Goal: Complete application form: Complete application form

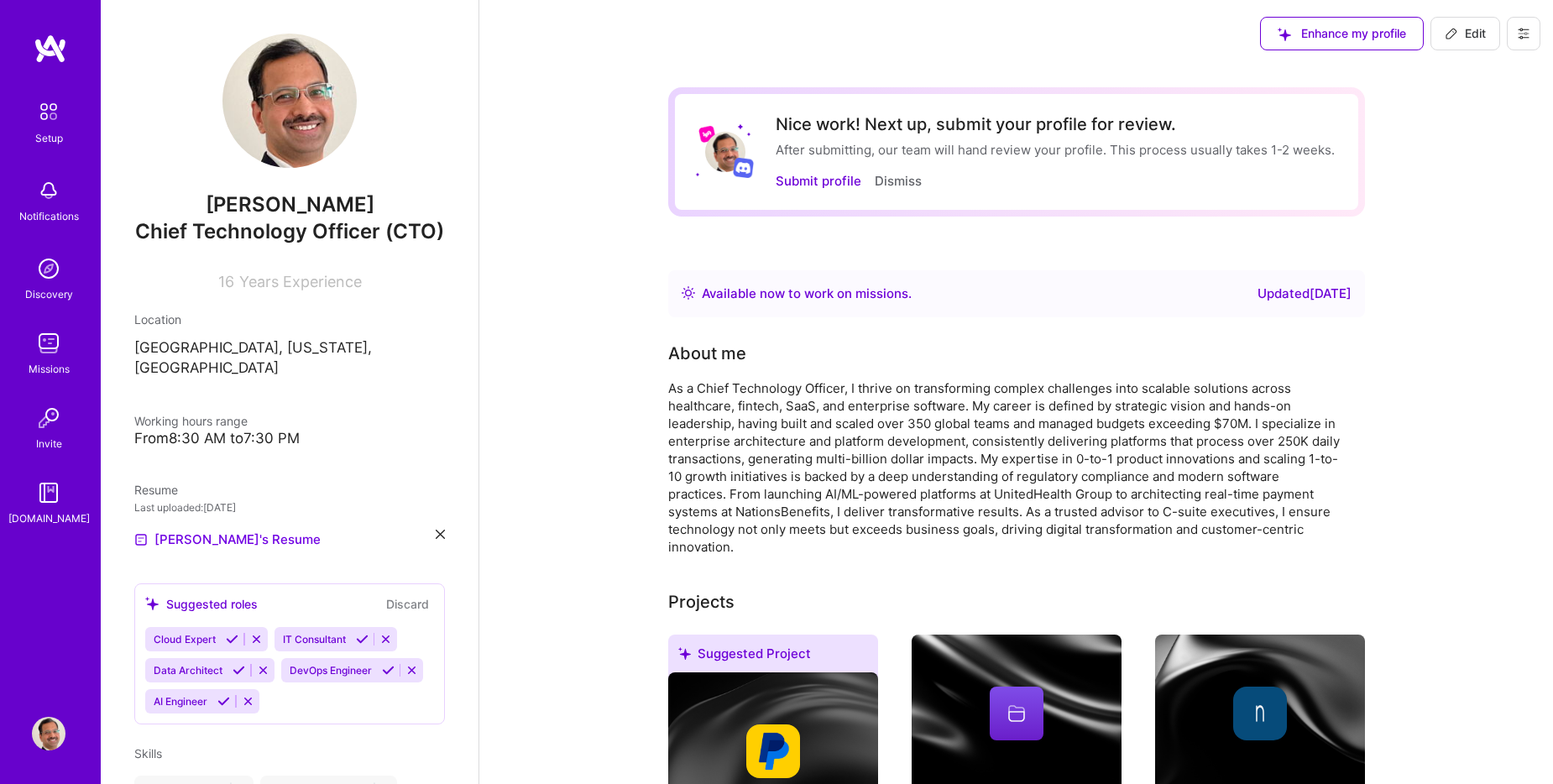
scroll to position [755, 0]
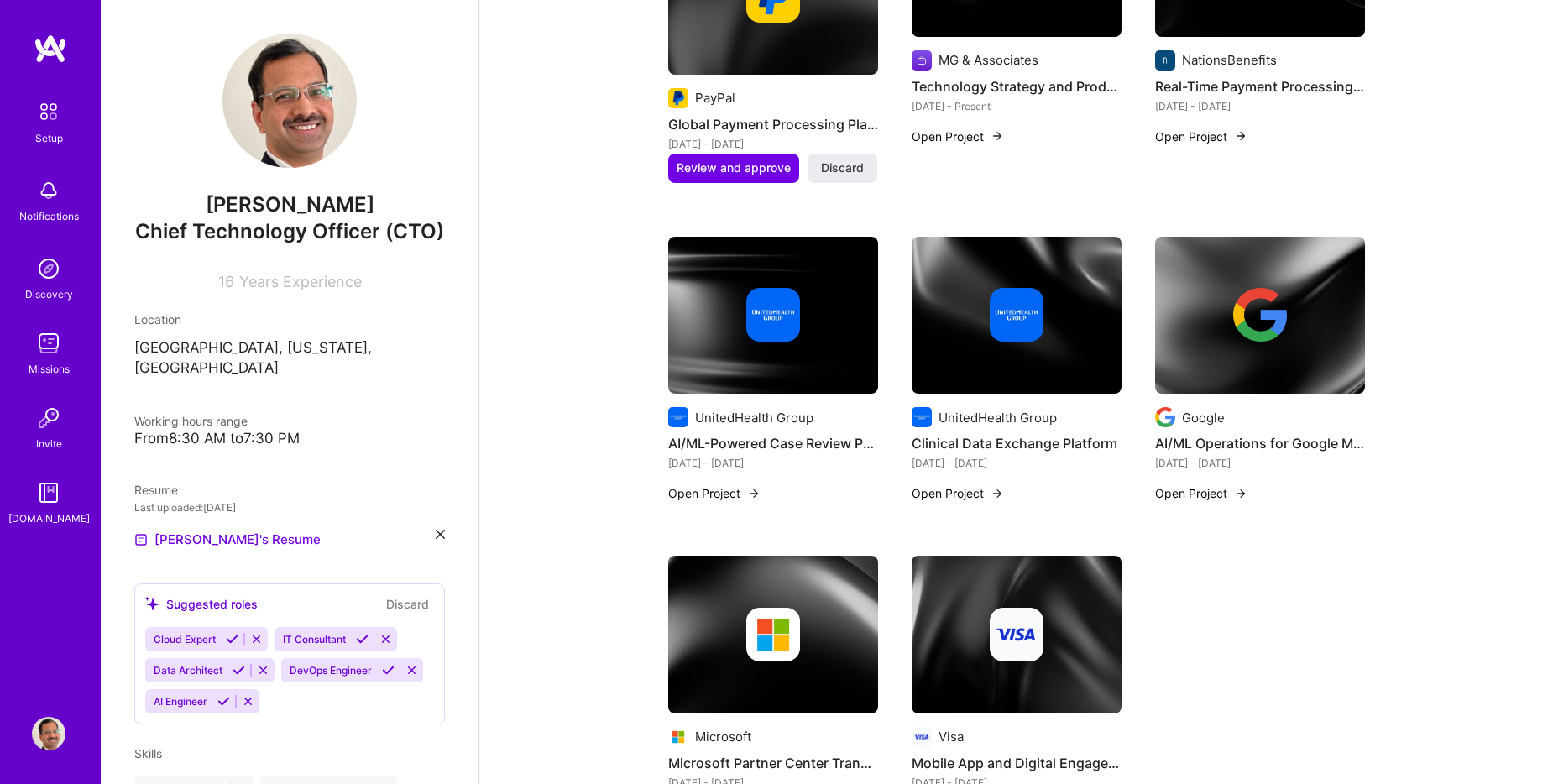
click at [1272, 599] on div "Suggested Project PayPal Global Payment Processing Platform Transformation [DAT…" at bounding box center [1016, 360] width 697 height 963
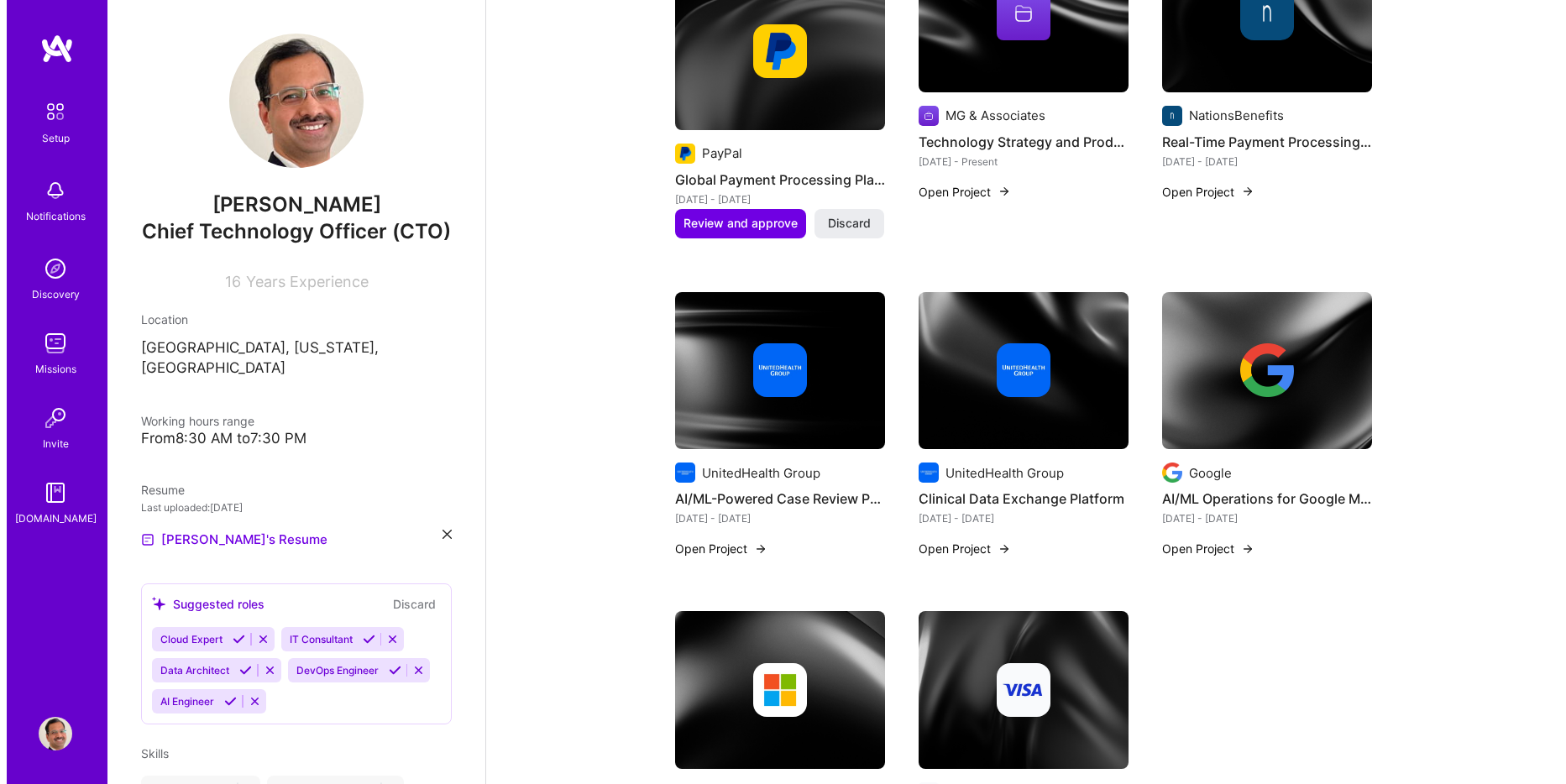
scroll to position [587, 0]
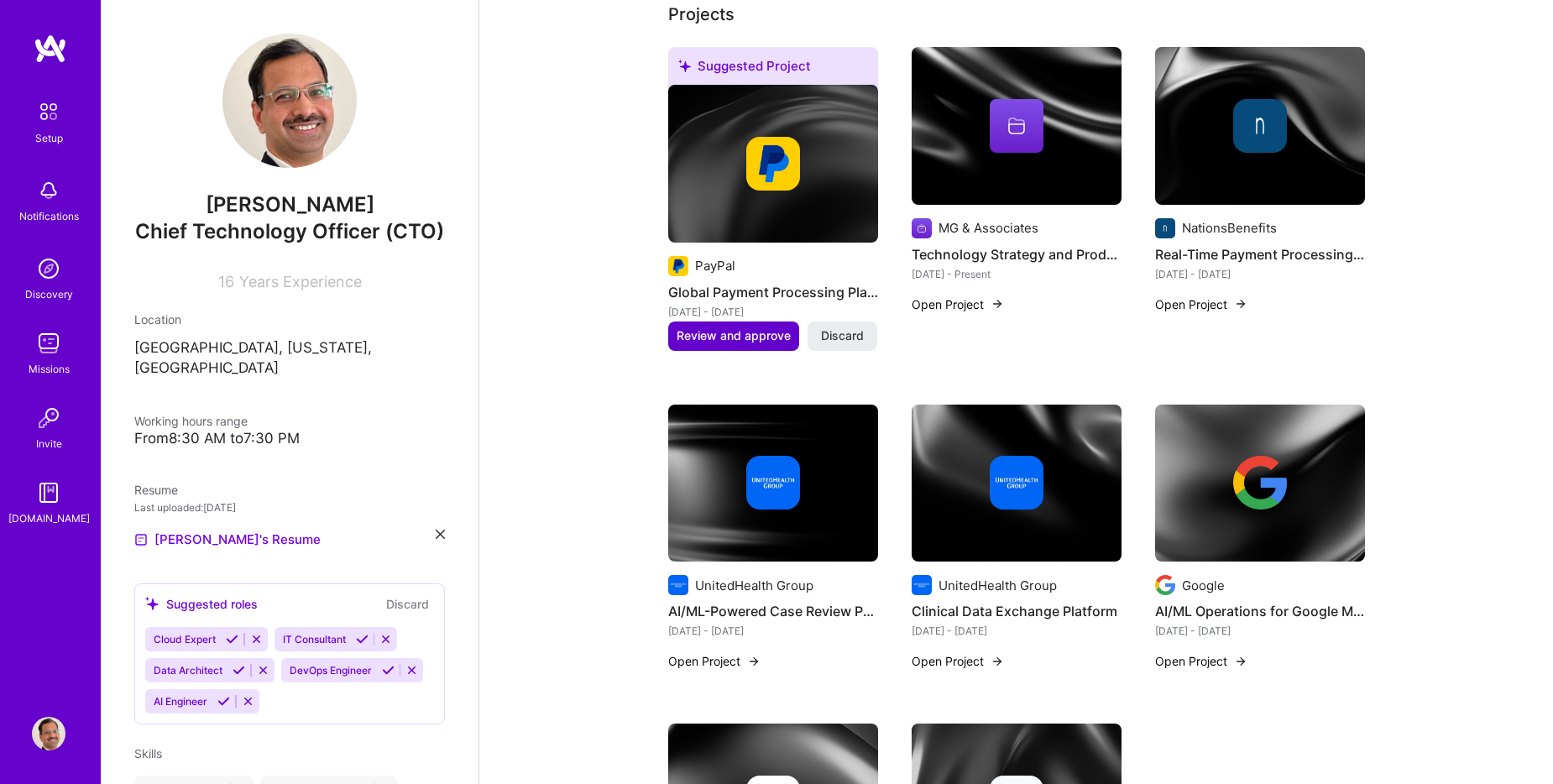
click at [741, 339] on span "Review and approve" at bounding box center [734, 336] width 114 height 17
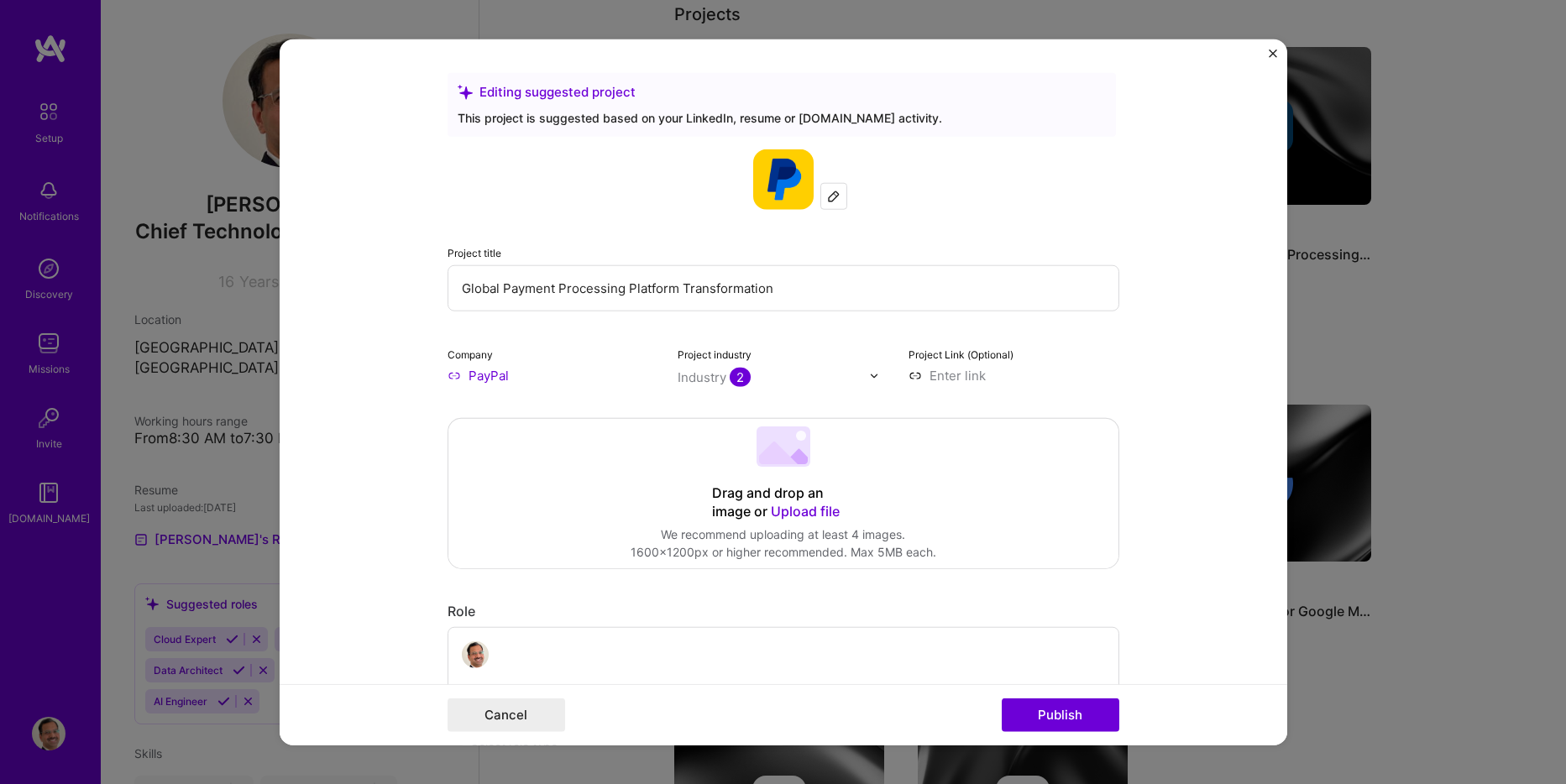
click at [827, 197] on img at bounding box center [834, 197] width 13 height 13
click at [519, 379] on input "PayPal" at bounding box center [553, 376] width 211 height 18
drag, startPoint x: 535, startPoint y: 376, endPoint x: 449, endPoint y: 365, distance: 86.7
click at [449, 365] on div "Company PayPal" at bounding box center [553, 365] width 211 height 39
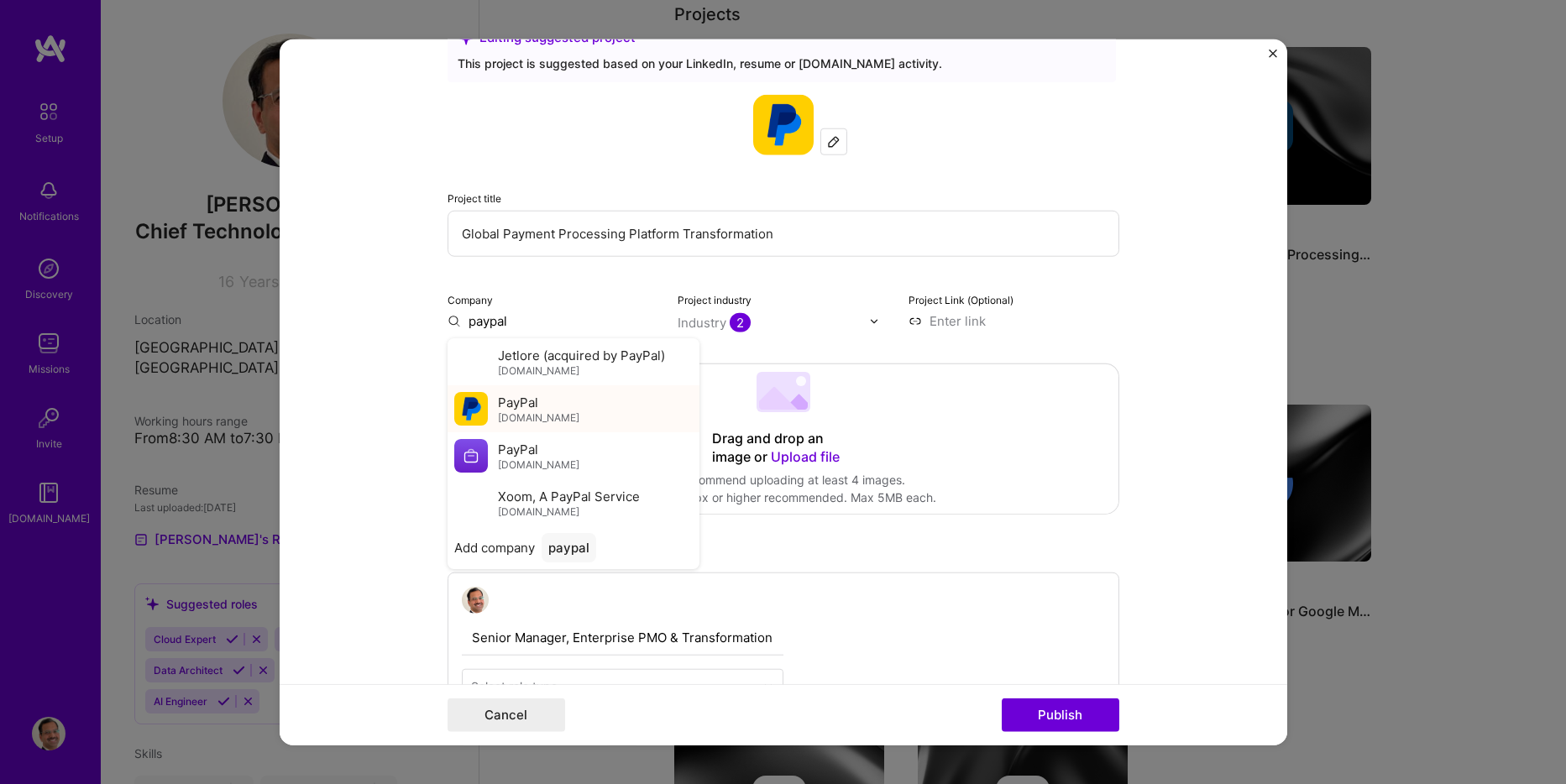
scroll to position [84, 0]
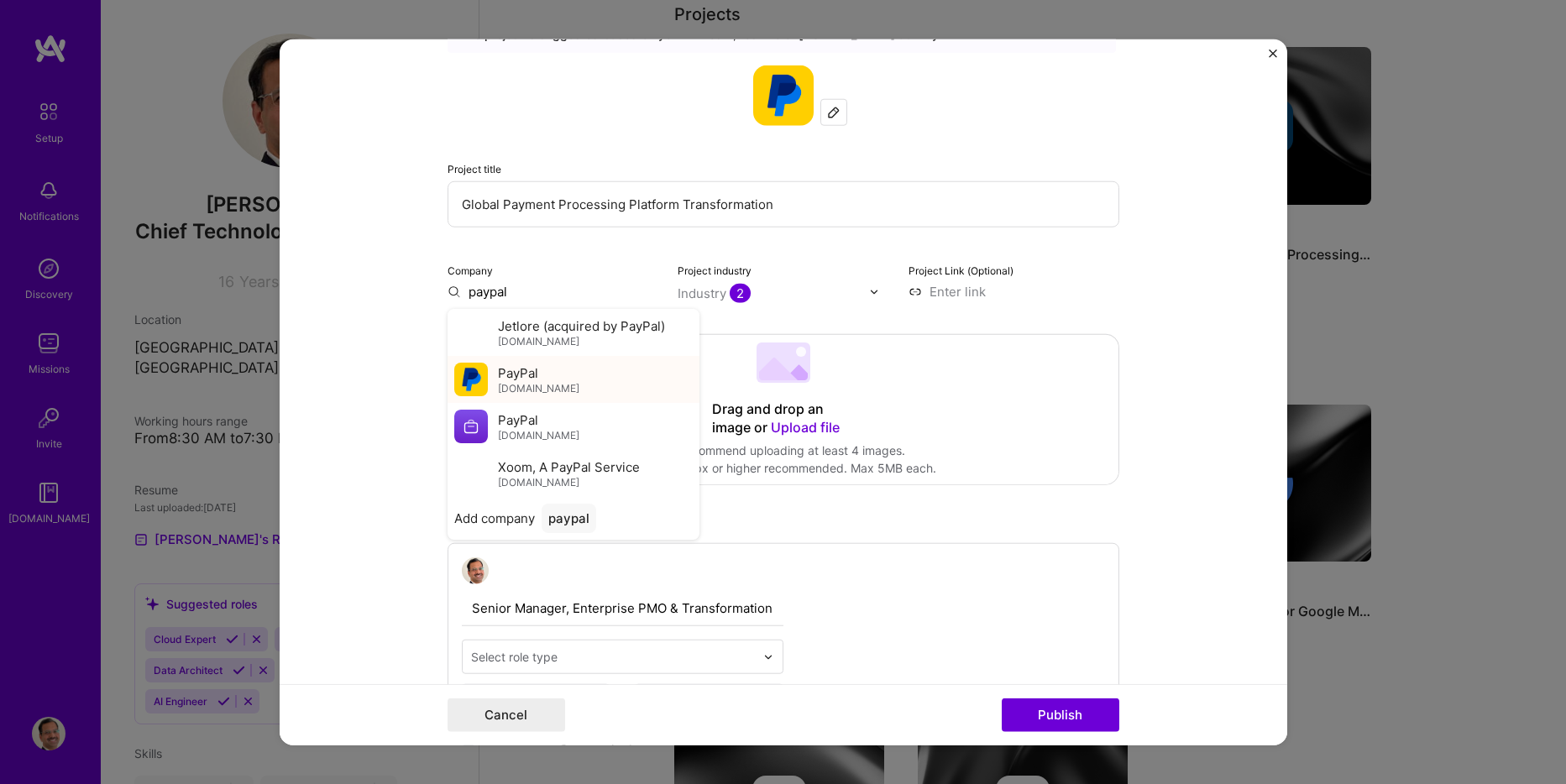
click at [506, 387] on span "[DOMAIN_NAME]" at bounding box center [538, 388] width 82 height 13
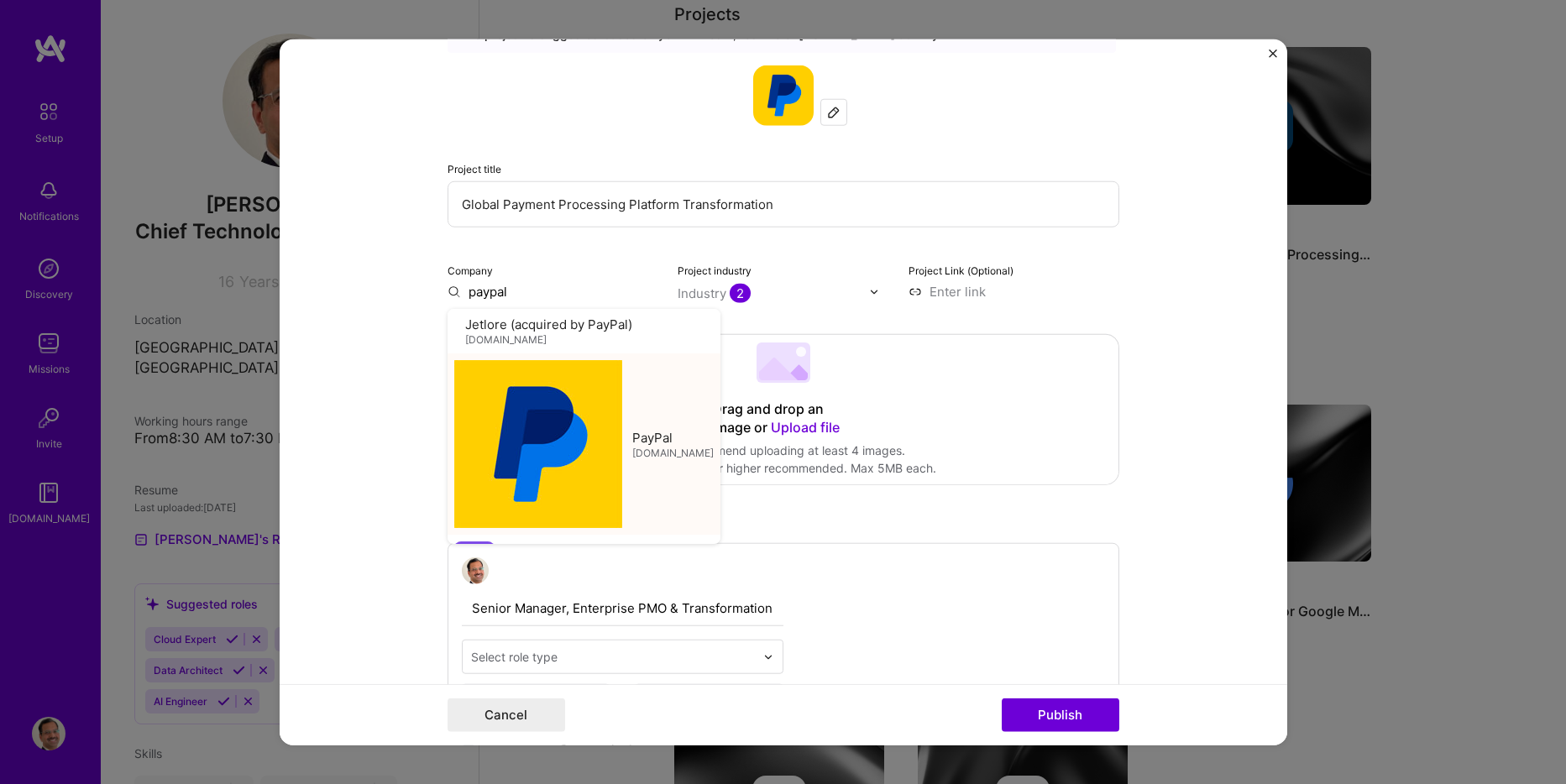
type input "PayPal"
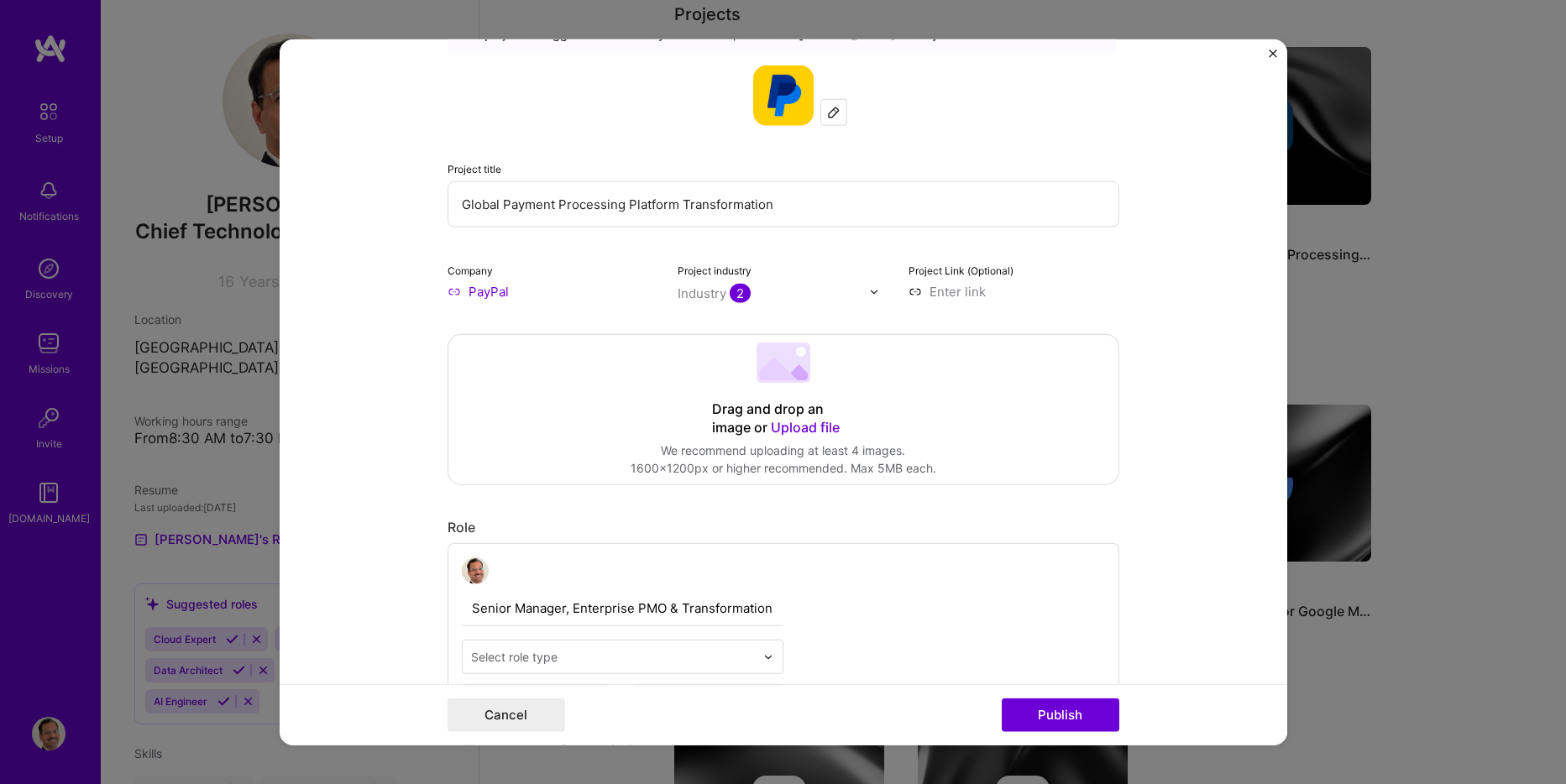
click at [869, 294] on img at bounding box center [874, 292] width 10 height 10
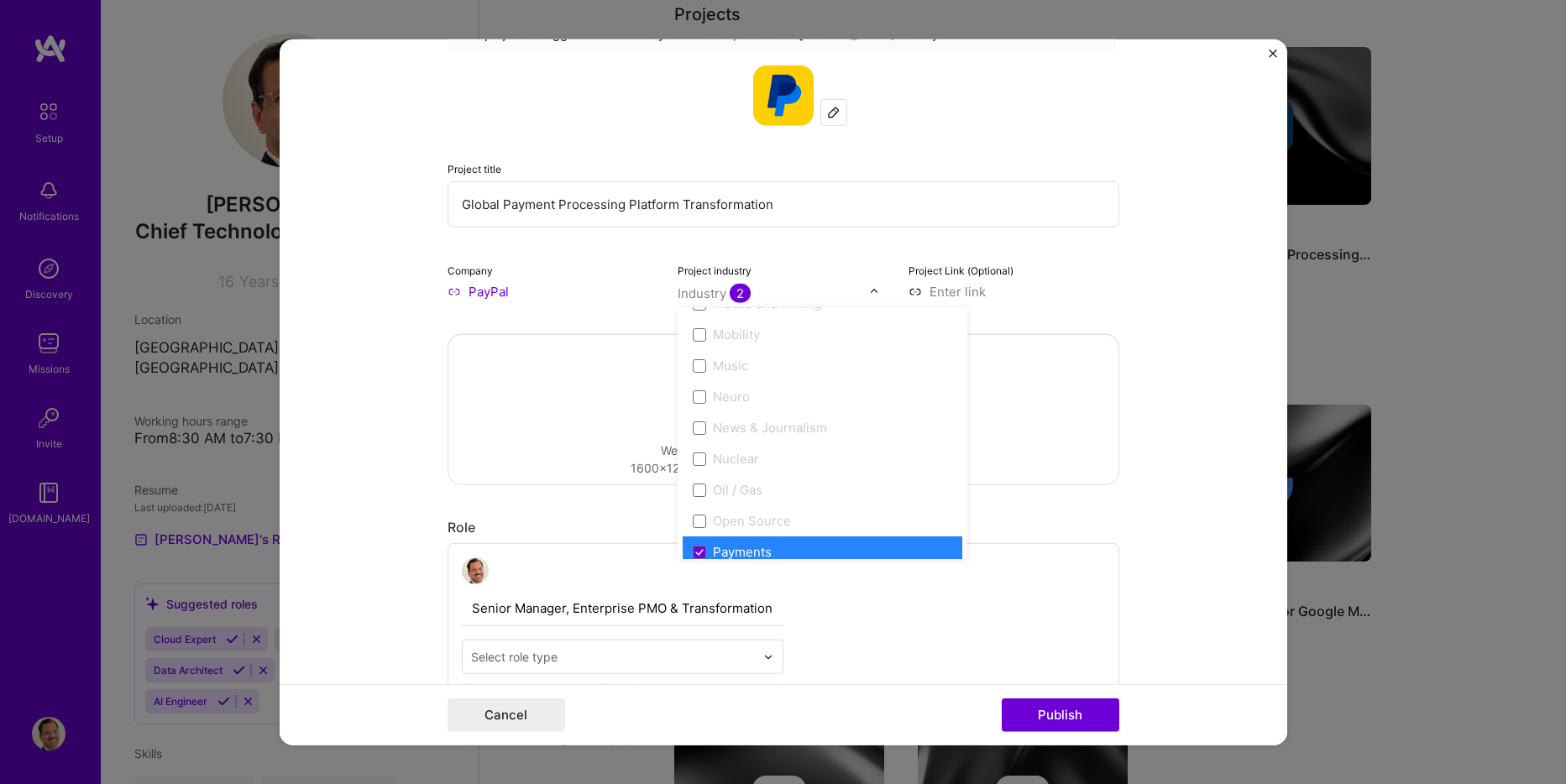
scroll to position [2770, 0]
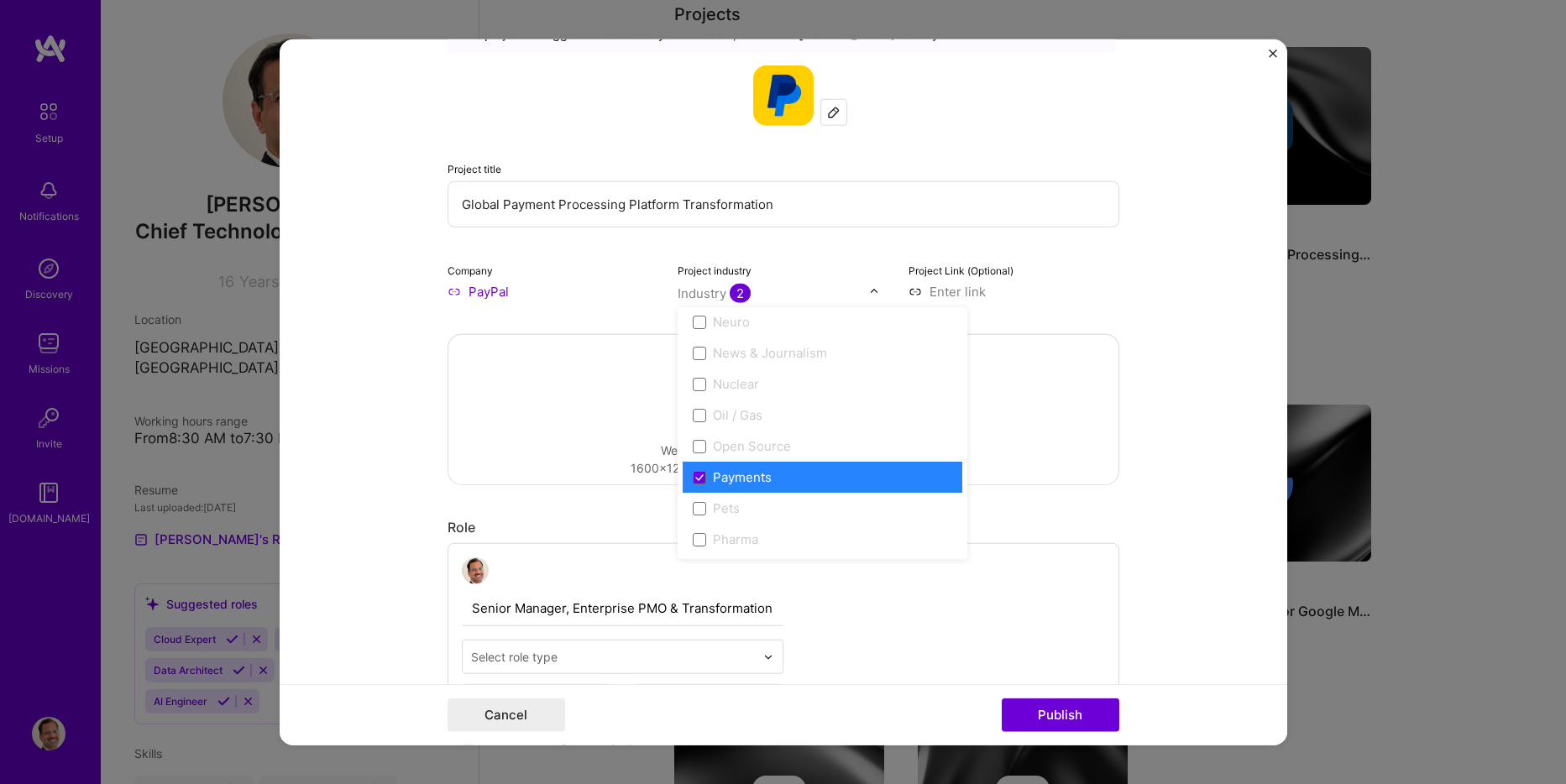
click at [1121, 276] on form "Editing suggested project This project is suggested based on your LinkedIn, res…" at bounding box center [783, 392] width 1008 height 706
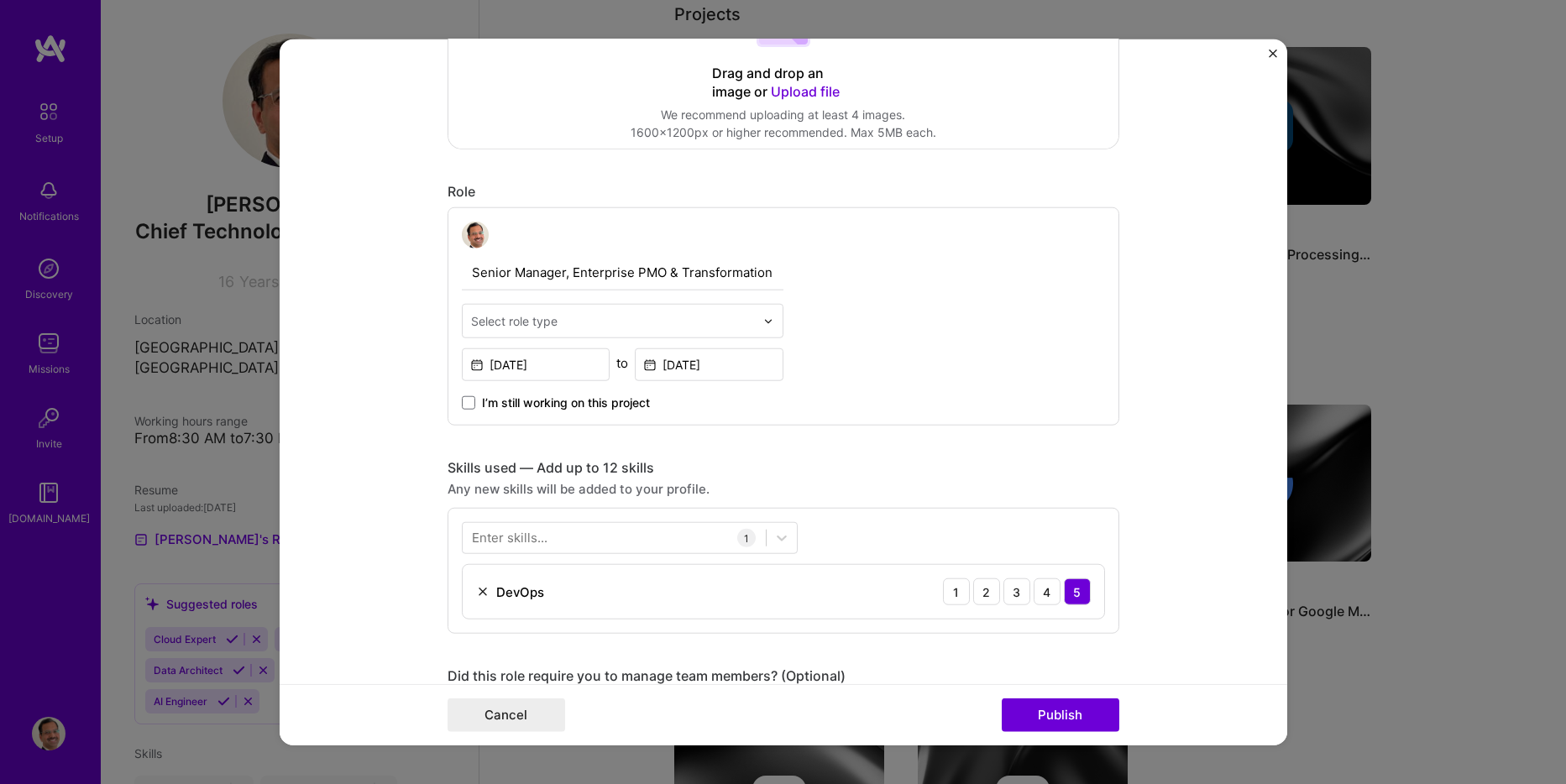
scroll to position [336, 0]
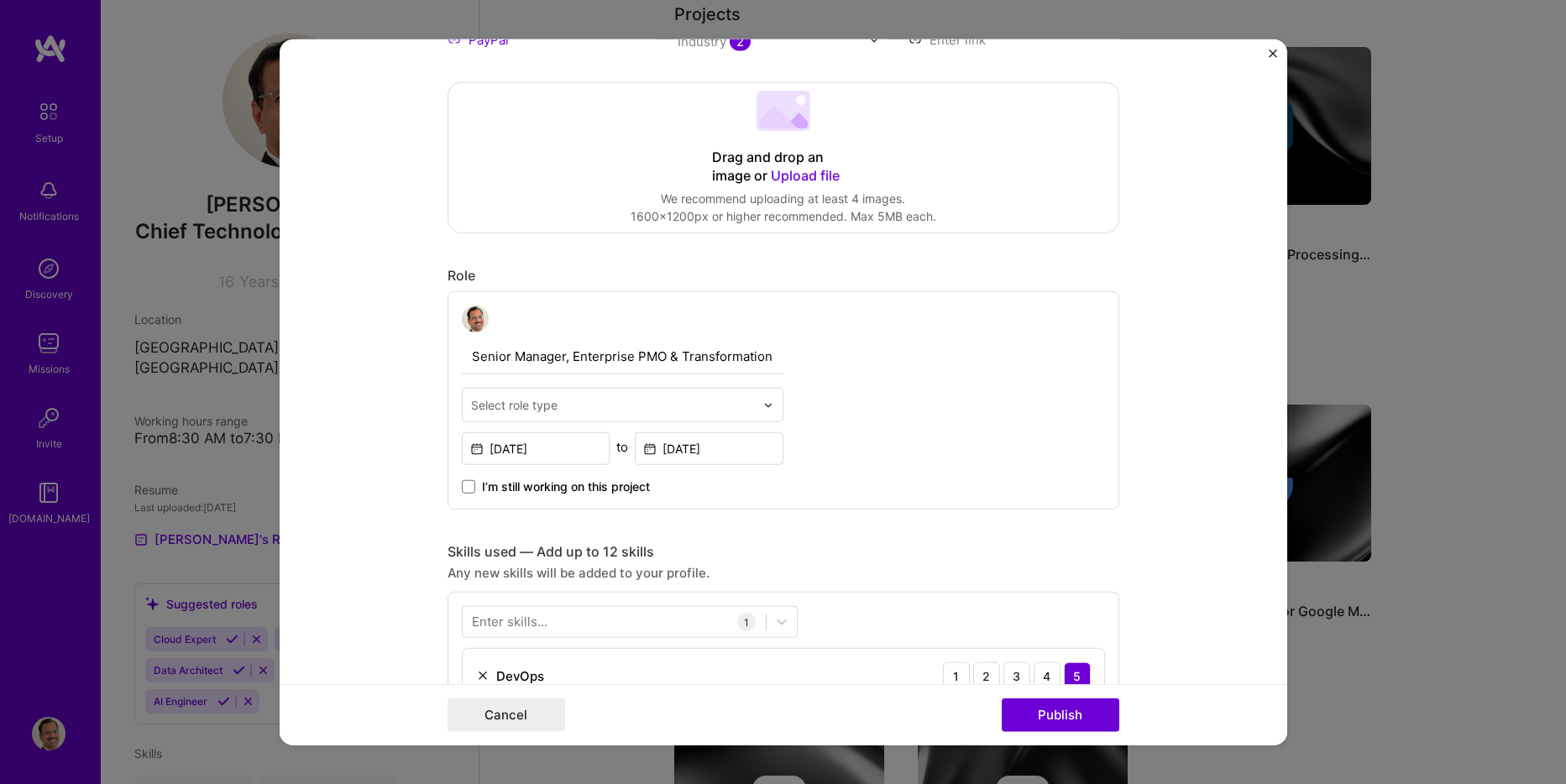
click at [763, 411] on div at bounding box center [772, 405] width 19 height 33
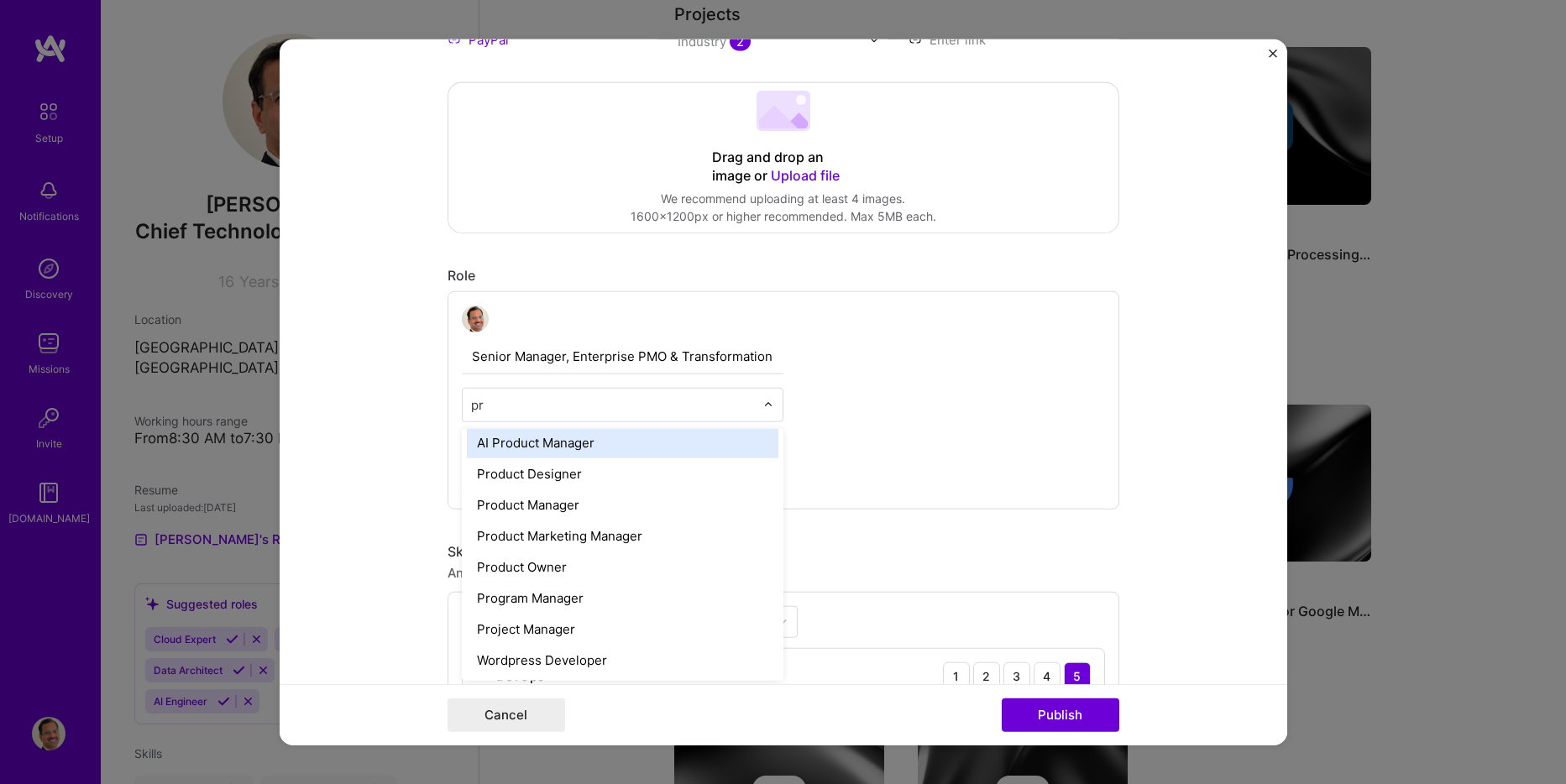
scroll to position [0, 0]
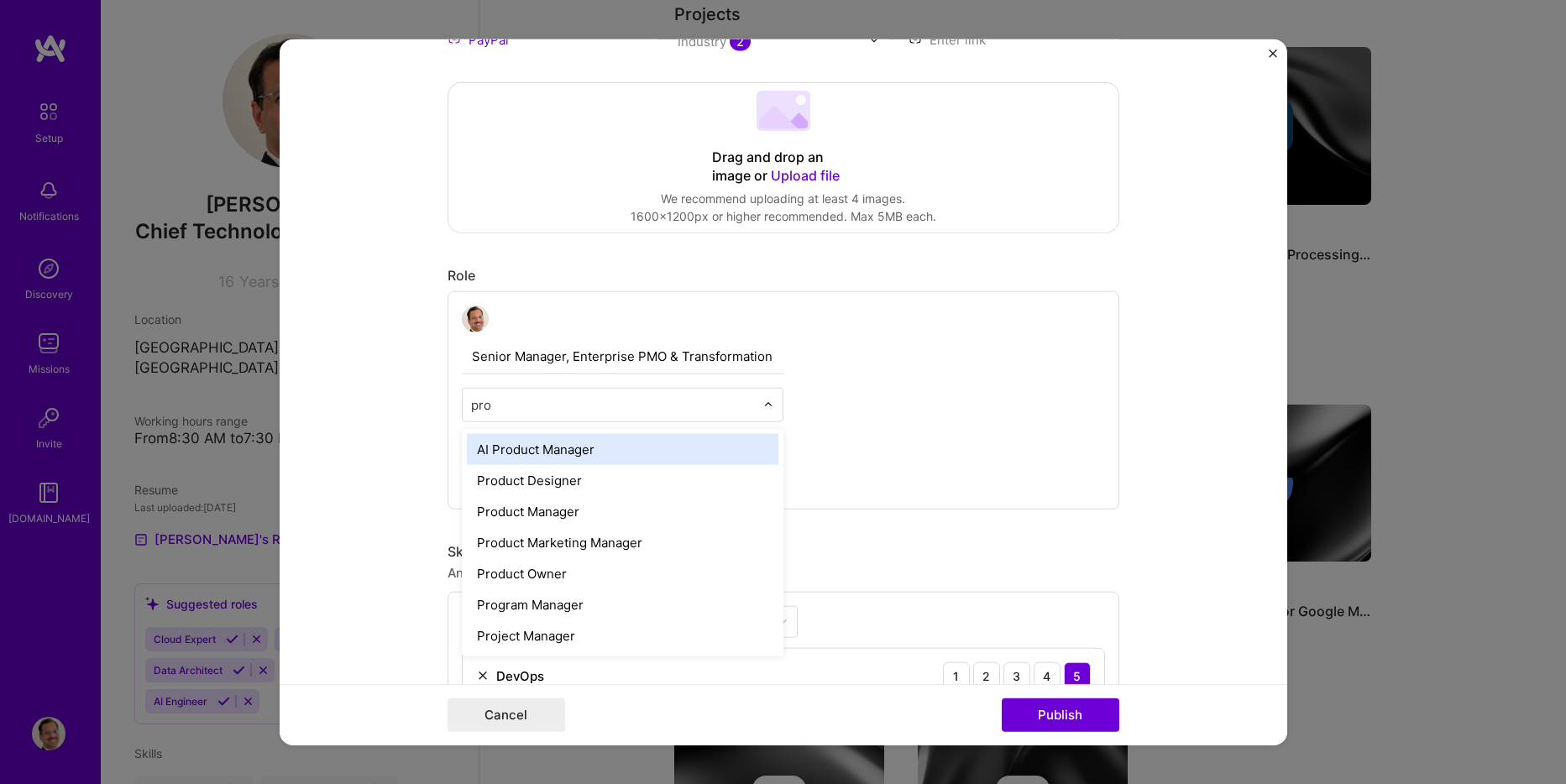
type input "prog"
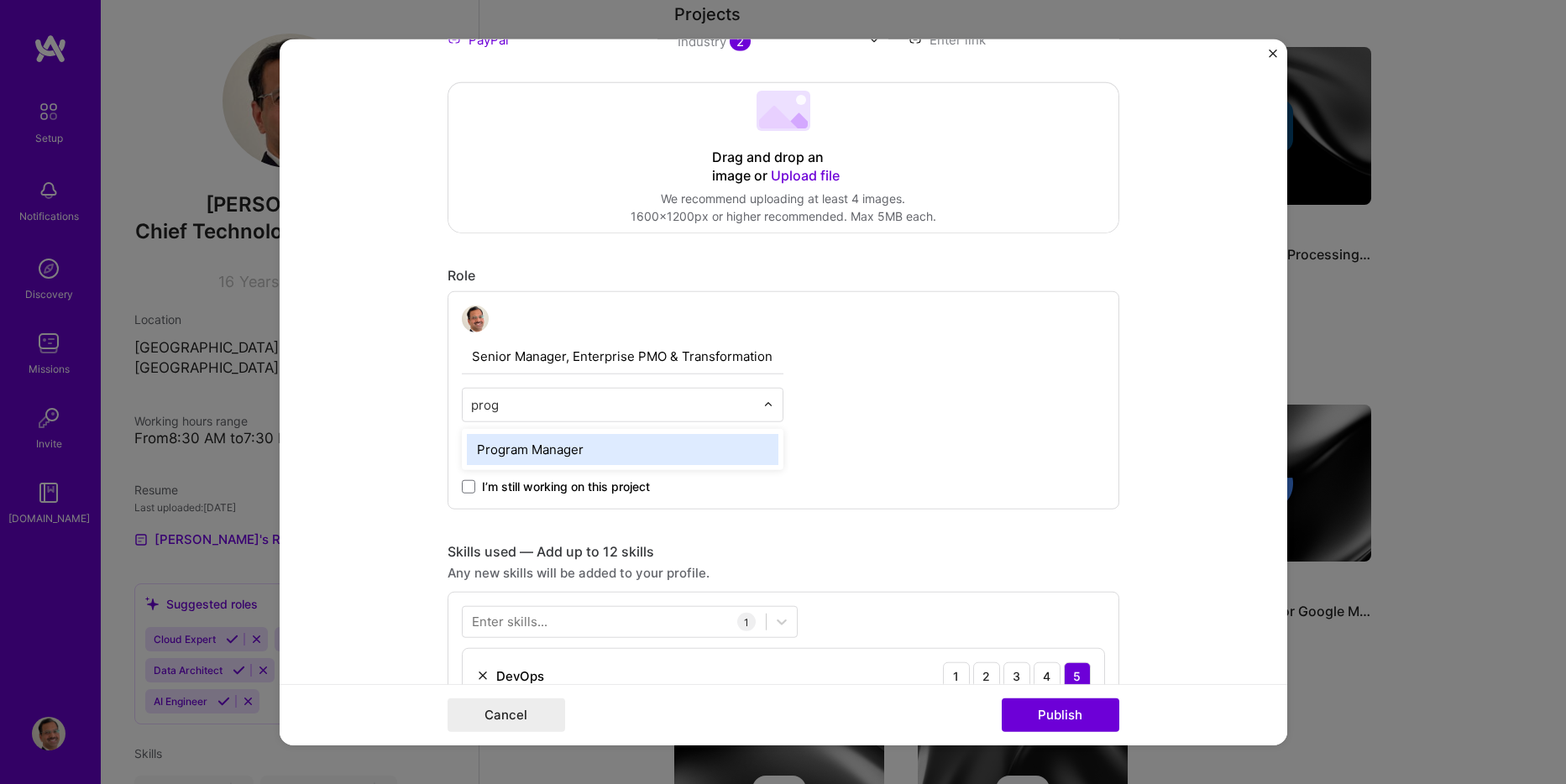
click at [551, 445] on div "Program Manager" at bounding box center [622, 450] width 312 height 31
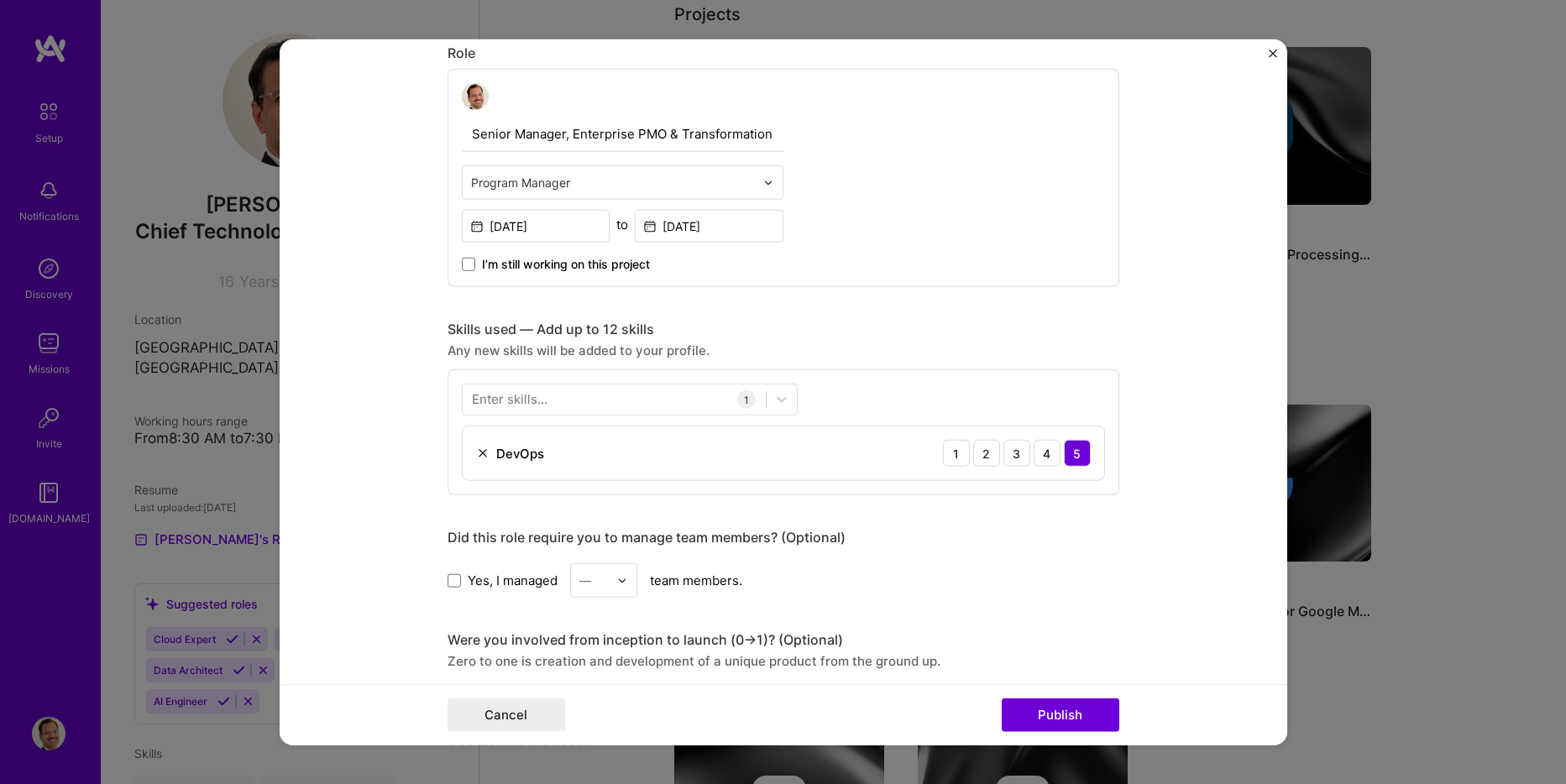
scroll to position [671, 0]
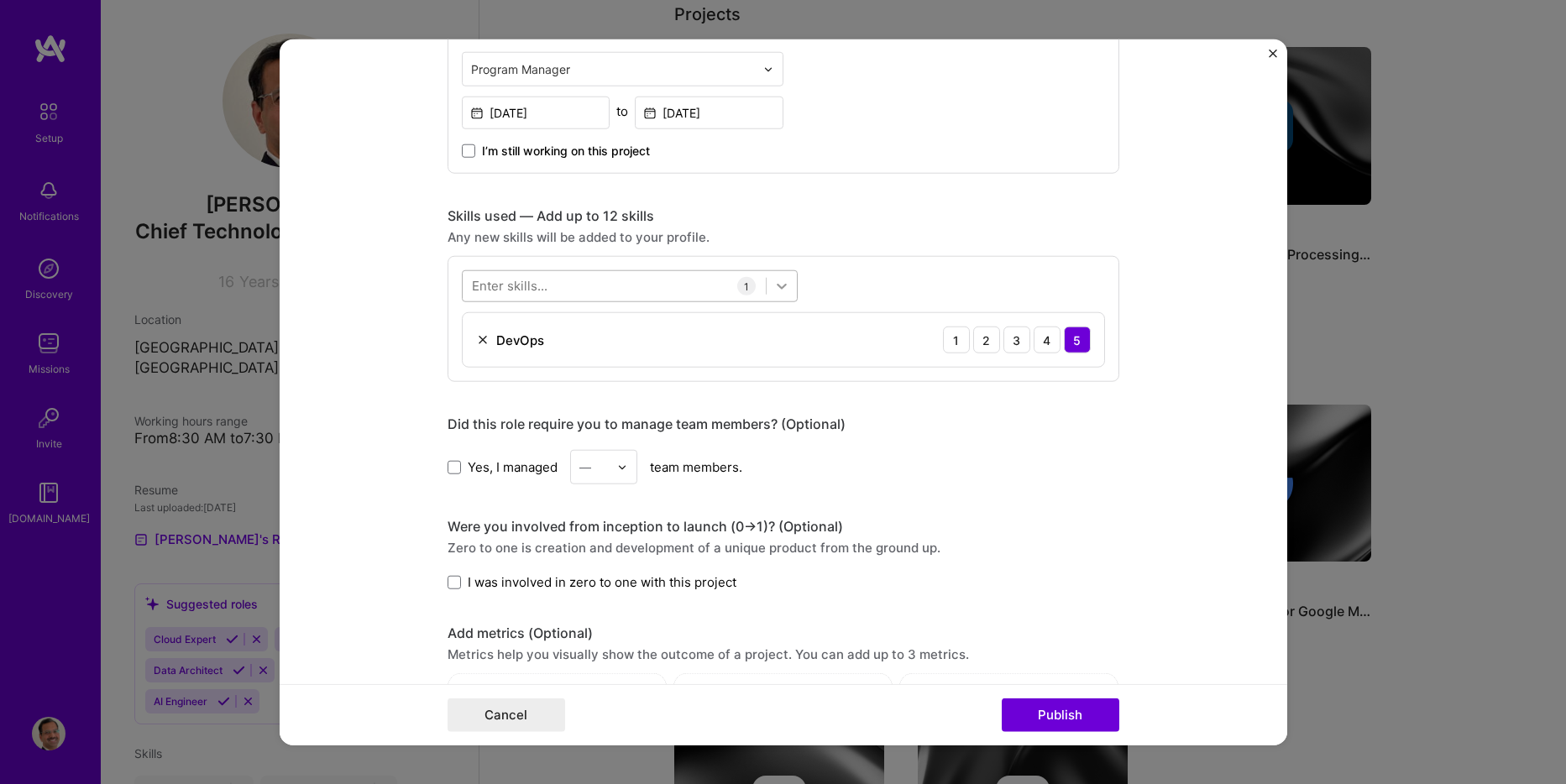
click at [775, 284] on icon at bounding box center [782, 287] width 17 height 17
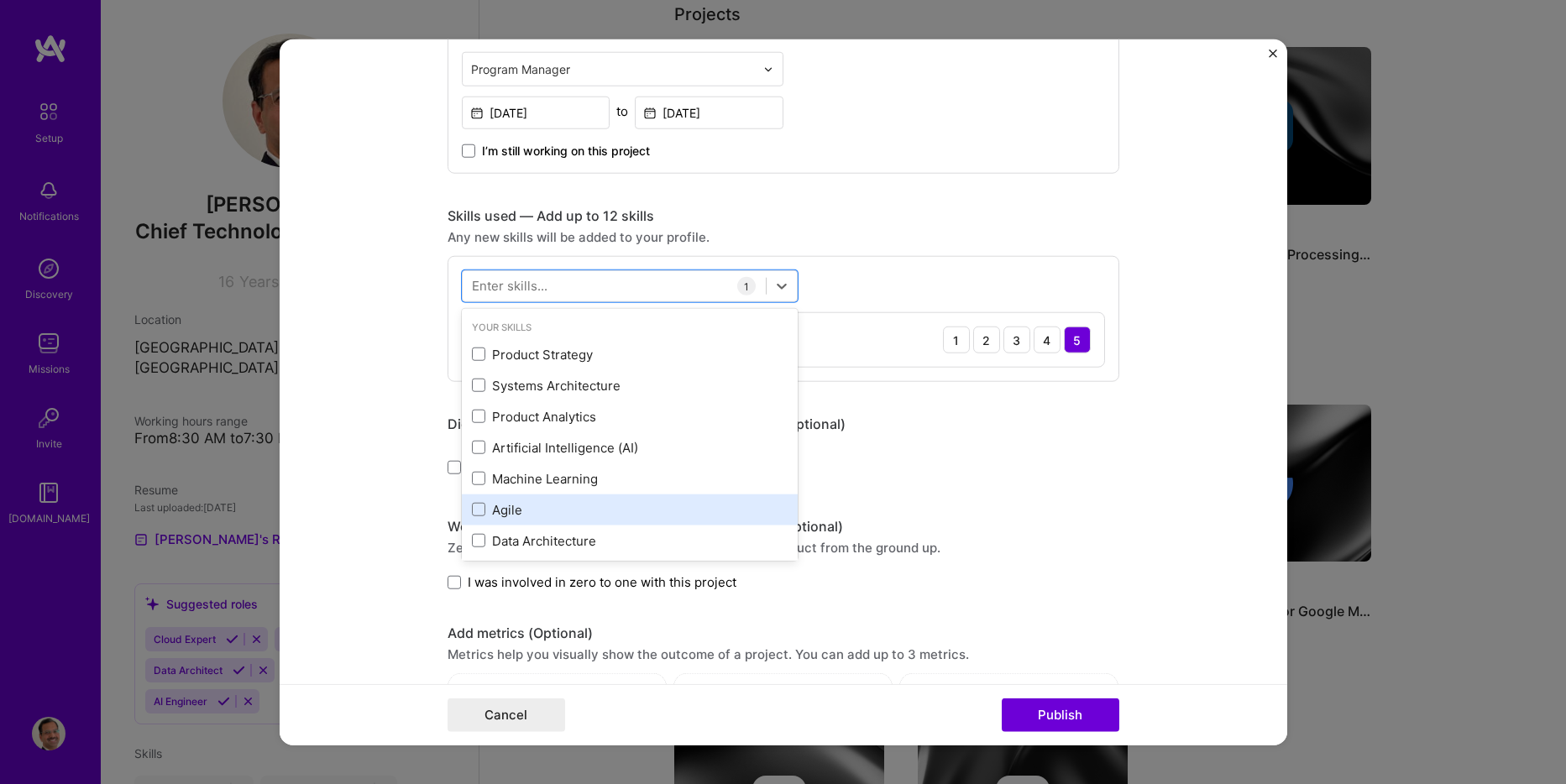
click at [481, 506] on div "Agile" at bounding box center [630, 509] width 316 height 18
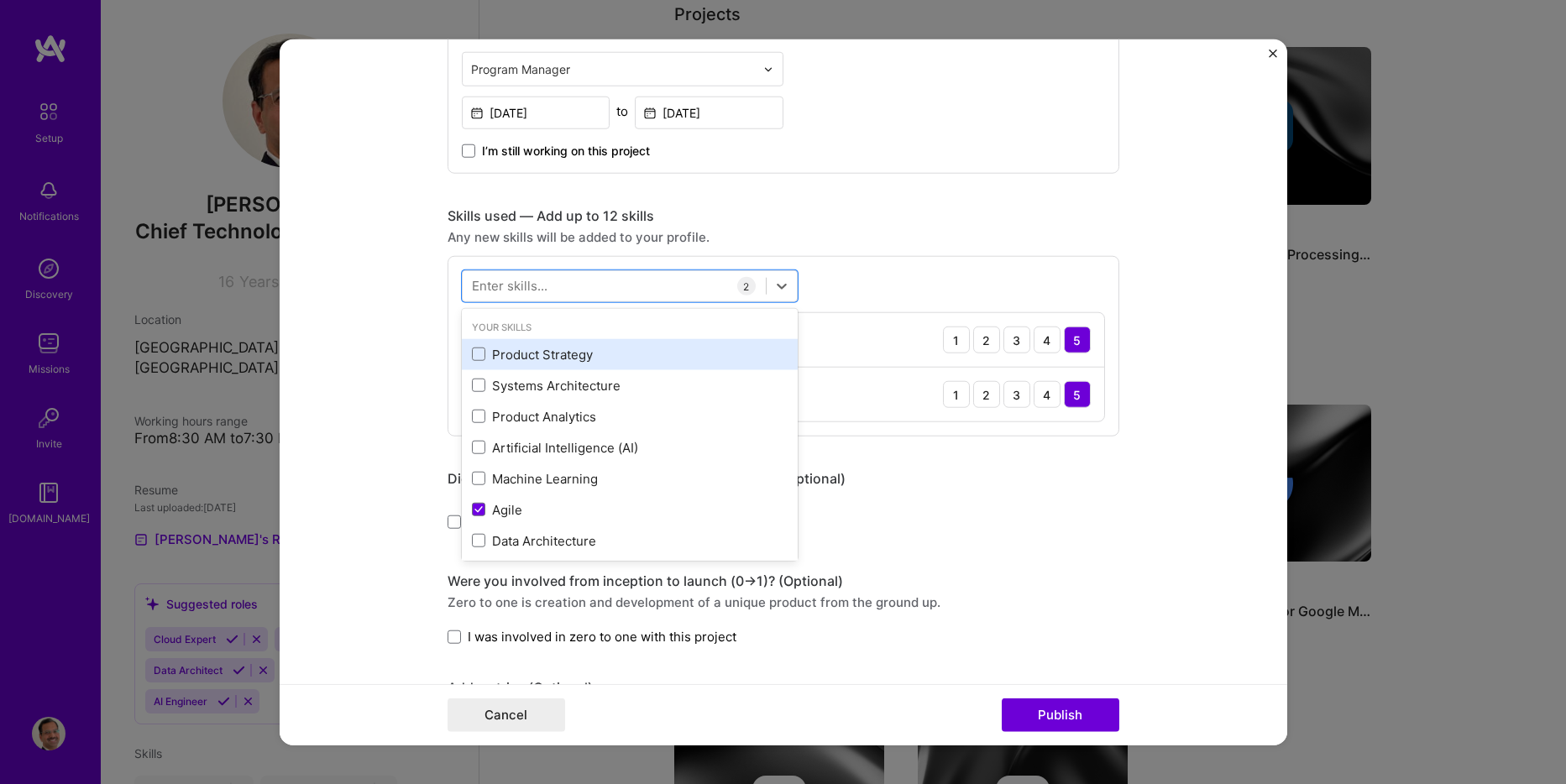
click at [556, 360] on div "Product Strategy" at bounding box center [630, 355] width 316 height 18
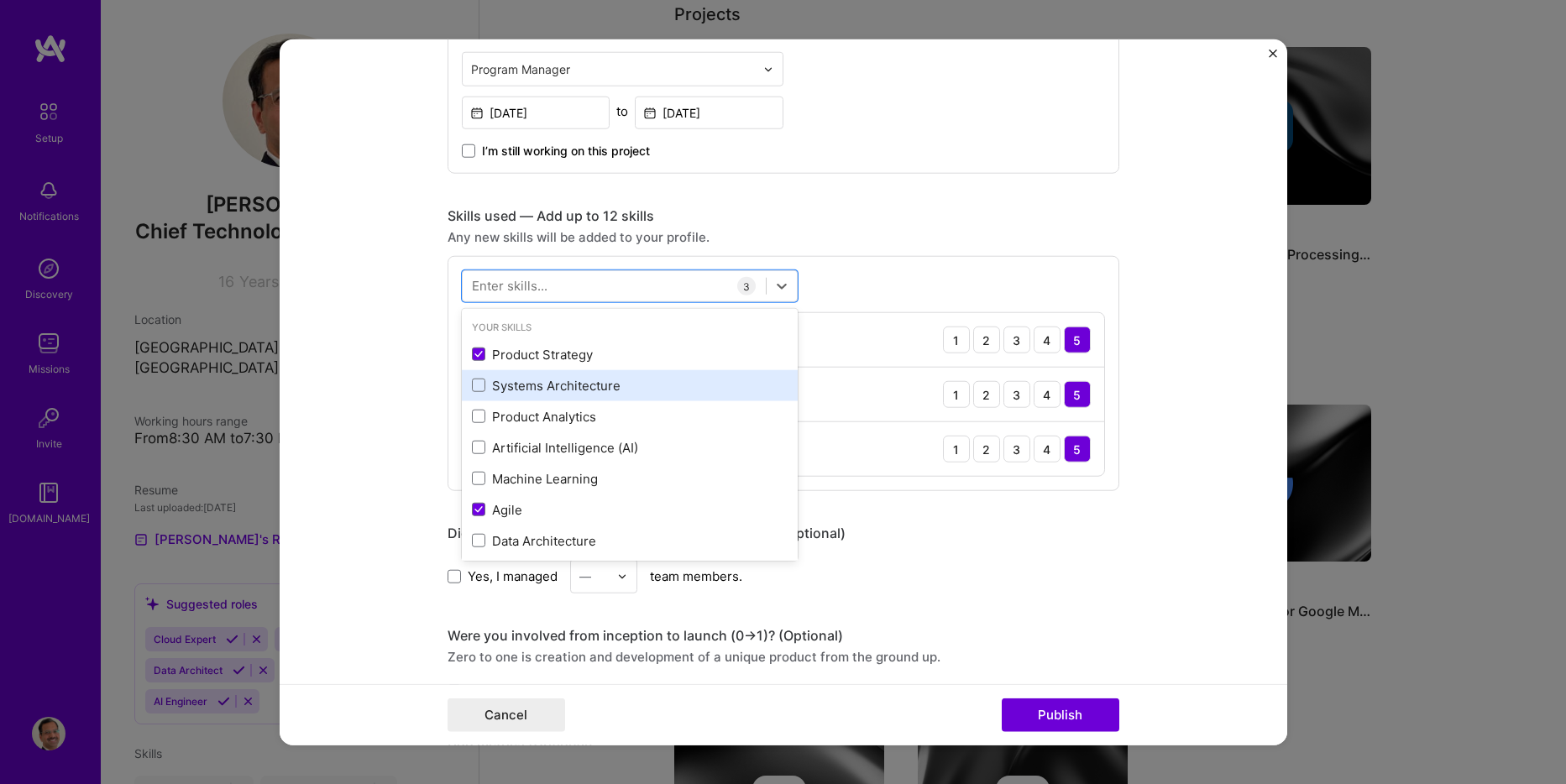
click at [576, 389] on div "Systems Architecture" at bounding box center [630, 386] width 316 height 18
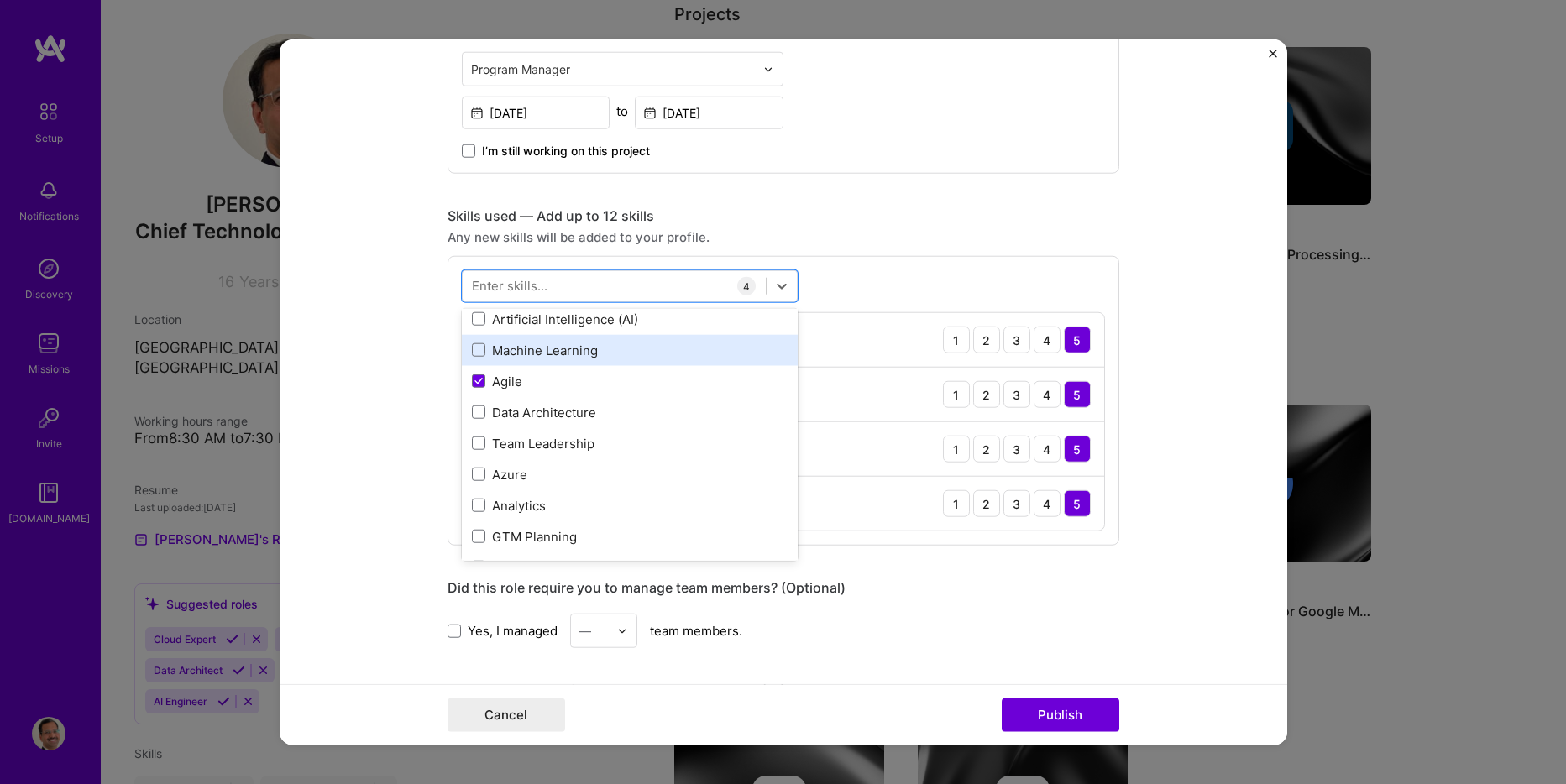
scroll to position [168, 0]
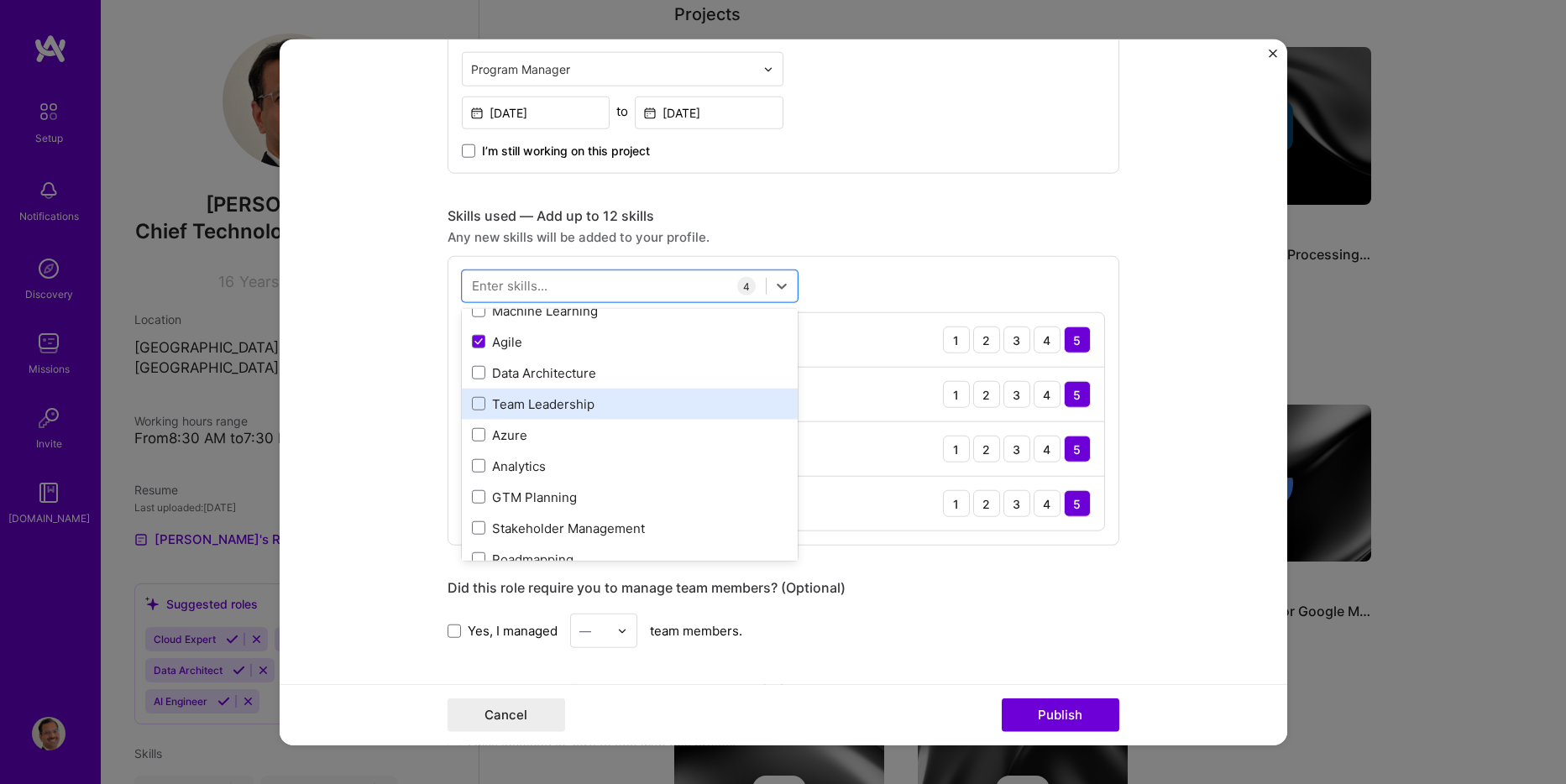
click at [567, 404] on div "Team Leadership" at bounding box center [630, 404] width 316 height 18
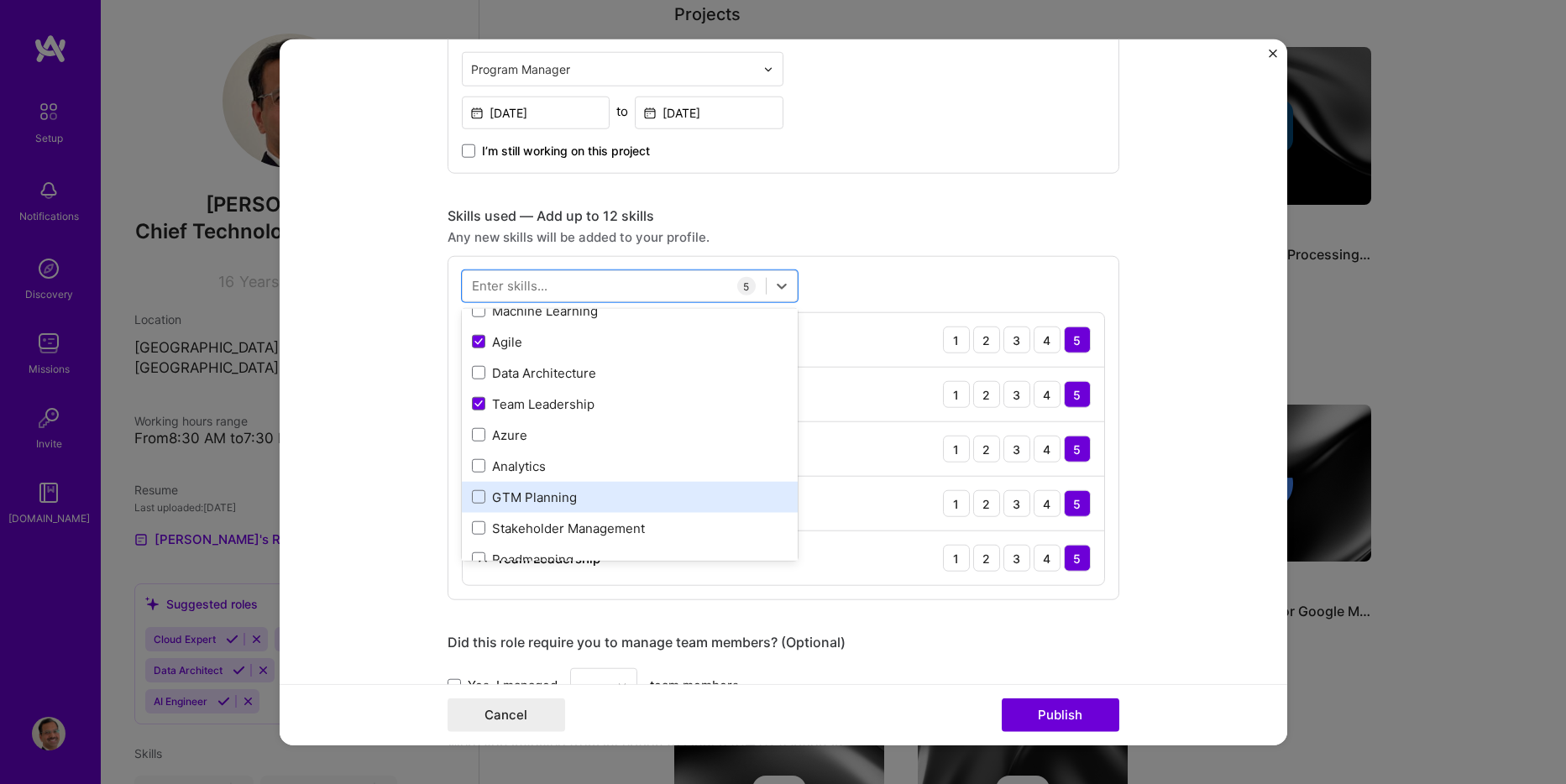
scroll to position [252, 0]
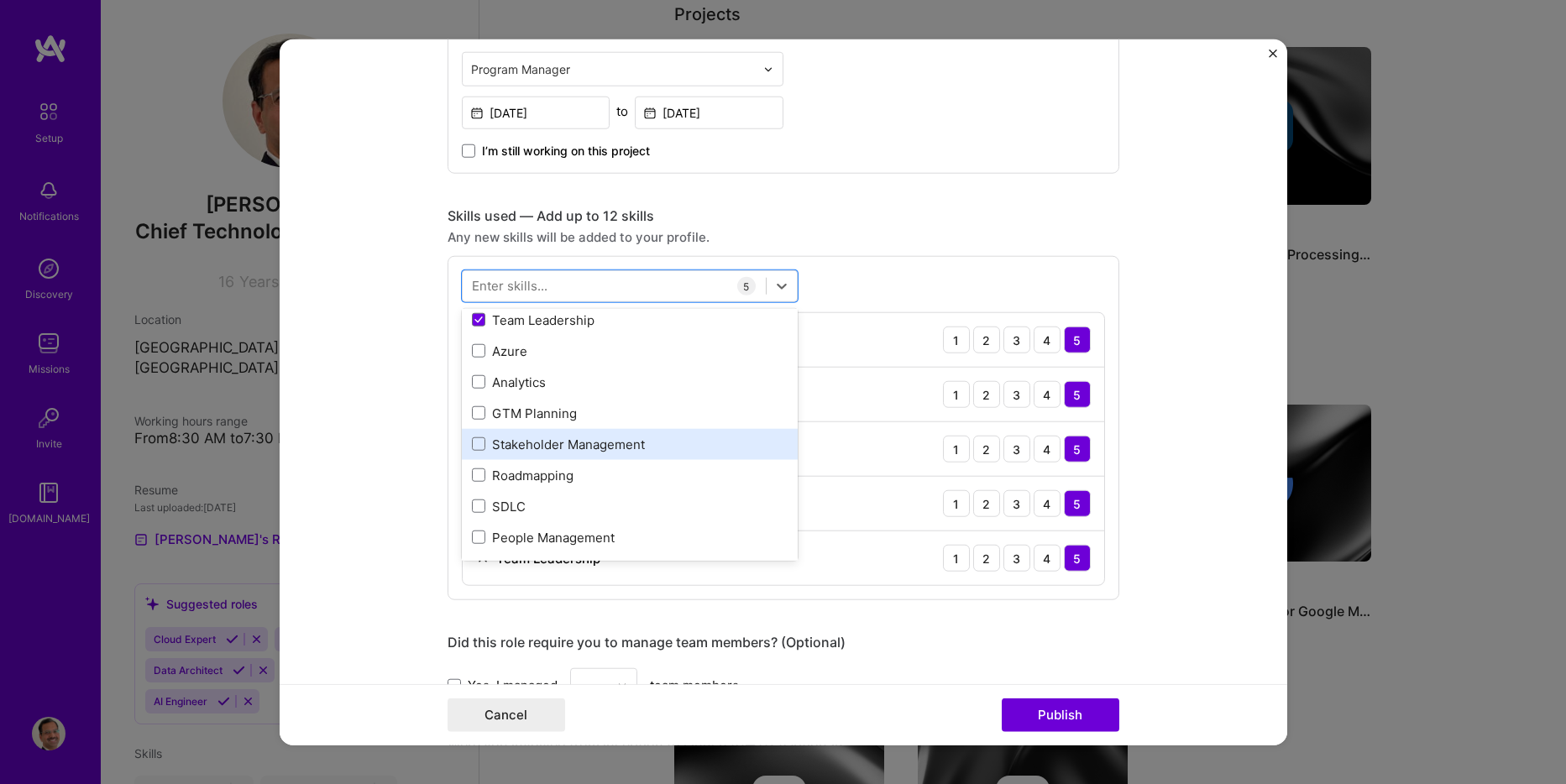
click at [583, 450] on div "Stakeholder Management" at bounding box center [630, 445] width 316 height 18
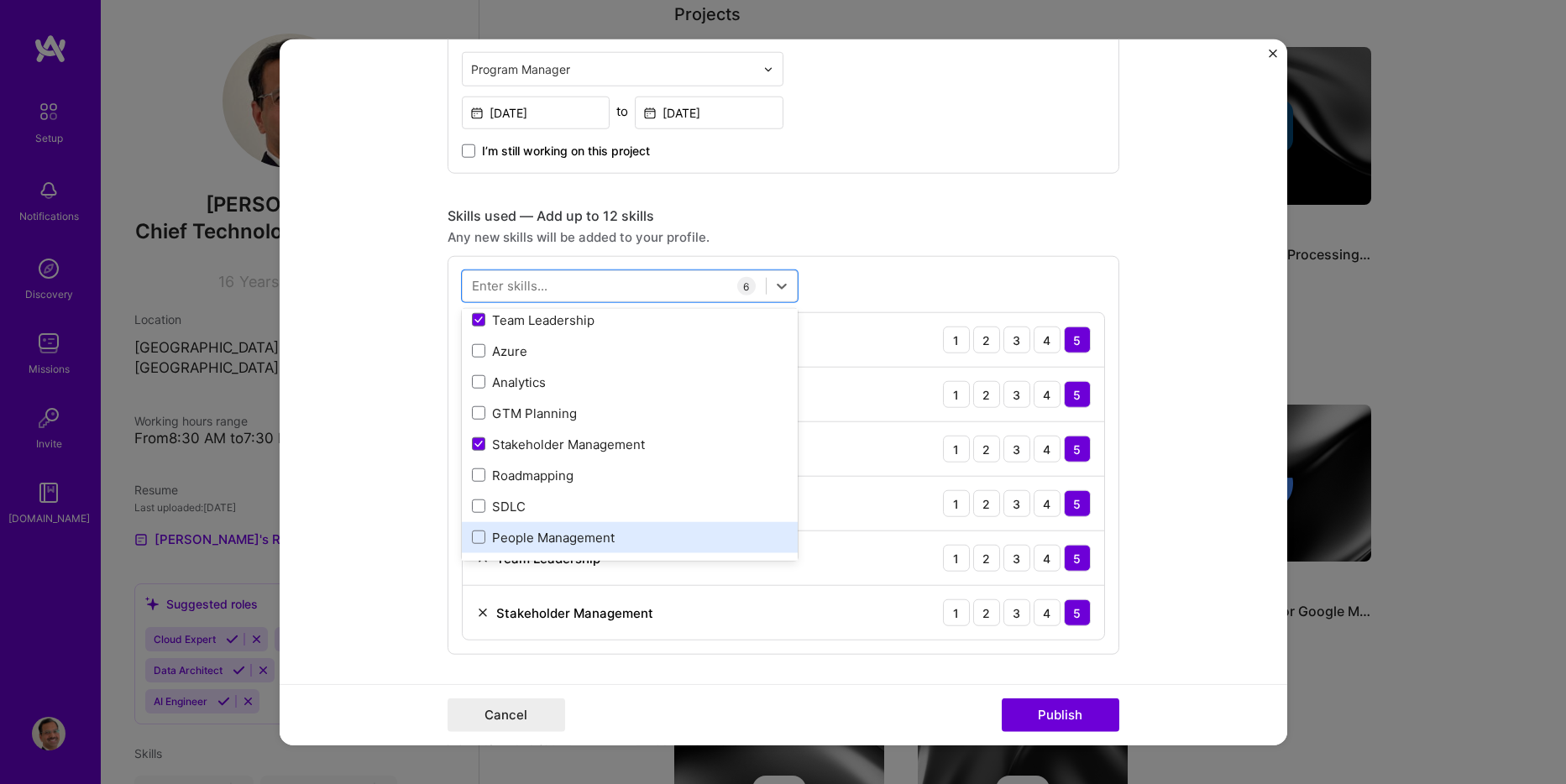
click at [571, 535] on div "People Management" at bounding box center [630, 537] width 316 height 18
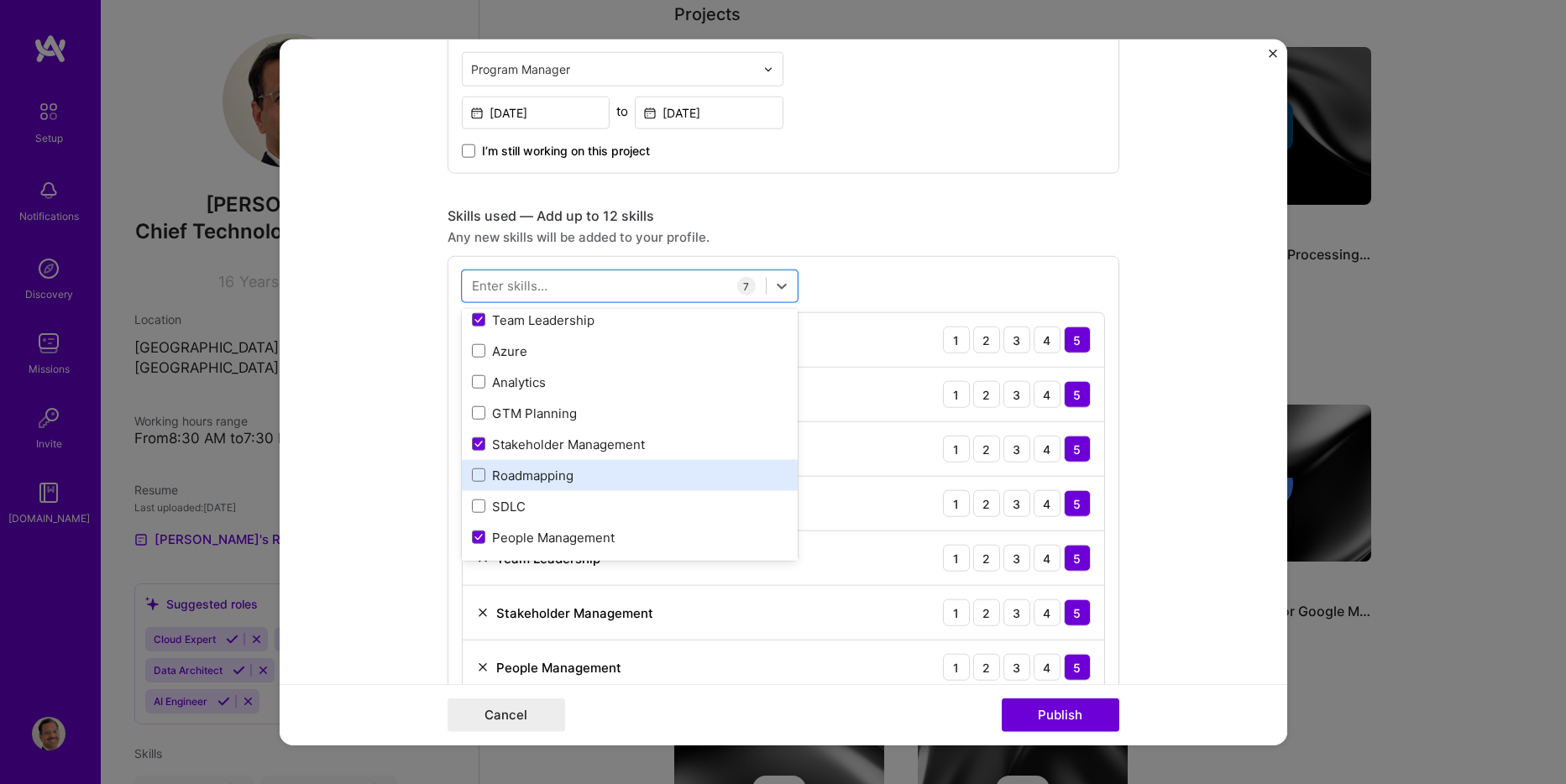
click at [551, 473] on div "Roadmapping" at bounding box center [630, 475] width 316 height 18
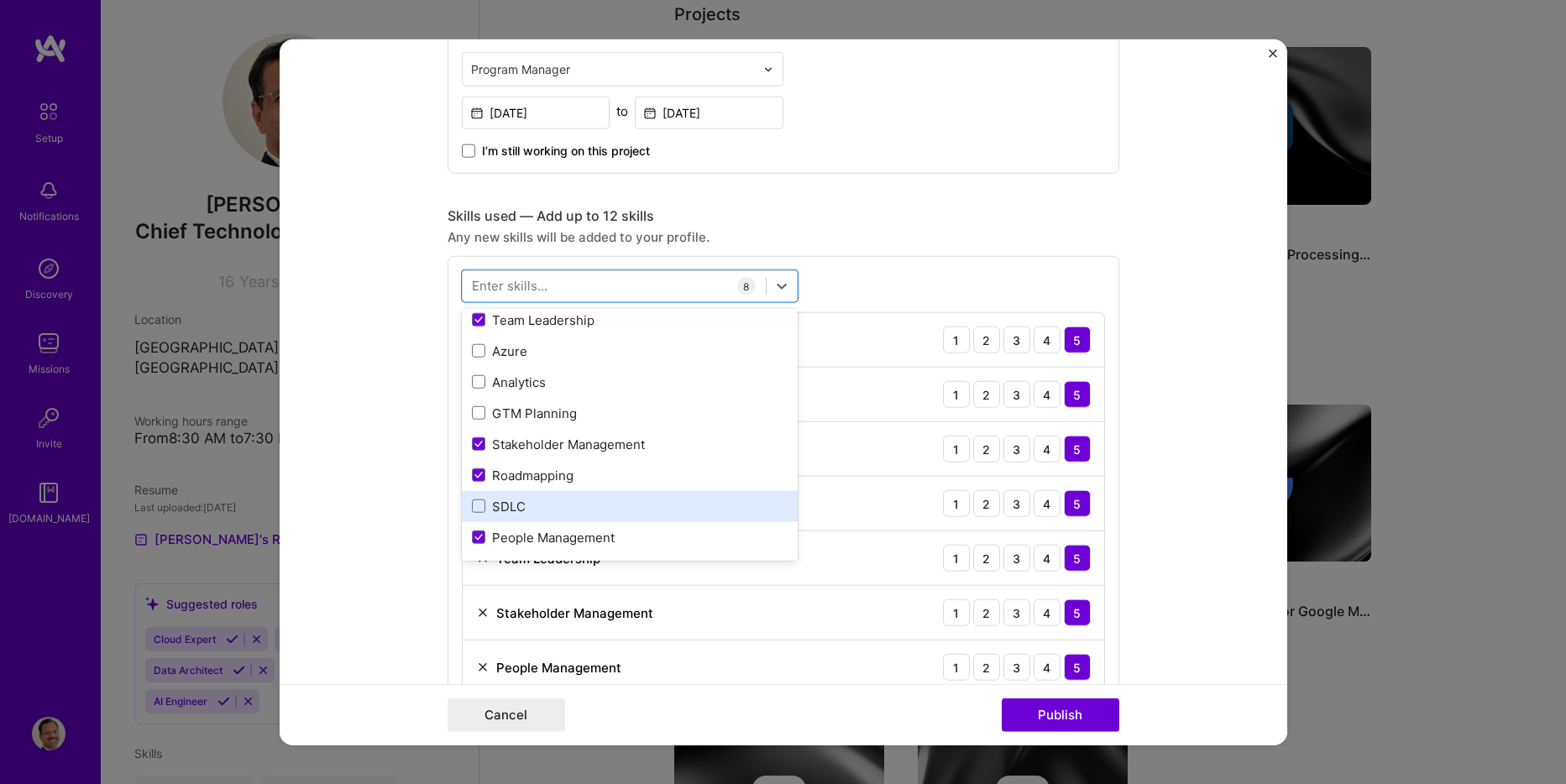
click at [519, 499] on div "SDLC" at bounding box center [630, 506] width 316 height 18
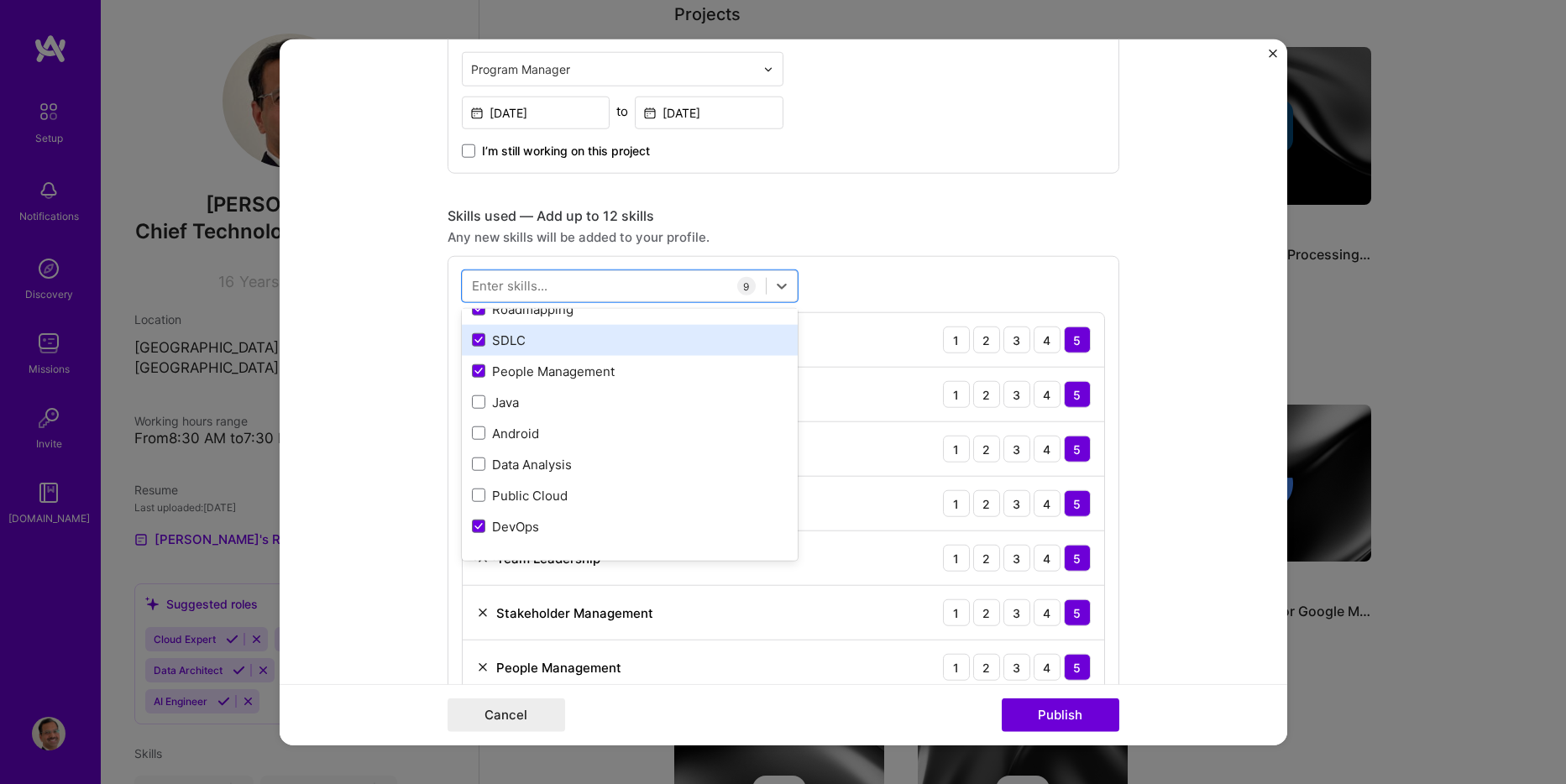
scroll to position [420, 0]
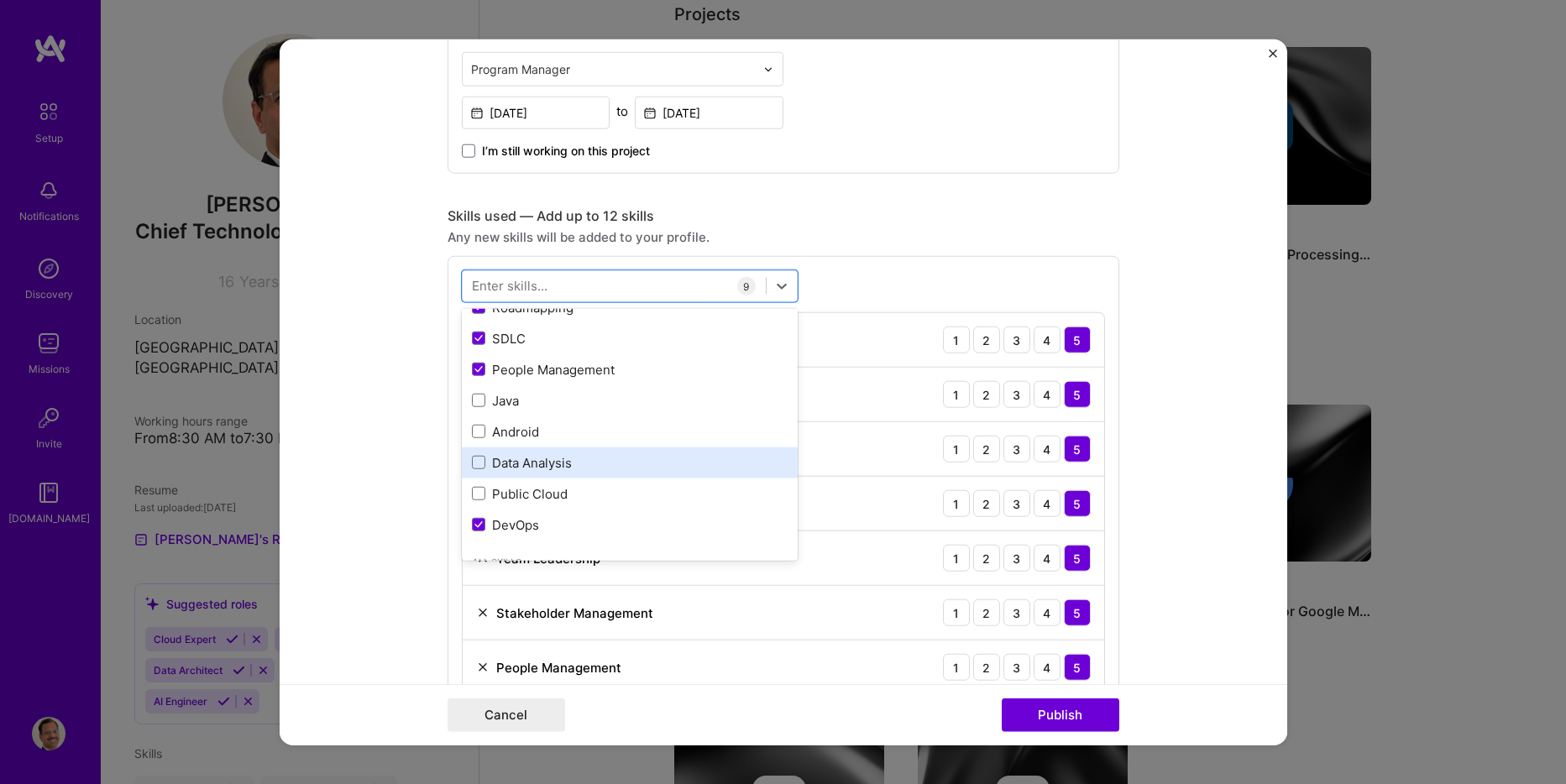
click at [604, 463] on div "Data Analysis" at bounding box center [630, 463] width 316 height 18
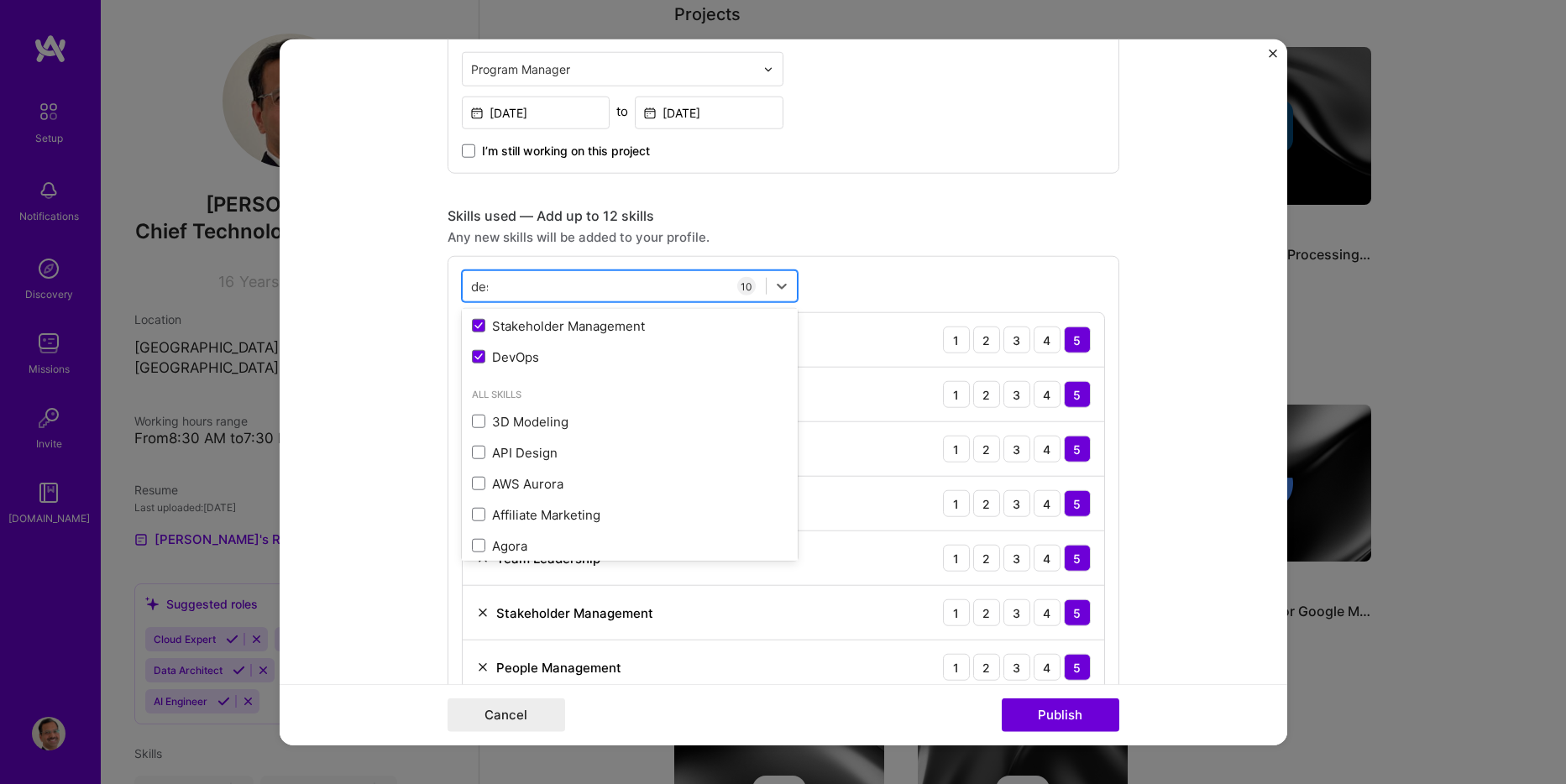
scroll to position [0, 0]
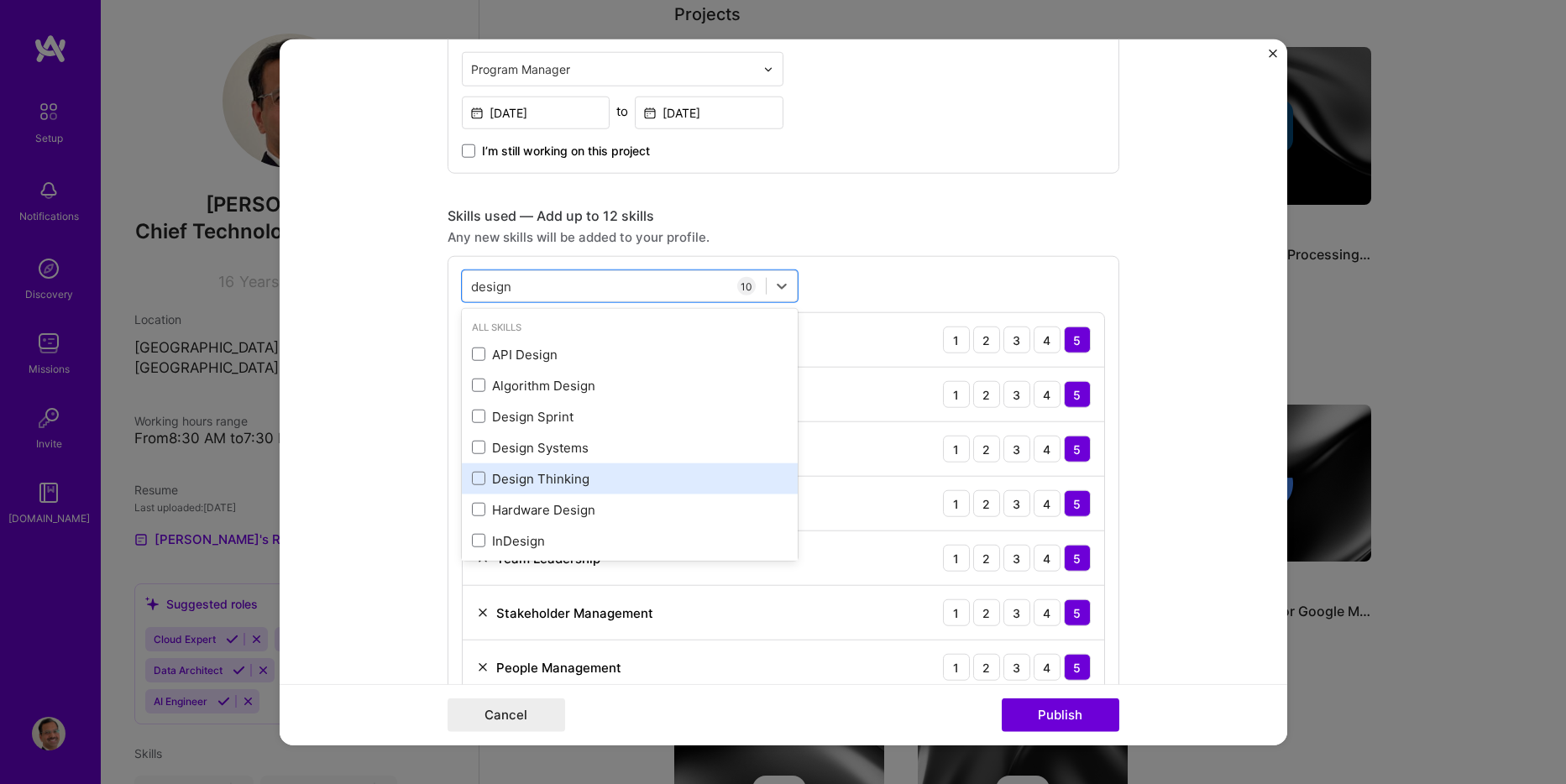
click at [542, 482] on div "Design Thinking" at bounding box center [630, 478] width 316 height 18
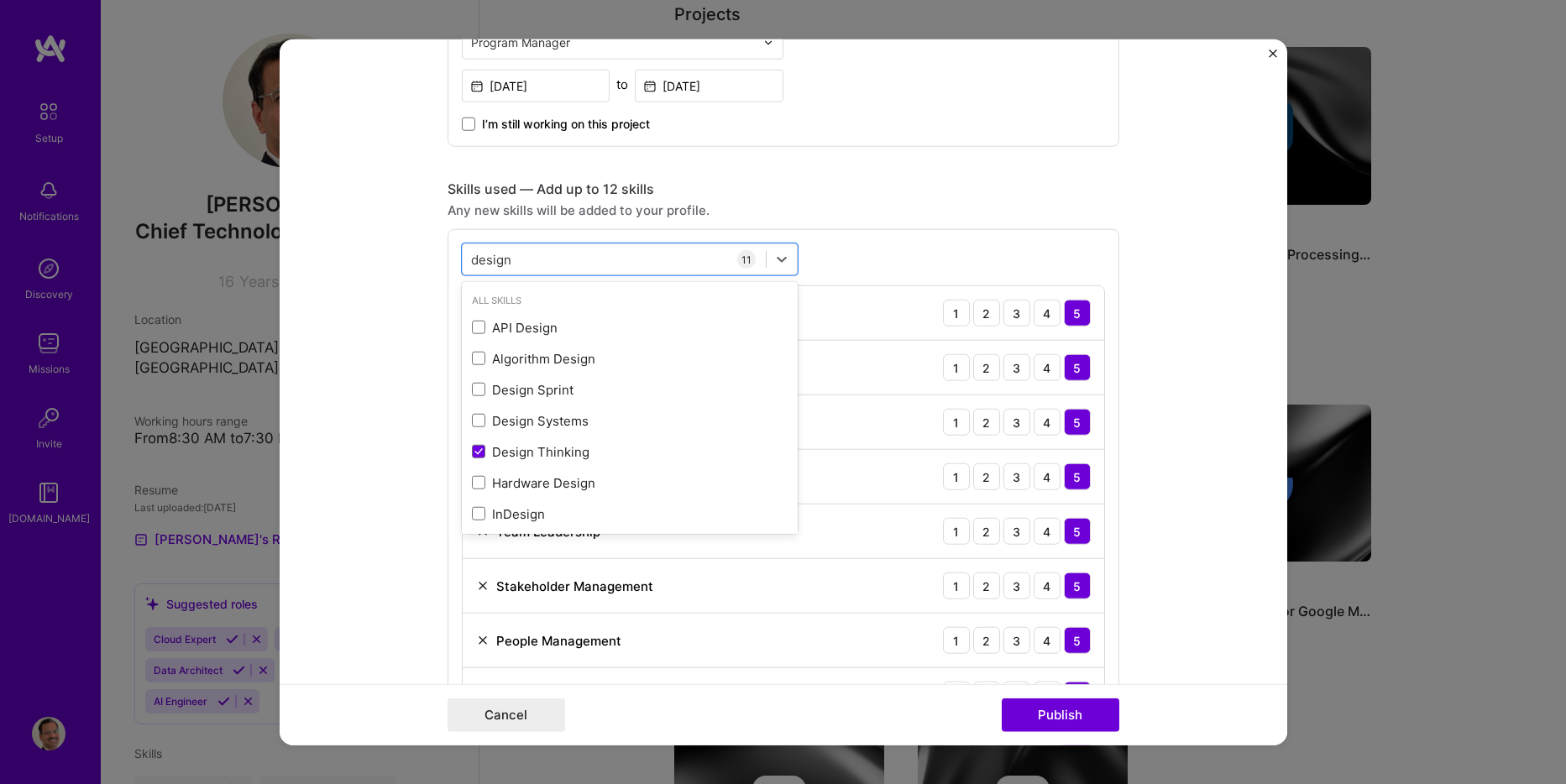
scroll to position [671, 0]
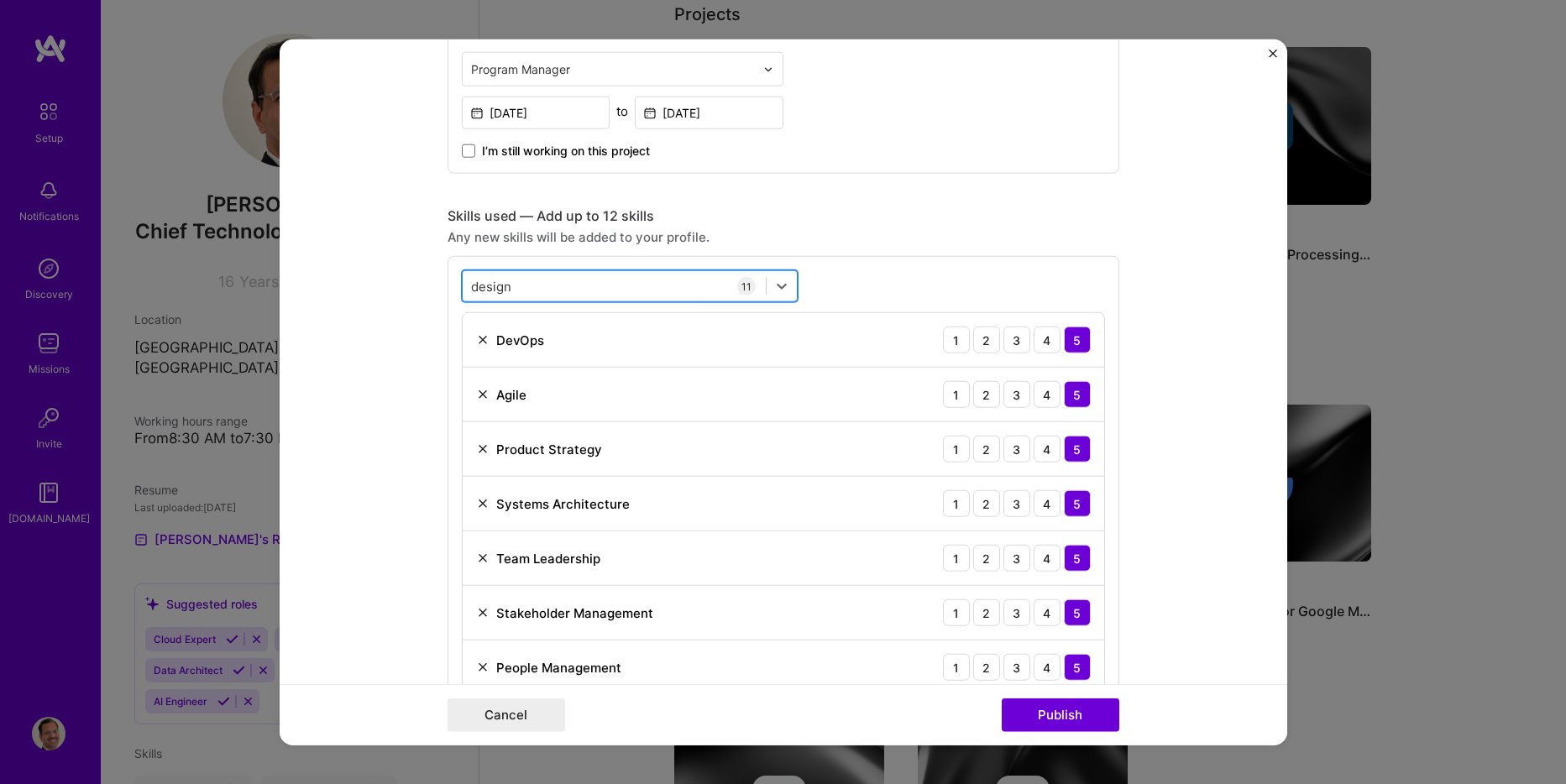
click at [609, 282] on div "design design" at bounding box center [614, 286] width 303 height 28
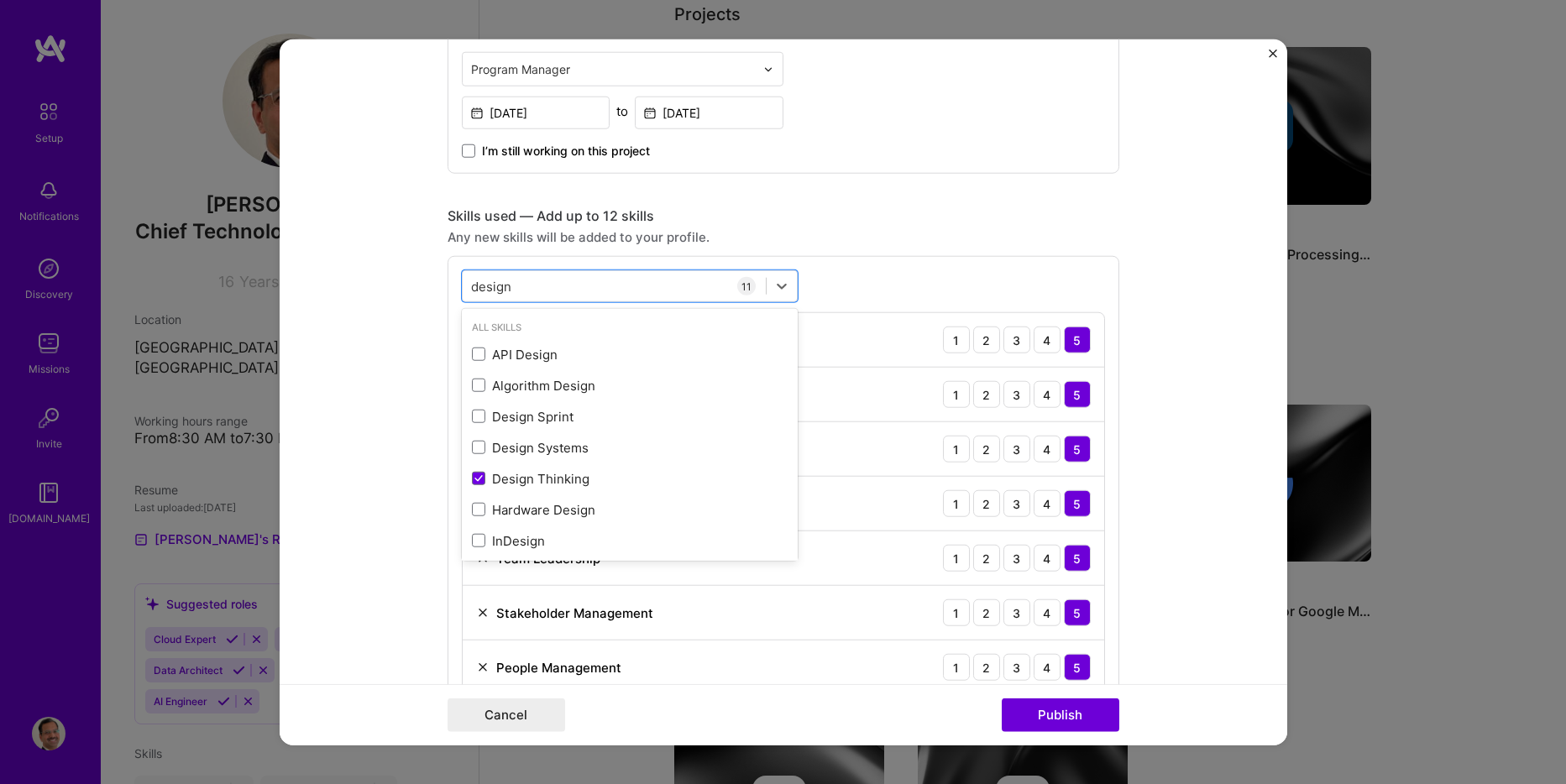
drag, startPoint x: 552, startPoint y: 280, endPoint x: 432, endPoint y: 286, distance: 120.1
click at [432, 286] on form "Editing suggested project This project is suggested based on your LinkedIn, res…" at bounding box center [783, 392] width 1008 height 706
type input "d"
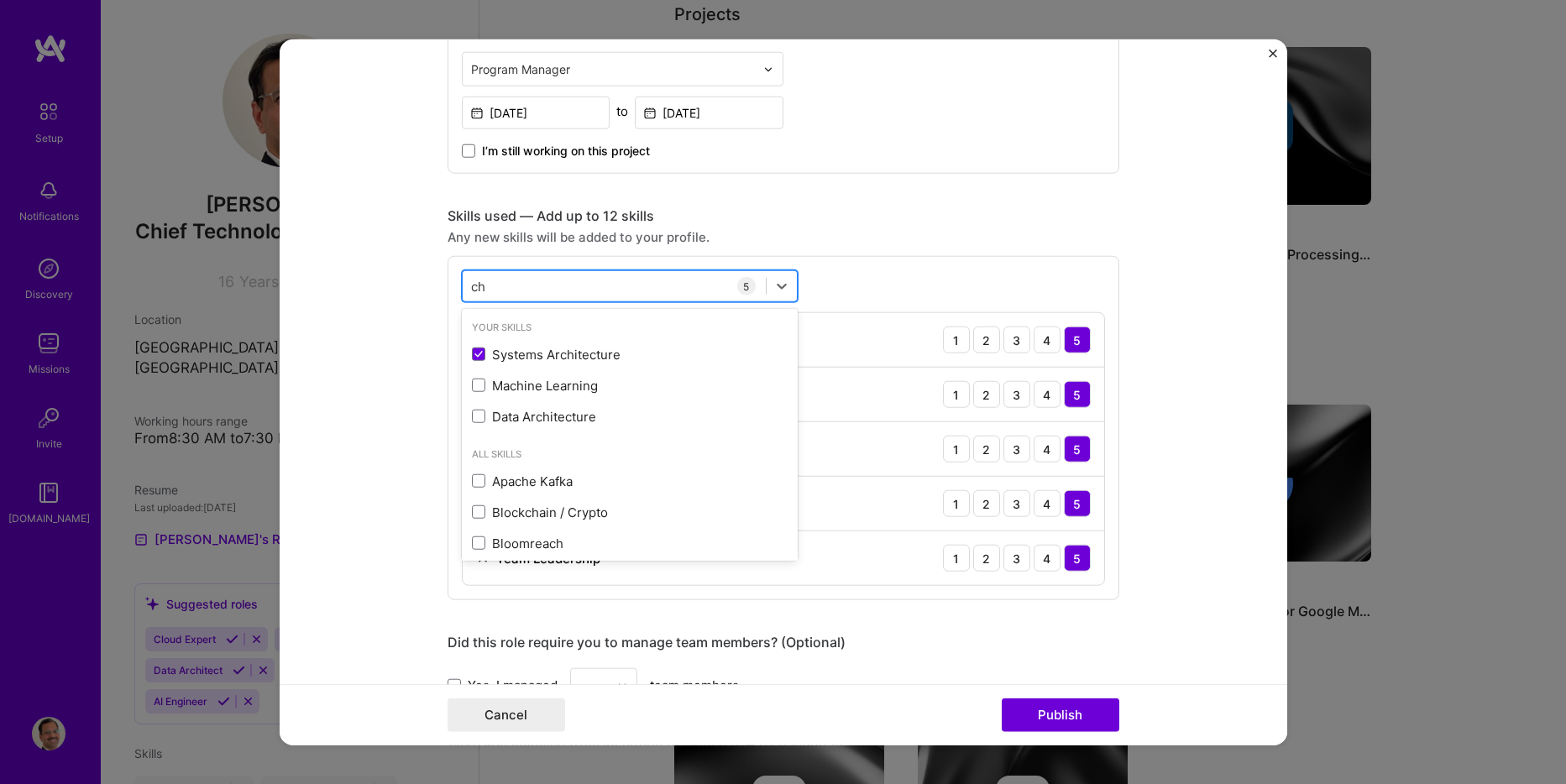
type input "c"
type input "t"
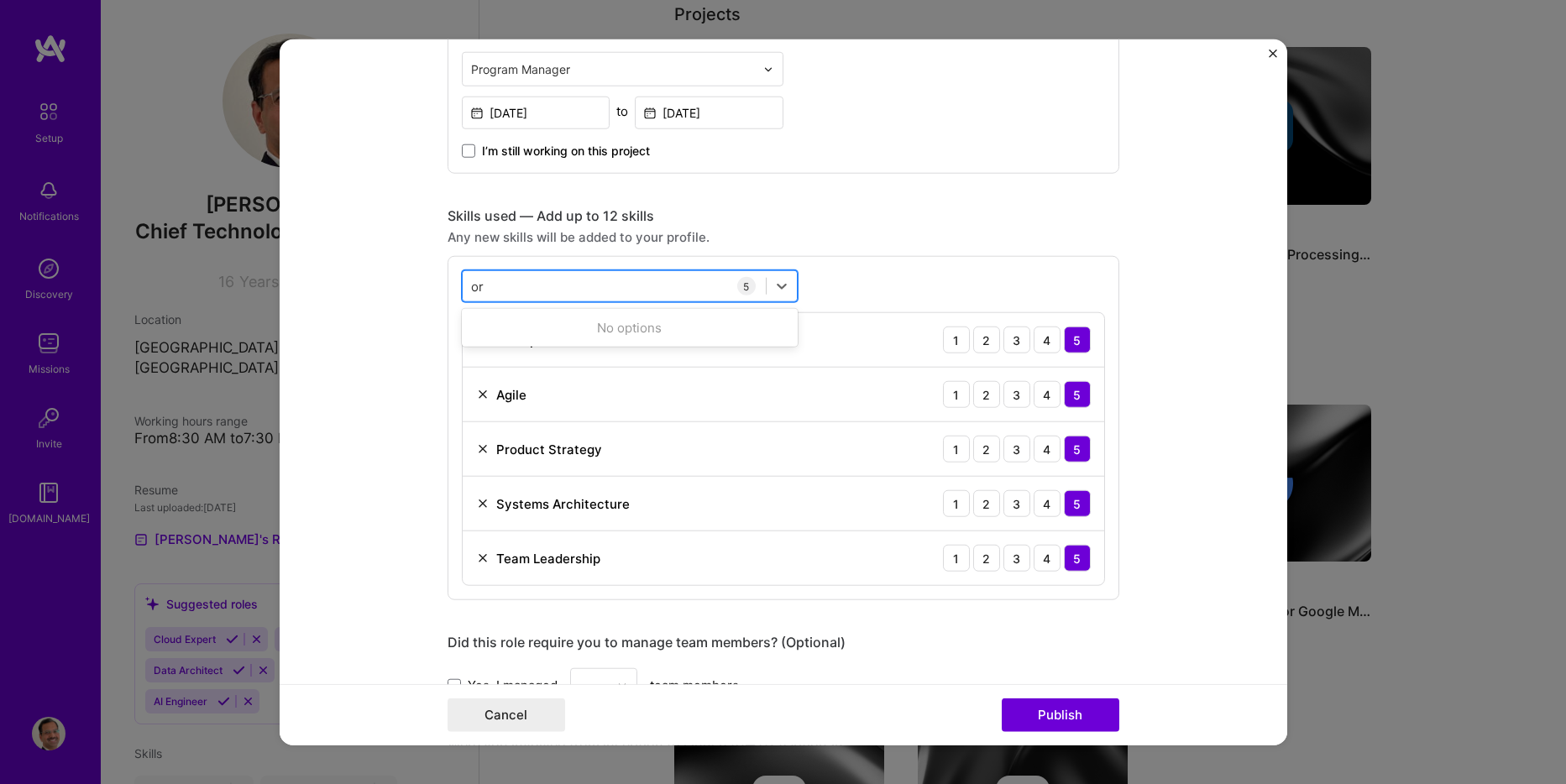
type input "o"
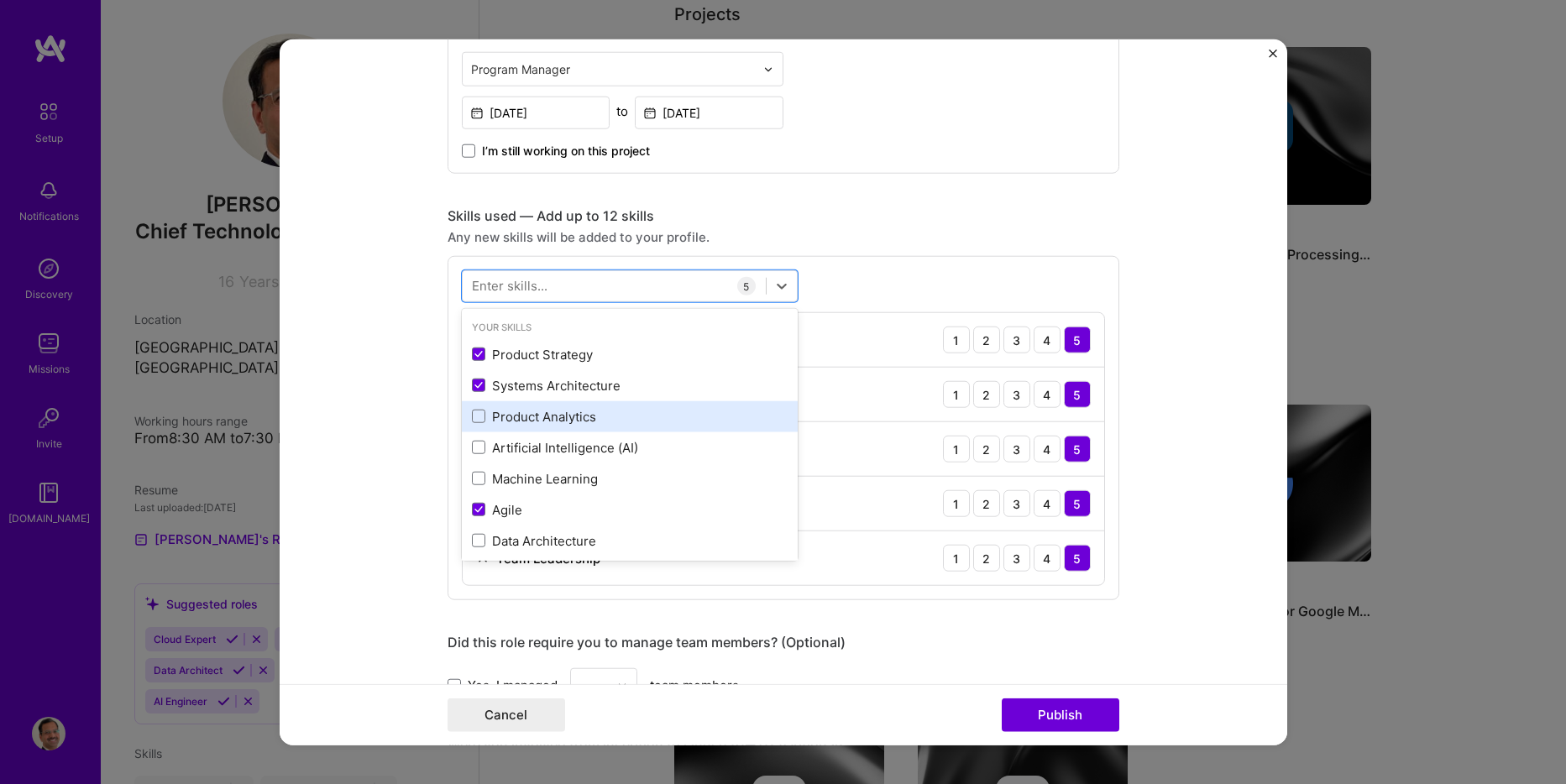
scroll to position [168, 0]
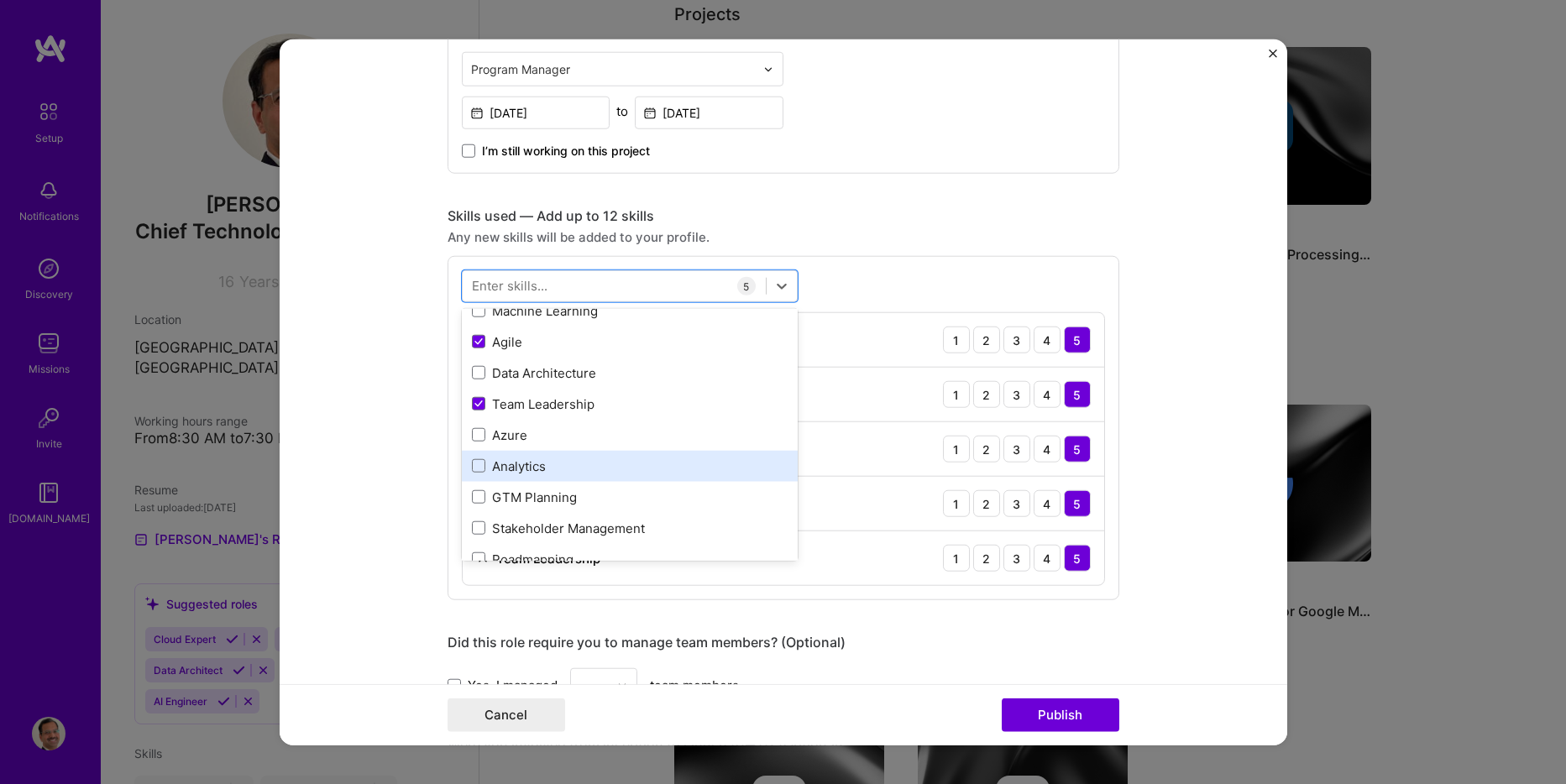
click at [519, 458] on div "Analytics" at bounding box center [630, 466] width 316 height 18
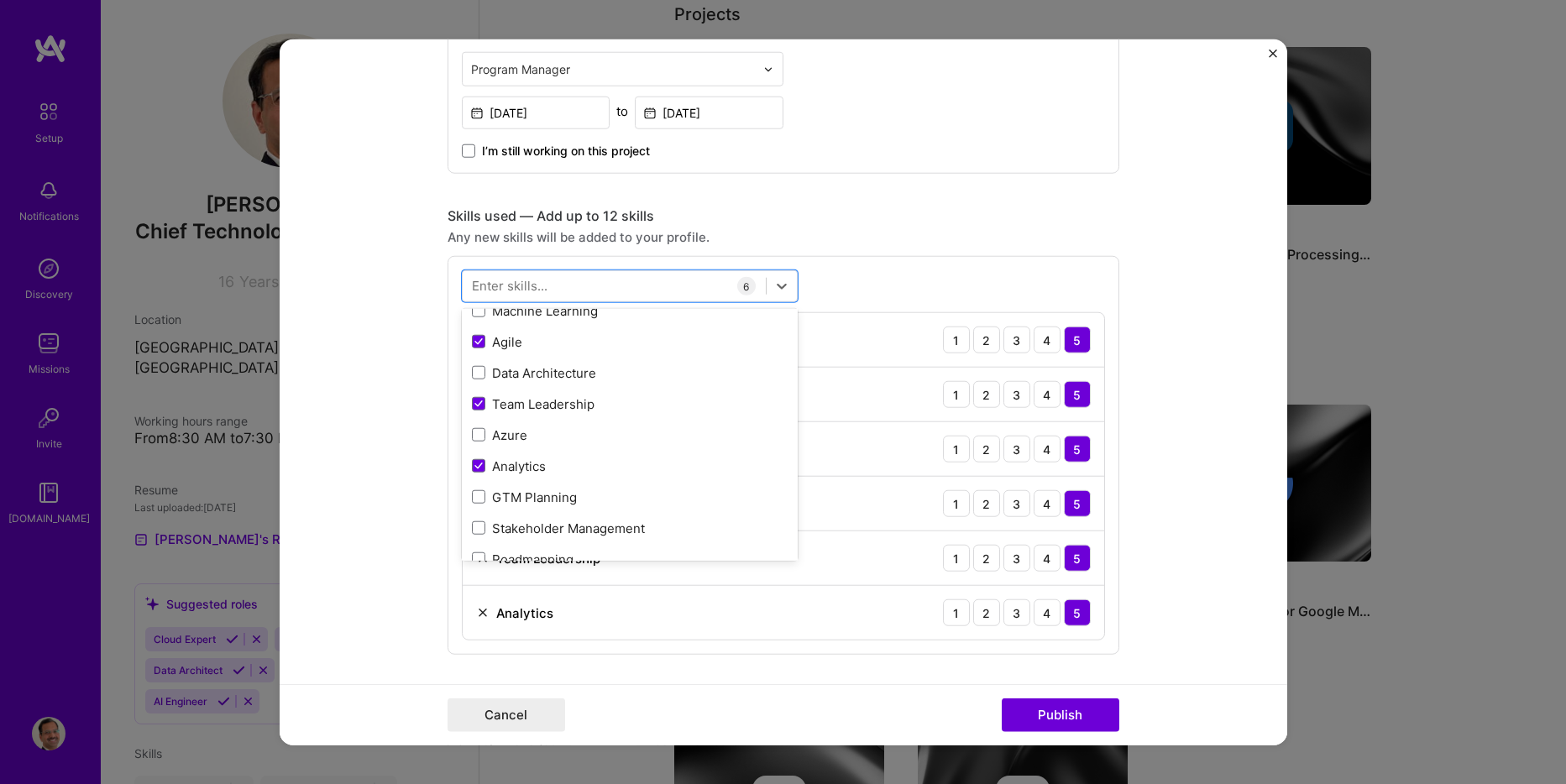
click at [1062, 282] on div "option Analytics, selected. option Team Leadership selected, 0 of 2. 378 result…" at bounding box center [783, 455] width 672 height 399
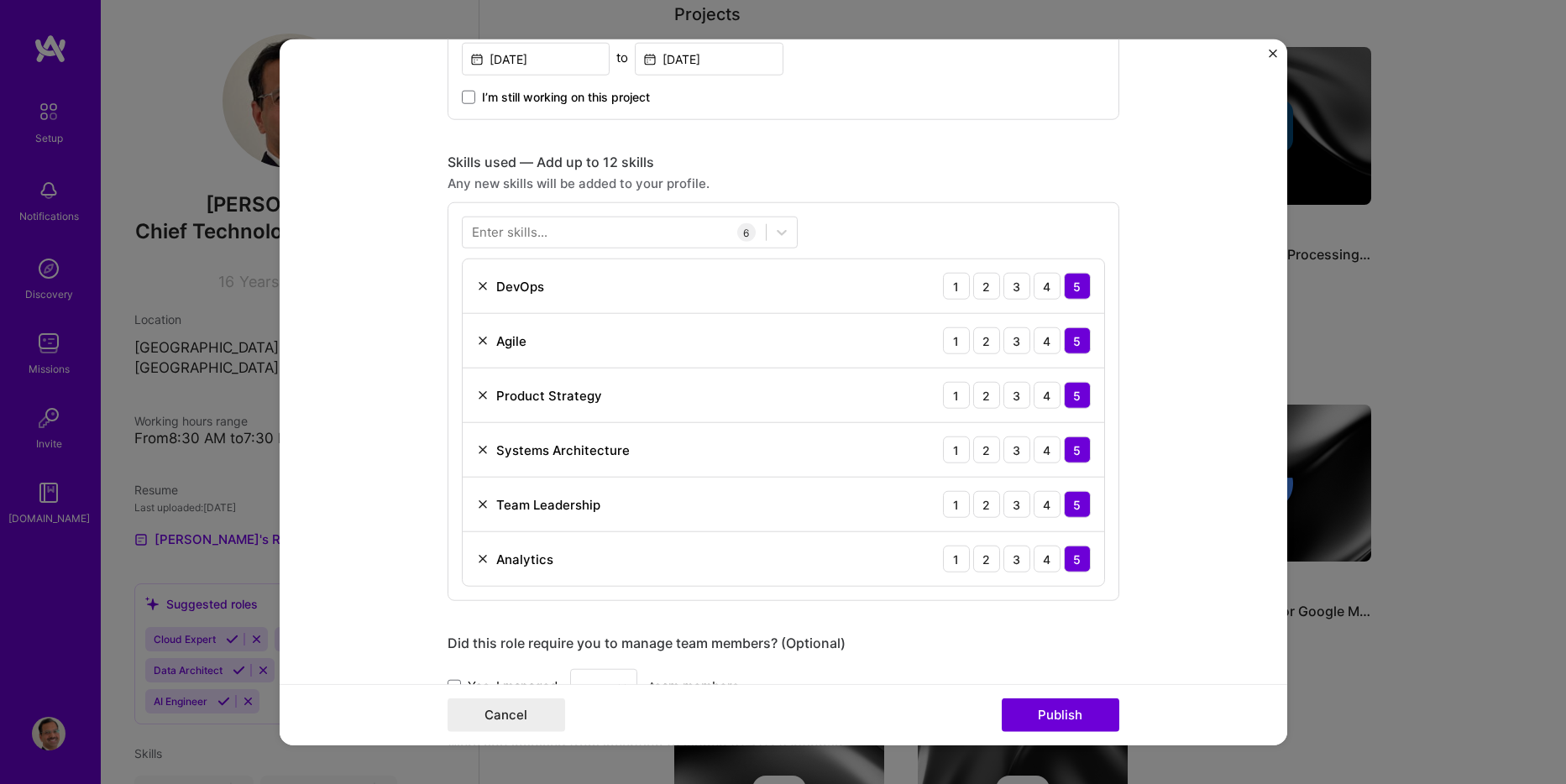
scroll to position [671, 0]
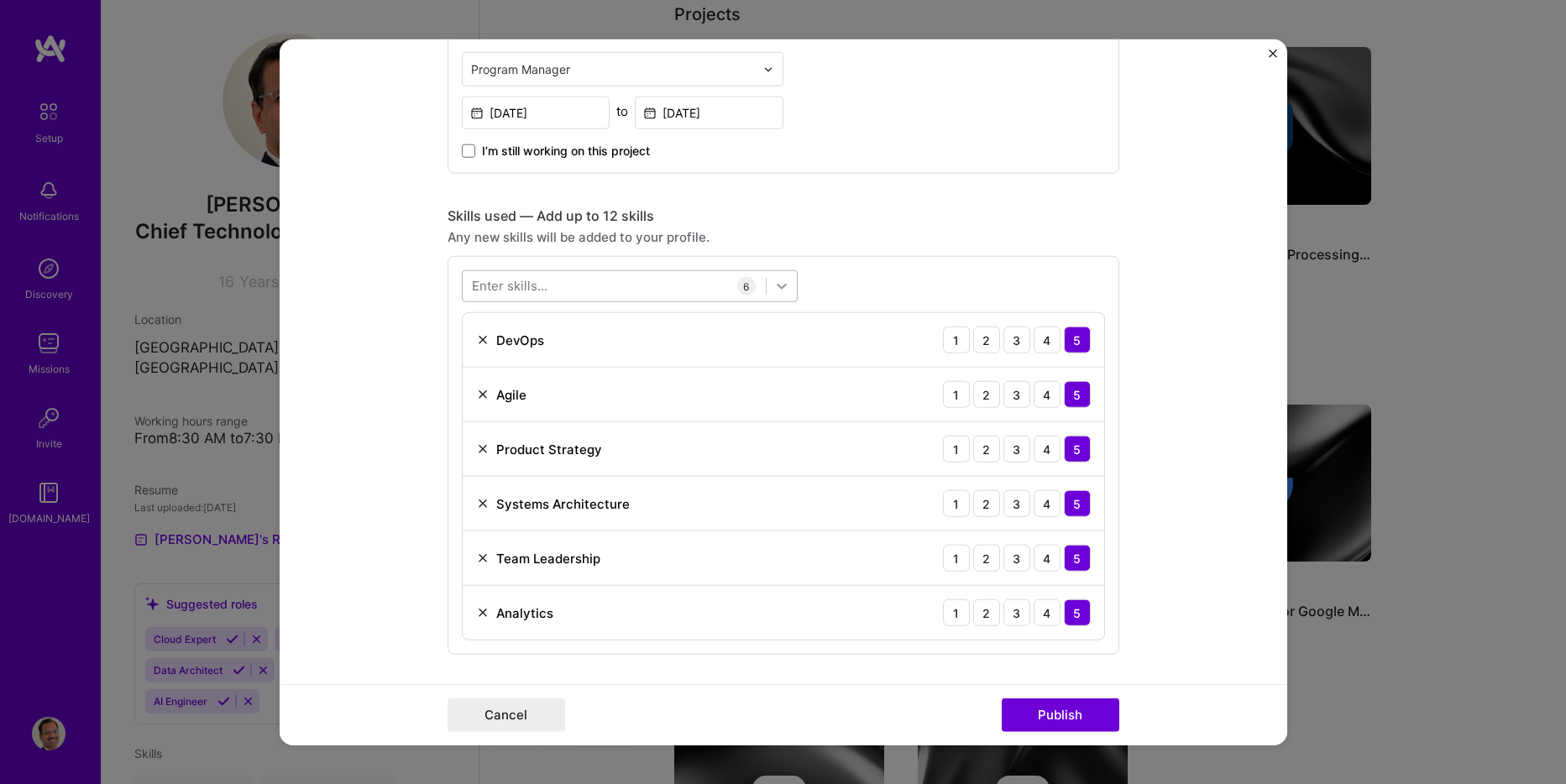
click at [777, 283] on icon at bounding box center [782, 287] width 17 height 17
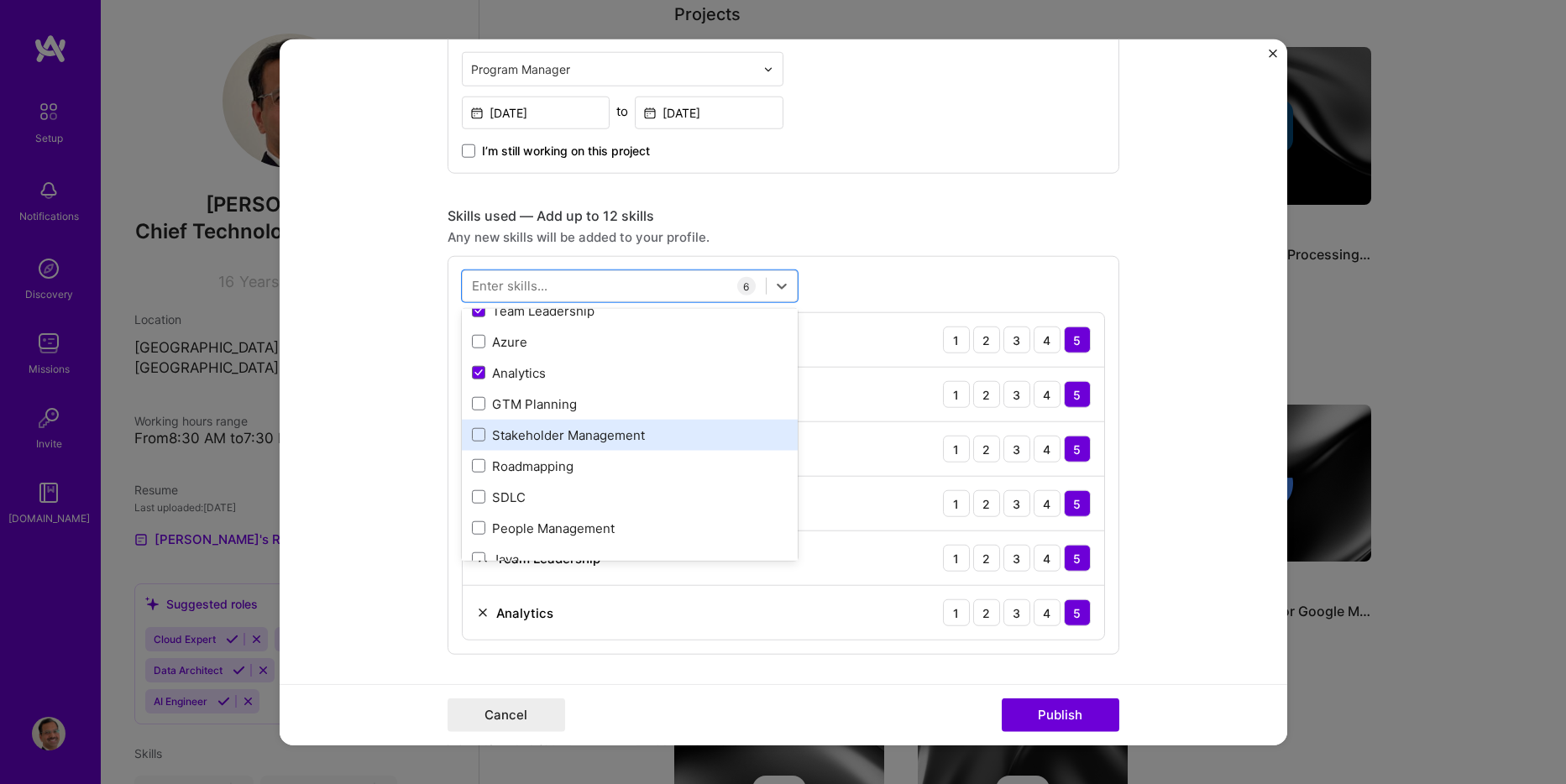
scroll to position [336, 0]
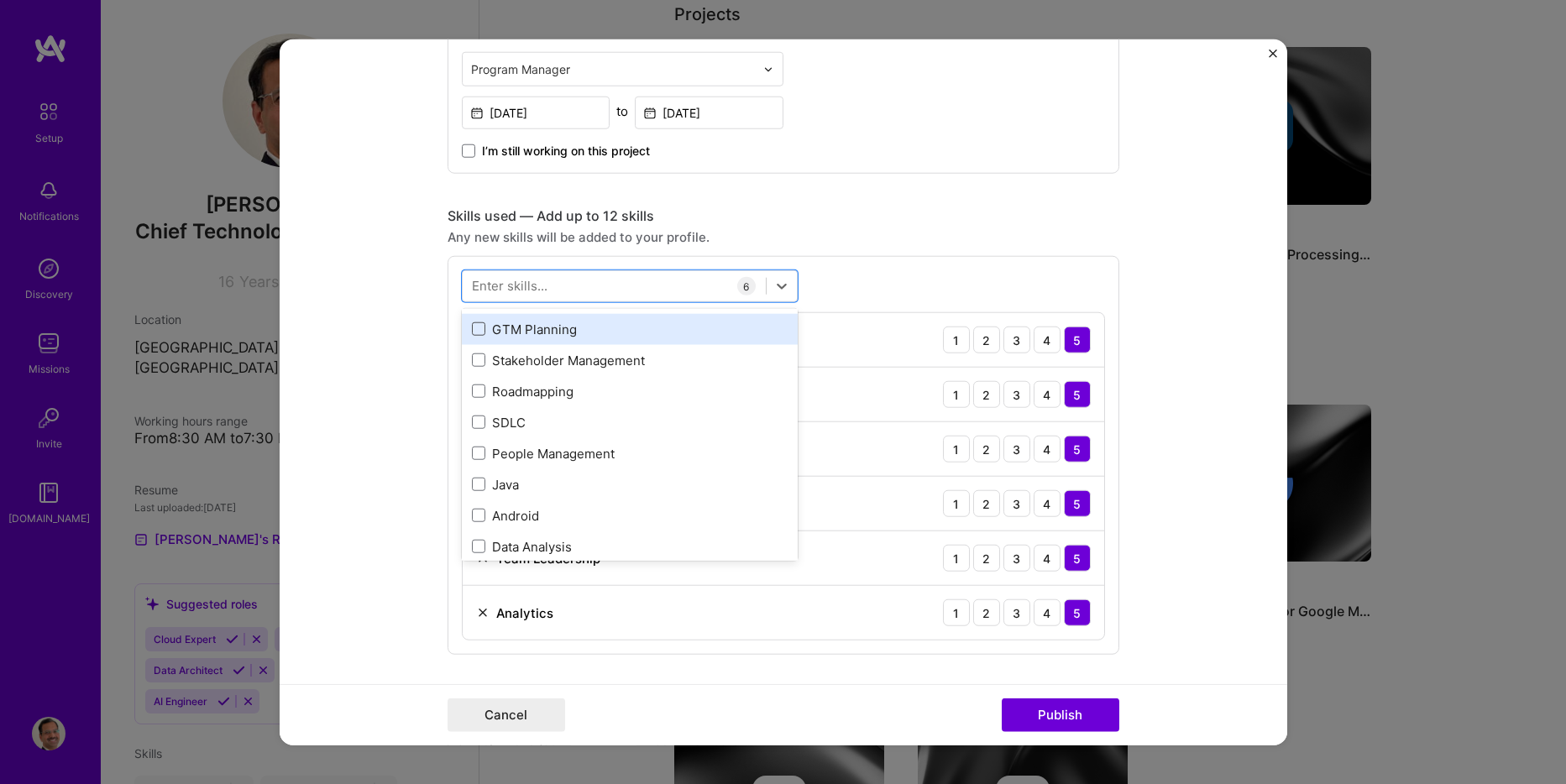
click at [473, 332] on span at bounding box center [478, 329] width 13 height 13
click at [0, 0] on input "checkbox" at bounding box center [0, 0] width 0 height 0
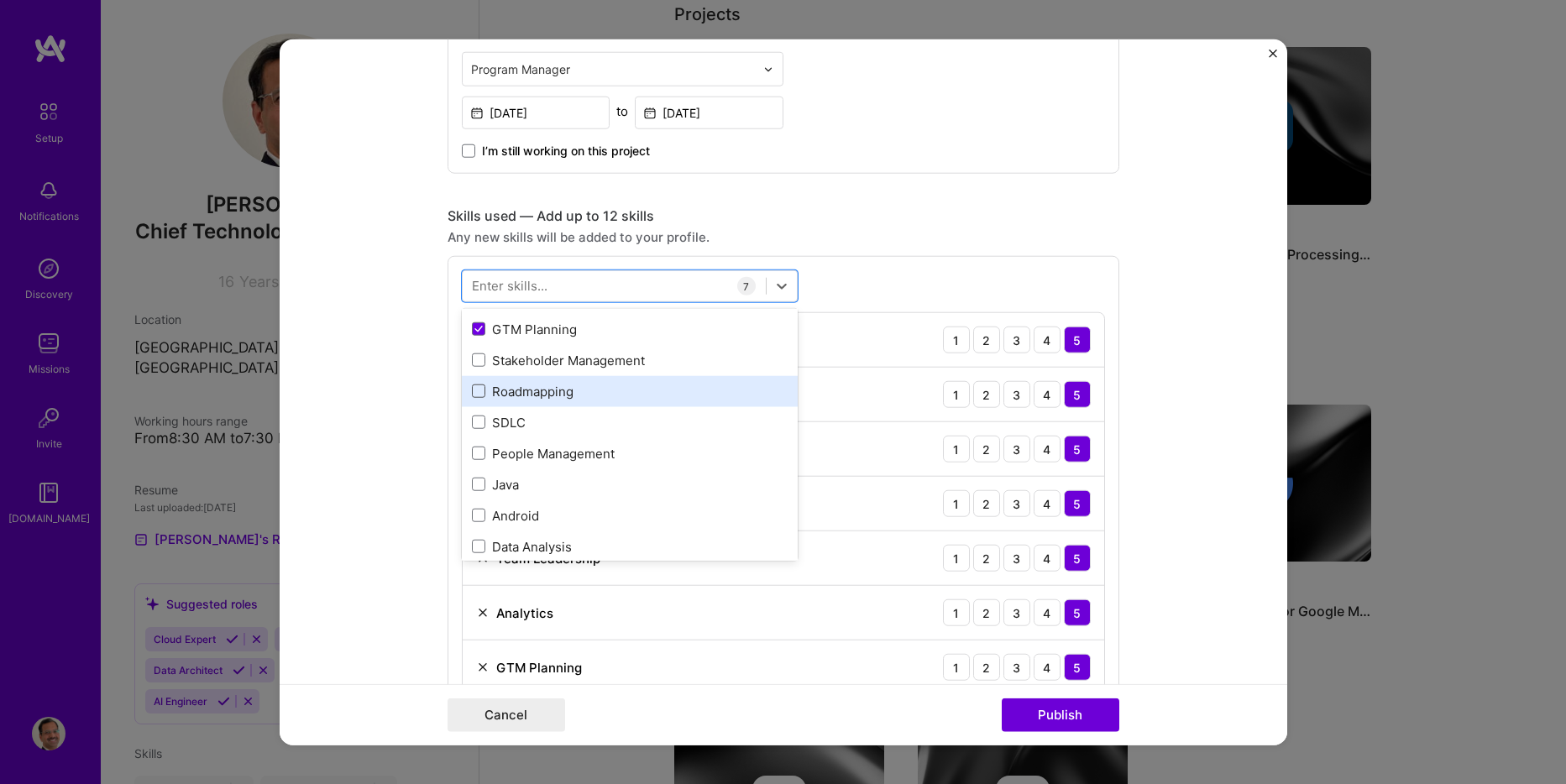
click at [472, 392] on span at bounding box center [478, 392] width 13 height 13
click at [0, 0] on input "checkbox" at bounding box center [0, 0] width 0 height 0
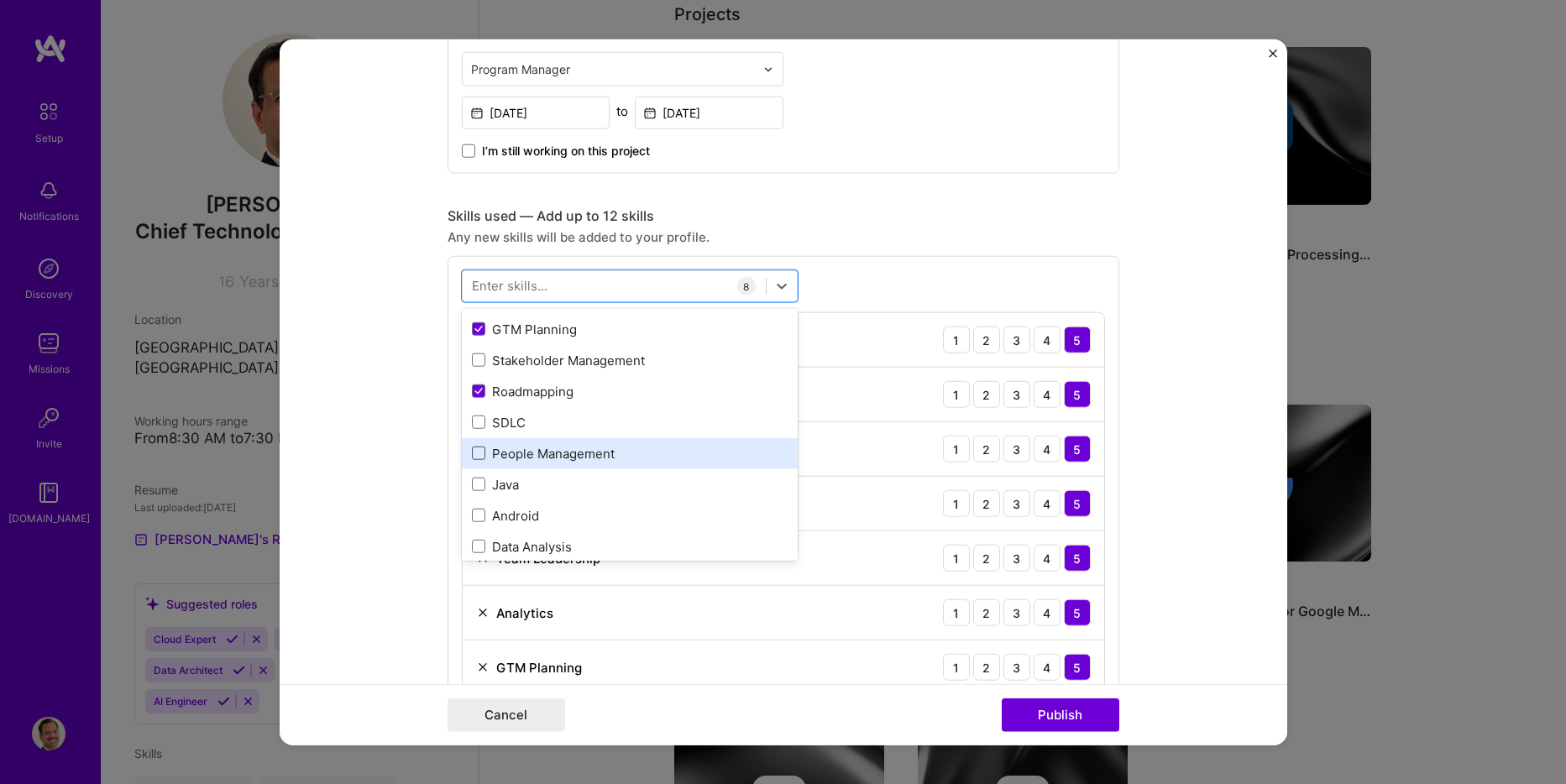
click at [472, 455] on span at bounding box center [478, 454] width 13 height 13
click at [0, 0] on input "checkbox" at bounding box center [0, 0] width 0 height 0
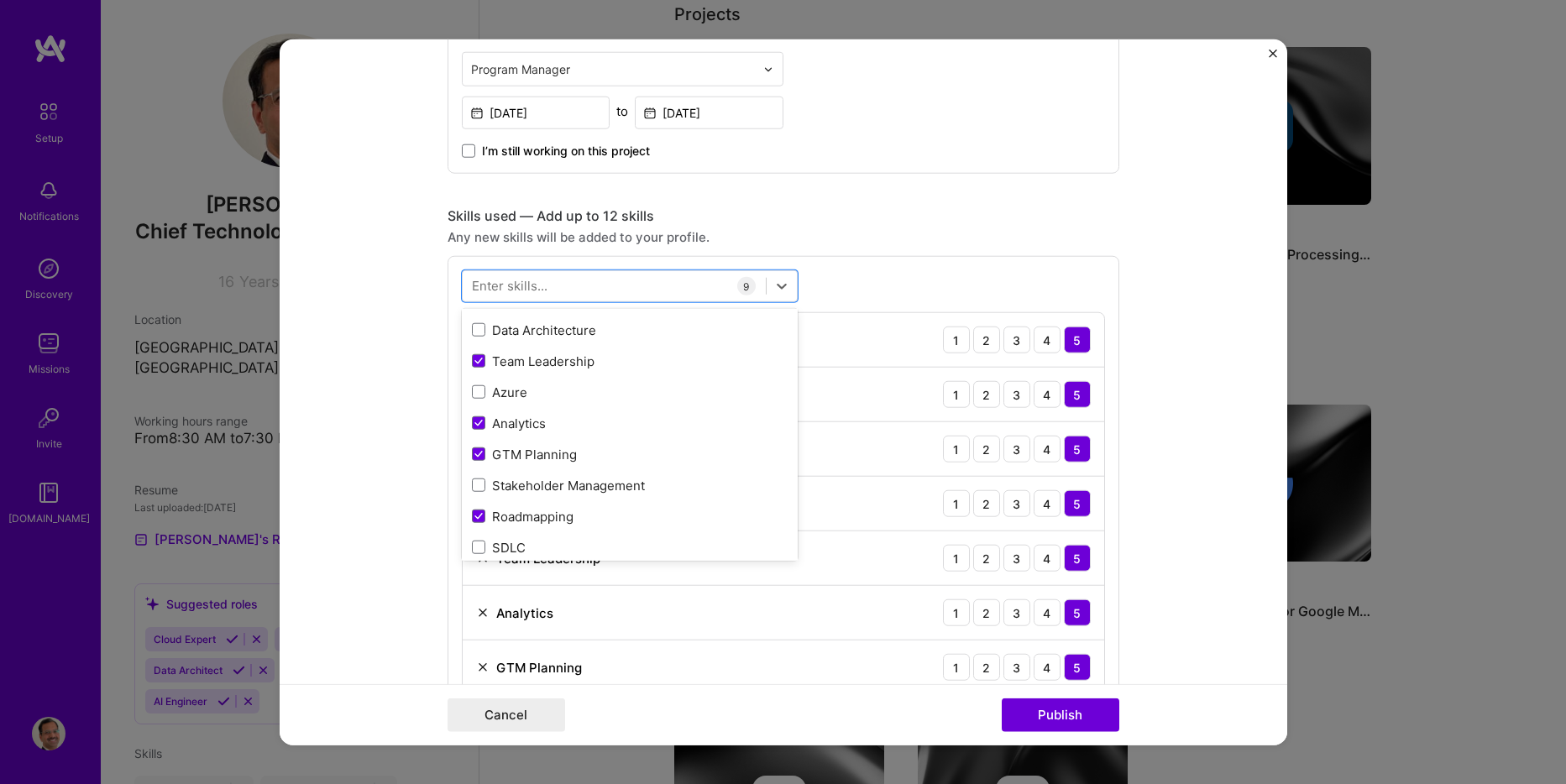
scroll to position [252, 0]
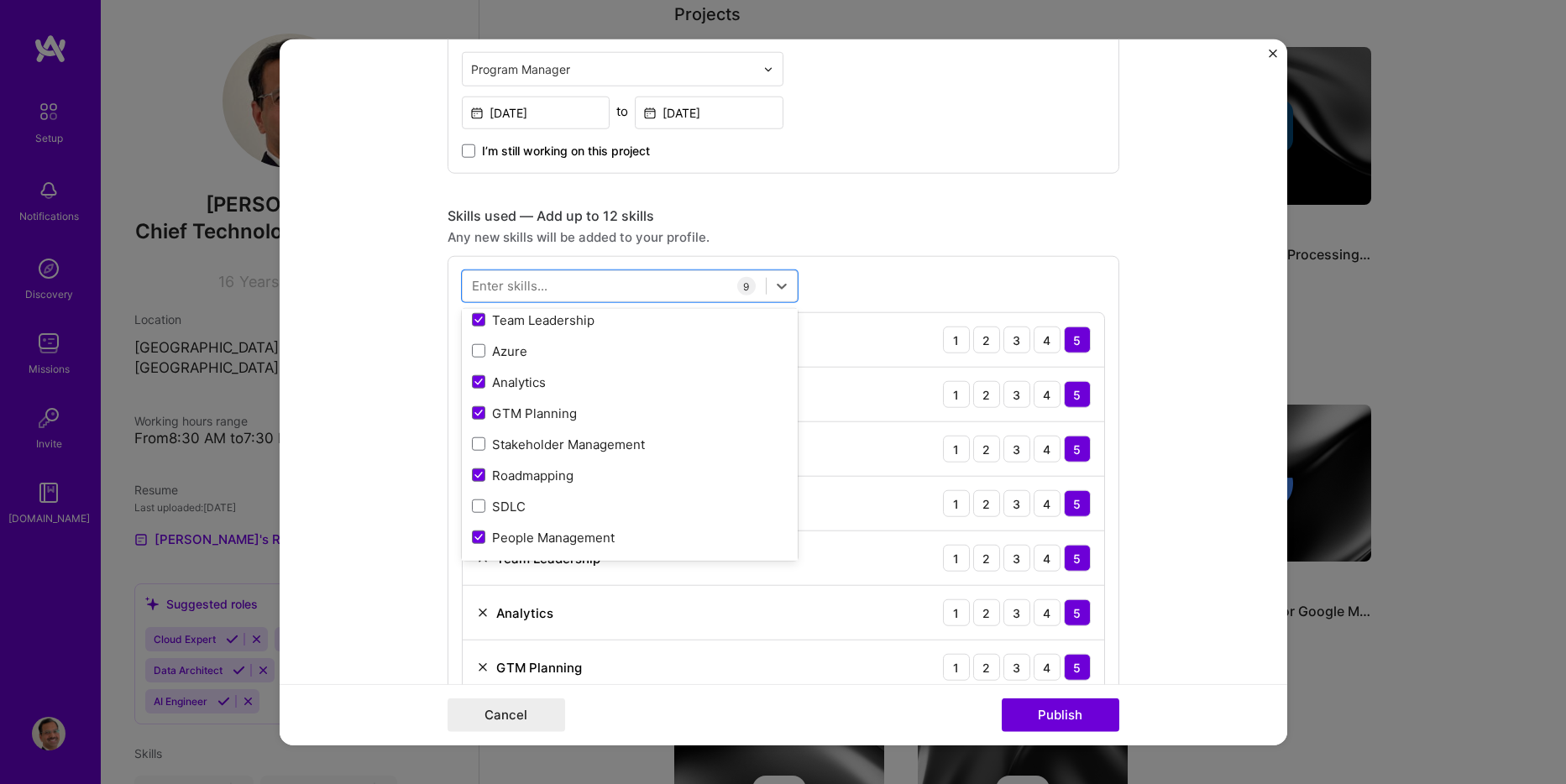
click at [556, 441] on div "Stakeholder Management" at bounding box center [630, 445] width 316 height 18
click at [491, 504] on div "SDLC" at bounding box center [630, 506] width 316 height 18
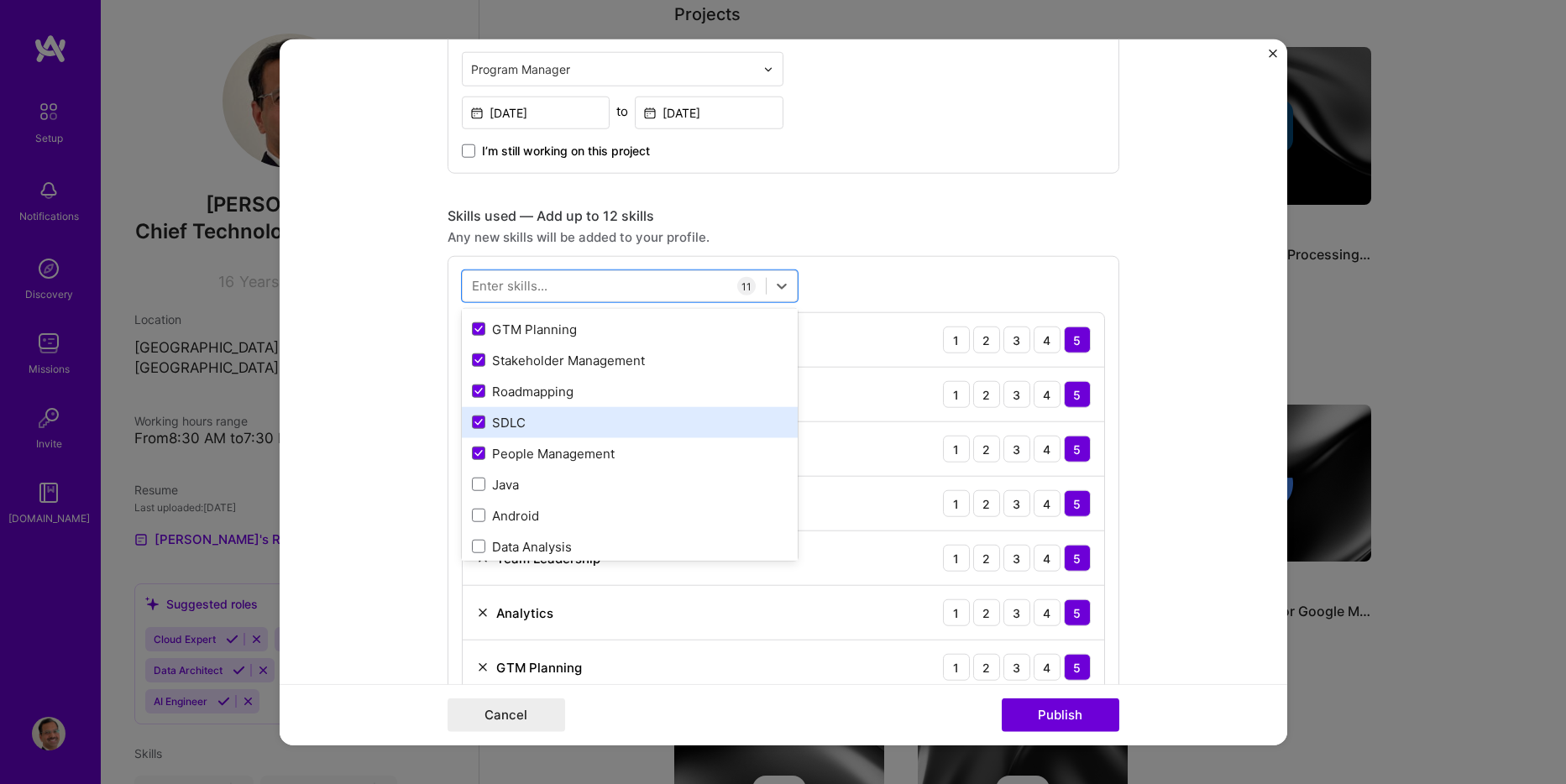
scroll to position [420, 0]
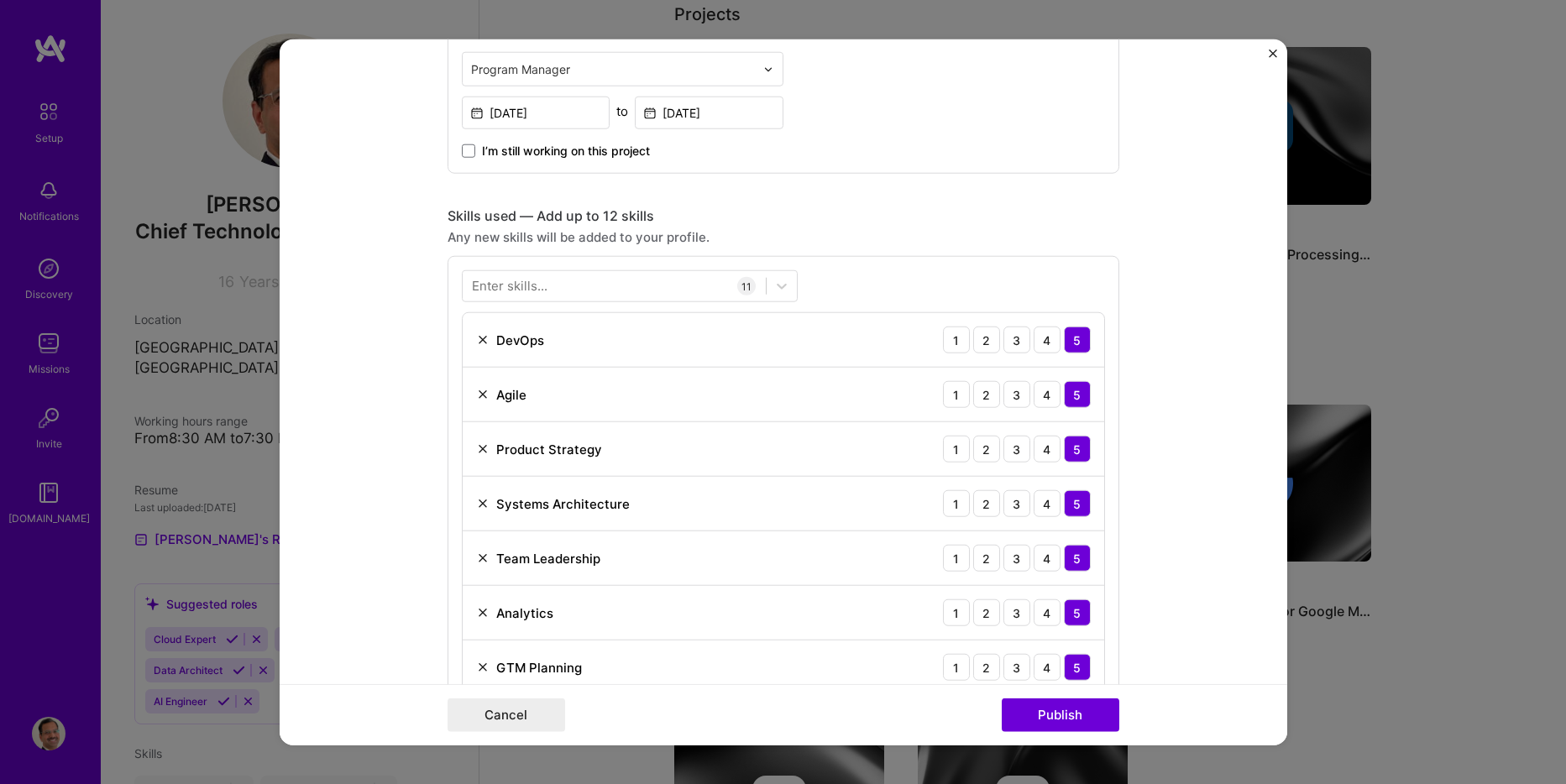
click at [924, 300] on div "Enter skills... 11 DevOps 1 2 3 4 5 Agile 1 2 3 4 5 Product Strategy 1 2 3 4 5 …" at bounding box center [783, 592] width 672 height 671
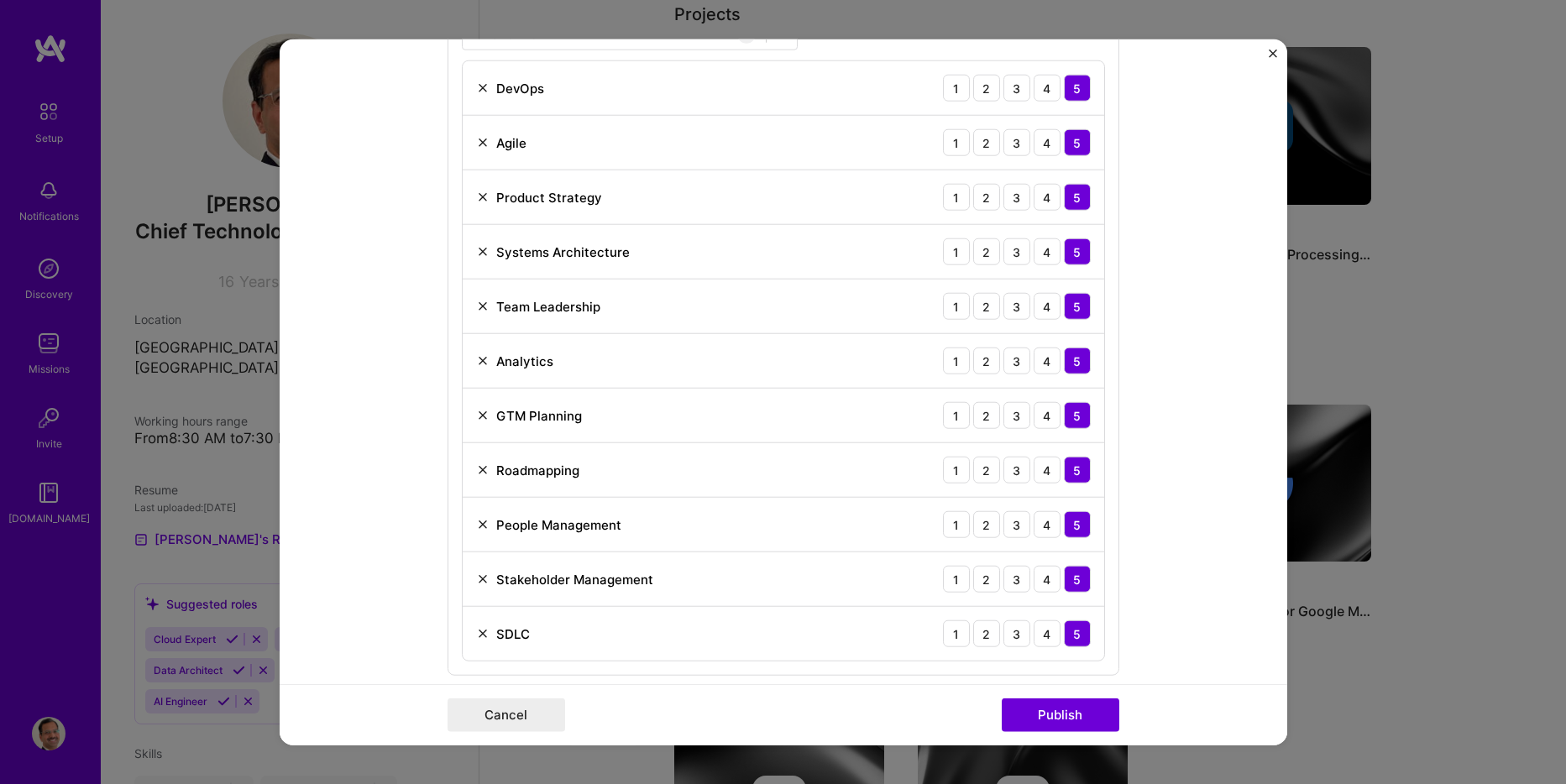
scroll to position [755, 0]
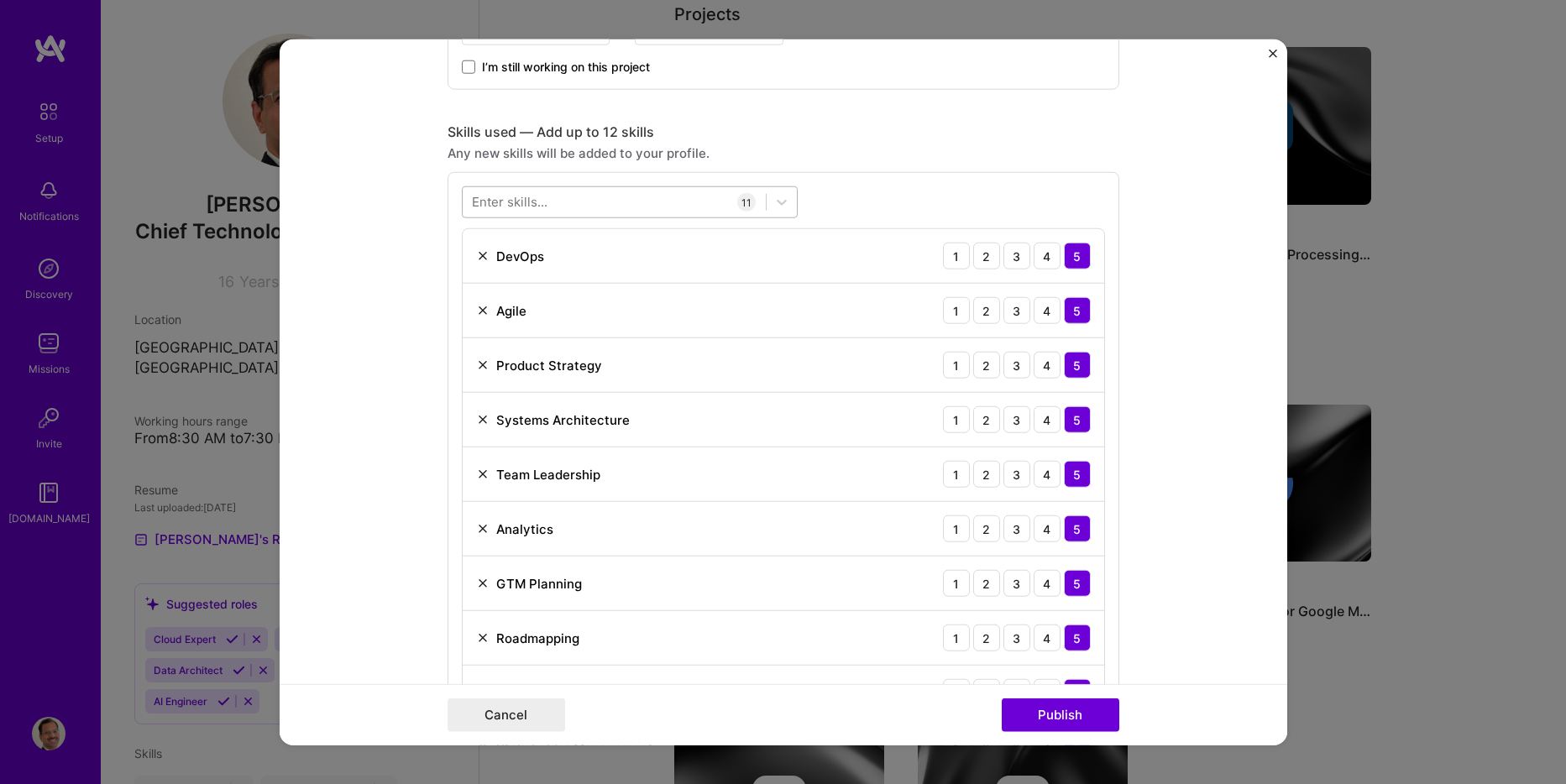
click at [671, 205] on div at bounding box center [614, 202] width 303 height 28
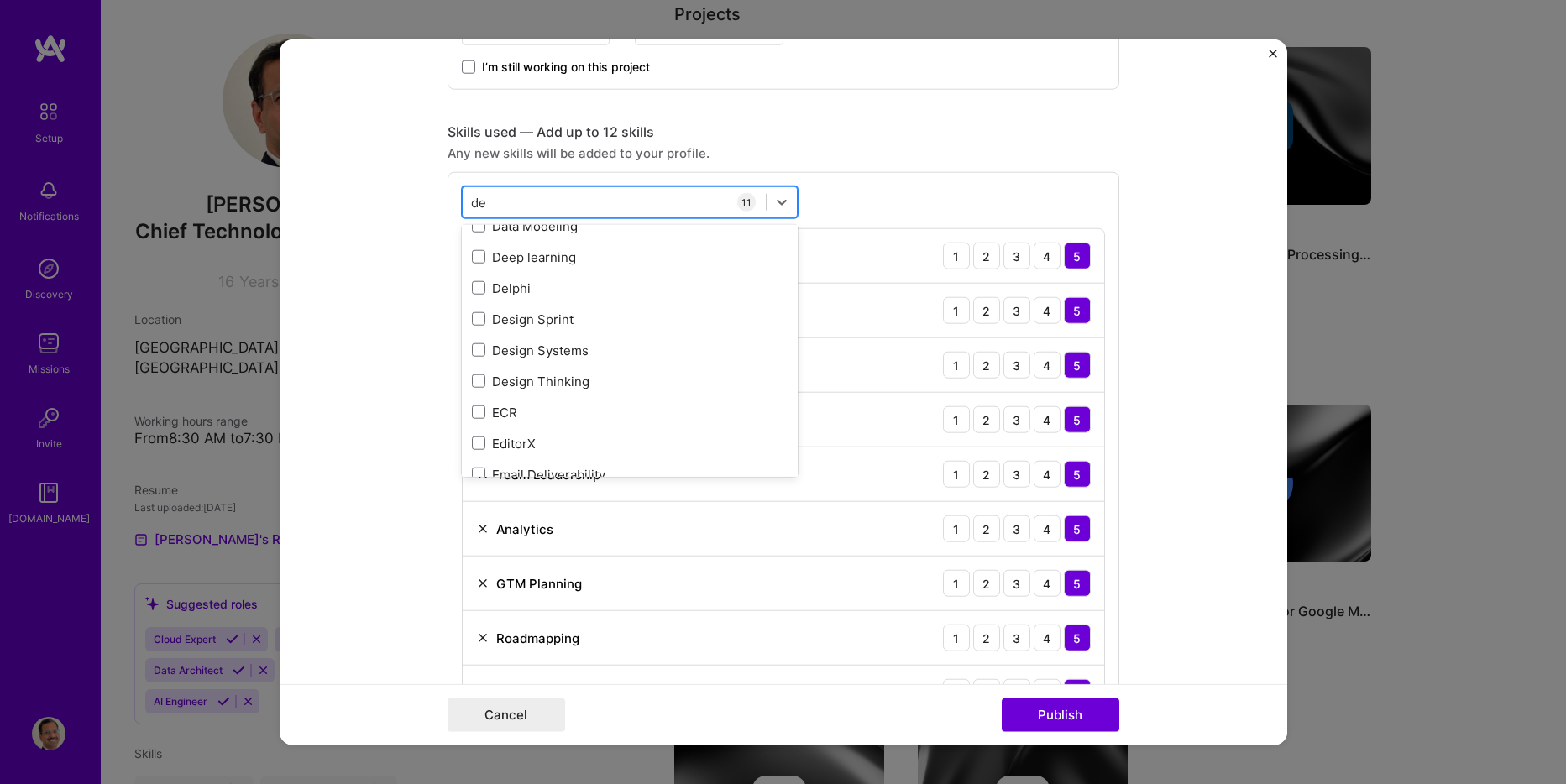
scroll to position [0, 0]
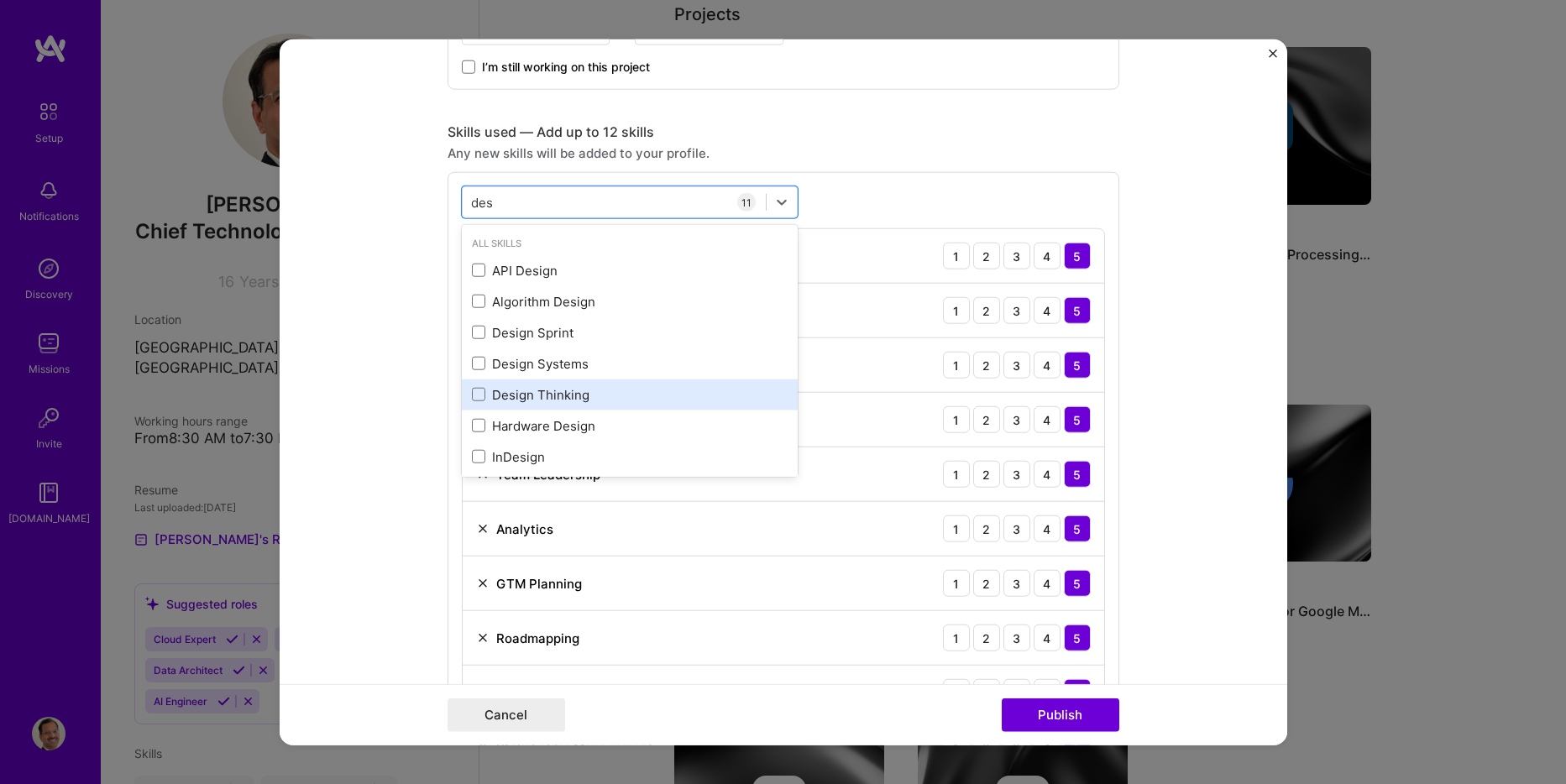
click at [549, 392] on div "Design Thinking" at bounding box center [630, 395] width 316 height 18
type input "des"
click at [986, 205] on div "option Design Thinking, selected. option Design Sprint focused, 0 of 2. 15 resu…" at bounding box center [783, 535] width 672 height 726
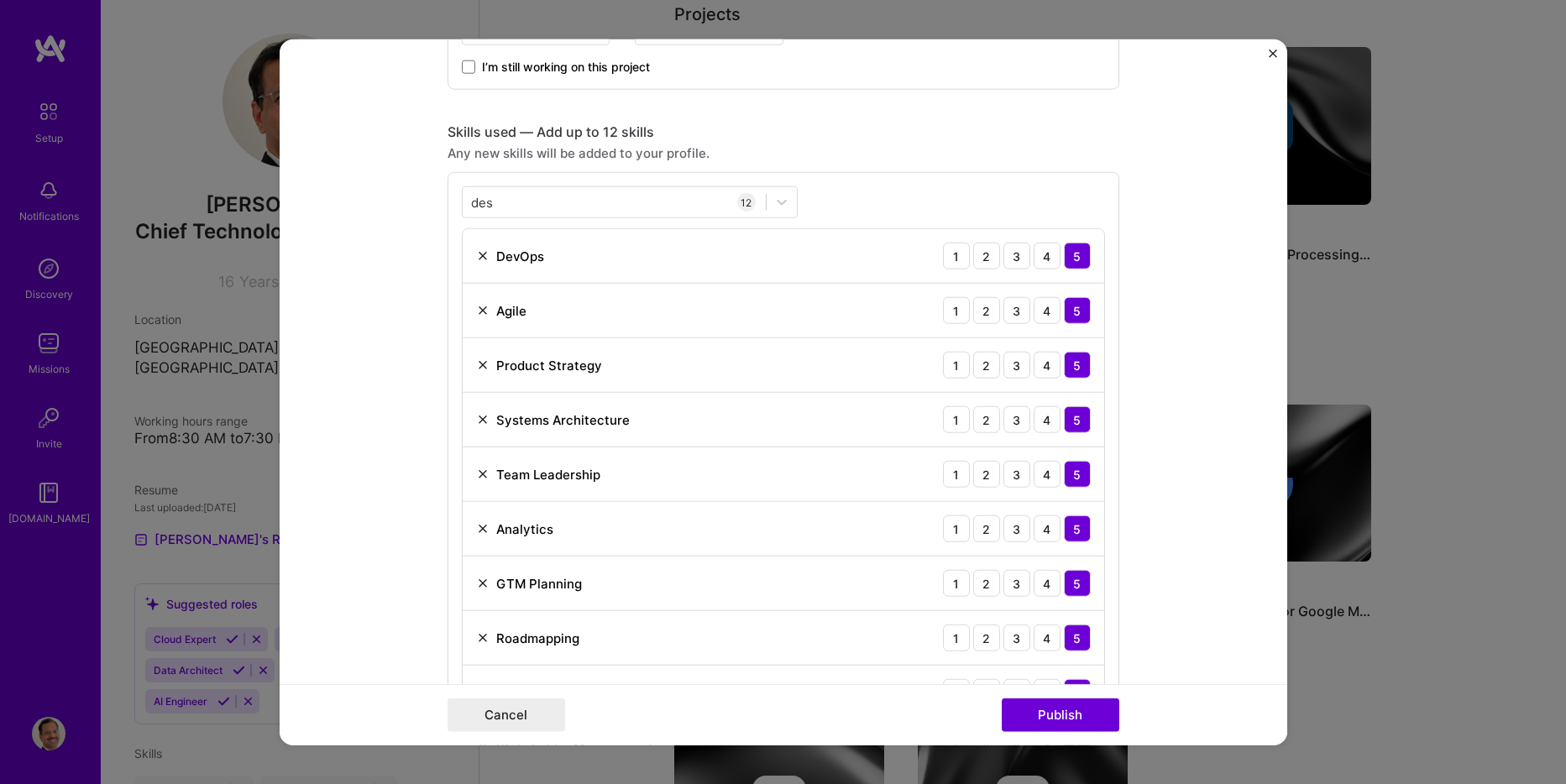
scroll to position [1176, 0]
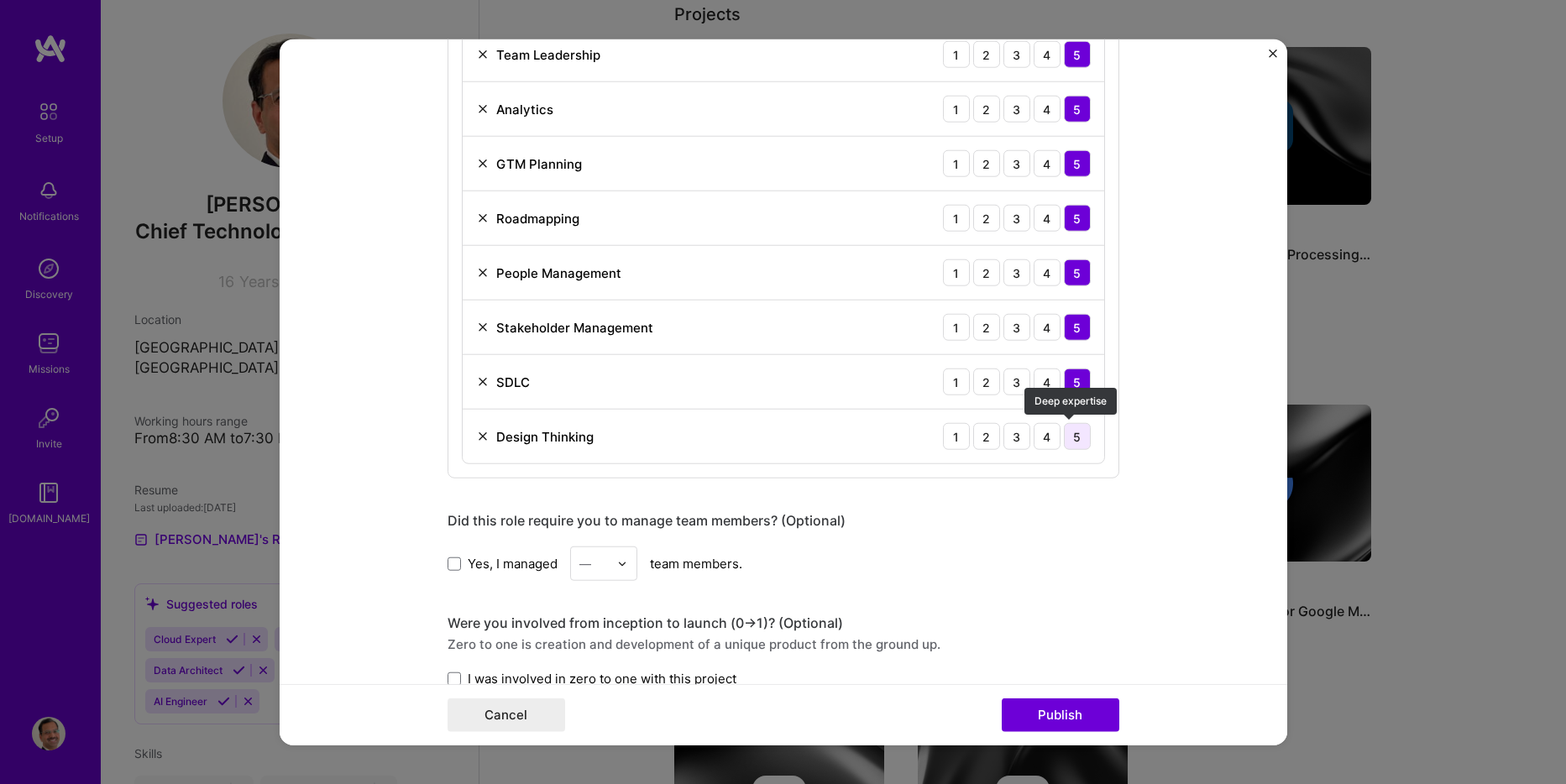
click at [1075, 439] on div "5" at bounding box center [1078, 437] width 27 height 27
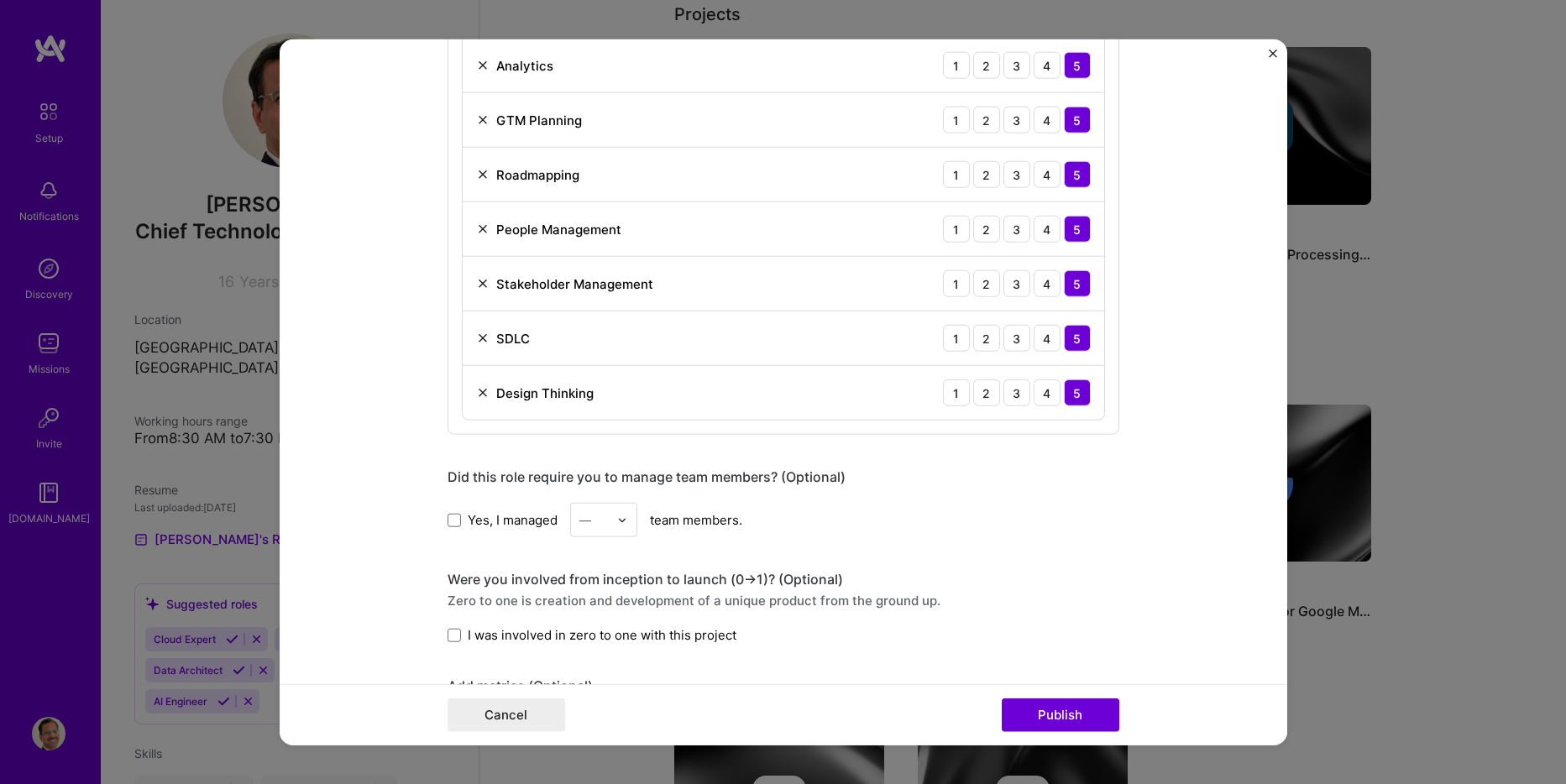
scroll to position [1260, 0]
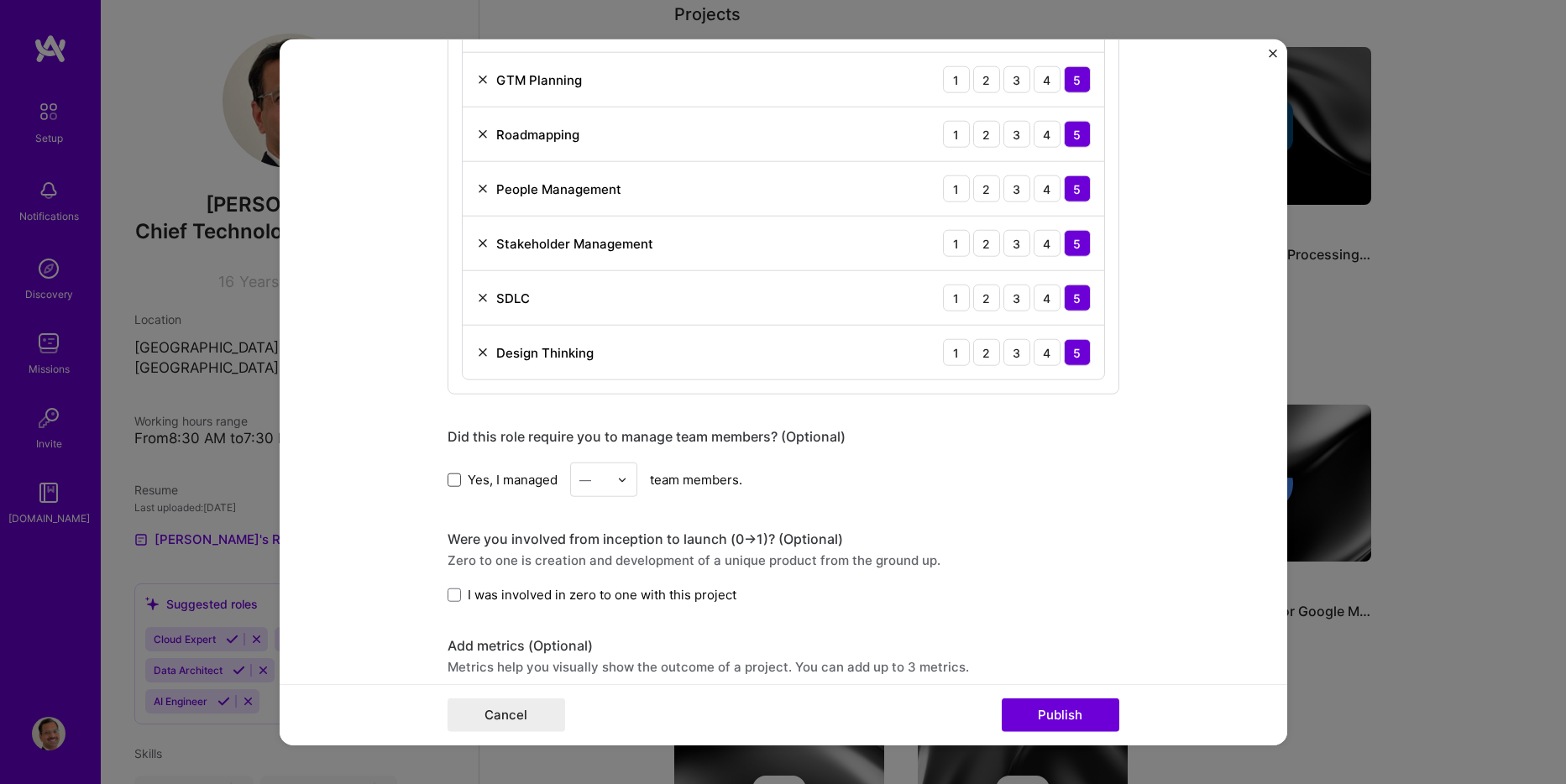
click at [449, 481] on span at bounding box center [455, 479] width 13 height 13
click at [0, 0] on input "Yes, I managed" at bounding box center [0, 0] width 0 height 0
click at [620, 480] on img at bounding box center [622, 479] width 10 height 10
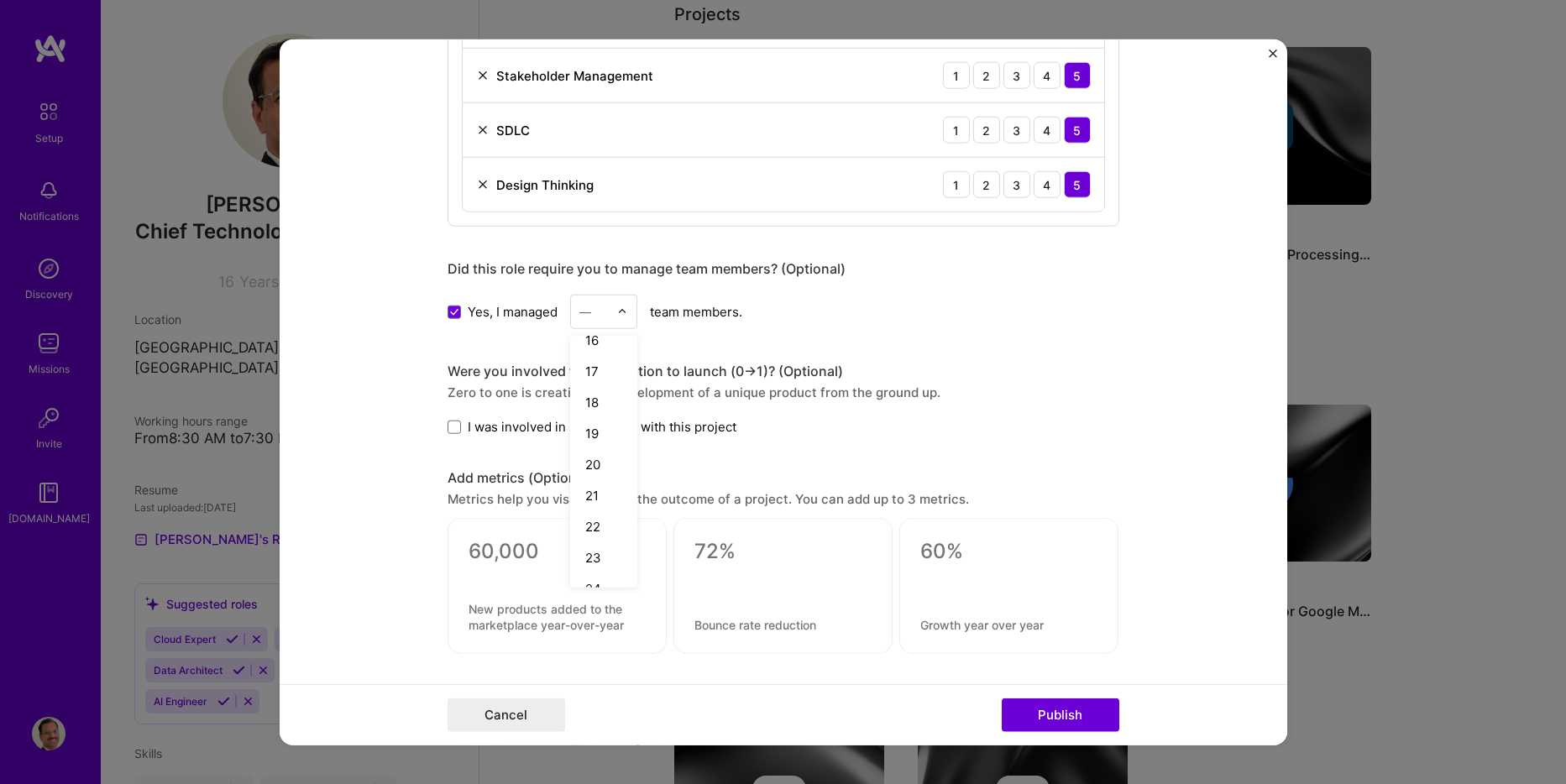
scroll to position [534, 0]
click at [596, 573] on div "25+" at bounding box center [604, 566] width 57 height 31
click at [448, 422] on span at bounding box center [455, 427] width 13 height 13
click at [0, 0] on input "I was involved in zero to one with this project" at bounding box center [0, 0] width 0 height 0
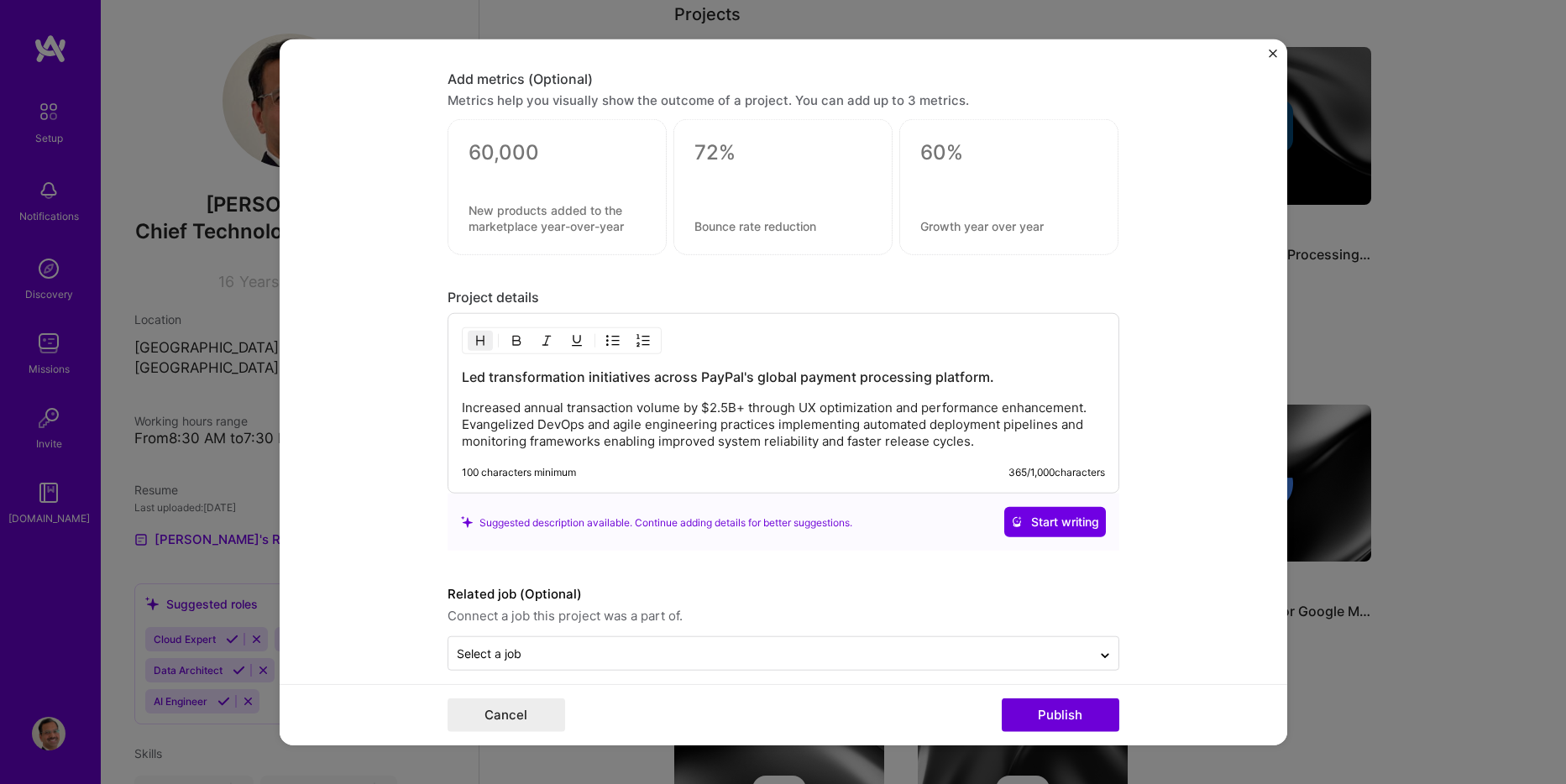
scroll to position [1844, 0]
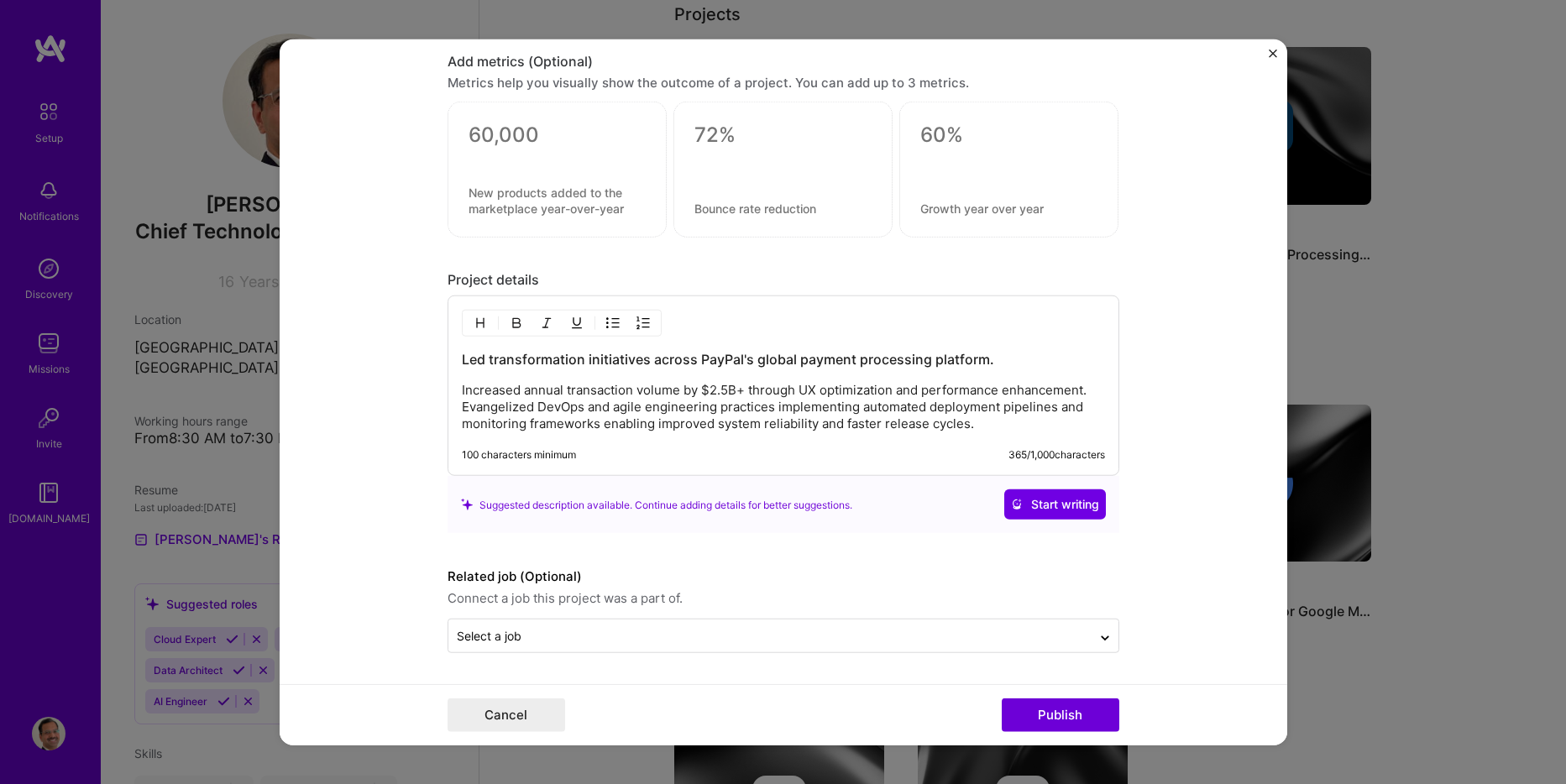
click at [998, 425] on p "Increased annual transaction volume by $2.5B+ through UX optimization and perfo…" at bounding box center [783, 408] width 643 height 50
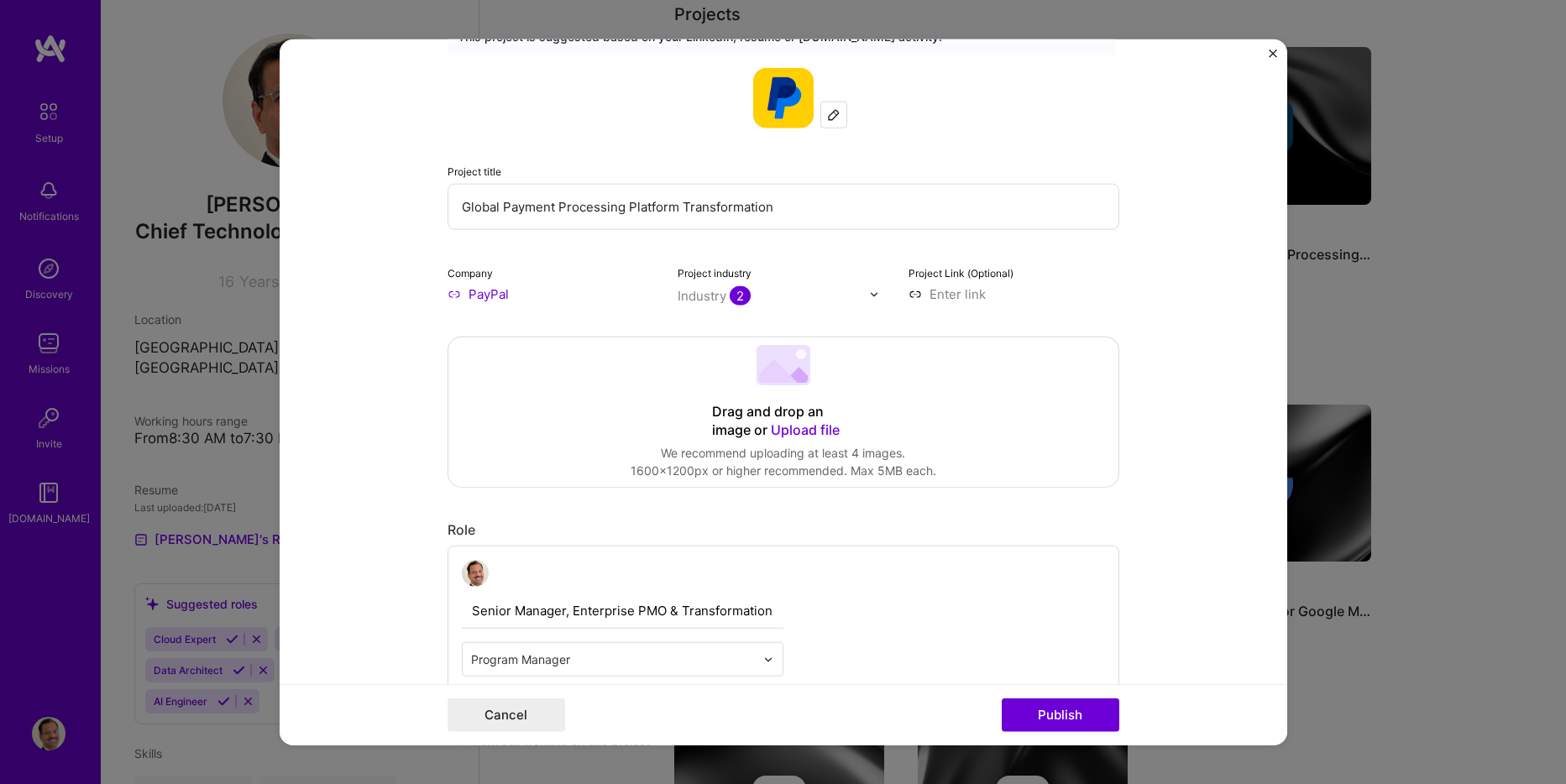
scroll to position [0, 0]
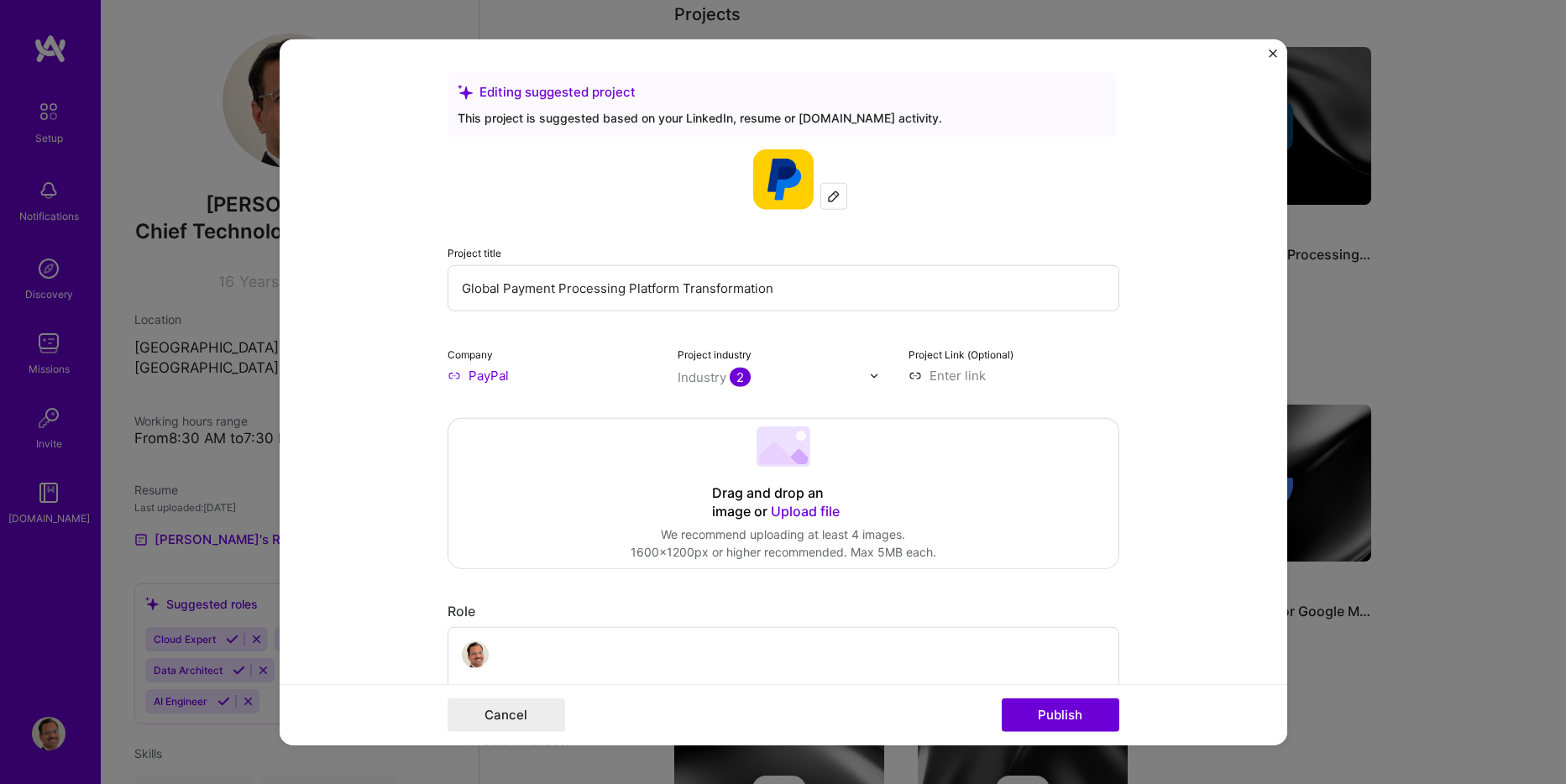
drag, startPoint x: 493, startPoint y: 287, endPoint x: 423, endPoint y: 287, distance: 70.0
click at [423, 287] on form "Editing suggested project This project is suggested based on your LinkedIn, res…" at bounding box center [783, 392] width 1008 height 706
drag, startPoint x: 672, startPoint y: 287, endPoint x: 459, endPoint y: 292, distance: 213.1
click at [459, 292] on input "Global Payment Processing Platform Transformation" at bounding box center [783, 288] width 672 height 46
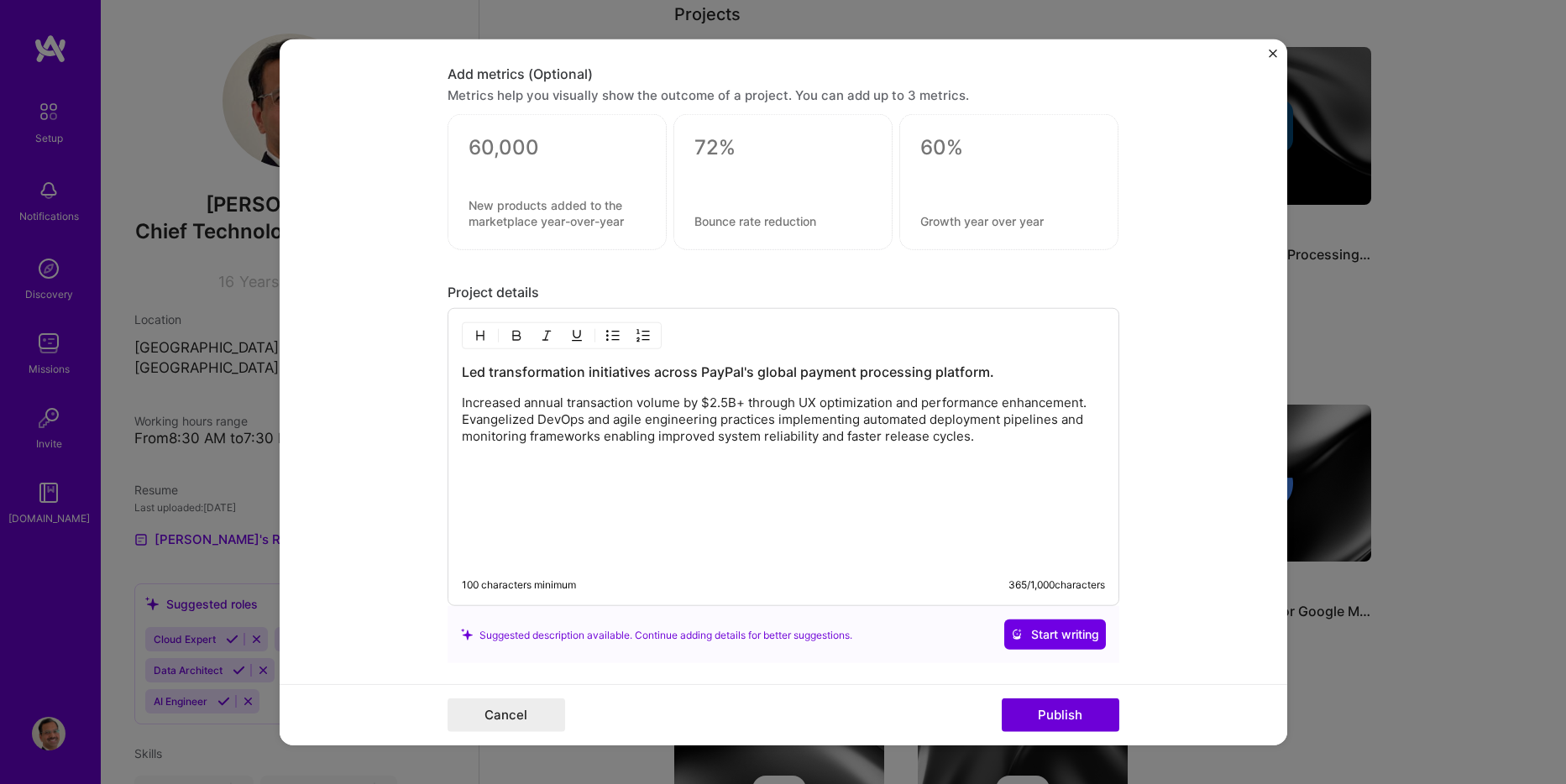
scroll to position [1847, 0]
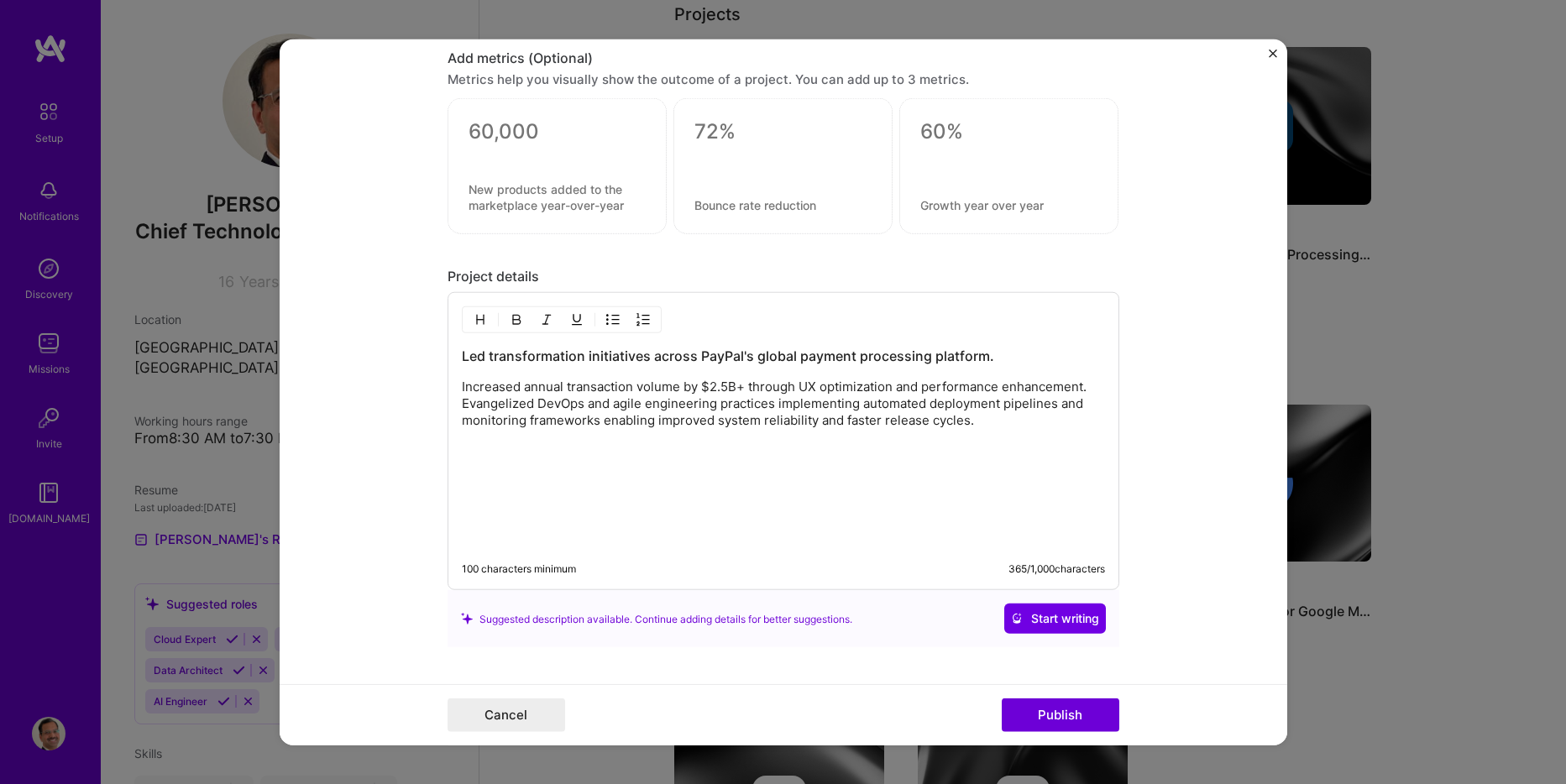
type input "Organization-wide Agile Transformation"
click at [640, 358] on h3 "Led transformation initiatives across PayPal's global payment processing platfo…" at bounding box center [783, 356] width 643 height 18
drag, startPoint x: 583, startPoint y: 357, endPoint x: 643, endPoint y: 355, distance: 60.0
click at [643, 355] on h3 "Led transformation initiatives across PayPal's global payment processing platfo…" at bounding box center [783, 356] width 643 height 18
click at [928, 372] on div "transformation across PayPal's global payment processing platform. Increased an…" at bounding box center [783, 447] width 643 height 200
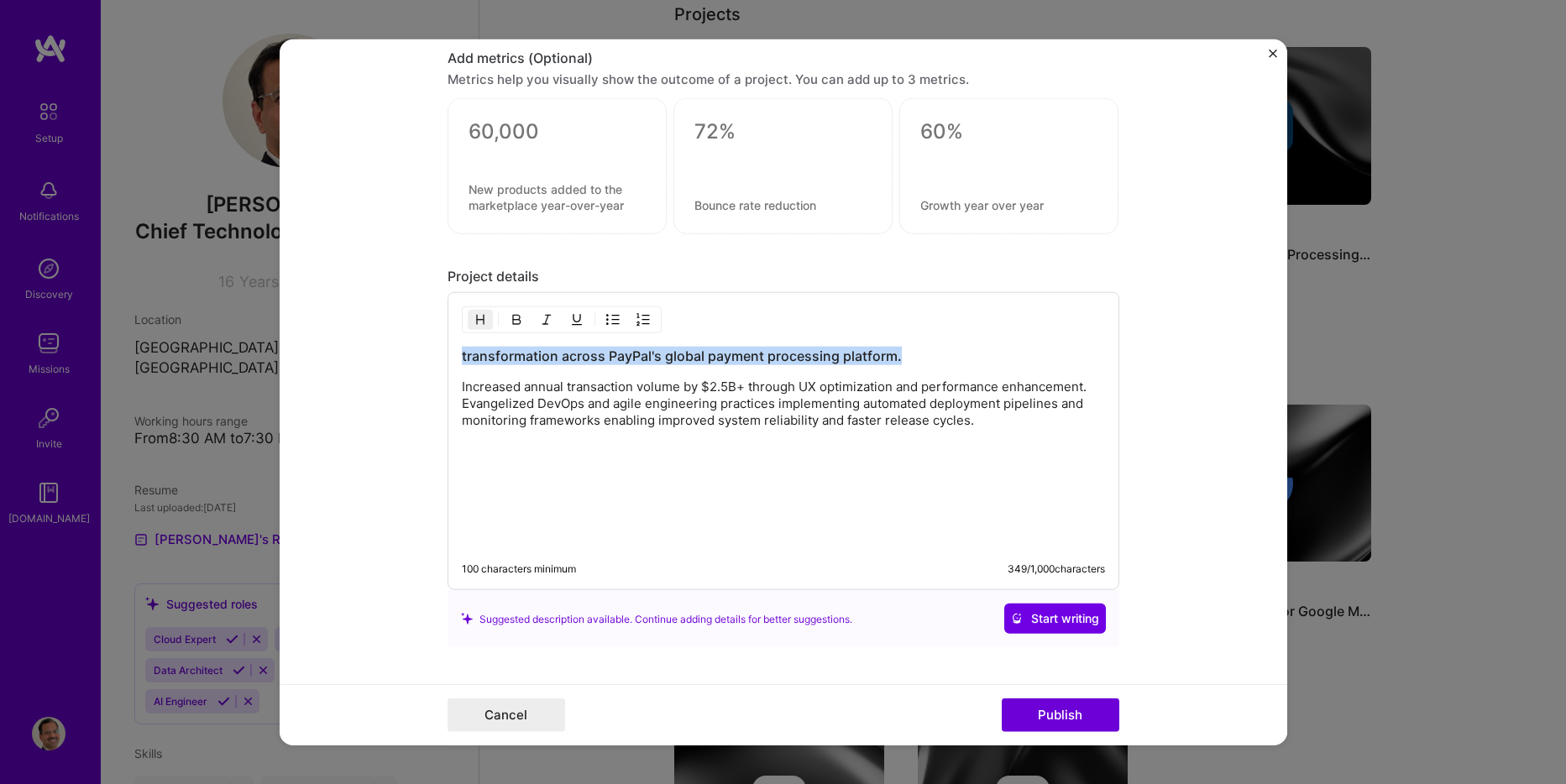
drag, startPoint x: 915, startPoint y: 354, endPoint x: 409, endPoint y: 334, distance: 506.4
click at [411, 334] on form "Editing suggested project This project is suggested based on your LinkedIn, res…" at bounding box center [783, 392] width 1008 height 706
click at [609, 353] on h3 "Enterprise-wide Operational Agile Transformation." at bounding box center [783, 356] width 643 height 18
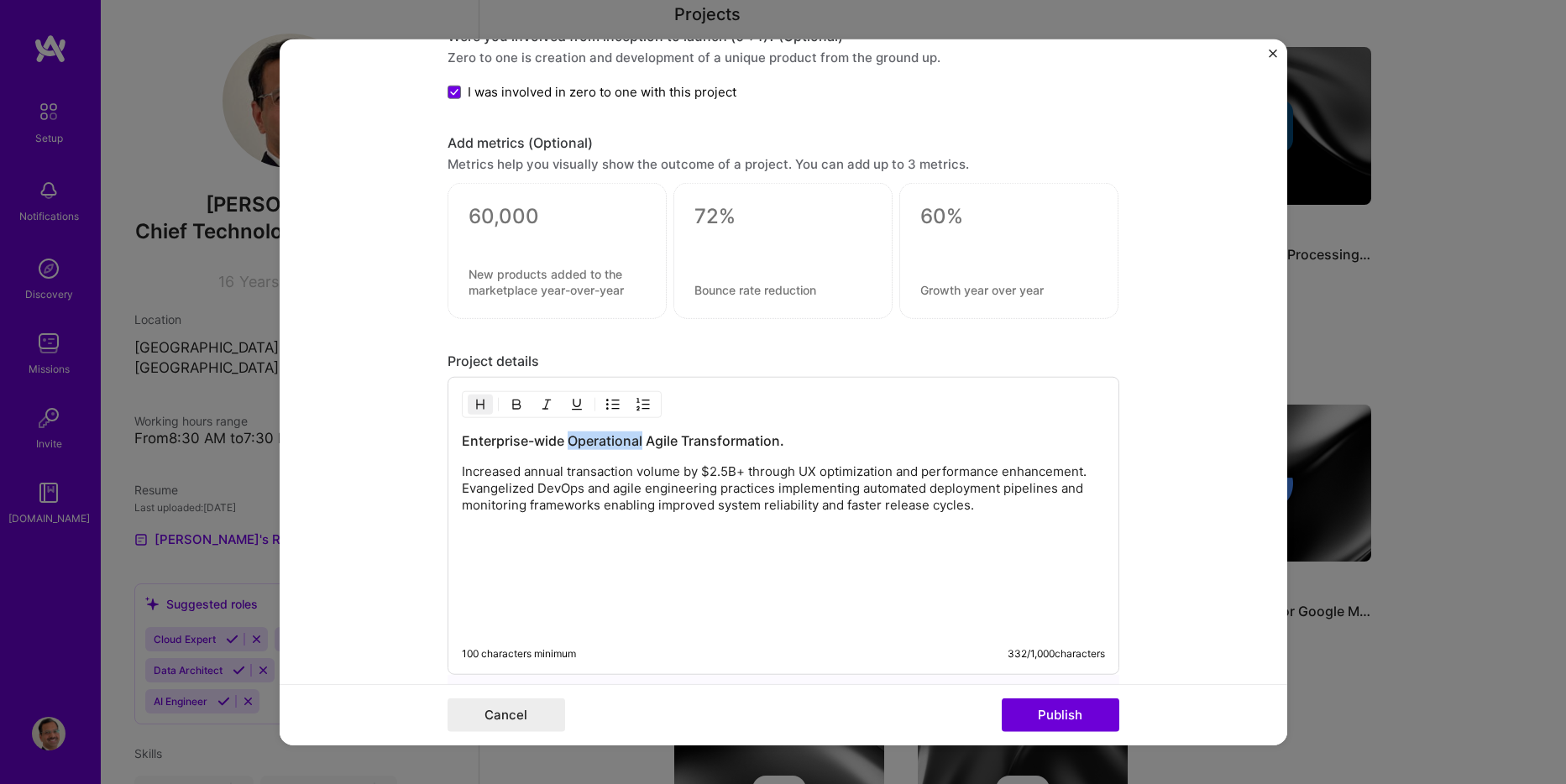
scroll to position [1763, 0]
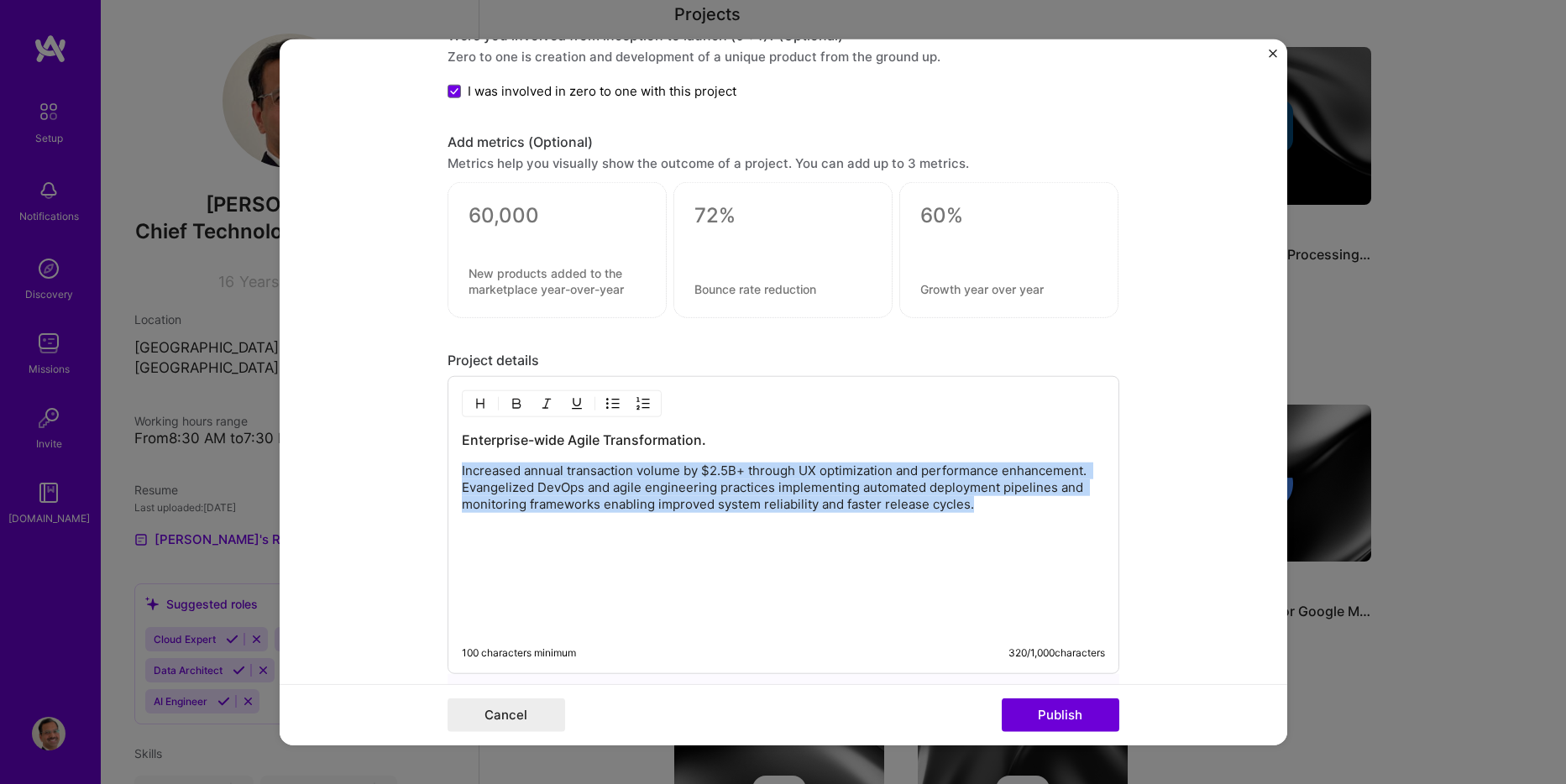
drag, startPoint x: 979, startPoint y: 503, endPoint x: 443, endPoint y: 470, distance: 537.0
click at [448, 470] on div "Enterprise-wide Agile Transformation. Increased annual transaction volume by $2…" at bounding box center [783, 525] width 672 height 298
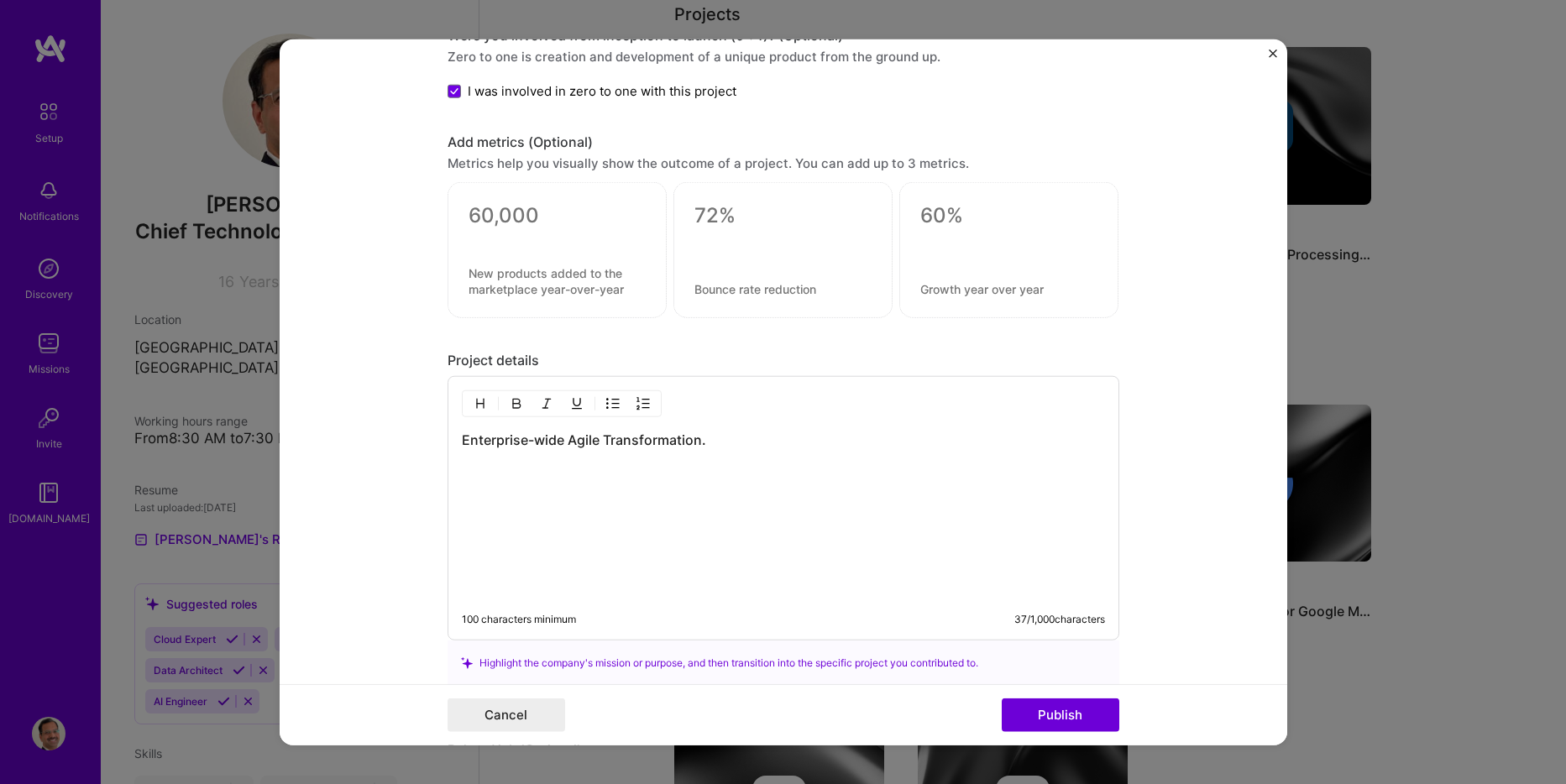
click at [577, 473] on p at bounding box center [783, 471] width 643 height 17
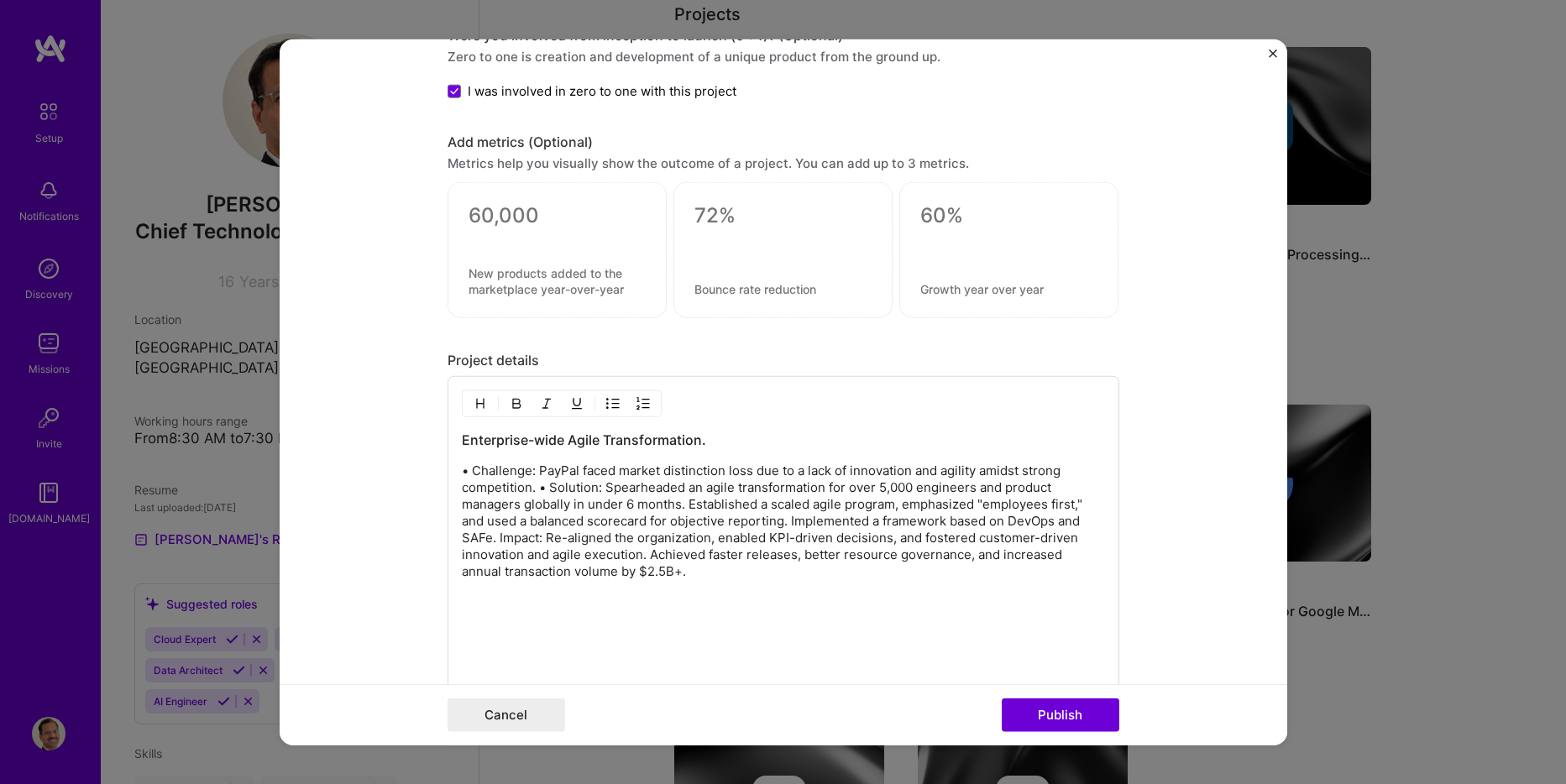
click at [530, 487] on p "• Challenge: PayPal faced market distinction loss due to a lack of innovation a…" at bounding box center [783, 521] width 643 height 118
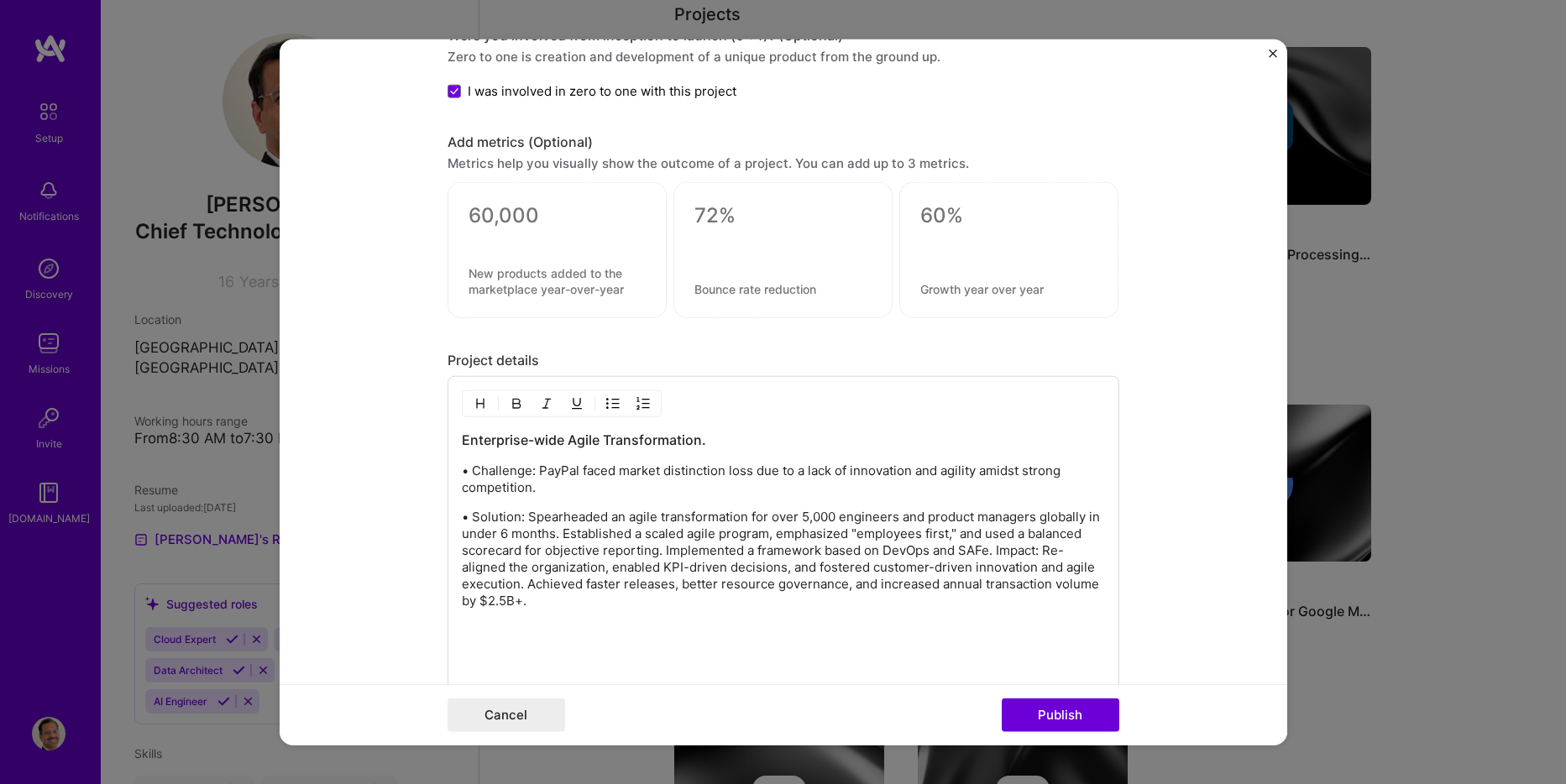
click at [581, 515] on p "• Solution: Spearheaded an agile transformation for over 5,000 engineers and pr…" at bounding box center [783, 559] width 643 height 101
click at [551, 516] on p "• Solution: Led an agile transformation for over 5,000 engineers and product ma…" at bounding box center [783, 550] width 643 height 84
drag, startPoint x: 1007, startPoint y: 518, endPoint x: 499, endPoint y: 534, distance: 508.3
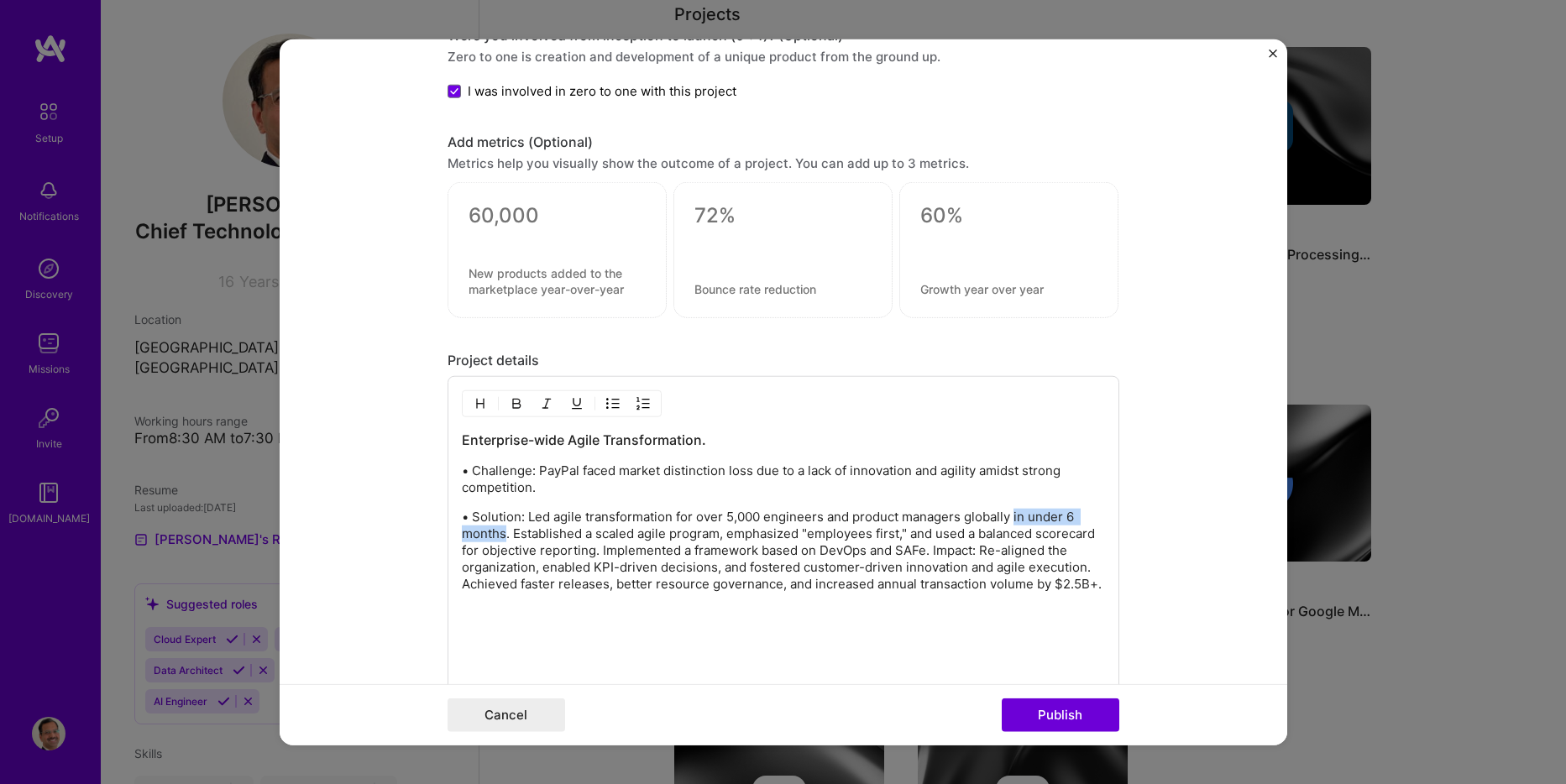
click at [500, 534] on p "• Solution: Led agile transformation for over 5,000 engineers and product manag…" at bounding box center [783, 550] width 643 height 84
click at [1070, 546] on p "• Solution: Led agile transformation for over 5,000 engineers and product manag…" at bounding box center [783, 559] width 643 height 101
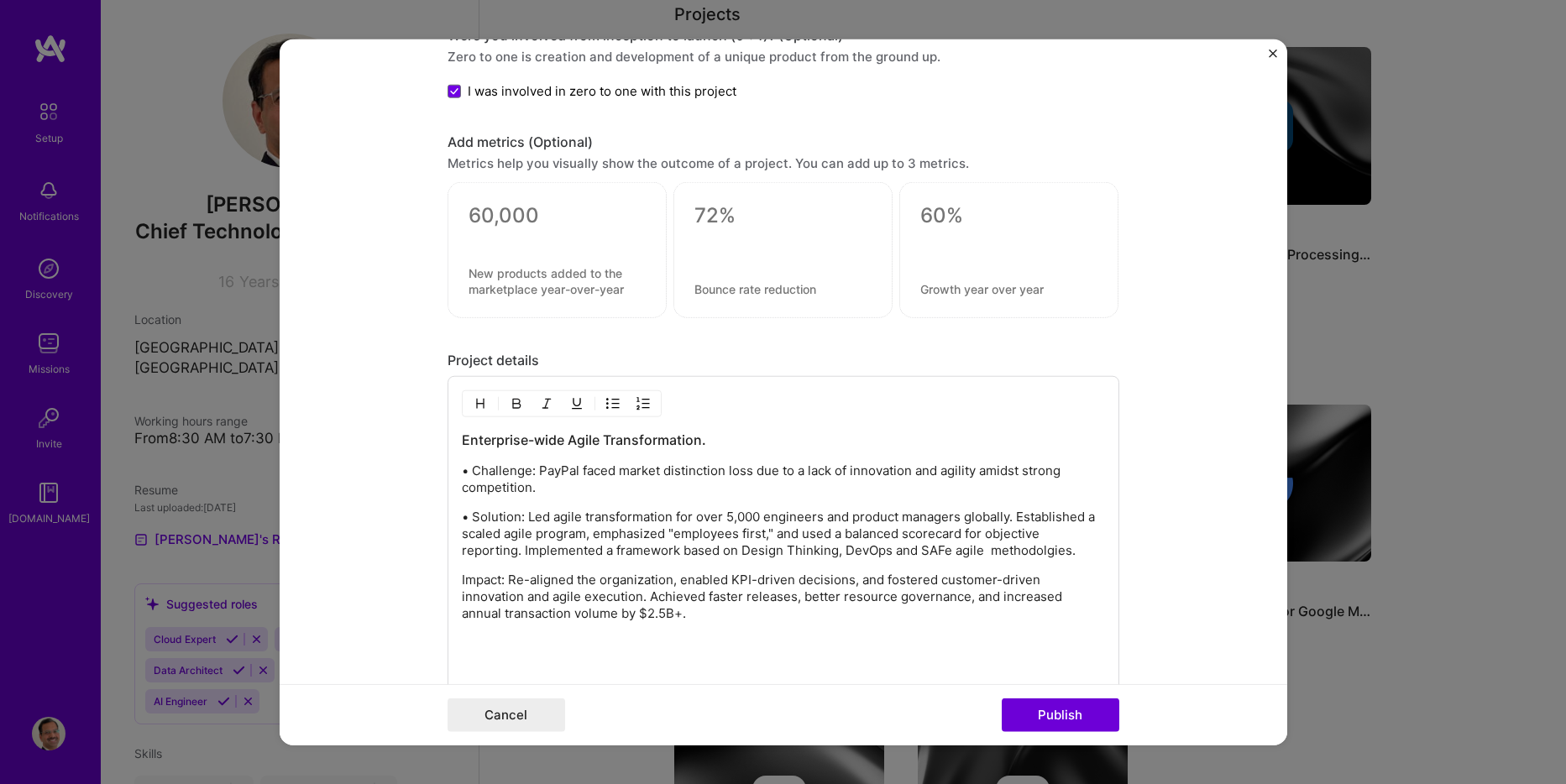
click at [1045, 548] on p "• Solution: Led agile transformation for over 5,000 engineers and product manag…" at bounding box center [783, 534] width 643 height 50
drag, startPoint x: 662, startPoint y: 613, endPoint x: 452, endPoint y: 618, distance: 210.1
click at [452, 618] on div "Enterprise-wide Agile Transformation. • Challenge: PayPal faced market distinct…" at bounding box center [783, 580] width 672 height 408
click at [546, 219] on textarea at bounding box center [556, 216] width 177 height 25
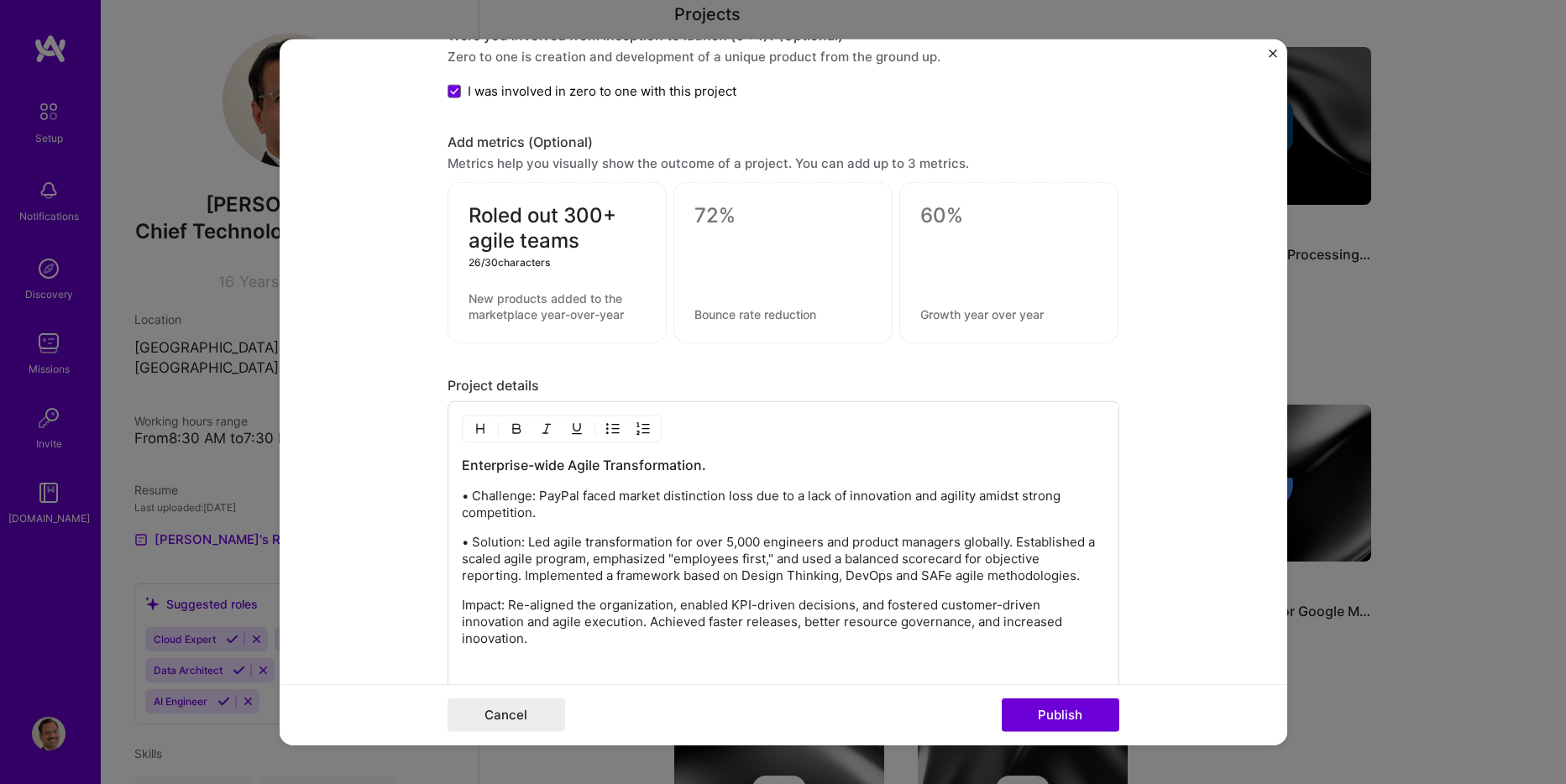
type textarea "Roled out 300+ agile teams"
click at [472, 288] on div "Roled out 300+ agile teams 26 / 30 characters" at bounding box center [557, 263] width 219 height 161
click at [498, 303] on textarea at bounding box center [556, 307] width 177 height 32
click at [567, 306] on textarea "Roled out 300+ global agile teams" at bounding box center [556, 307] width 177 height 32
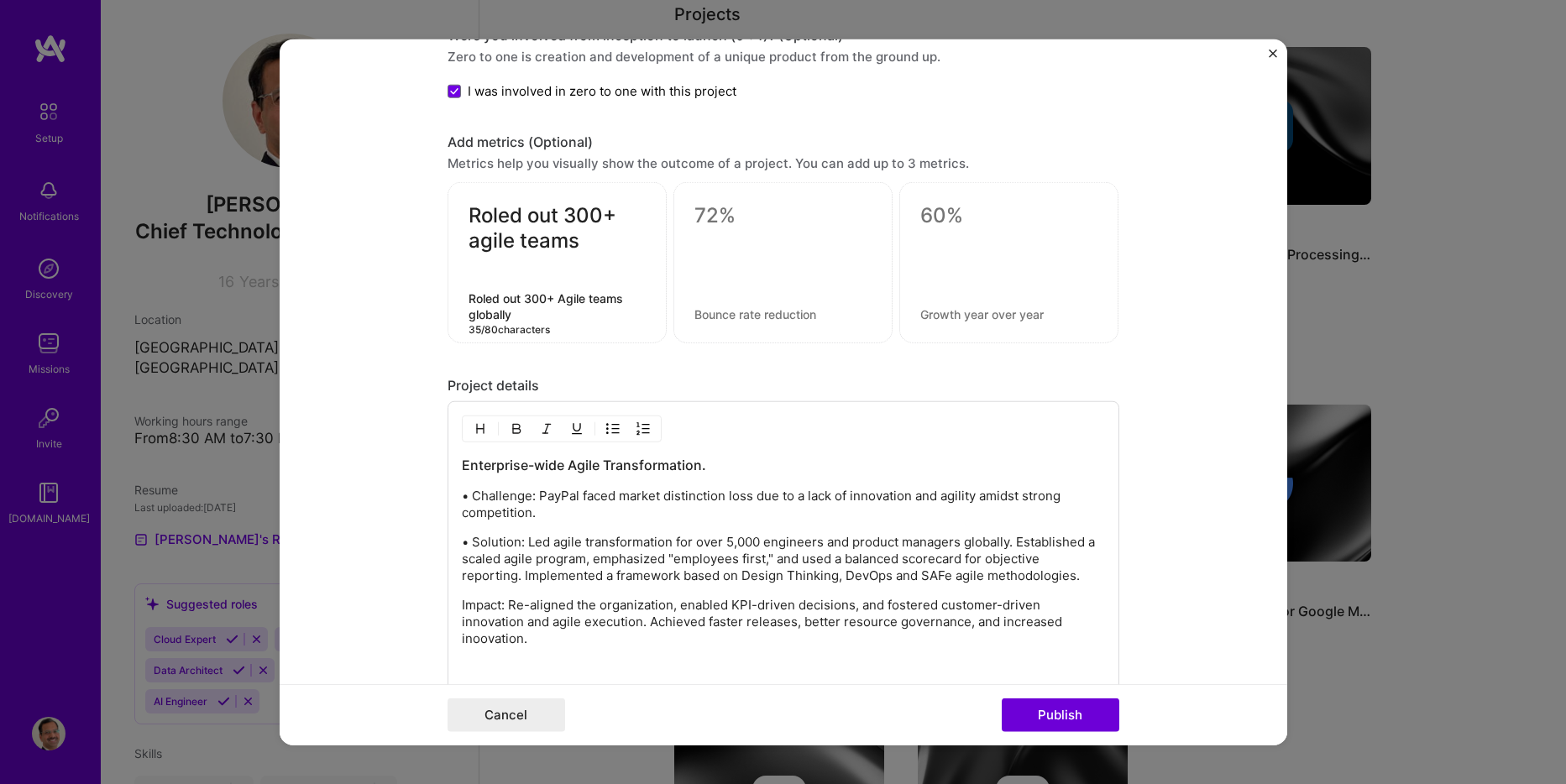
type textarea "Roled out 300+ Agile teams globally"
click at [674, 604] on p "Impact: Re-aligned the organization, enabled KPI-driven decisions, and fostered…" at bounding box center [783, 622] width 643 height 50
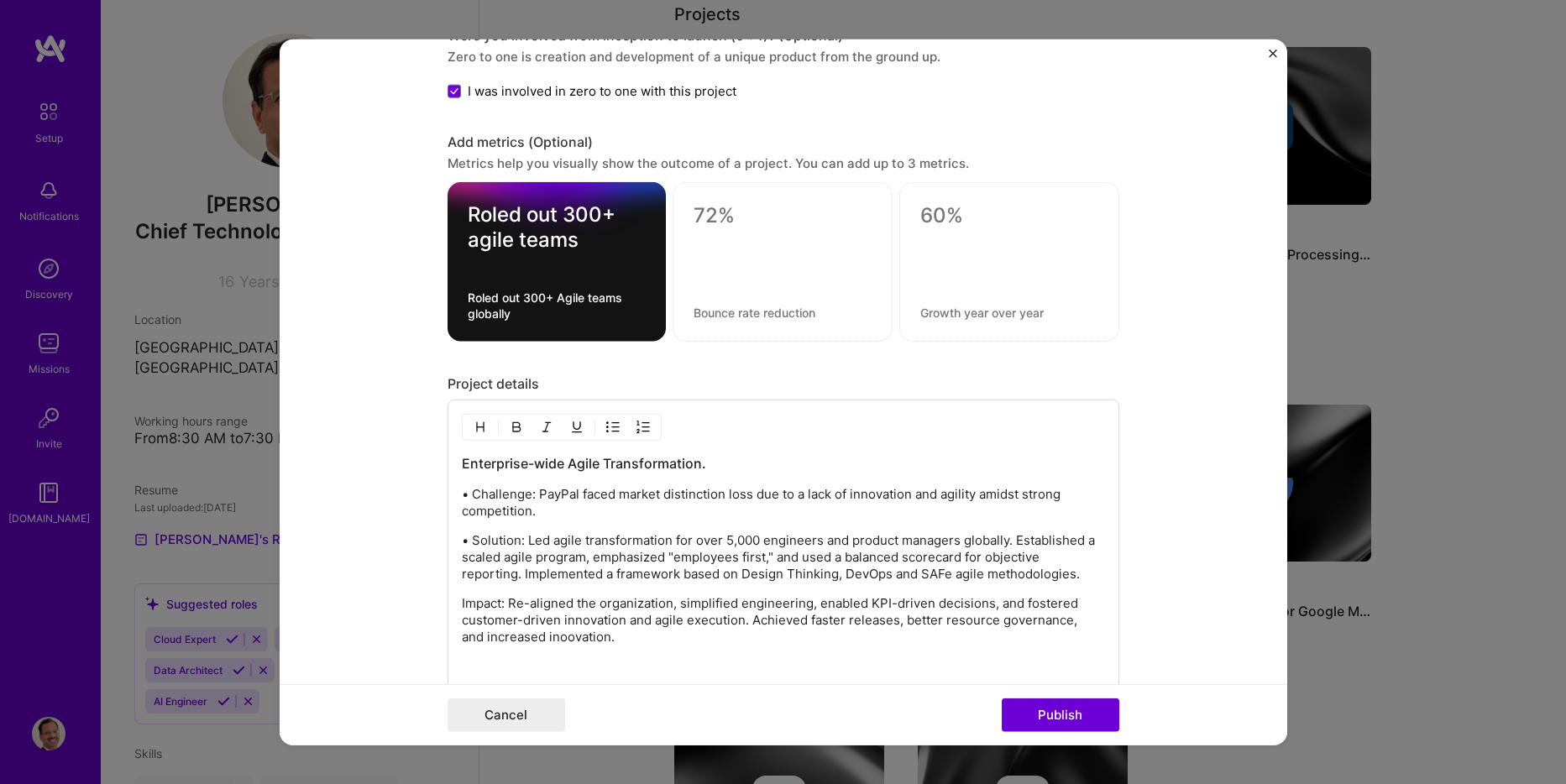
click at [490, 208] on textarea "Roled out 300+ agile teams" at bounding box center [556, 228] width 178 height 50
type textarea "Rolled out 300+ agile teams"
click at [474, 298] on textarea "Roled out 300+ Agile teams globally" at bounding box center [556, 306] width 178 height 32
type textarea "Rolled out 300+ Agile teams globally"
click at [767, 218] on textarea at bounding box center [783, 216] width 178 height 25
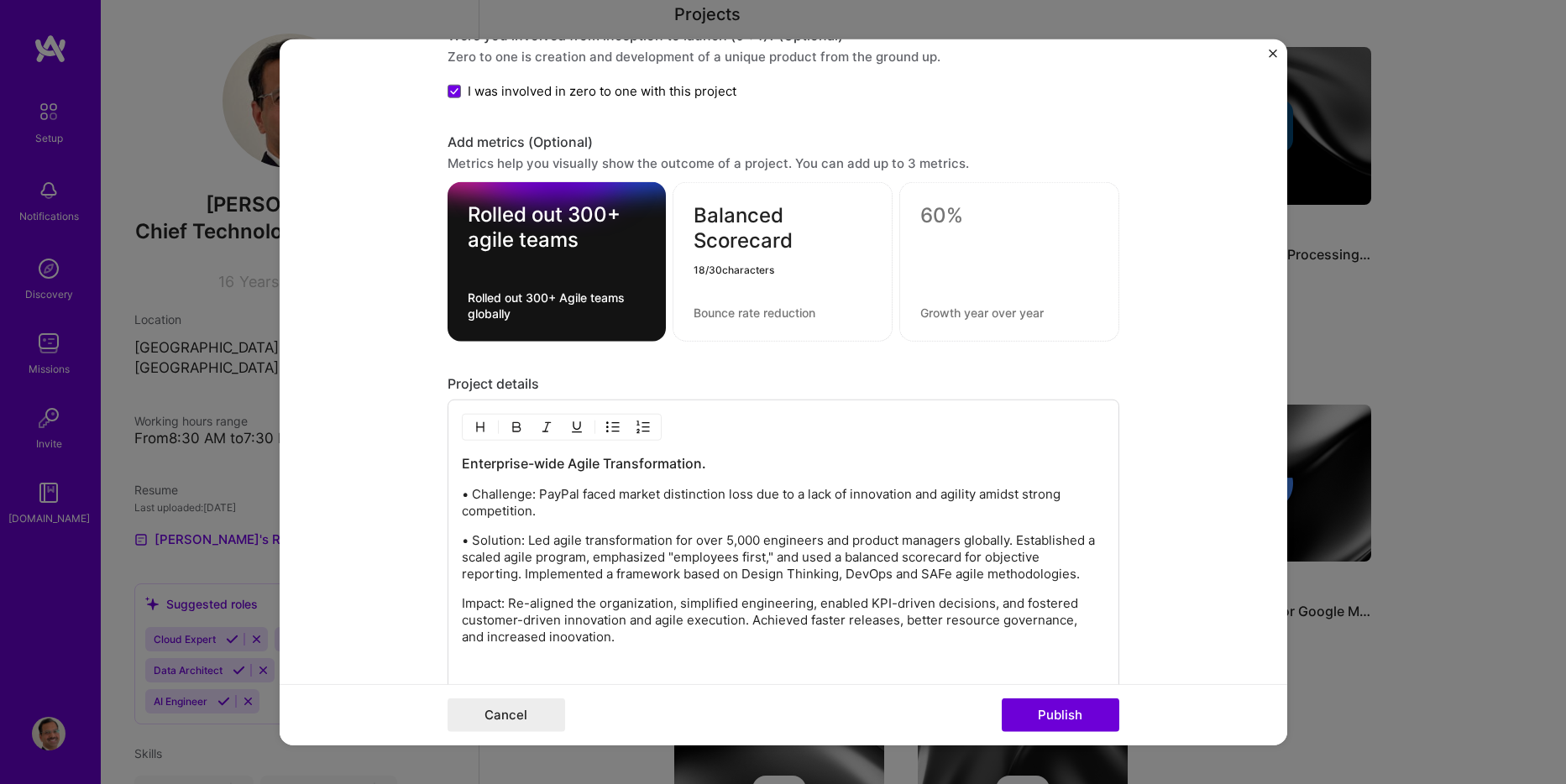
type textarea "Balanced Scorecard"
click at [469, 241] on textarea "Rolled out 300+ agile teams" at bounding box center [556, 228] width 178 height 50
type textarea "Rolled Out 300+ Agile Teams"
click at [801, 248] on textarea "Balanced Scorecard" at bounding box center [783, 229] width 178 height 50
click at [716, 313] on textarea at bounding box center [783, 313] width 178 height 16
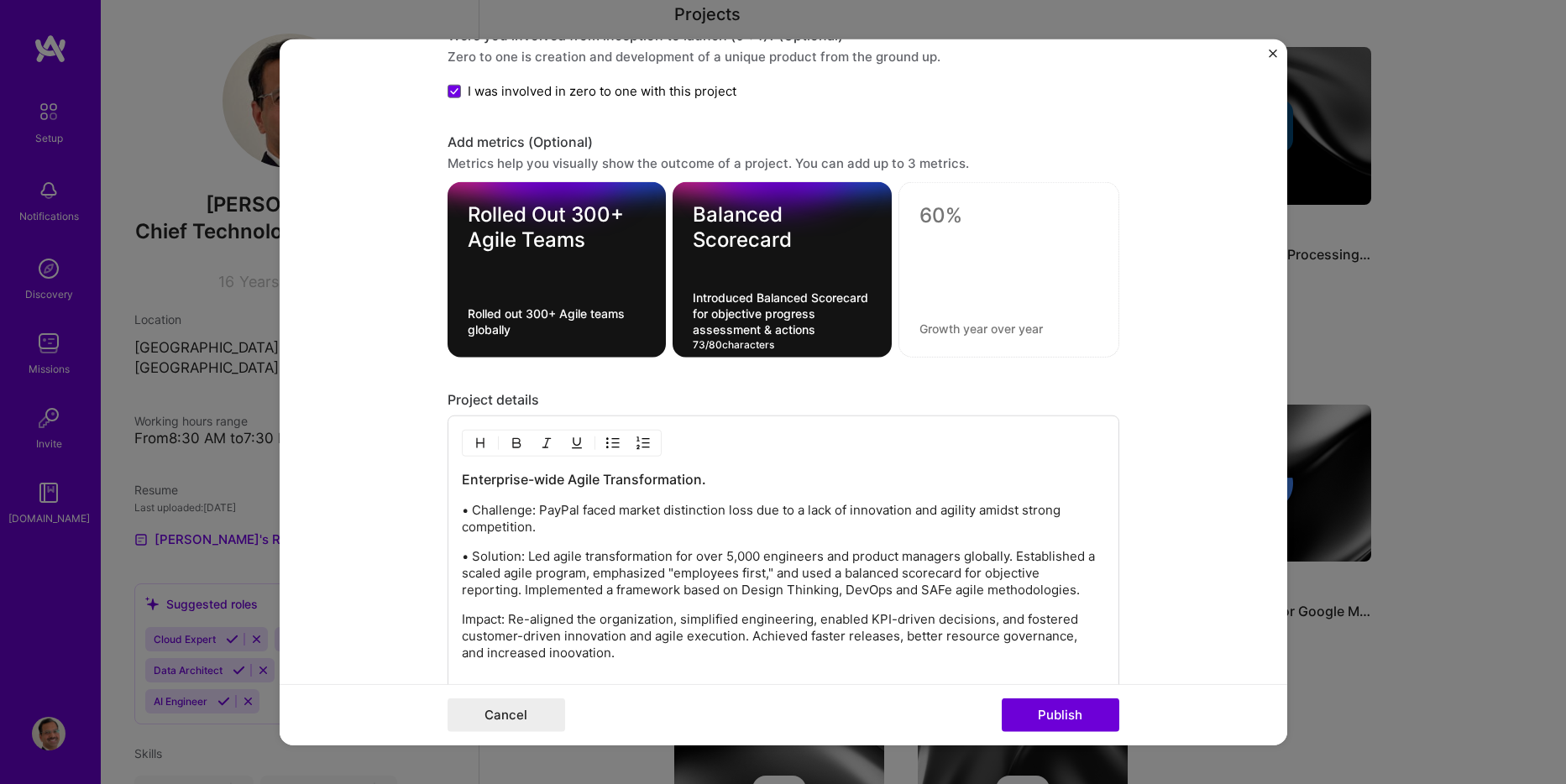
type textarea "Introduced Balanced Scorecard for objective progress assessment & actions"
click at [942, 221] on textarea at bounding box center [1009, 216] width 179 height 25
click at [968, 215] on textarea at bounding box center [1009, 216] width 179 height 25
click at [535, 234] on textarea "Rolled Out 300+ Agile Teams" at bounding box center [556, 228] width 179 height 50
click at [938, 218] on textarea at bounding box center [1009, 216] width 179 height 25
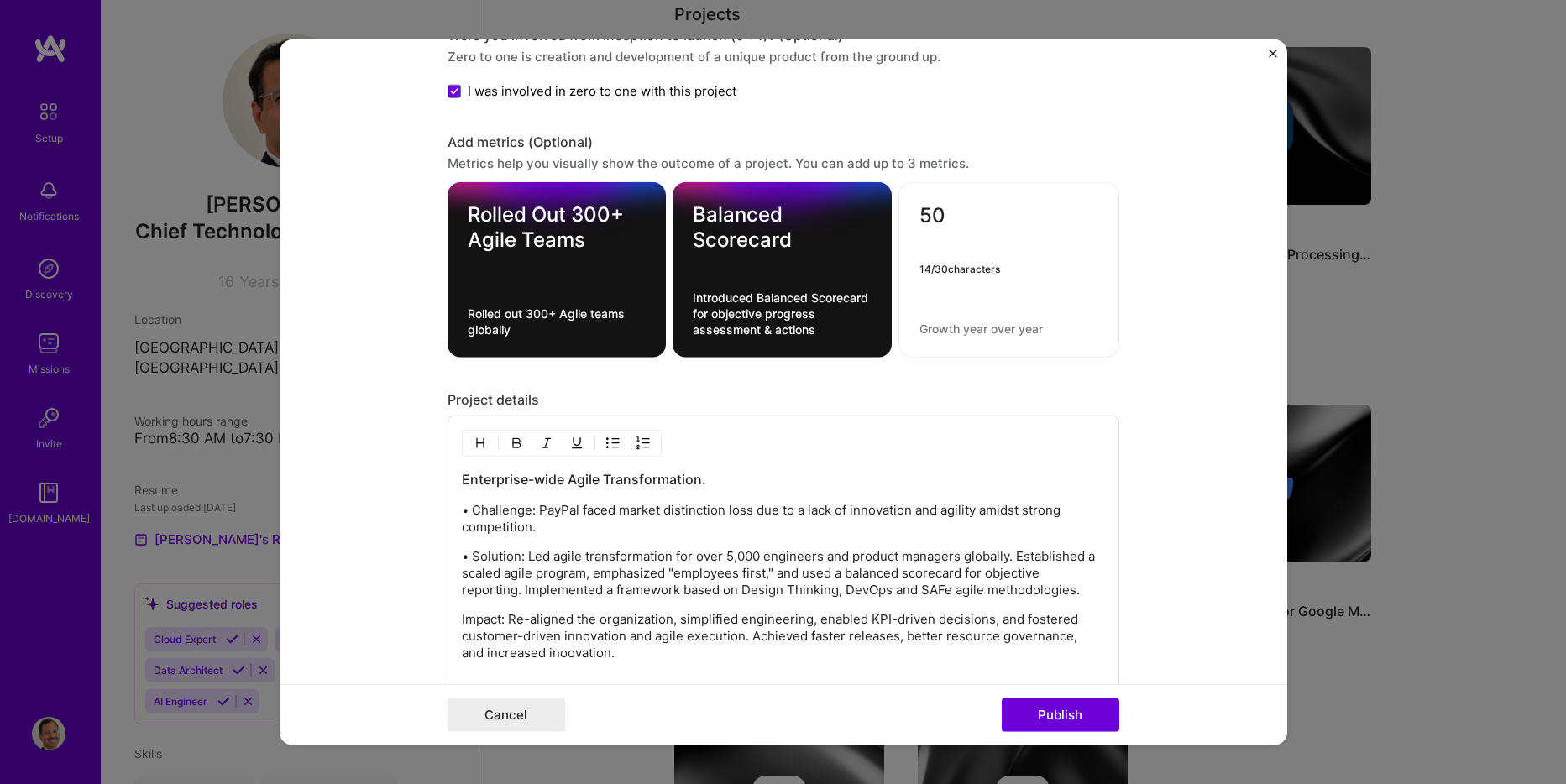
type textarea "5"
click at [950, 224] on textarea at bounding box center [1009, 219] width 179 height 33
click at [751, 323] on textarea "Introduced Balanced Scorecard for objective progress assessment & actions" at bounding box center [782, 313] width 179 height 48
click at [782, 297] on textarea "Introduced Balanced Scorecard for objective progress assessment & actions" at bounding box center [782, 313] width 179 height 48
click at [968, 233] on textarea at bounding box center [1009, 219] width 179 height 33
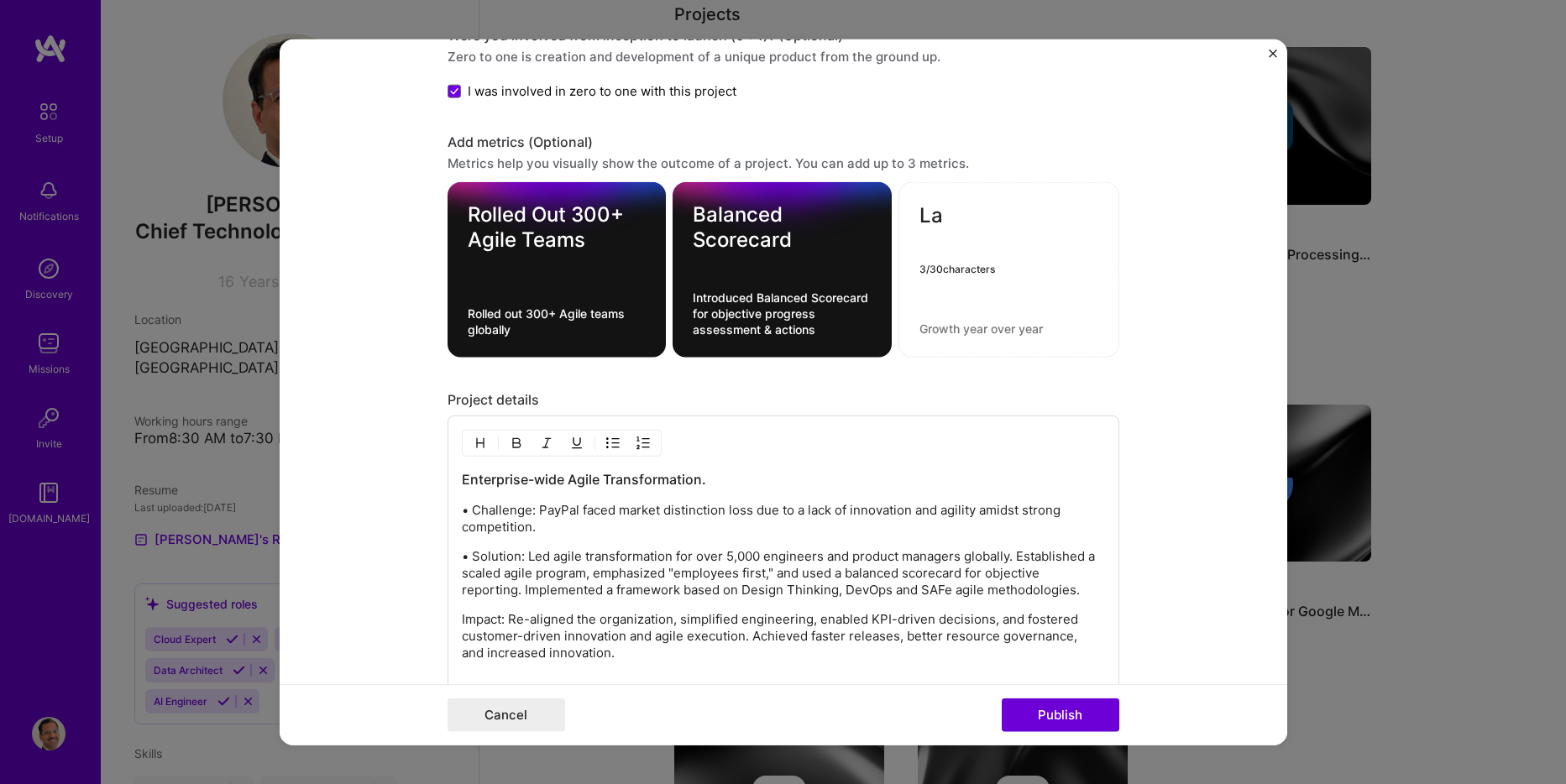
type textarea "L"
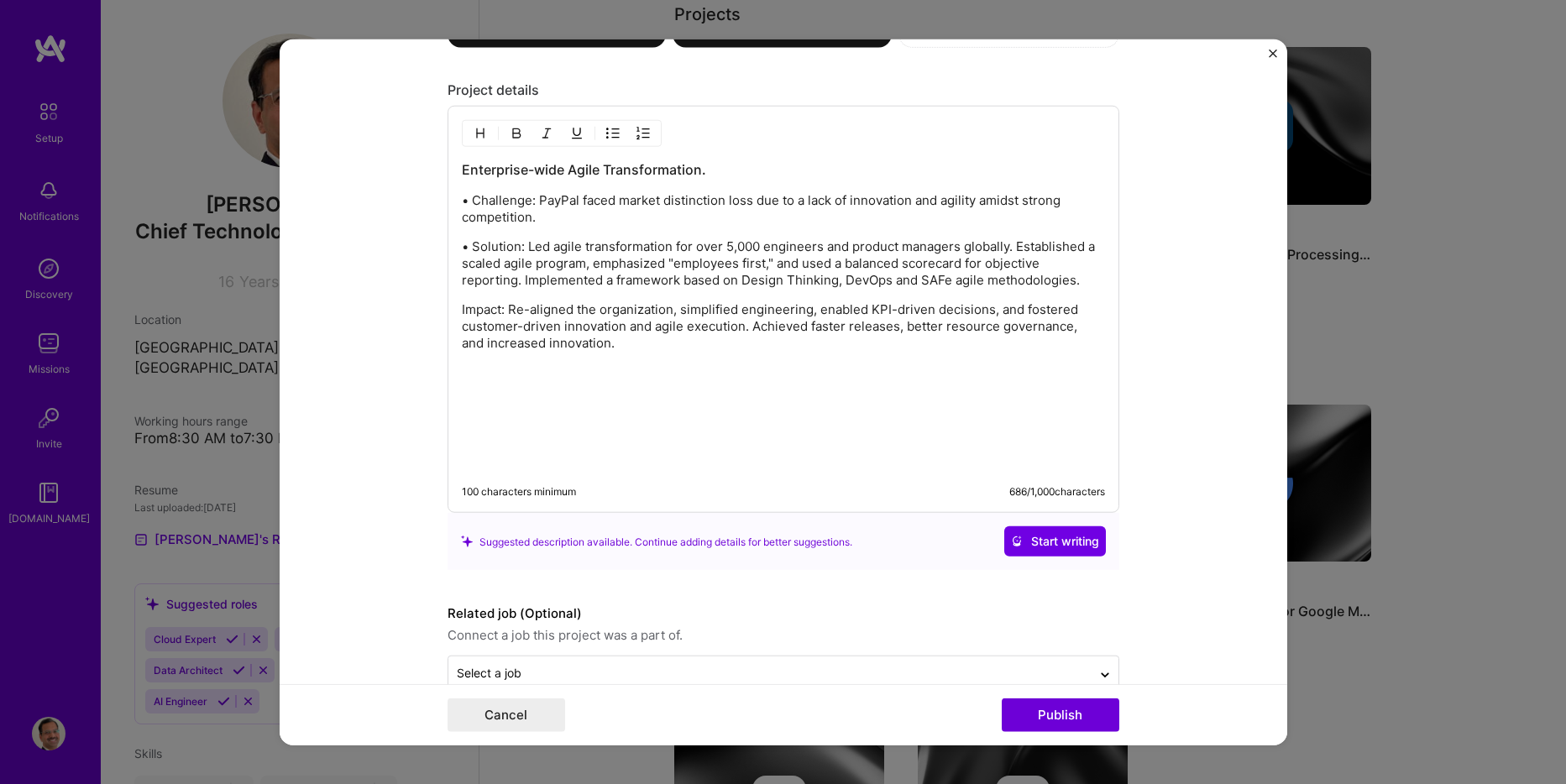
scroll to position [2099, 0]
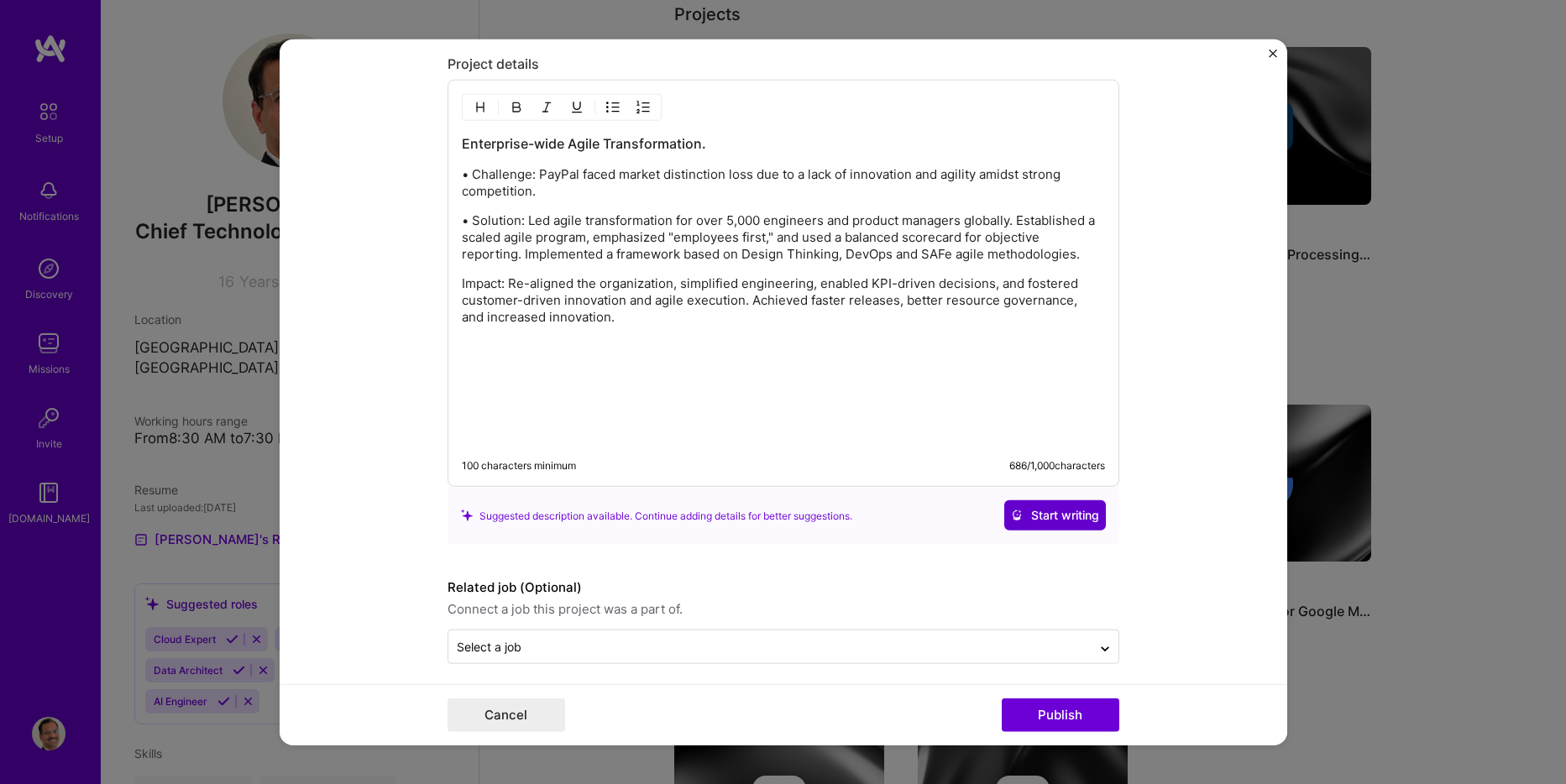
click at [1031, 517] on span "Start writing" at bounding box center [1055, 515] width 88 height 17
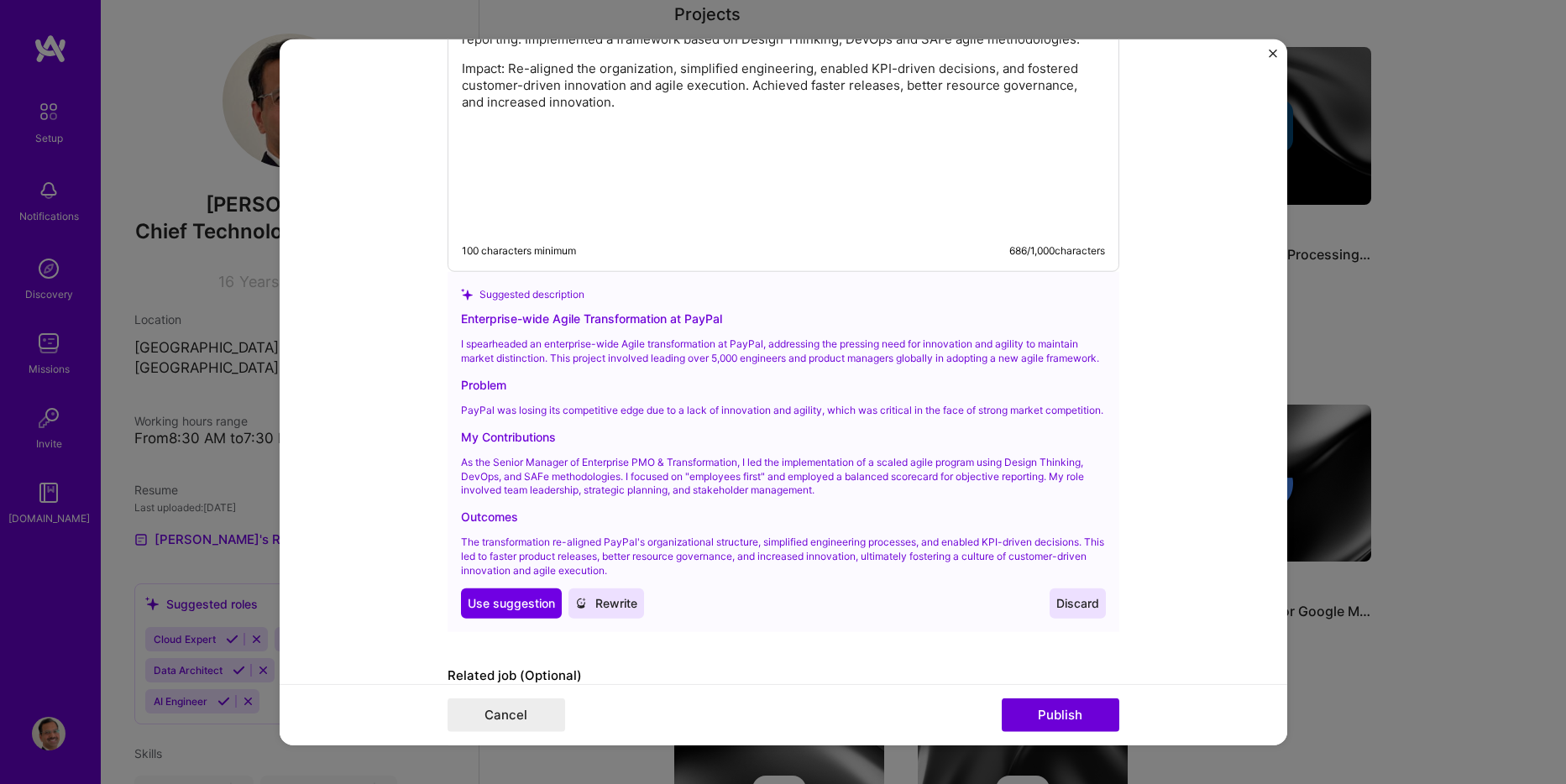
scroll to position [2434, 0]
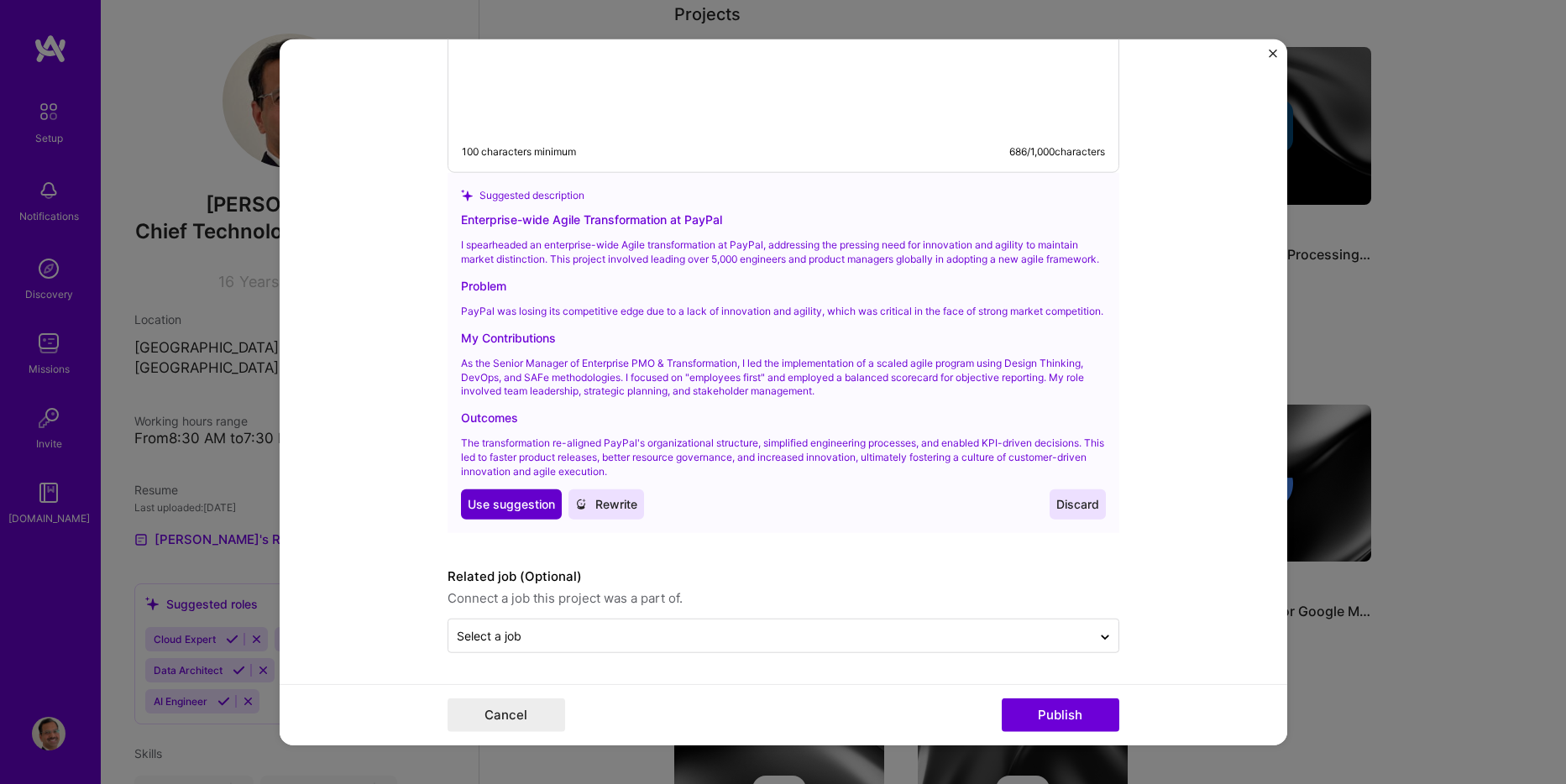
click at [509, 505] on span "Use suggestion" at bounding box center [511, 503] width 87 height 17
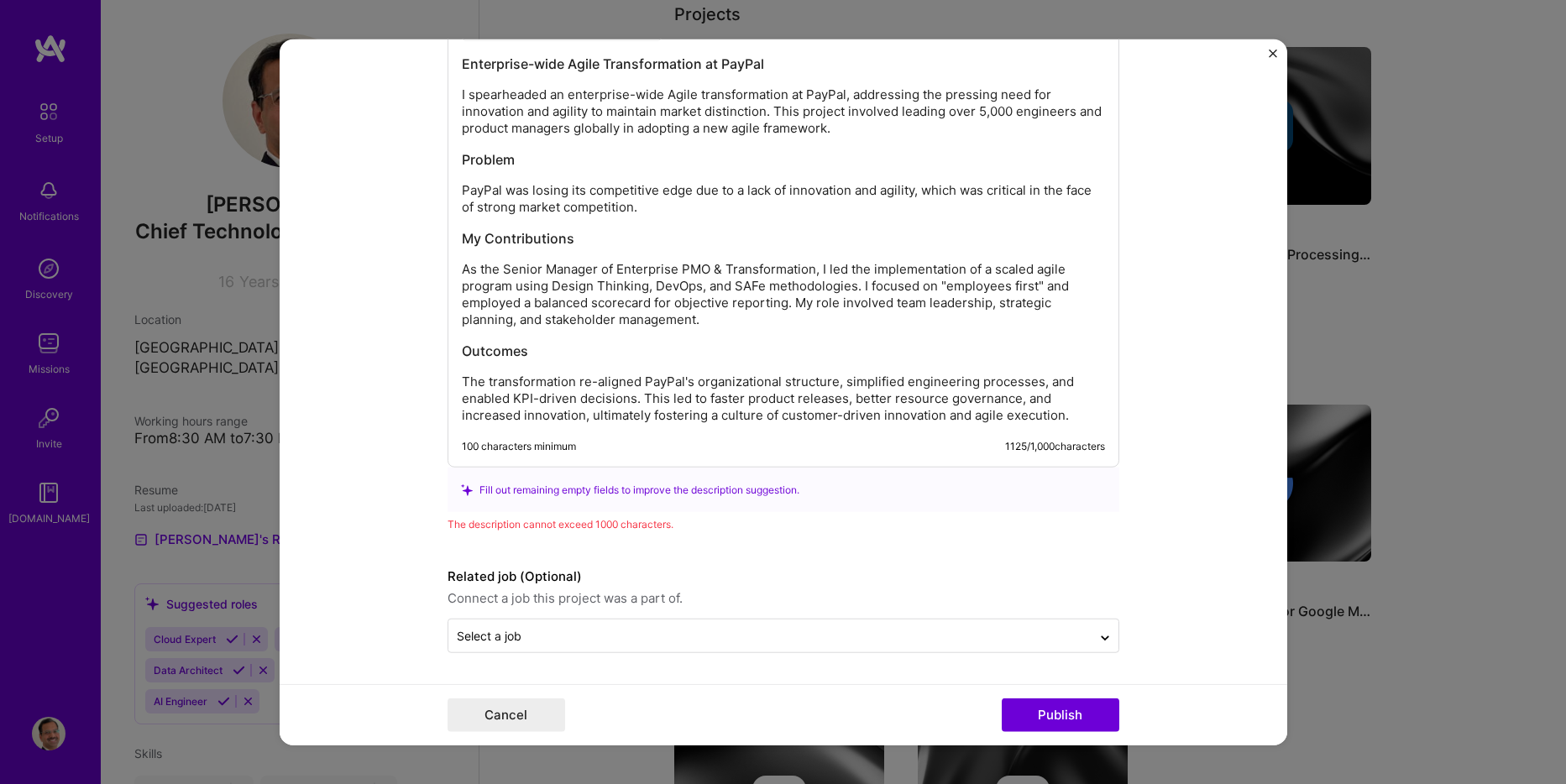
scroll to position [2095, 0]
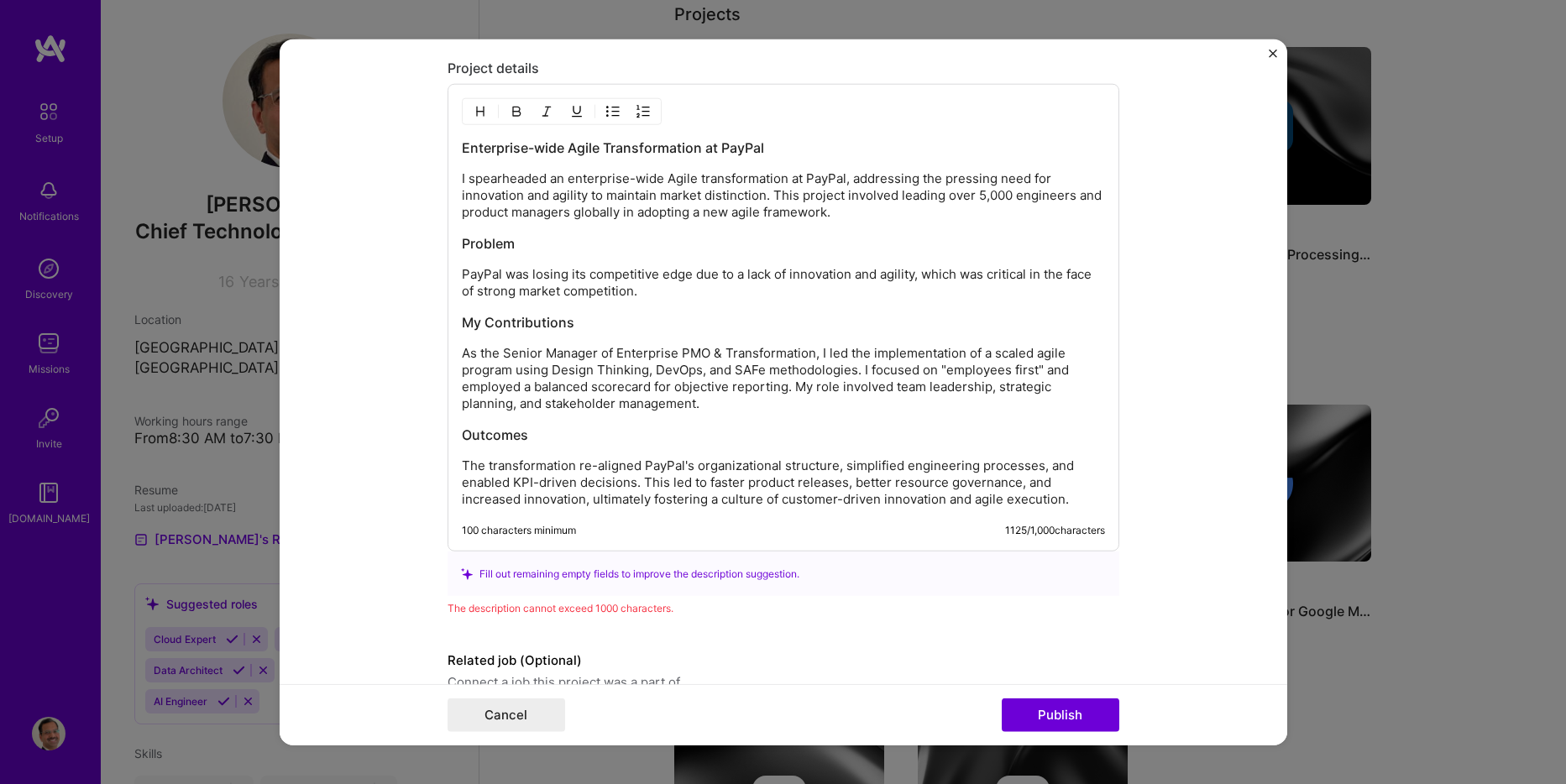
click at [464, 176] on p "I spearheaded an enterprise-wide Agile transformation at PayPal, addressing the…" at bounding box center [783, 196] width 643 height 50
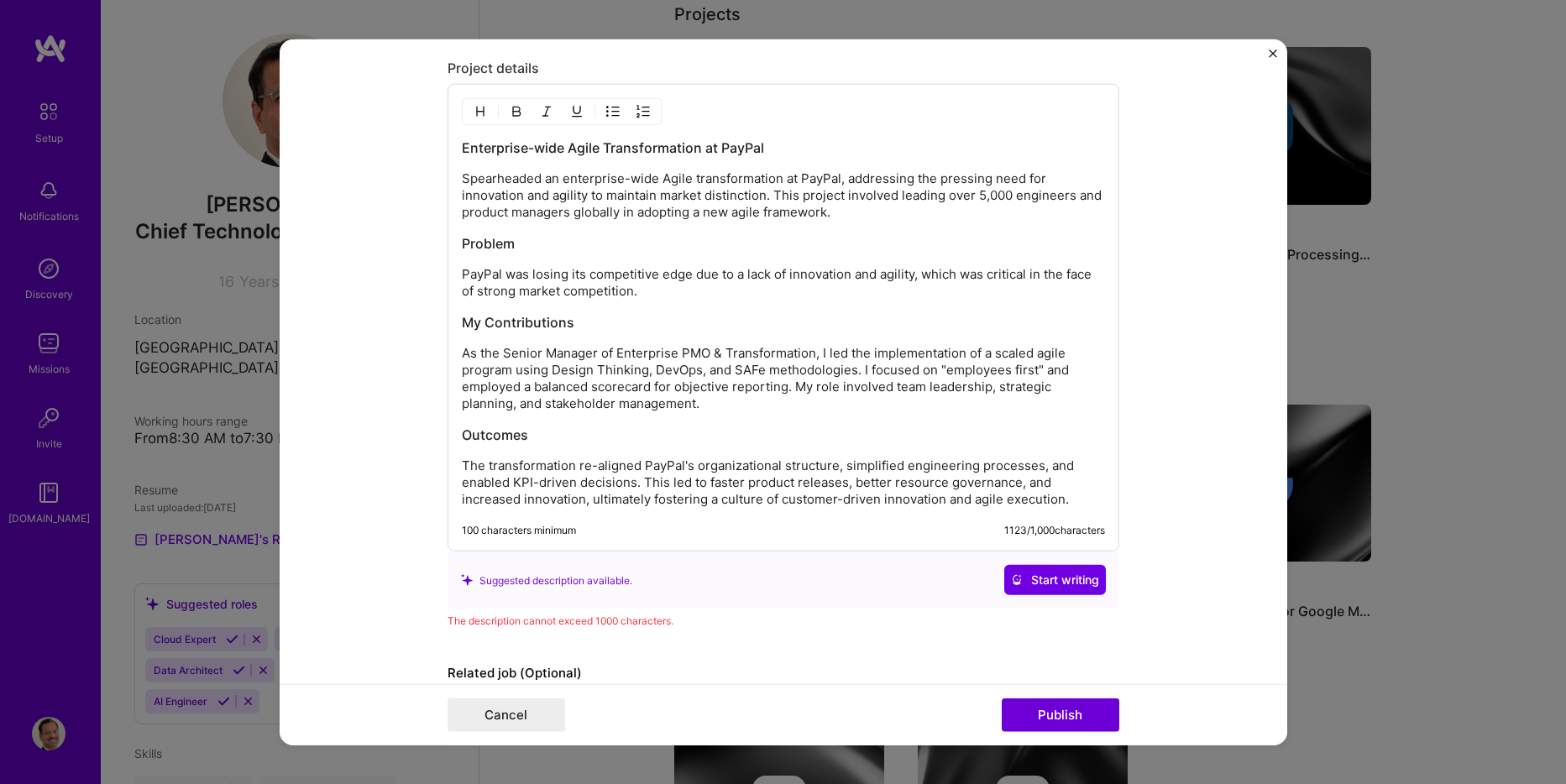
click at [546, 176] on p "Spearheaded an enterprise-wide Agile transformation at PayPal, addressing the p…" at bounding box center [783, 196] width 643 height 50
drag, startPoint x: 546, startPoint y: 176, endPoint x: 620, endPoint y: 194, distance: 76.2
click at [546, 176] on p "Spearheaded an enterprise-wide Agile transformation at PayPal, addressing the p…" at bounding box center [783, 196] width 643 height 50
drag, startPoint x: 917, startPoint y: 174, endPoint x: 969, endPoint y: 174, distance: 52.0
click at [969, 174] on p "Spearheaded enterprise-wide Agile transformation at PayPal, addressing the pres…" at bounding box center [783, 196] width 643 height 50
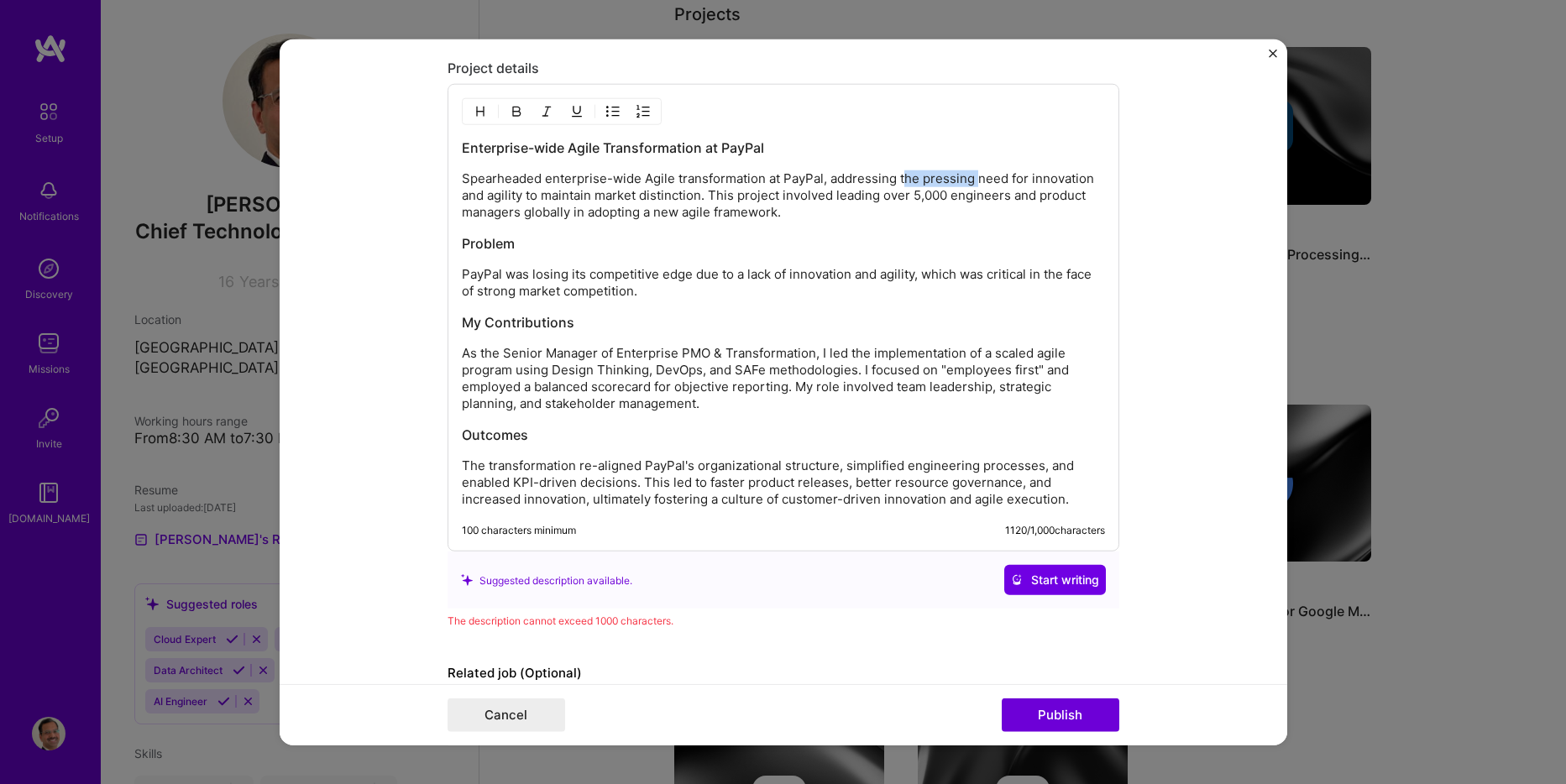
drag, startPoint x: 895, startPoint y: 176, endPoint x: 969, endPoint y: 177, distance: 74.0
click at [969, 177] on p "Spearheaded enterprise-wide Agile transformation at PayPal, addressing the pres…" at bounding box center [783, 196] width 643 height 50
drag, startPoint x: 681, startPoint y: 195, endPoint x: 806, endPoint y: 193, distance: 125.0
click at [806, 193] on p "Spearheaded enterprise-wide Agile transformation at PayPal, addressing urgent n…" at bounding box center [783, 196] width 643 height 50
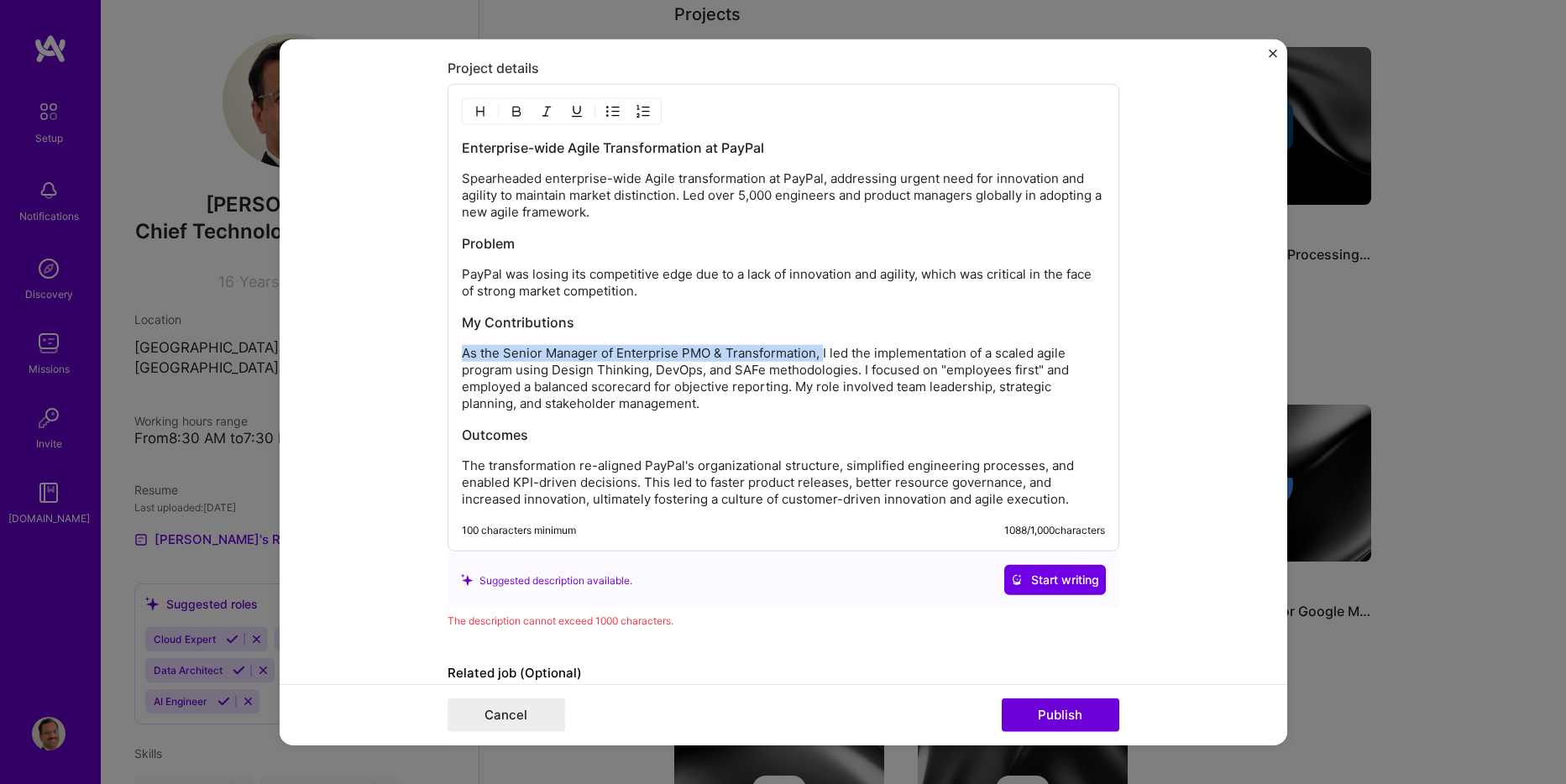
drag, startPoint x: 815, startPoint y: 353, endPoint x: 457, endPoint y: 355, distance: 358.0
click at [461, 355] on p "As the Senior Manager of Enterprise PMO & Transformation, I led the implementat…" at bounding box center [783, 379] width 643 height 67
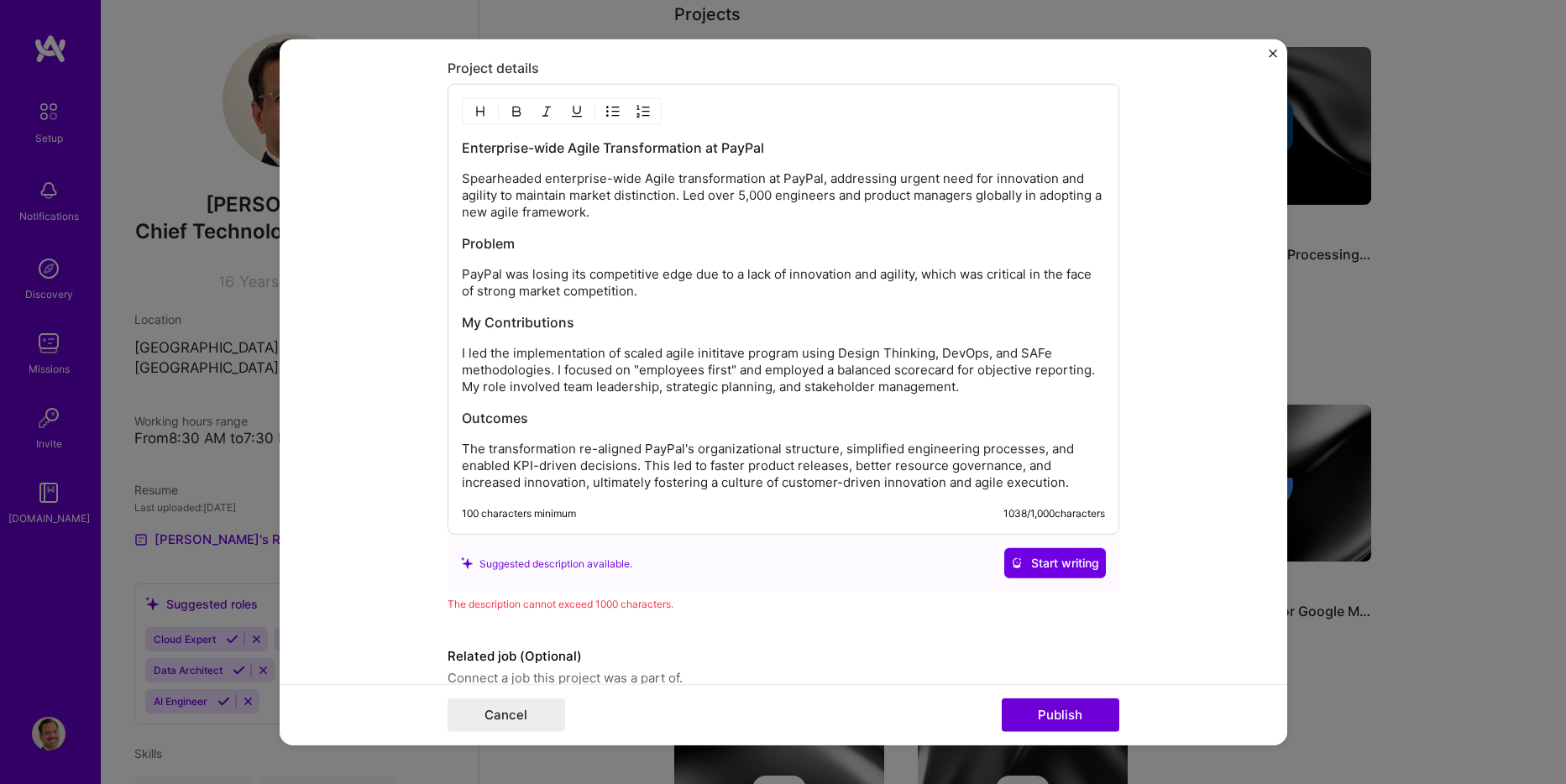
click at [761, 355] on p "I led the implementation of scaled agile inititave program using Design Thinkin…" at bounding box center [783, 371] width 643 height 50
click at [767, 350] on p "I led the implementation of scaled agile inititave program using Design Thinkin…" at bounding box center [783, 371] width 643 height 50
click at [1015, 350] on p "I led the implementation of scaled agile initiative using Design Thinking, DevO…" at bounding box center [783, 371] width 643 height 50
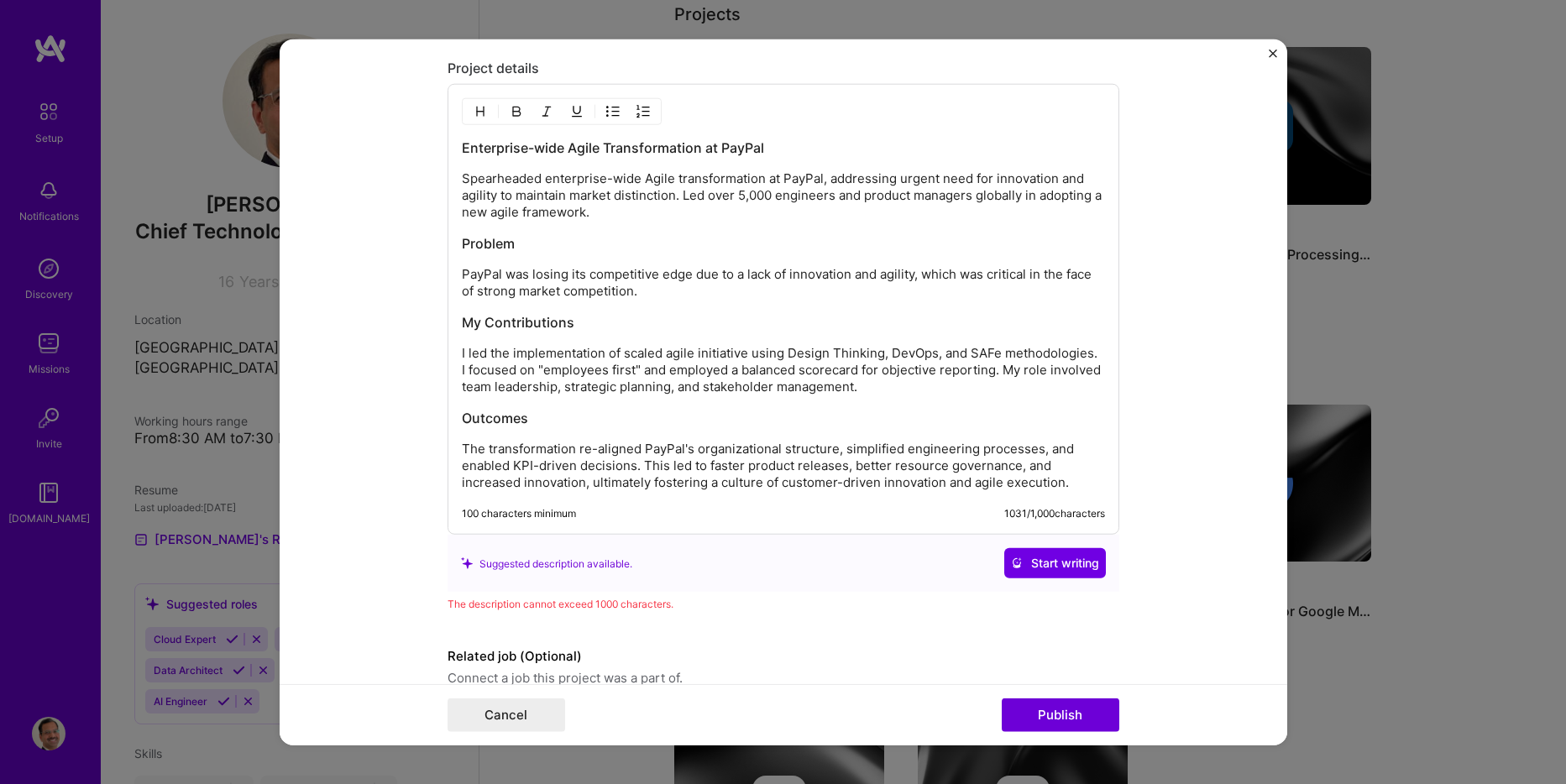
click at [466, 372] on p "I led the implementation of scaled agile initiative using Design Thinking, DevO…" at bounding box center [783, 371] width 643 height 50
click at [805, 411] on h3 "Outcomes" at bounding box center [783, 418] width 643 height 18
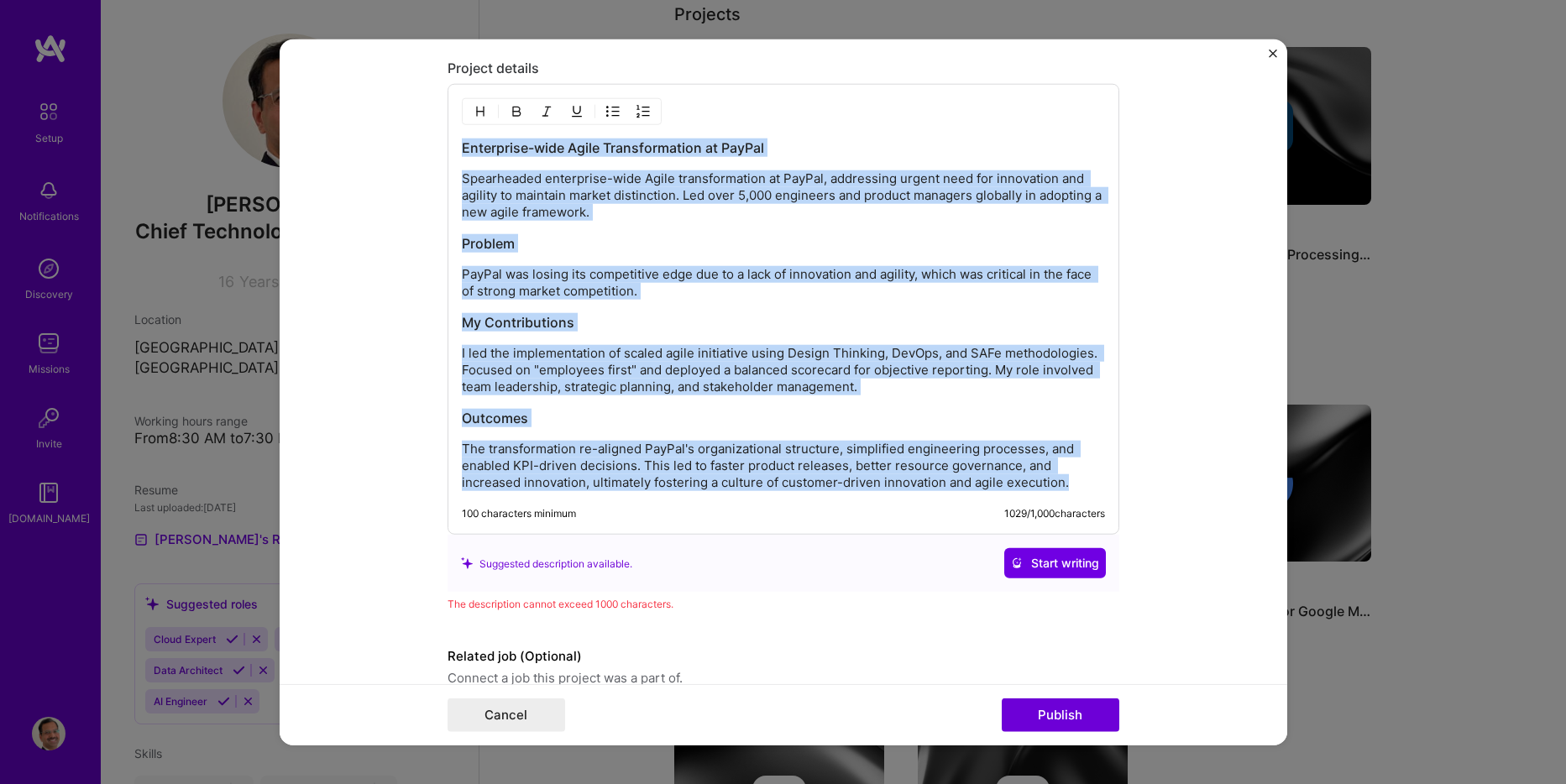
drag, startPoint x: 1074, startPoint y: 482, endPoint x: 395, endPoint y: 145, distance: 758.0
click at [395, 145] on form "Editing suggested project This project is suggested based on your LinkedIn, res…" at bounding box center [783, 392] width 1008 height 706
copy div "Enterprise-wide Agile Transformation at PayPal Spearheaded enterprise-wide Agil…"
click at [888, 465] on p "The transformation re-aligned PayPal's organizational structure, simplified eng…" at bounding box center [783, 466] width 643 height 50
drag, startPoint x: 1059, startPoint y: 486, endPoint x: 441, endPoint y: 145, distance: 705.8
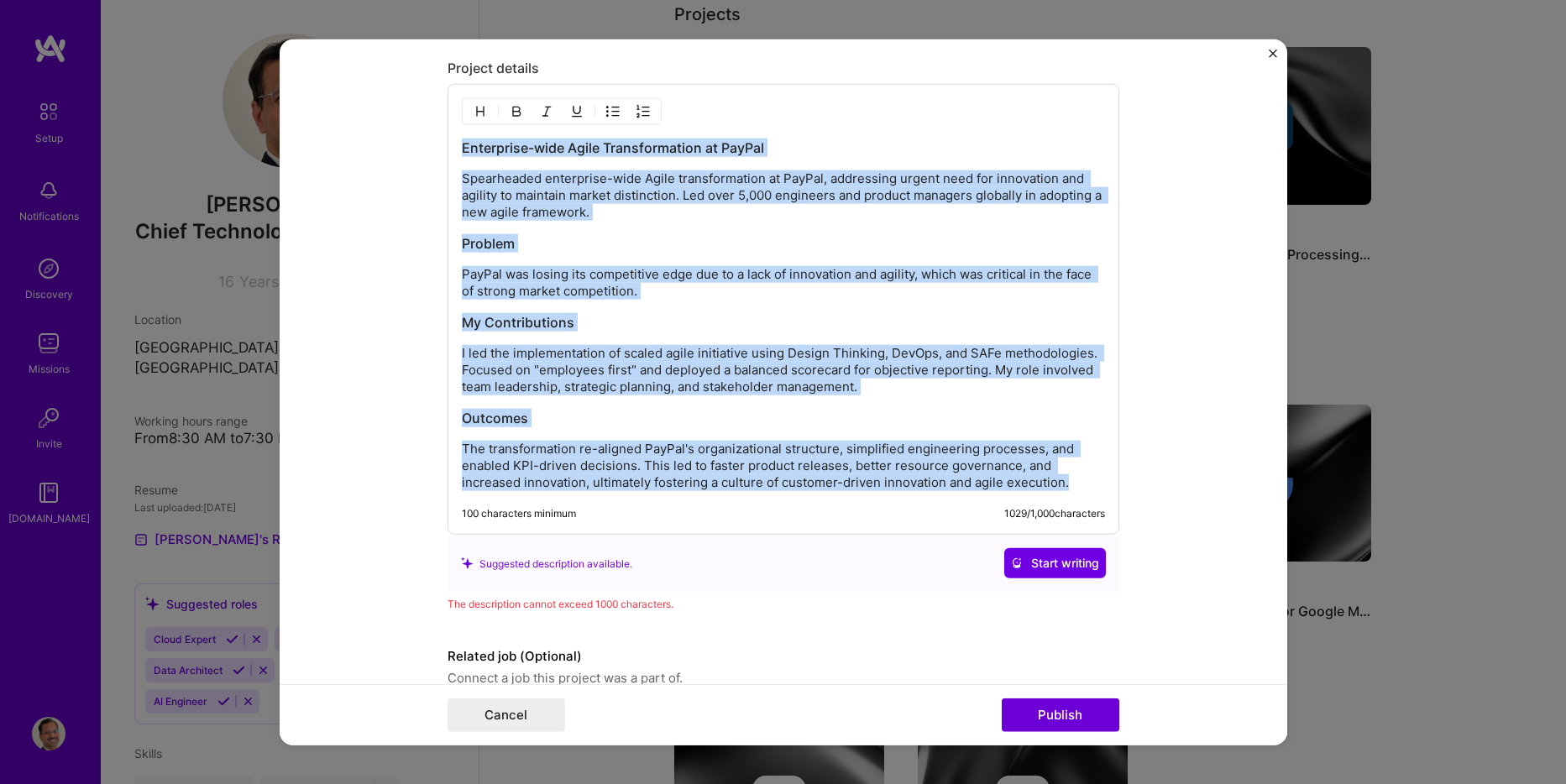
click at [448, 145] on div "Enterprise-wide Agile Transformation at PayPal Spearheaded enterprise-wide Agil…" at bounding box center [783, 309] width 672 height 451
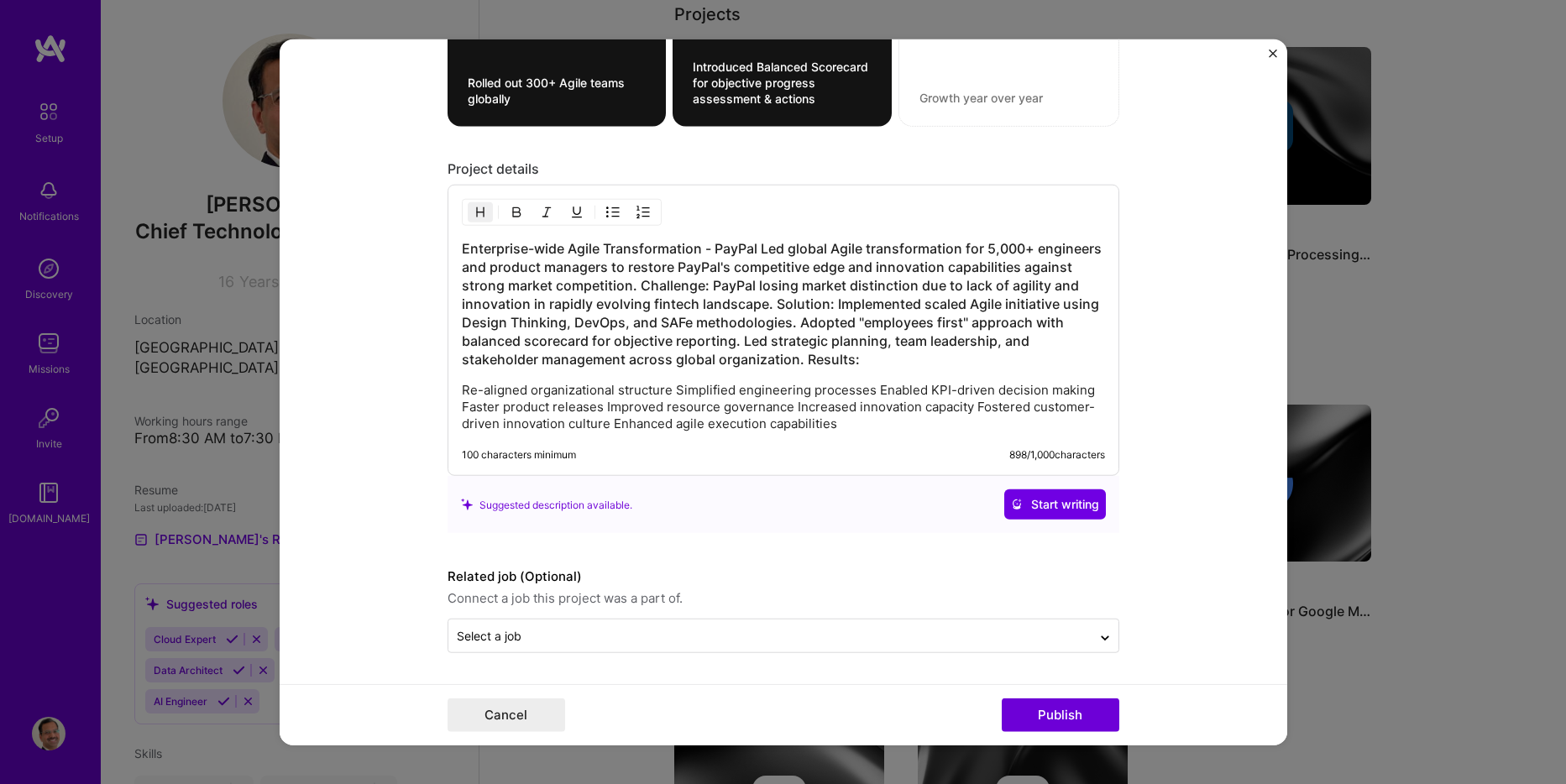
scroll to position [1994, 0]
click at [757, 247] on h3 "Enterprise-wide Agile Transformation - PayPal Led global Agile transformation f…" at bounding box center [783, 304] width 643 height 129
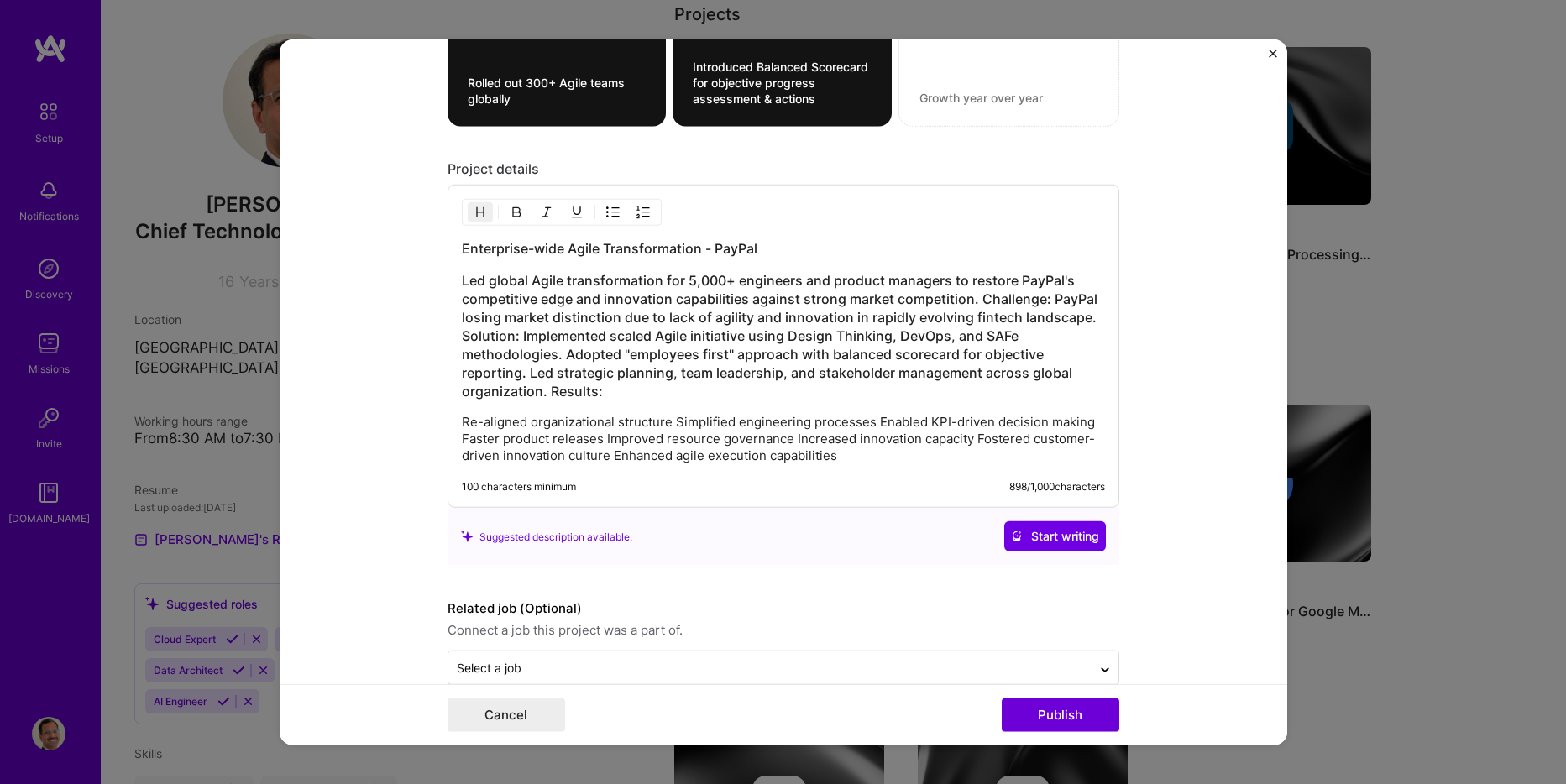
scroll to position [2026, 0]
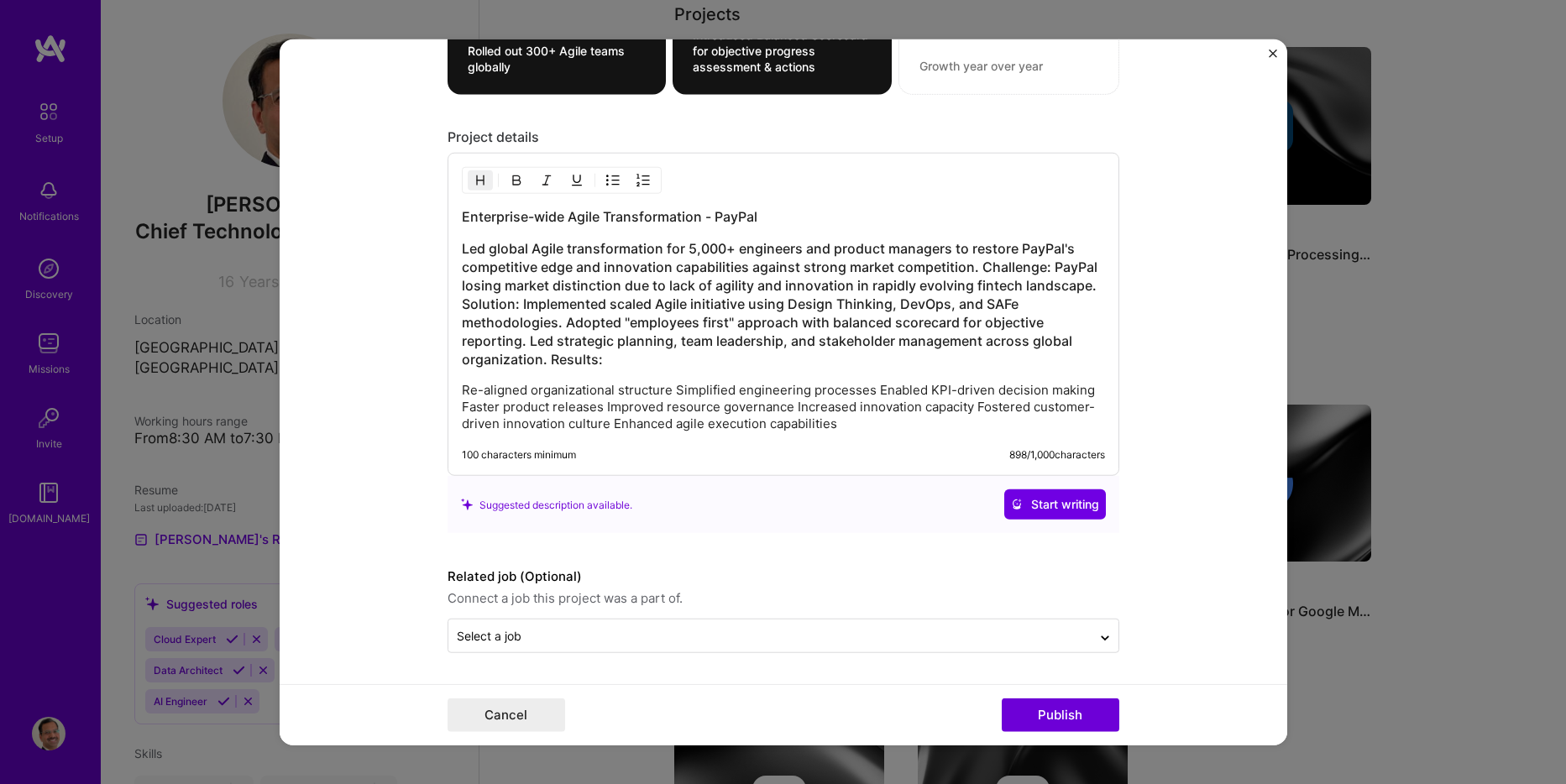
click at [973, 267] on h3 "Led global Agile transformation for 5,000+ engineers and product managers to re…" at bounding box center [783, 304] width 643 height 129
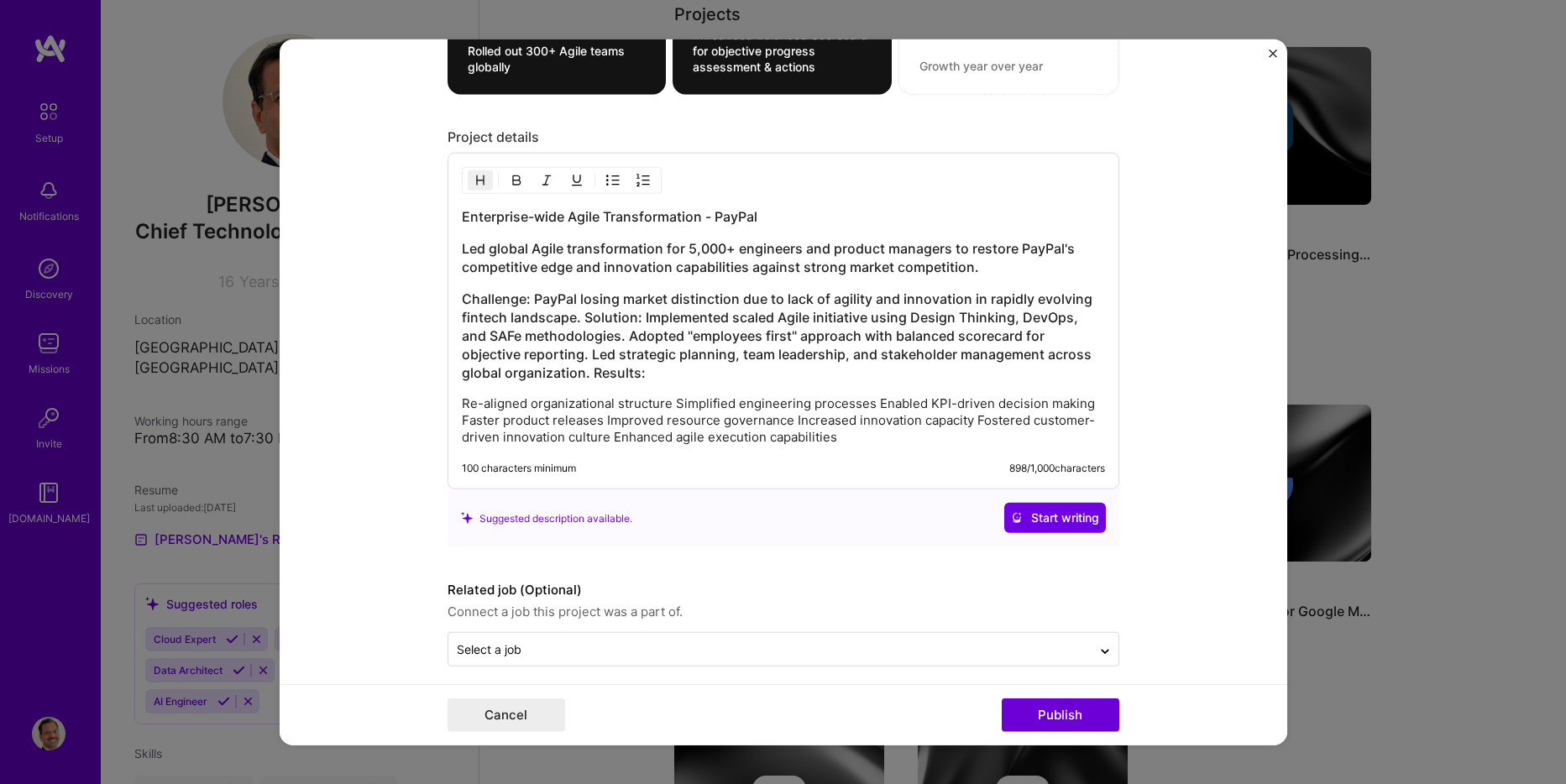
scroll to position [2039, 0]
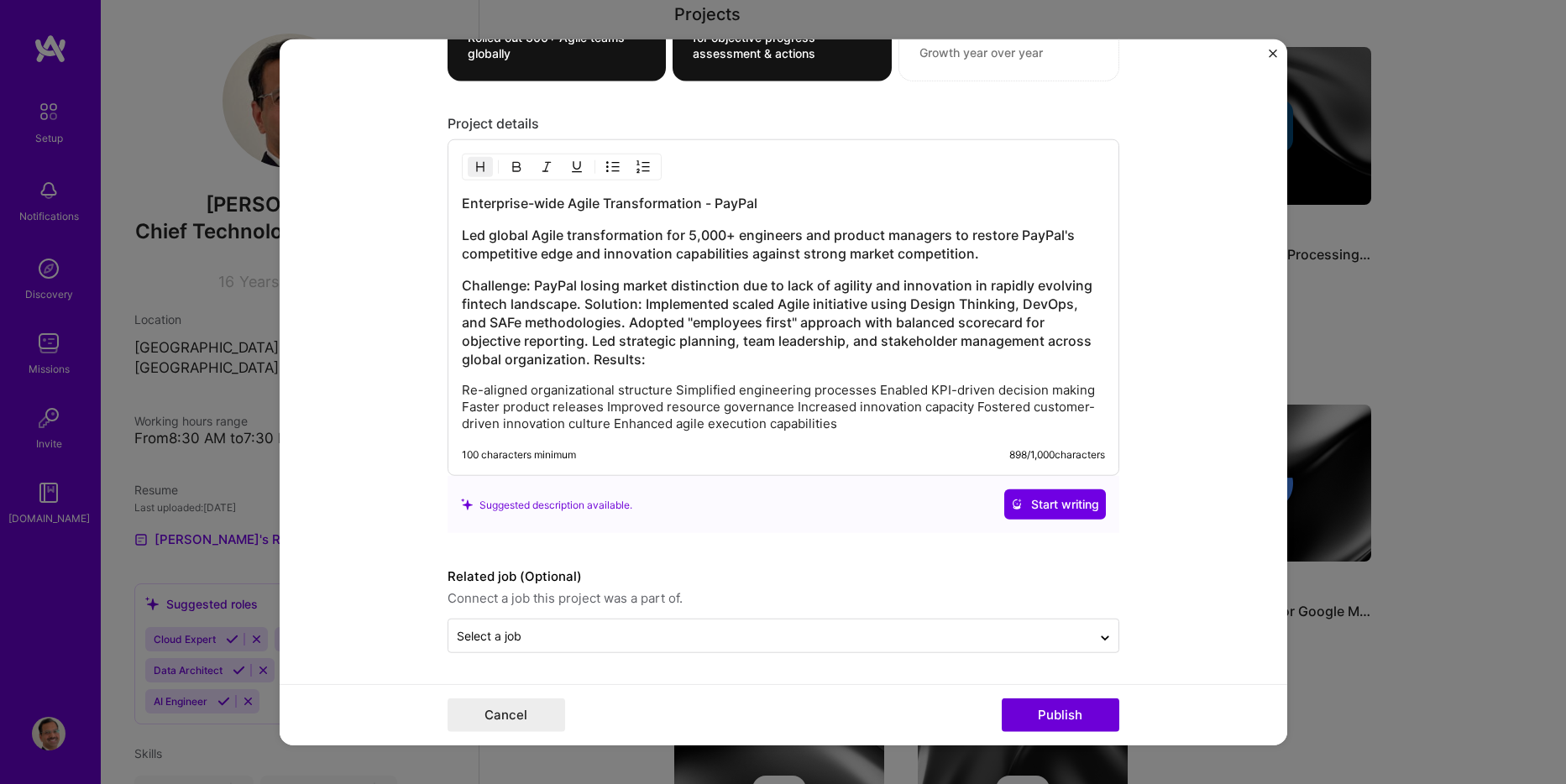
click at [577, 307] on h3 "Challenge: PayPal losing market distinction due to lack of agility and innovati…" at bounding box center [783, 323] width 643 height 92
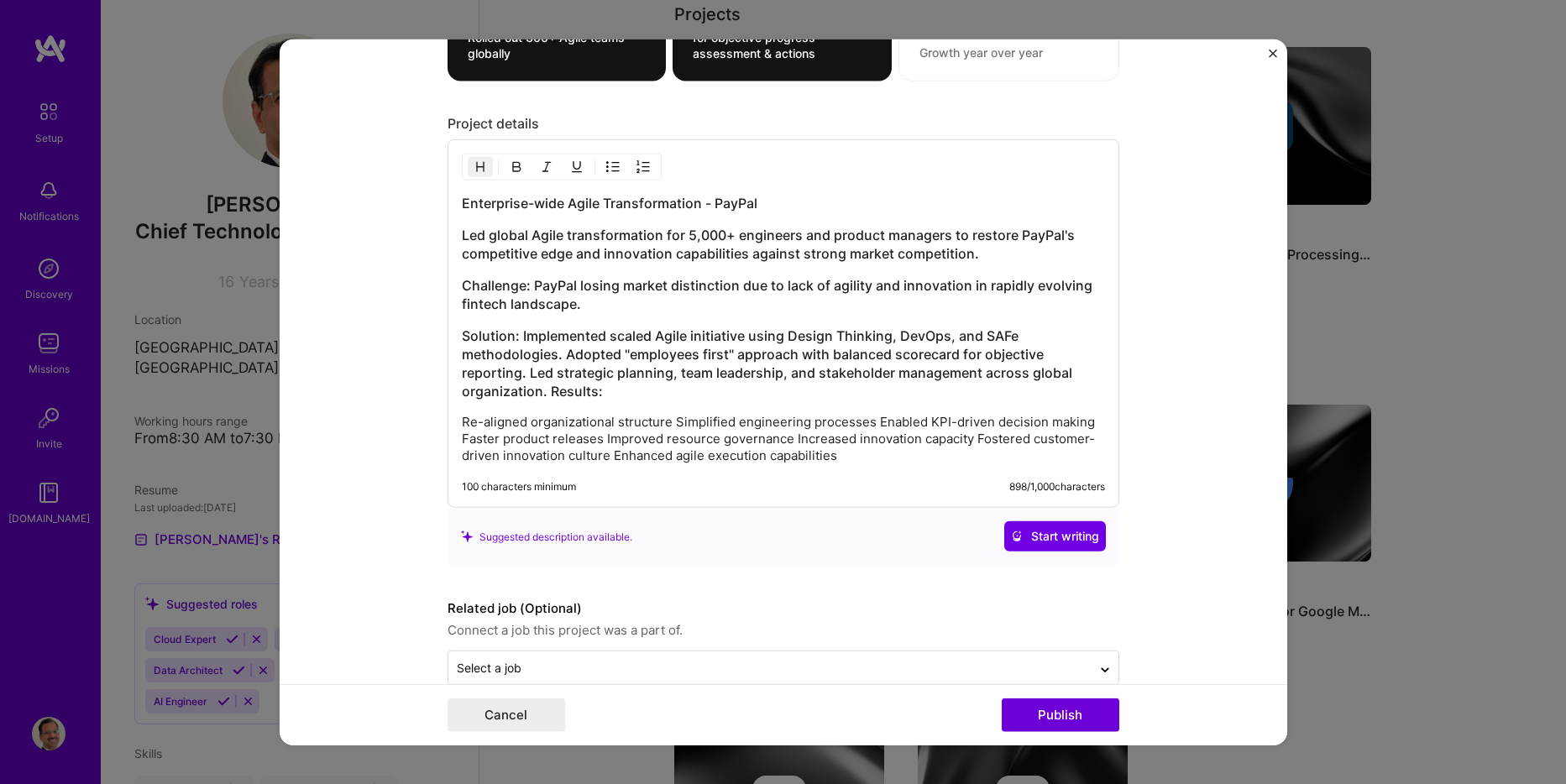
scroll to position [2071, 0]
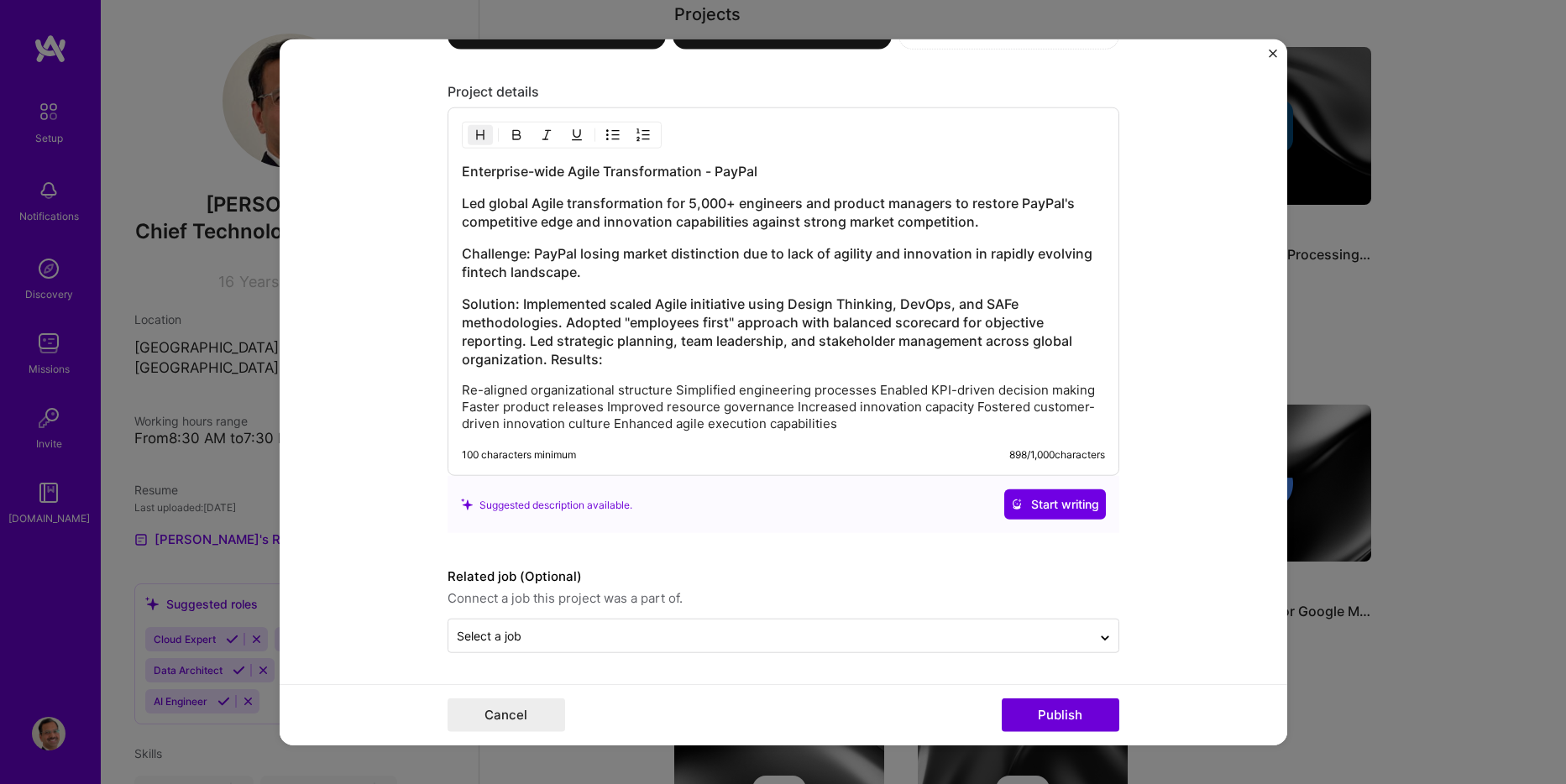
click at [543, 362] on h3 "Solution: Implemented scaled Agile initiative using Design Thinking, DevOps, an…" at bounding box center [783, 332] width 643 height 74
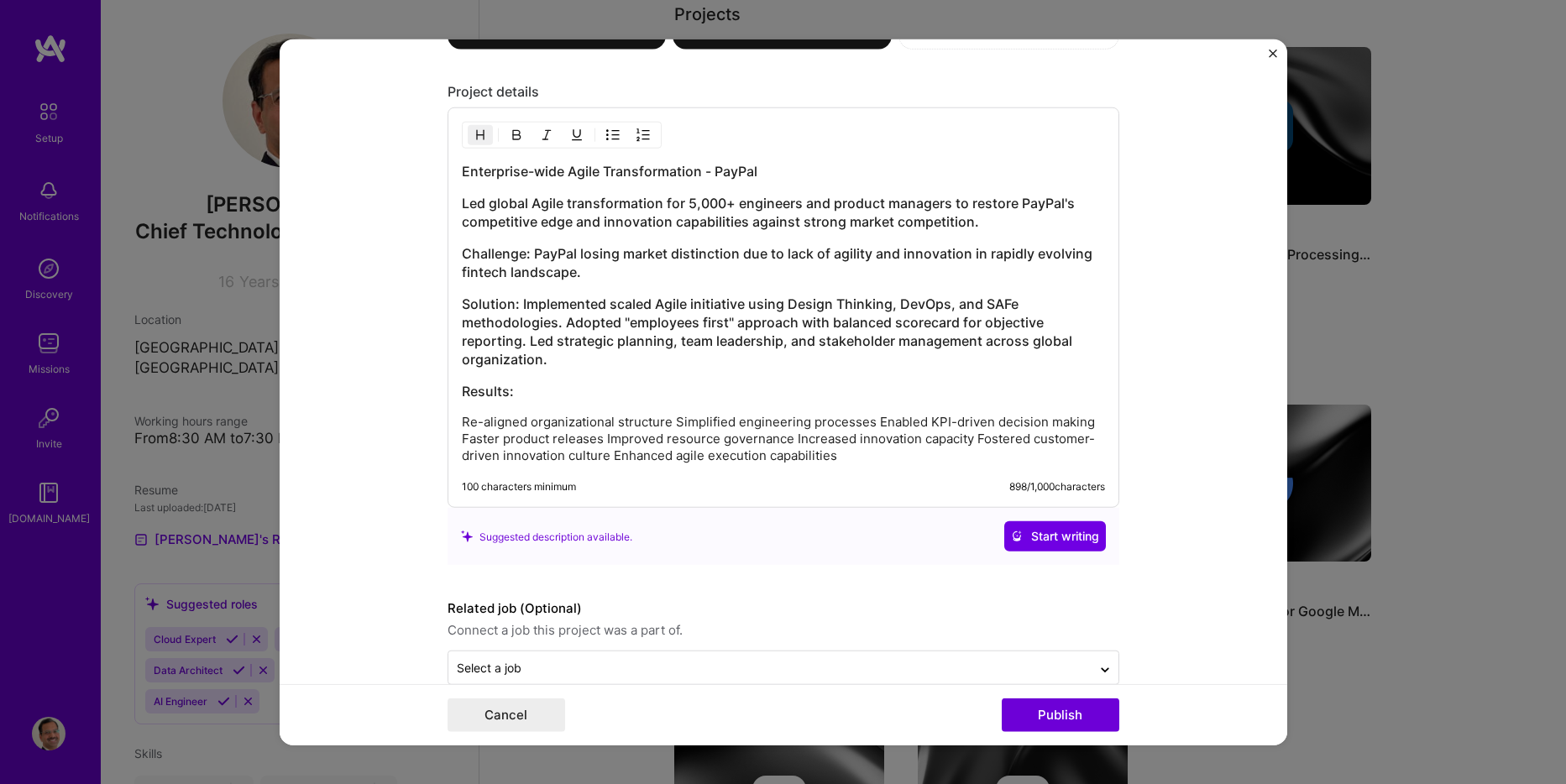
scroll to position [2095, 0]
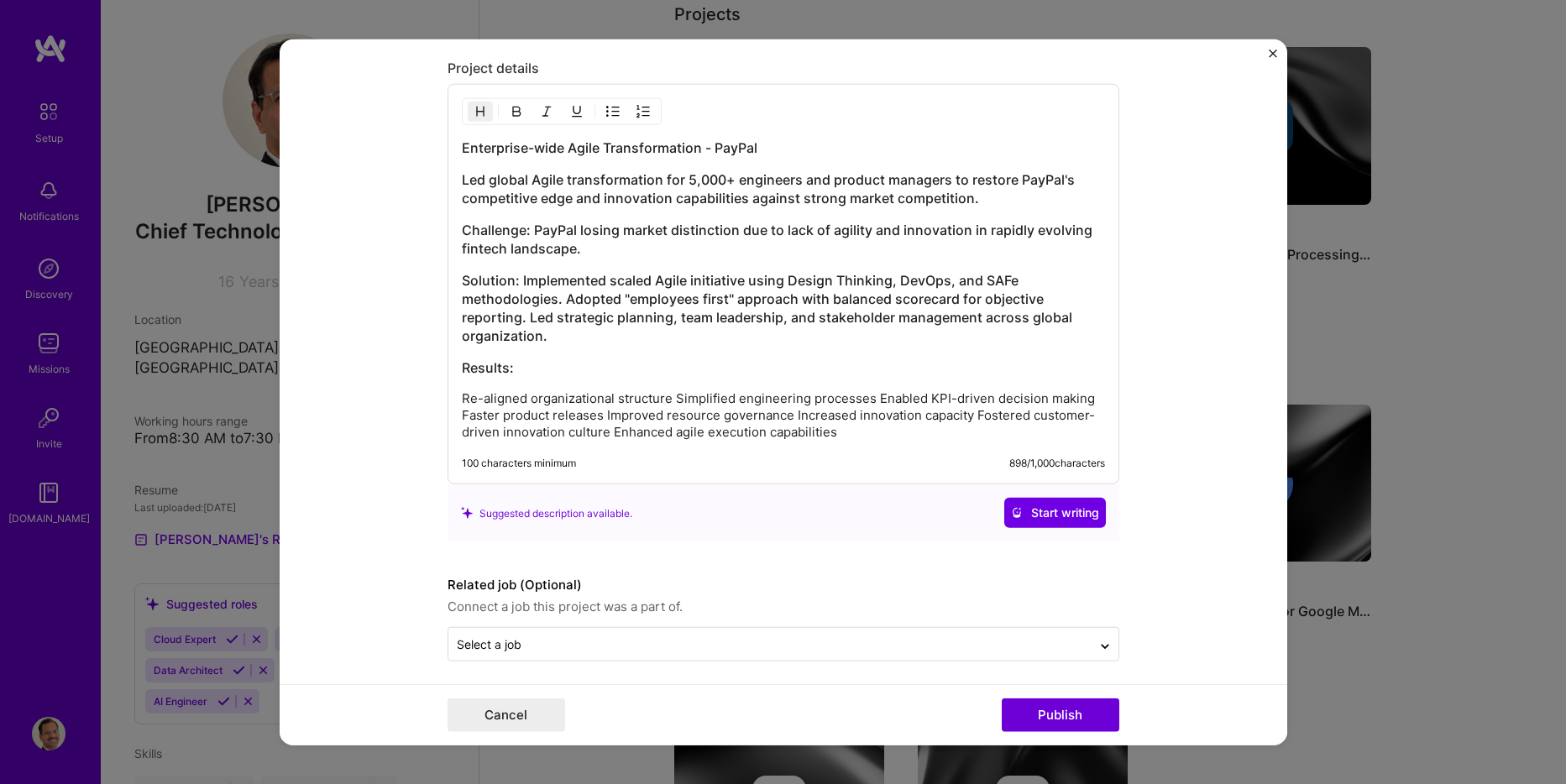
click at [668, 389] on div "Enterprise-wide Agile Transformation - PayPal Led global Agile transformation f…" at bounding box center [783, 290] width 643 height 303
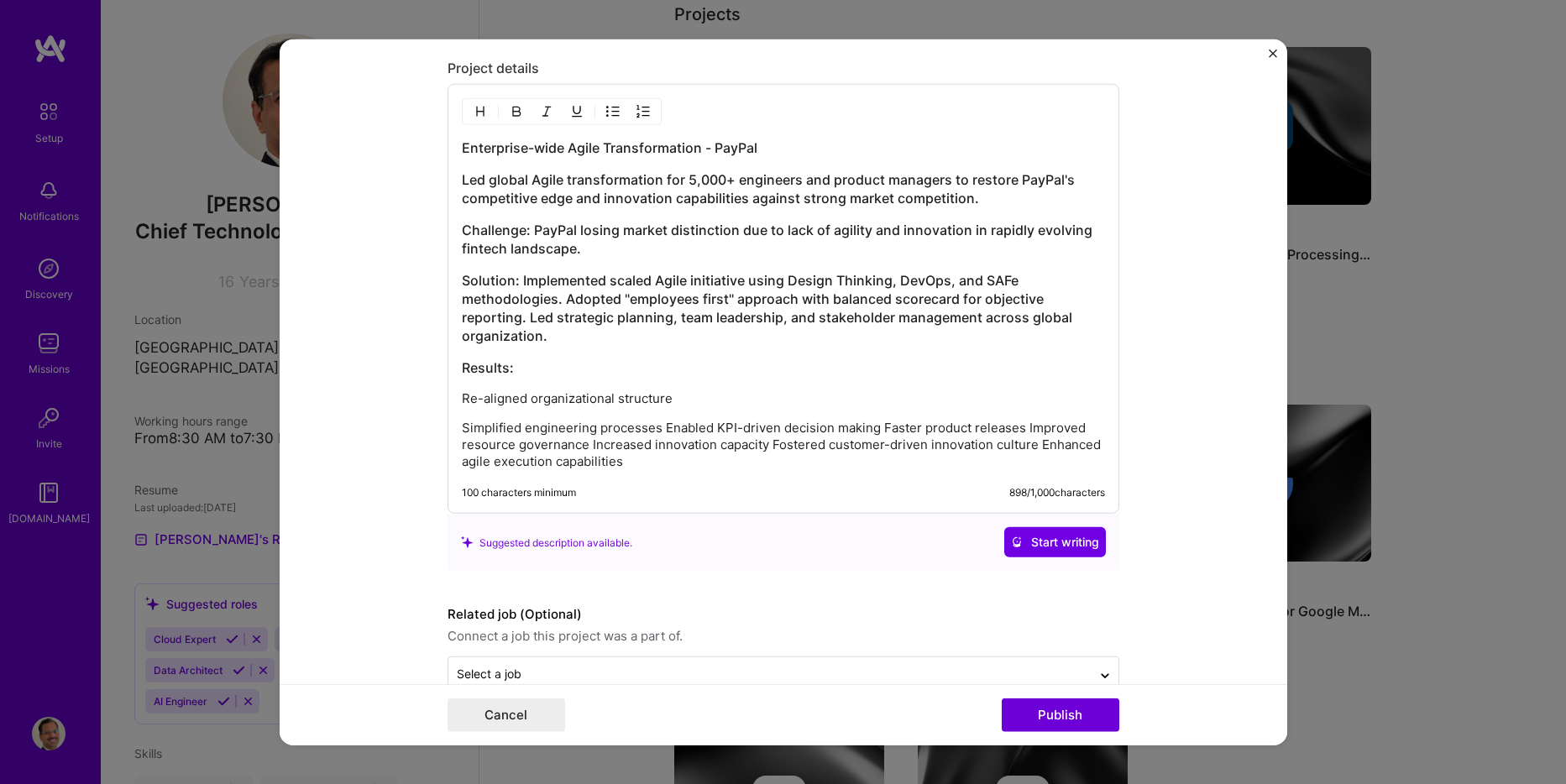
click at [658, 431] on p "Simplified engineering processes Enabled KPI-driven decision making Faster prod…" at bounding box center [783, 445] width 643 height 50
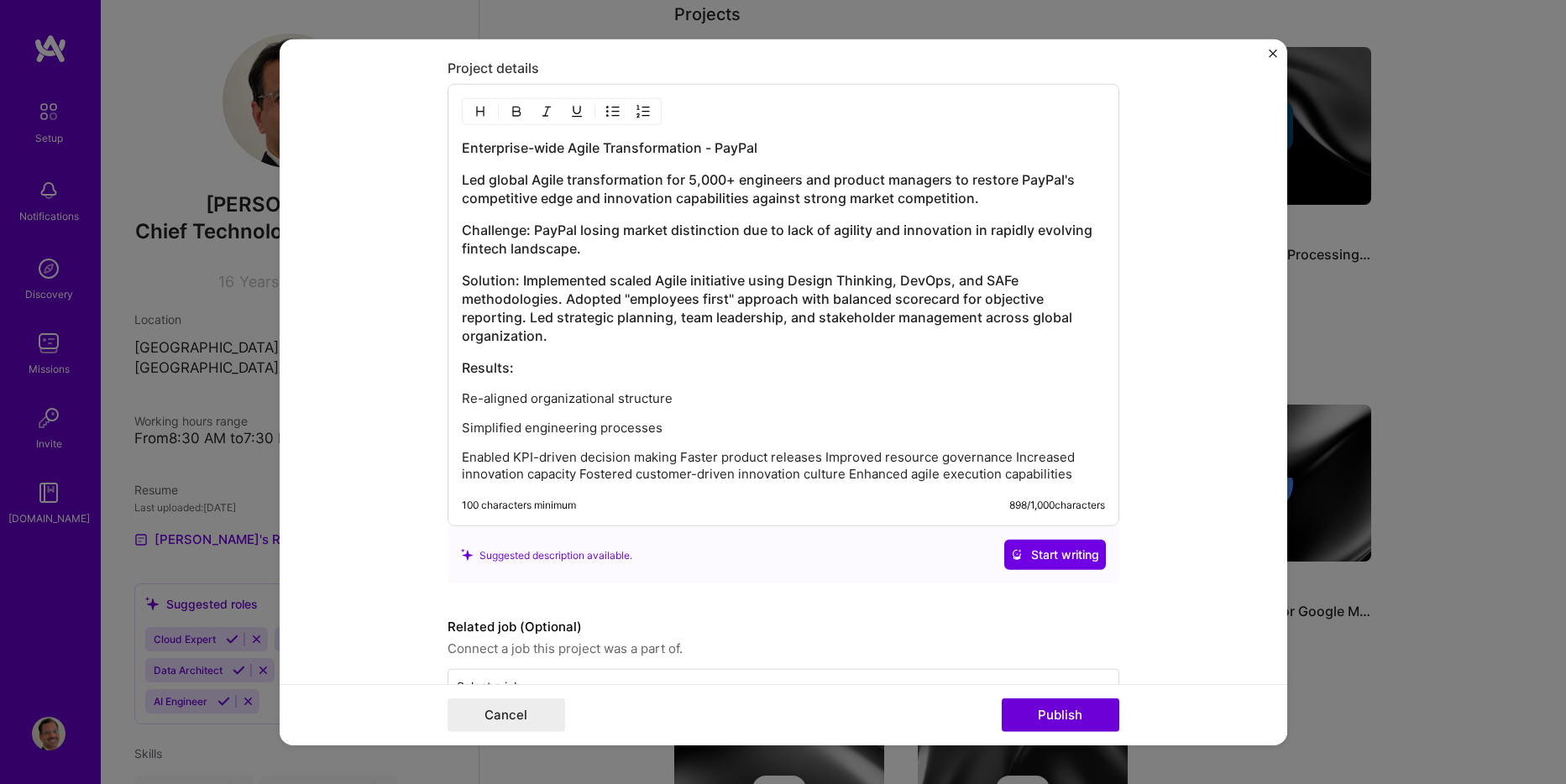
click at [673, 461] on p "Enabled KPI-driven decision making Faster product releases Improved resource go…" at bounding box center [783, 466] width 643 height 34
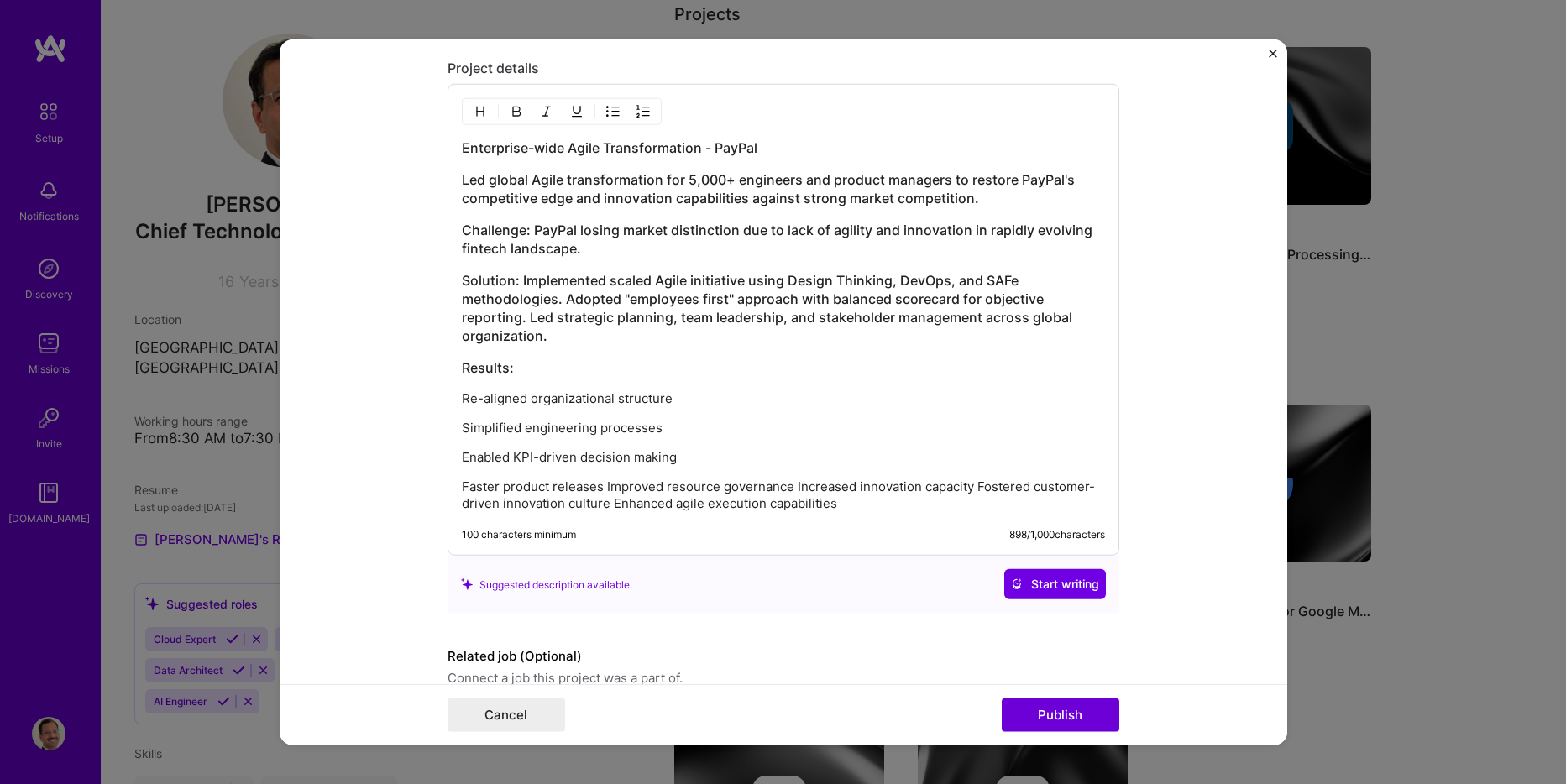
click at [594, 486] on p "Faster product releases Improved resource governance Increased innovation capac…" at bounding box center [783, 495] width 643 height 34
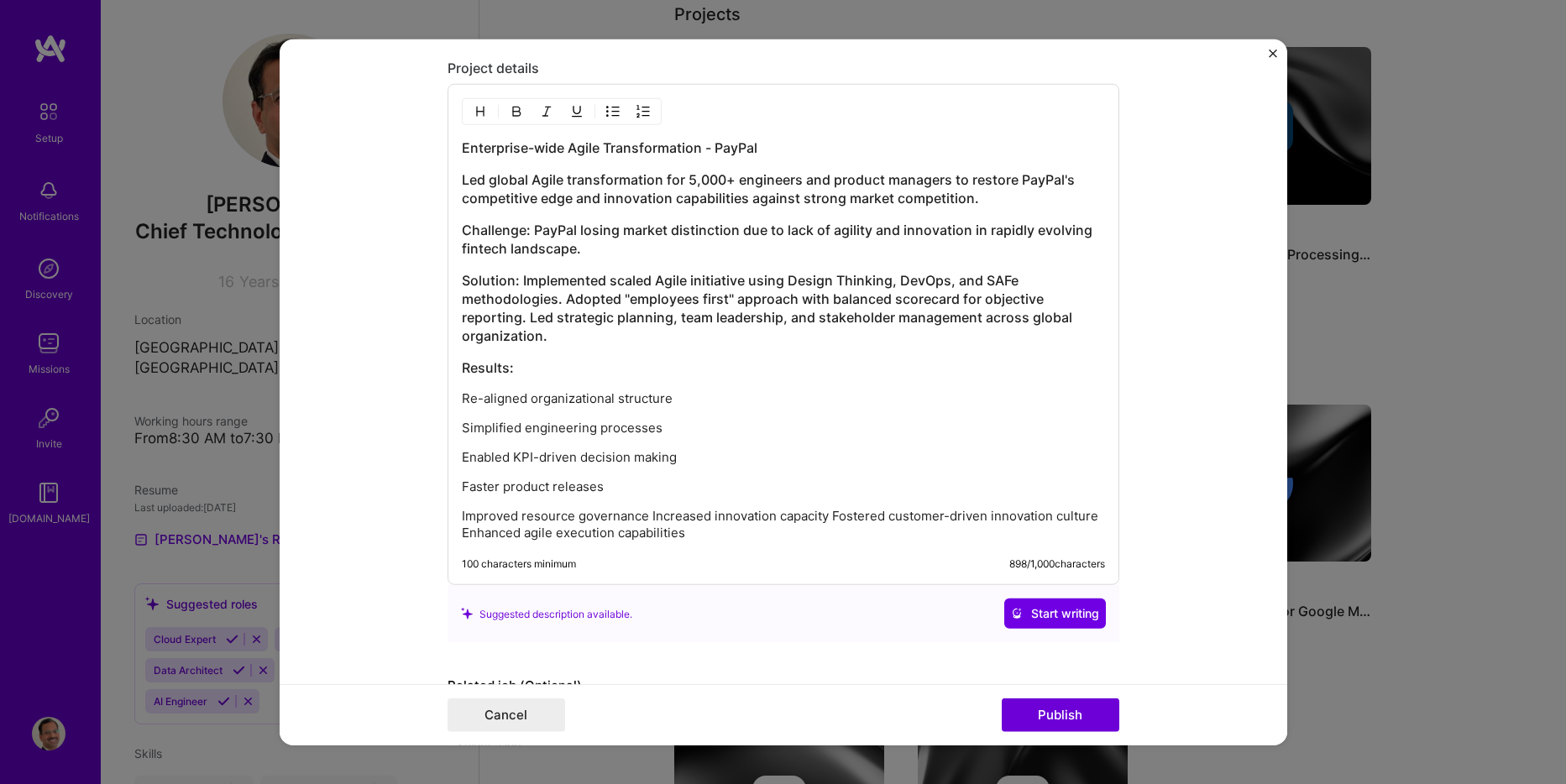
drag, startPoint x: 645, startPoint y: 518, endPoint x: 686, endPoint y: 526, distance: 41.8
click at [645, 519] on p "Improved resource governance Increased innovation capacity Fostered customer-dr…" at bounding box center [783, 524] width 643 height 34
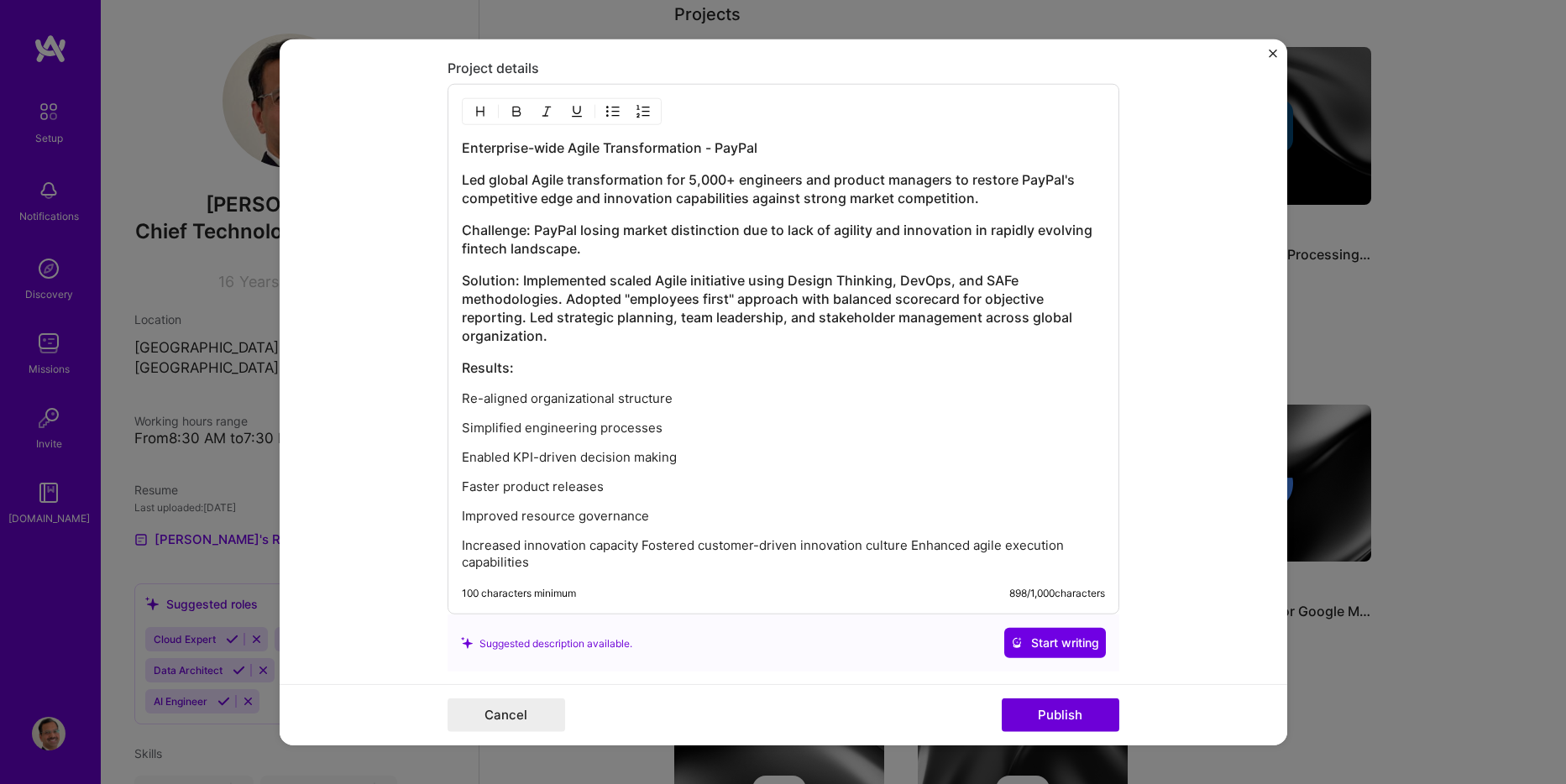
click at [636, 549] on p "Increased innovation capacity Fostered customer-driven innovation culture Enhan…" at bounding box center [783, 554] width 643 height 34
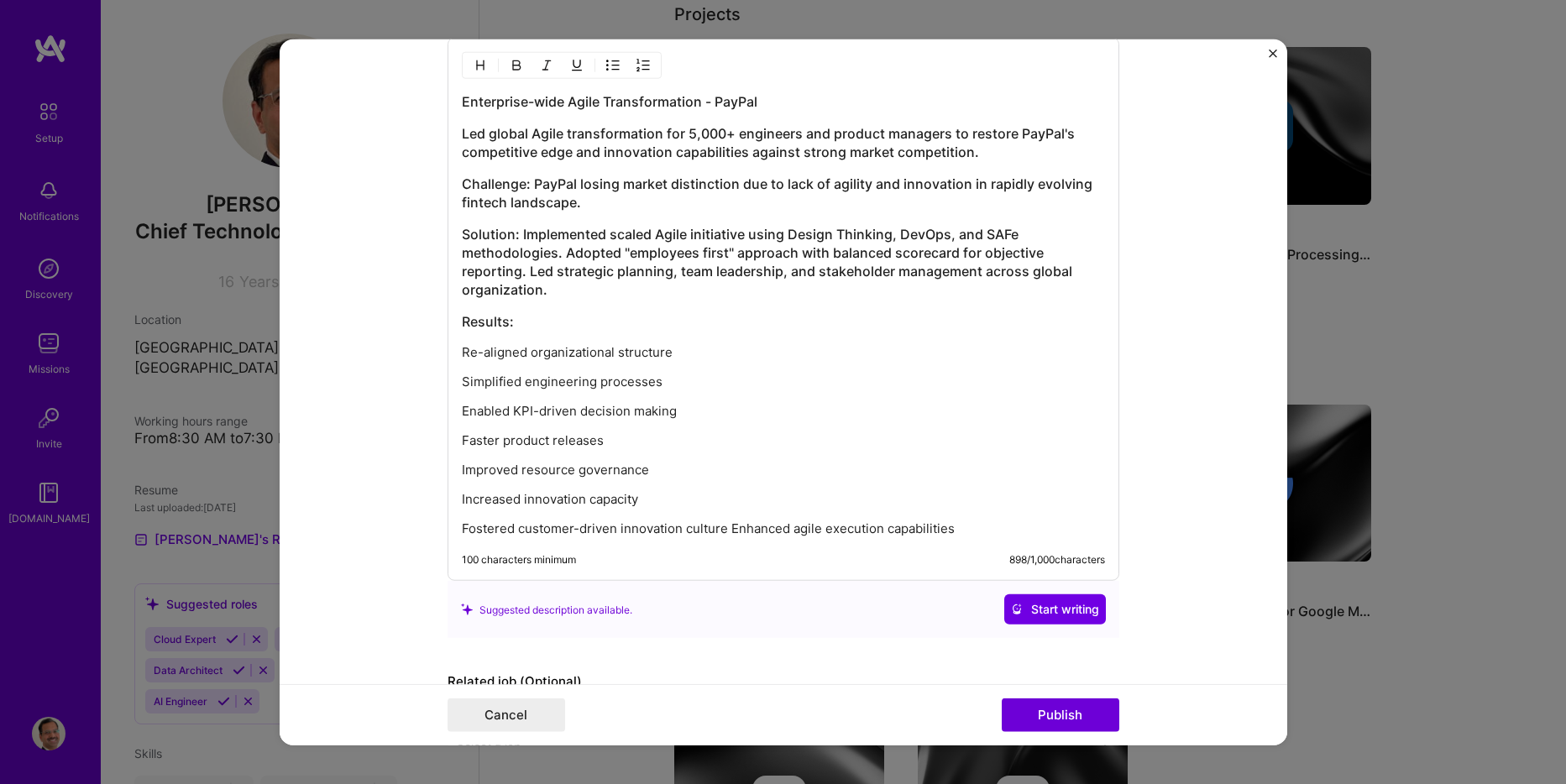
scroll to position [2179, 0]
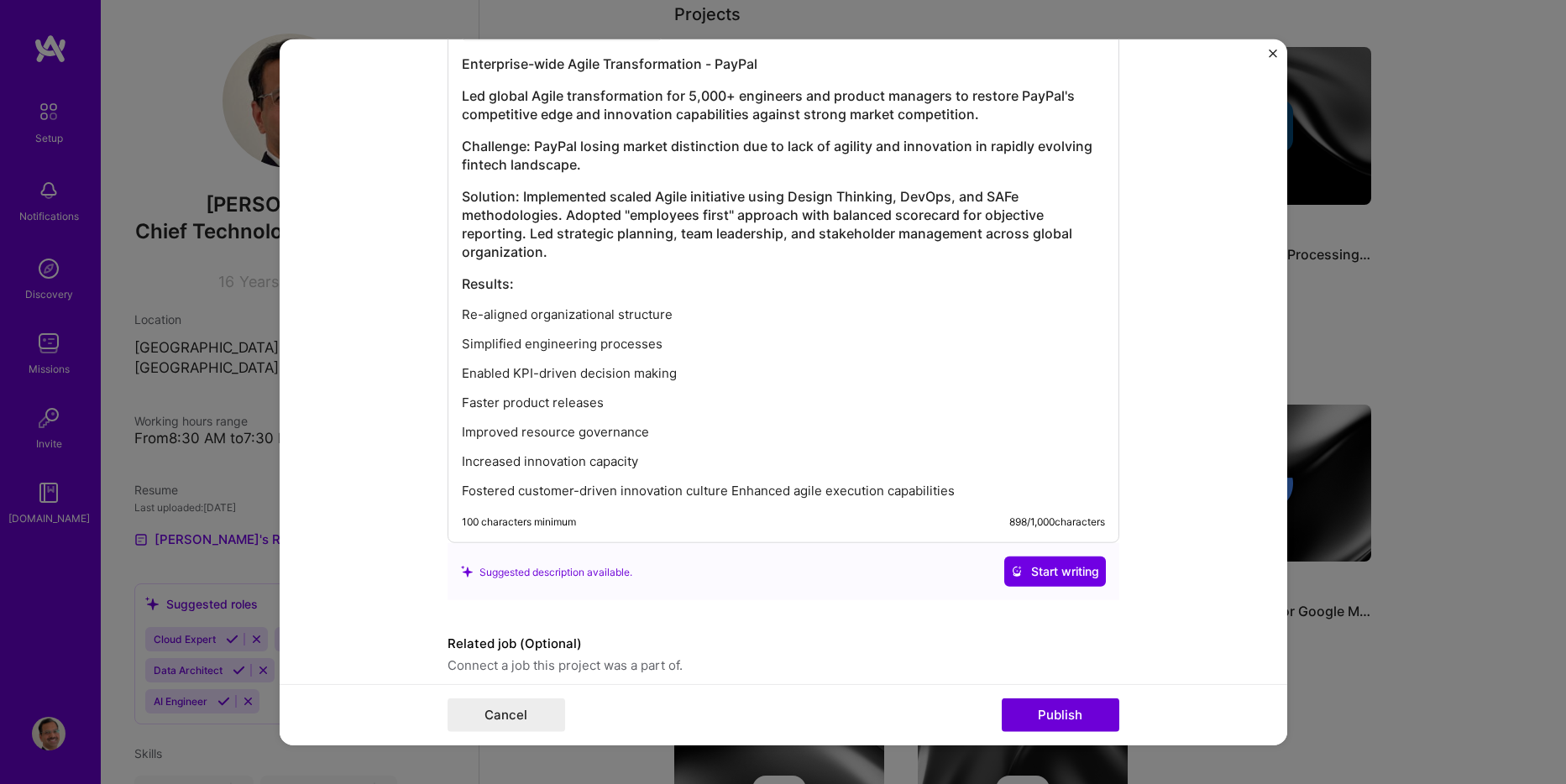
click at [720, 493] on p "Fostered customer-driven innovation culture Enhanced agile execution capabiliti…" at bounding box center [783, 491] width 643 height 17
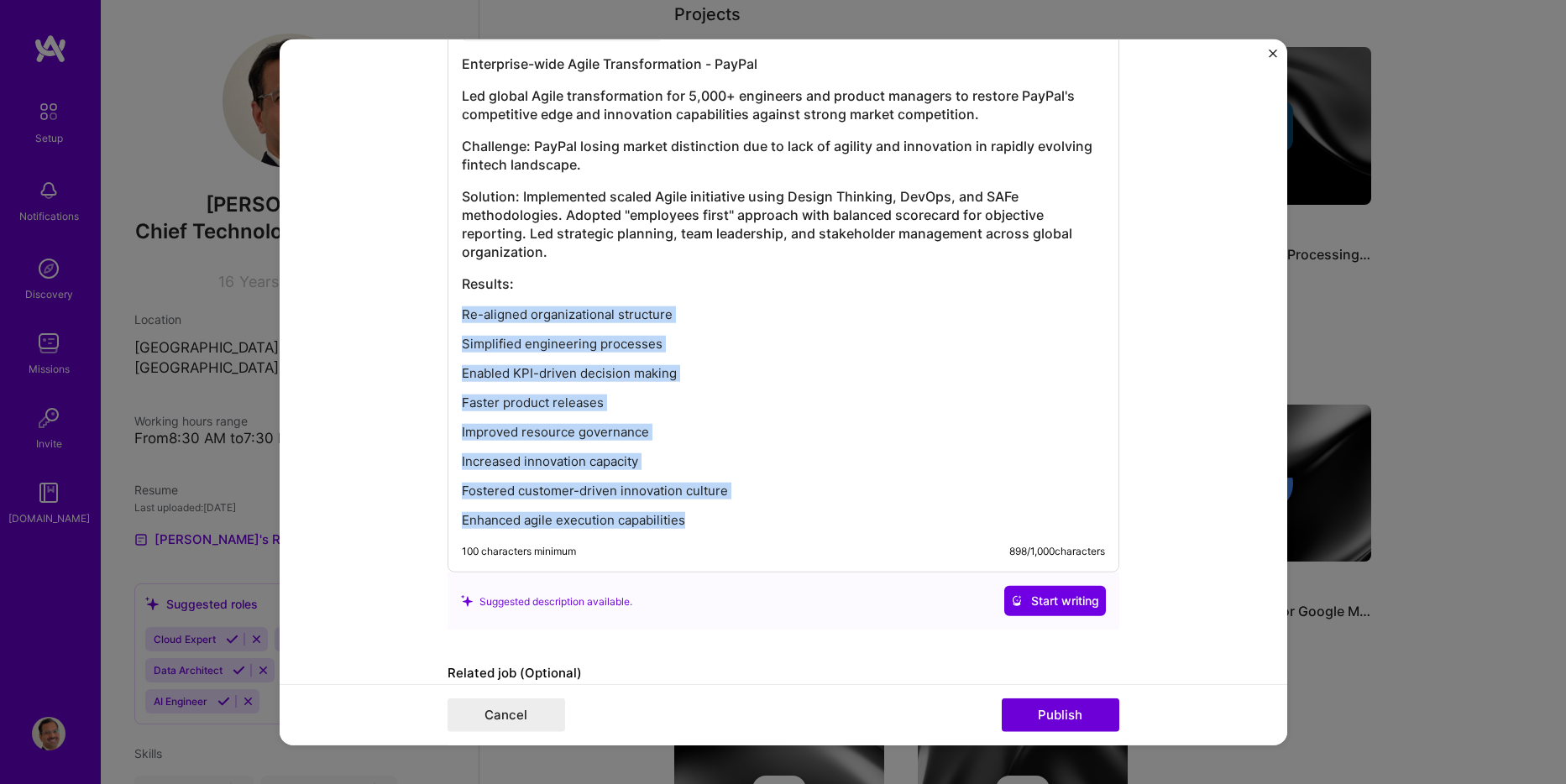
drag, startPoint x: 687, startPoint y: 524, endPoint x: 454, endPoint y: 317, distance: 311.7
click at [454, 317] on div "Enterprise-wide Agile Transformation - PayPal Led global Agile transformation f…" at bounding box center [783, 286] width 672 height 572
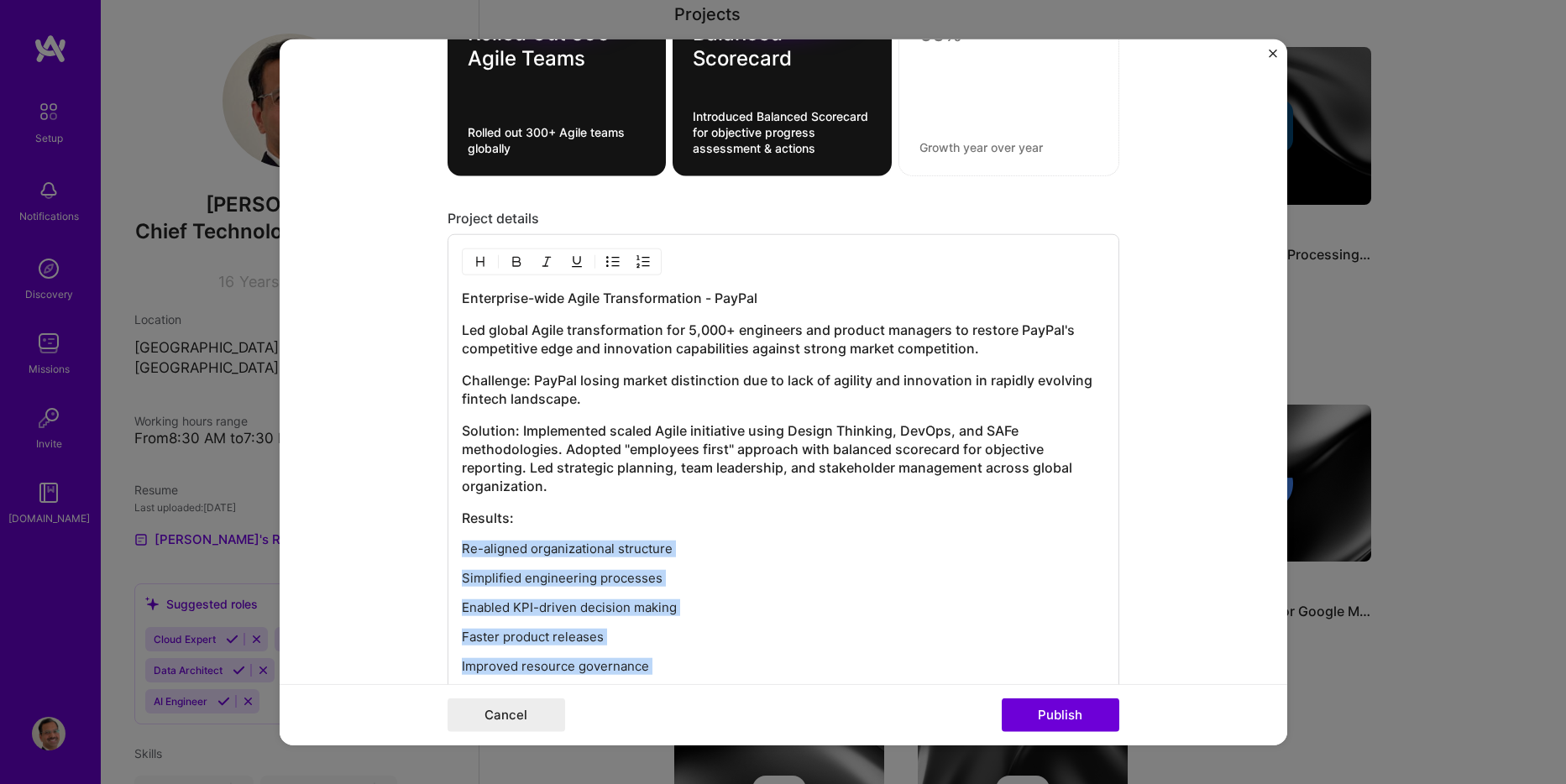
scroll to position [1927, 0]
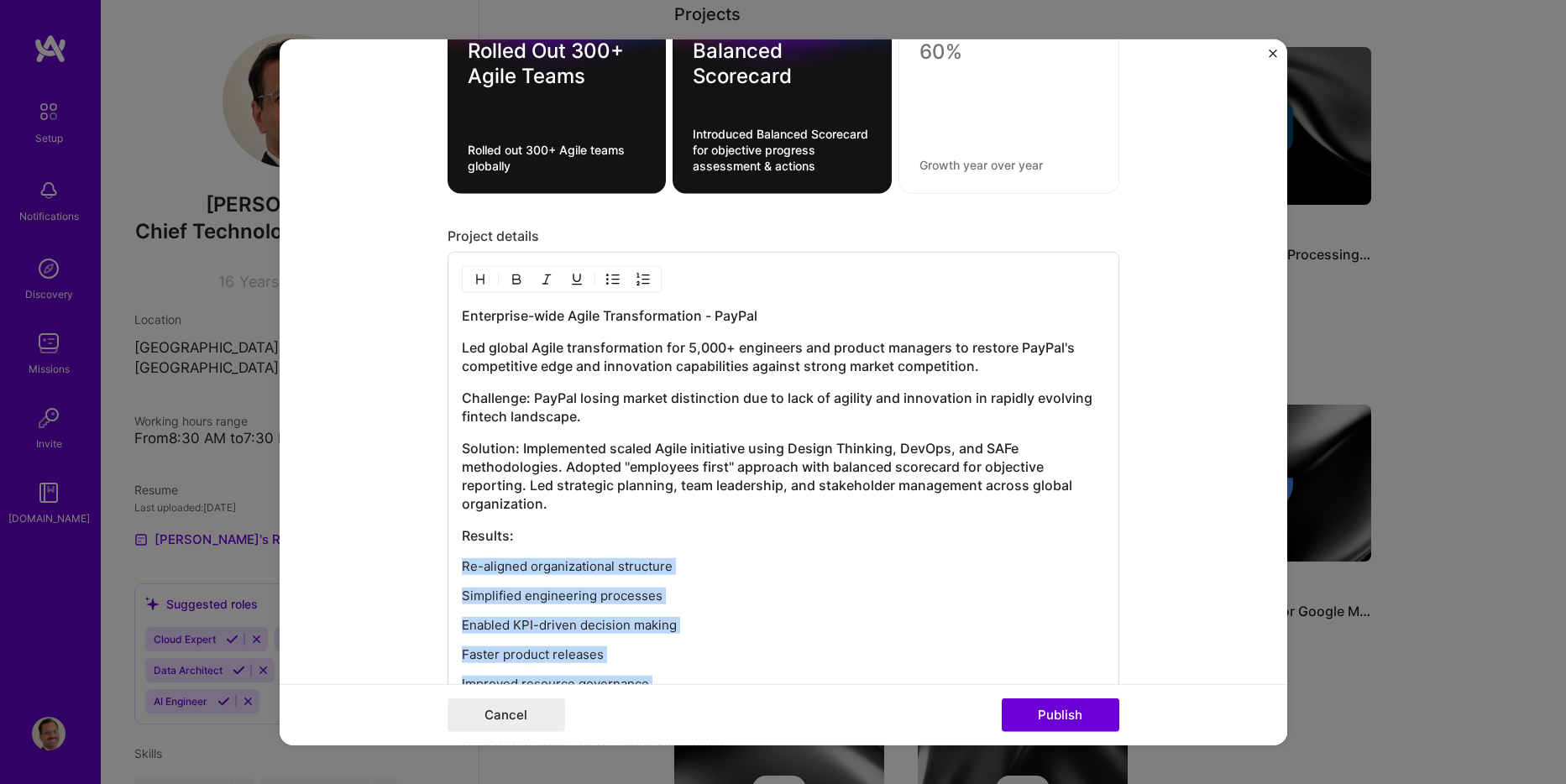
click at [611, 282] on img "button" at bounding box center [613, 280] width 13 height 13
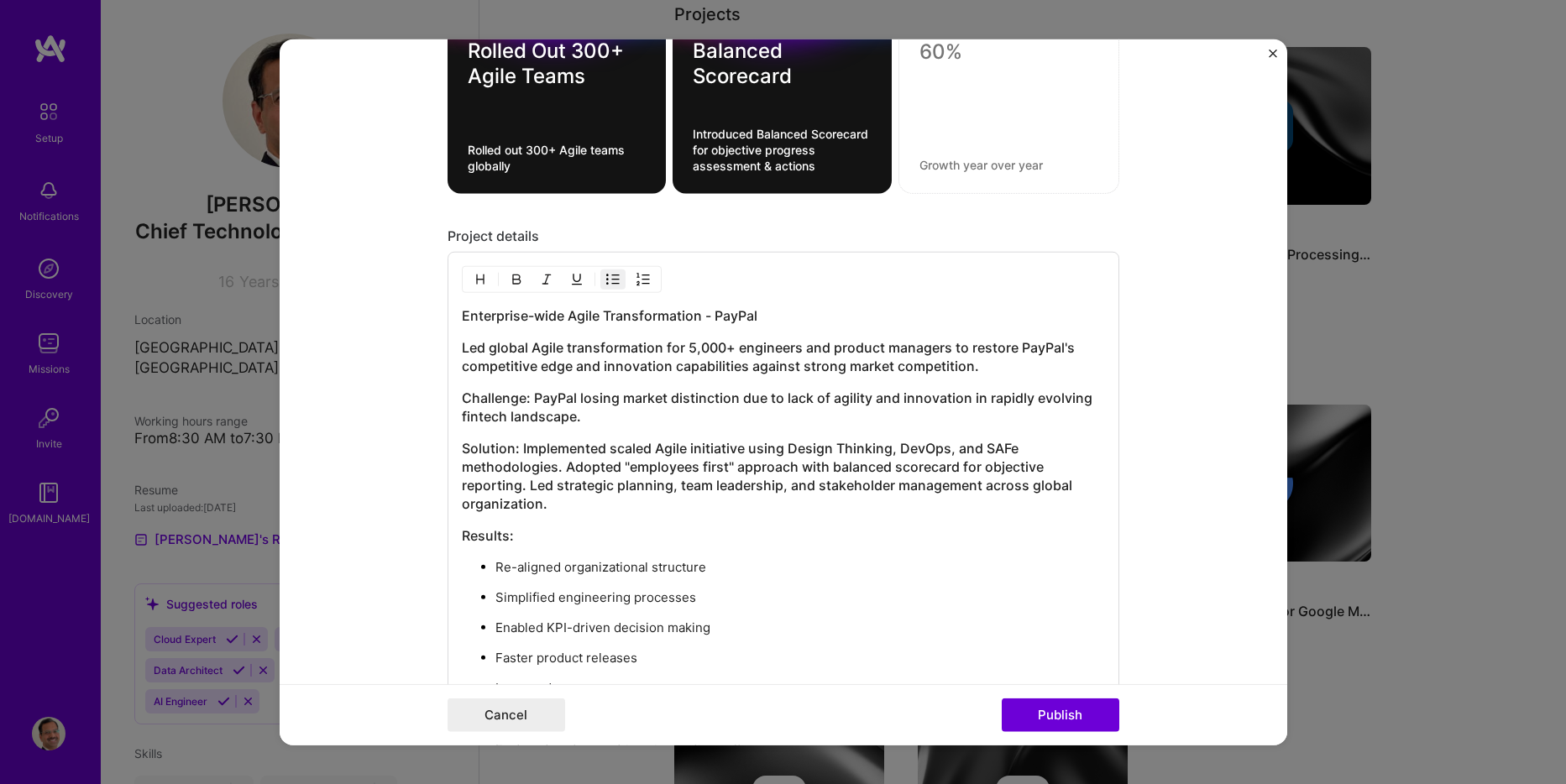
click at [525, 531] on h3 "Results:" at bounding box center [783, 535] width 643 height 18
drag, startPoint x: 521, startPoint y: 535, endPoint x: 456, endPoint y: 536, distance: 65.0
click at [461, 536] on h3 "Results:" at bounding box center [783, 535] width 643 height 18
drag, startPoint x: 512, startPoint y: 282, endPoint x: 551, endPoint y: 401, distance: 125.2
click at [512, 282] on img "button" at bounding box center [516, 280] width 13 height 13
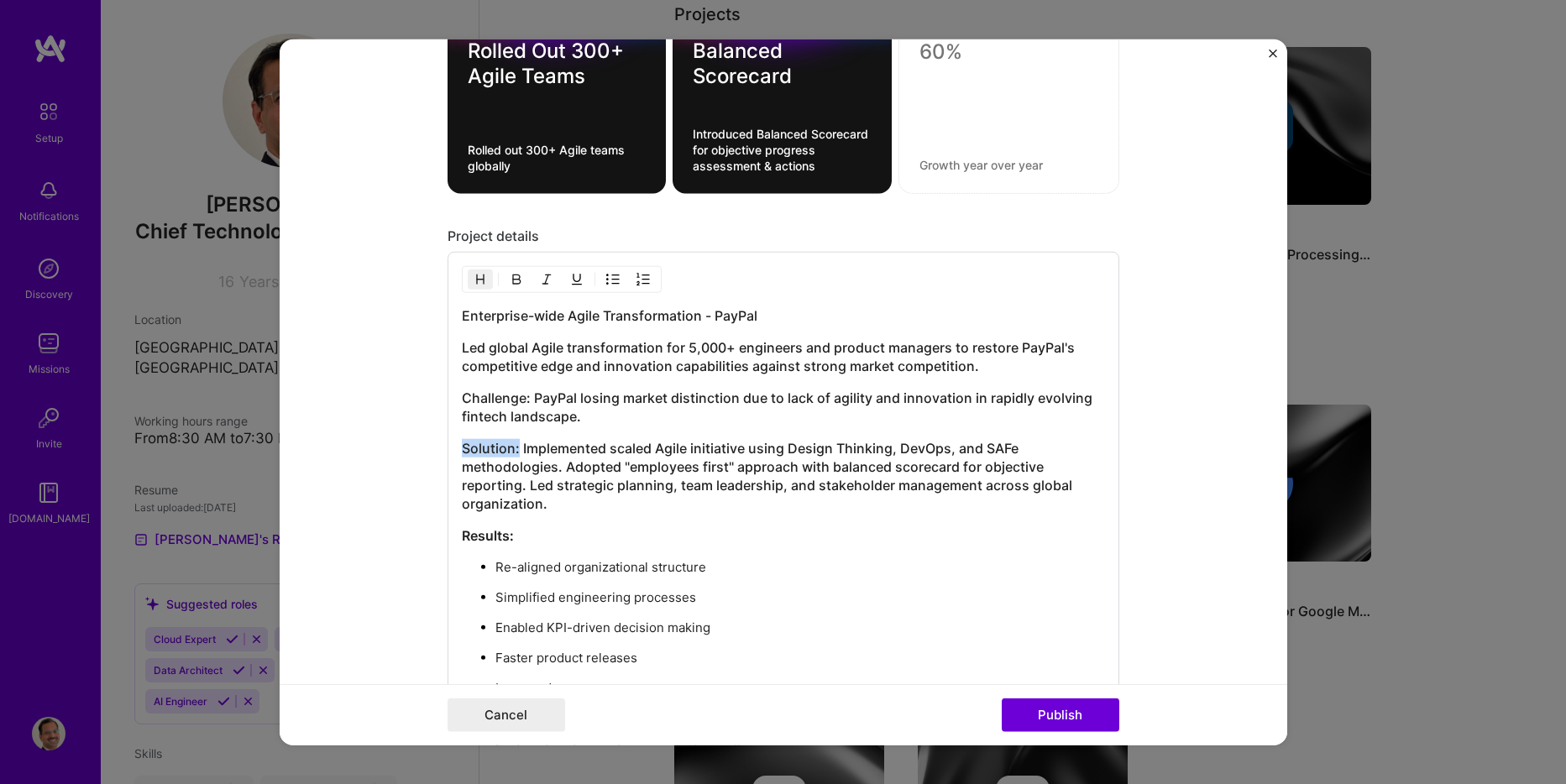
drag, startPoint x: 511, startPoint y: 450, endPoint x: 448, endPoint y: 450, distance: 63.0
click at [448, 450] on div "Enterprise-wide Agile Transformation - PayPal Led global Agile transformation f…" at bounding box center [783, 541] width 672 height 579
click at [509, 274] on img "button" at bounding box center [516, 280] width 13 height 13
drag, startPoint x: 525, startPoint y: 403, endPoint x: 468, endPoint y: 374, distance: 64.0
click at [448, 397] on div "Enterprise-wide Agile Transformation - PayPal Led global Agile transformation f…" at bounding box center [783, 541] width 672 height 579
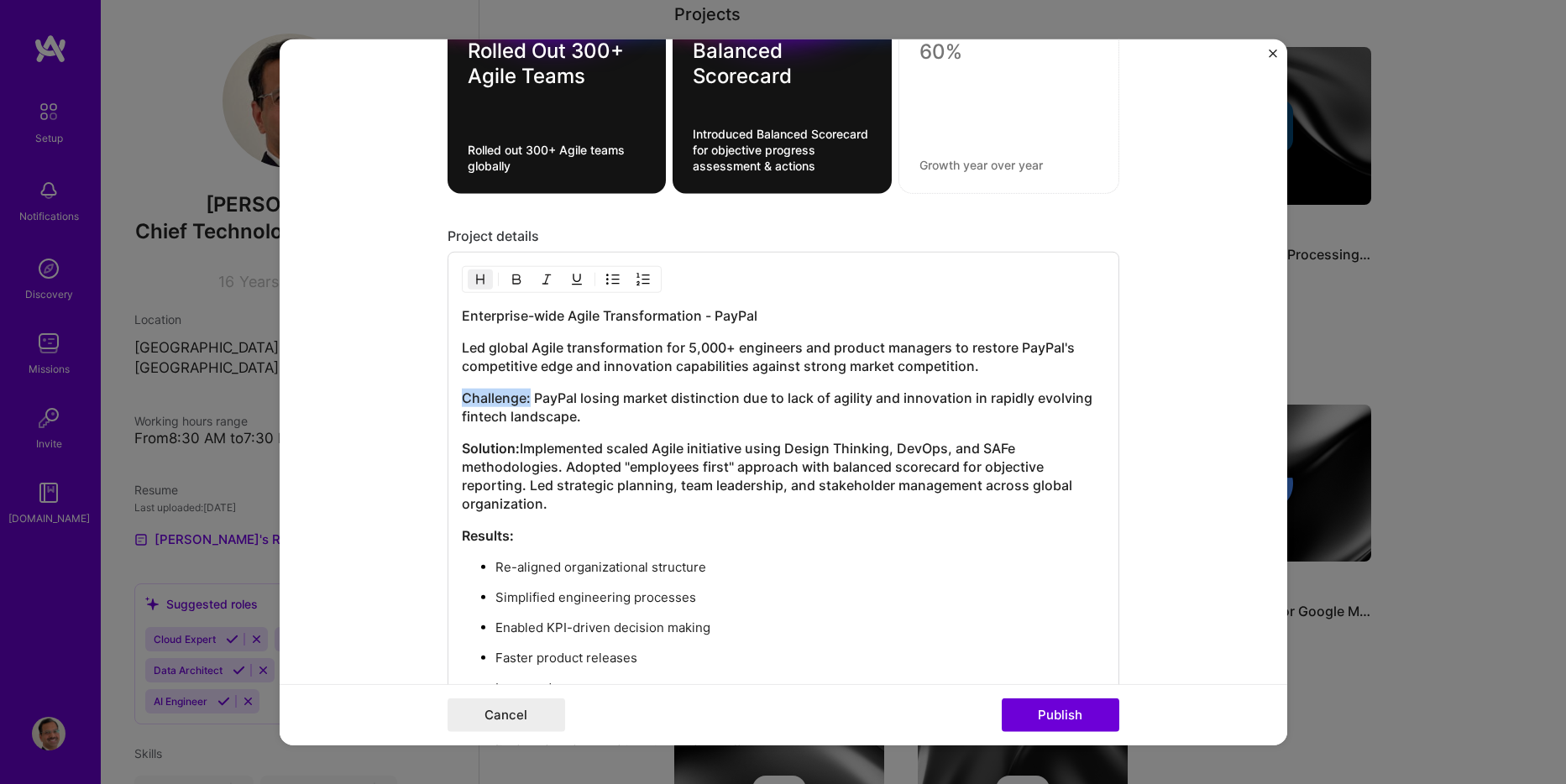
click at [509, 276] on img "button" at bounding box center [516, 280] width 13 height 13
drag, startPoint x: 777, startPoint y: 317, endPoint x: 342, endPoint y: 315, distance: 435.0
click at [342, 315] on form "Editing suggested project This project is suggested based on your LinkedIn, res…" at bounding box center [783, 392] width 1008 height 706
click at [473, 281] on img "button" at bounding box center [480, 280] width 13 height 13
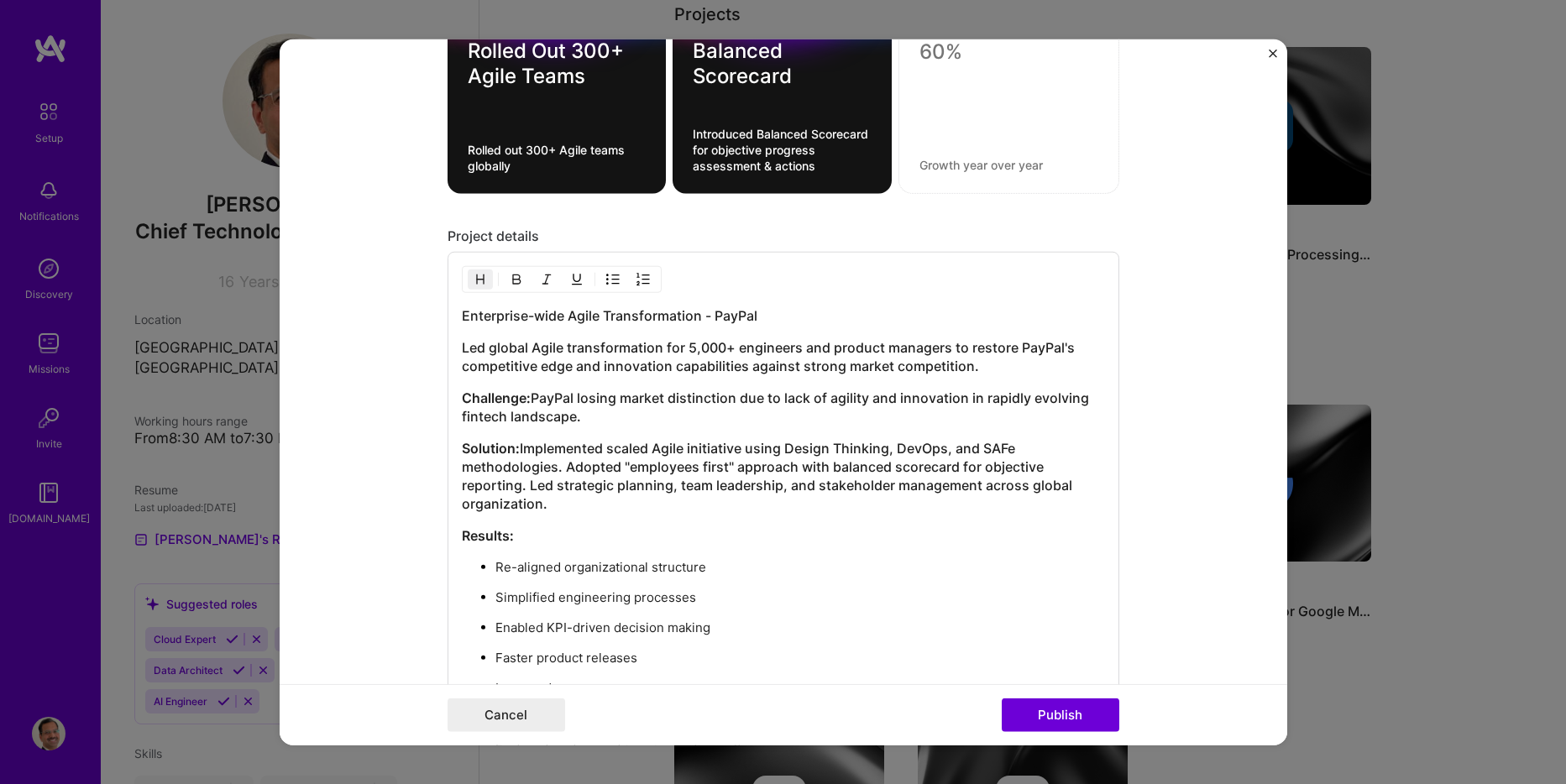
click at [625, 436] on div "Enterprise-wide Agile Transformation - PayPal Led global Agile transformation f…" at bounding box center [783, 547] width 643 height 481
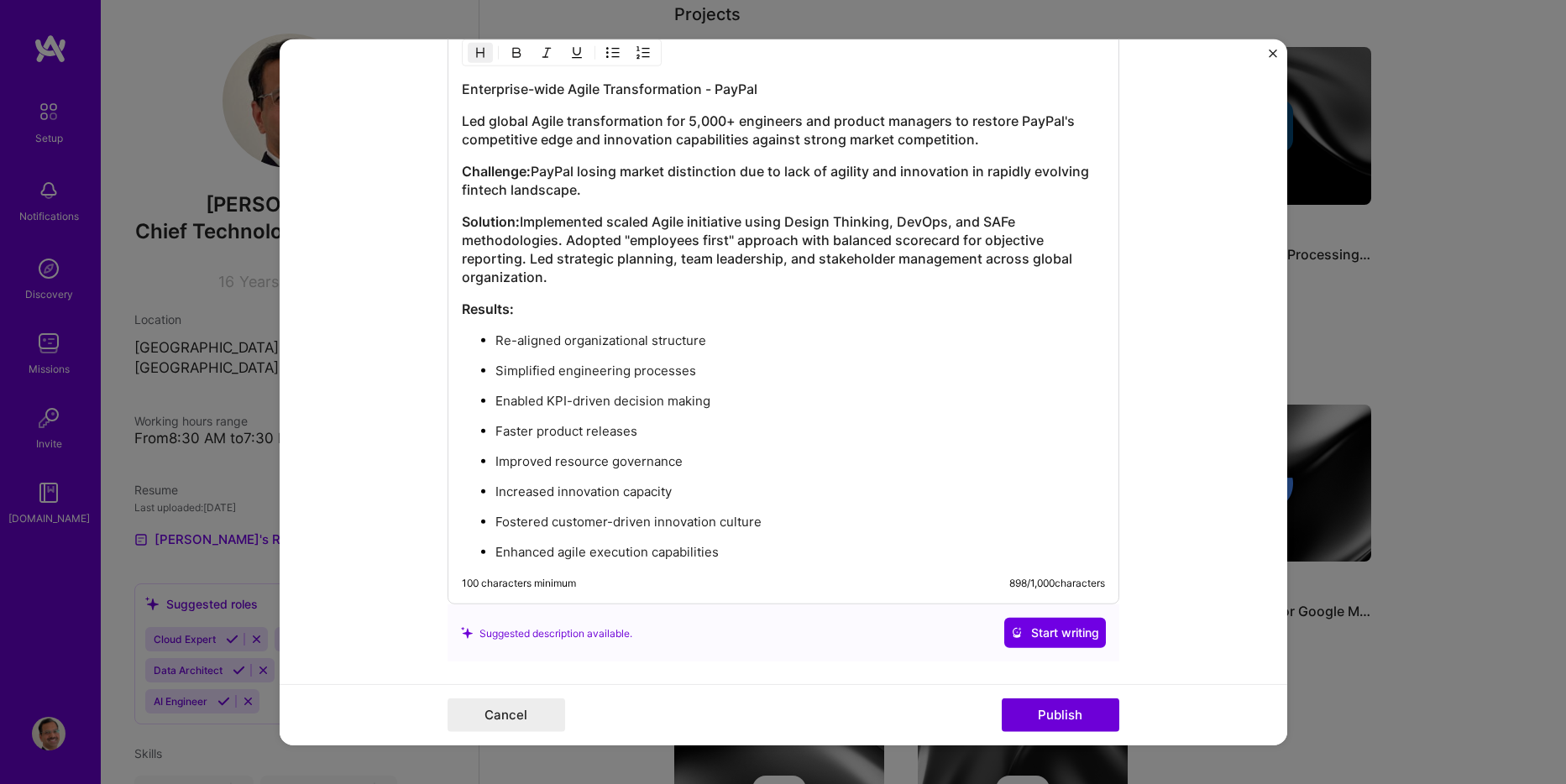
scroll to position [2179, 0]
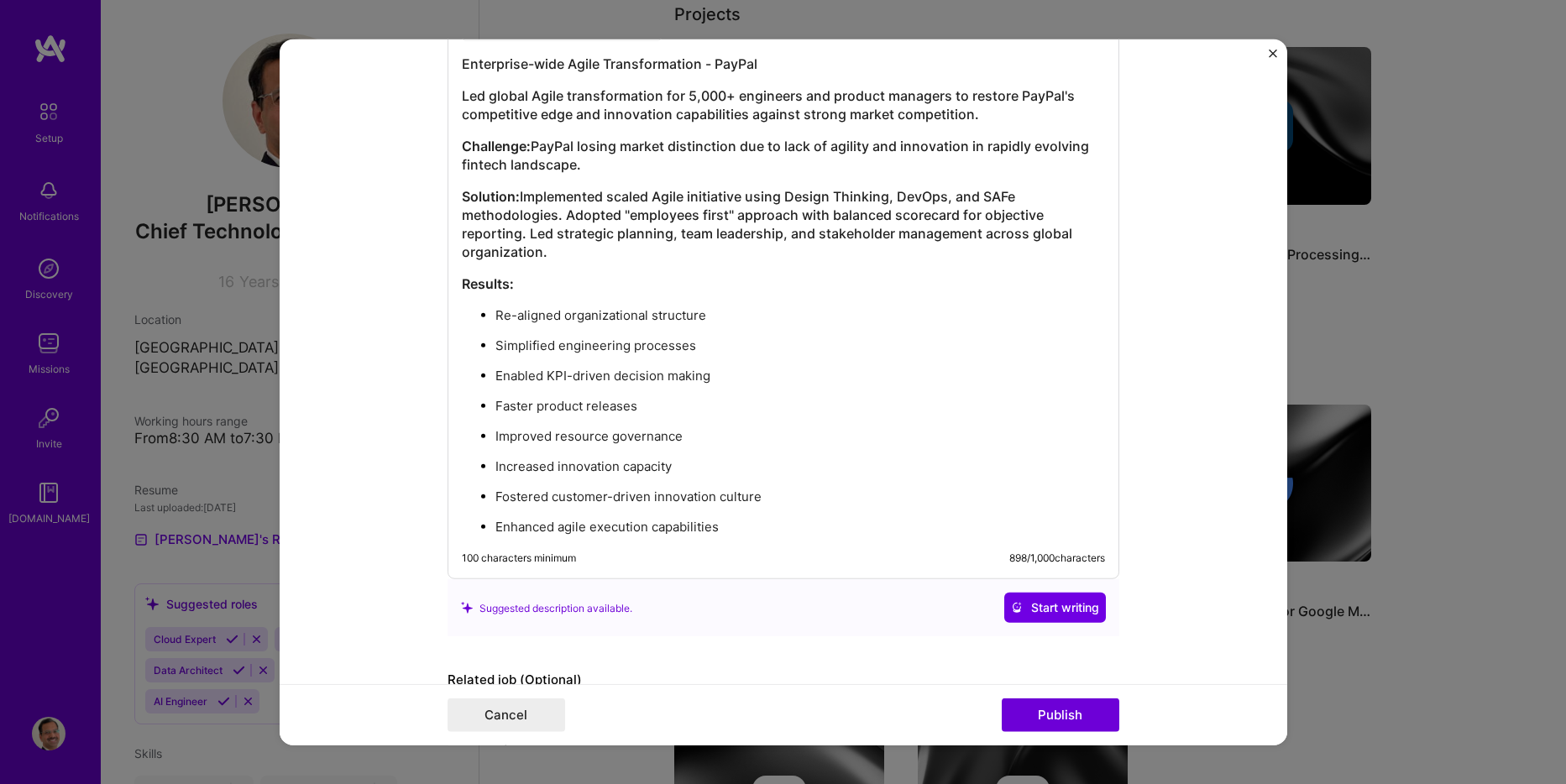
click at [573, 143] on h3 "Challenge: PayPal losing market distinction due to lack of agility and innovati…" at bounding box center [783, 155] width 643 height 37
click at [629, 218] on h3 "Solution: Implemented scaled Agile initiative using Design Thinking, DevOps, an…" at bounding box center [783, 224] width 643 height 74
click at [857, 216] on h3 "Solution: Implemented scaled Agile initiative using Design Thinking, DevOps, an…" at bounding box center [783, 224] width 643 height 74
click at [825, 213] on h3 "Solution: Implemented scaled Agile initiative using Design Thinking, DevOps, an…" at bounding box center [783, 224] width 643 height 74
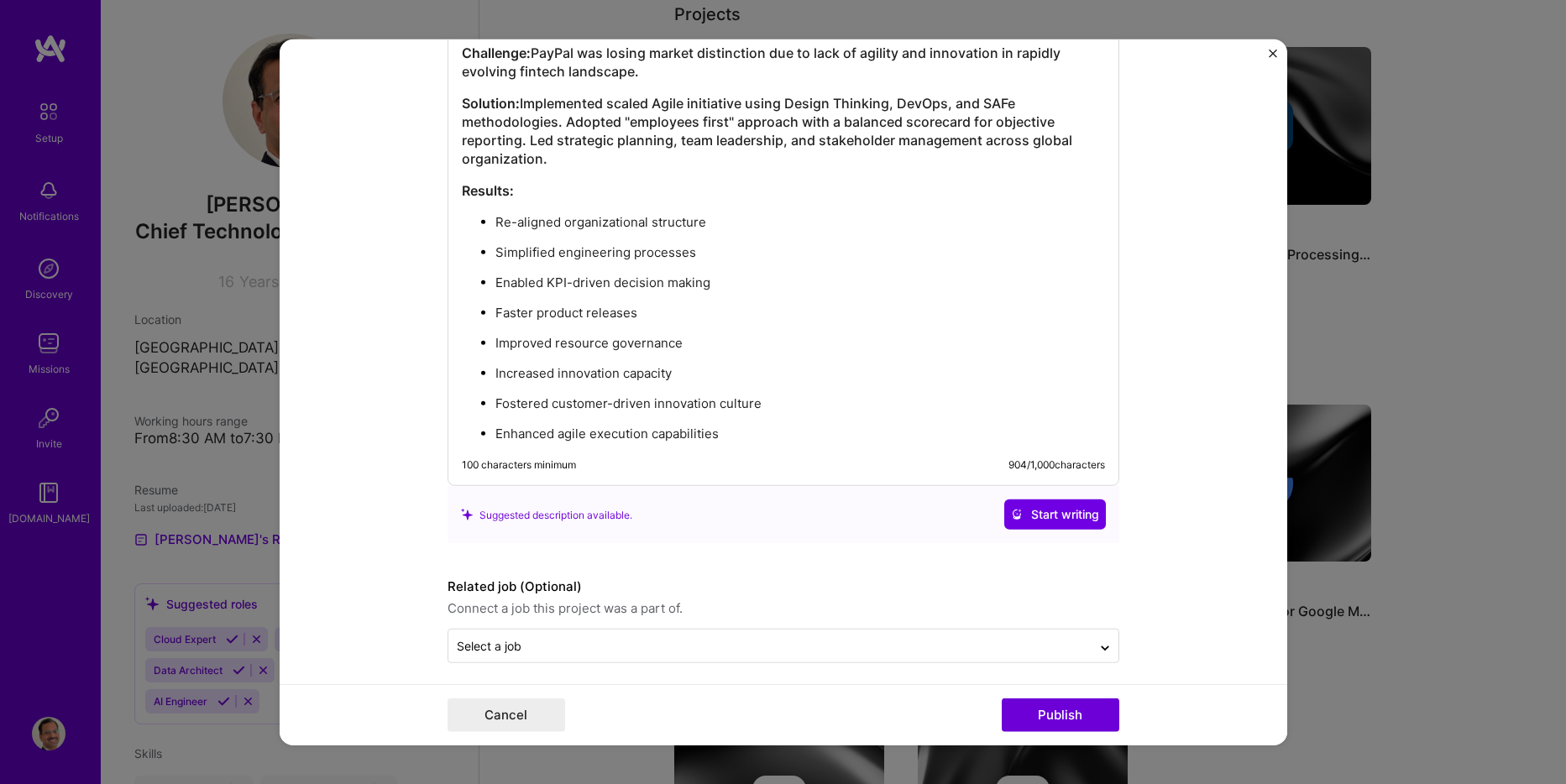
scroll to position [2282, 0]
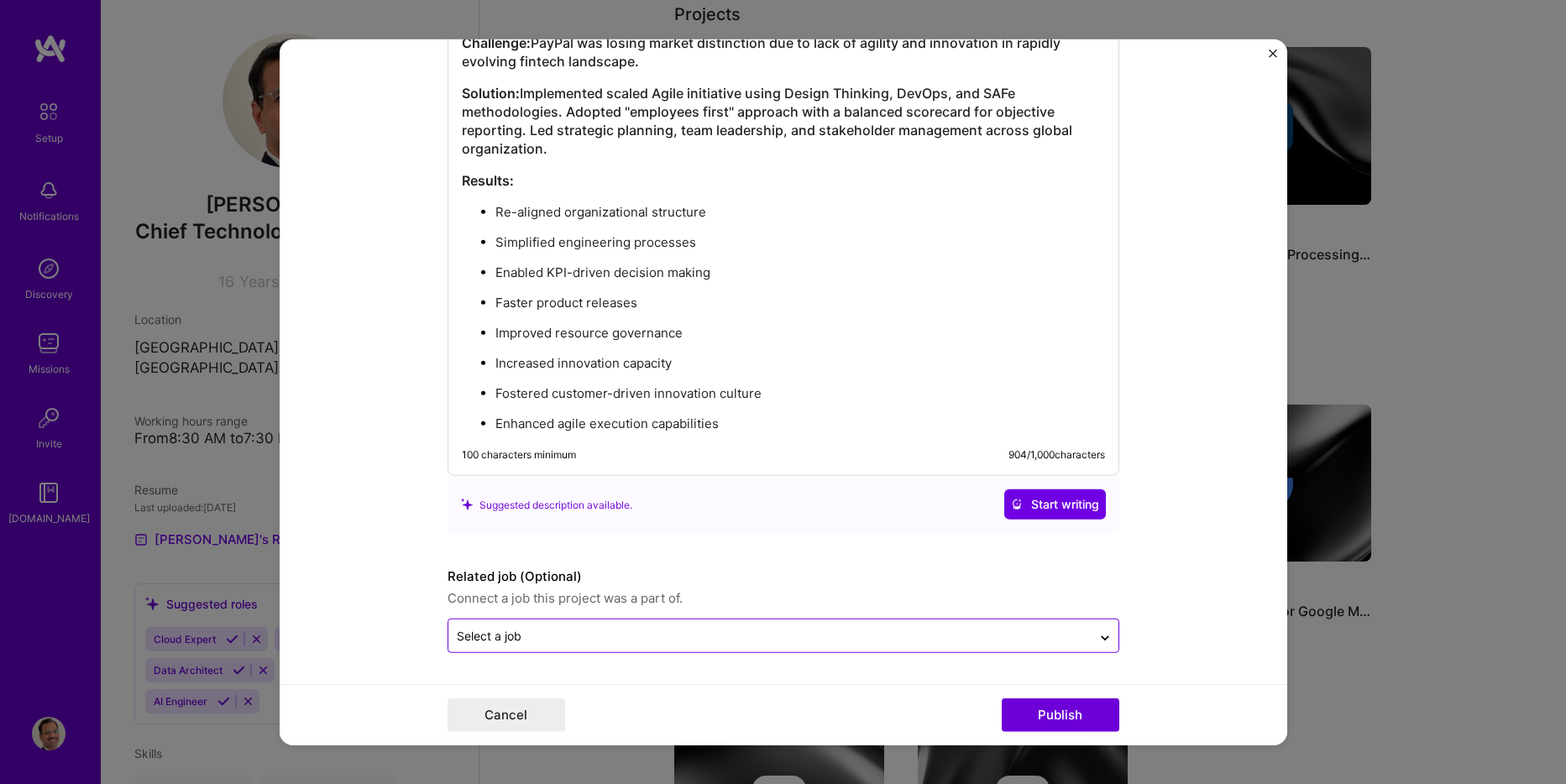
click at [834, 639] on input "text" at bounding box center [770, 635] width 626 height 18
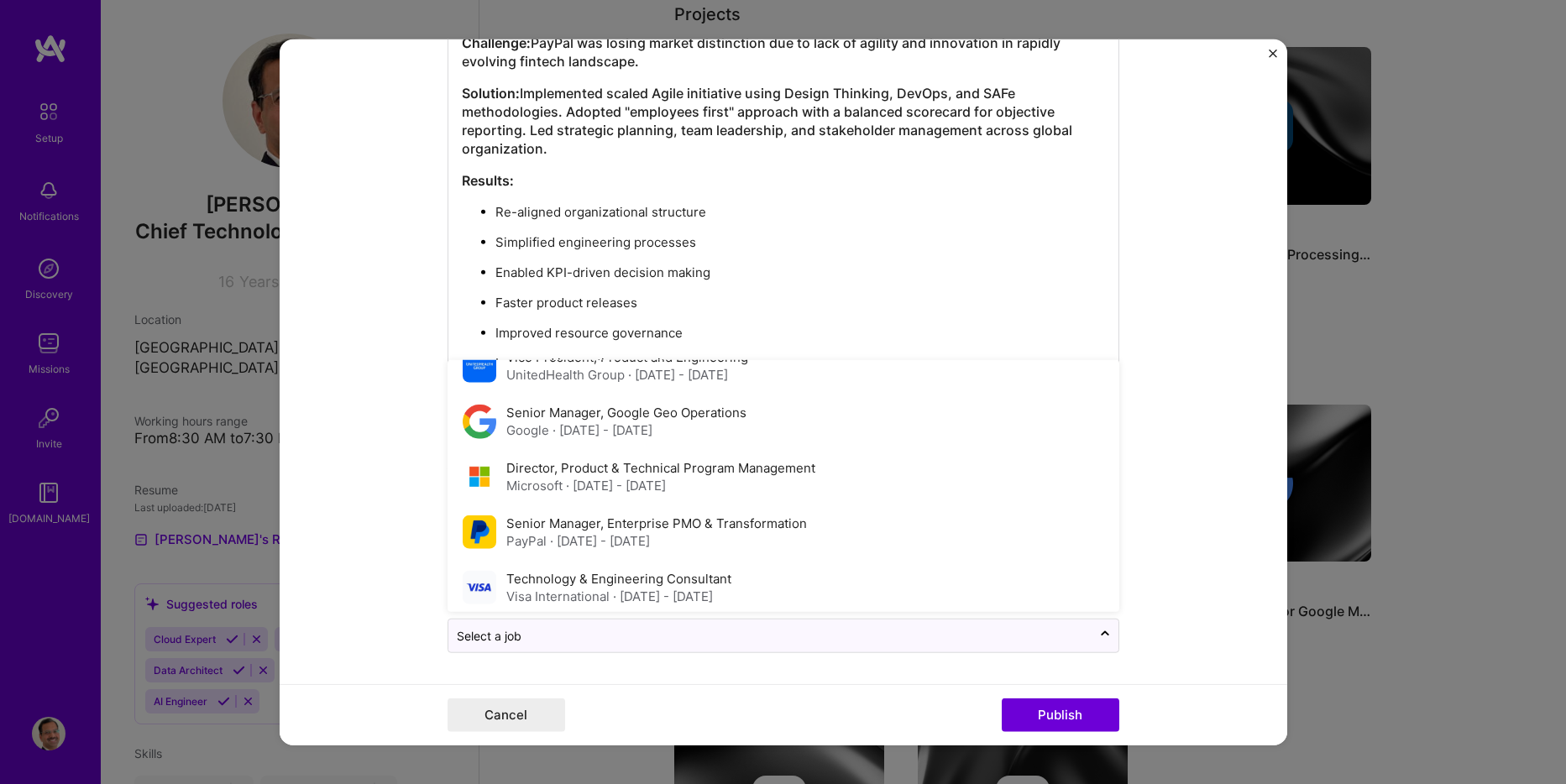
scroll to position [146, 0]
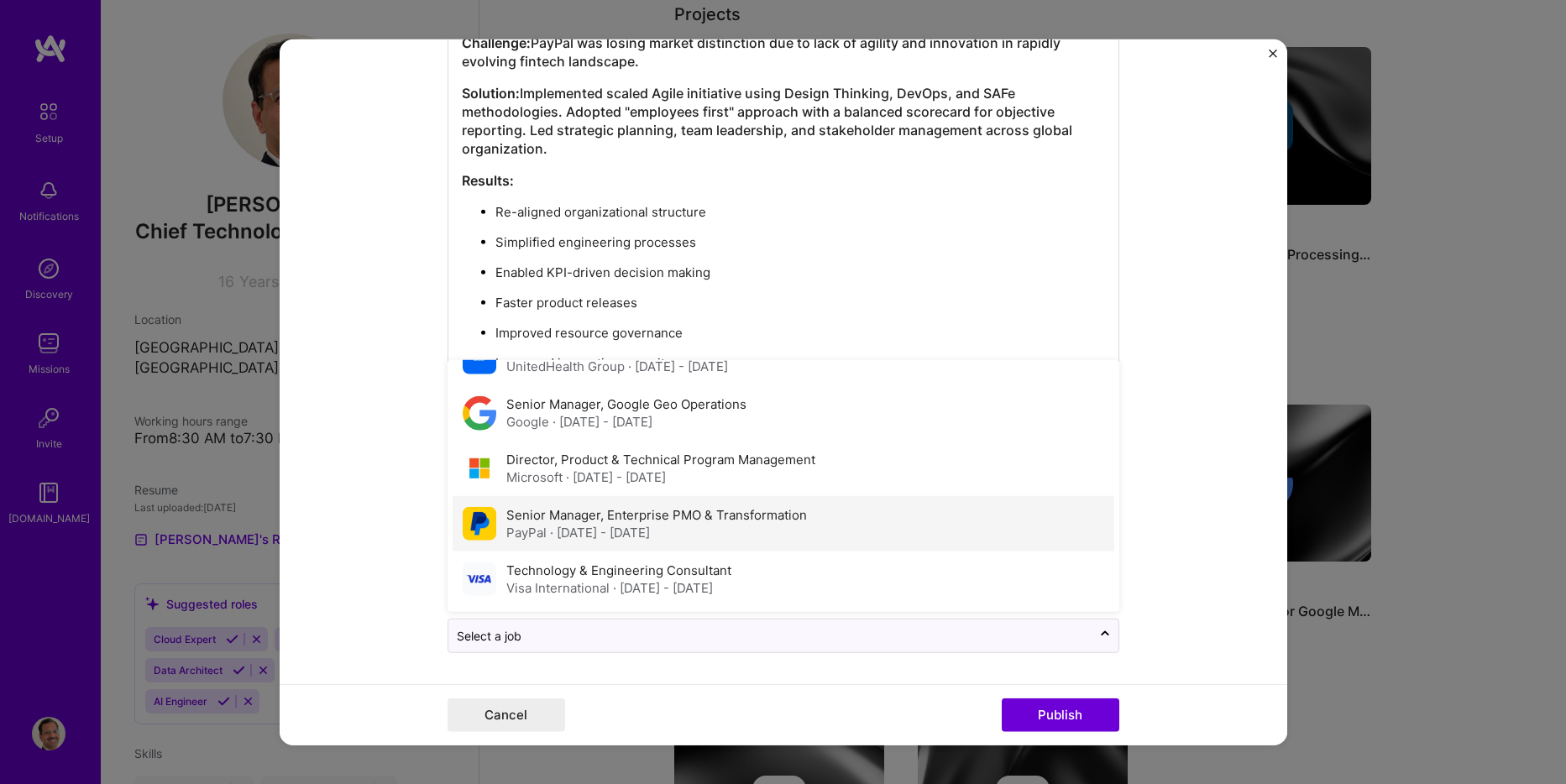
click at [750, 518] on label "Senior Manager, Enterprise PMO & Transformation" at bounding box center [656, 514] width 301 height 16
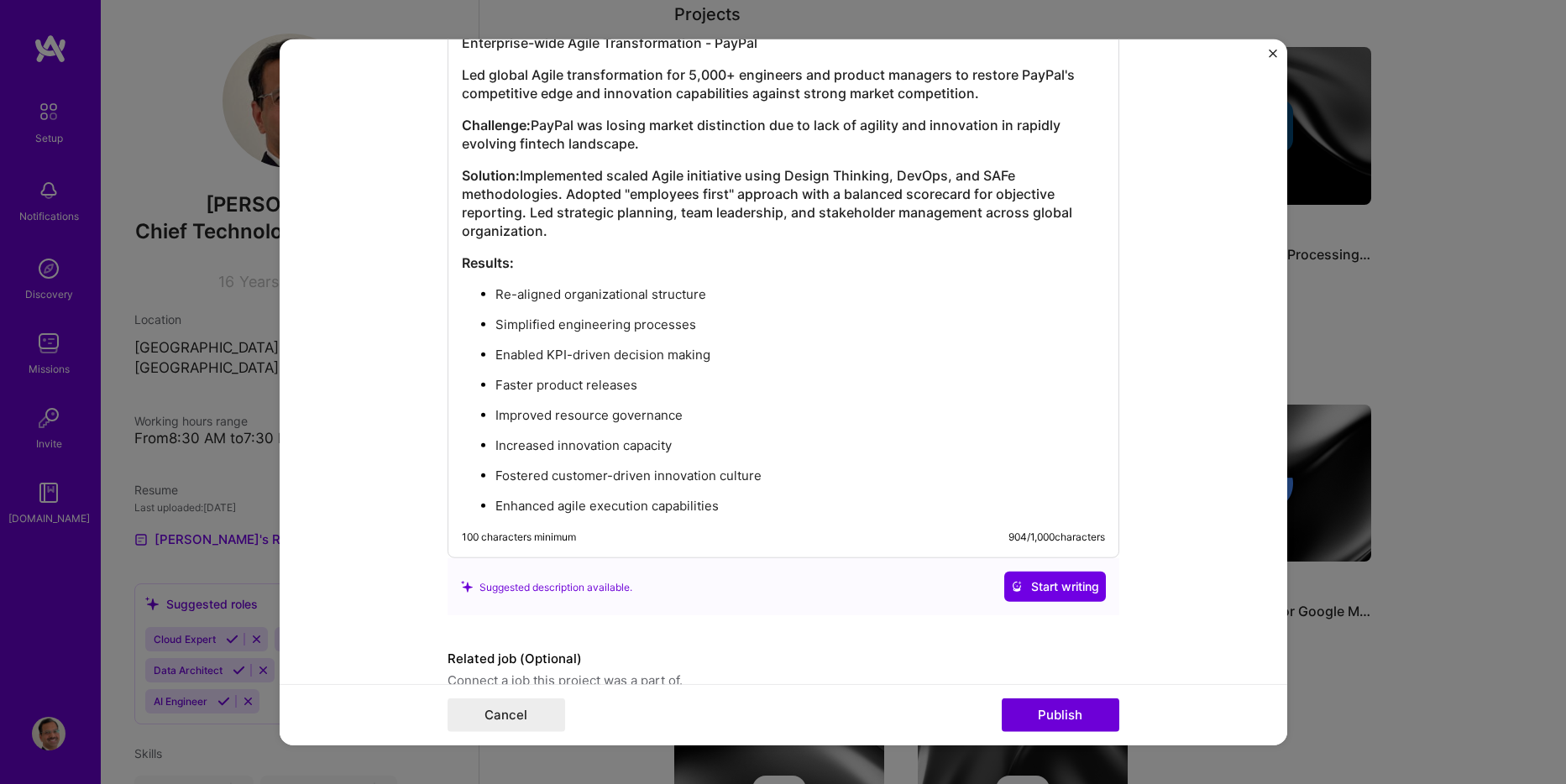
scroll to position [2282, 0]
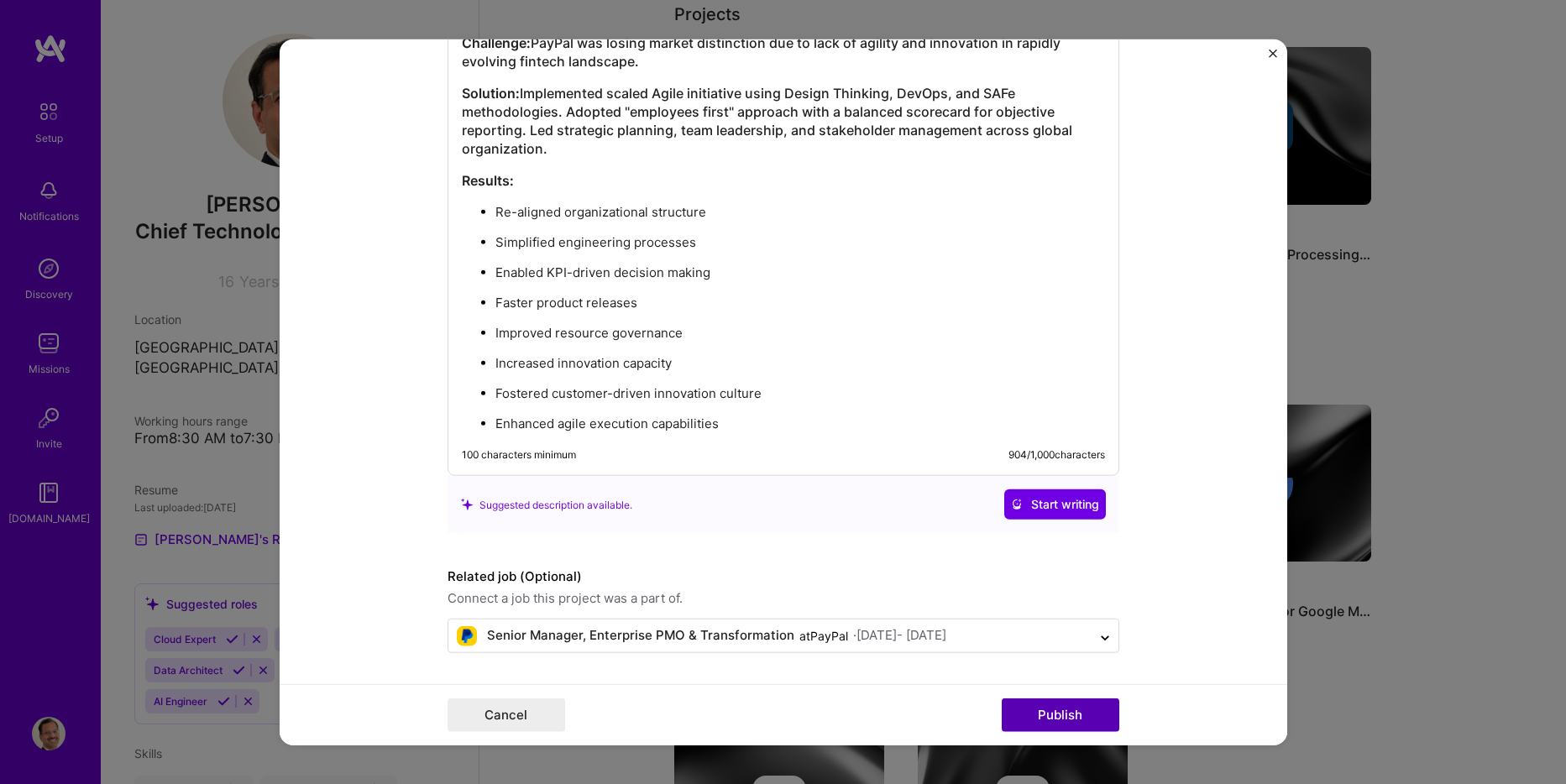
click at [1065, 726] on button "Publish" at bounding box center [1061, 714] width 118 height 34
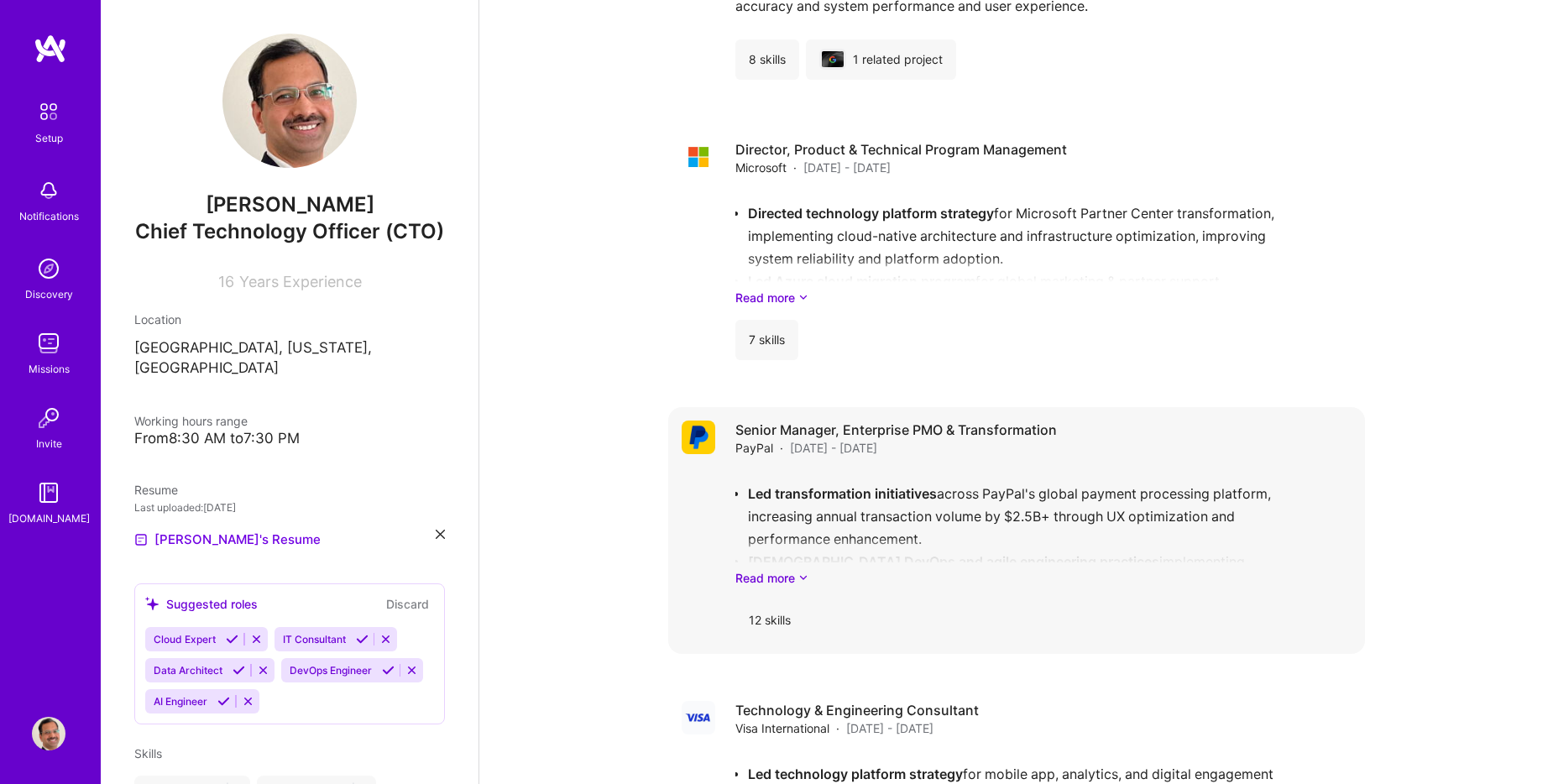
scroll to position [2602, 0]
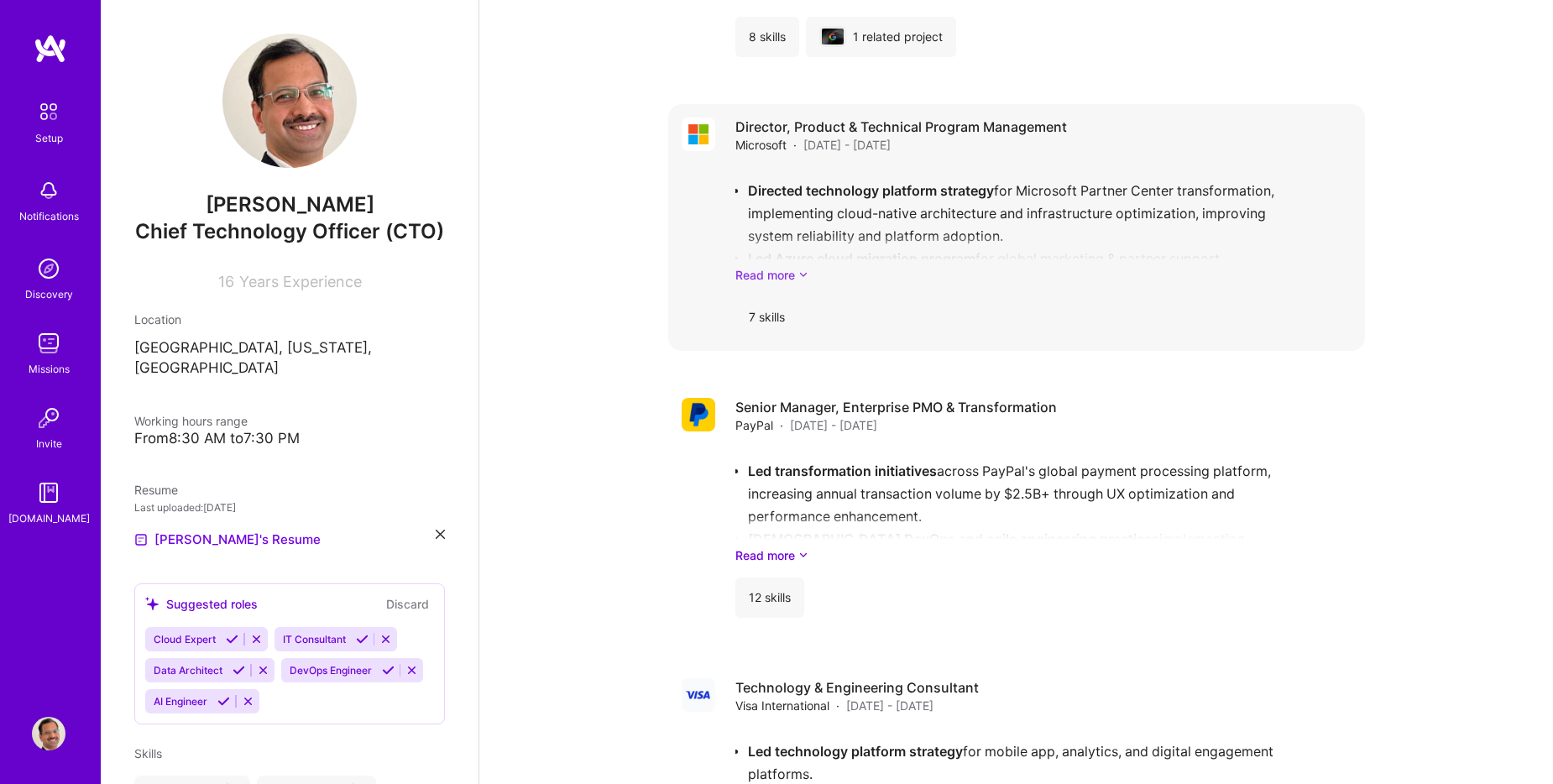
click at [803, 278] on icon at bounding box center [803, 275] width 10 height 18
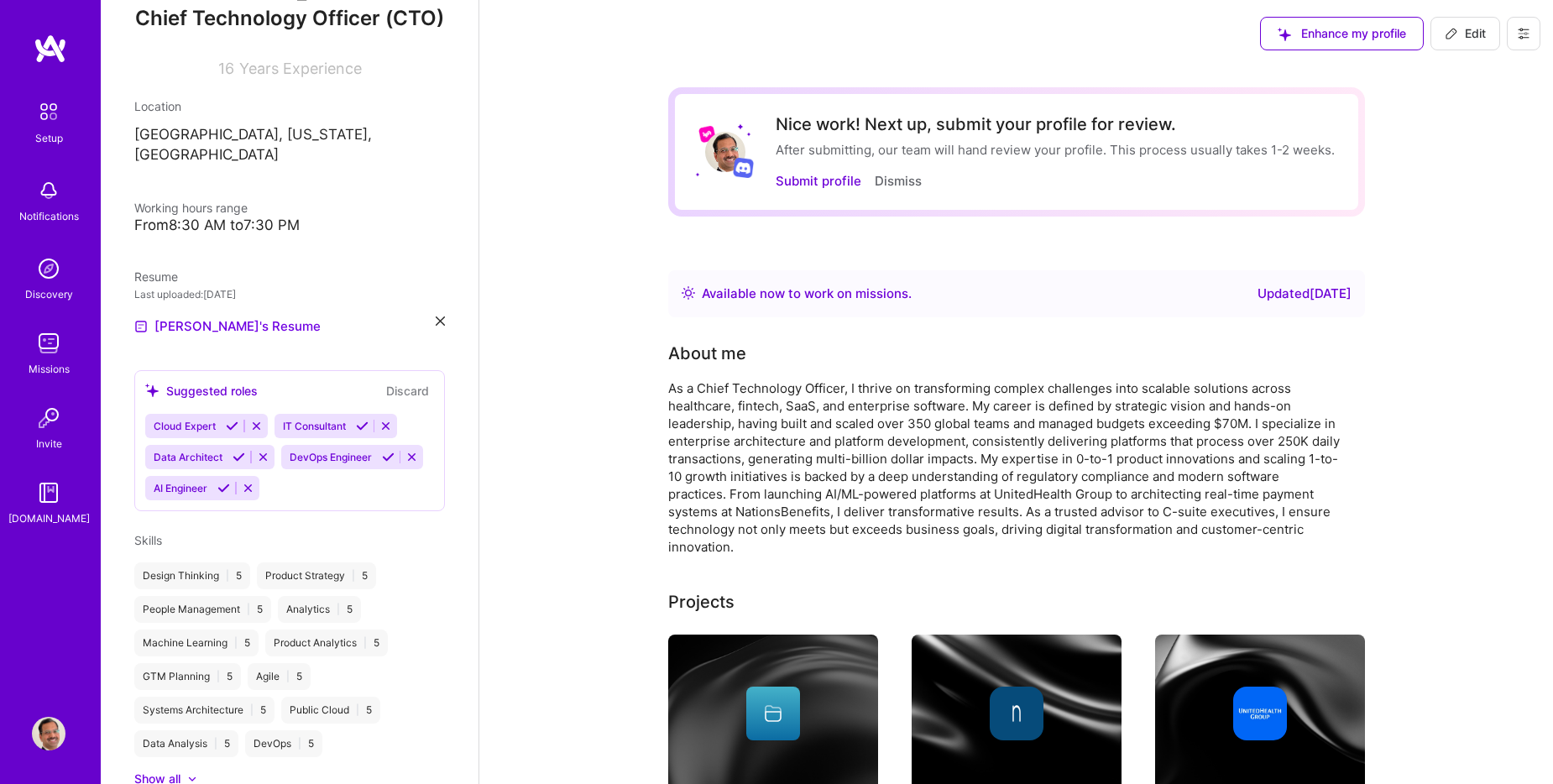
scroll to position [336, 0]
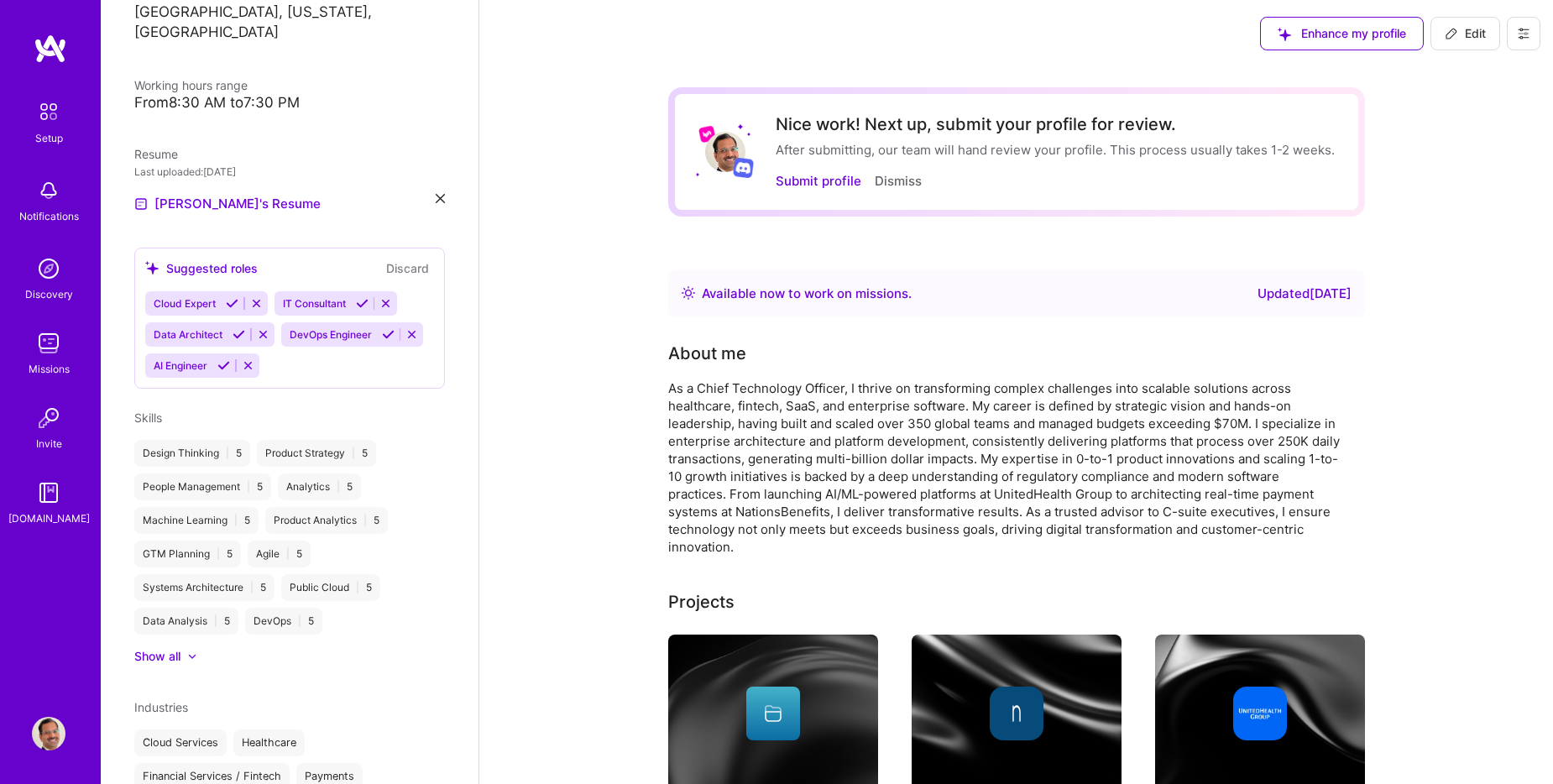
click at [234, 310] on icon at bounding box center [232, 303] width 13 height 13
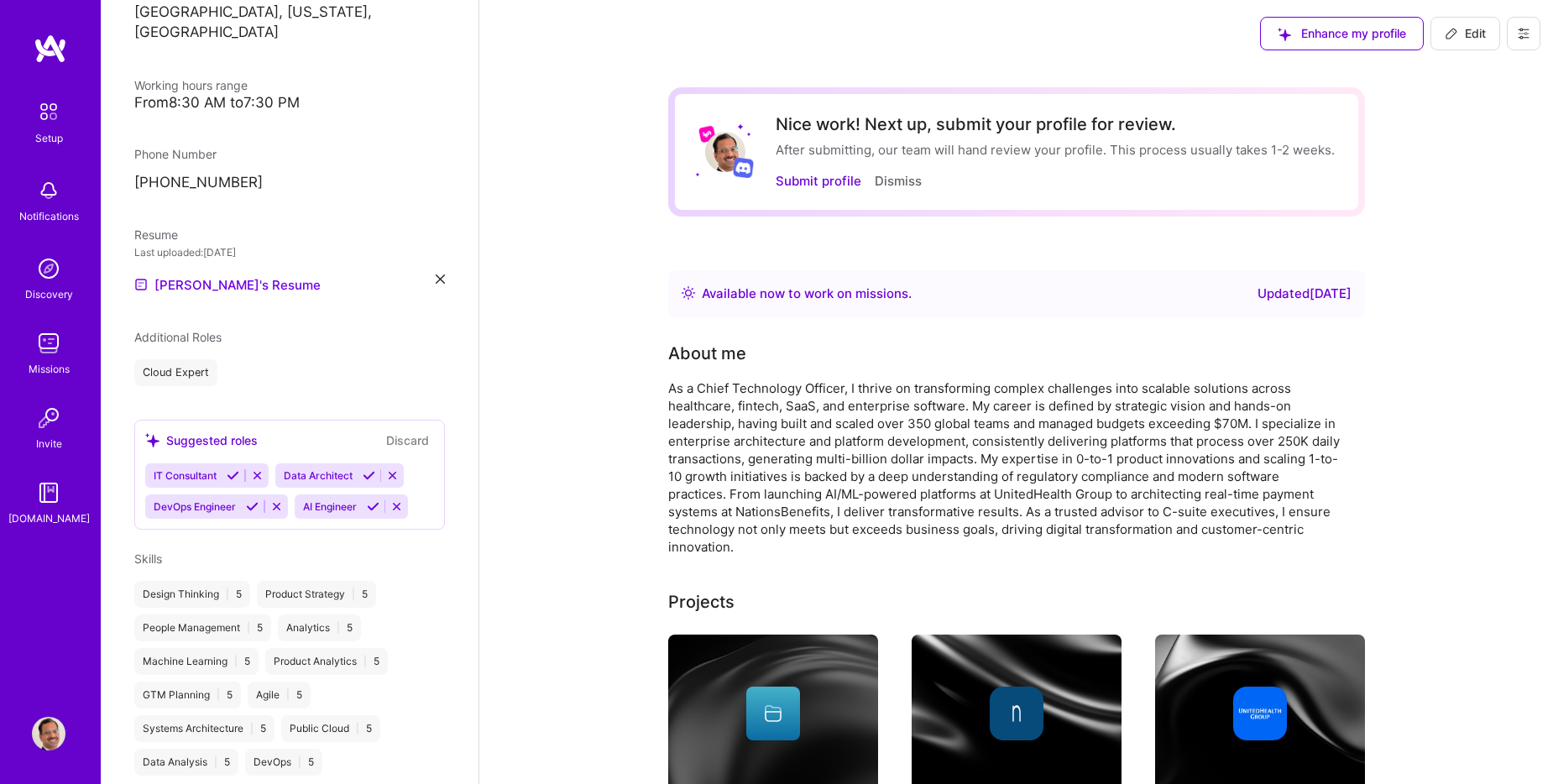
click at [233, 481] on icon at bounding box center [233, 475] width 13 height 13
click at [397, 448] on button "Discard" at bounding box center [408, 440] width 53 height 19
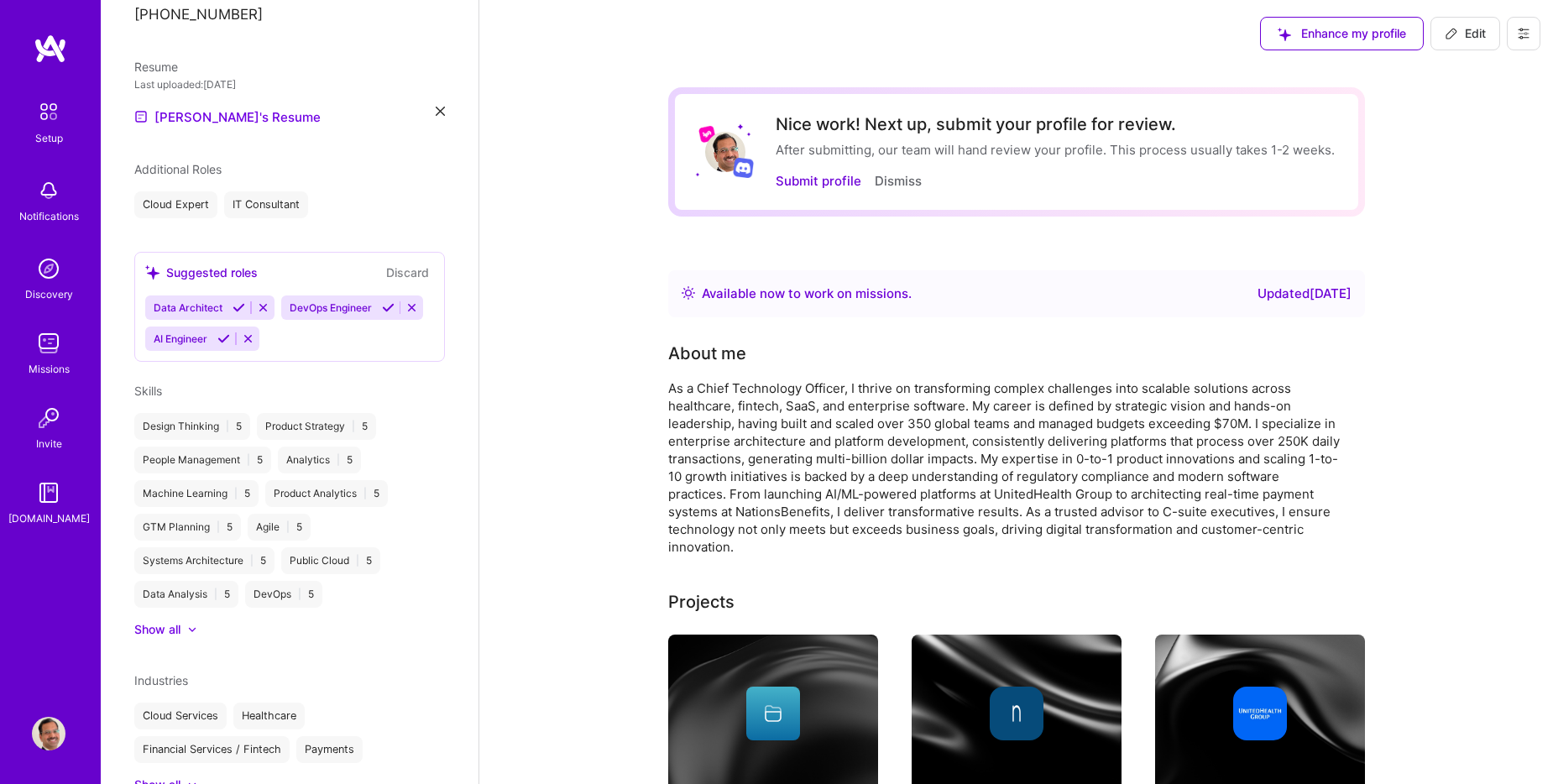
scroll to position [587, 0]
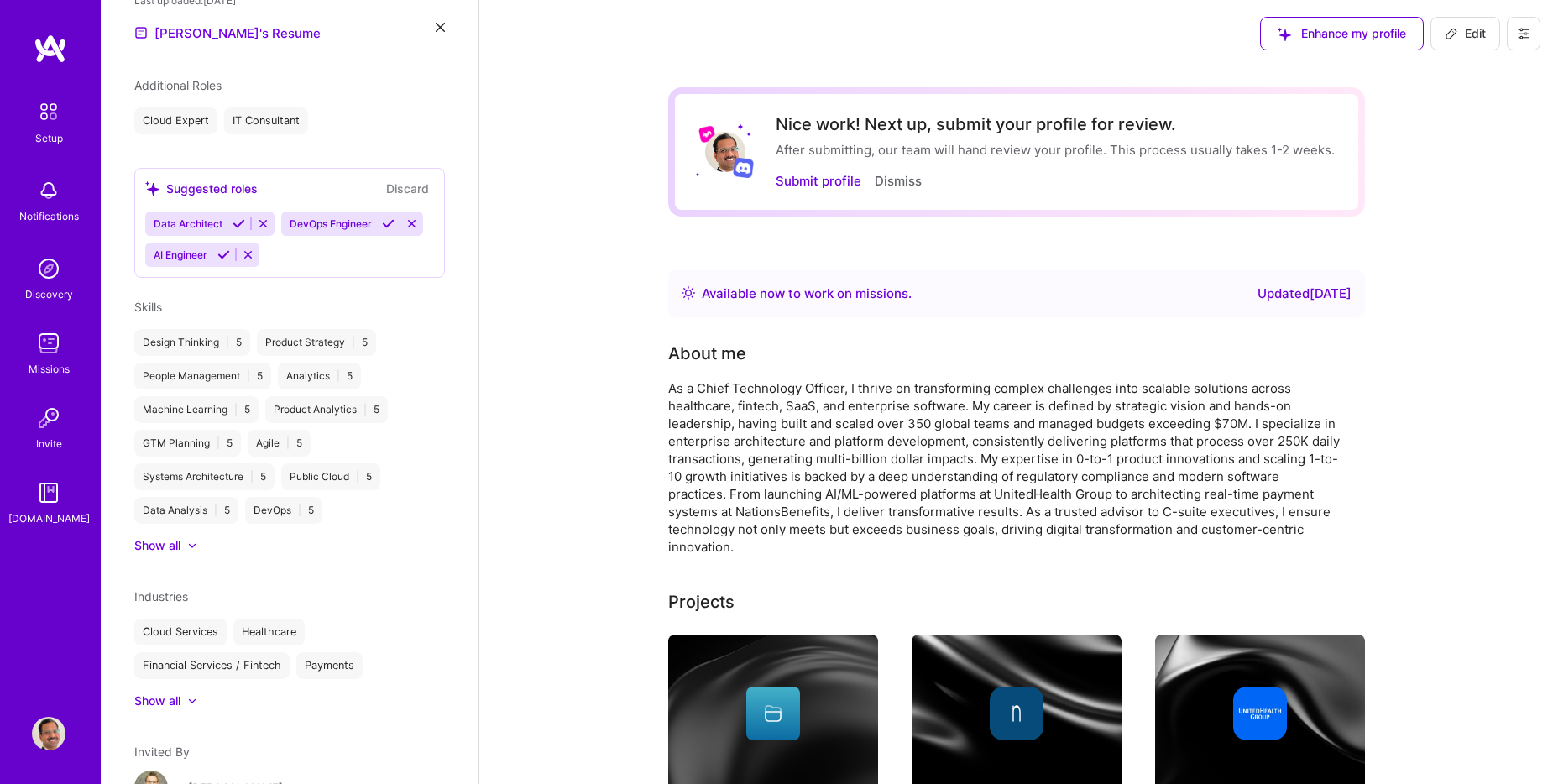
click at [164, 554] on div "Show all" at bounding box center [157, 545] width 46 height 17
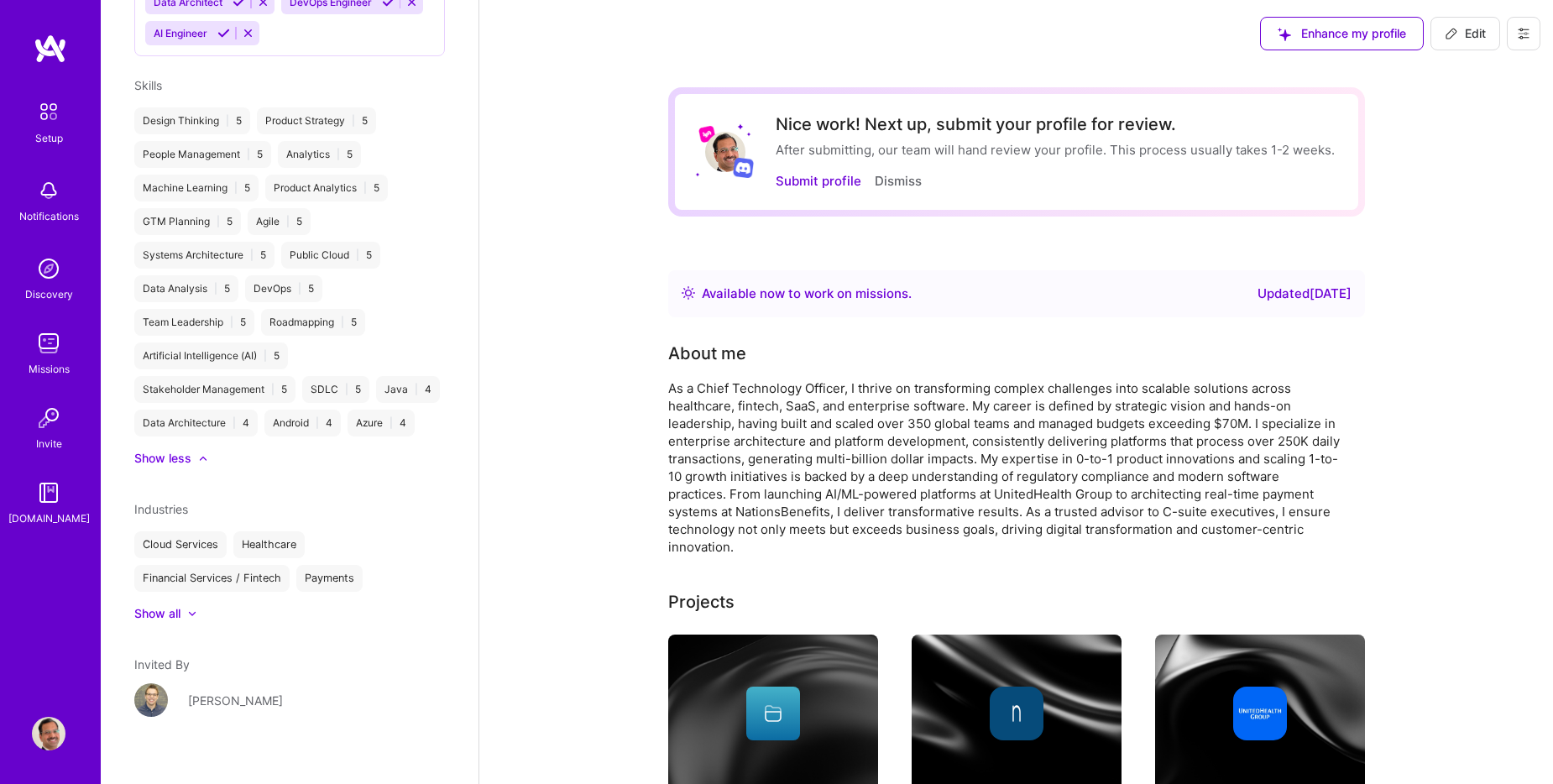
scroll to position [872, 0]
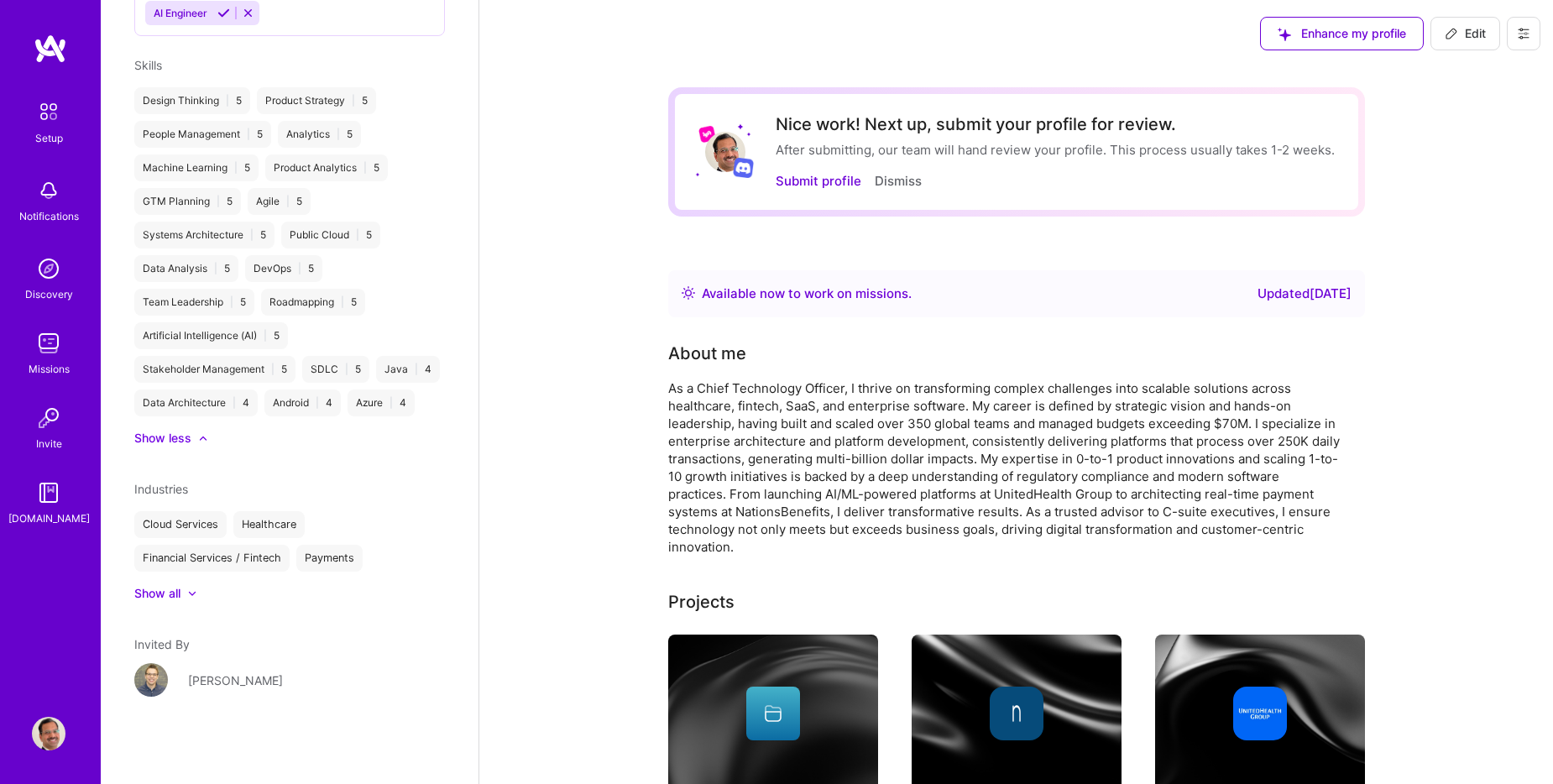
click at [178, 441] on div "Show less" at bounding box center [163, 439] width 57 height 17
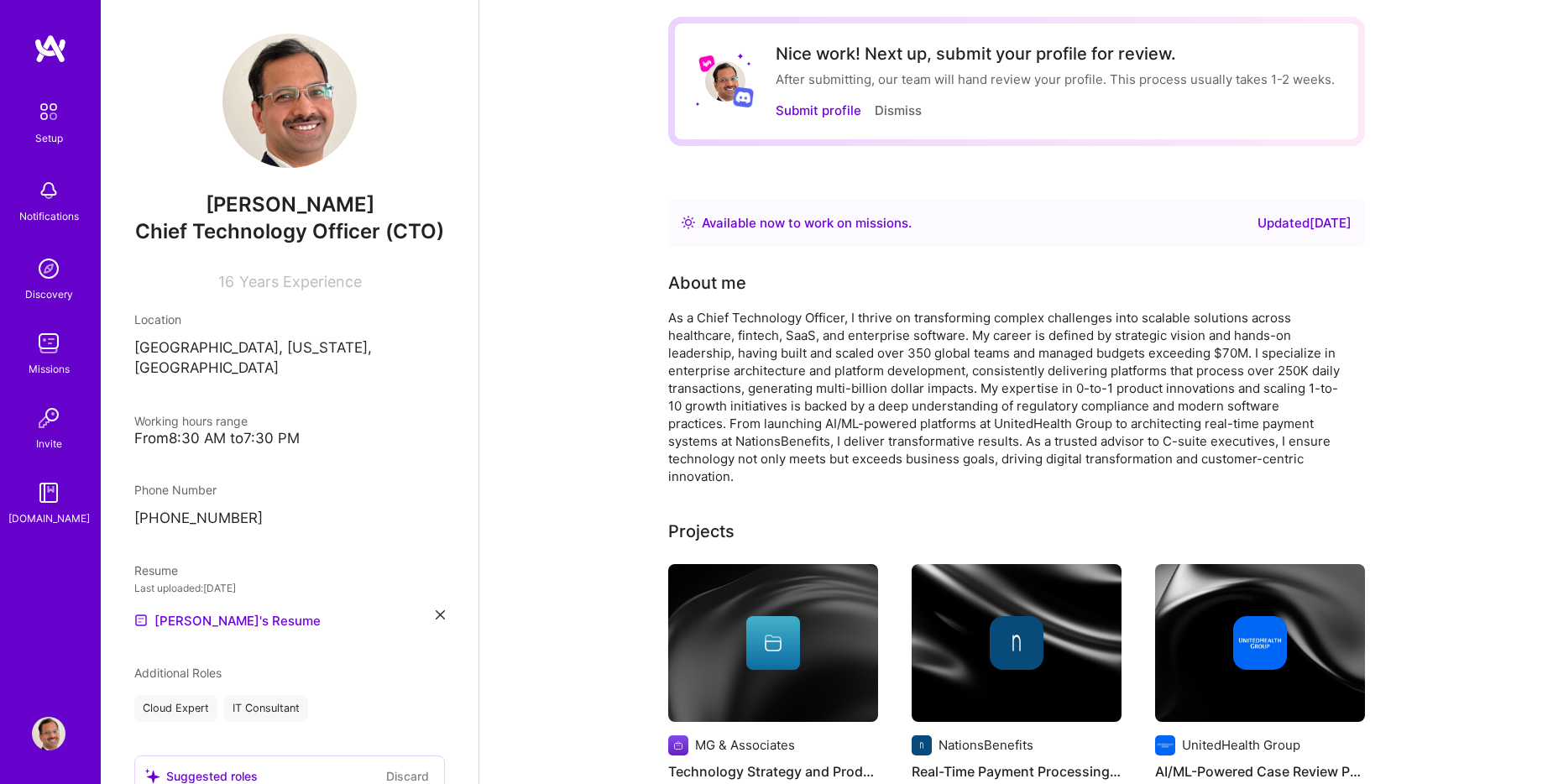
scroll to position [0, 0]
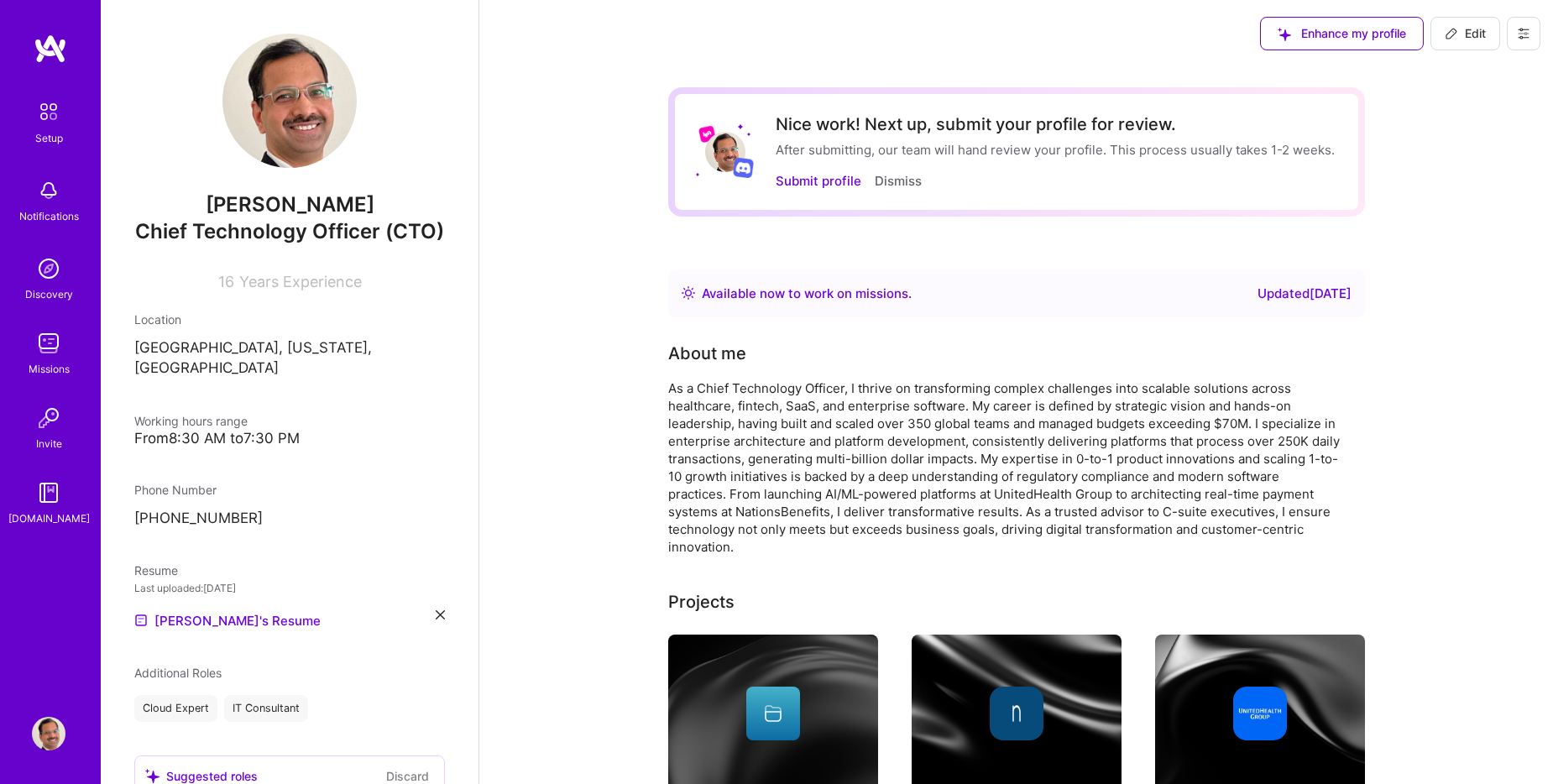
click at [1473, 37] on span "Edit" at bounding box center [1465, 34] width 41 height 17
select select "Right Now"
select select "US"
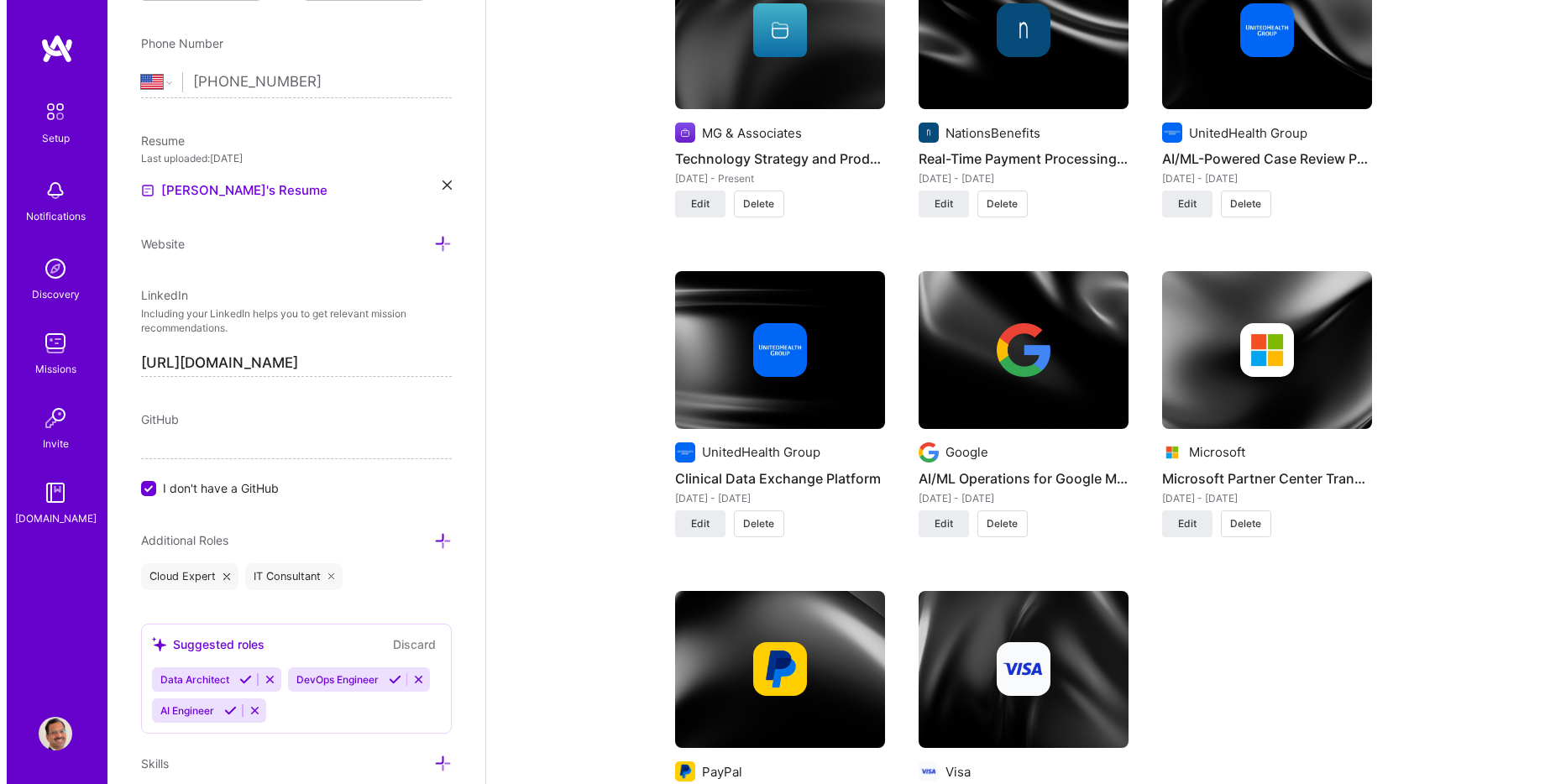
scroll to position [1427, 0]
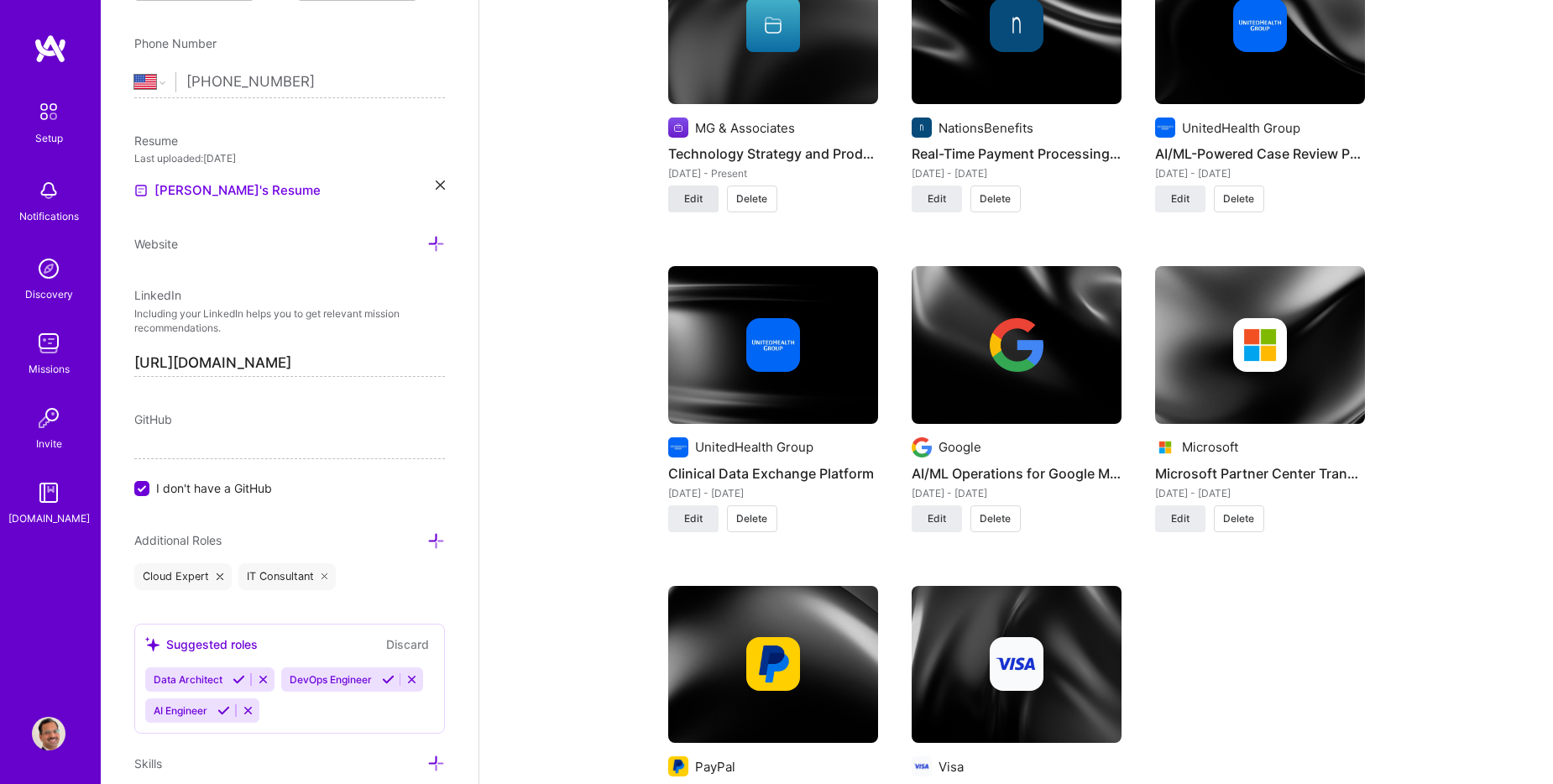
click at [698, 195] on span "Edit" at bounding box center [693, 199] width 18 height 15
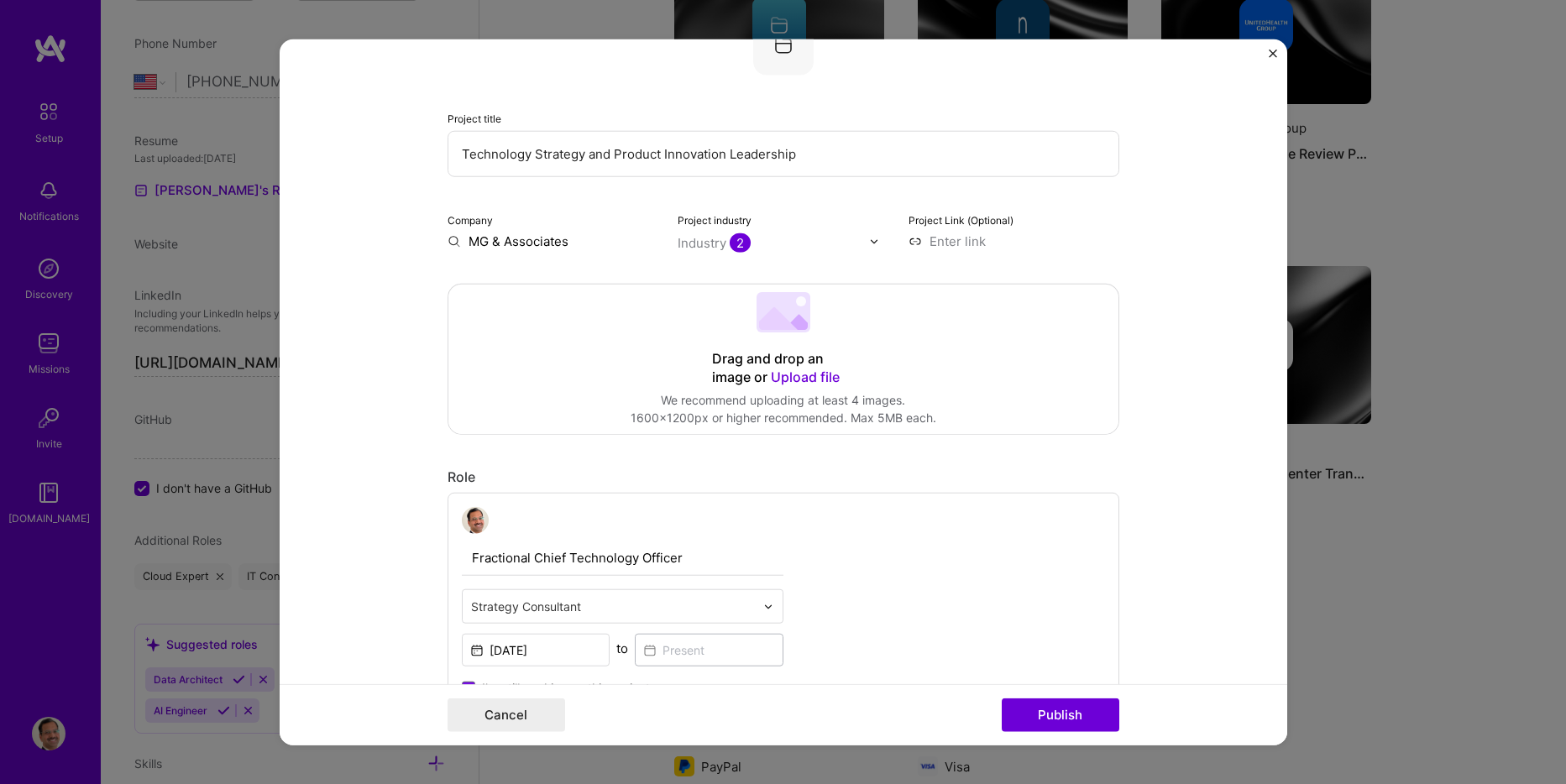
scroll to position [0, 0]
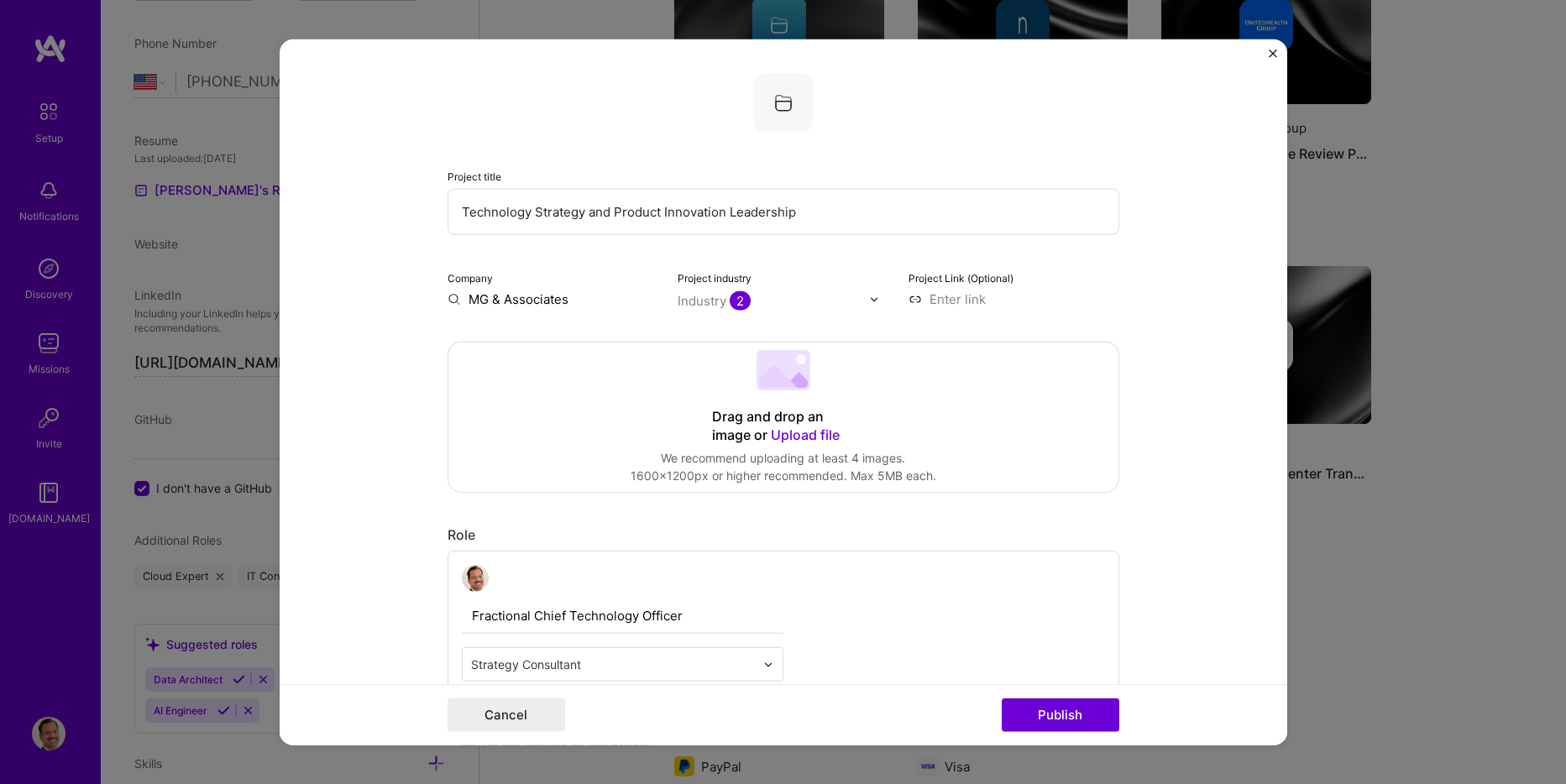
click at [778, 102] on img at bounding box center [783, 103] width 61 height 61
click at [570, 300] on input "MG & Associates" at bounding box center [553, 299] width 211 height 18
drag, startPoint x: 604, startPoint y: 292, endPoint x: 465, endPoint y: 305, distance: 139.6
click at [465, 305] on input "MG & Associates" at bounding box center [553, 299] width 211 height 18
type input "Innoventum"
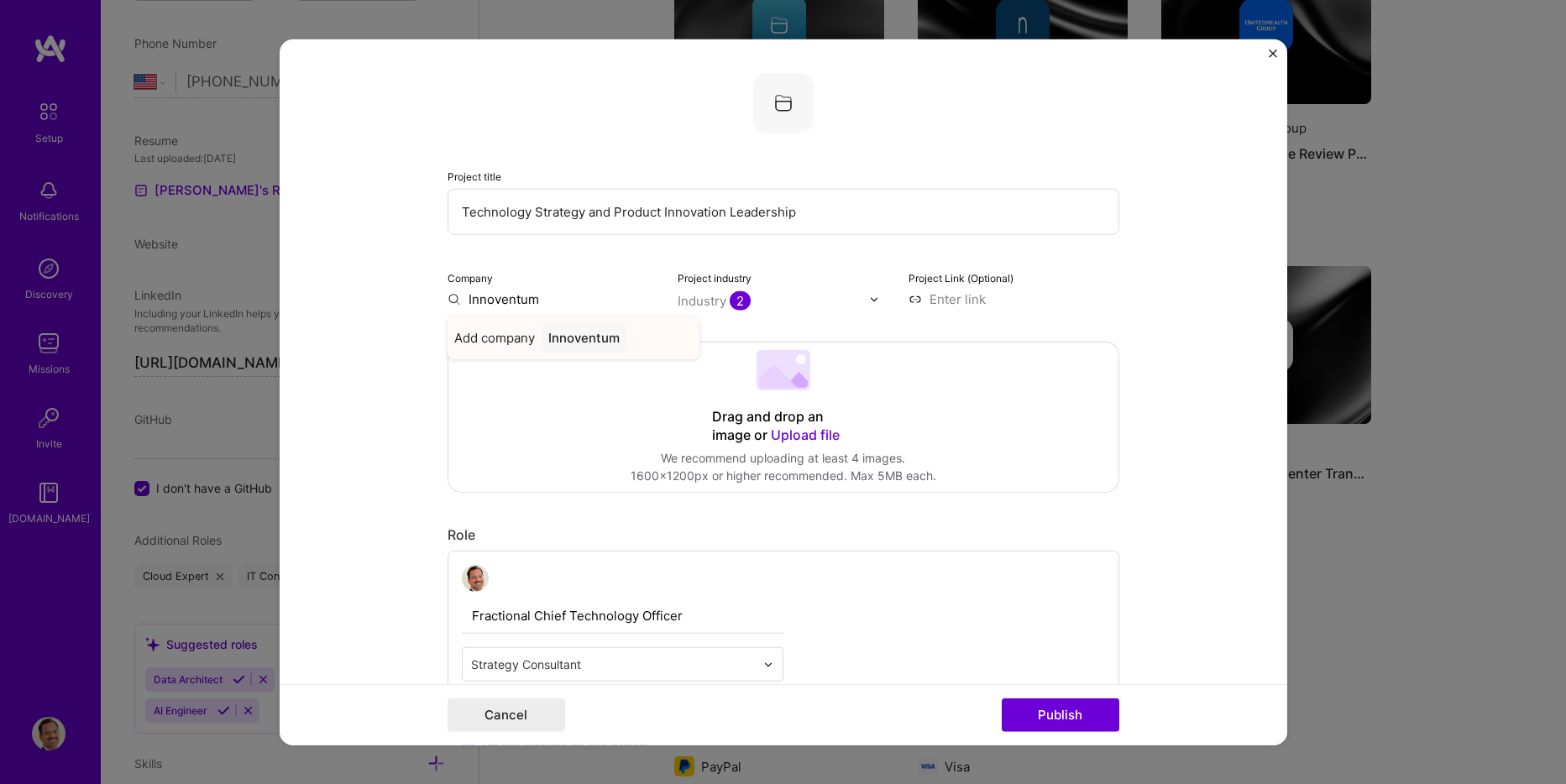
click at [504, 340] on span "Add company" at bounding box center [495, 338] width 81 height 18
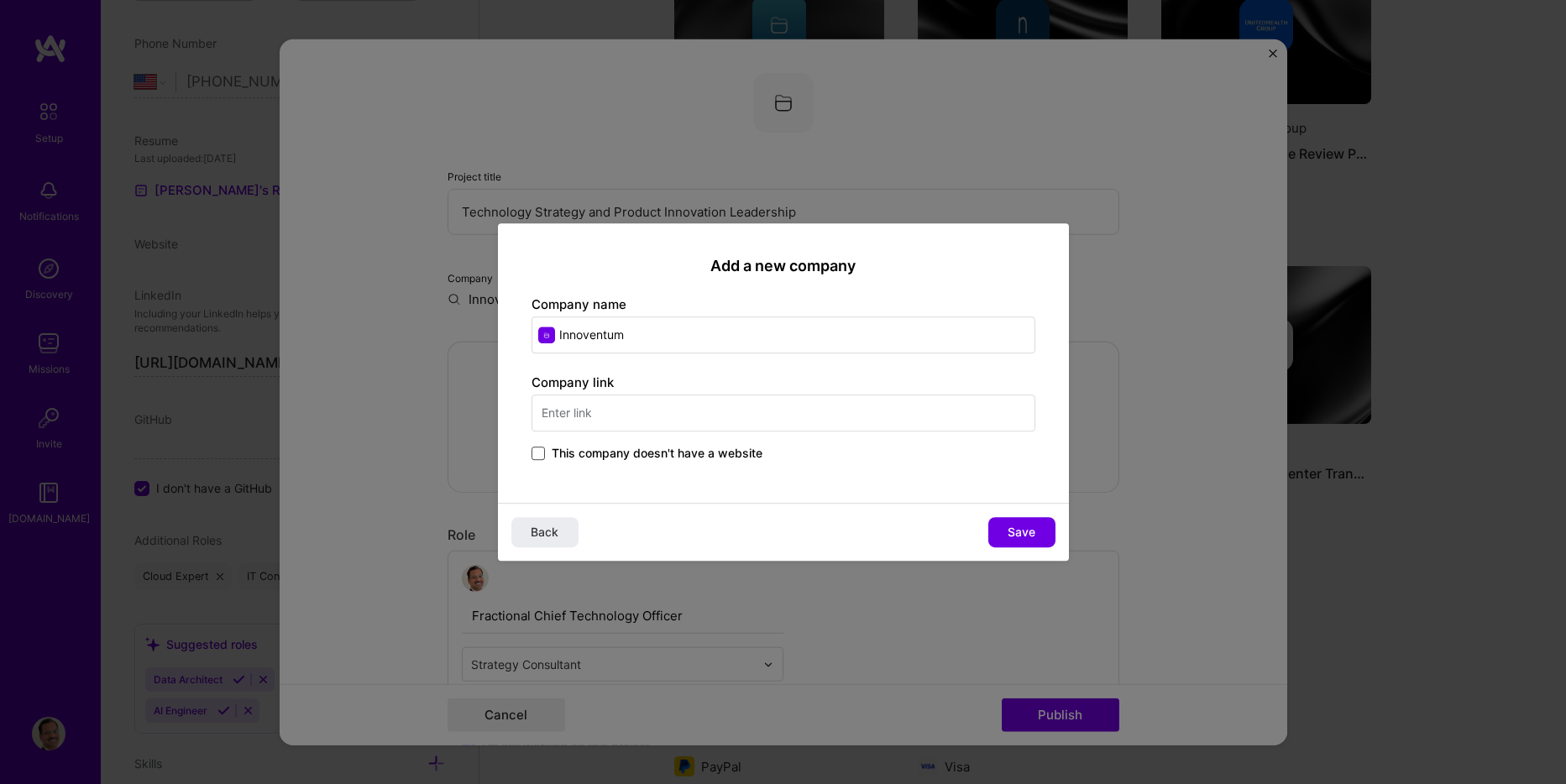
click at [542, 449] on span at bounding box center [538, 454] width 13 height 13
click at [0, 0] on input "This company doesn't have a website" at bounding box center [0, 0] width 0 height 0
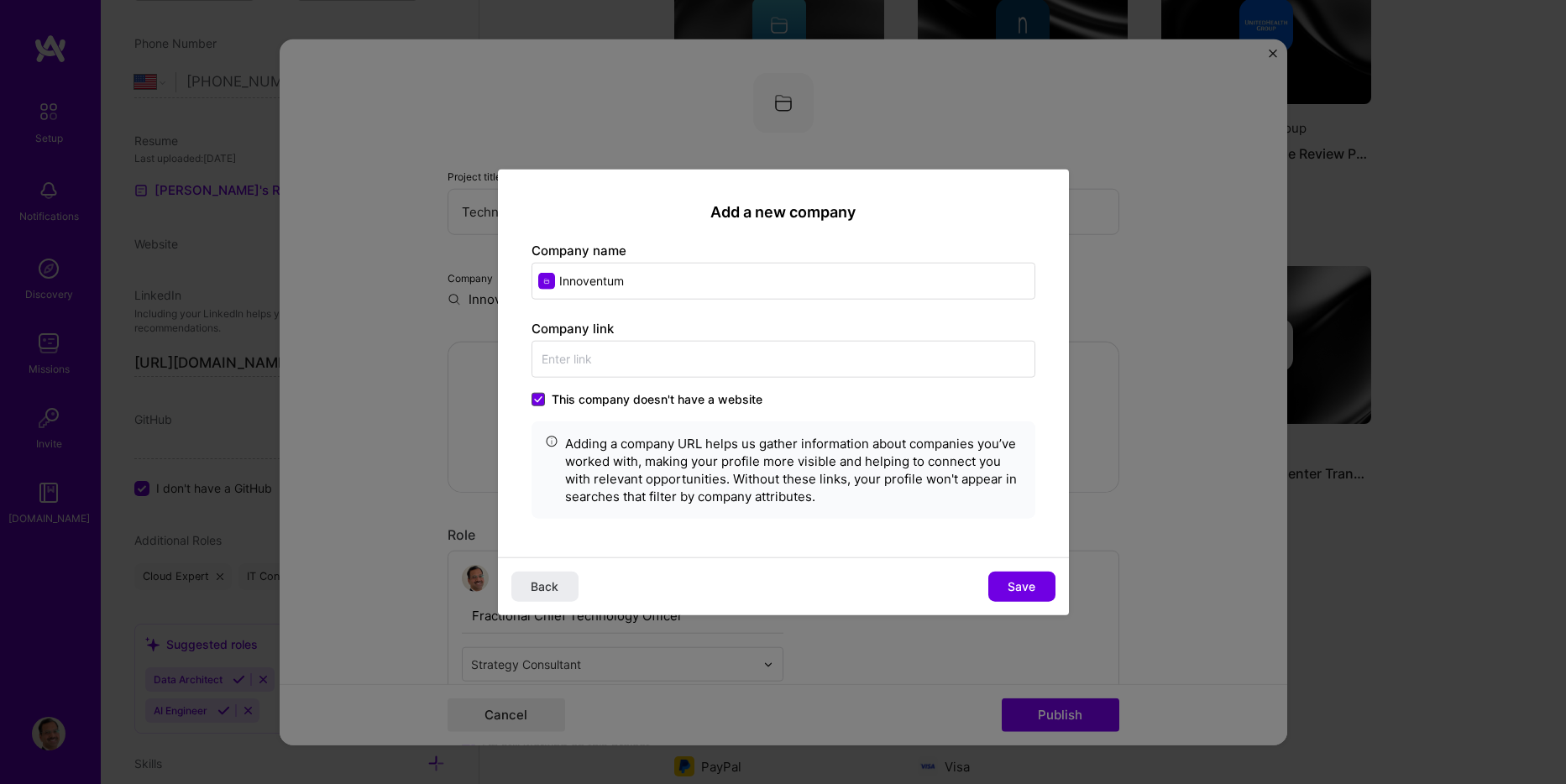
click at [534, 401] on icon at bounding box center [538, 399] width 8 height 7
click at [0, 0] on input "This company doesn't have a website" at bounding box center [0, 0] width 0 height 0
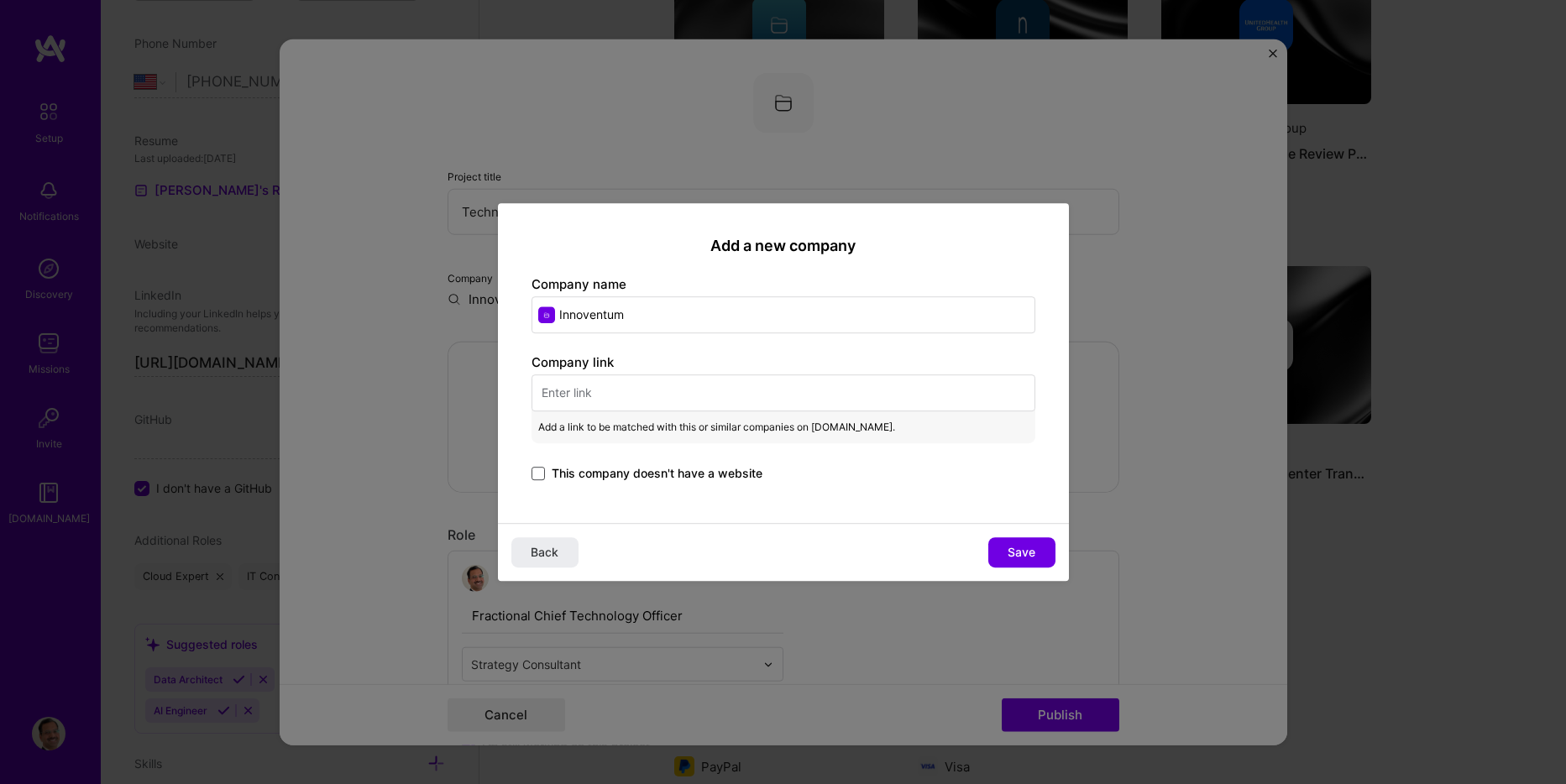
click at [567, 389] on input "text" at bounding box center [783, 393] width 504 height 37
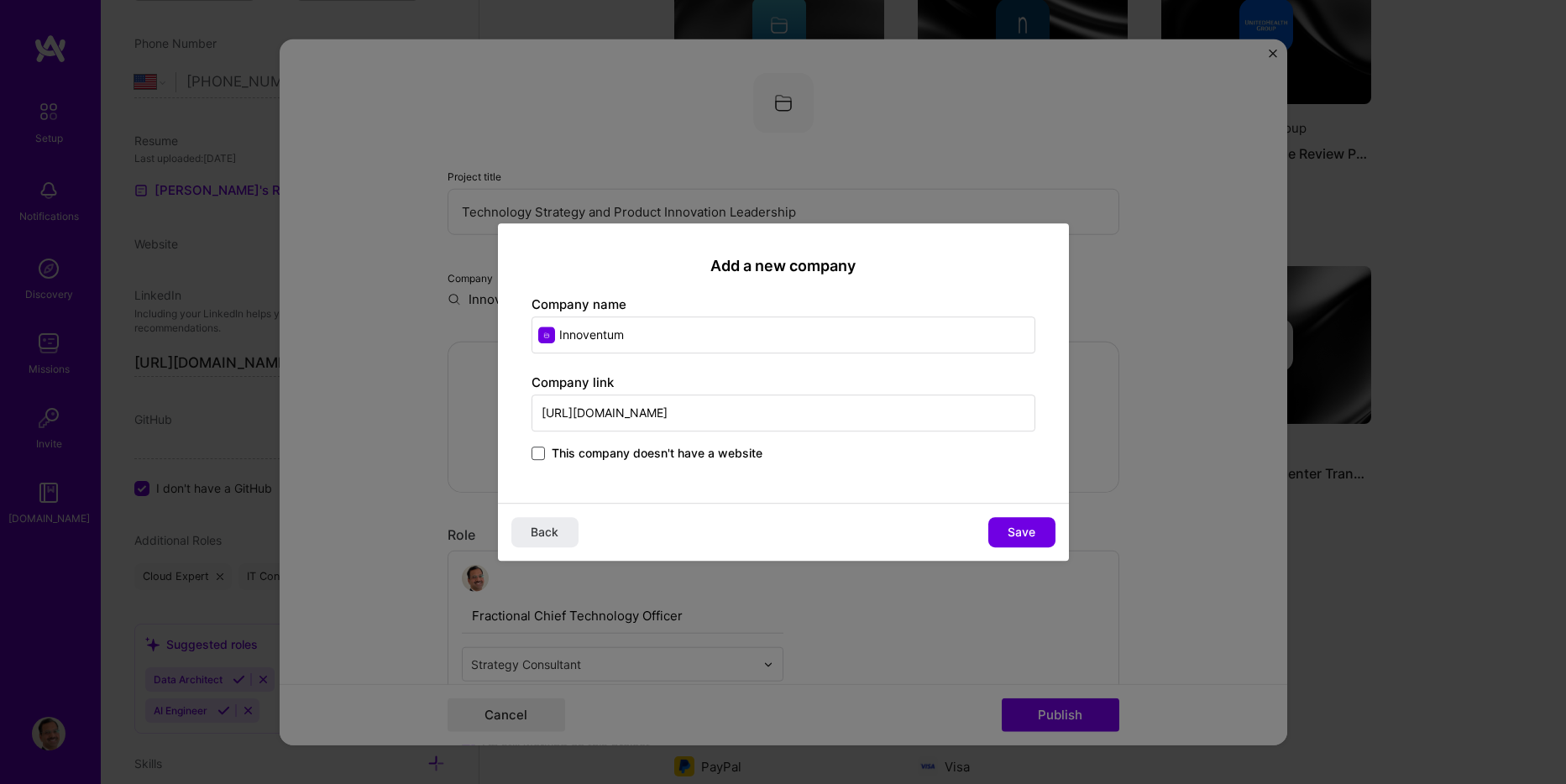
click at [564, 412] on input "[URL][DOMAIN_NAME]" at bounding box center [783, 413] width 504 height 37
drag, startPoint x: 614, startPoint y: 412, endPoint x: 627, endPoint y: 413, distance: 13.0
click at [627, 413] on input "[URL][DOMAIN_NAME]" at bounding box center [783, 413] width 504 height 37
click at [614, 416] on input "[URL][DOMAIN_NAME]" at bounding box center [783, 413] width 504 height 37
type input "[URL]"
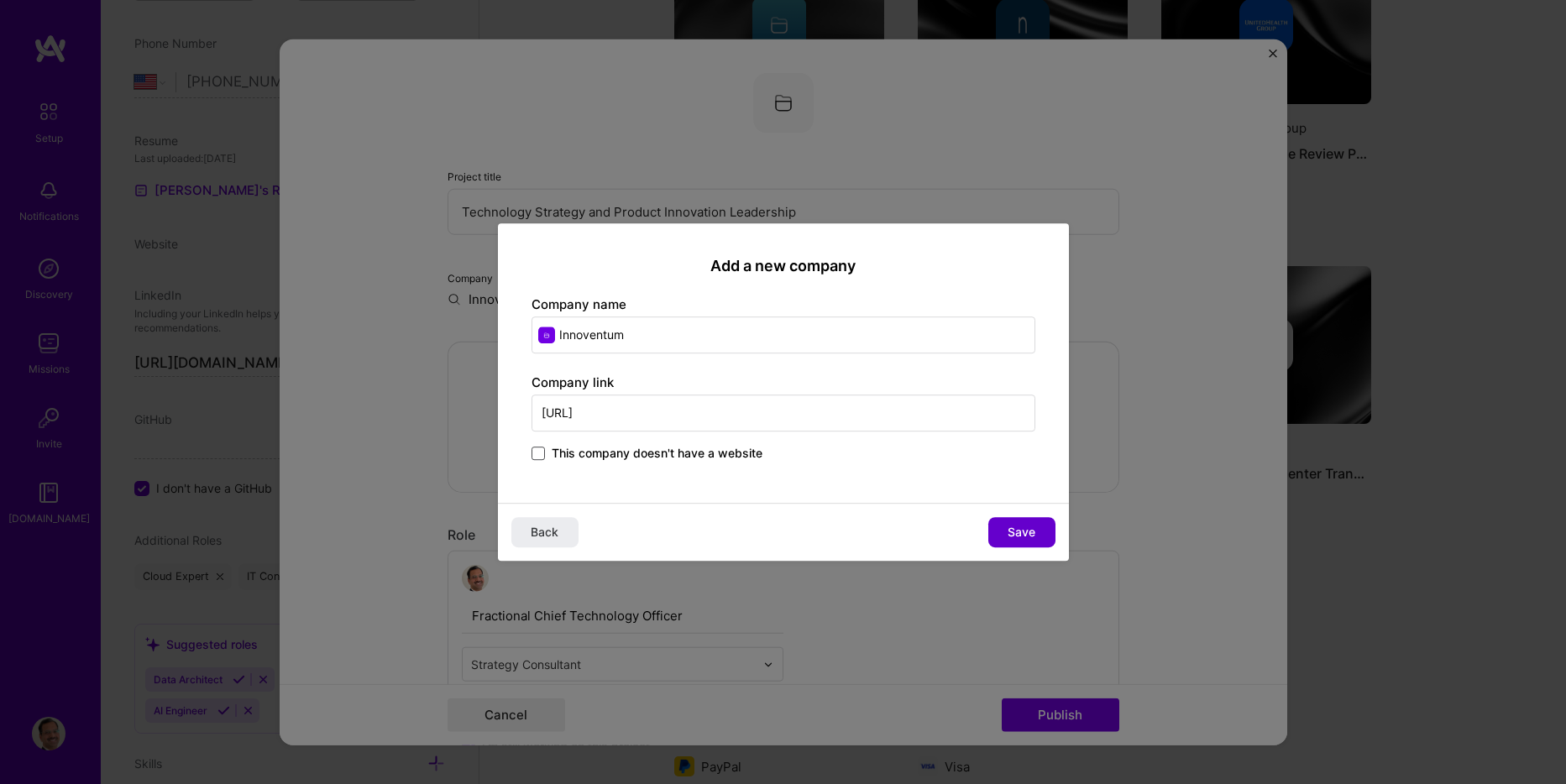
click at [1020, 527] on span "Save" at bounding box center [1021, 532] width 28 height 17
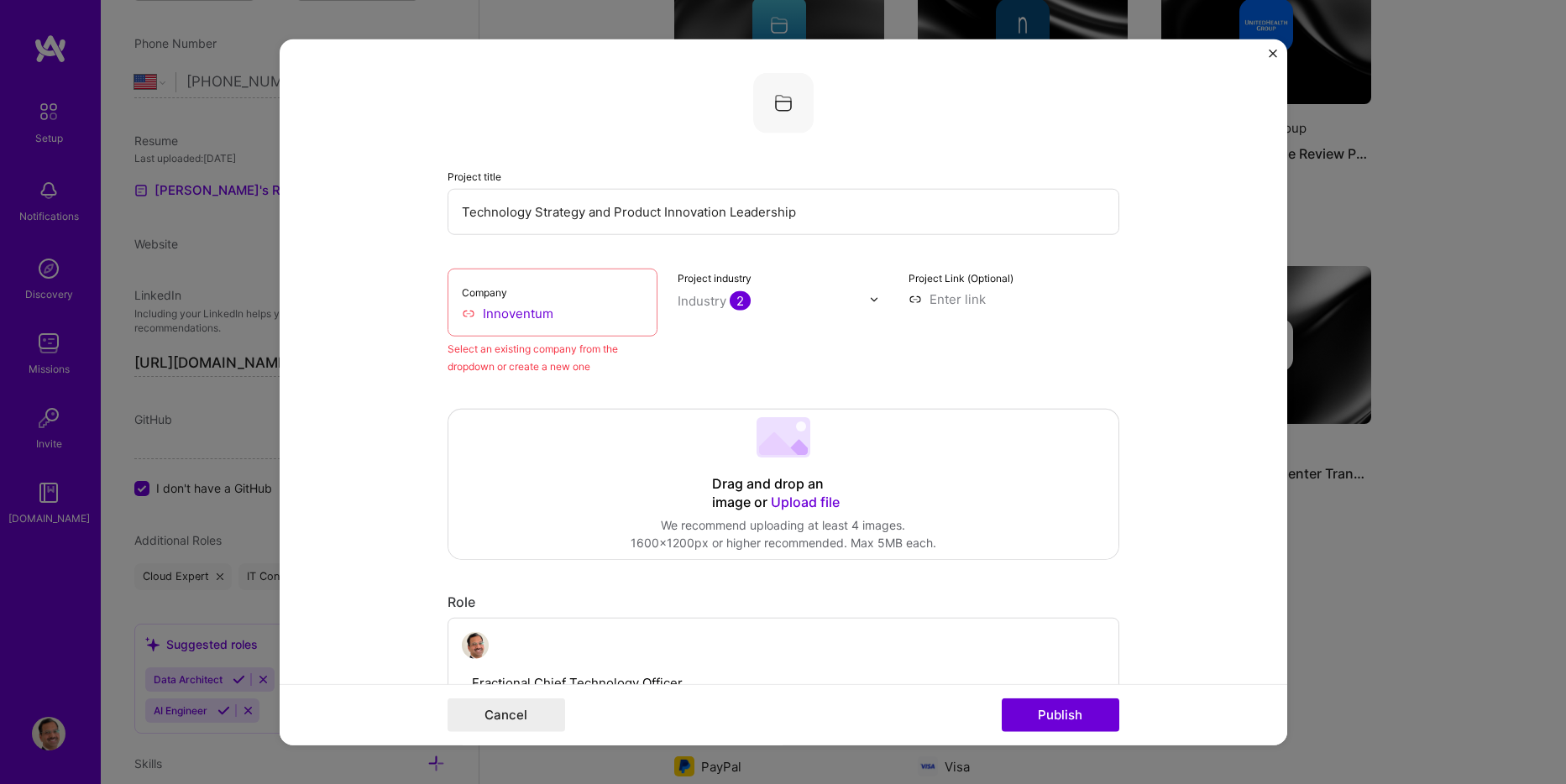
click at [663, 363] on div "Company Innoventum Select an existing company from the dropdown or create a new…" at bounding box center [783, 322] width 672 height 107
click at [508, 312] on input "Innoventum" at bounding box center [552, 313] width 182 height 18
click at [550, 315] on input "Innoventum" at bounding box center [552, 313] width 182 height 18
drag, startPoint x: 567, startPoint y: 318, endPoint x: 440, endPoint y: 318, distance: 127.0
click at [440, 318] on form "Project title Technology Strategy and Product Innovation Leadership Company Inn…" at bounding box center [783, 392] width 1008 height 706
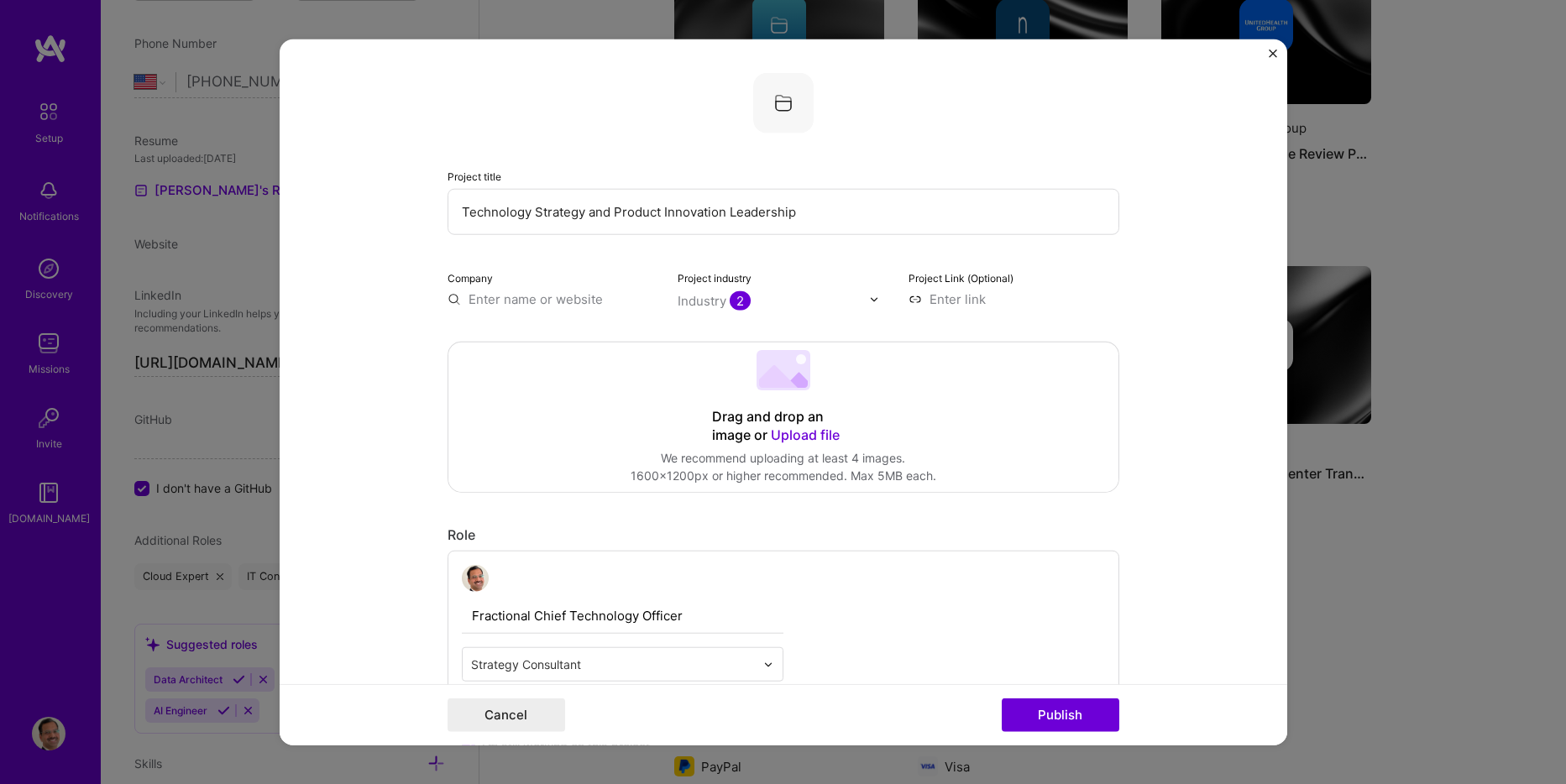
click at [526, 301] on input "text" at bounding box center [553, 299] width 211 height 18
type input "innoventum"
click at [481, 337] on span "Add company" at bounding box center [495, 338] width 81 height 18
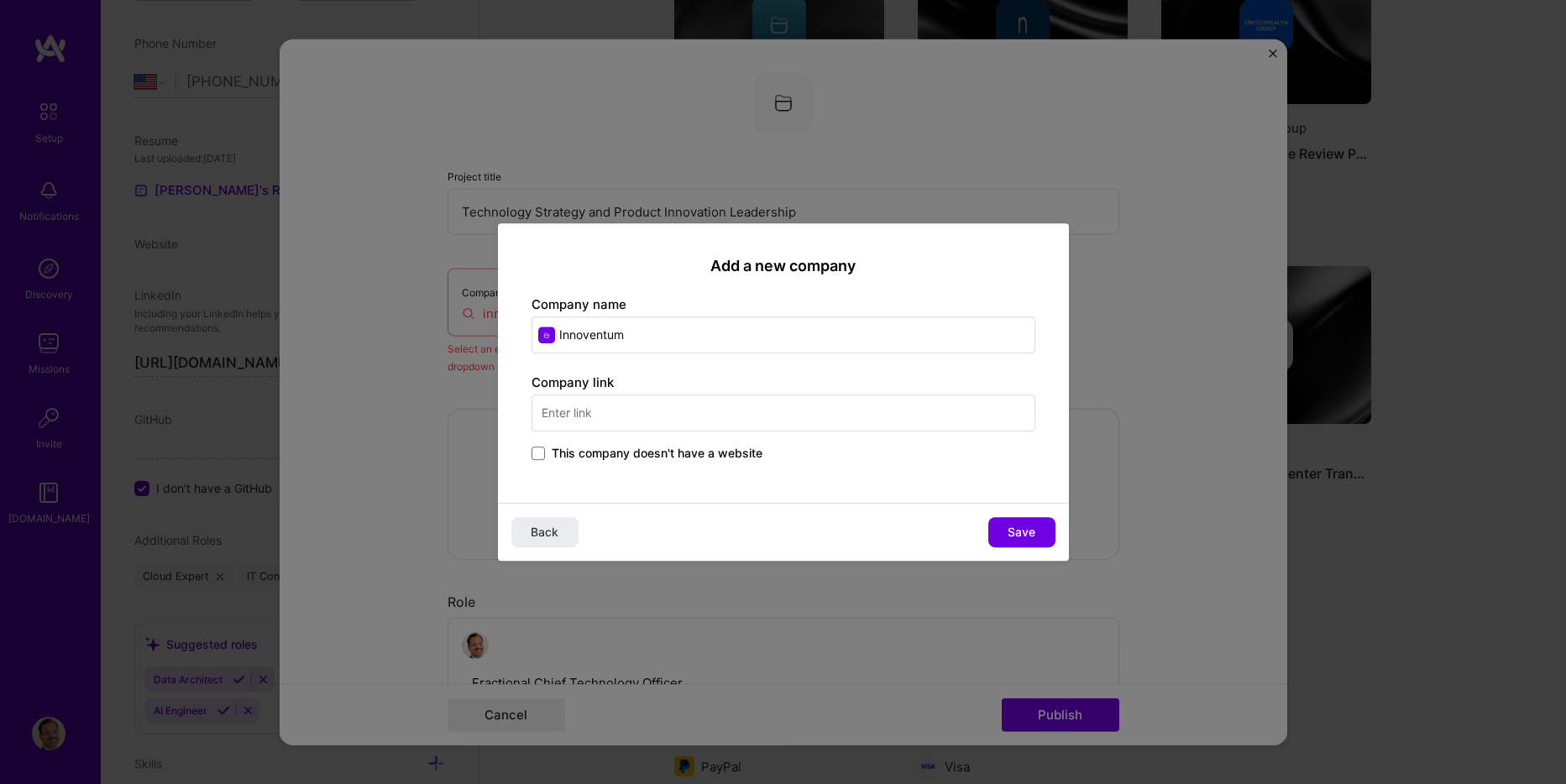
type input "Innoventum"
click at [610, 416] on input "text" at bounding box center [783, 413] width 504 height 37
type input "[URL][DOMAIN_NAME]"
click at [824, 451] on div "This company doesn't have a website" at bounding box center [783, 455] width 504 height 19
drag, startPoint x: 768, startPoint y: 416, endPoint x: 758, endPoint y: 416, distance: 10.0
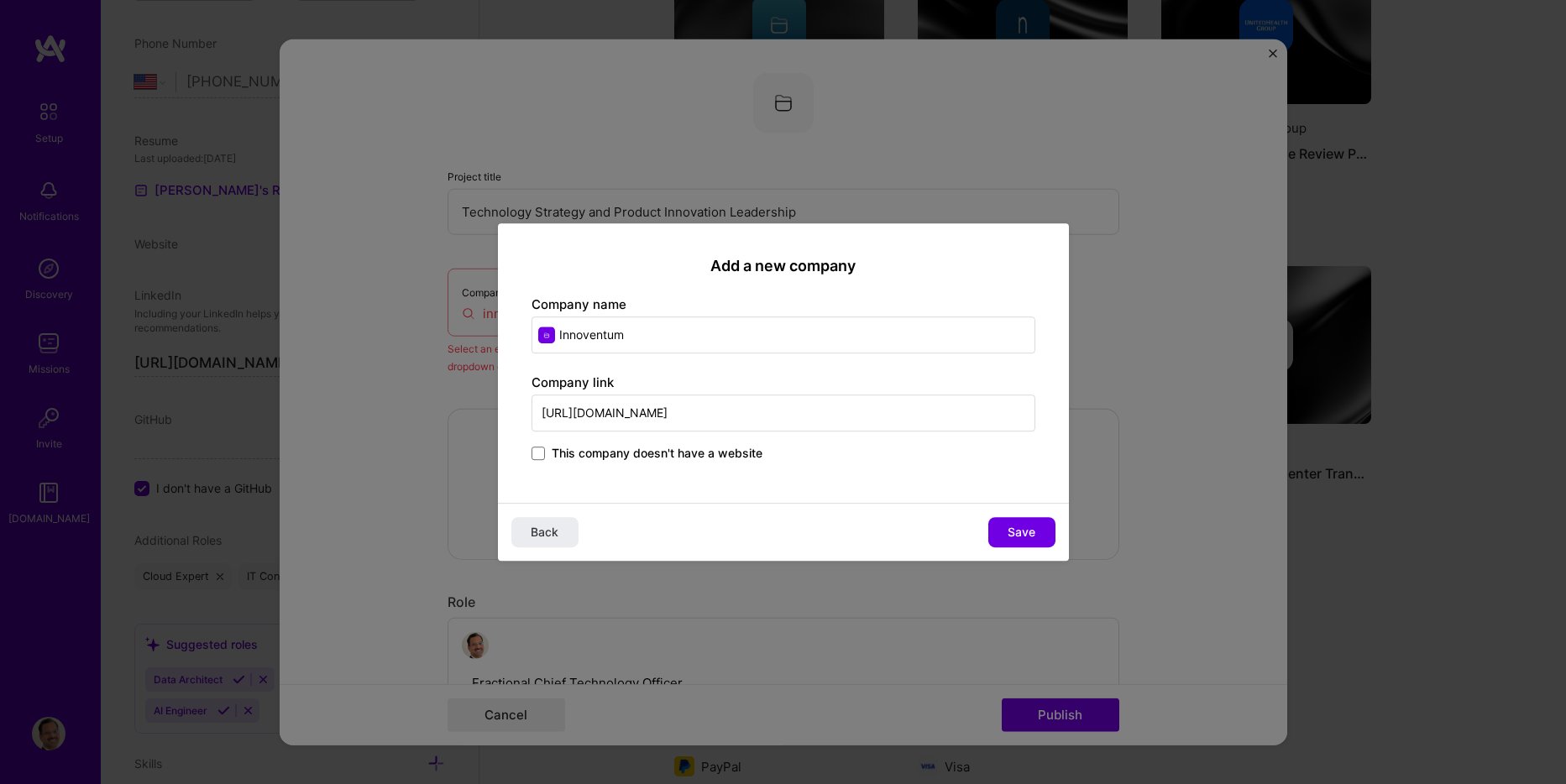
click at [758, 416] on input "[URL][DOMAIN_NAME]" at bounding box center [783, 413] width 504 height 37
click at [539, 457] on span at bounding box center [538, 454] width 13 height 13
click at [0, 0] on input "This company doesn't have a website" at bounding box center [0, 0] width 0 height 0
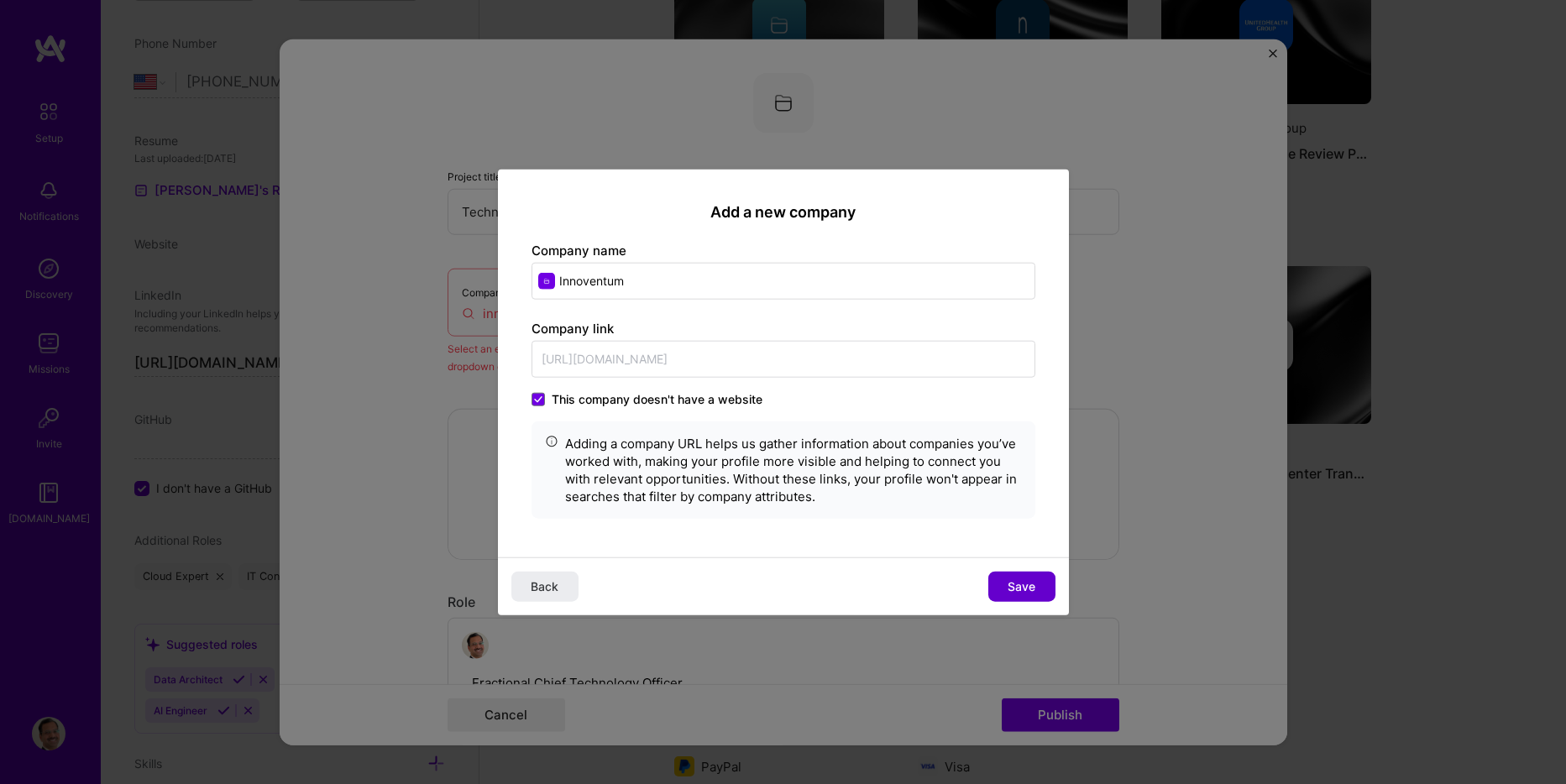
click at [1021, 580] on span "Save" at bounding box center [1021, 586] width 28 height 17
type input "Innoventum"
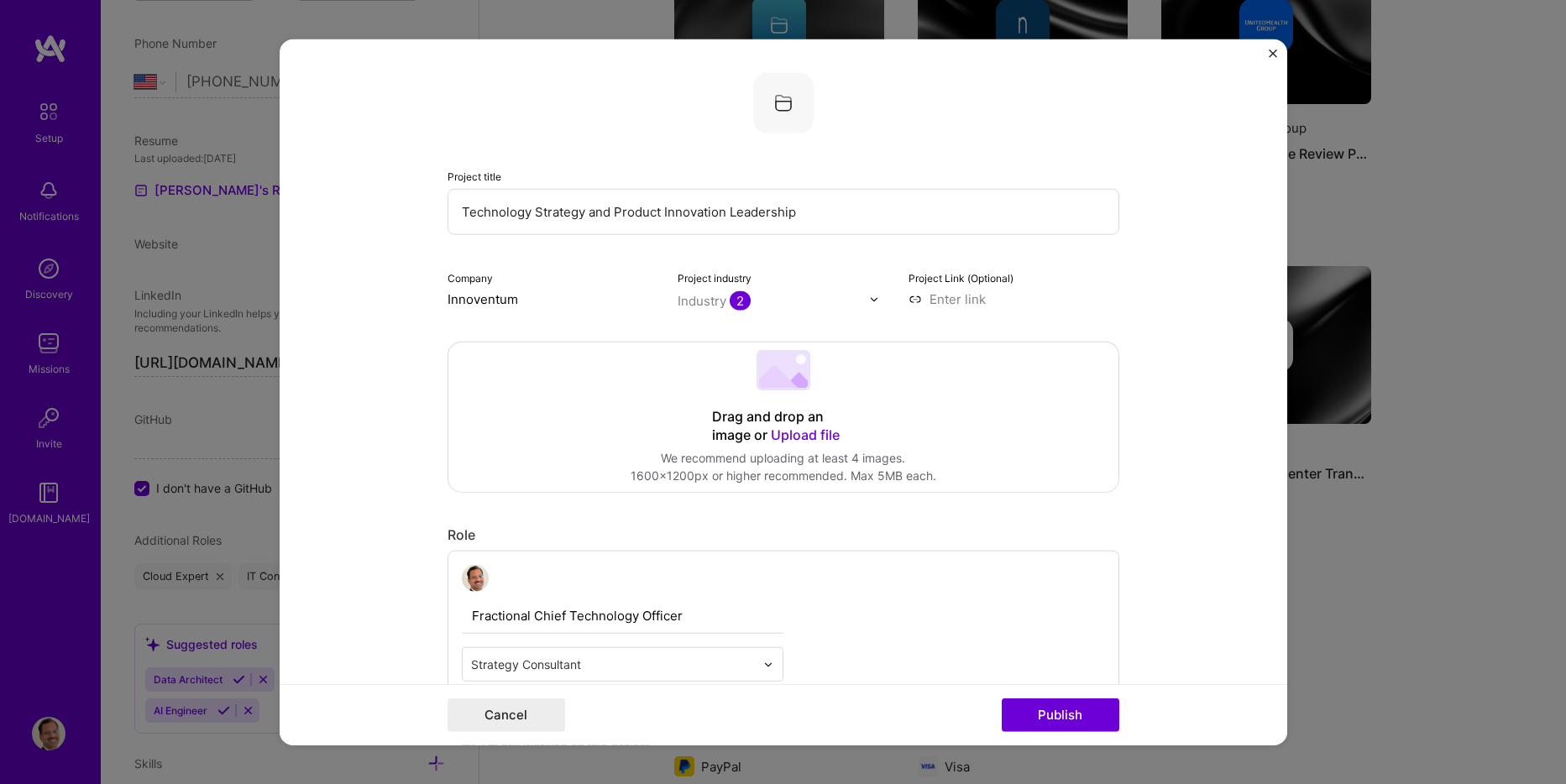
click at [779, 105] on img at bounding box center [783, 103] width 61 height 61
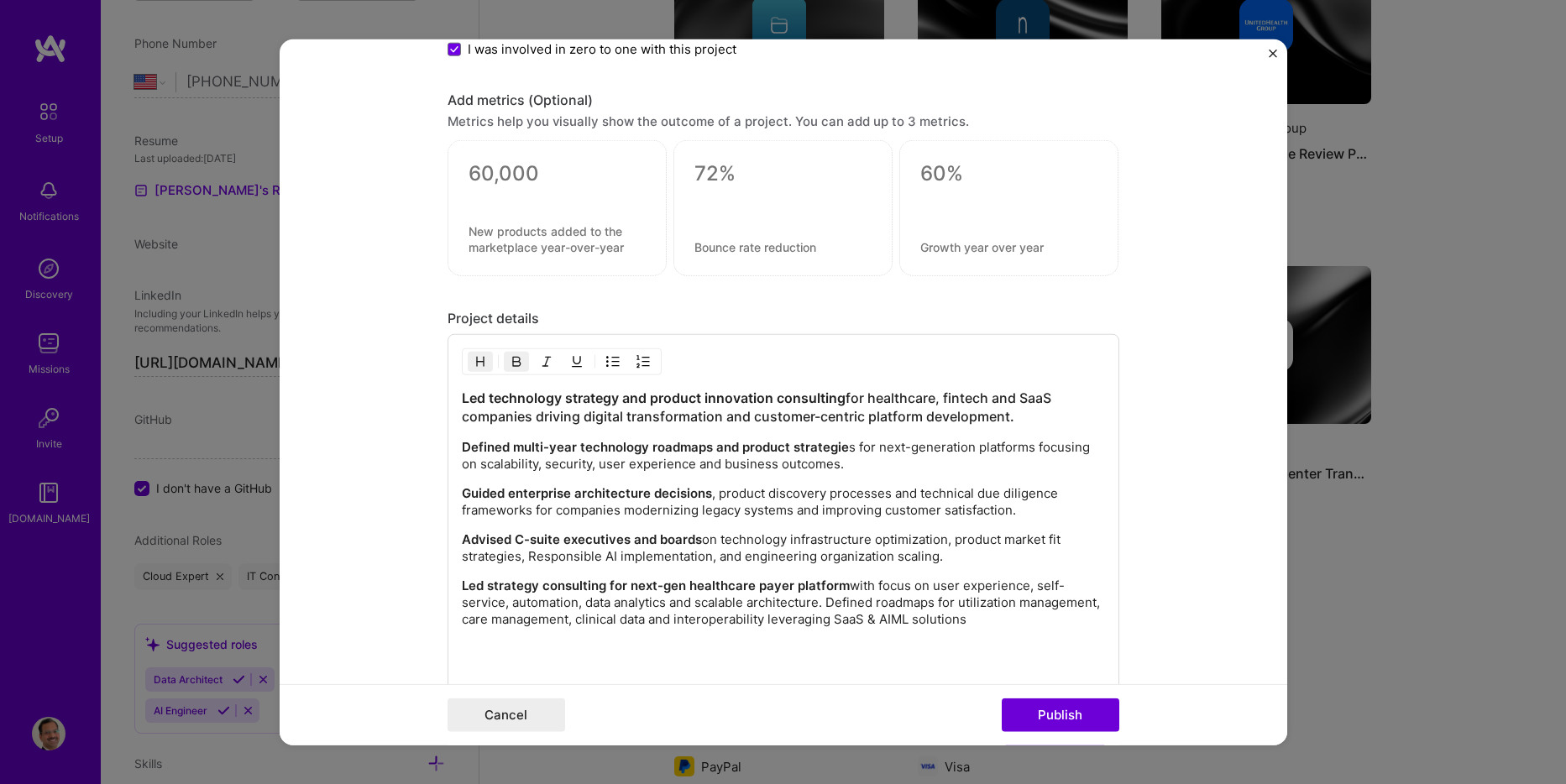
scroll to position [1511, 0]
click at [454, 397] on div "Led technology strategy and product innovation consulting for healthcare, finte…" at bounding box center [783, 532] width 672 height 397
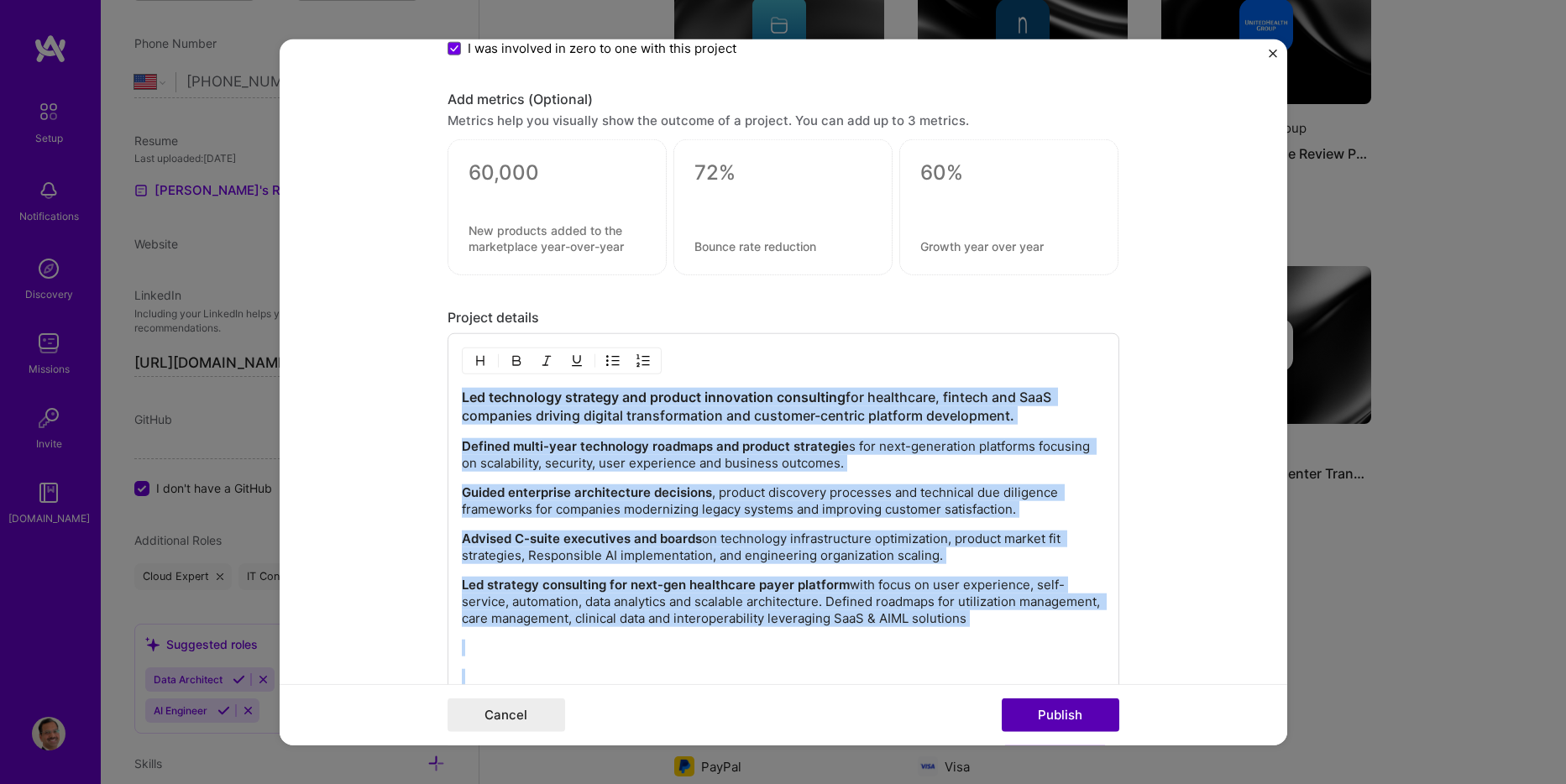
drag, startPoint x: 456, startPoint y: 398, endPoint x: 1062, endPoint y: 706, distance: 679.8
click at [1062, 706] on form "Project title Technology Strategy and Product Innovation Leadership Company Inn…" at bounding box center [783, 392] width 1008 height 706
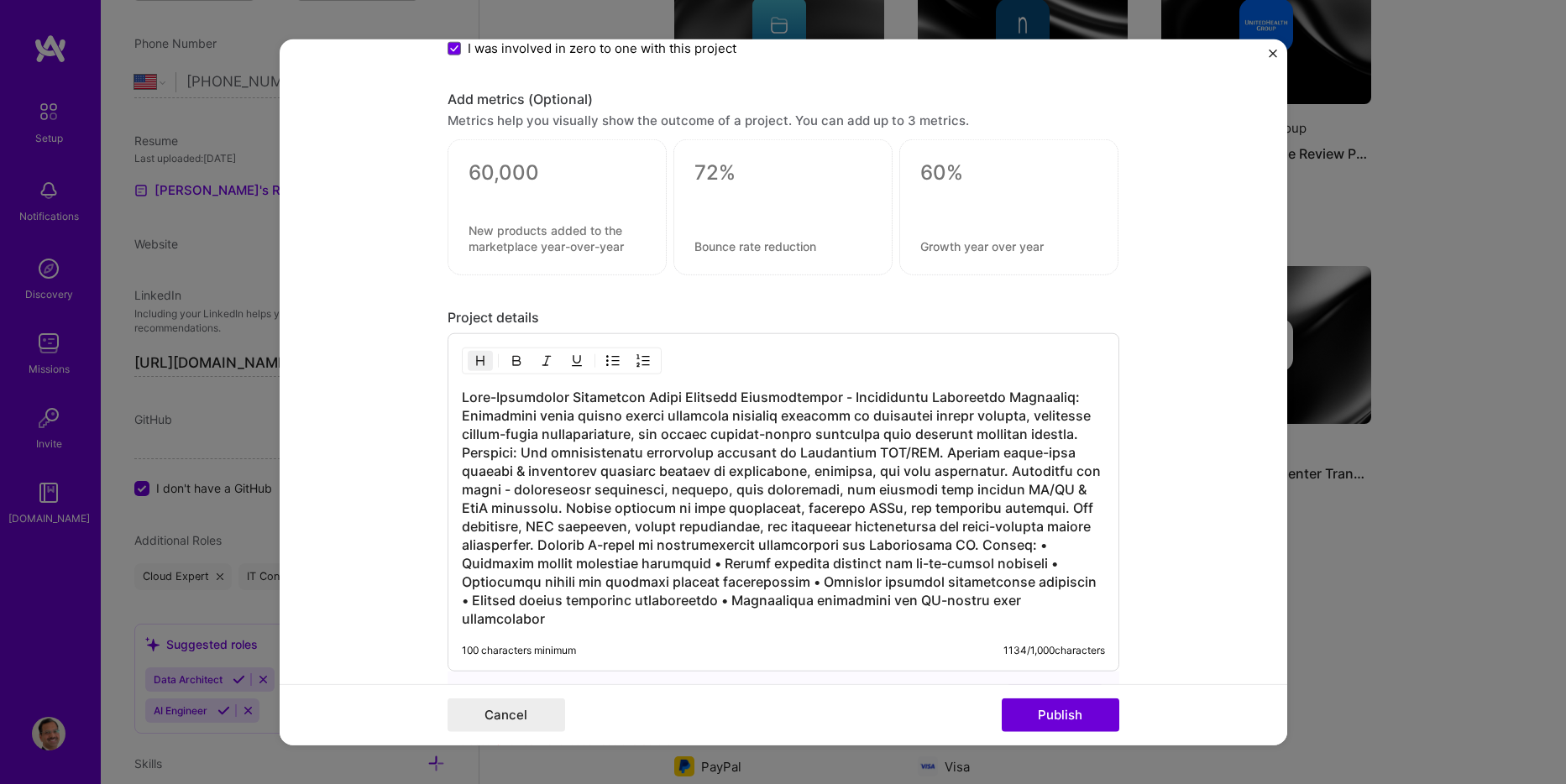
click at [831, 399] on h3 at bounding box center [783, 508] width 643 height 240
click at [1003, 393] on h3 at bounding box center [783, 508] width 643 height 240
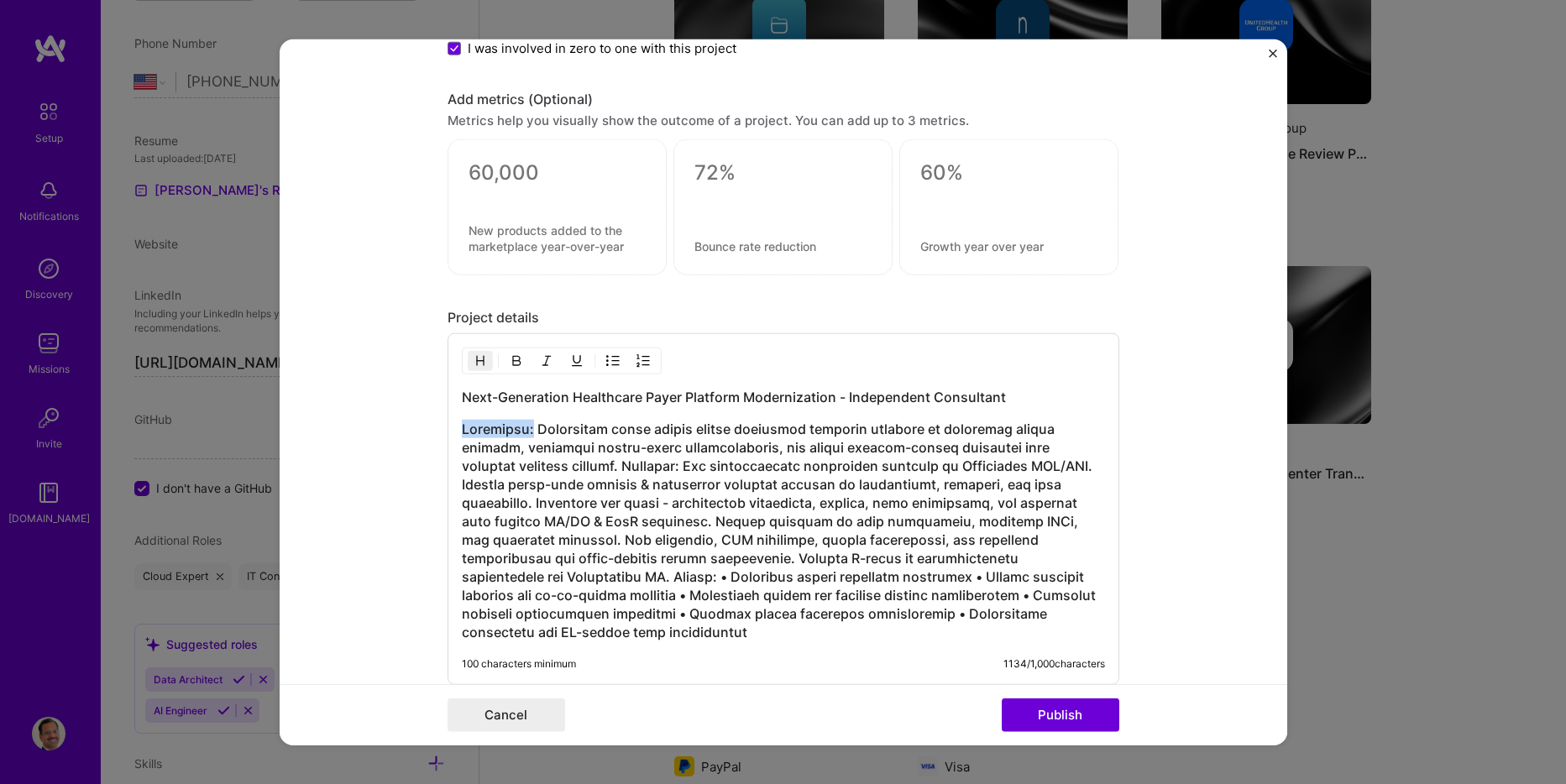
drag, startPoint x: 523, startPoint y: 434, endPoint x: 457, endPoint y: 434, distance: 66.0
click at [461, 434] on h3 at bounding box center [783, 531] width 643 height 222
click at [513, 355] on img "button" at bounding box center [516, 361] width 13 height 13
click at [580, 465] on h3 "Challenge:" at bounding box center [783, 531] width 643 height 222
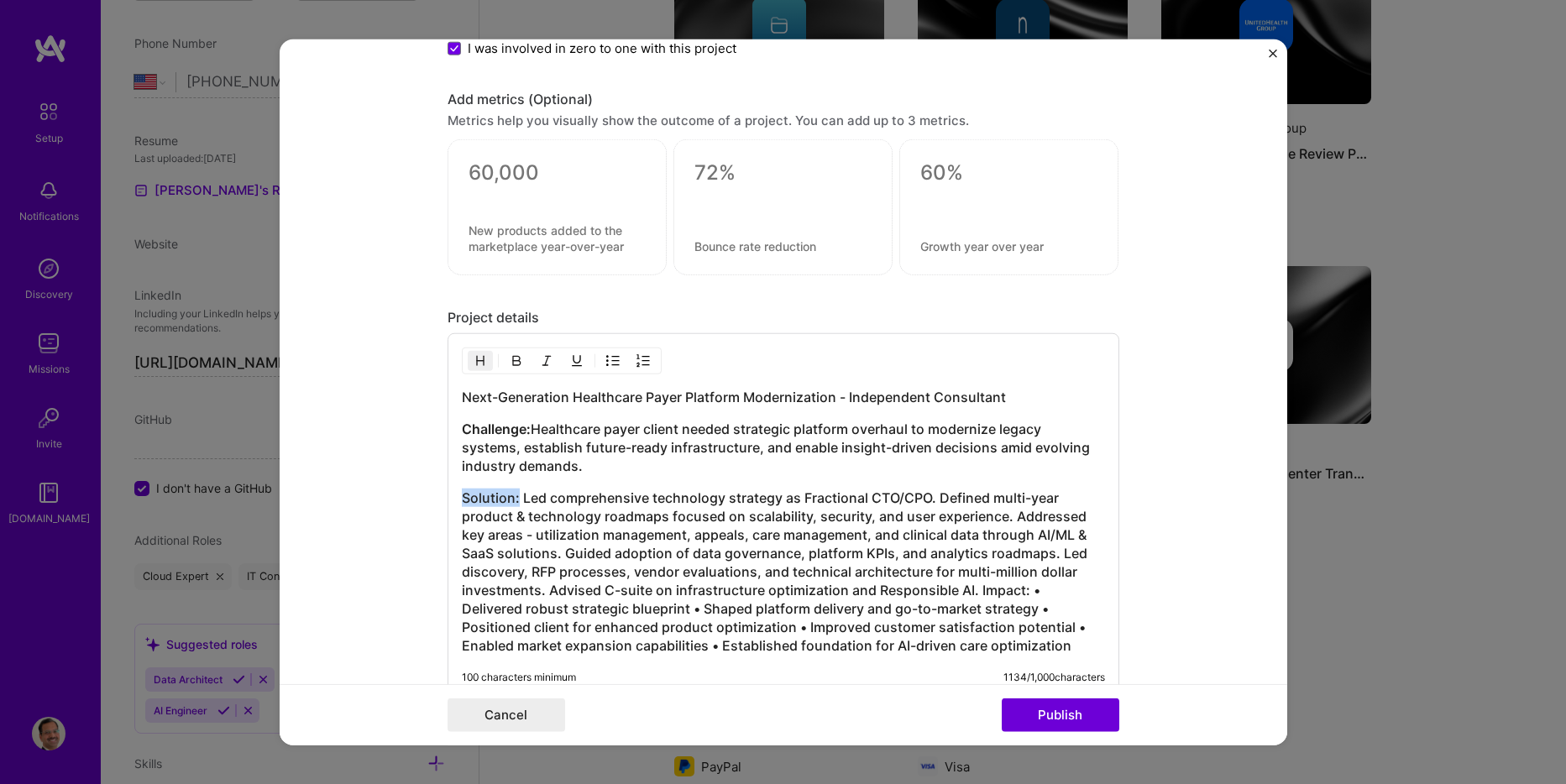
drag, startPoint x: 513, startPoint y: 497, endPoint x: 434, endPoint y: 502, distance: 79.2
click at [434, 502] on form "Project title Technology Strategy and Product Innovation Leadership Company Inn…" at bounding box center [783, 392] width 1008 height 706
click at [509, 362] on img "button" at bounding box center [516, 361] width 13 height 13
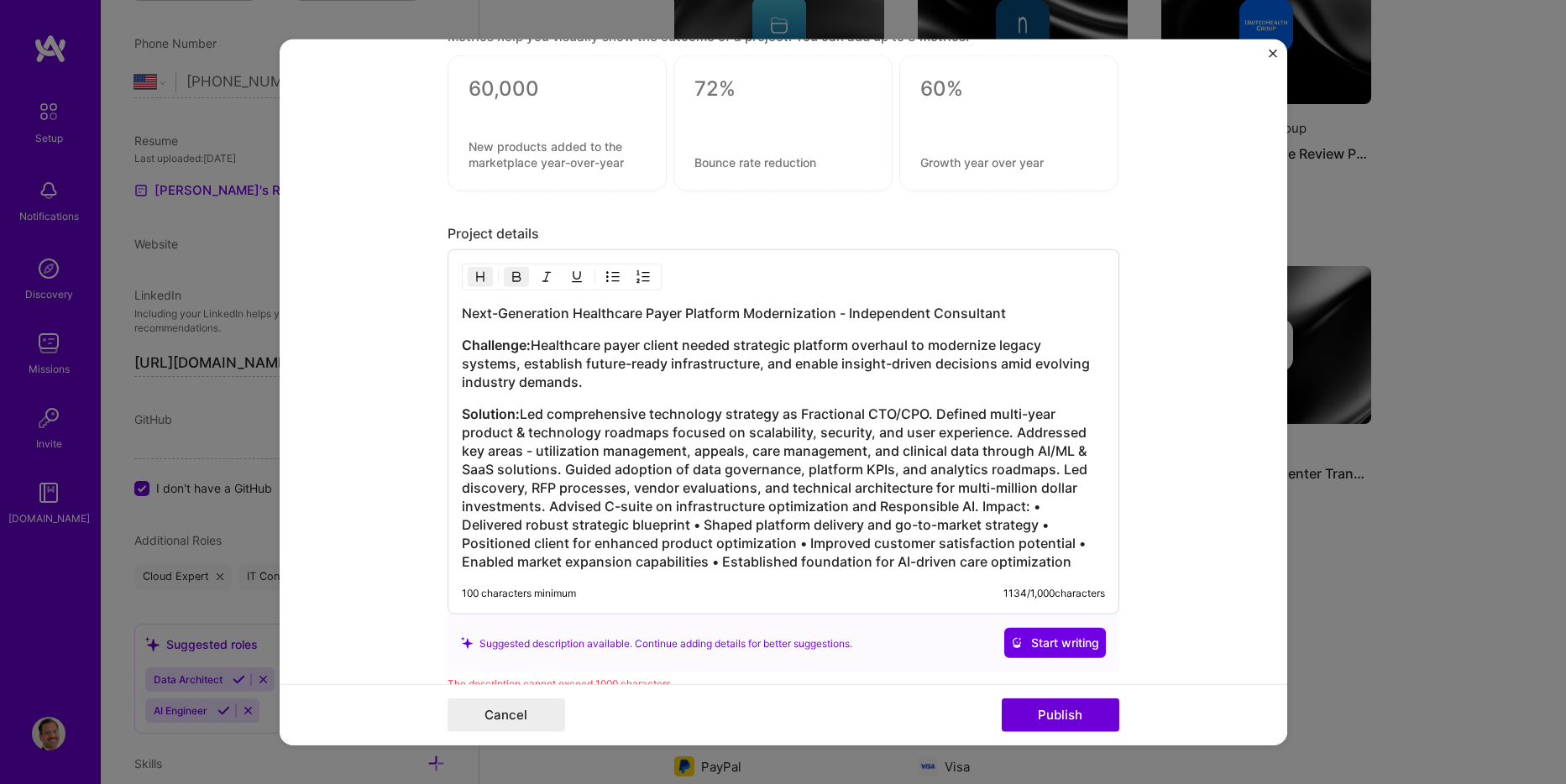
click at [969, 507] on h3 "Solution: Led comprehensive technology strategy as Fractional CTO/CPO. Defined …" at bounding box center [783, 488] width 643 height 166
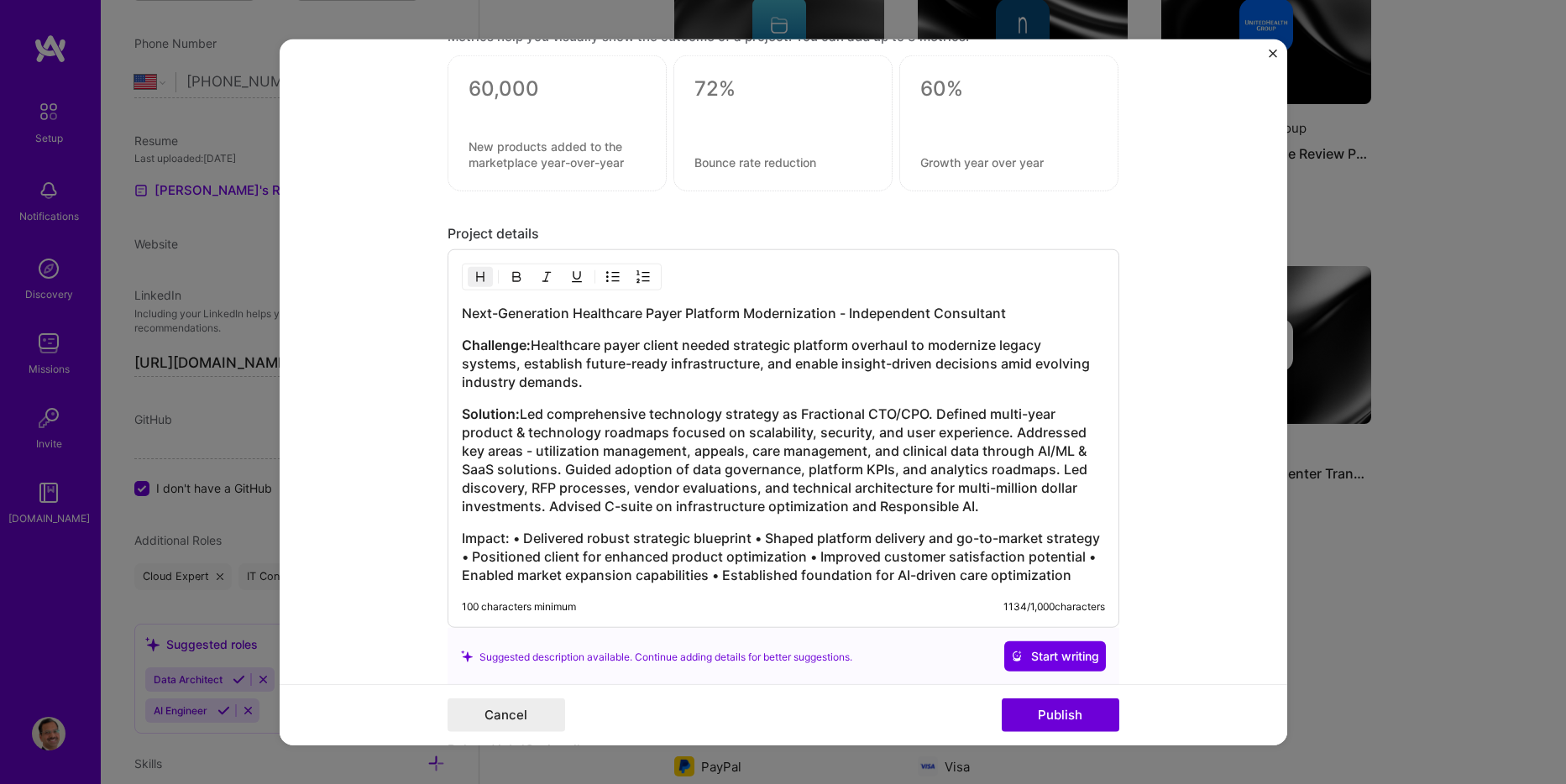
scroll to position [1679, 0]
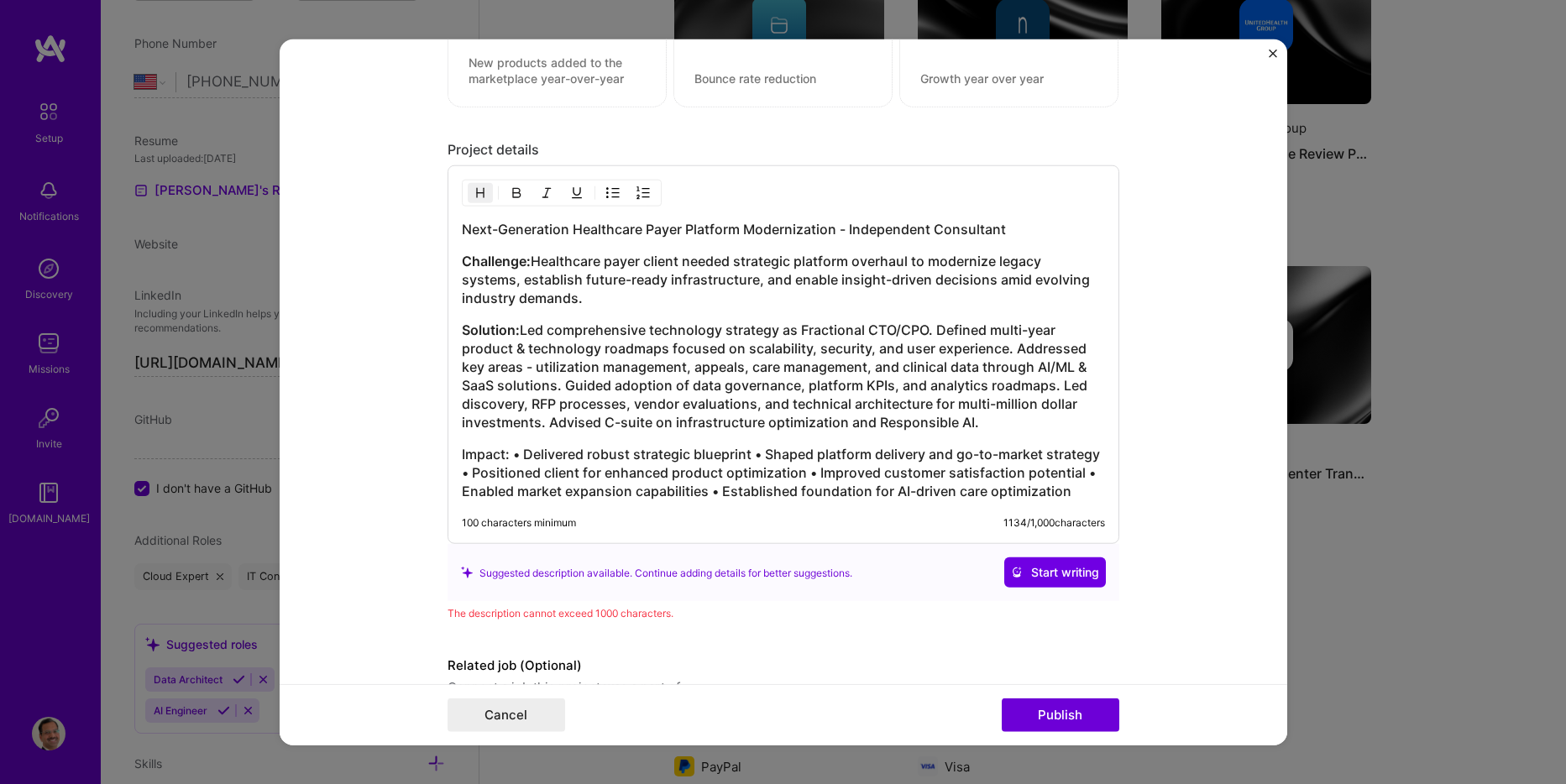
click at [564, 500] on h3 "Impact: • Delivered robust strategic blueprint • Shaped platform delivery and g…" at bounding box center [783, 473] width 643 height 55
click at [509, 457] on h3 "Impact: • Delivered robust strategic blueprint • Shaped platform delivery and g…" at bounding box center [783, 473] width 643 height 55
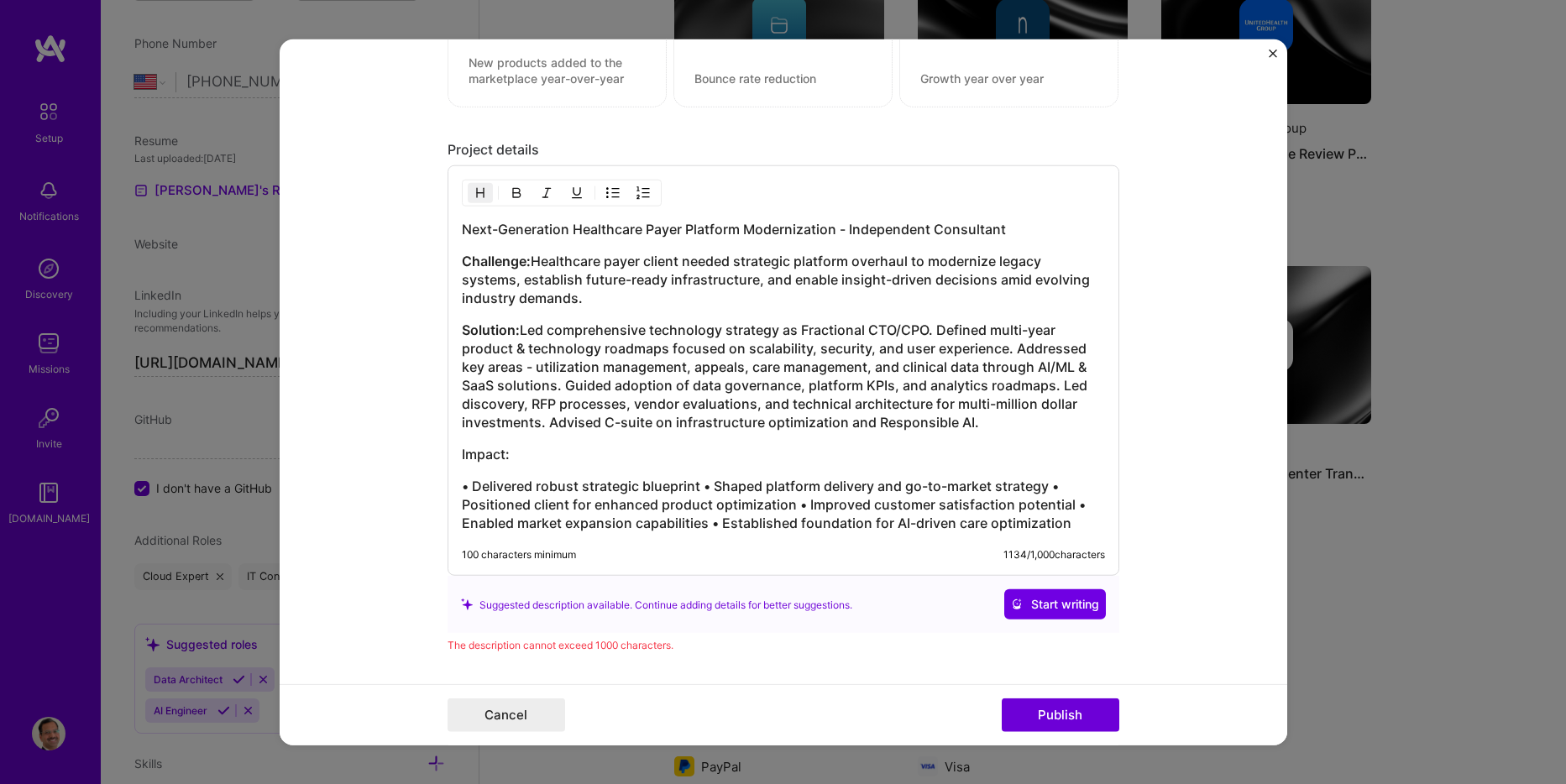
click at [699, 484] on h3 "• Delivered robust strategic blueprint • Shaped platform delivery and go-to-mar…" at bounding box center [783, 504] width 643 height 55
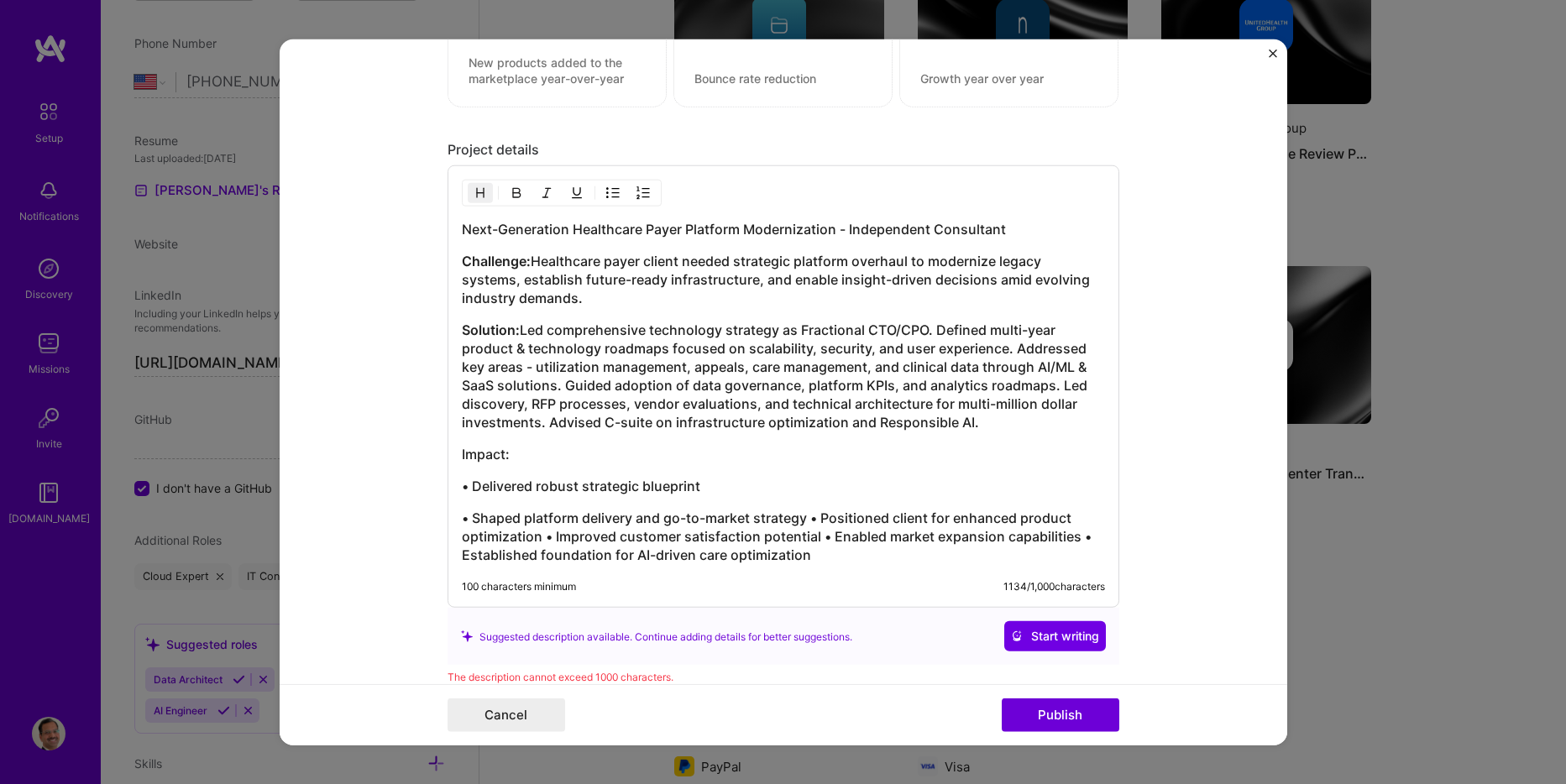
click at [809, 514] on h3 "• Shaped platform delivery and go-to-market strategy • Positioned client for en…" at bounding box center [783, 536] width 643 height 55
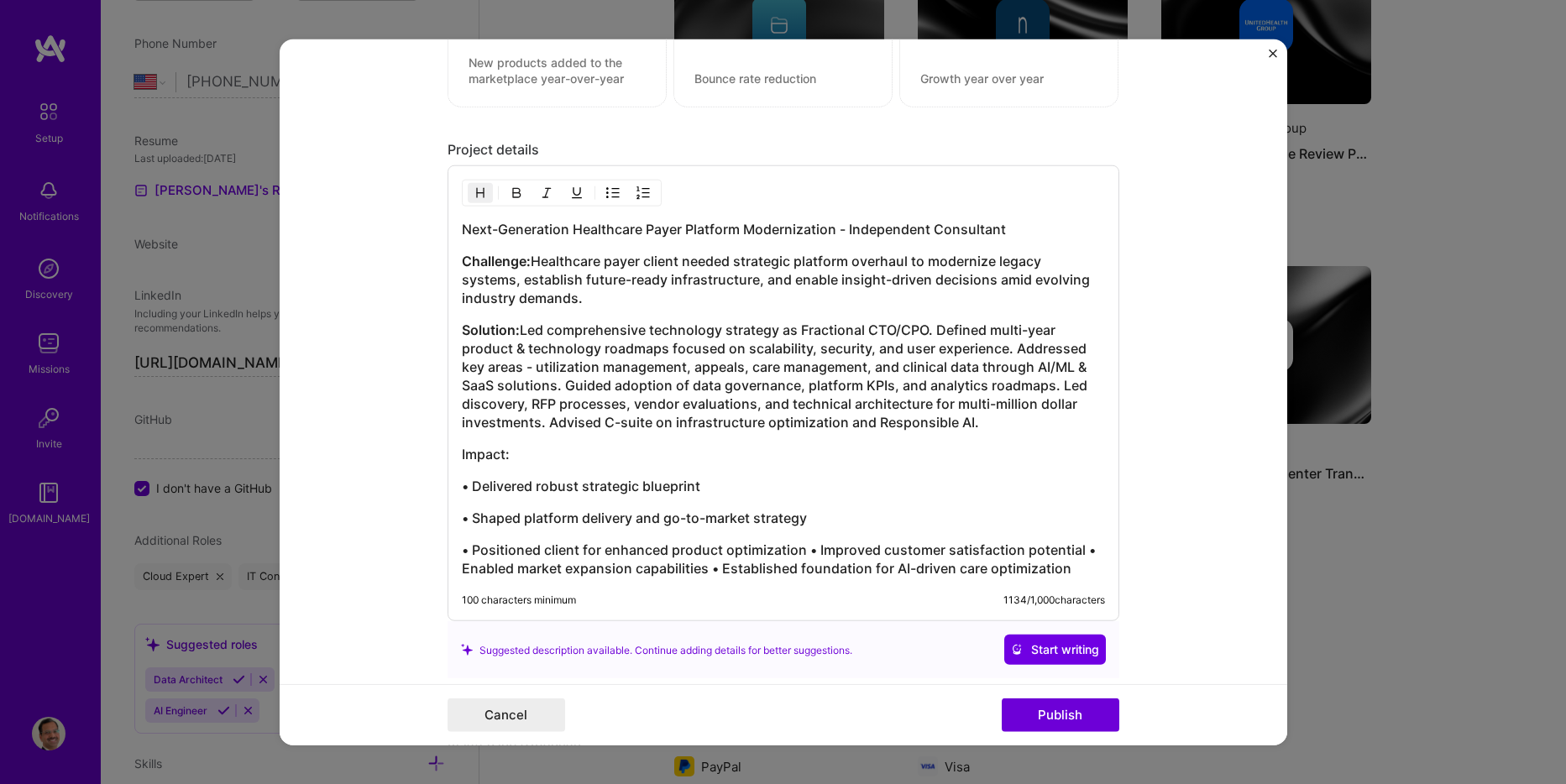
click at [800, 550] on h3 "• Positioned client for enhanced product optimization • Improved customer satis…" at bounding box center [783, 559] width 643 height 37
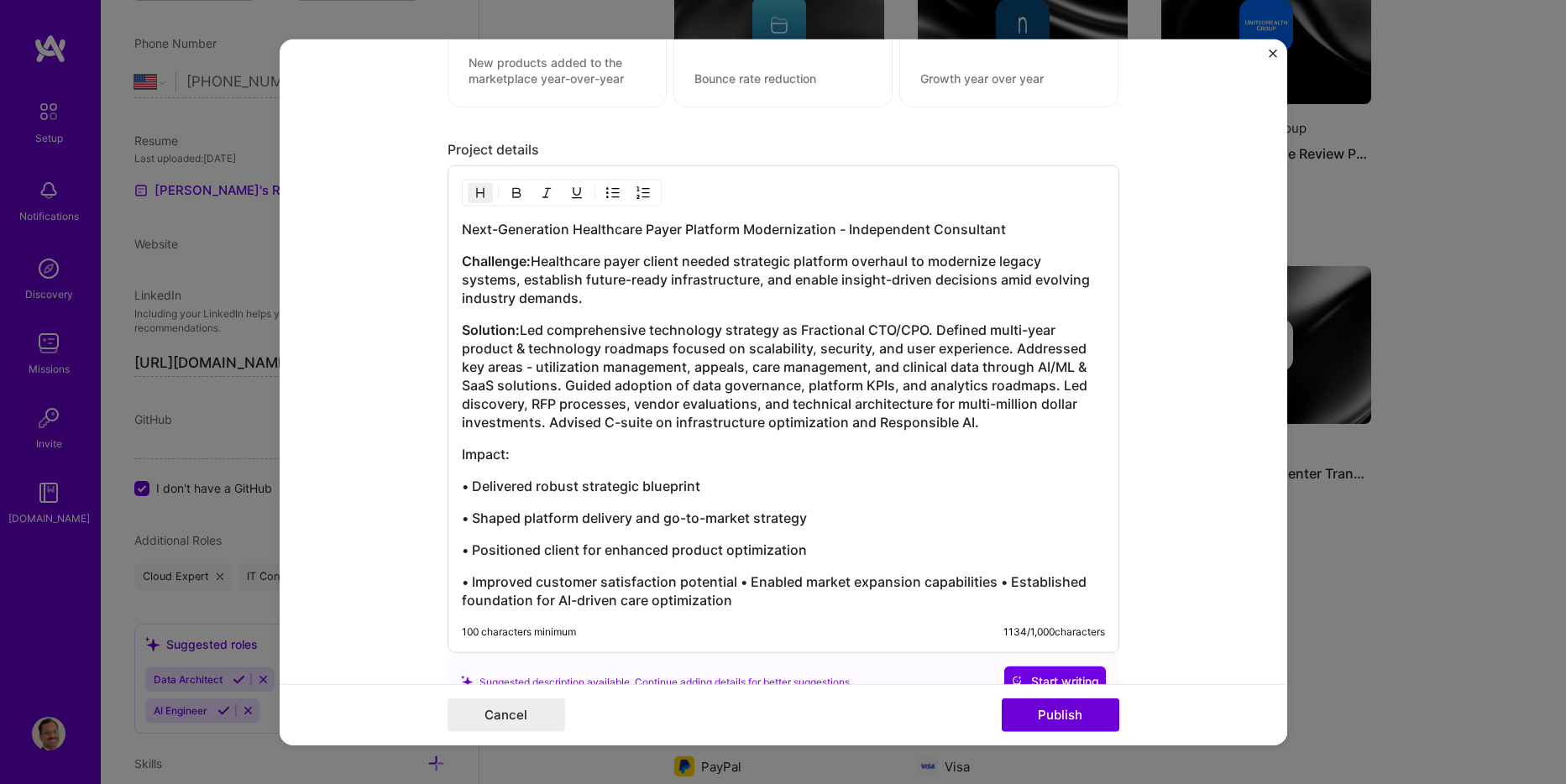
click at [735, 587] on h3 "• Improved customer satisfaction potential • Enabled market expansion capabilit…" at bounding box center [783, 591] width 643 height 37
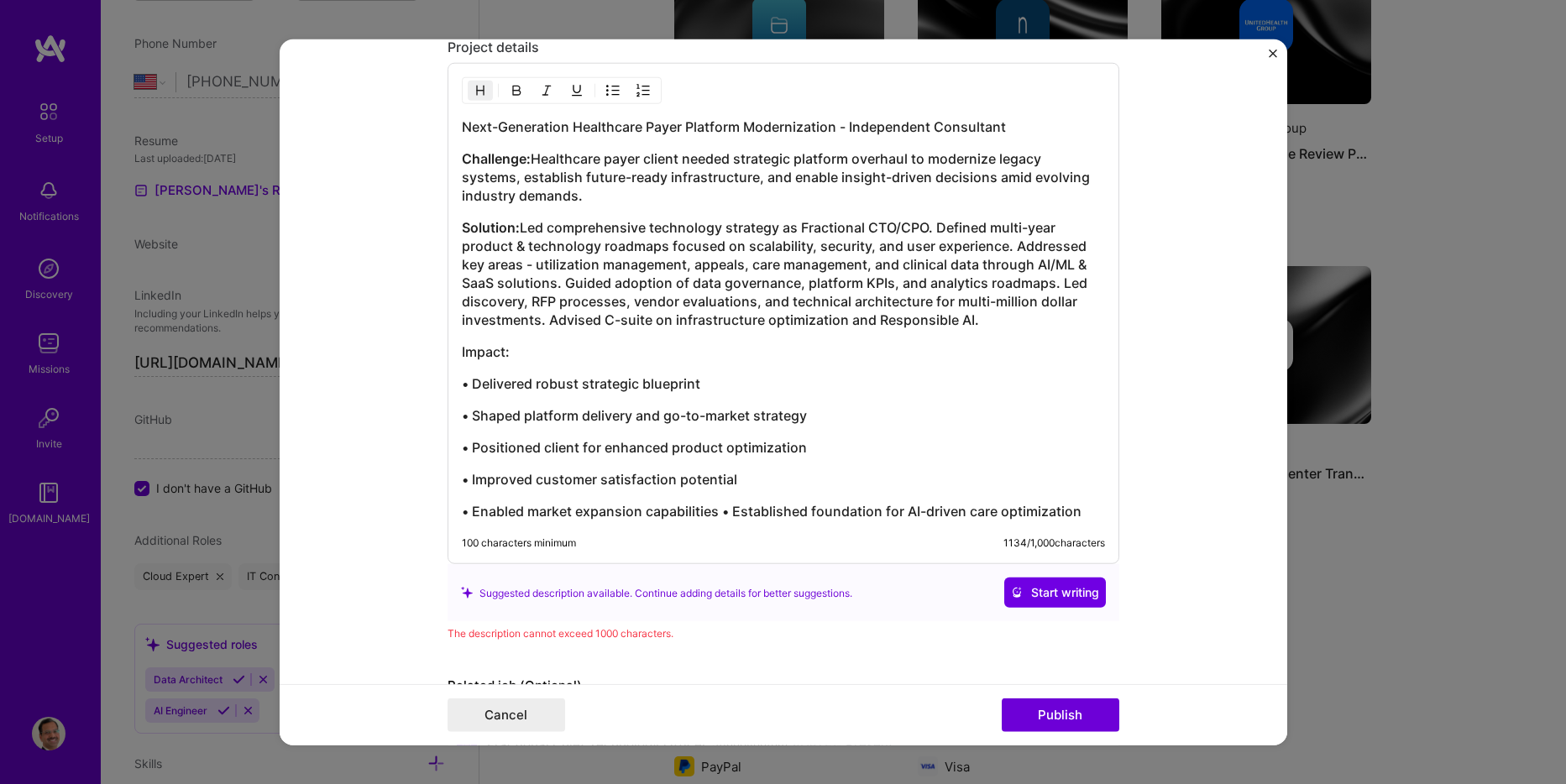
scroll to position [1847, 0]
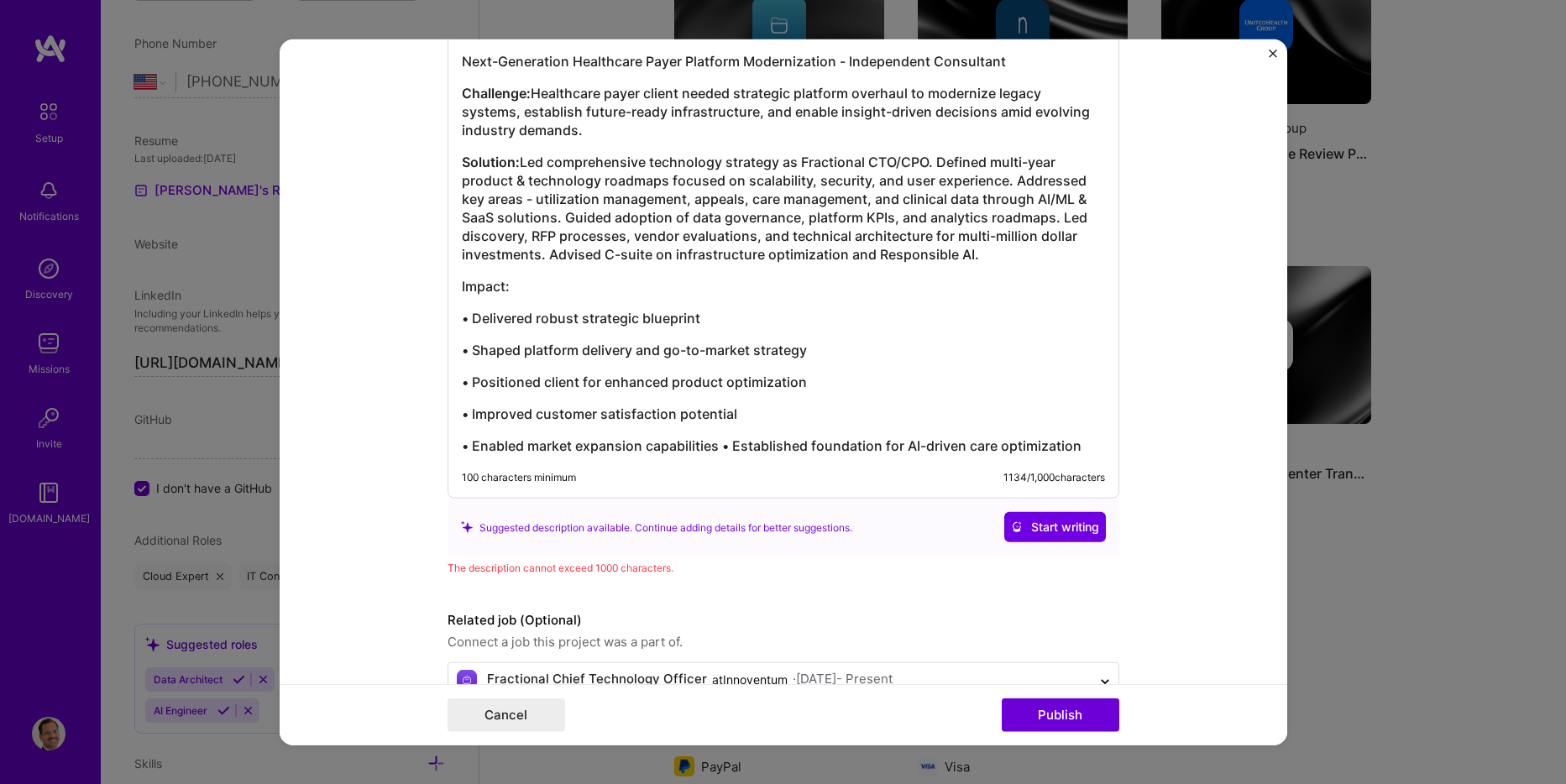
click at [720, 450] on h3 "• Enabled market expansion capabilities • Established foundation for AI-driven …" at bounding box center [783, 446] width 643 height 18
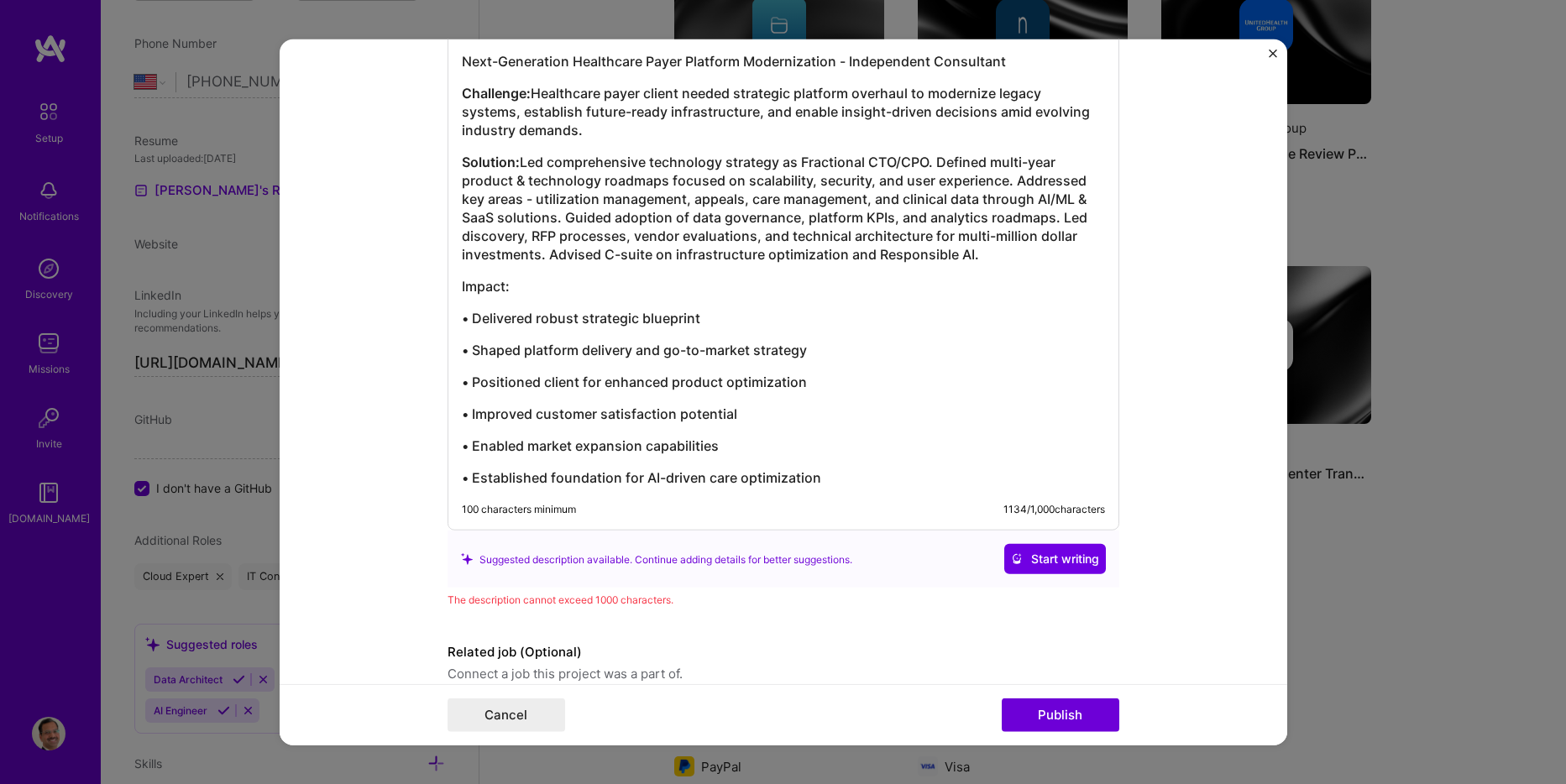
drag, startPoint x: 717, startPoint y: 450, endPoint x: 453, endPoint y: 440, distance: 264.2
click at [453, 440] on div "Next-Generation Healthcare Payer Platform Modernization - Independent Consultan…" at bounding box center [783, 264] width 672 height 533
click at [778, 418] on h3 "• Improved customer satisfaction potential" at bounding box center [783, 414] width 643 height 18
drag, startPoint x: 751, startPoint y: 418, endPoint x: 456, endPoint y: 395, distance: 295.9
click at [461, 395] on div "Next-Generation Healthcare Payer Platform Modernization - Independent Consultan…" at bounding box center [783, 270] width 643 height 435
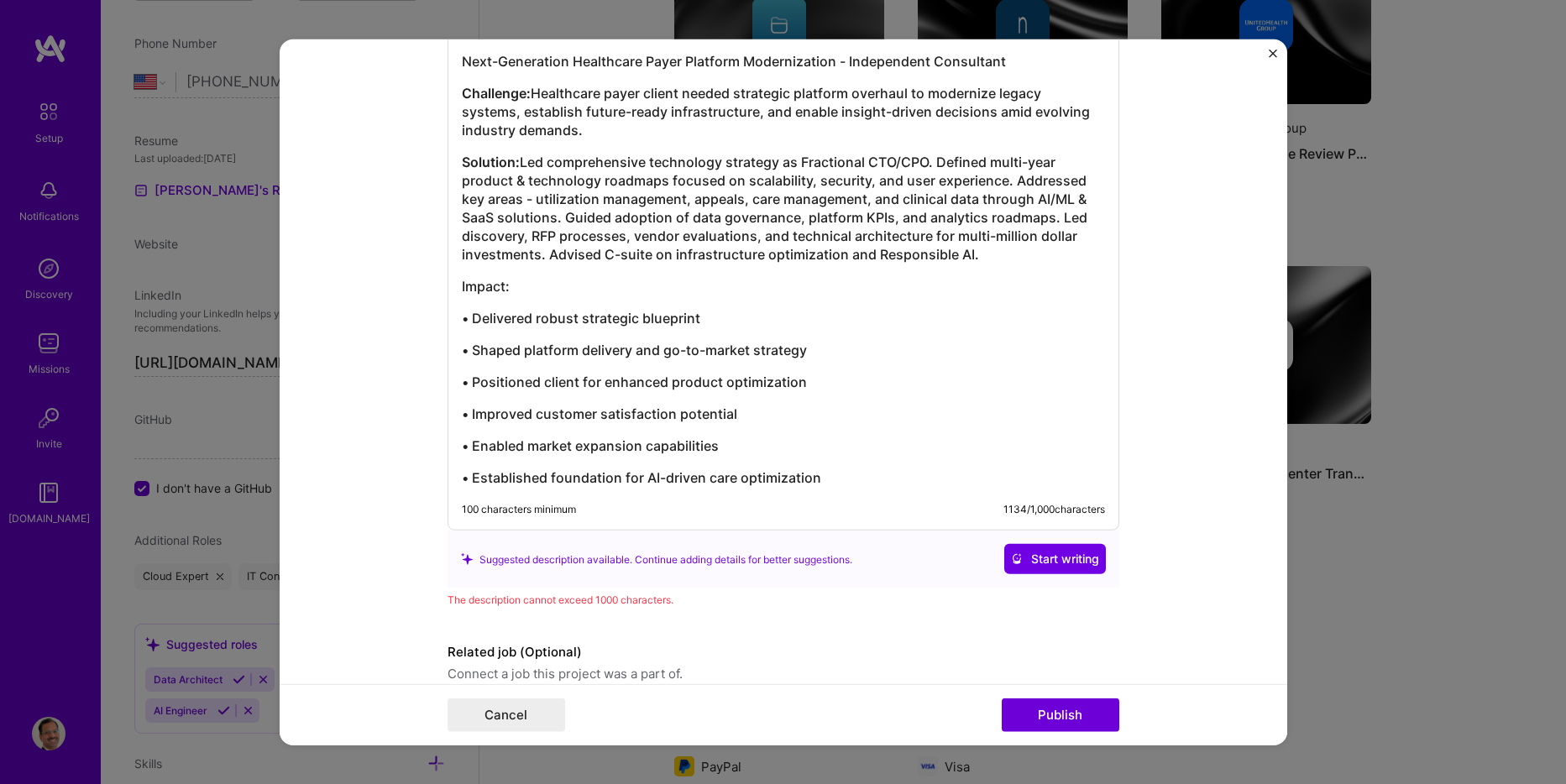
drag, startPoint x: 830, startPoint y: 379, endPoint x: 453, endPoint y: 365, distance: 377.3
click at [453, 365] on div "Next-Generation Healthcare Payer Platform Modernization - Independent Consultan…" at bounding box center [783, 264] width 672 height 533
copy h3 "• Positioned client for enhanced product optimization"
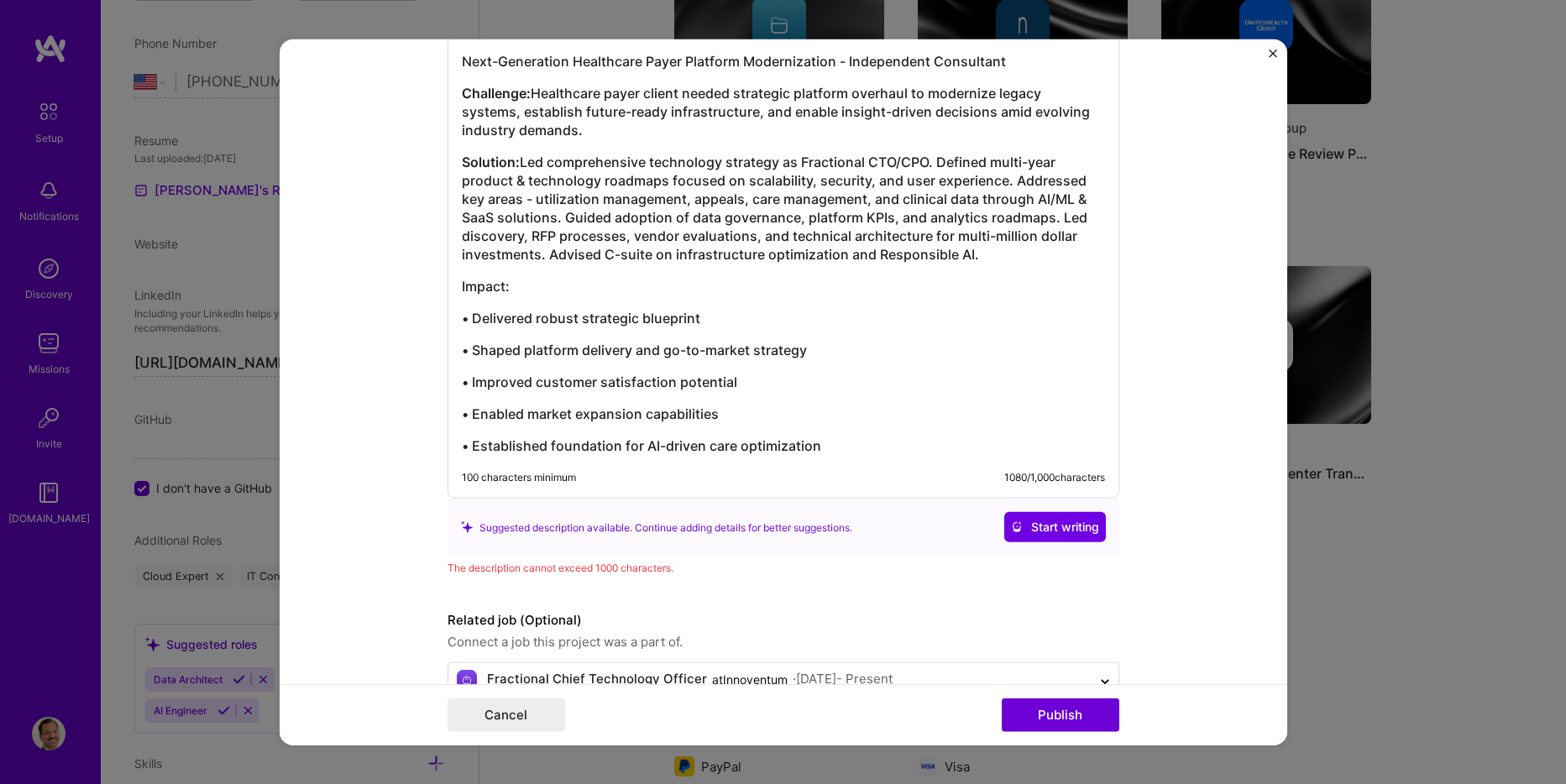
click at [809, 371] on div "Next-Generation Healthcare Payer Platform Modernization - Independent Consultan…" at bounding box center [783, 254] width 643 height 403
drag, startPoint x: 464, startPoint y: 387, endPoint x: 712, endPoint y: 412, distance: 249.3
click at [464, 387] on h3 "• Improved customer satisfaction potential" at bounding box center [783, 382] width 643 height 18
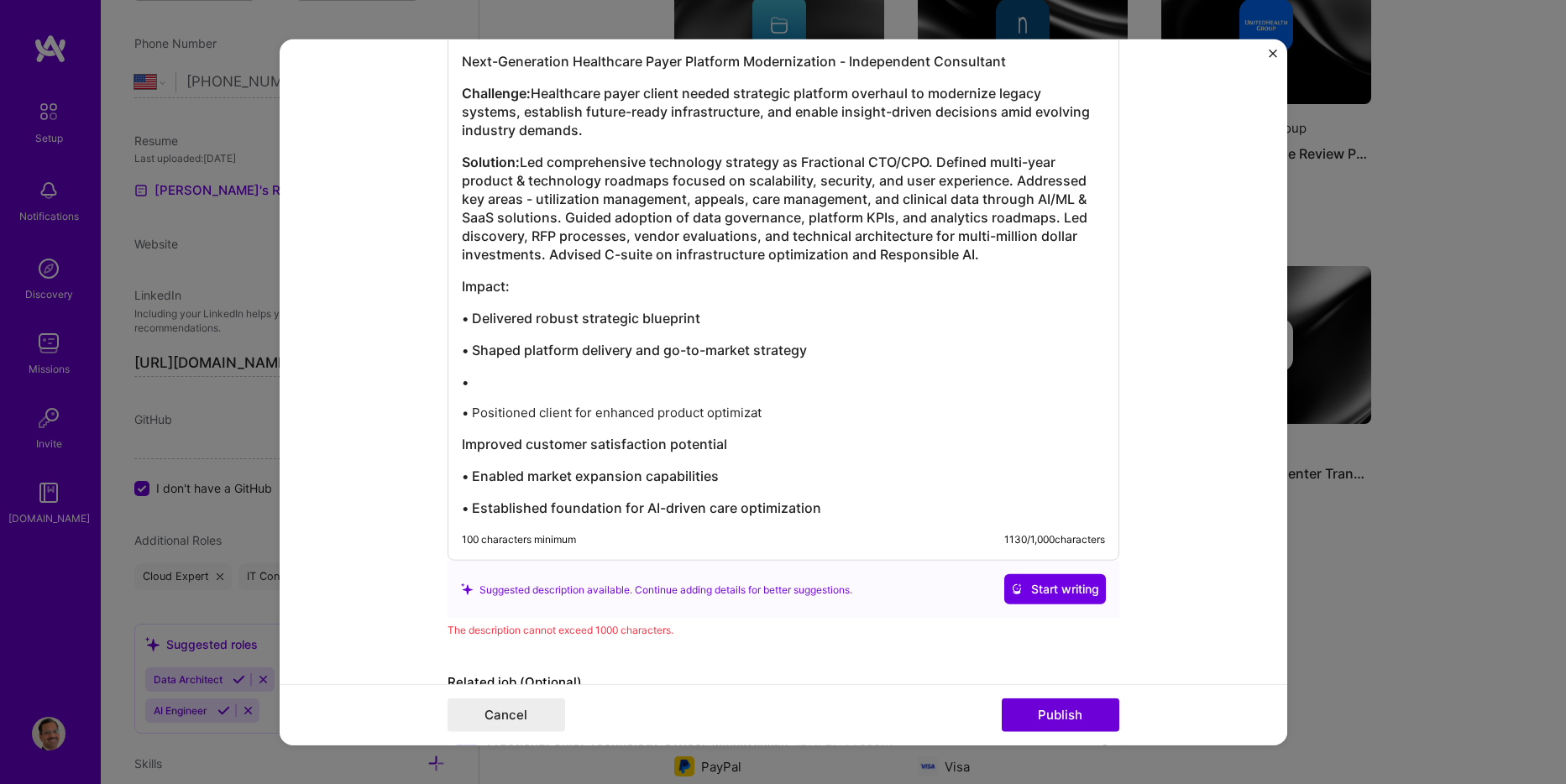
click at [467, 381] on h3 "•" at bounding box center [783, 382] width 643 height 18
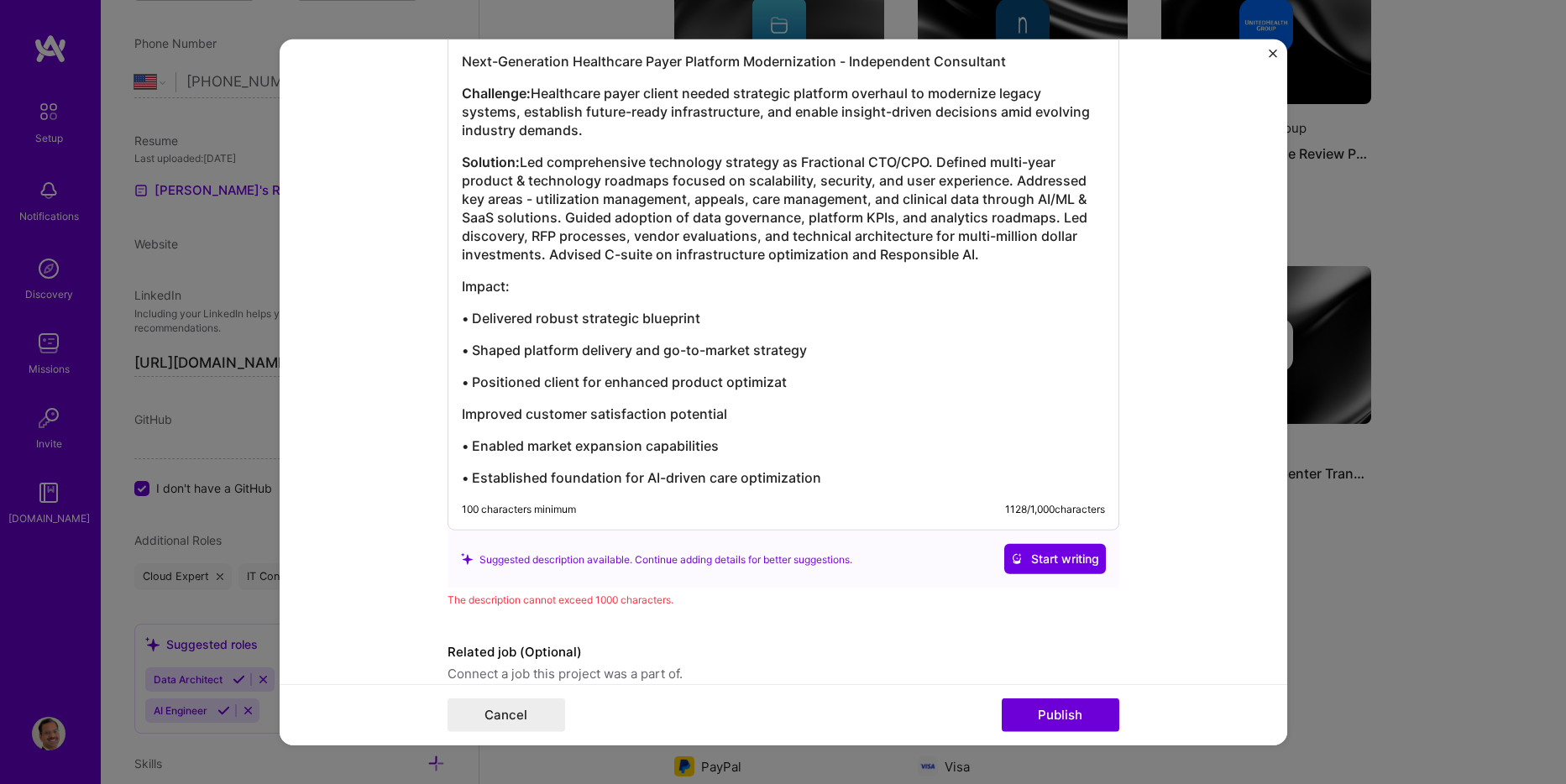
click at [465, 382] on h3 "• Positioned client for enhanced product optimizat" at bounding box center [783, 382] width 643 height 18
click at [468, 345] on h3 "• Shaped platform delivery and go-to-market strategy" at bounding box center [783, 350] width 643 height 18
click at [469, 320] on h3 "• Delivered robust strategic blueprint" at bounding box center [783, 318] width 643 height 18
click at [461, 445] on h3 "• Enabled market expansion capabilities" at bounding box center [783, 446] width 643 height 18
click at [467, 477] on h3 "• Established foundation for AI-driven care optimization" at bounding box center [783, 477] width 643 height 18
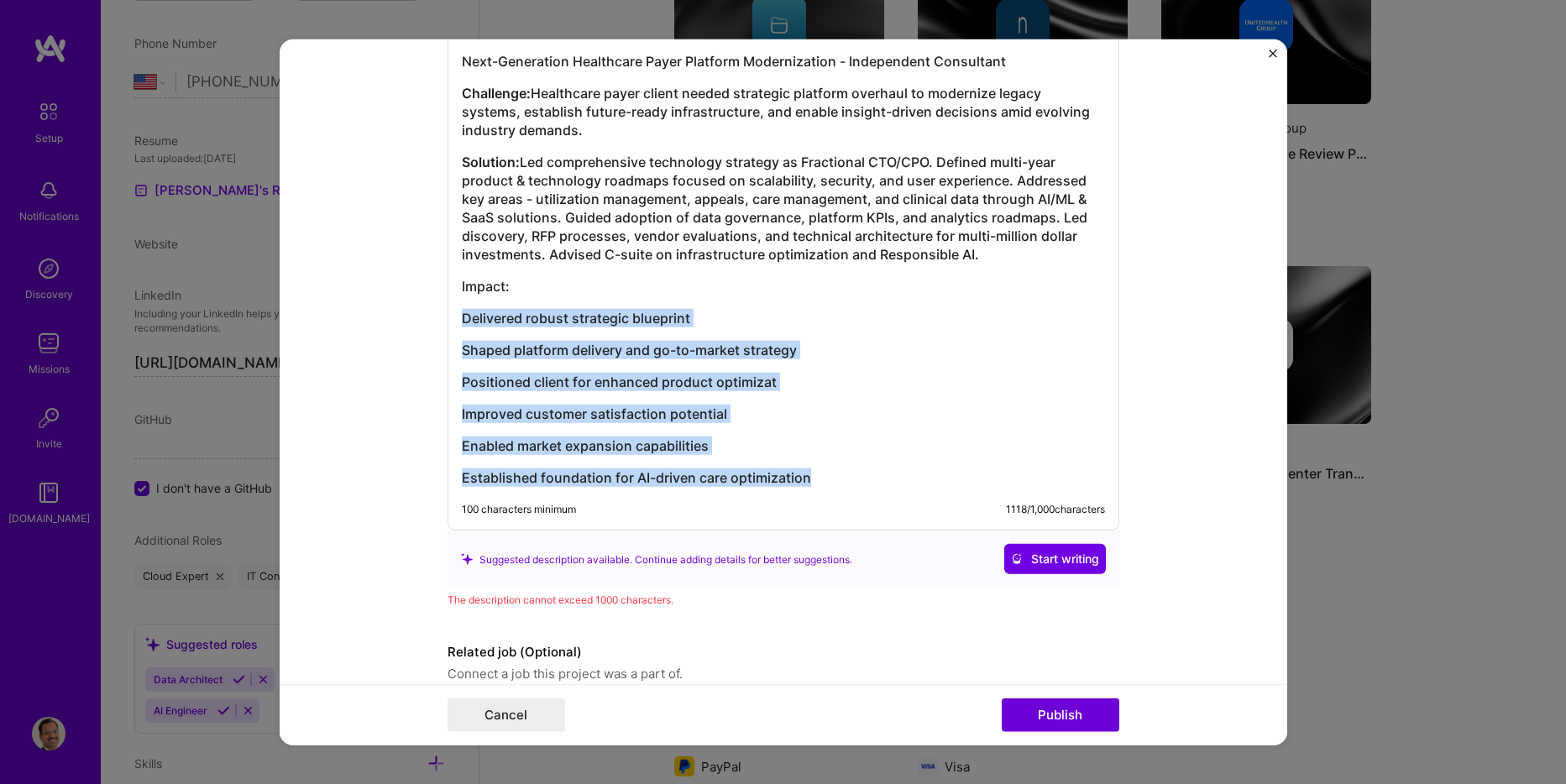
drag, startPoint x: 804, startPoint y: 471, endPoint x: 451, endPoint y: 318, distance: 384.7
click at [451, 318] on div "Next-Generation Healthcare Payer Platform Modernization - Independent Consultan…" at bounding box center [783, 264] width 672 height 533
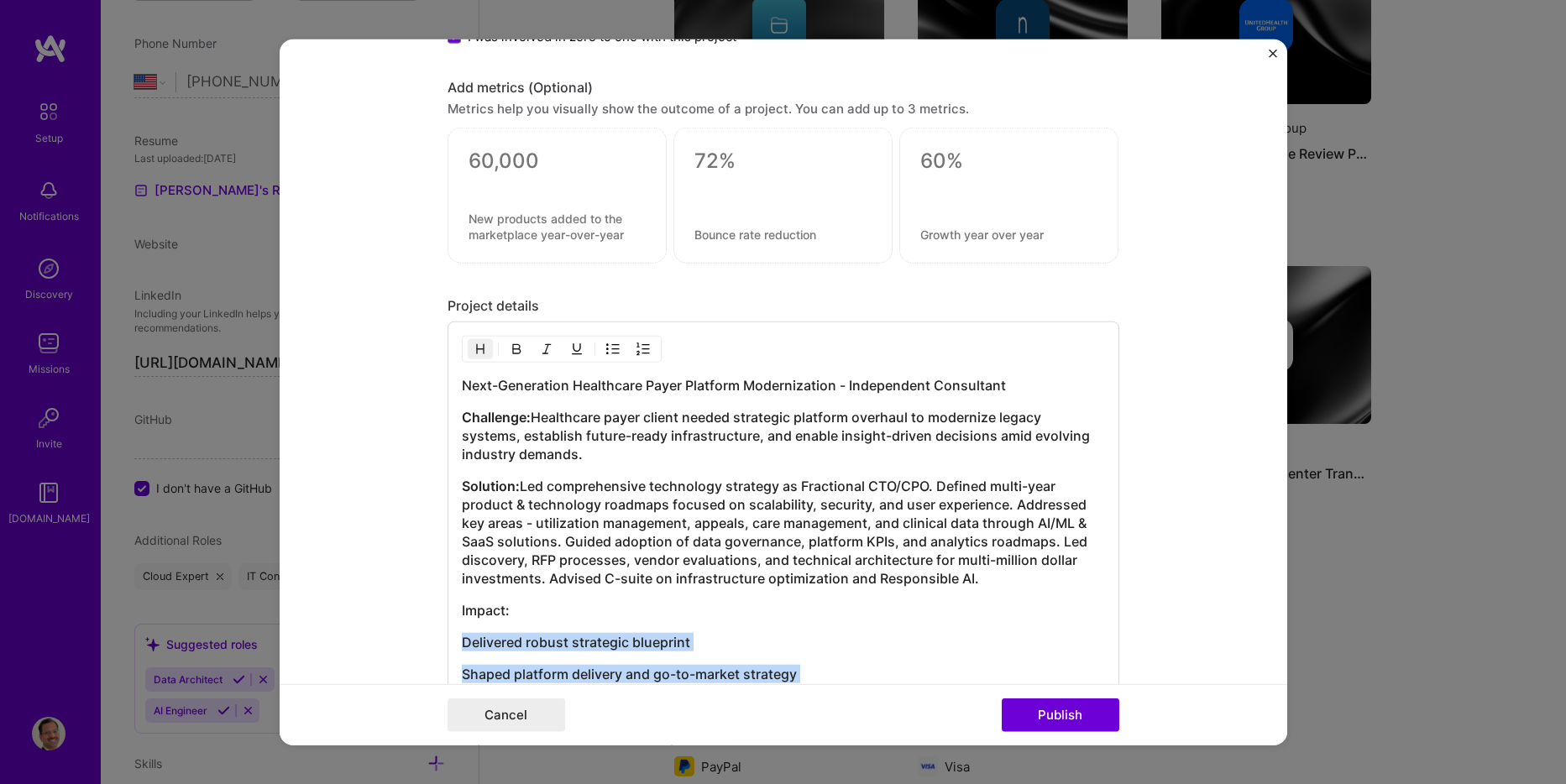
scroll to position [1511, 0]
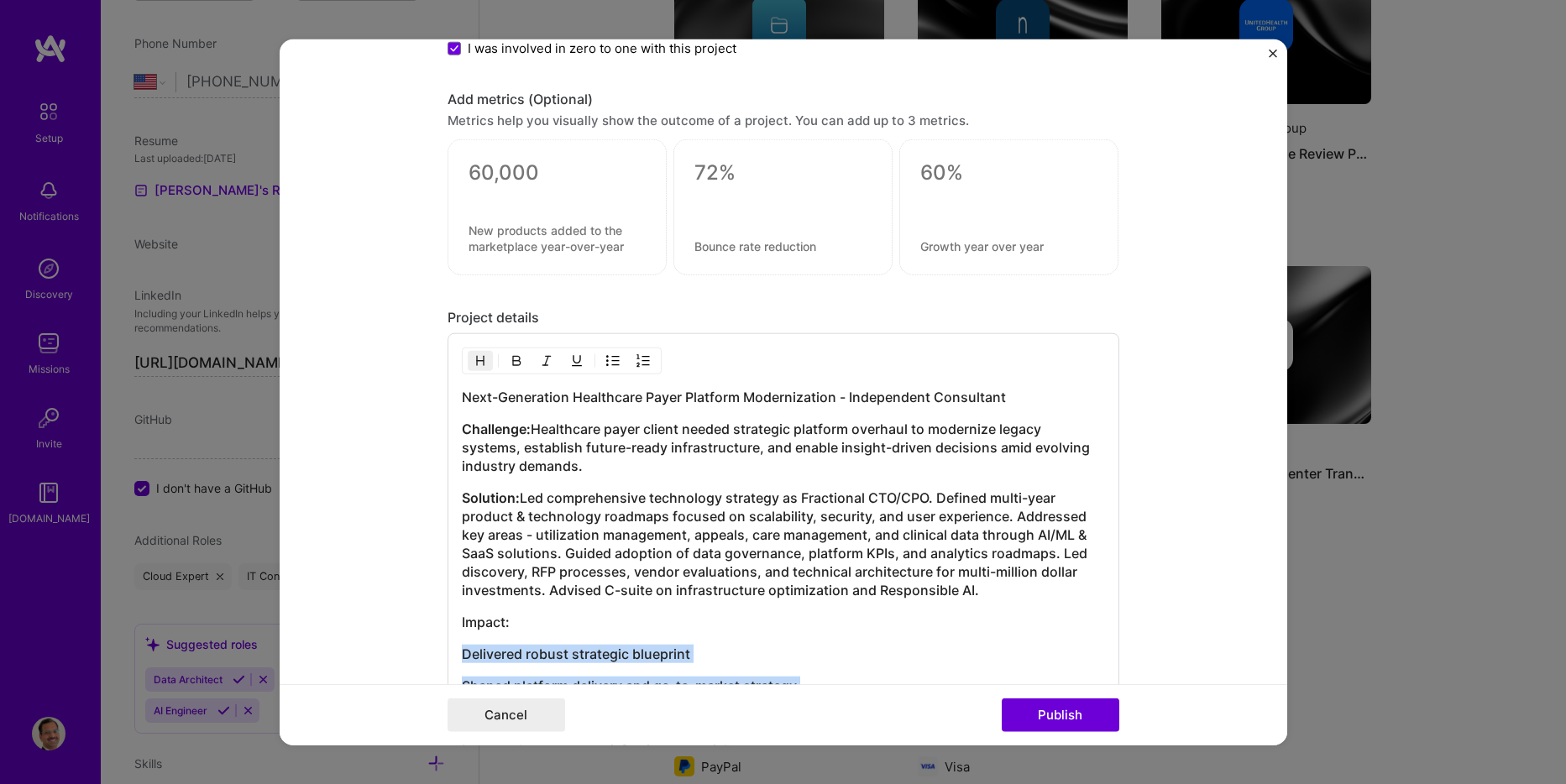
click at [606, 364] on img "button" at bounding box center [613, 361] width 13 height 13
drag, startPoint x: 512, startPoint y: 619, endPoint x: 435, endPoint y: 627, distance: 77.4
click at [435, 627] on form "Project title Technology Strategy and Product Innovation Leadership Company Inn…" at bounding box center [783, 392] width 1008 height 706
click at [508, 370] on button "button" at bounding box center [516, 361] width 25 height 20
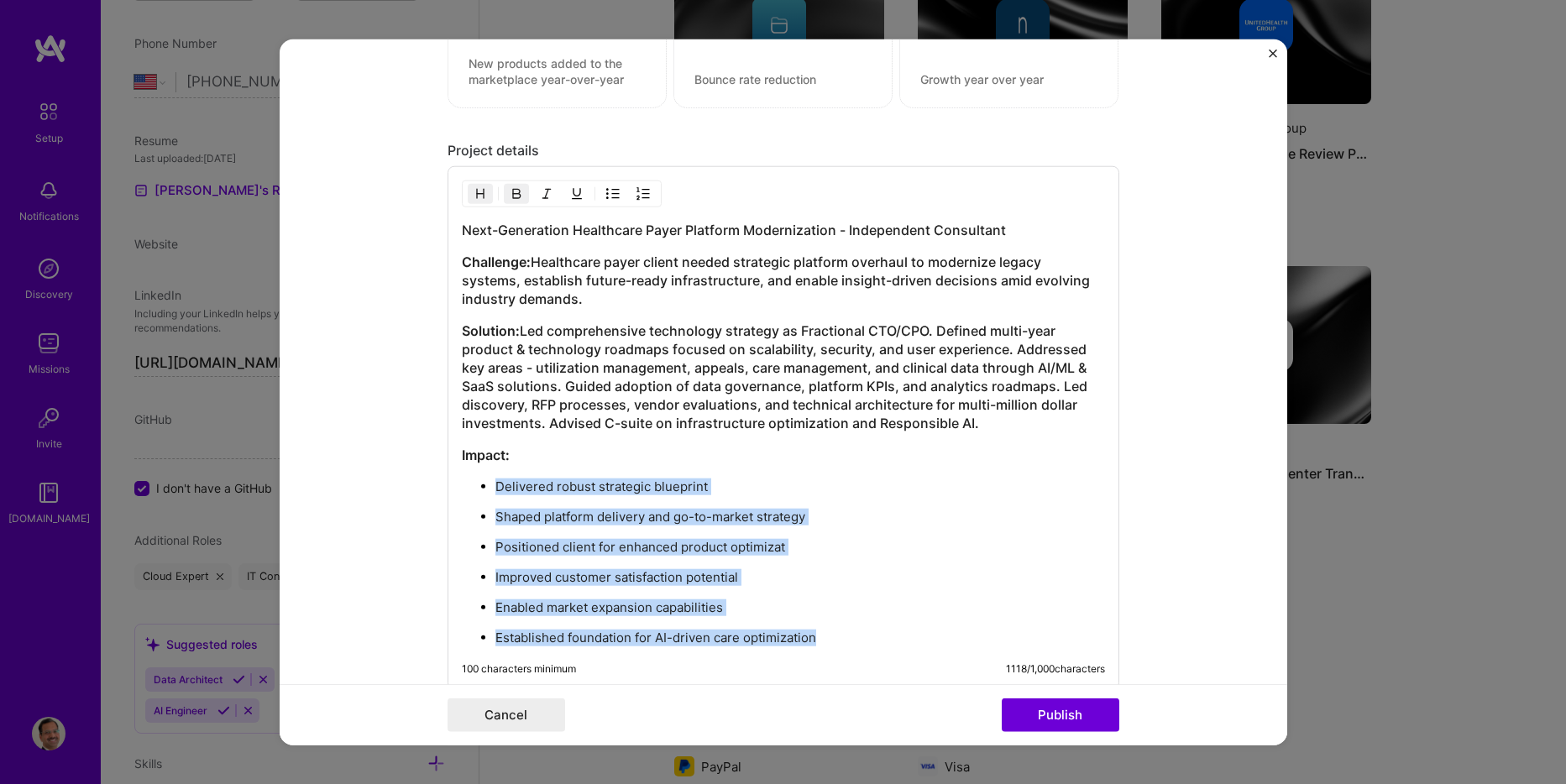
scroll to position [1763, 0]
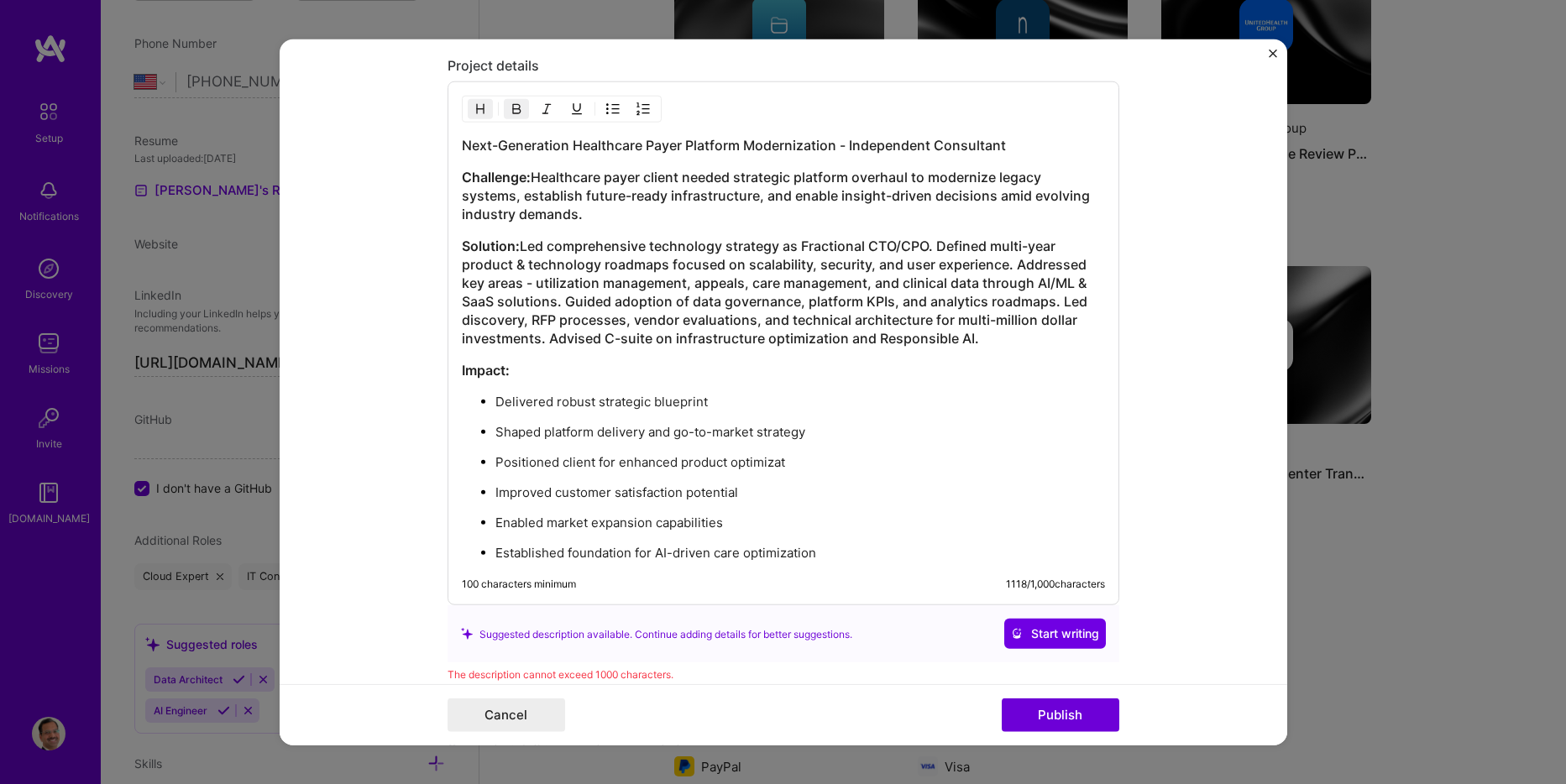
click at [821, 545] on p "Established foundation for AI-driven care optimization" at bounding box center [799, 553] width 609 height 17
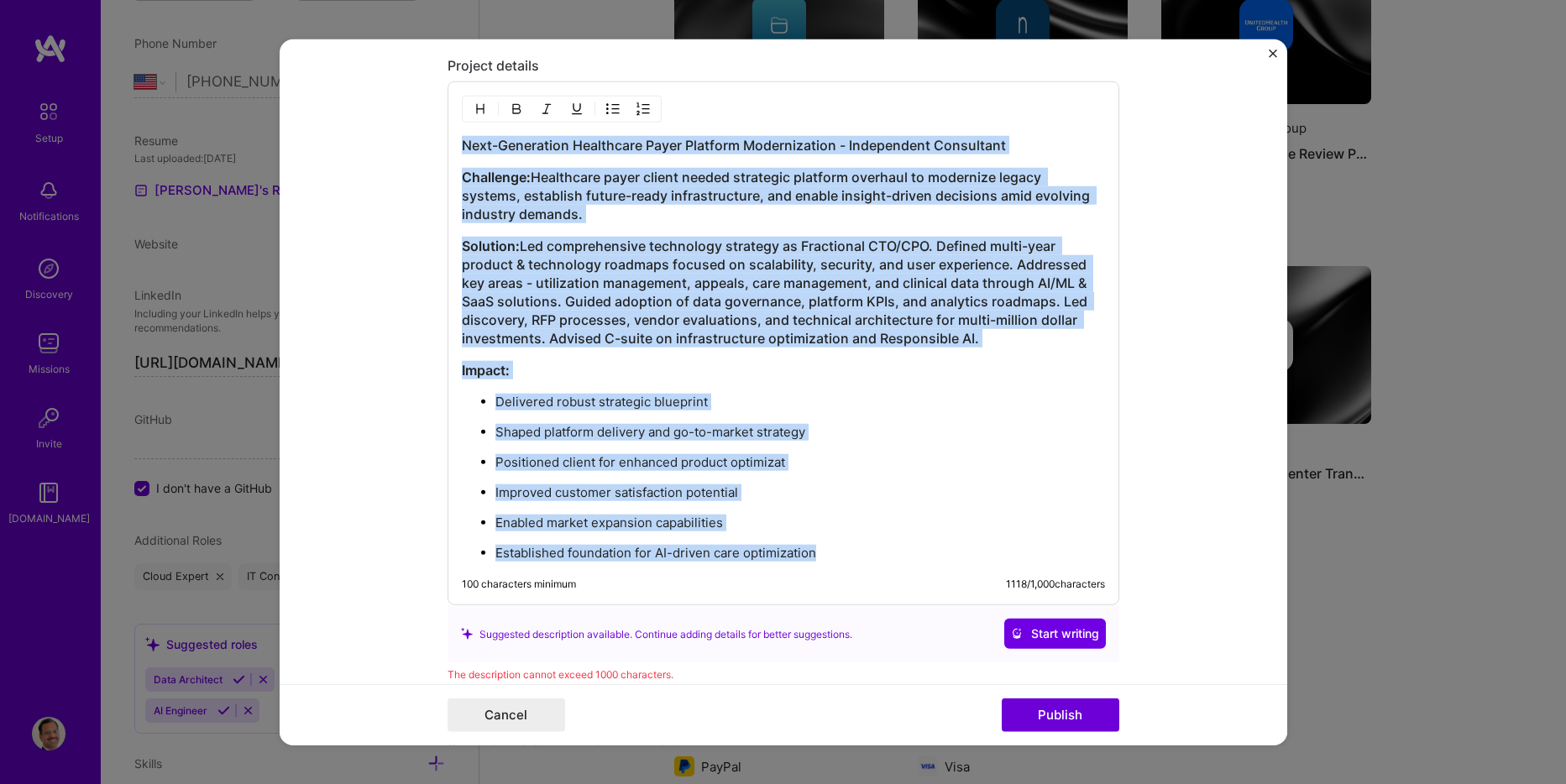
drag, startPoint x: 812, startPoint y: 548, endPoint x: 456, endPoint y: 142, distance: 540.0
click at [455, 138] on div "Next-Generation Healthcare Payer Platform Modernization - Independent Consultan…" at bounding box center [783, 343] width 672 height 524
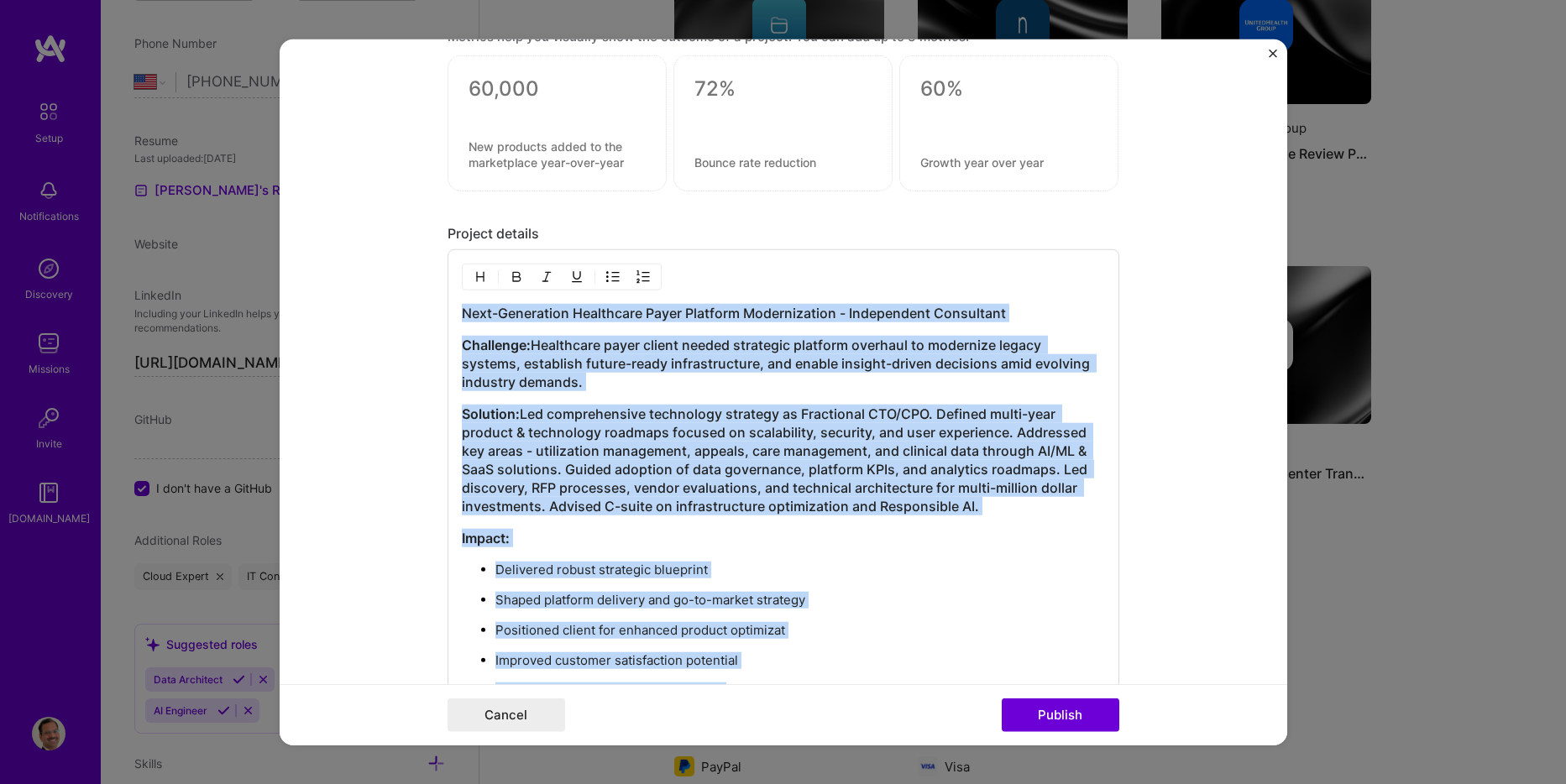
click at [831, 318] on h3 "Next-Generation Healthcare Payer Platform Modernization - Independent Consultant" at bounding box center [783, 313] width 643 height 18
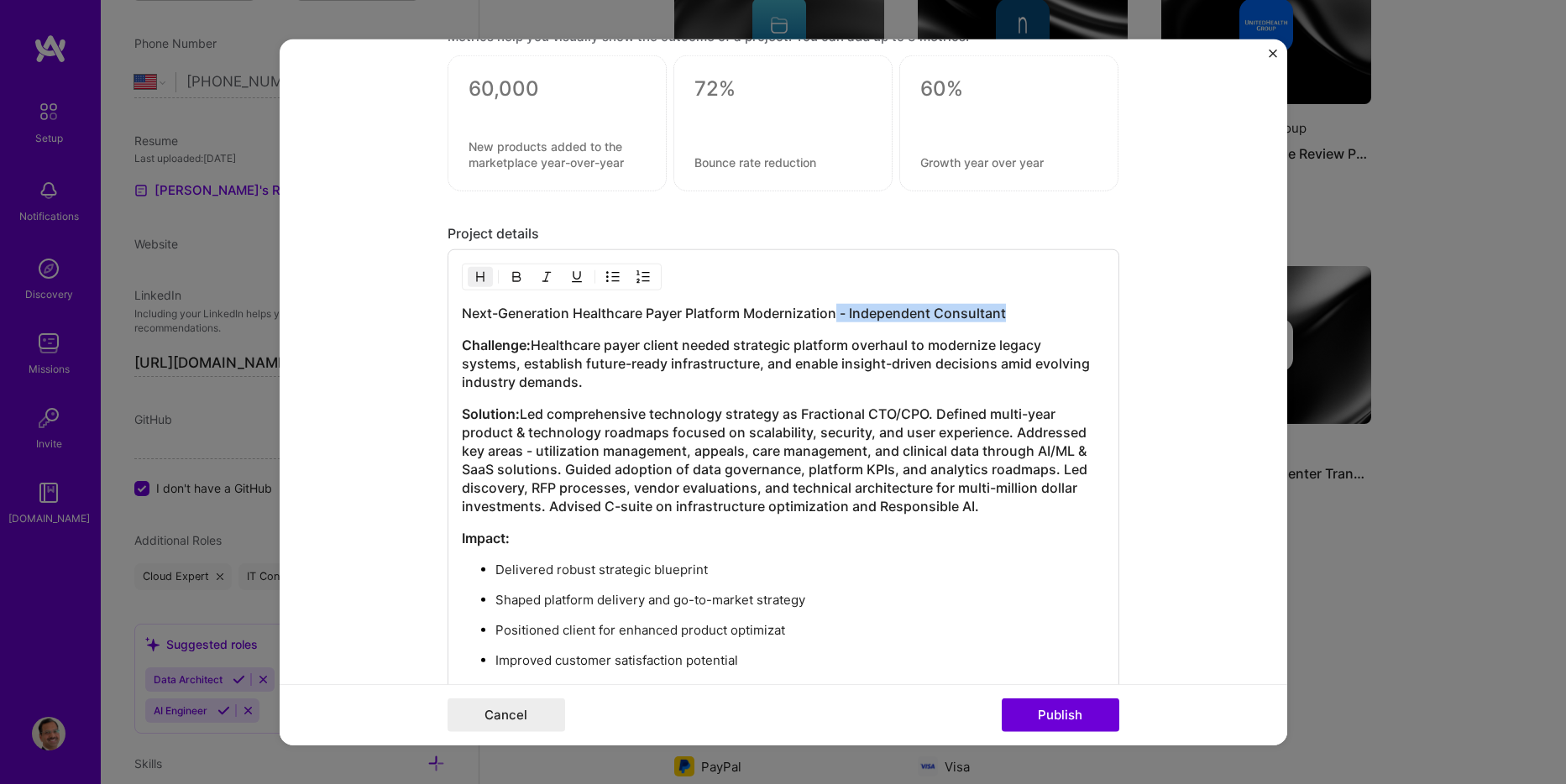
drag, startPoint x: 830, startPoint y: 317, endPoint x: 999, endPoint y: 320, distance: 169.0
click at [999, 320] on h3 "Next-Generation Healthcare Payer Platform Modernization - Independent Consultant" at bounding box center [783, 313] width 643 height 18
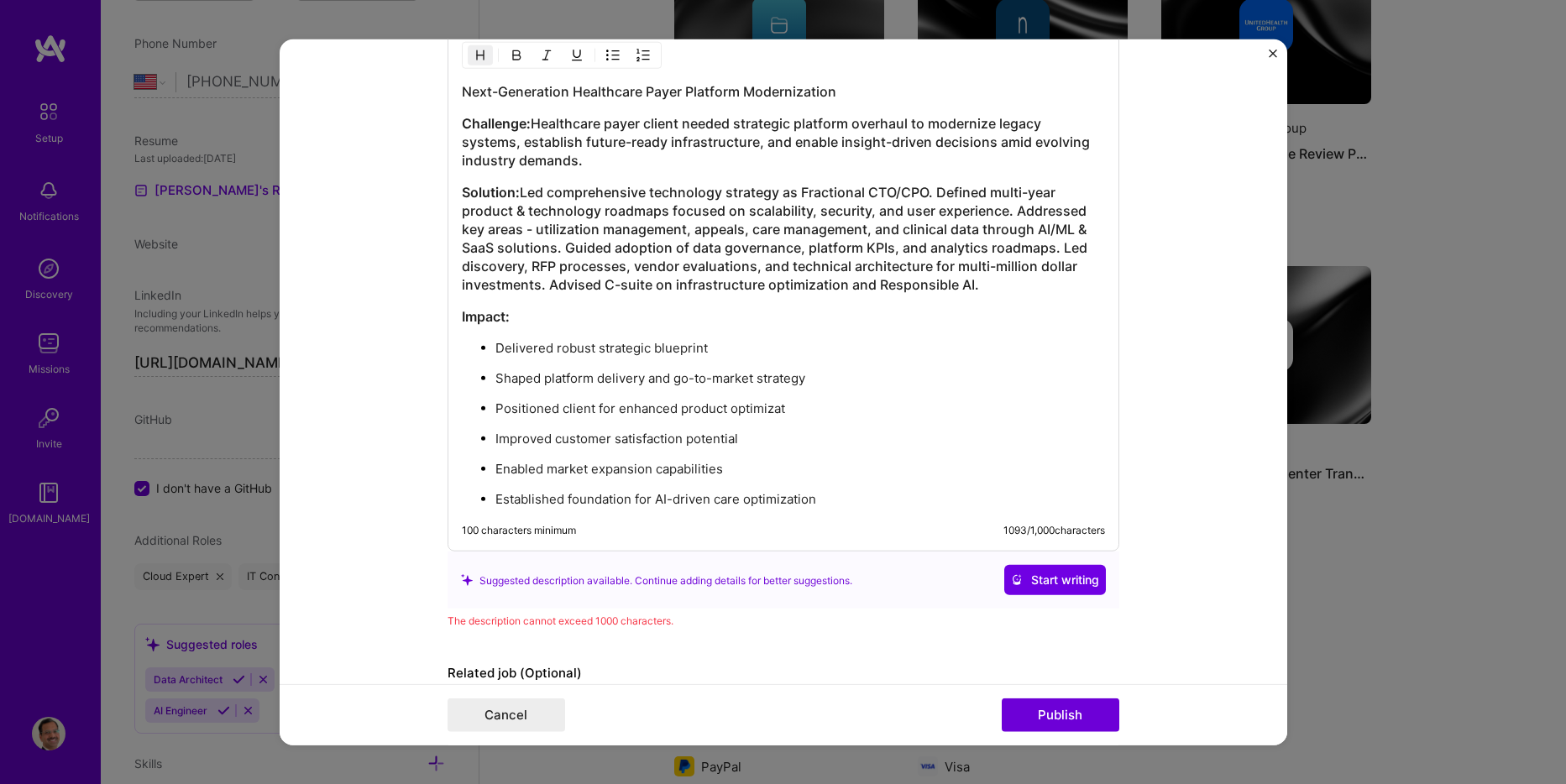
scroll to position [1847, 0]
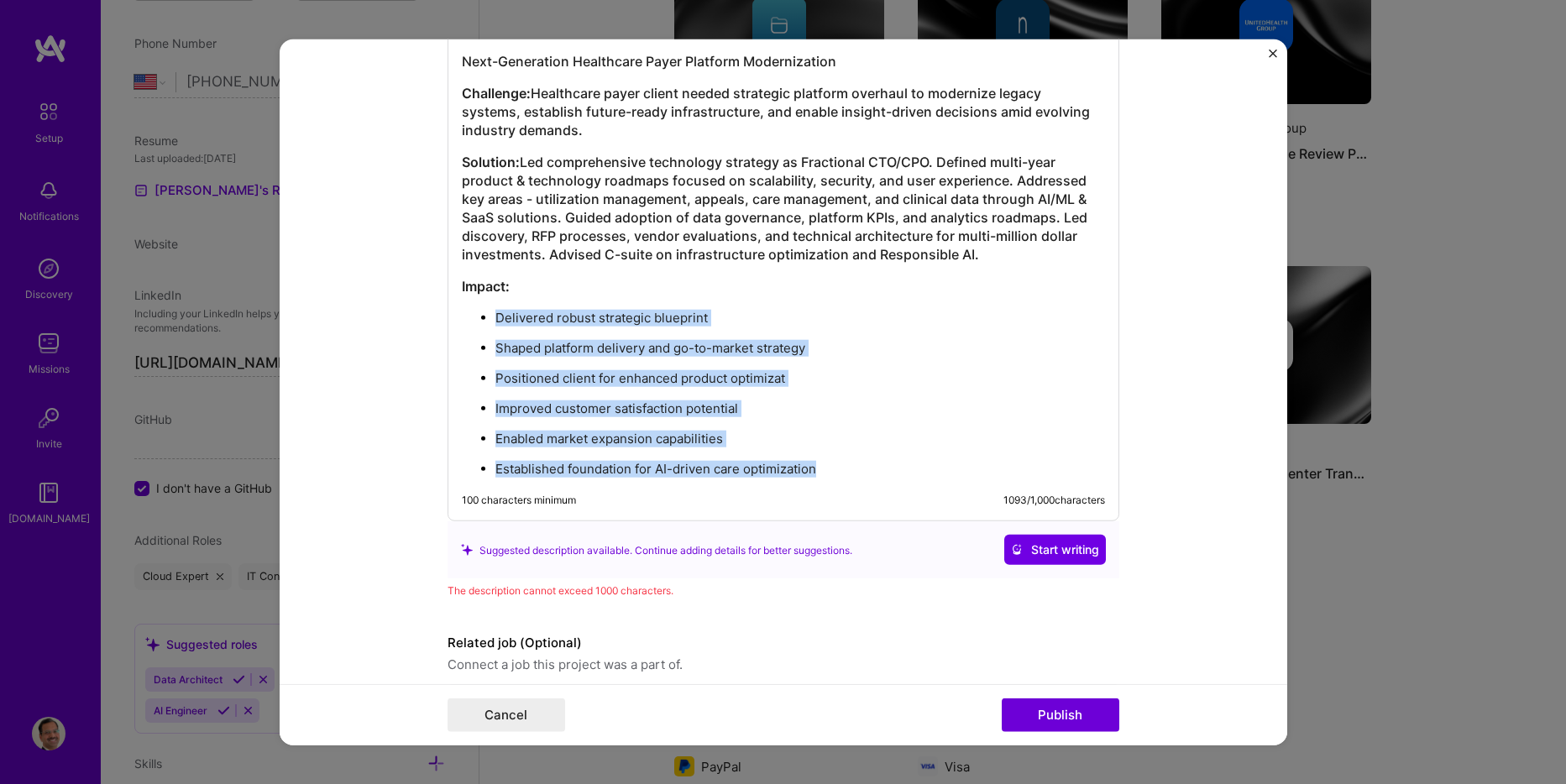
drag, startPoint x: 821, startPoint y: 465, endPoint x: 488, endPoint y: 316, distance: 364.8
click at [488, 316] on ul "Delivered robust strategic blueprint Shaped platform delivery and go-to-market …" at bounding box center [783, 393] width 643 height 169
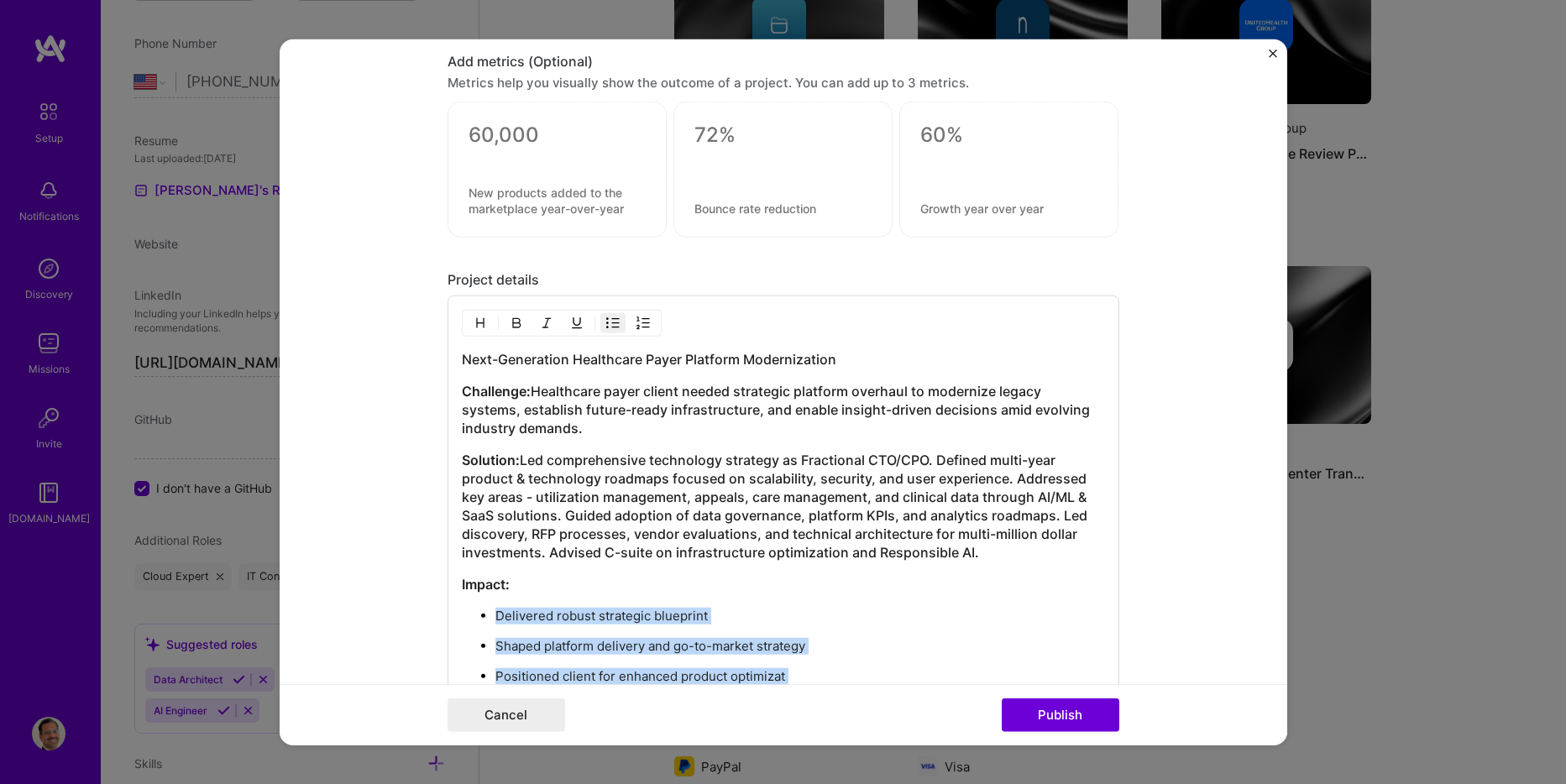
scroll to position [1511, 0]
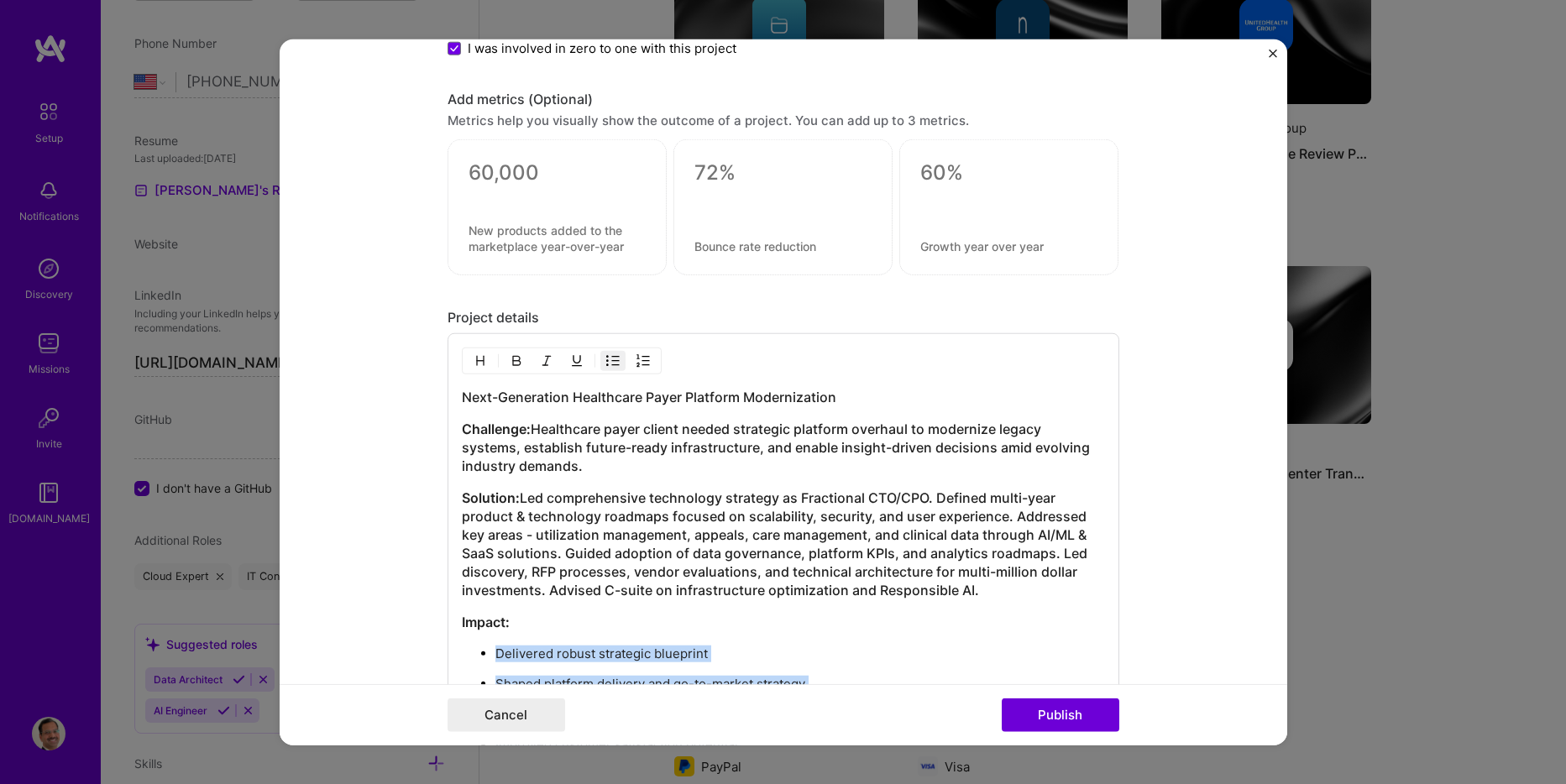
click at [610, 355] on img "button" at bounding box center [613, 361] width 13 height 13
drag, startPoint x: 603, startPoint y: 362, endPoint x: 749, endPoint y: 385, distance: 147.8
click at [606, 361] on img "button" at bounding box center [613, 361] width 13 height 13
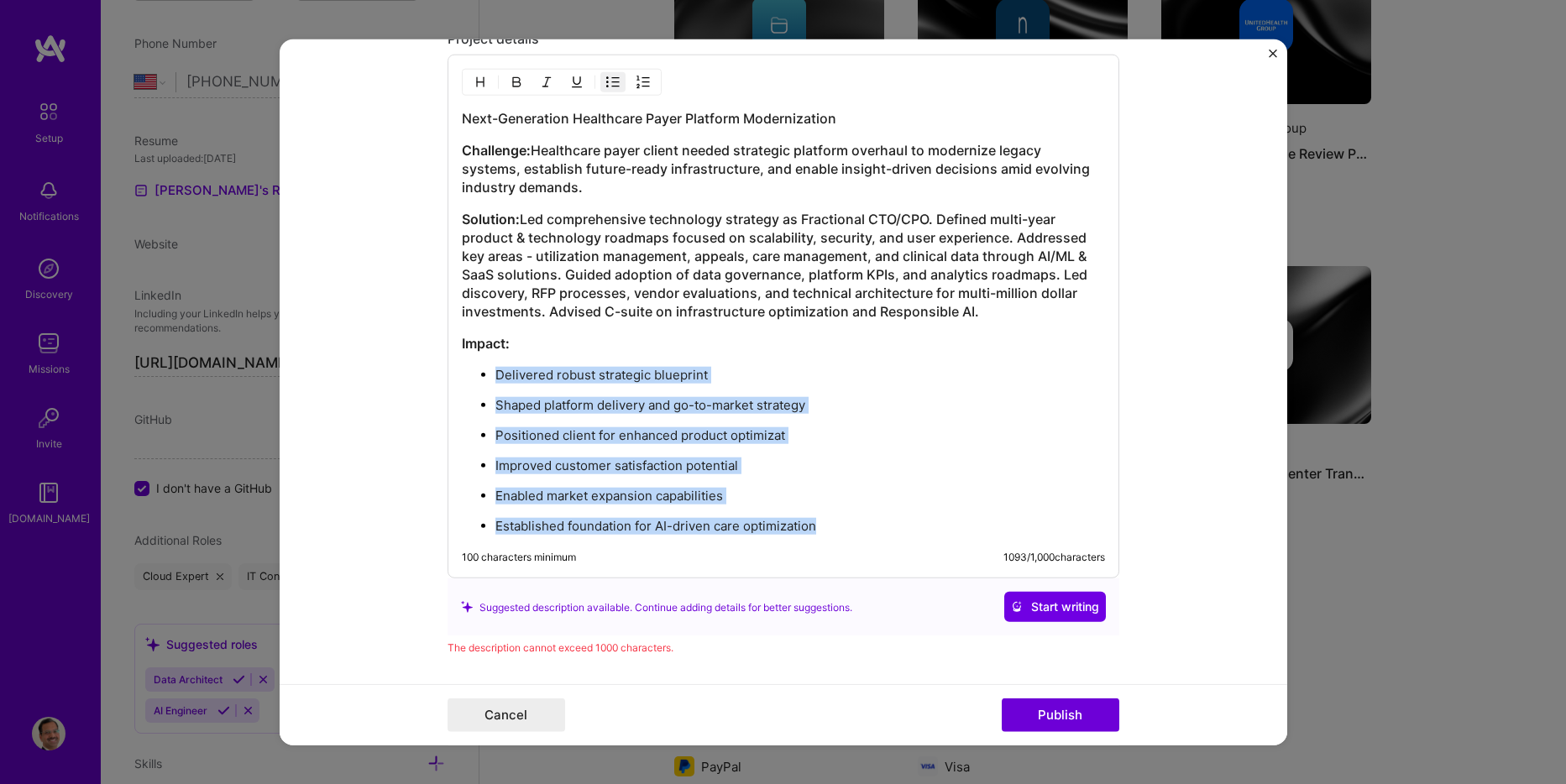
scroll to position [1847, 0]
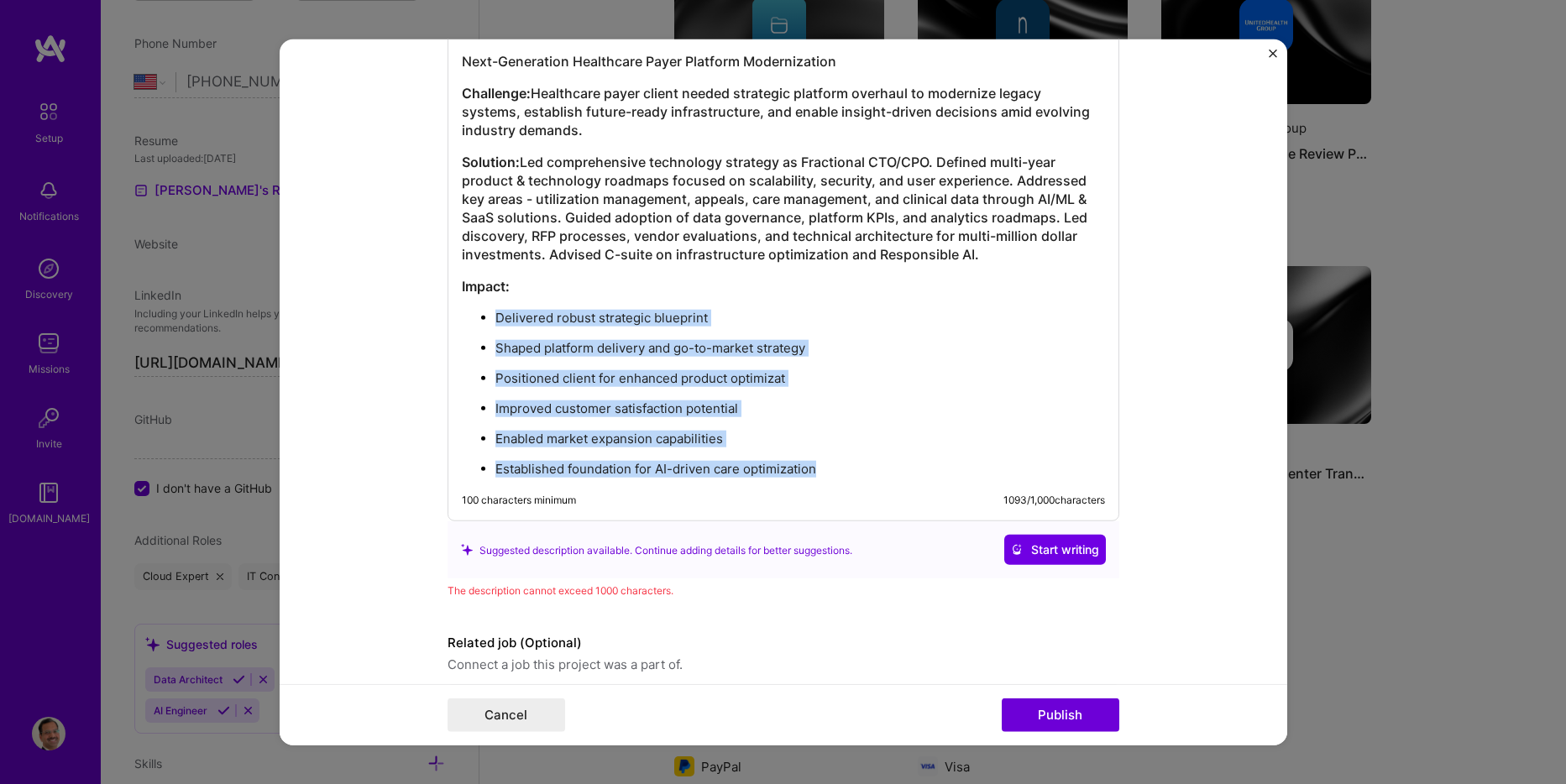
click at [847, 411] on p "Improved customer satisfaction potential" at bounding box center [799, 409] width 609 height 17
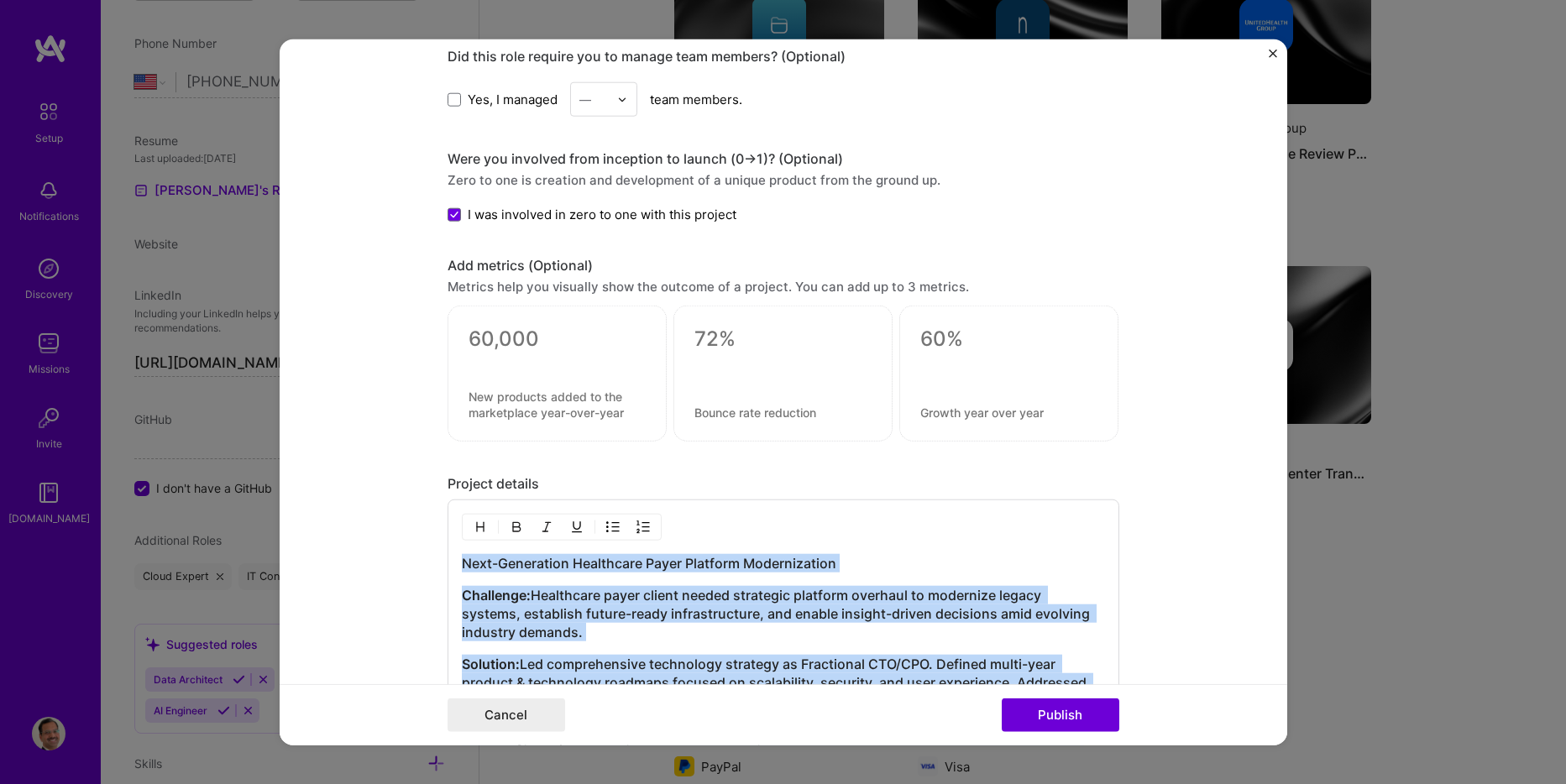
scroll to position [1202, 0]
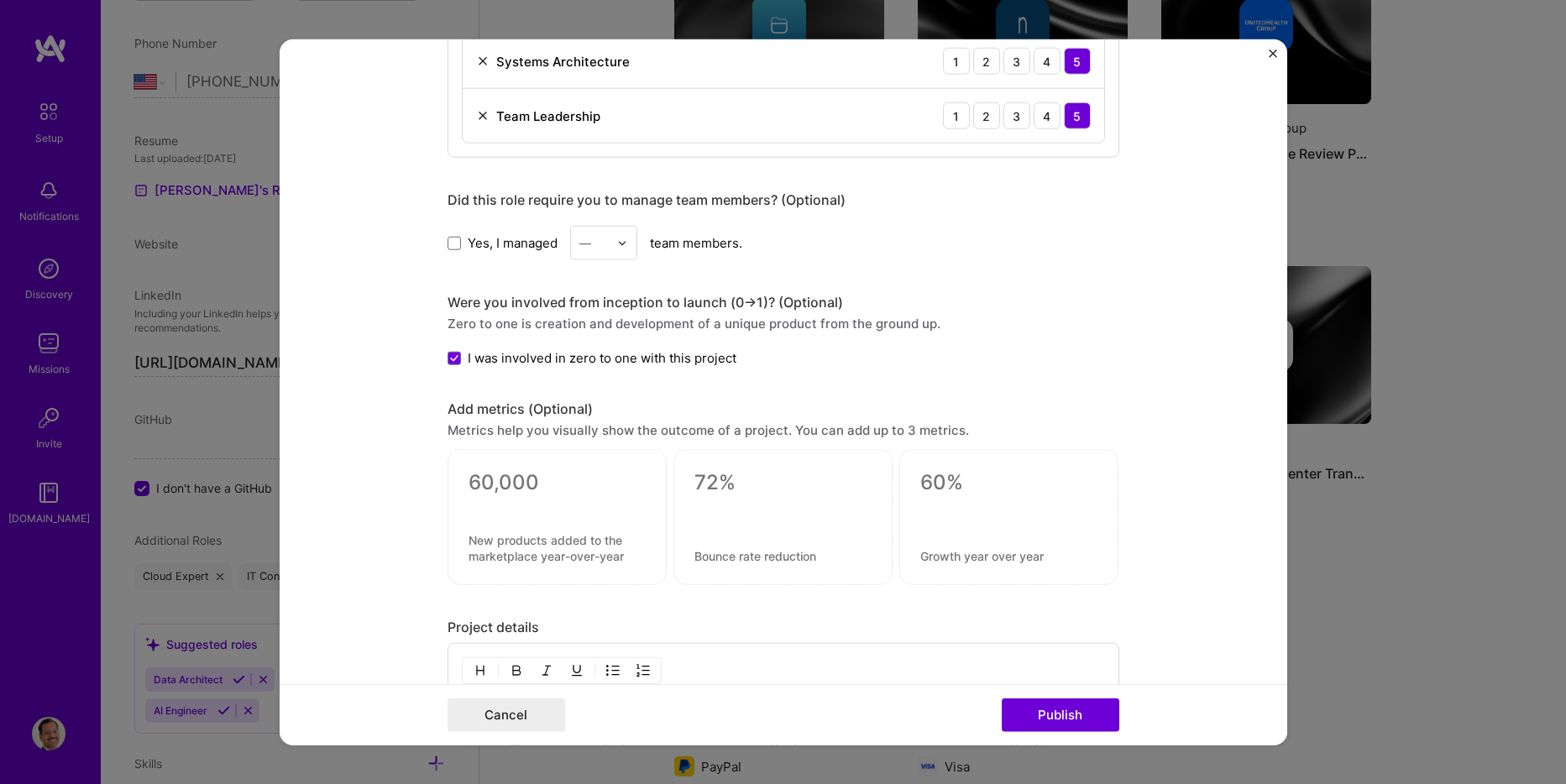
drag, startPoint x: 825, startPoint y: 472, endPoint x: 450, endPoint y: 580, distance: 390.2
click at [467, 586] on div "Project title Technology Strategy and Product Innovation Leadership Company Inn…" at bounding box center [783, 118] width 672 height 2493
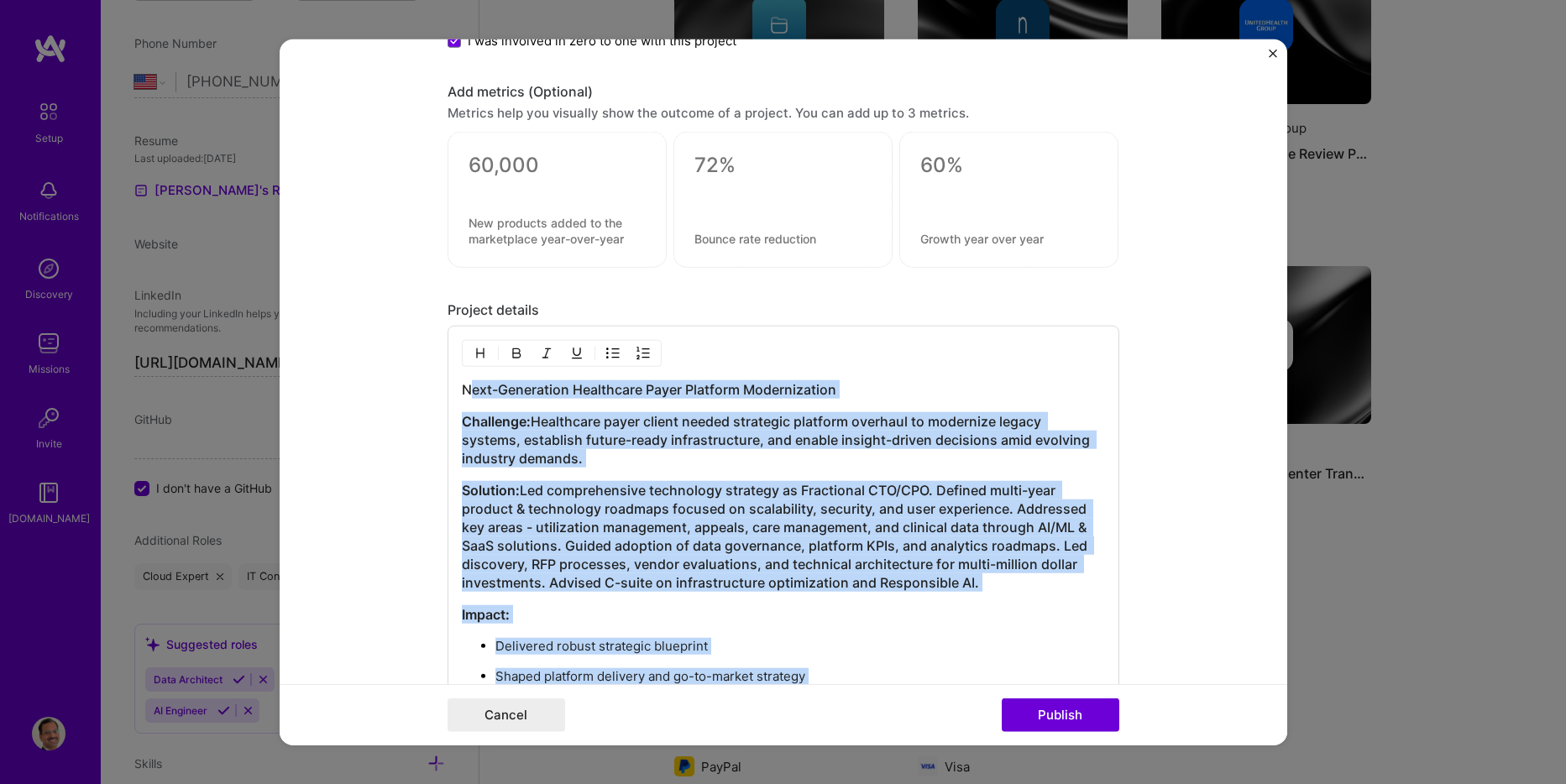
scroll to position [1621, 0]
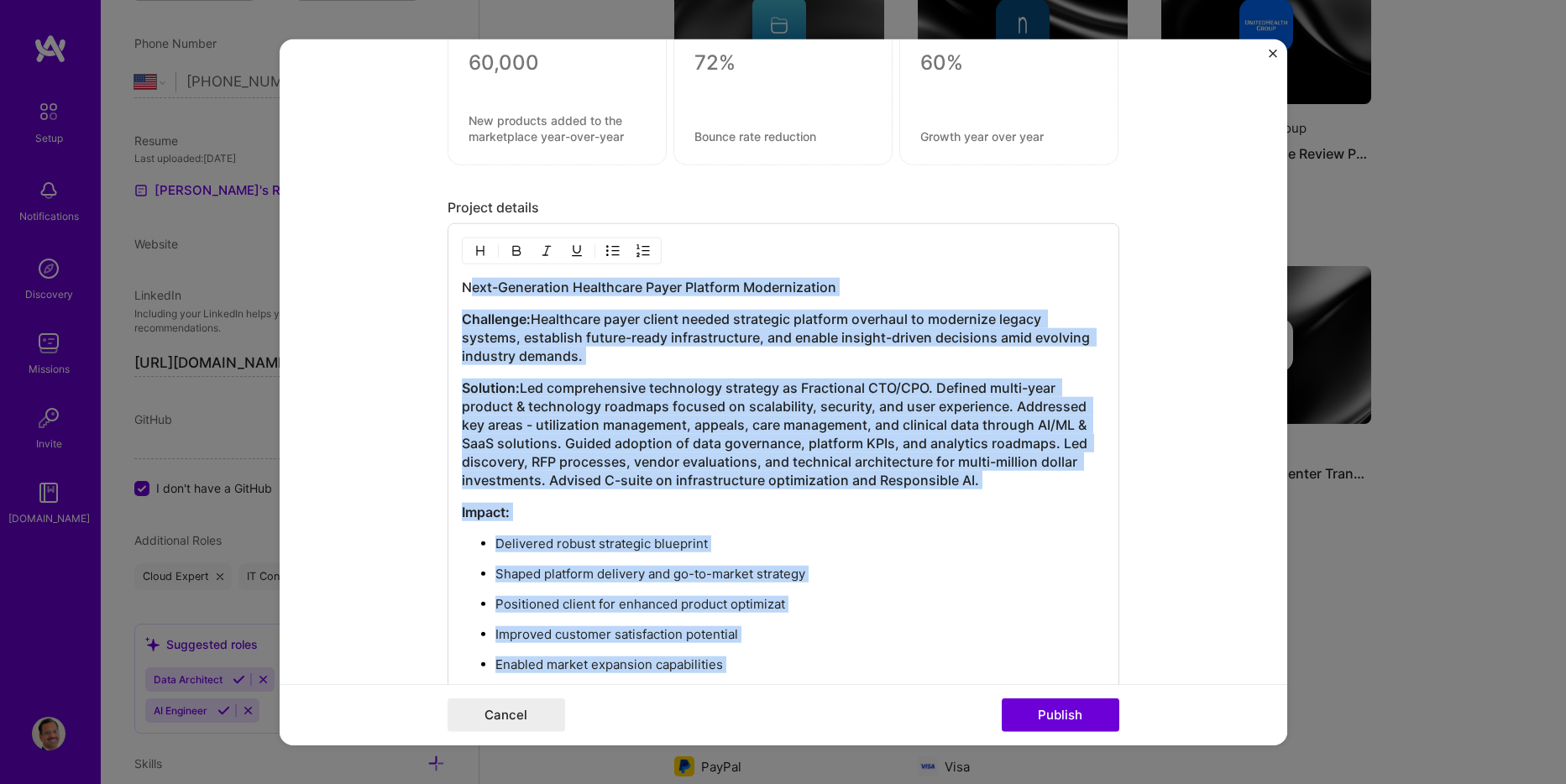
click at [672, 383] on h3 "Solution: Led comprehensive technology strategy as Fractional CTO/CPO. Defined …" at bounding box center [783, 434] width 643 height 111
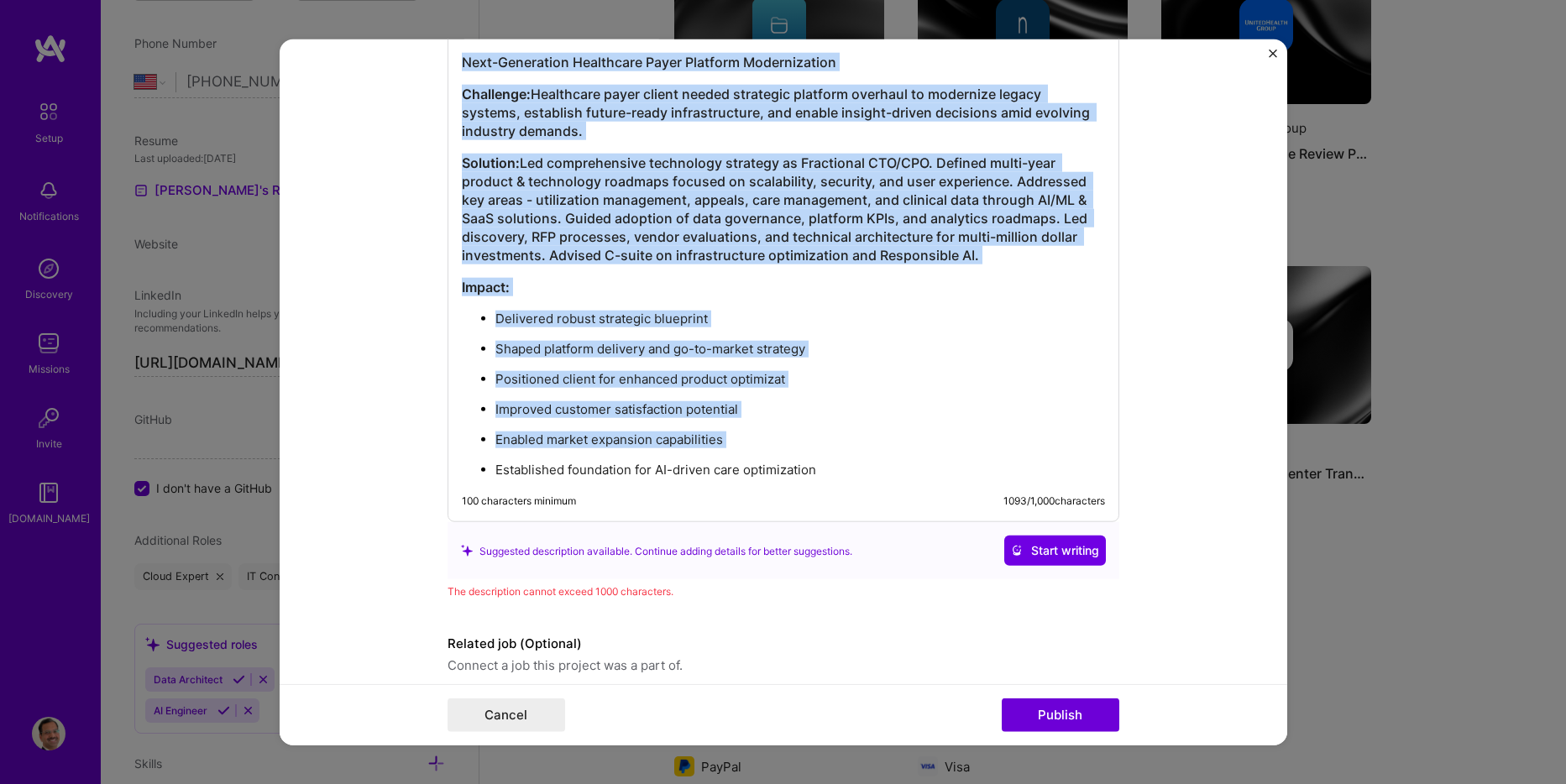
scroll to position [1913, 0]
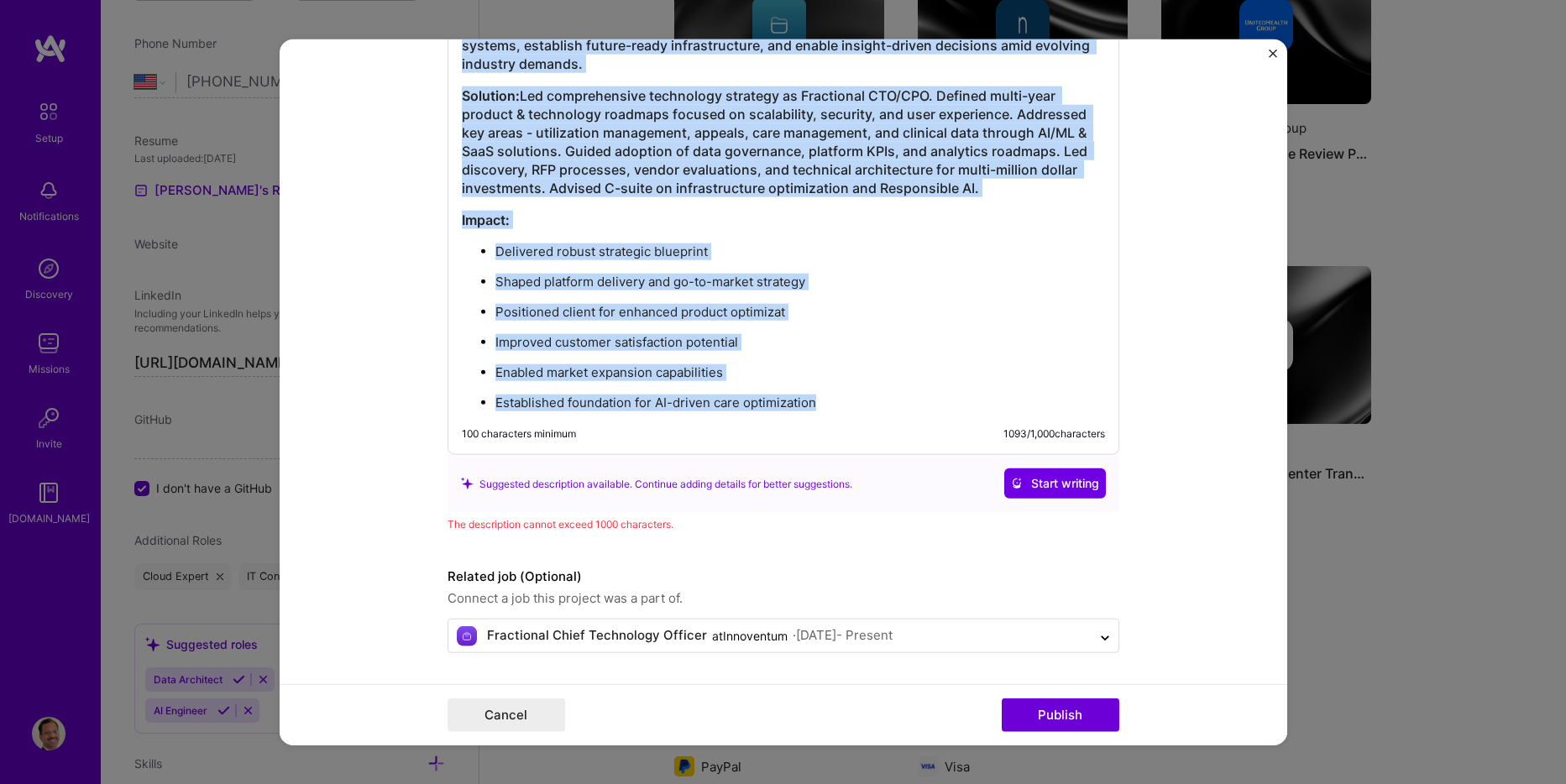
drag, startPoint x: 456, startPoint y: 287, endPoint x: 875, endPoint y: 421, distance: 439.9
click at [875, 421] on div "Next-Generation Healthcare Payer Platform Modernization Challenge: Healthcare p…" at bounding box center [783, 192] width 672 height 524
copy div "Next-Generation Healthcare Payer Platform Modernization Challenge: Healthcare p…"
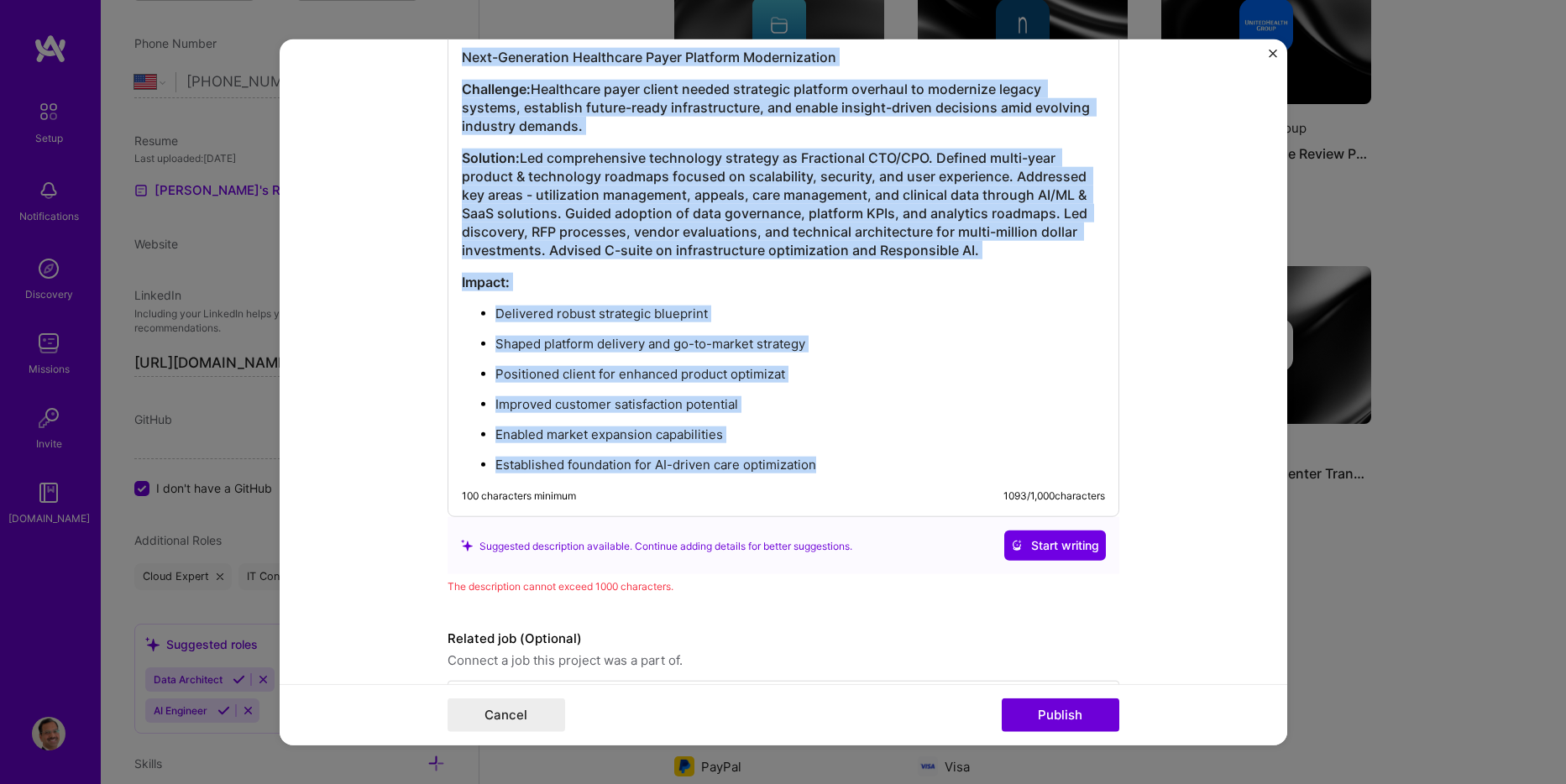
scroll to position [1745, 0]
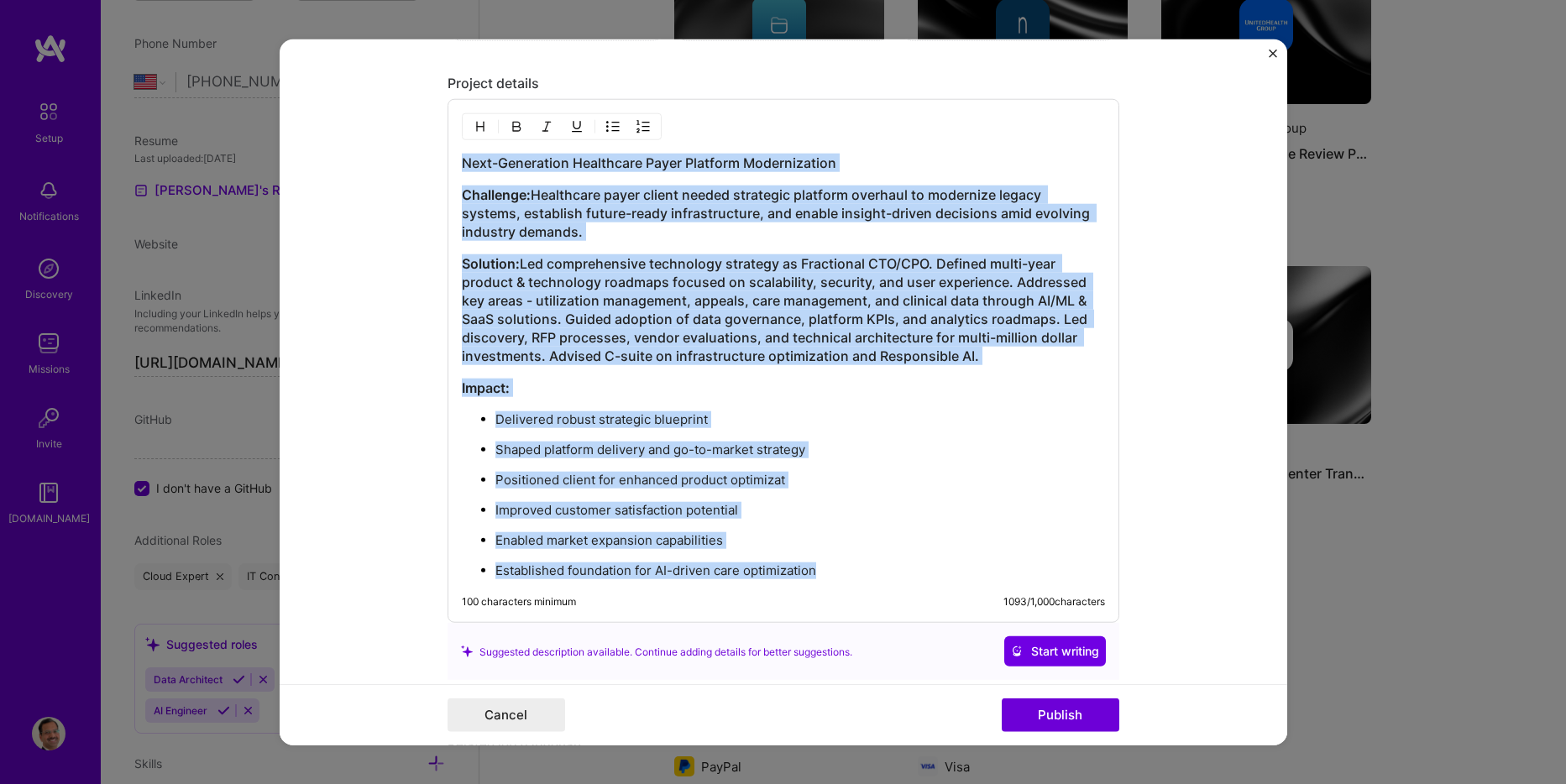
click at [625, 245] on div "Next-Generation Healthcare Payer Platform Modernization Challenge: Healthcare p…" at bounding box center [783, 366] width 643 height 426
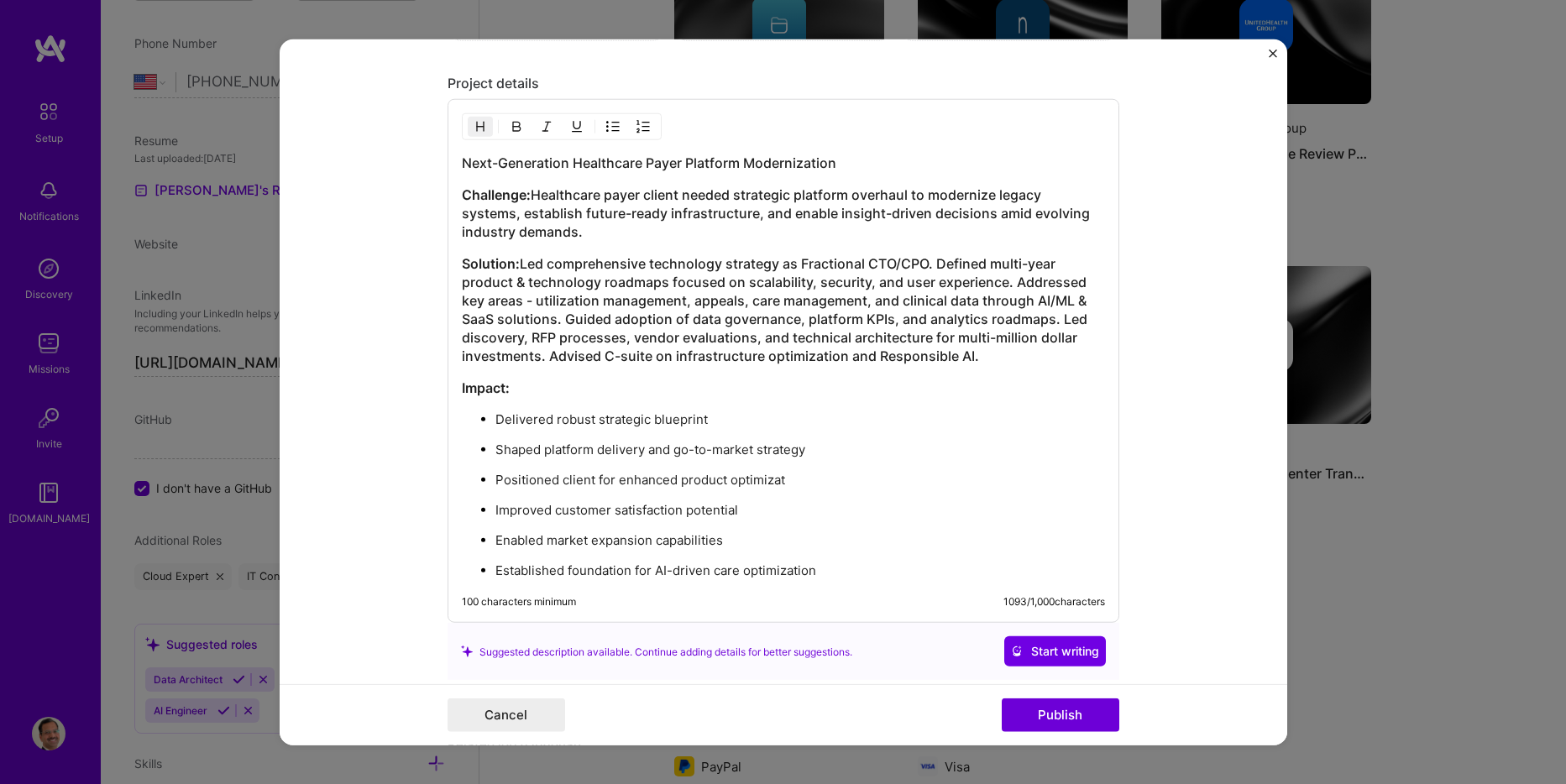
click at [565, 164] on h3 "Next-Generation Healthcare Payer Platform Modernization" at bounding box center [783, 163] width 643 height 18
drag, startPoint x: 519, startPoint y: 164, endPoint x: 562, endPoint y: 164, distance: 43.0
click at [562, 164] on h3 "Next-Generation Healthcare Payer Platform Modernization" at bounding box center [783, 163] width 643 height 18
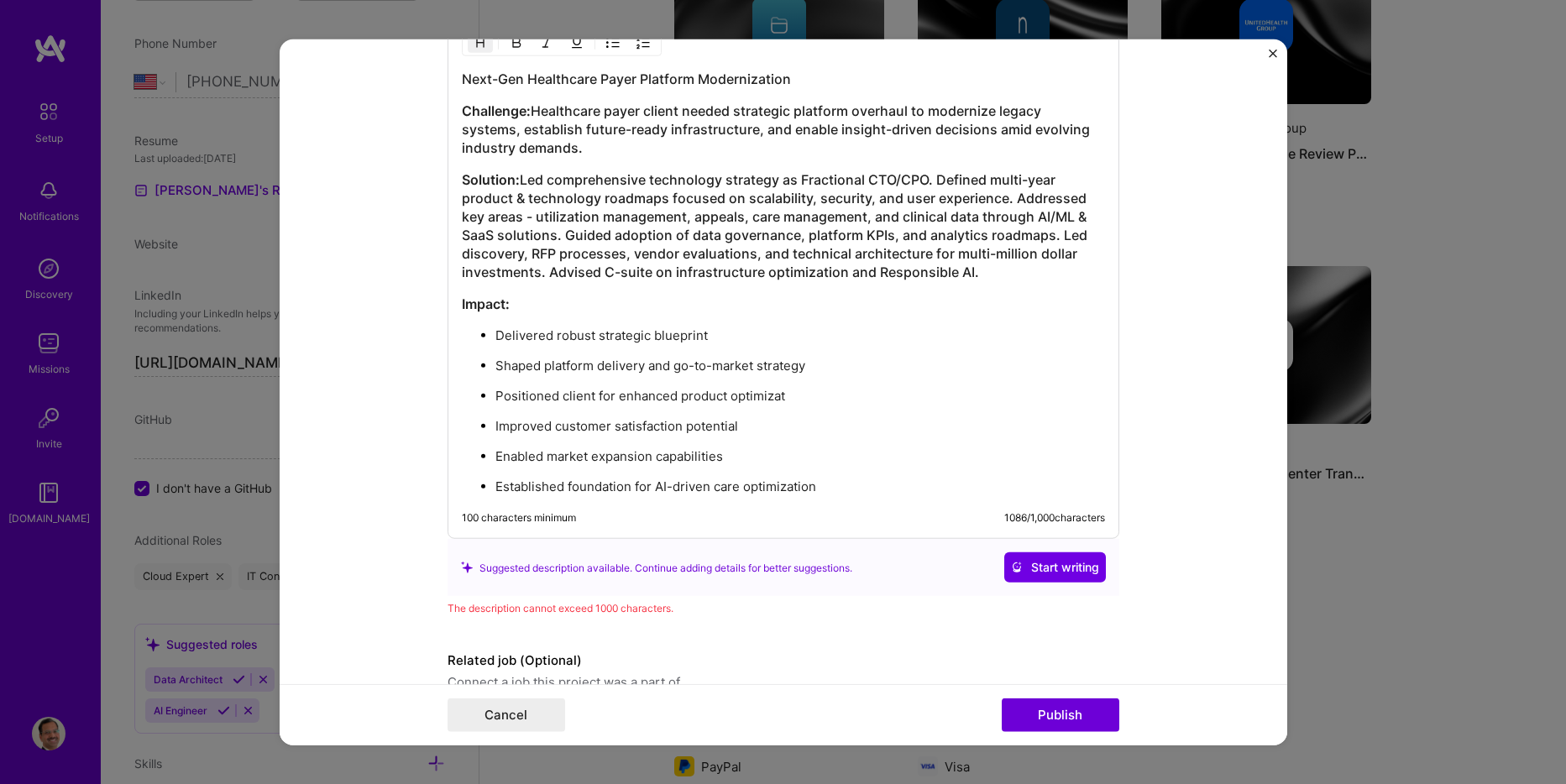
click at [829, 483] on p "Established foundation for AI-driven care optimization" at bounding box center [799, 487] width 609 height 17
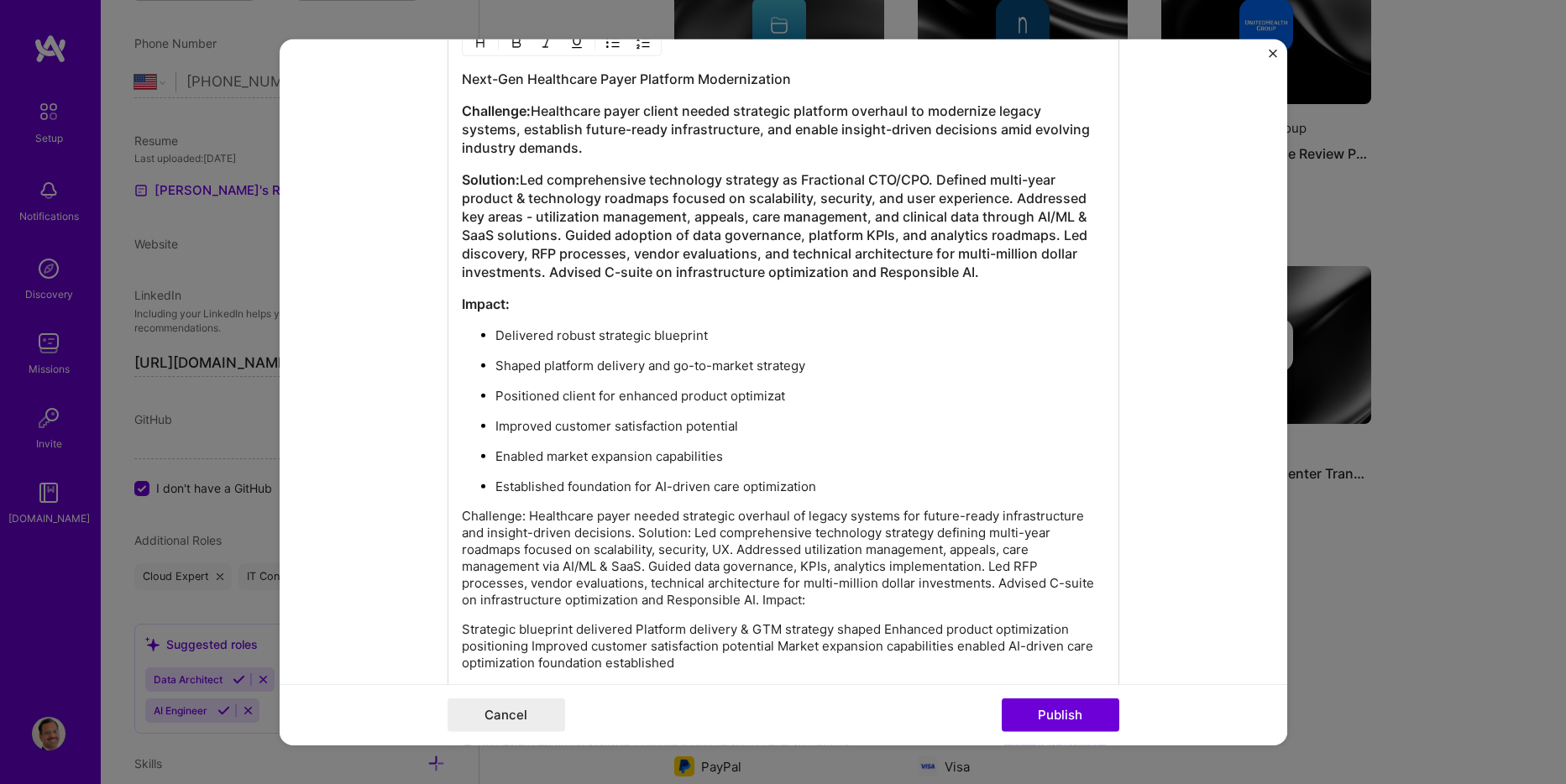
scroll to position [1745, 0]
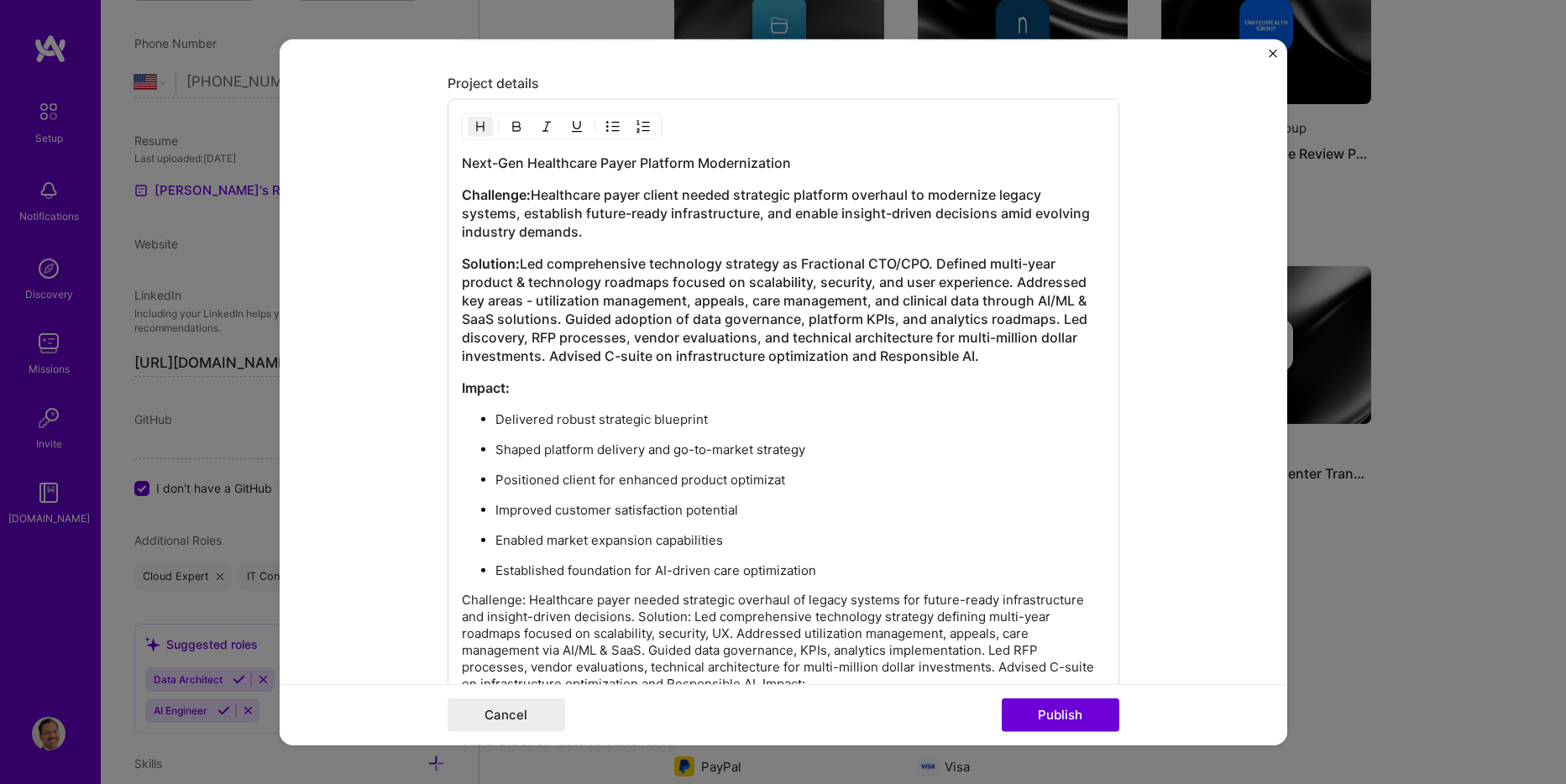
click at [661, 192] on h3 "Challenge: Healthcare payer client needed strategic platform overhaul to modern…" at bounding box center [783, 213] width 643 height 55
click at [780, 193] on h3 "Challenge: Healthcare payer needed strategic platform overhaul to modernize leg…" at bounding box center [783, 213] width 643 height 55
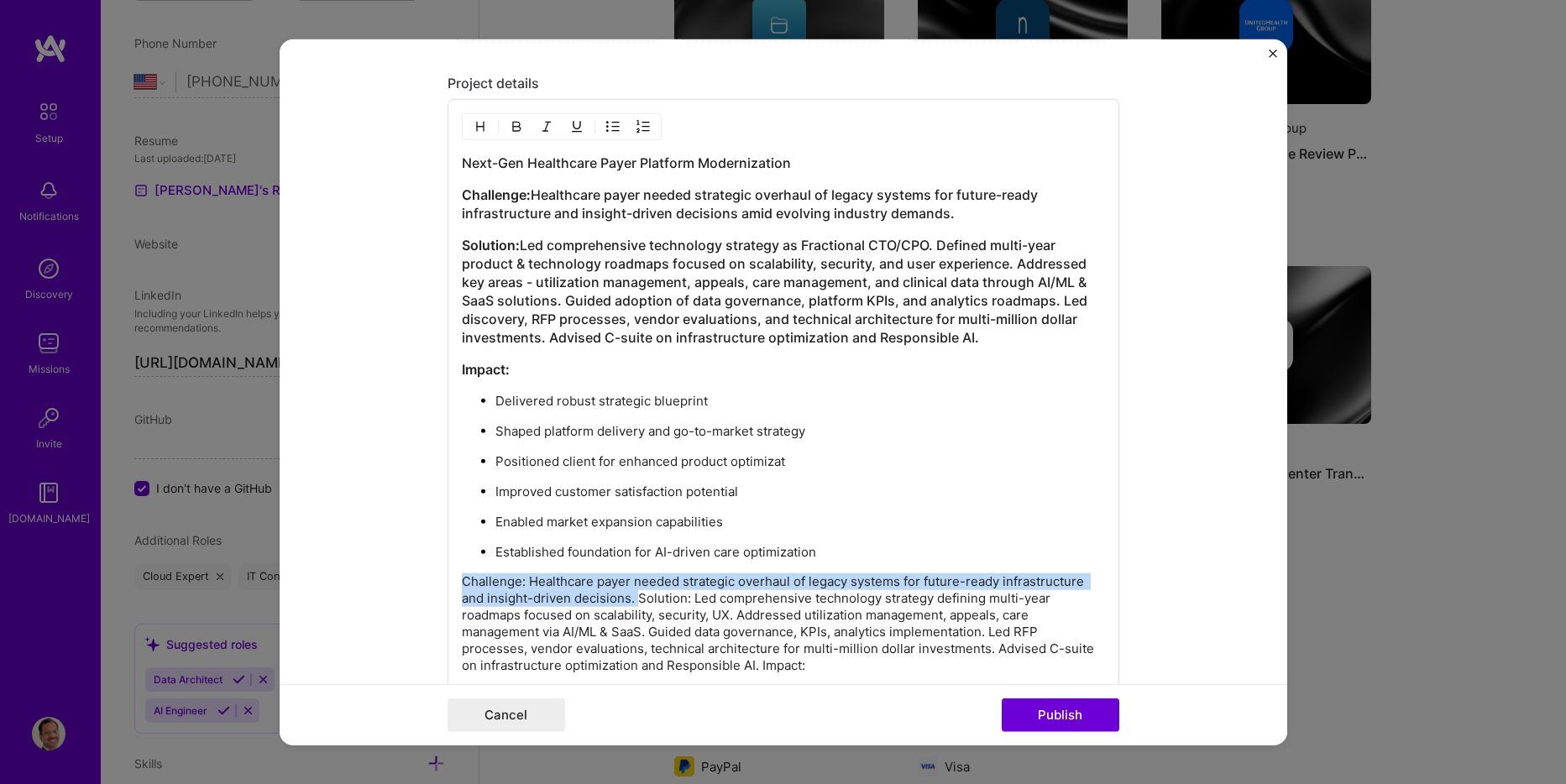
drag, startPoint x: 629, startPoint y: 600, endPoint x: 447, endPoint y: 579, distance: 183.2
click at [448, 579] on div "Next-Gen Healthcare Payer Platform Modernization Challenge: Healthcare payer ne…" at bounding box center [783, 439] width 672 height 681
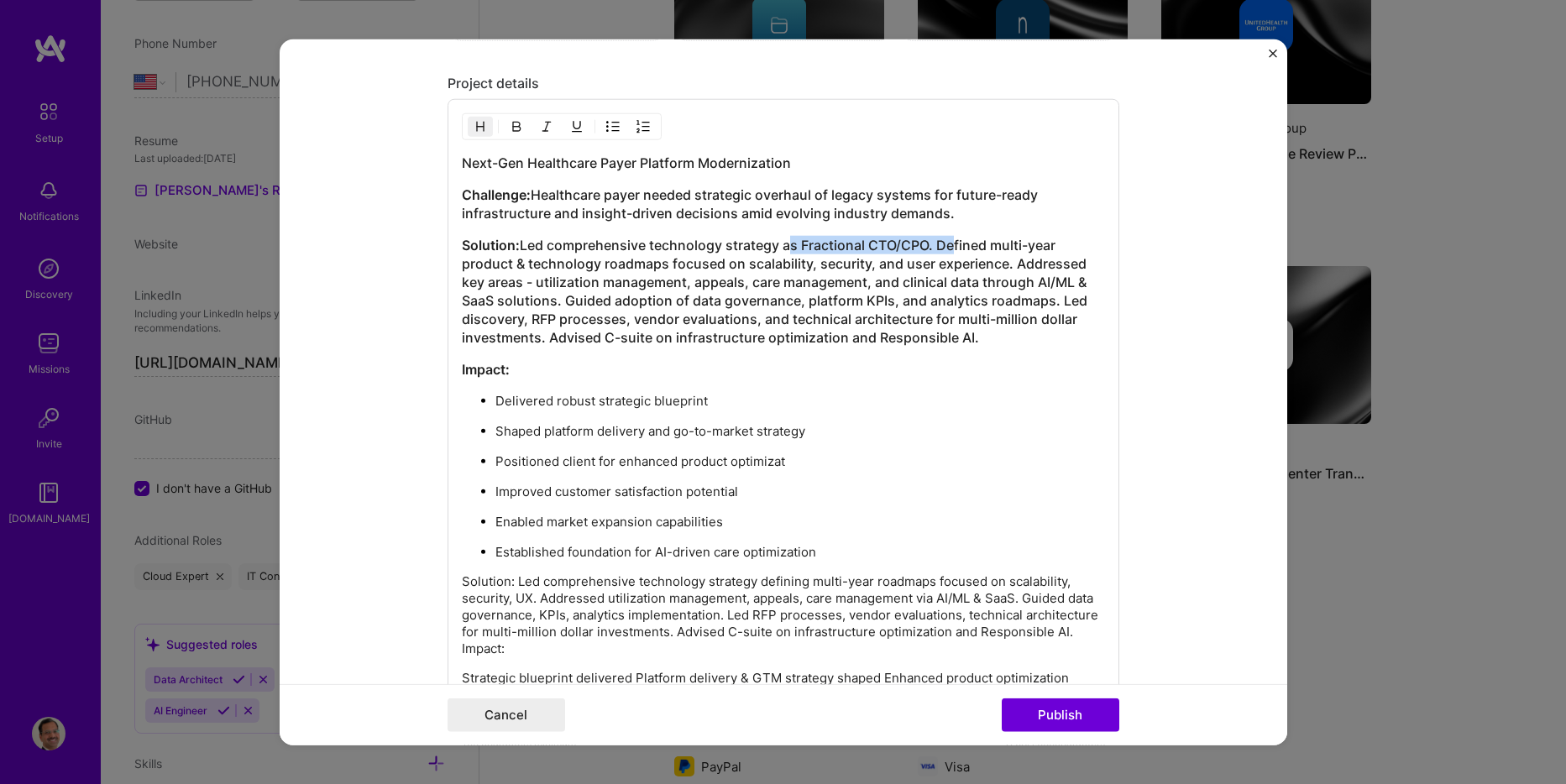
drag, startPoint x: 778, startPoint y: 246, endPoint x: 938, endPoint y: 276, distance: 162.8
click at [938, 247] on h3 "Solution: Led comprehensive technology strategy as Fractional CTO/CPO. Defined …" at bounding box center [783, 292] width 643 height 111
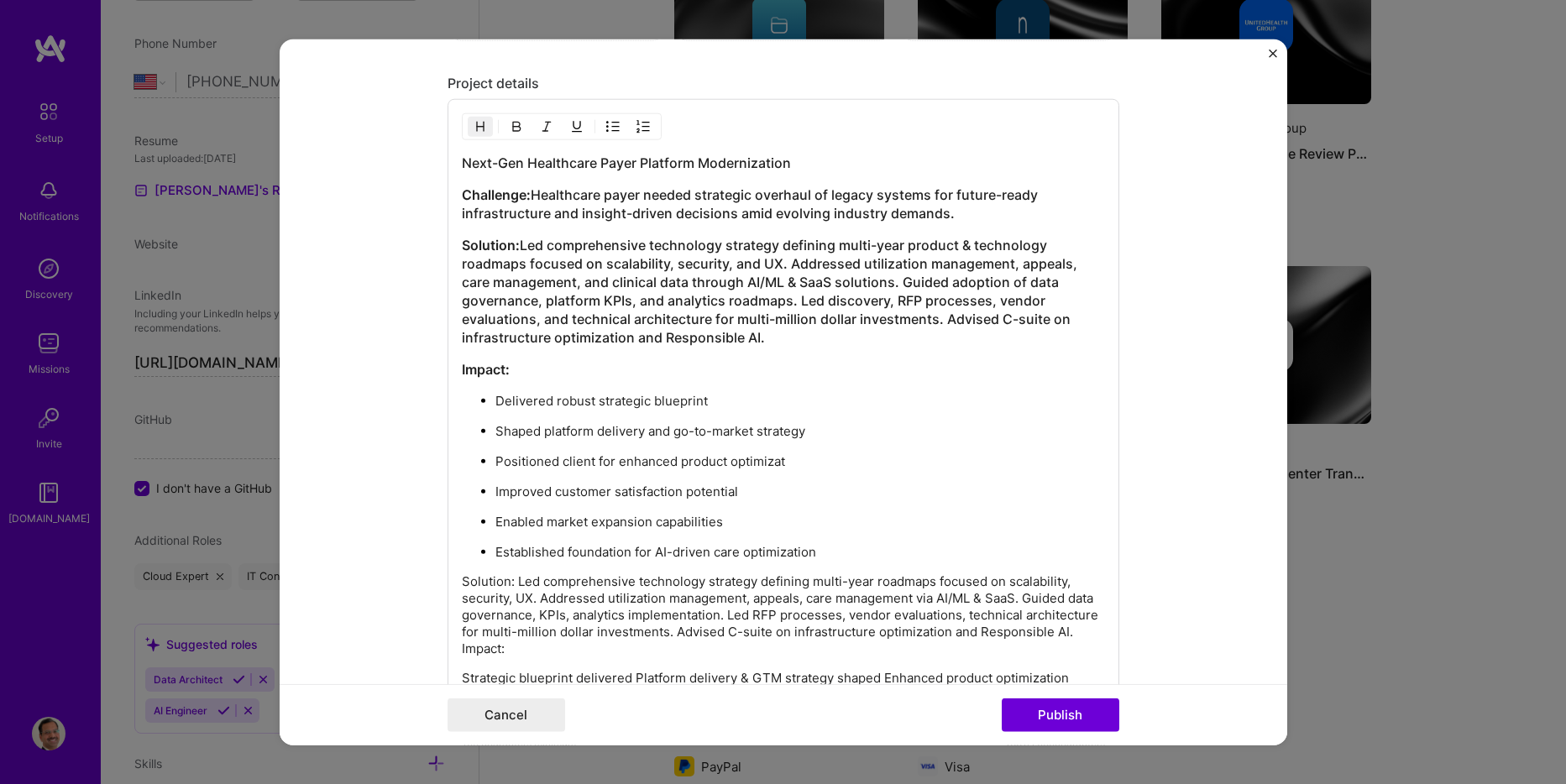
click at [691, 282] on h3 "Solution: Led comprehensive technology strategy defining multi-year product & t…" at bounding box center [783, 292] width 643 height 111
click at [814, 279] on h3 "Solution: Led comprehensive technology strategy defining multi-year product & t…" at bounding box center [783, 292] width 643 height 111
drag, startPoint x: 814, startPoint y: 279, endPoint x: 850, endPoint y: 306, distance: 45.0
click at [814, 279] on h3 "Solution: Led comprehensive technology strategy defining multi-year product & t…" at bounding box center [783, 292] width 643 height 111
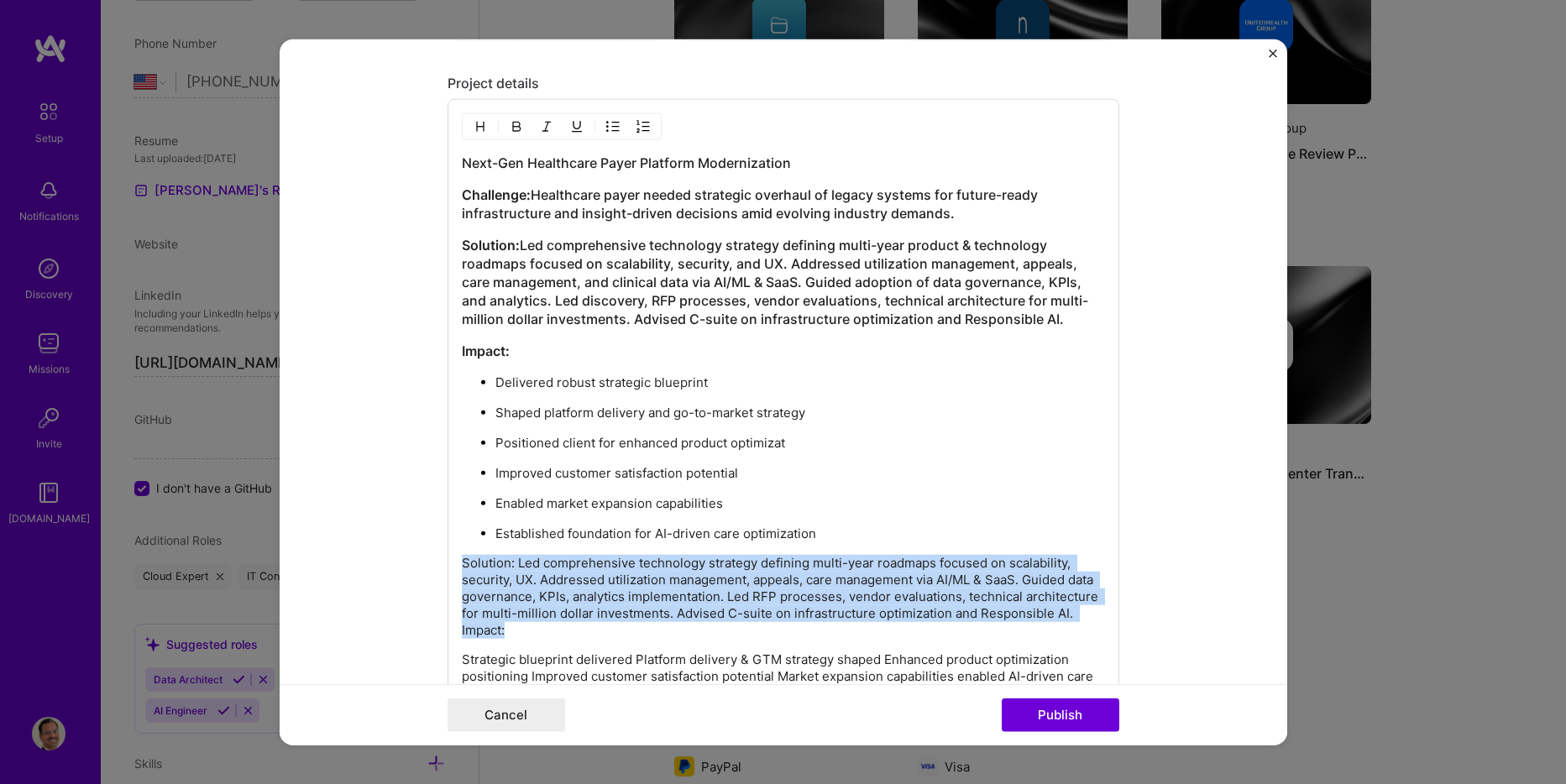
drag, startPoint x: 486, startPoint y: 618, endPoint x: 451, endPoint y: 562, distance: 66.0
click at [451, 562] on div "Next-Gen Healthcare Payer Platform Modernization Challenge: Healthcare payer ne…" at bounding box center [783, 422] width 672 height 646
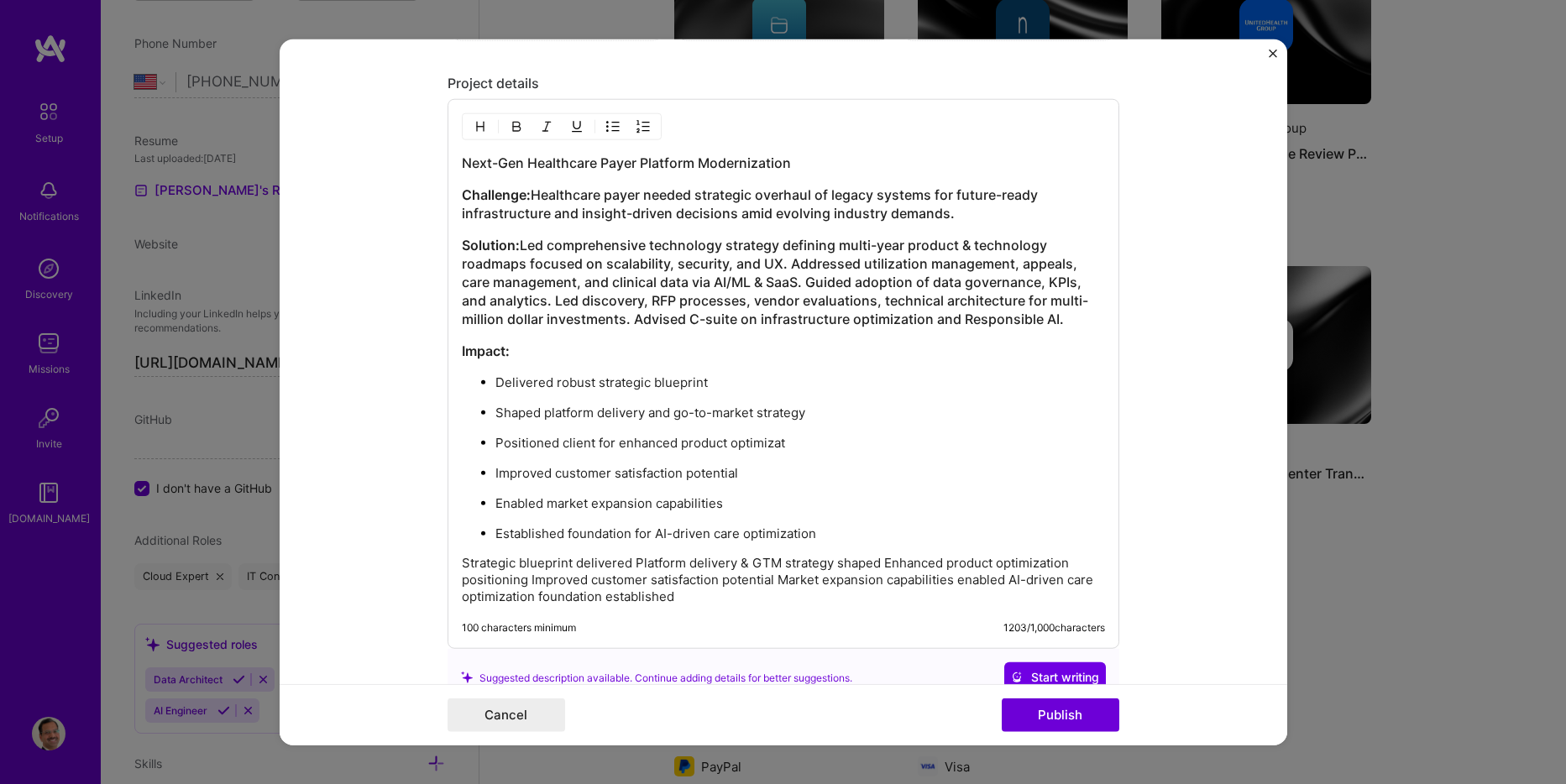
click at [567, 384] on p "Delivered robust strategic blueprint" at bounding box center [799, 383] width 609 height 17
click at [662, 387] on p "Delivered strategic blueprint" at bounding box center [799, 383] width 609 height 17
click at [629, 561] on p "Strategic blueprint delivered Platform delivery & GTM strategy shaped Enhanced …" at bounding box center [783, 580] width 643 height 50
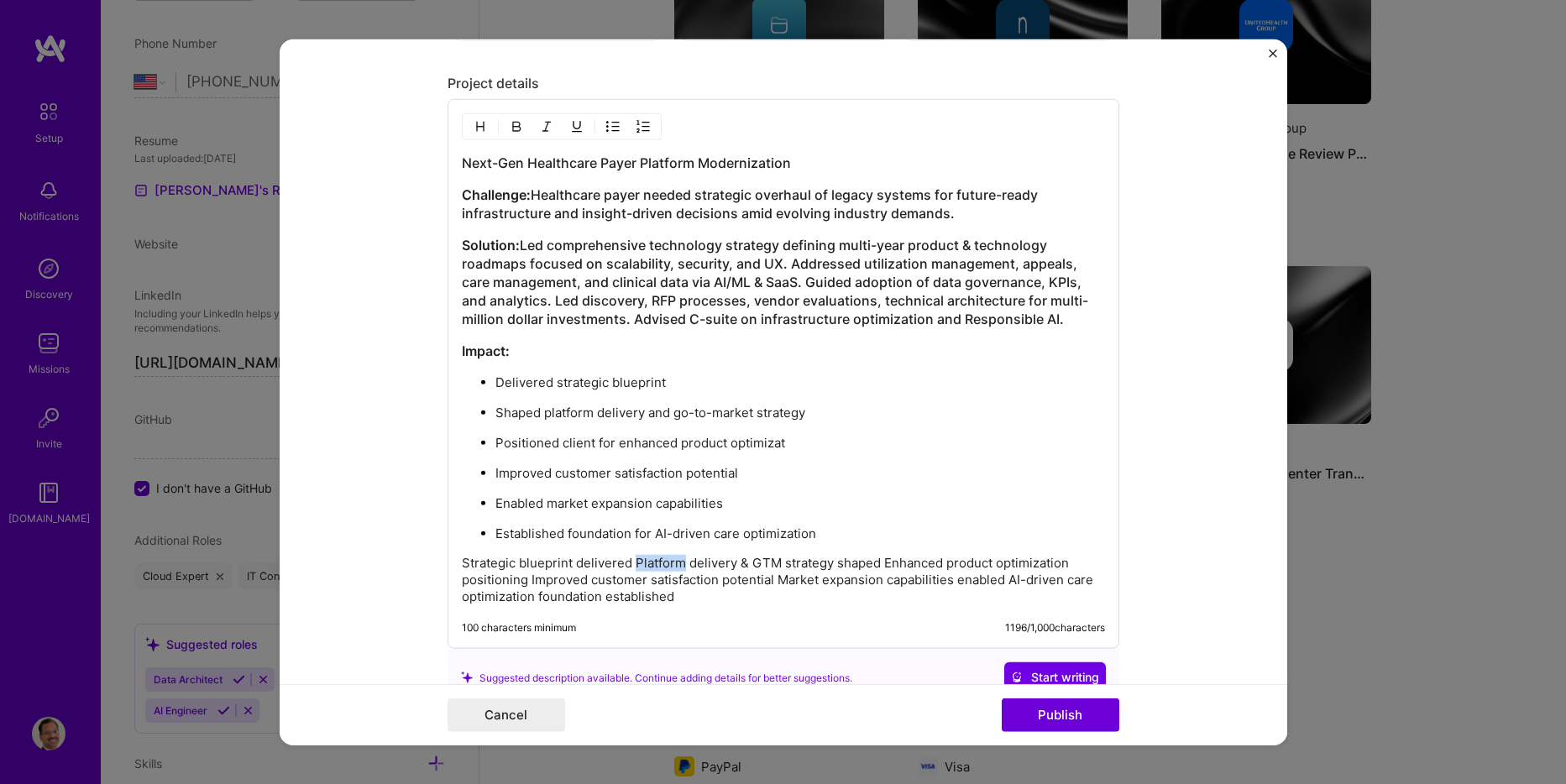
click at [629, 561] on p "Strategic blueprint delivered Platform delivery & GTM strategy shaped Enhanced …" at bounding box center [783, 580] width 643 height 50
click at [506, 414] on p "Shaped platform delivery and go-to-market strategy" at bounding box center [799, 413] width 609 height 17
drag, startPoint x: 613, startPoint y: 450, endPoint x: 491, endPoint y: 450, distance: 122.0
click at [495, 450] on p "Positioned client for enhanced product optimization" at bounding box center [799, 444] width 609 height 17
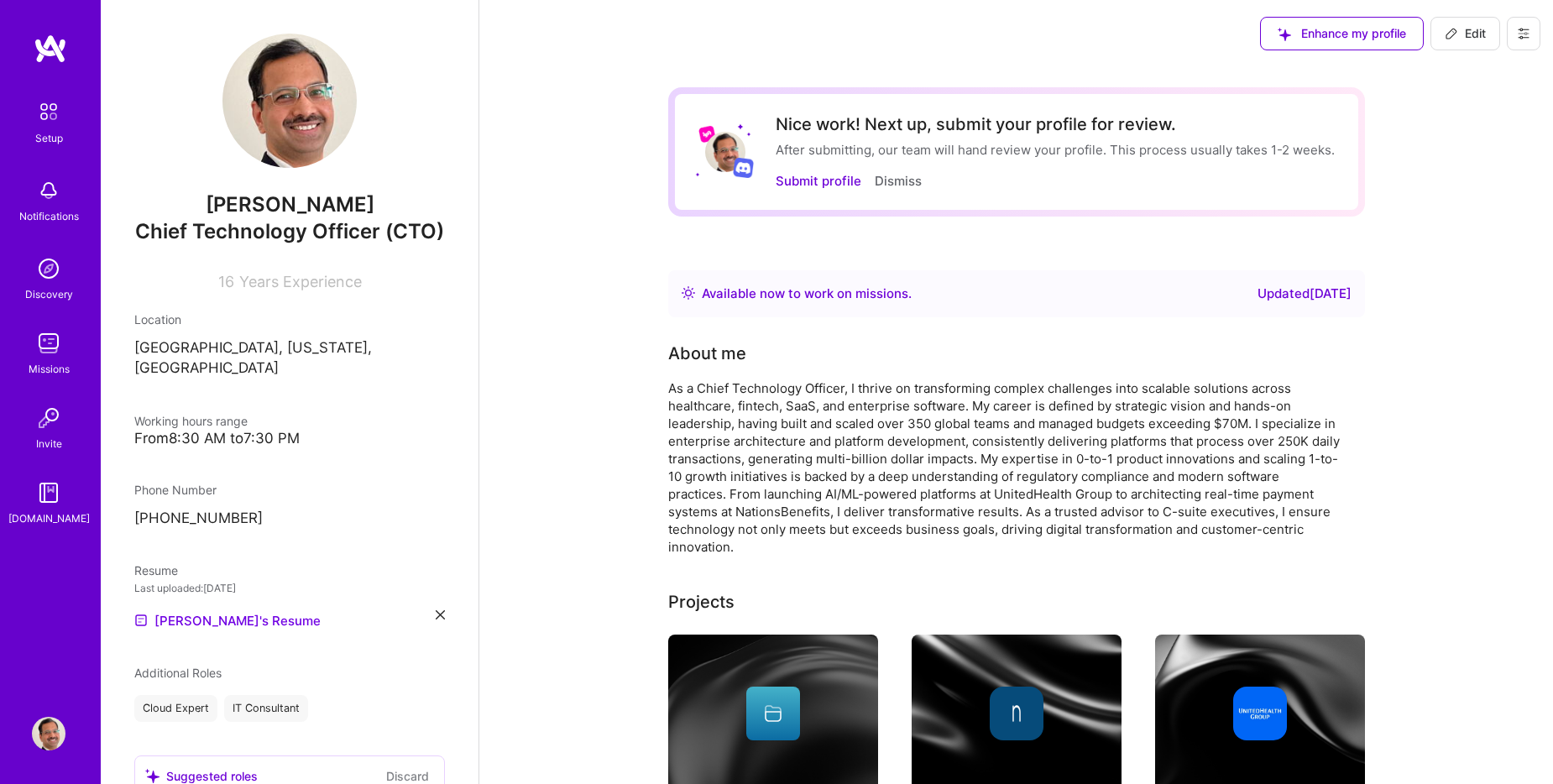
click at [1456, 23] on button "Edit" at bounding box center [1465, 34] width 70 height 34
select select "US"
select select "Right Now"
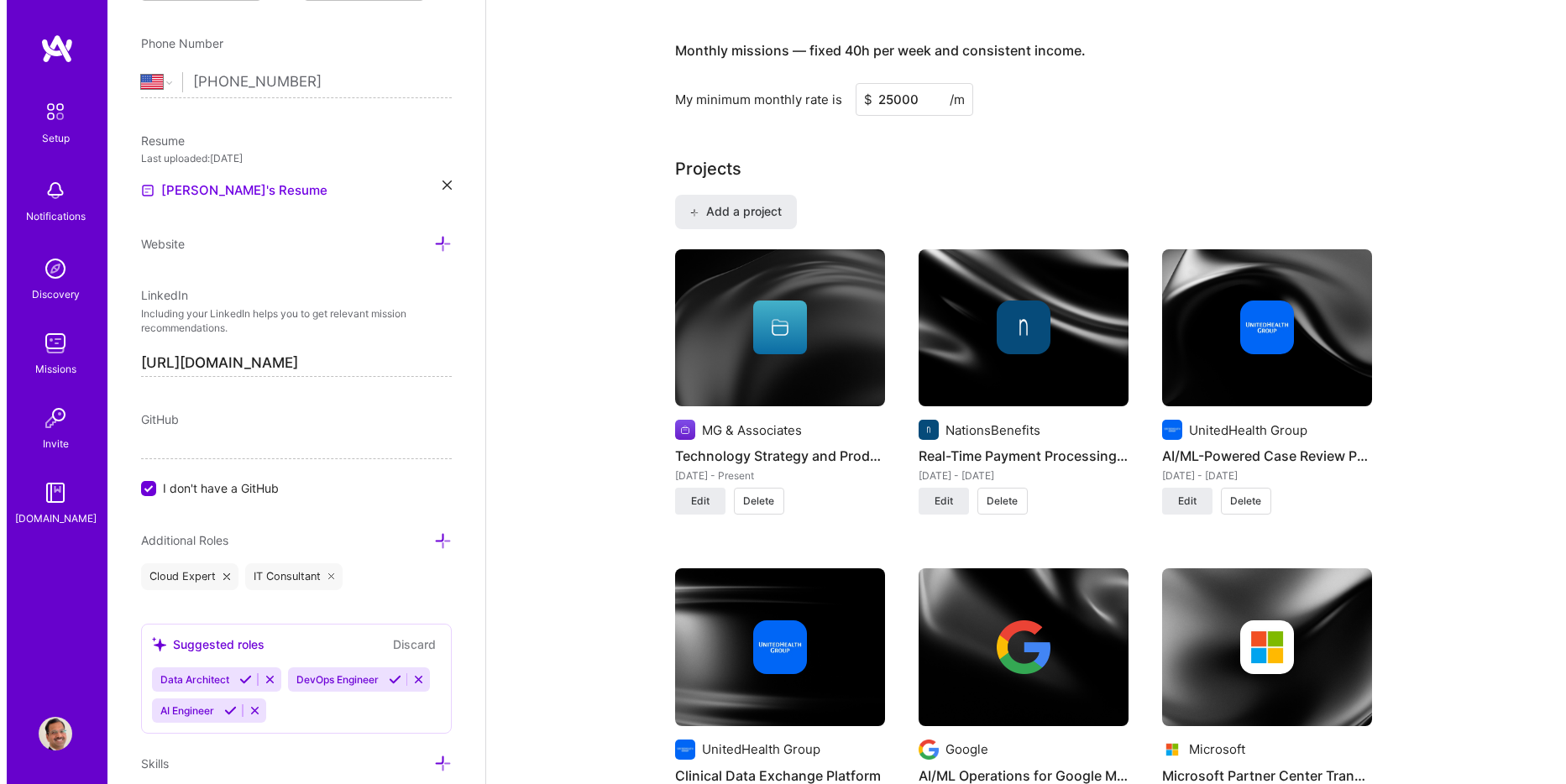
scroll to position [1260, 0]
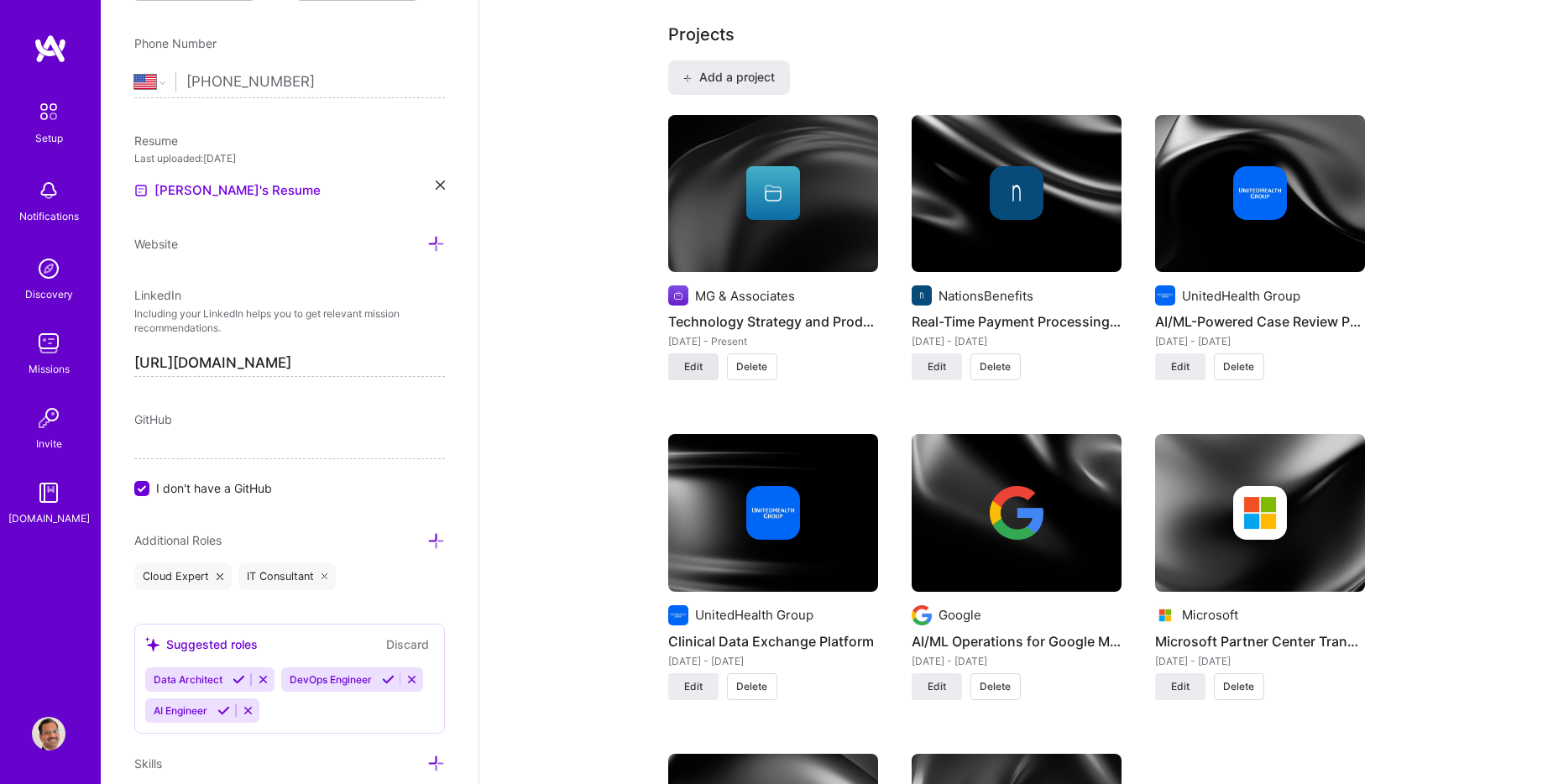
click at [701, 362] on span "Edit" at bounding box center [693, 367] width 18 height 15
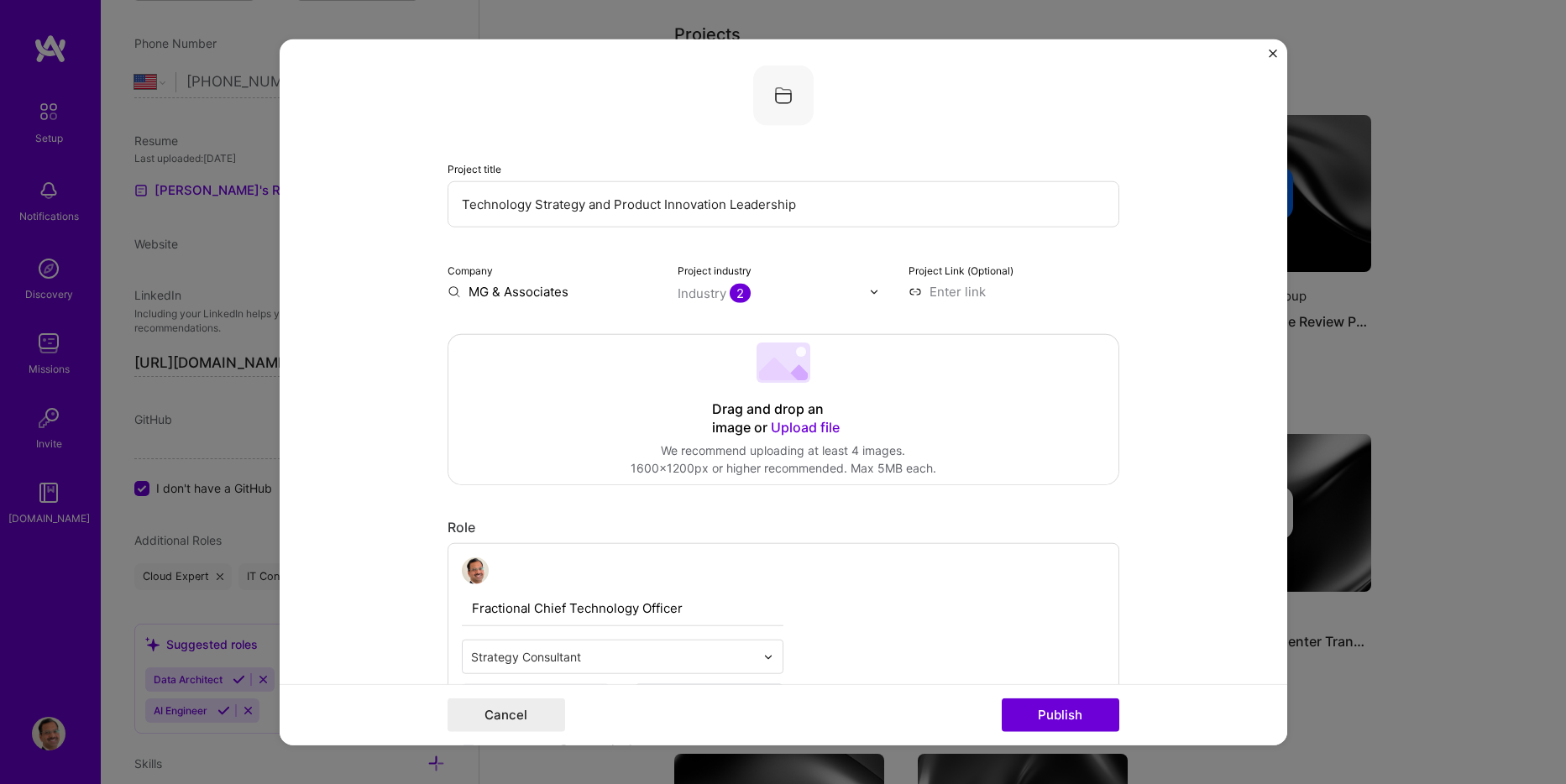
scroll to position [0, 0]
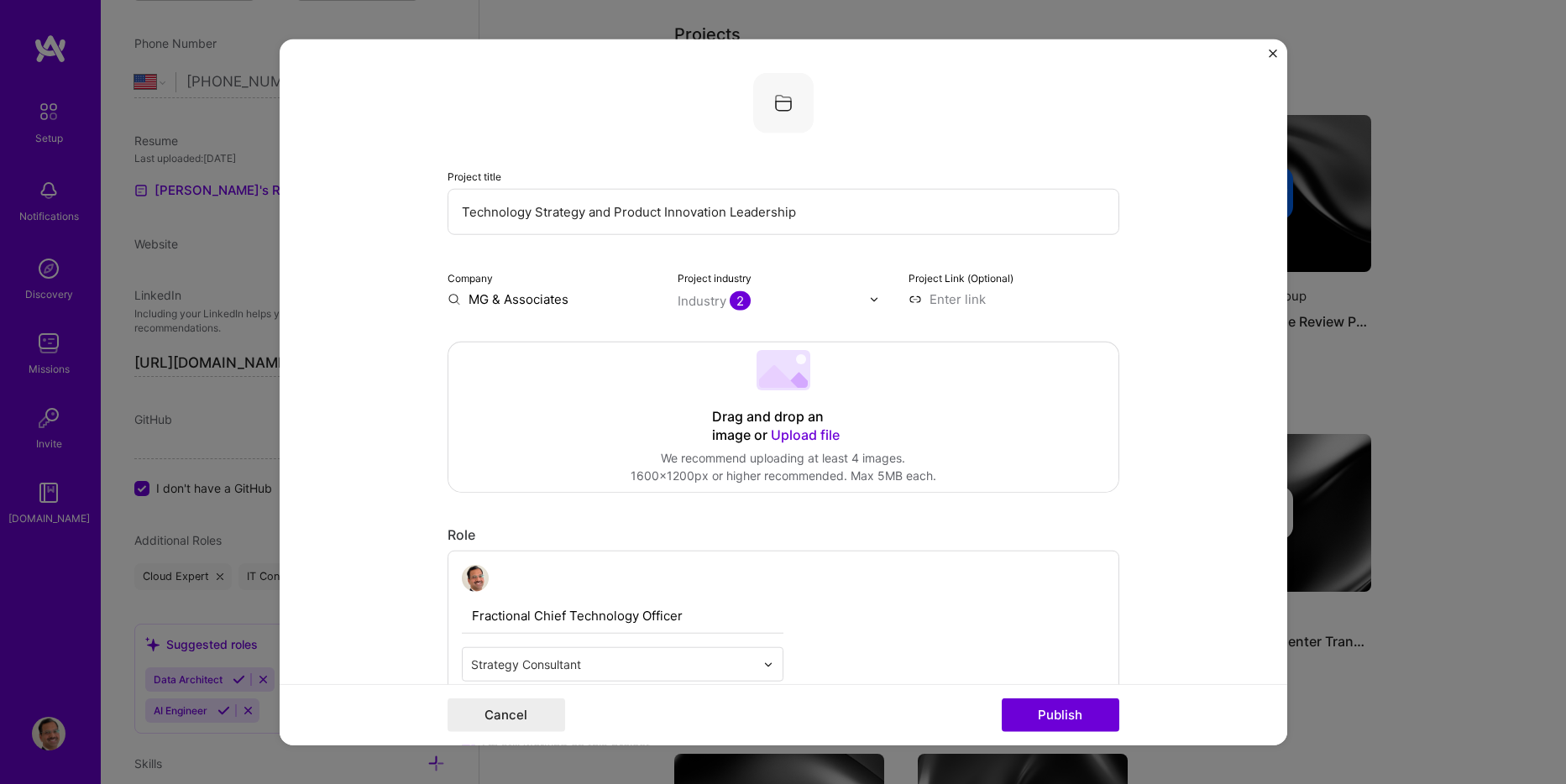
click at [585, 304] on input "MG & Associates" at bounding box center [553, 299] width 211 height 18
drag, startPoint x: 588, startPoint y: 302, endPoint x: 454, endPoint y: 302, distance: 134.0
click at [454, 302] on input "MG & Associates" at bounding box center [553, 299] width 211 height 18
type input "Innoventum"
click at [485, 344] on span "Add company" at bounding box center [495, 338] width 81 height 18
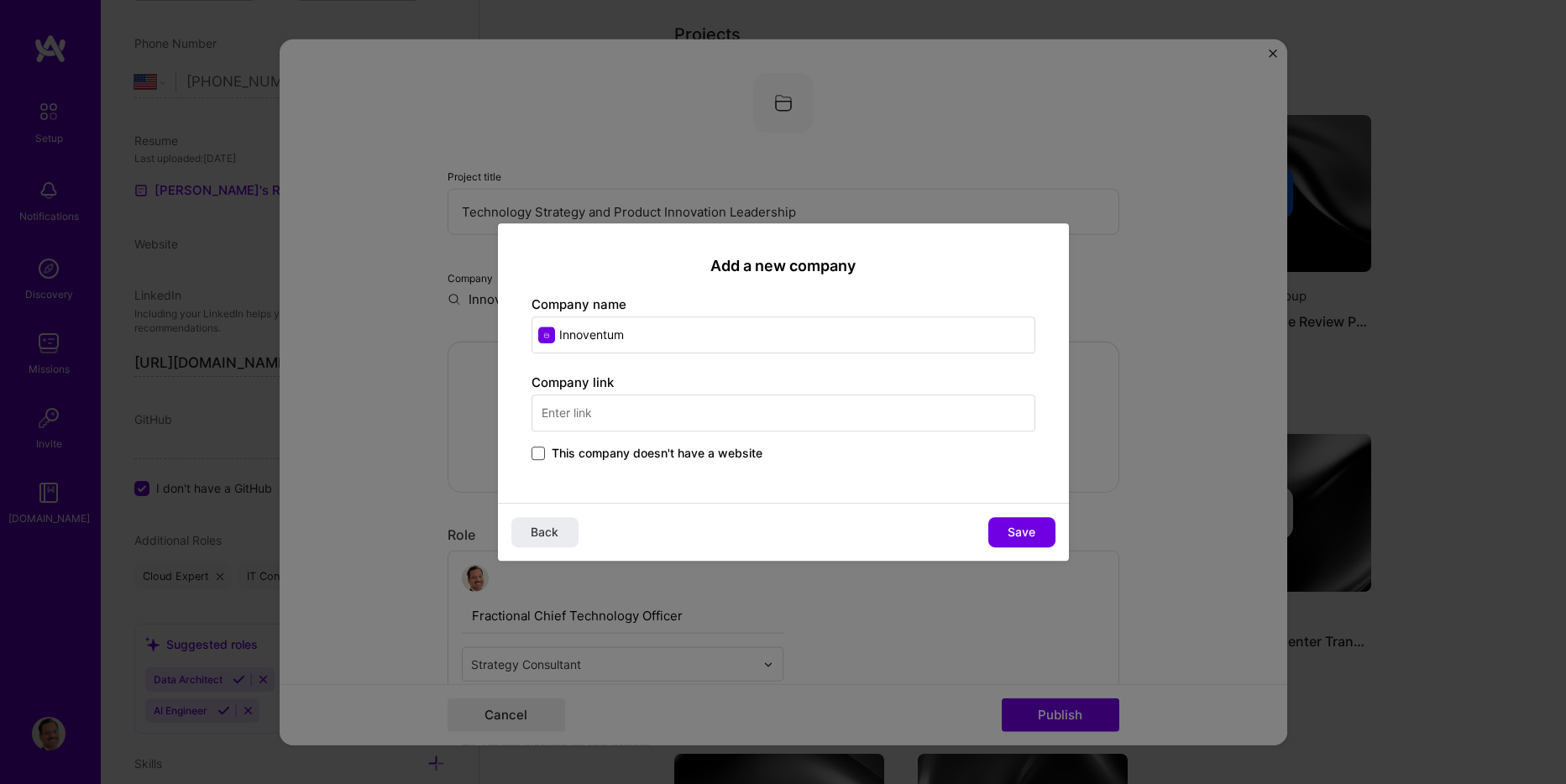
click at [541, 455] on span at bounding box center [538, 454] width 13 height 13
click at [0, 0] on input "This company doesn't have a website" at bounding box center [0, 0] width 0 height 0
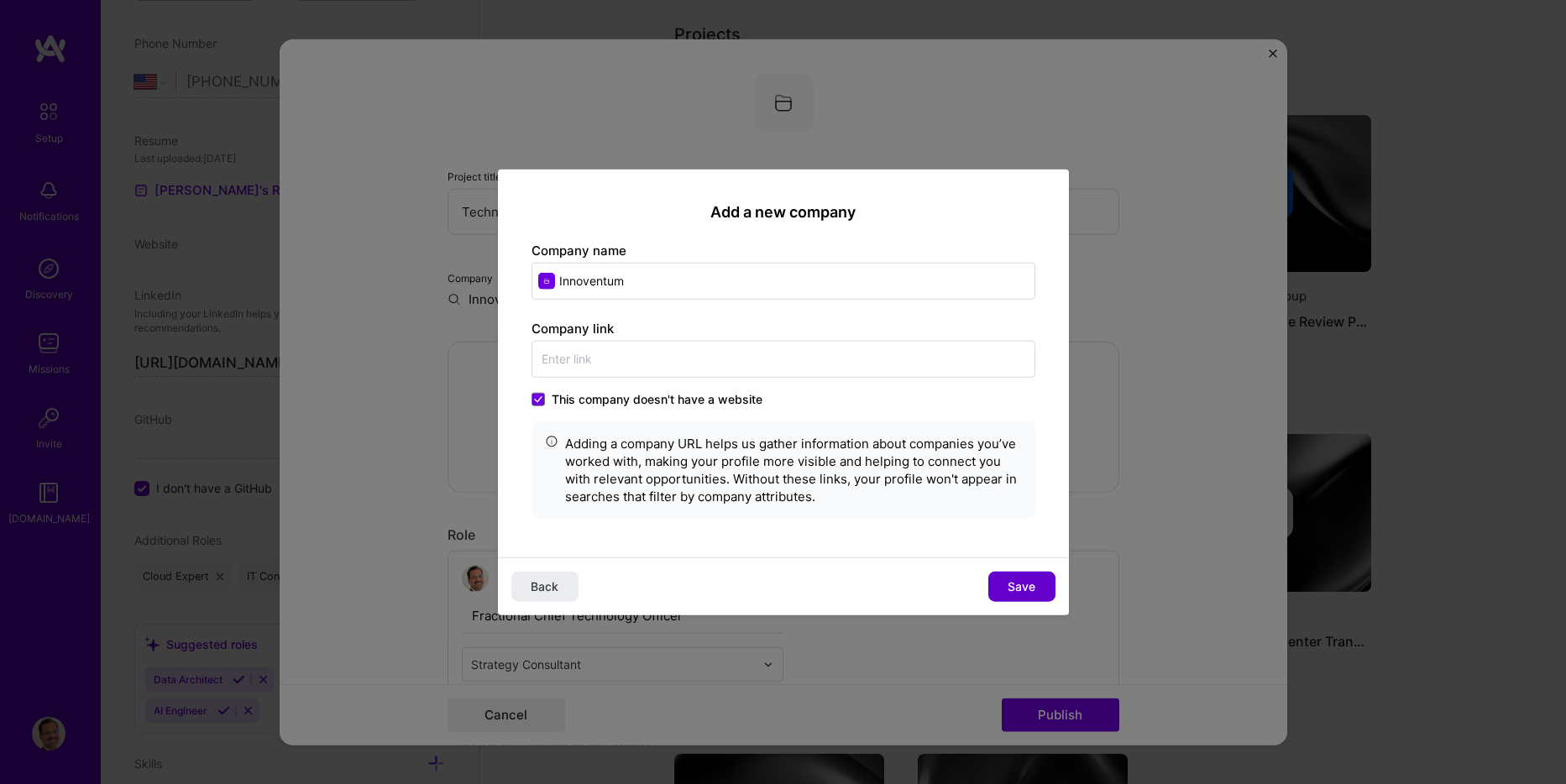
click at [1016, 577] on span "Save" at bounding box center [1021, 586] width 28 height 17
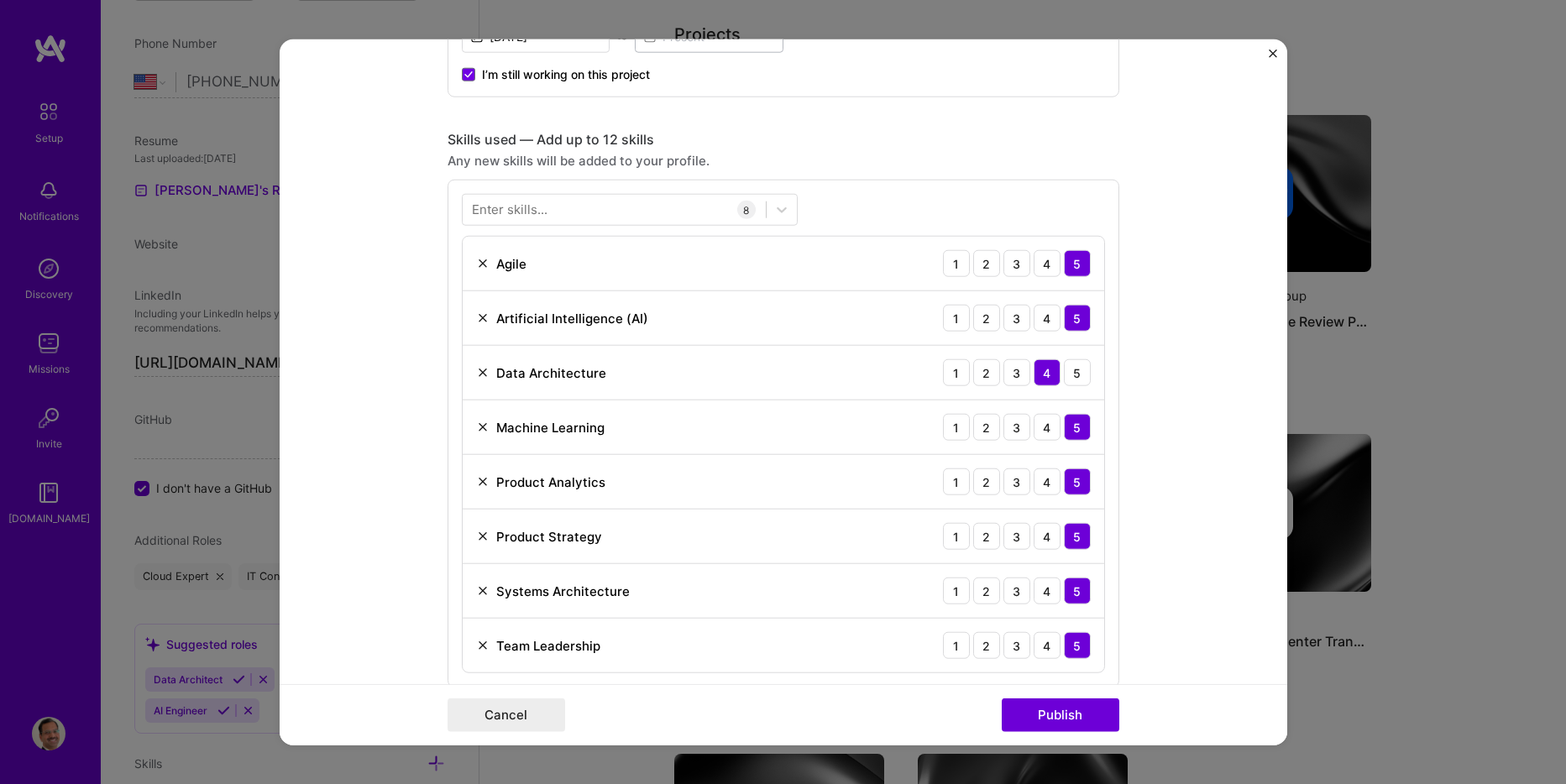
scroll to position [755, 0]
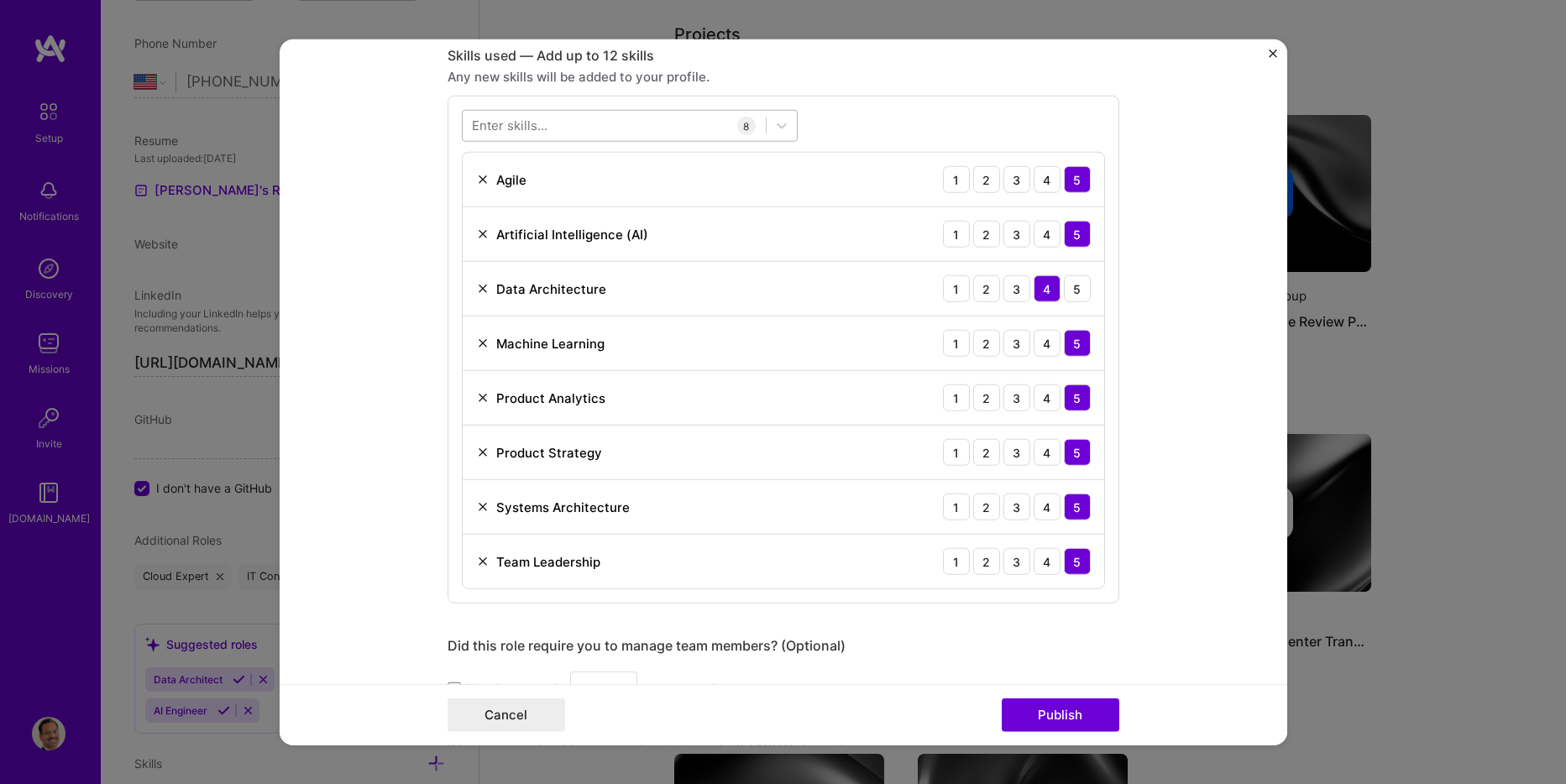
click at [674, 128] on div at bounding box center [614, 125] width 303 height 28
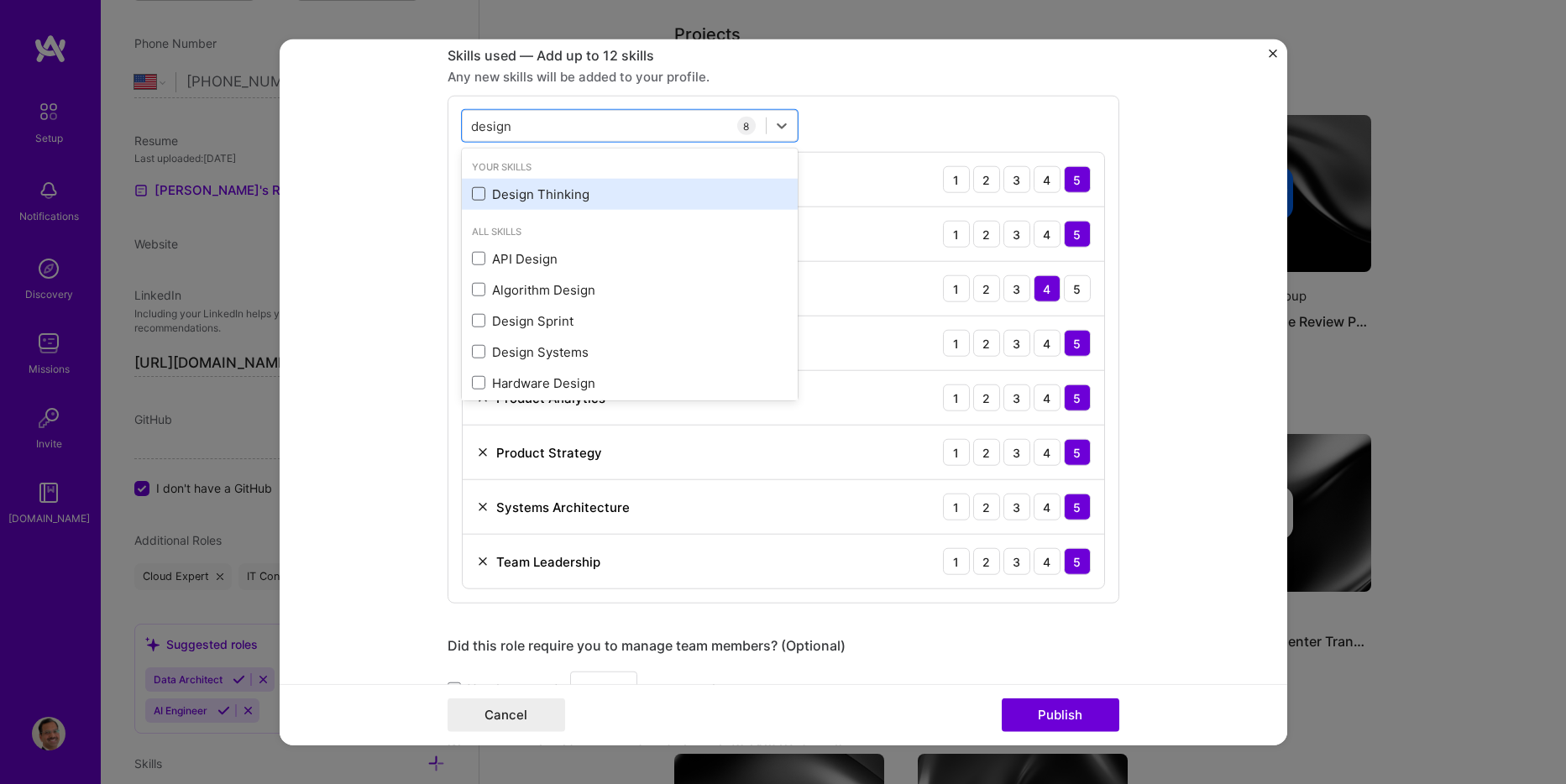
click at [476, 194] on span at bounding box center [478, 194] width 13 height 13
click at [0, 0] on input "checkbox" at bounding box center [0, 0] width 0 height 0
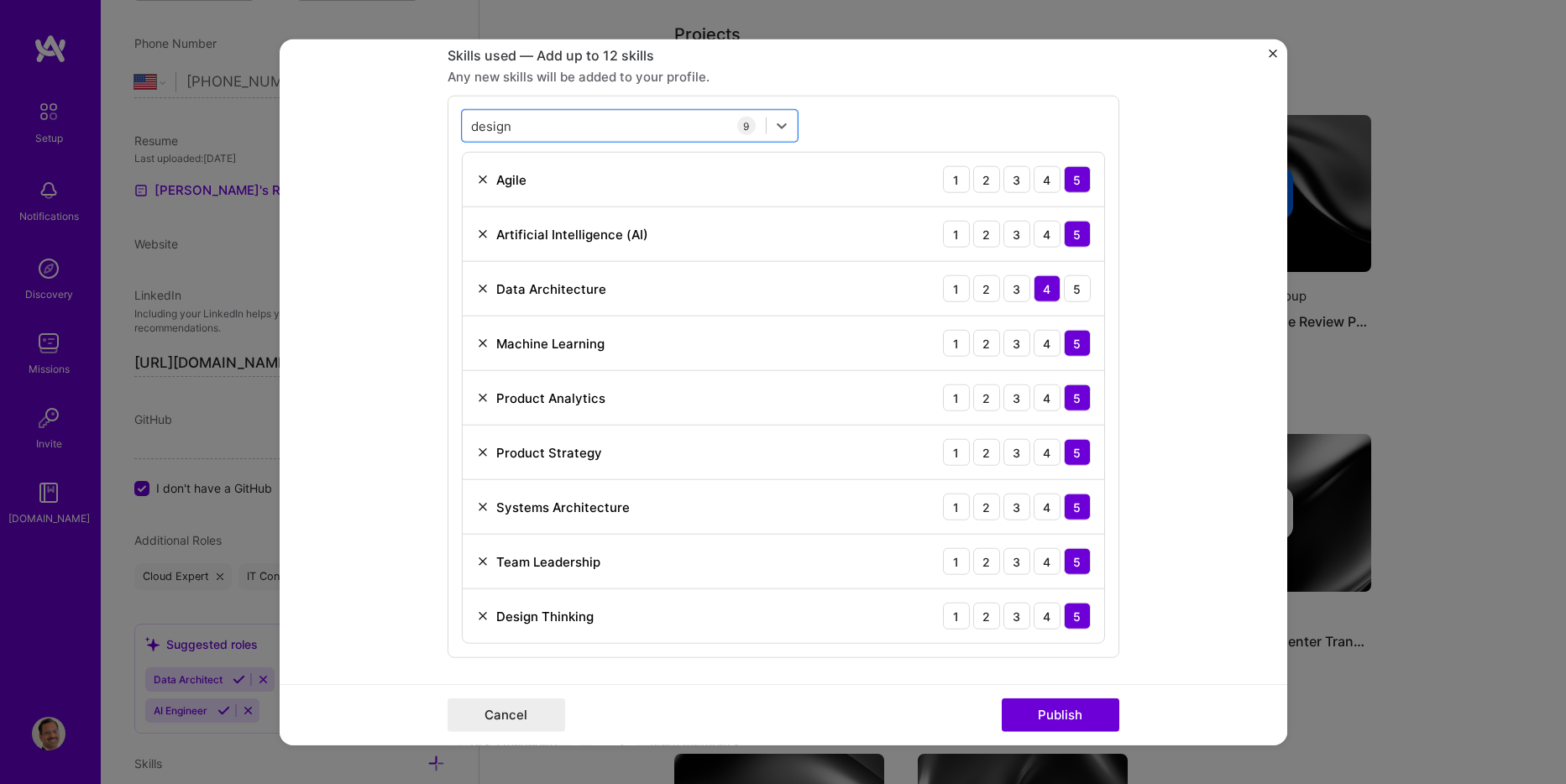
drag, startPoint x: 629, startPoint y: 120, endPoint x: 410, endPoint y: 118, distance: 219.0
click at [410, 118] on form "Project title Technology Strategy and Product Innovation Leadership Company Inn…" at bounding box center [783, 392] width 1008 height 706
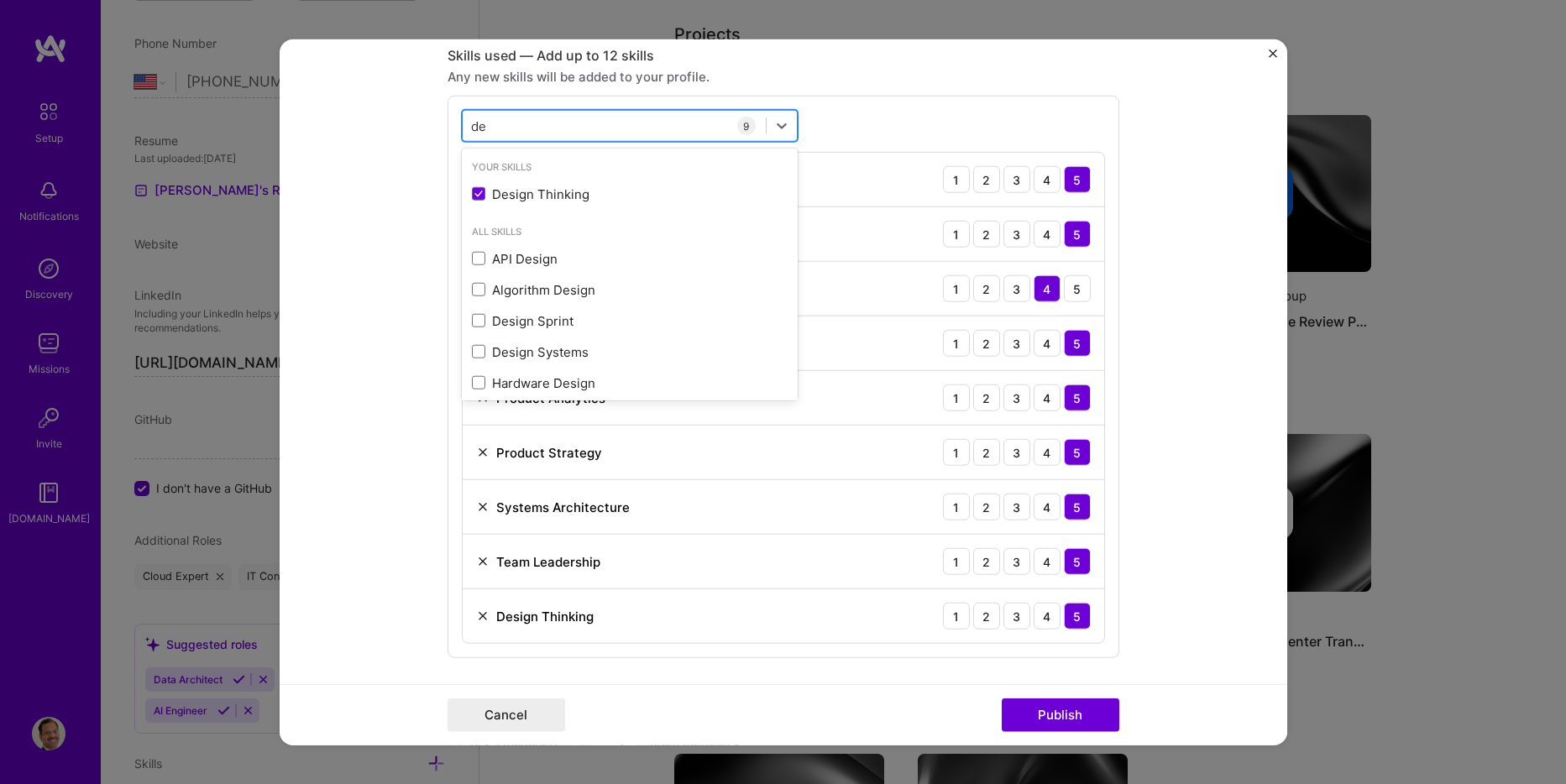
type input "d"
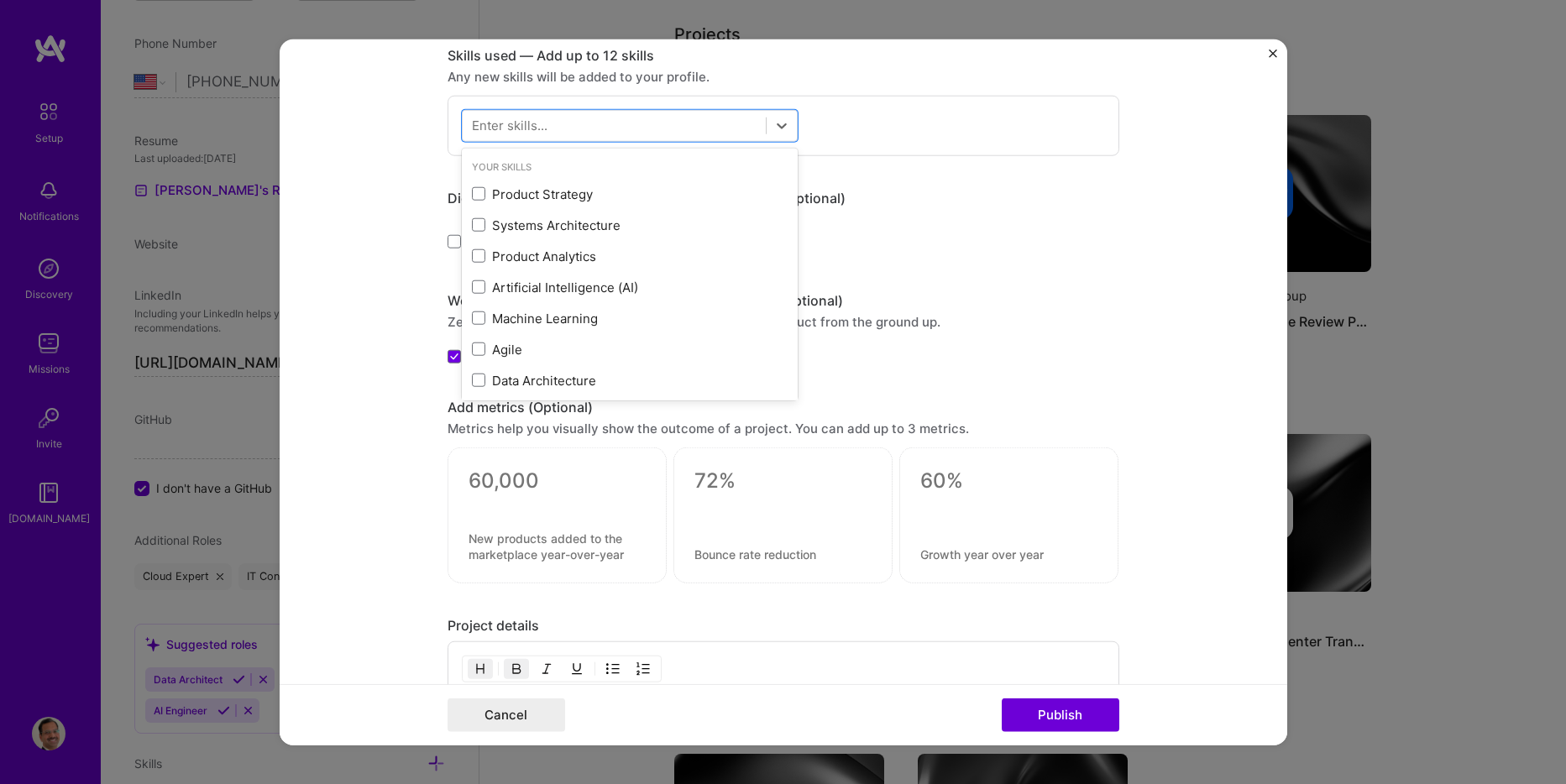
click at [1149, 189] on form "Project title Technology Strategy and Product Innovation Leadership Company Inn…" at bounding box center [783, 392] width 1008 height 706
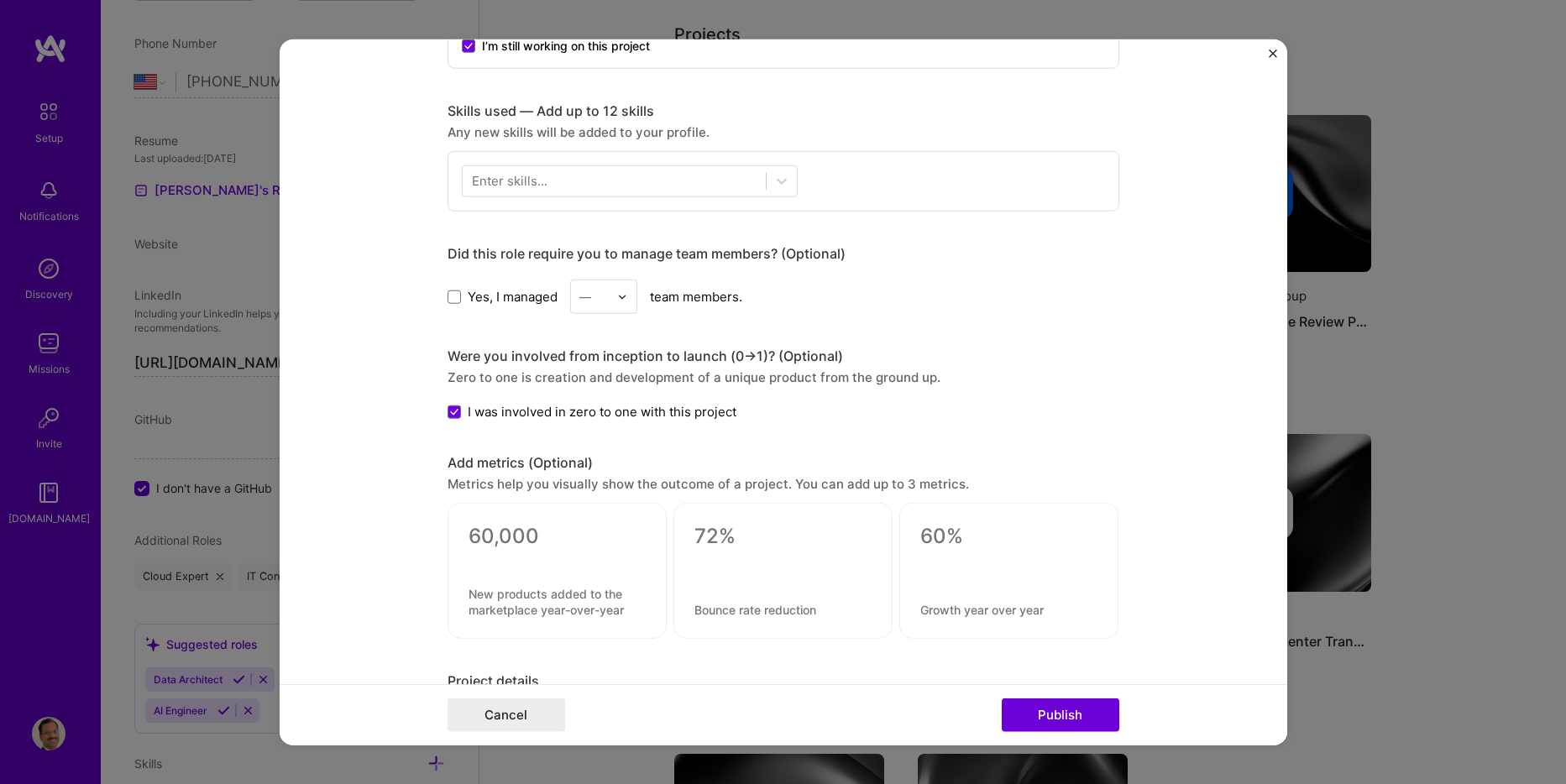
scroll to position [671, 0]
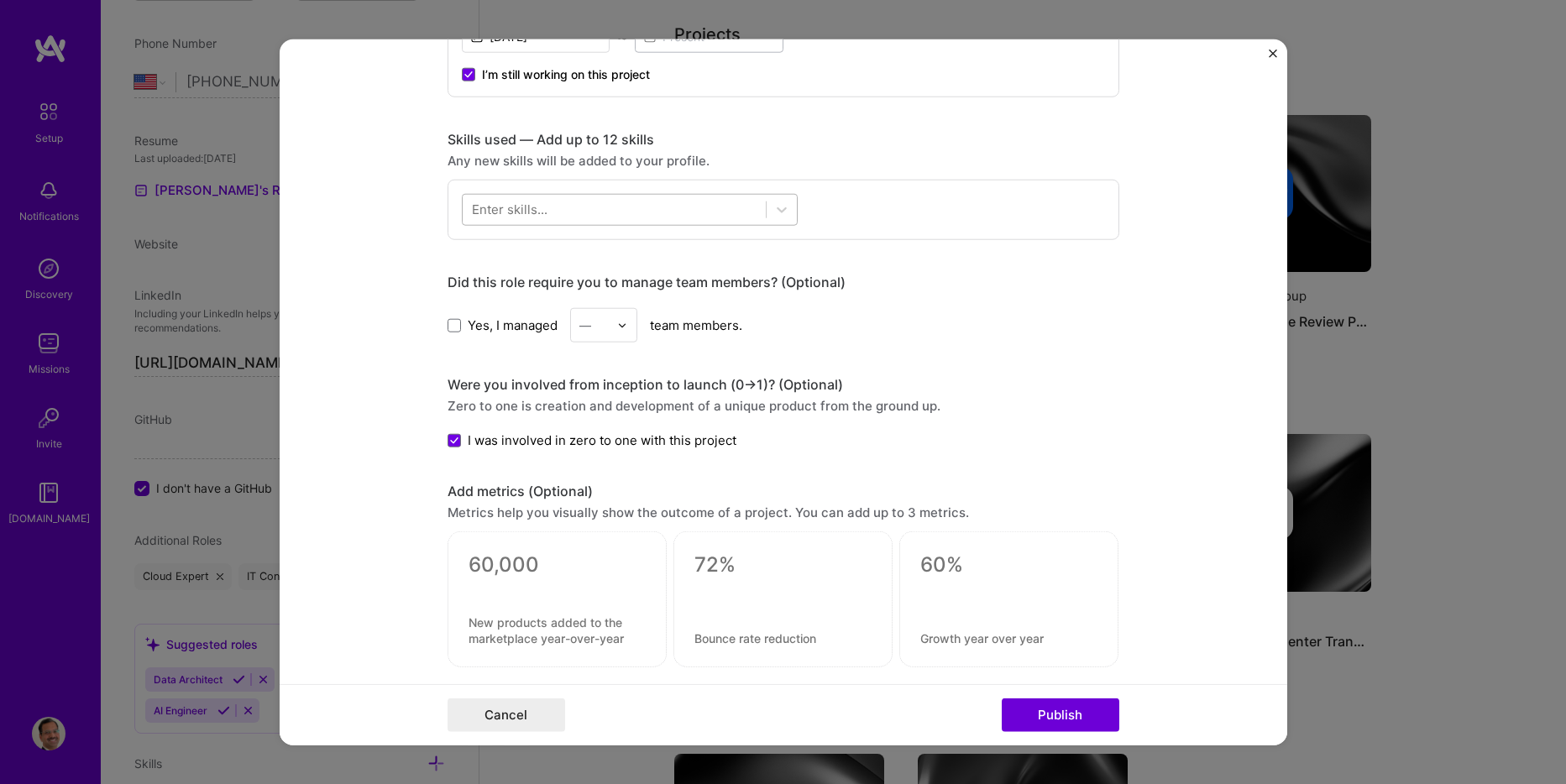
click at [711, 214] on div at bounding box center [614, 209] width 303 height 28
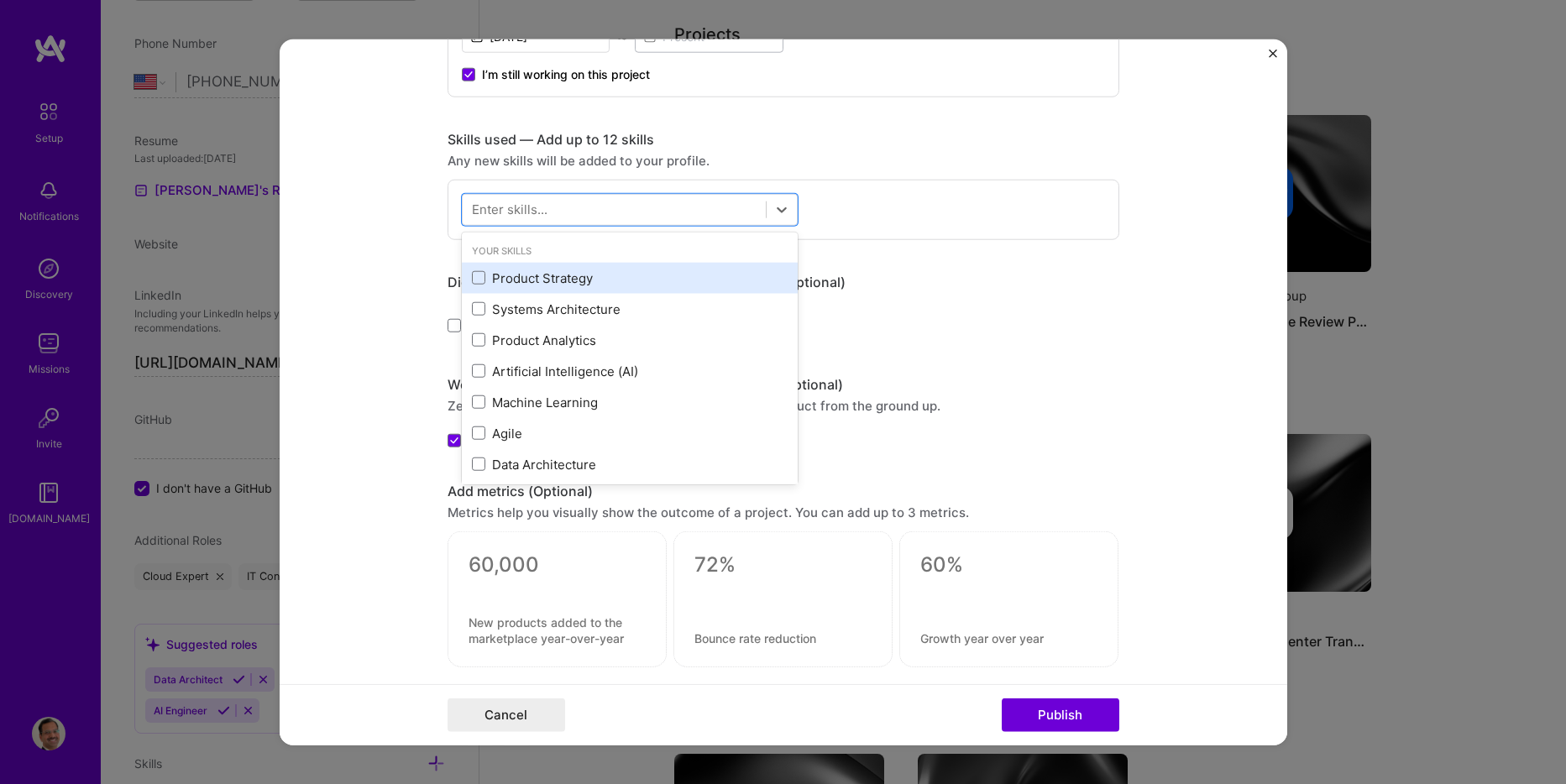
click at [570, 276] on div "Product Strategy" at bounding box center [630, 278] width 316 height 18
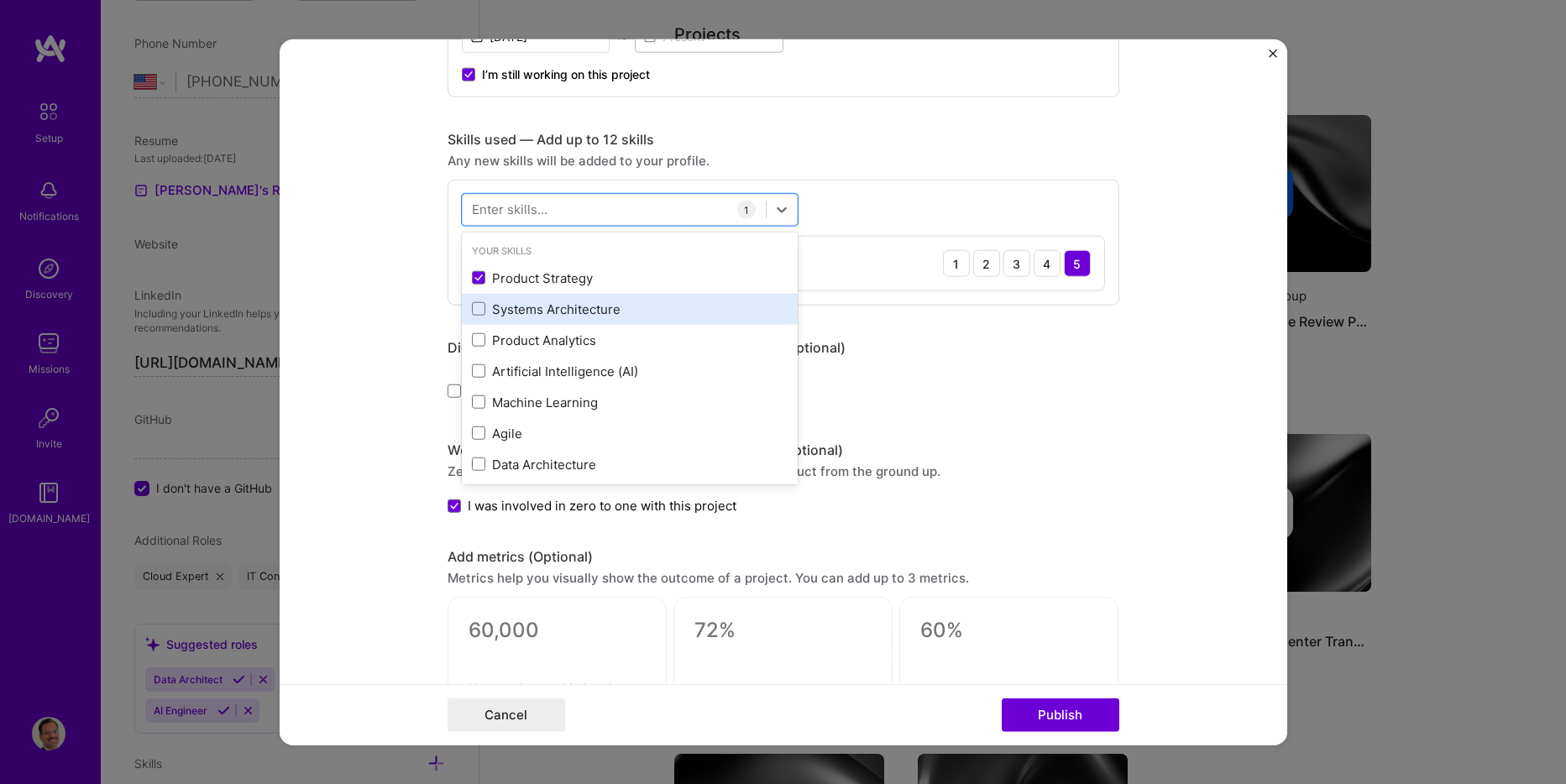
click at [566, 313] on div "Systems Architecture" at bounding box center [630, 309] width 316 height 18
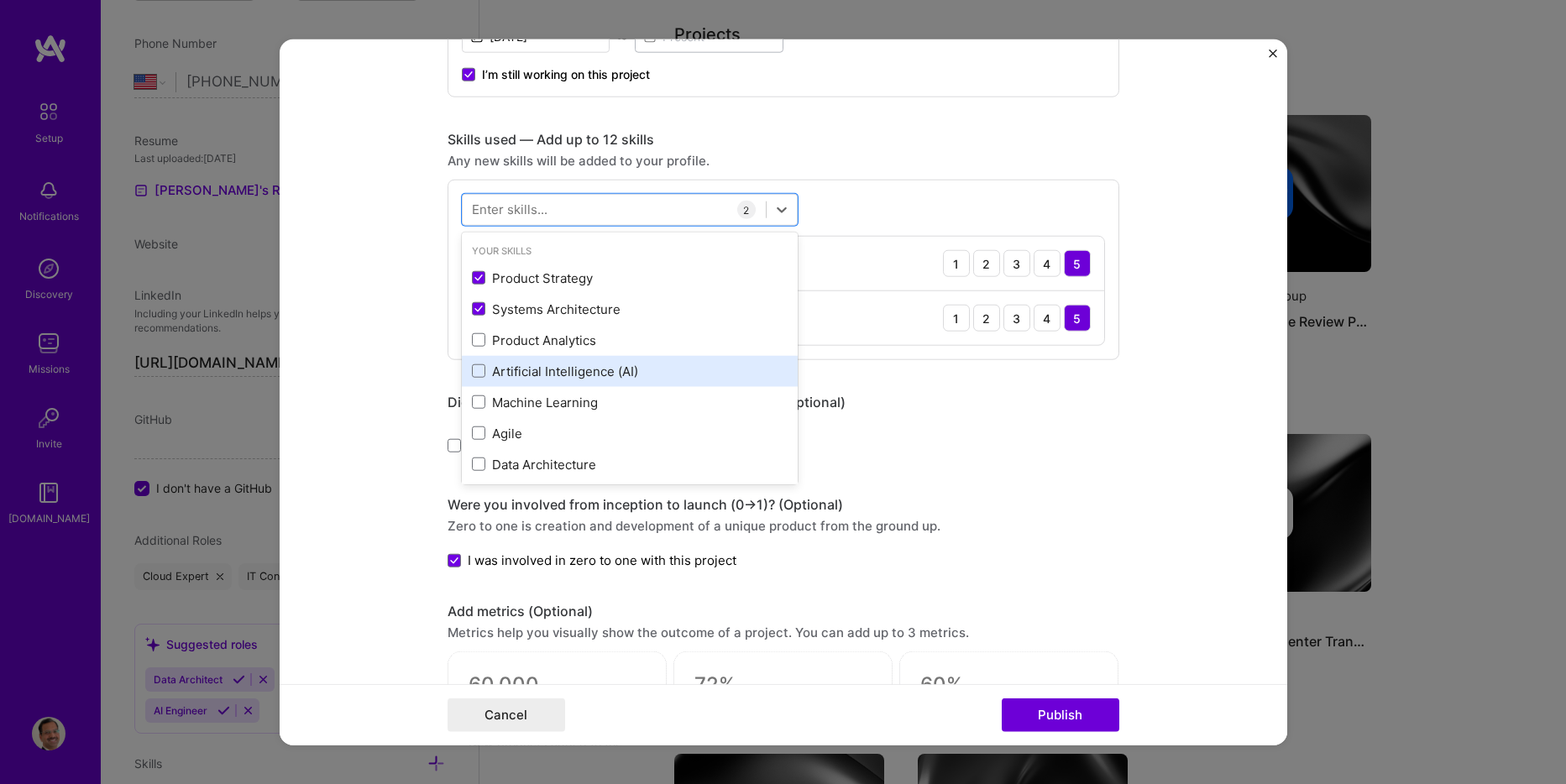
click at [551, 380] on div "Artificial Intelligence (AI)" at bounding box center [630, 371] width 316 height 18
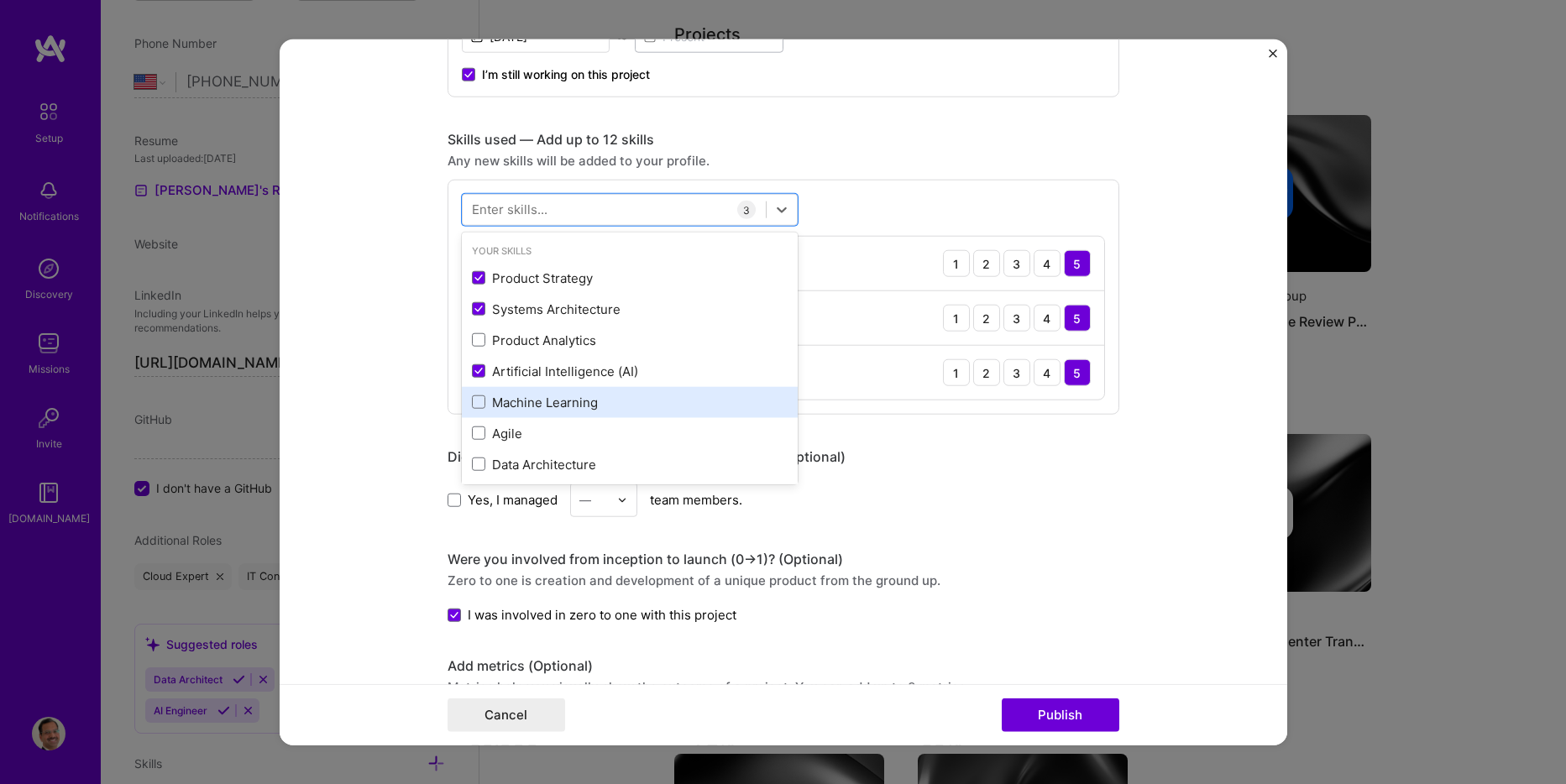
click at [540, 408] on div "Machine Learning" at bounding box center [630, 403] width 316 height 18
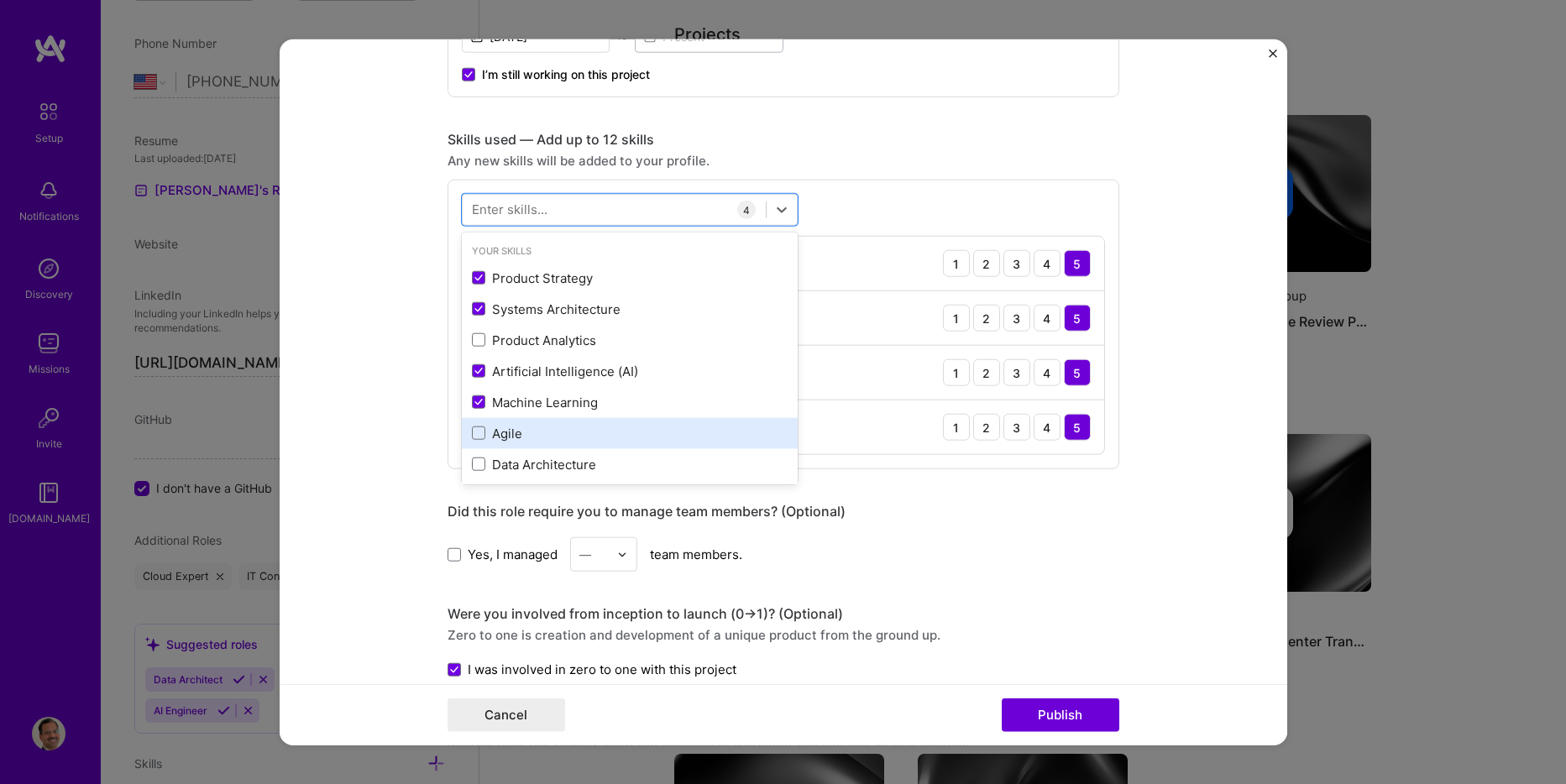
scroll to position [84, 0]
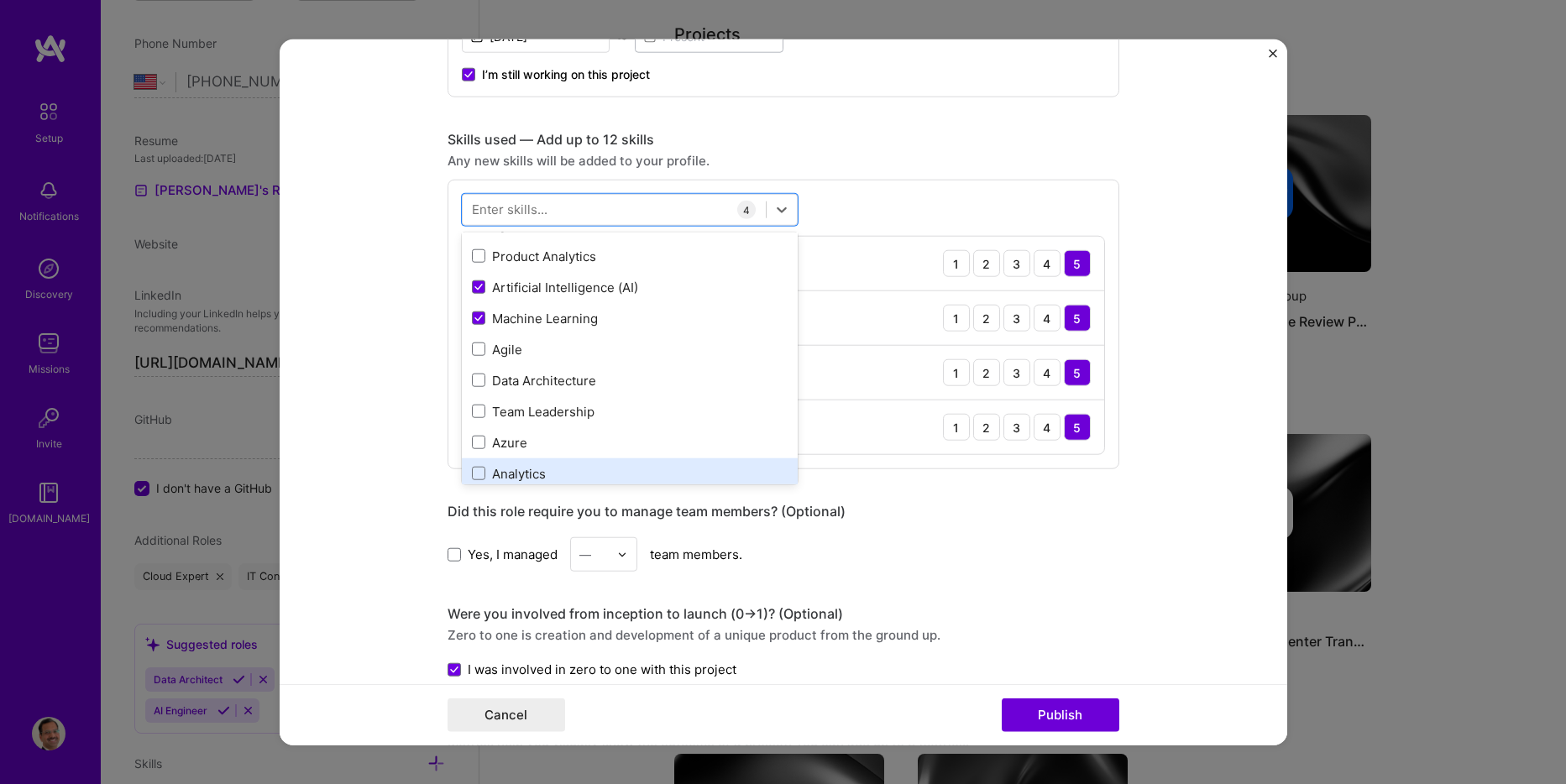
click at [547, 467] on div "Analytics" at bounding box center [630, 473] width 316 height 18
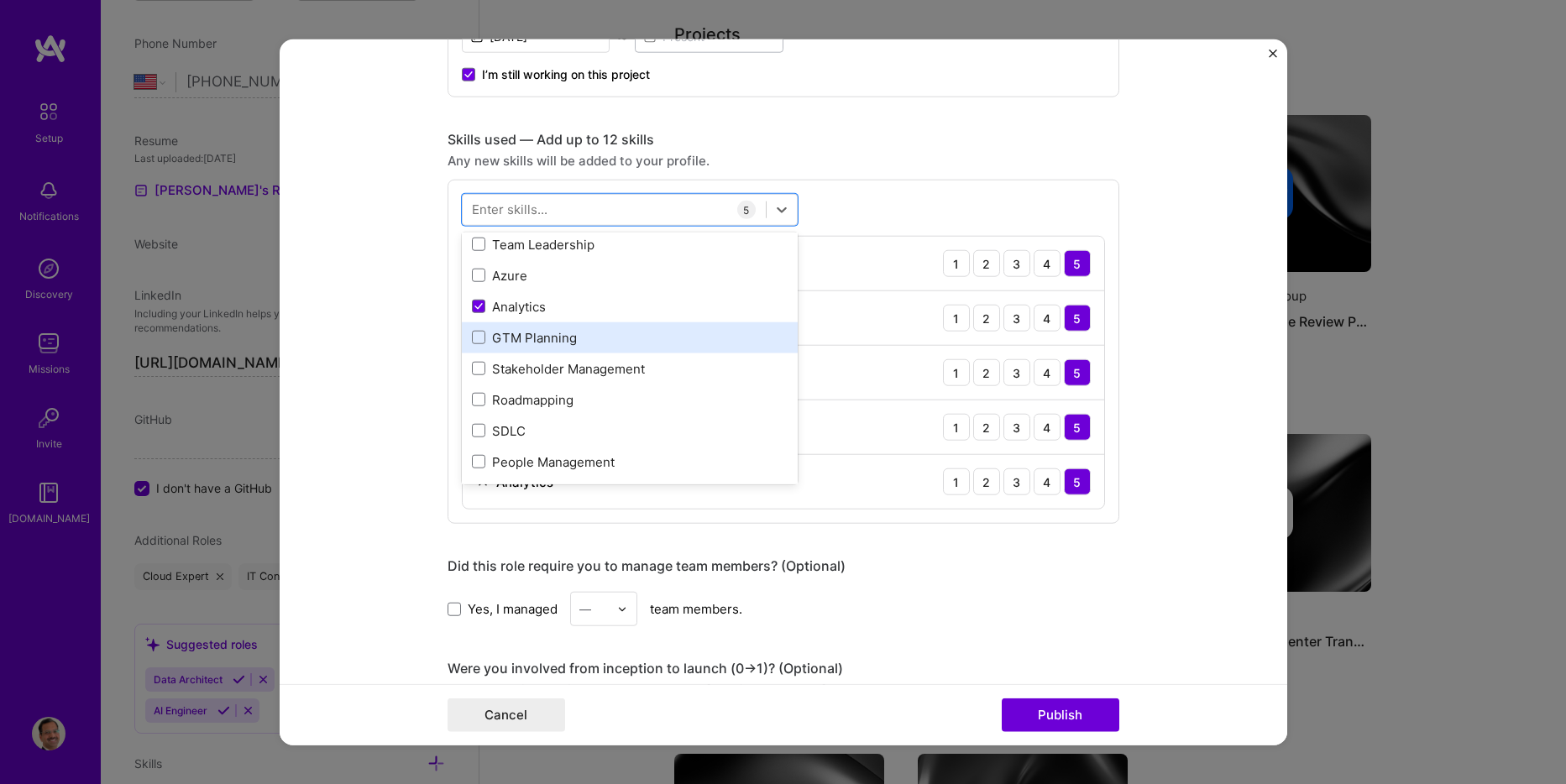
scroll to position [252, 0]
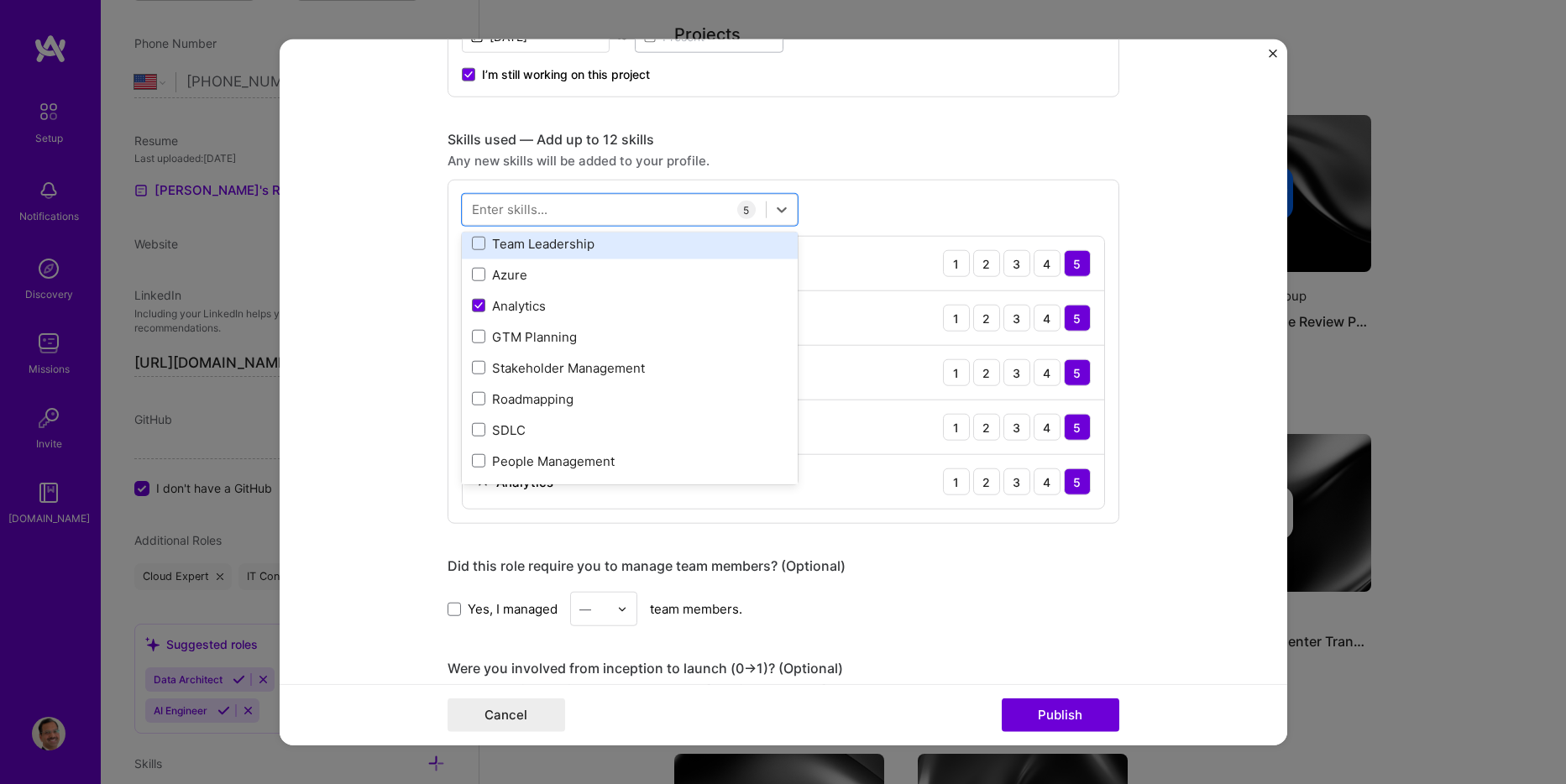
click at [574, 249] on div "Team Leadership" at bounding box center [630, 244] width 316 height 18
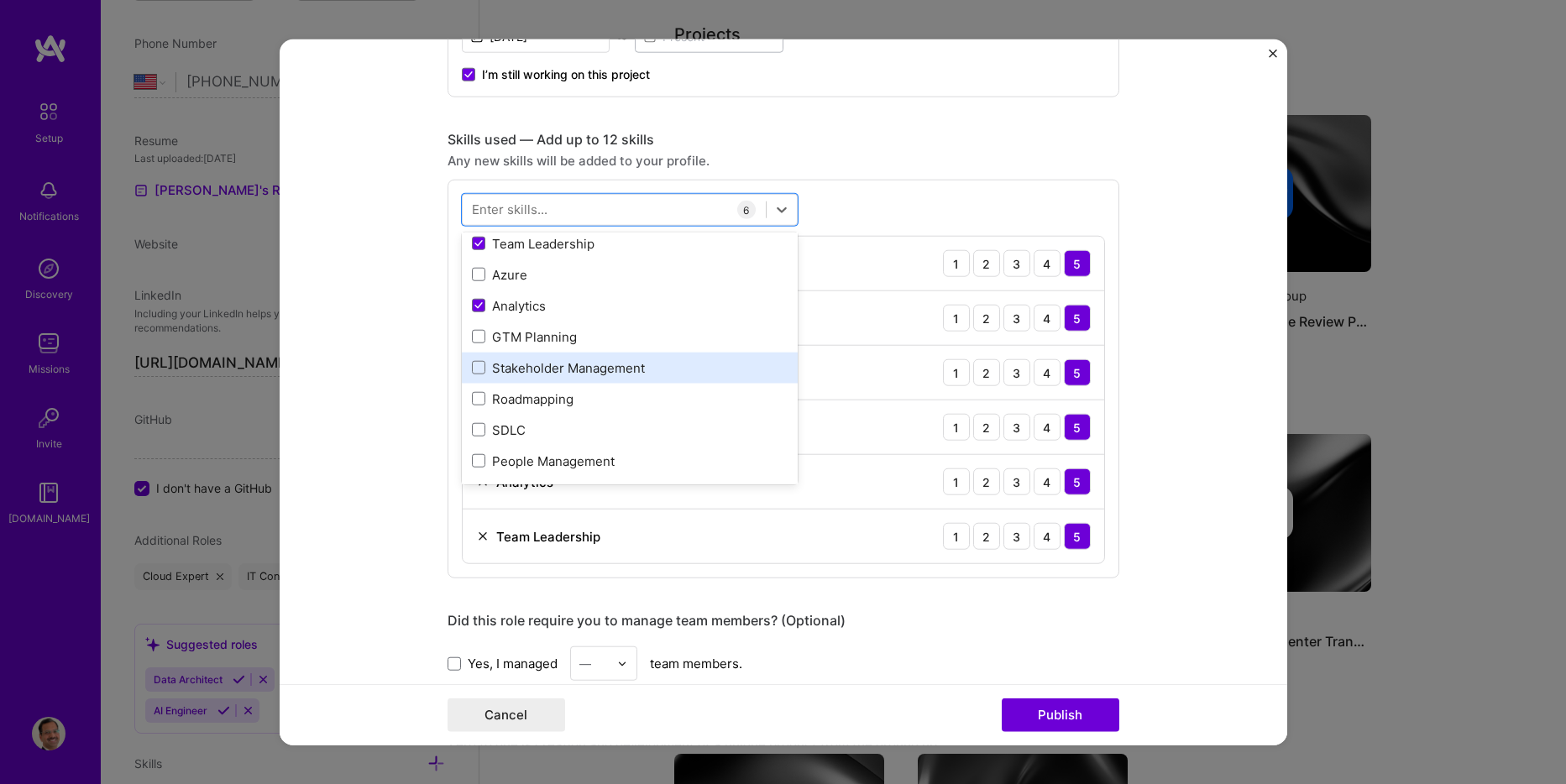
click at [571, 373] on div "Stakeholder Management" at bounding box center [630, 368] width 316 height 18
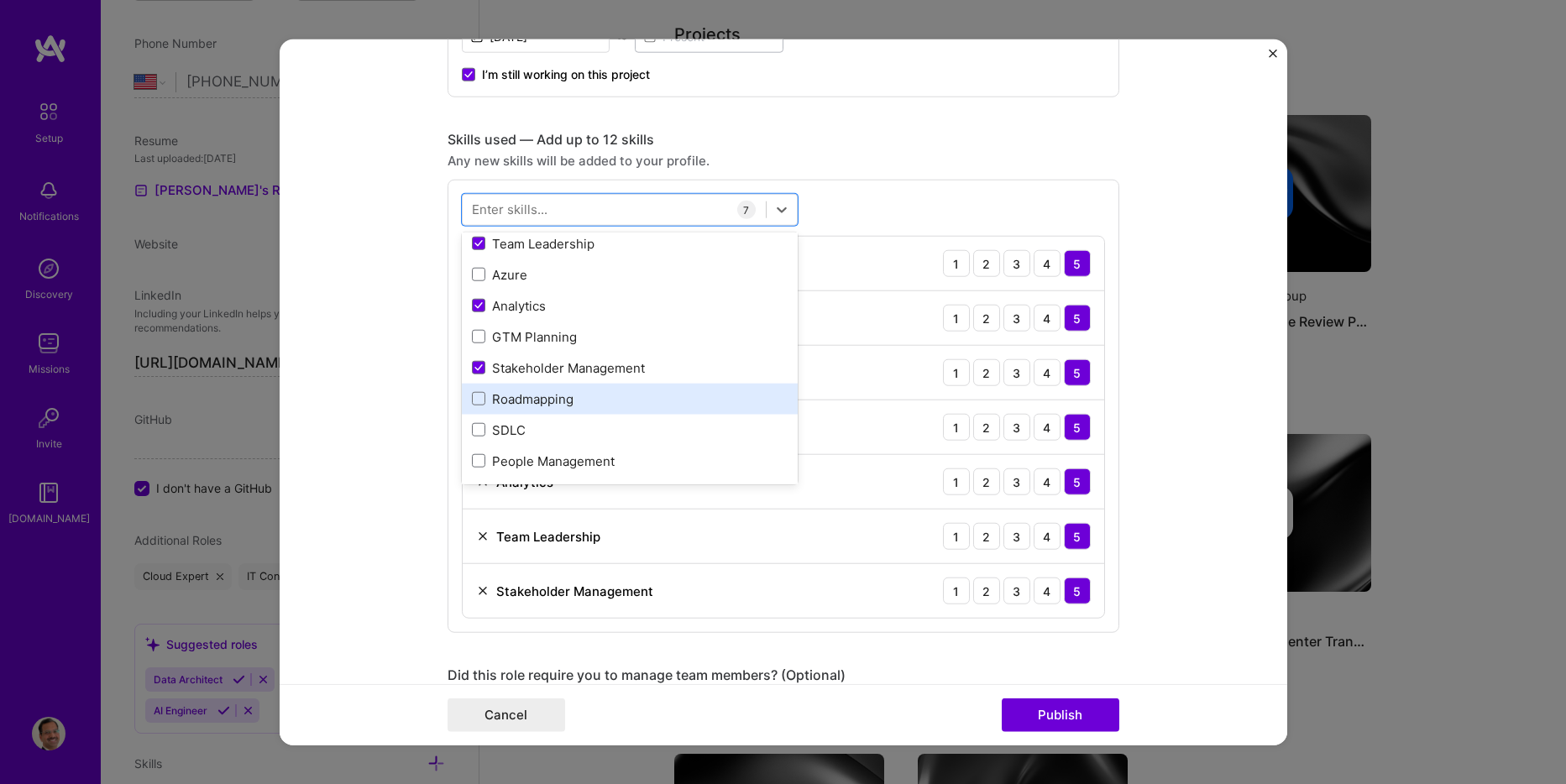
click at [534, 402] on div "Roadmapping" at bounding box center [630, 399] width 316 height 18
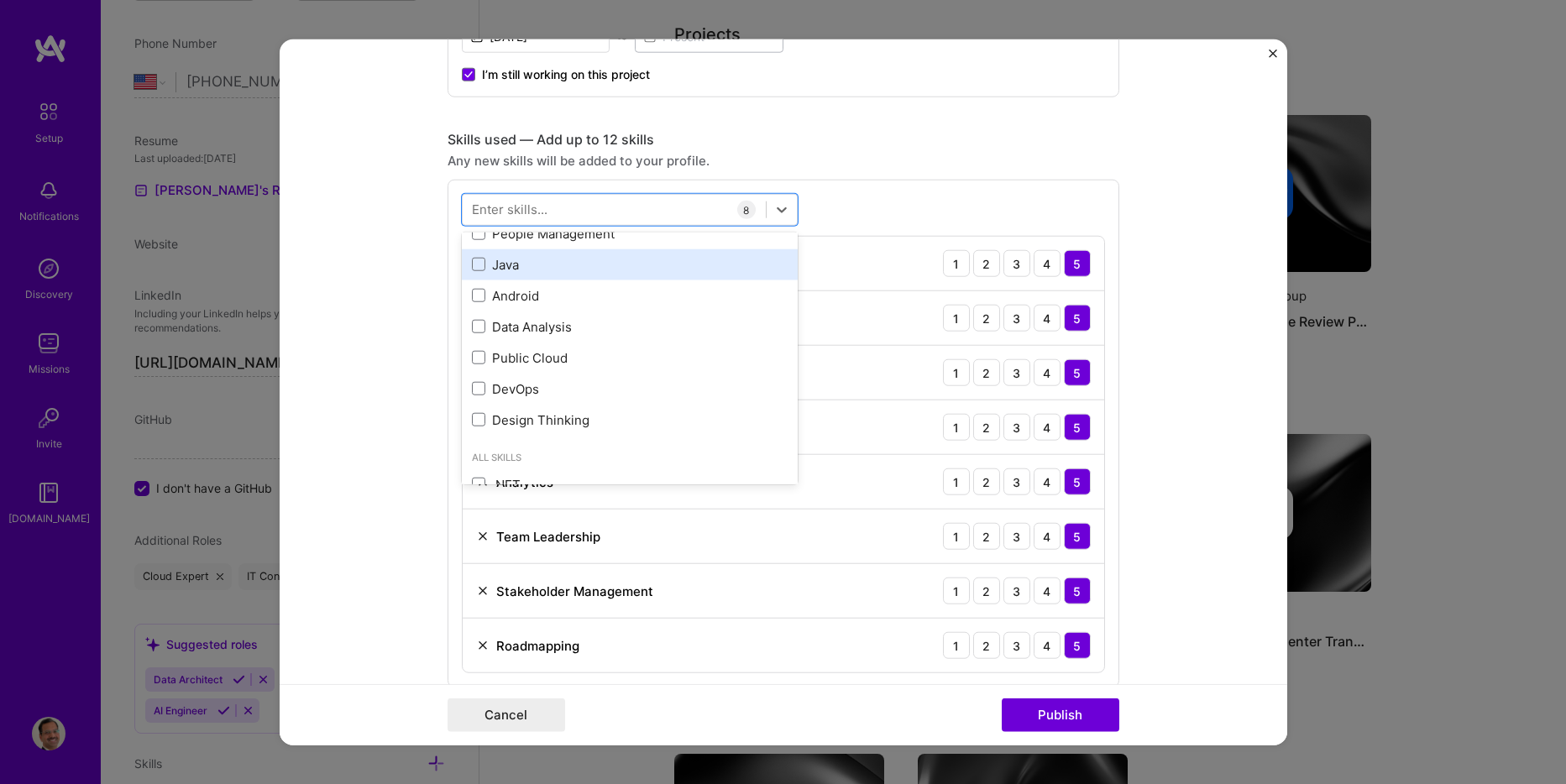
scroll to position [503, 0]
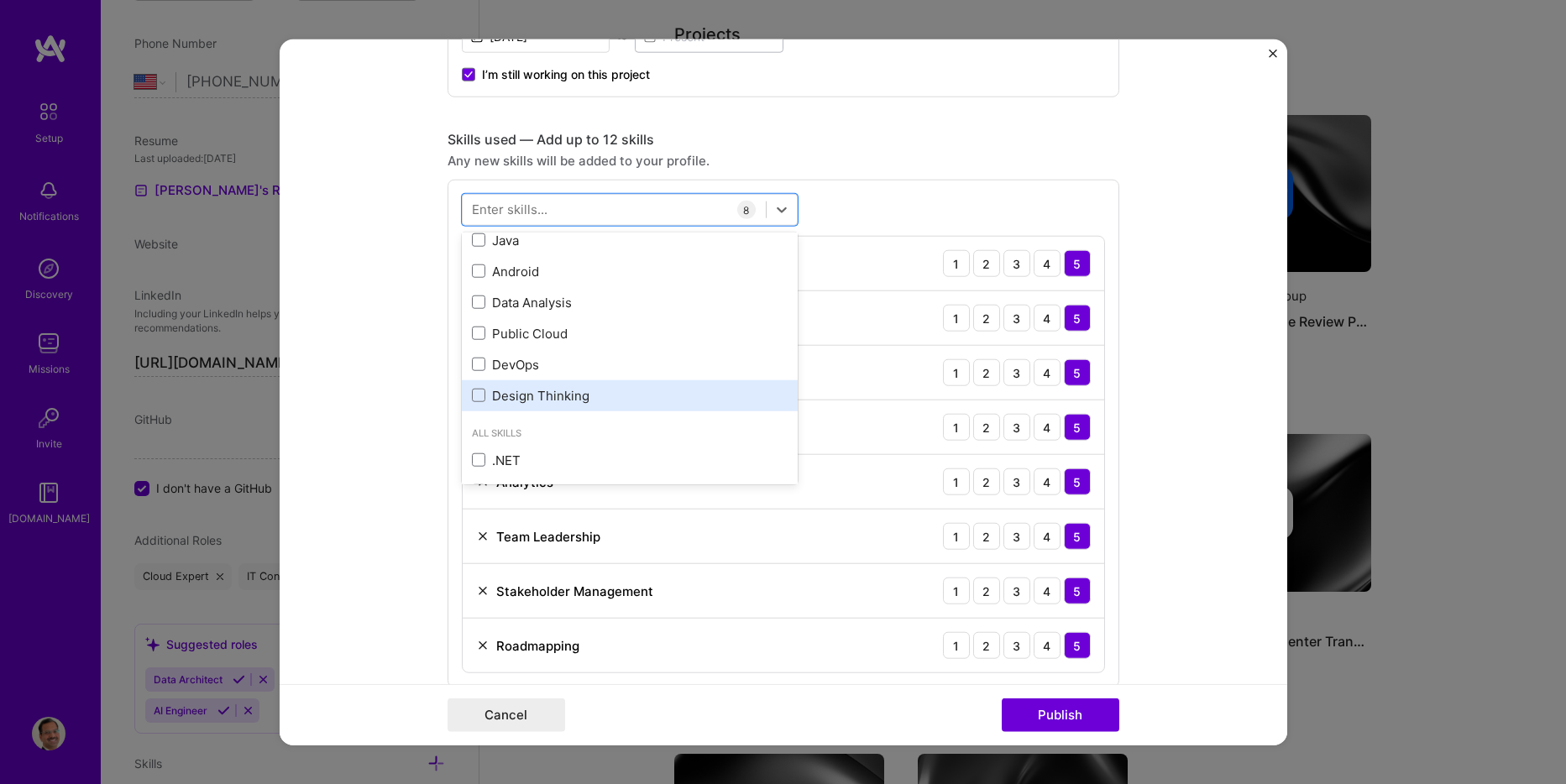
click at [558, 394] on div "Design Thinking" at bounding box center [630, 396] width 316 height 18
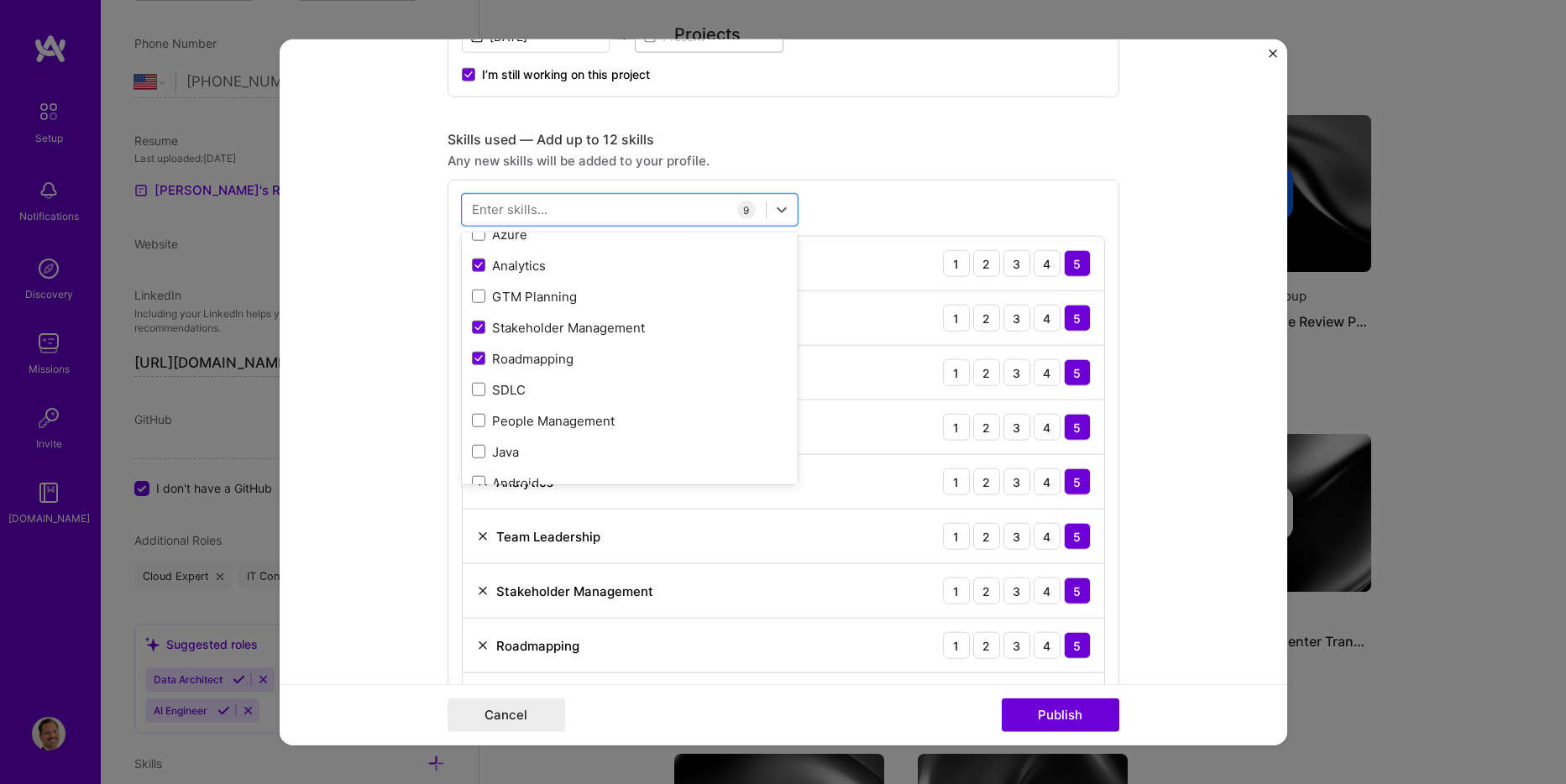
scroll to position [252, 0]
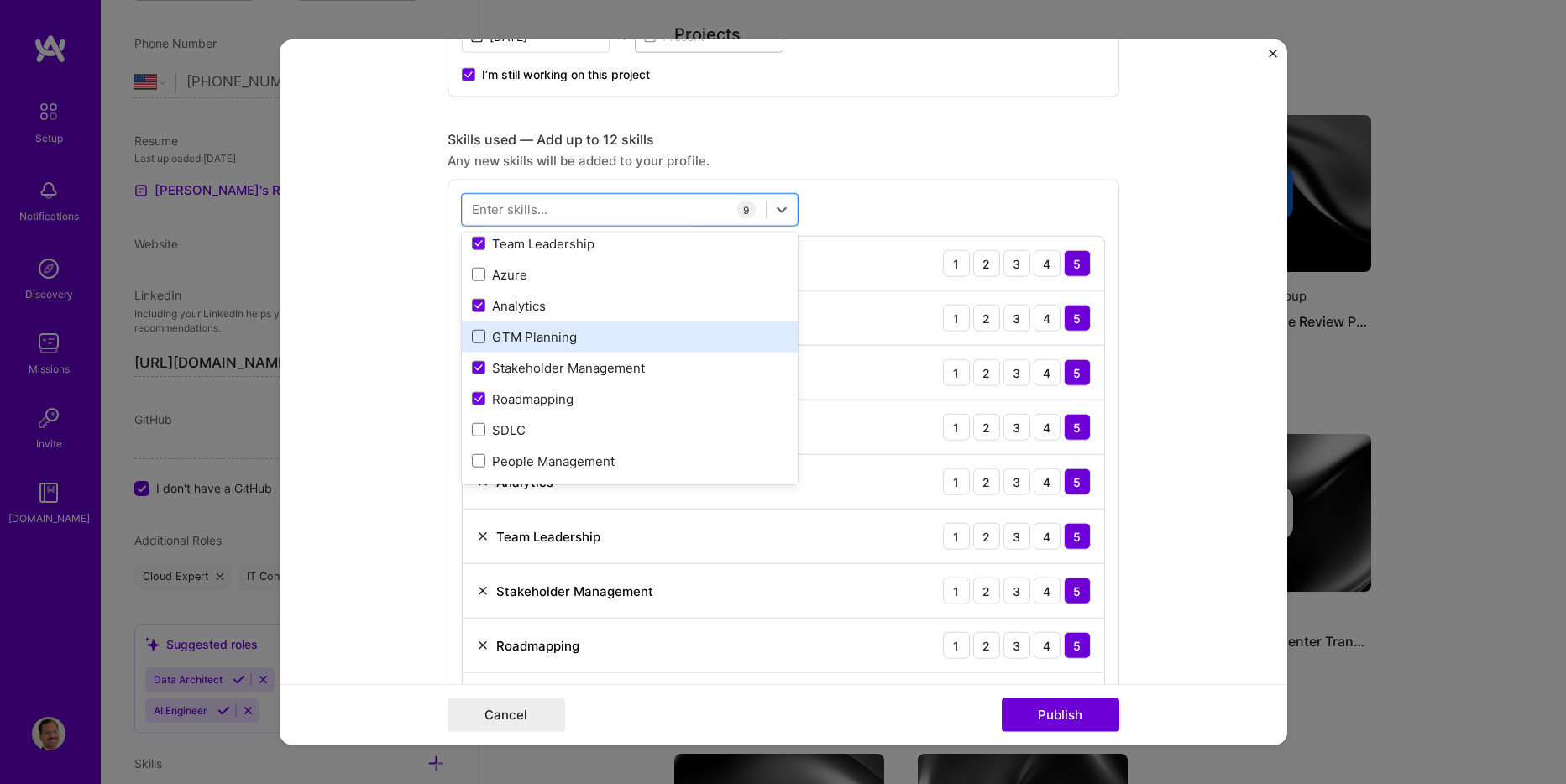
click at [472, 343] on span at bounding box center [478, 337] width 13 height 13
click at [0, 0] on input "checkbox" at bounding box center [0, 0] width 0 height 0
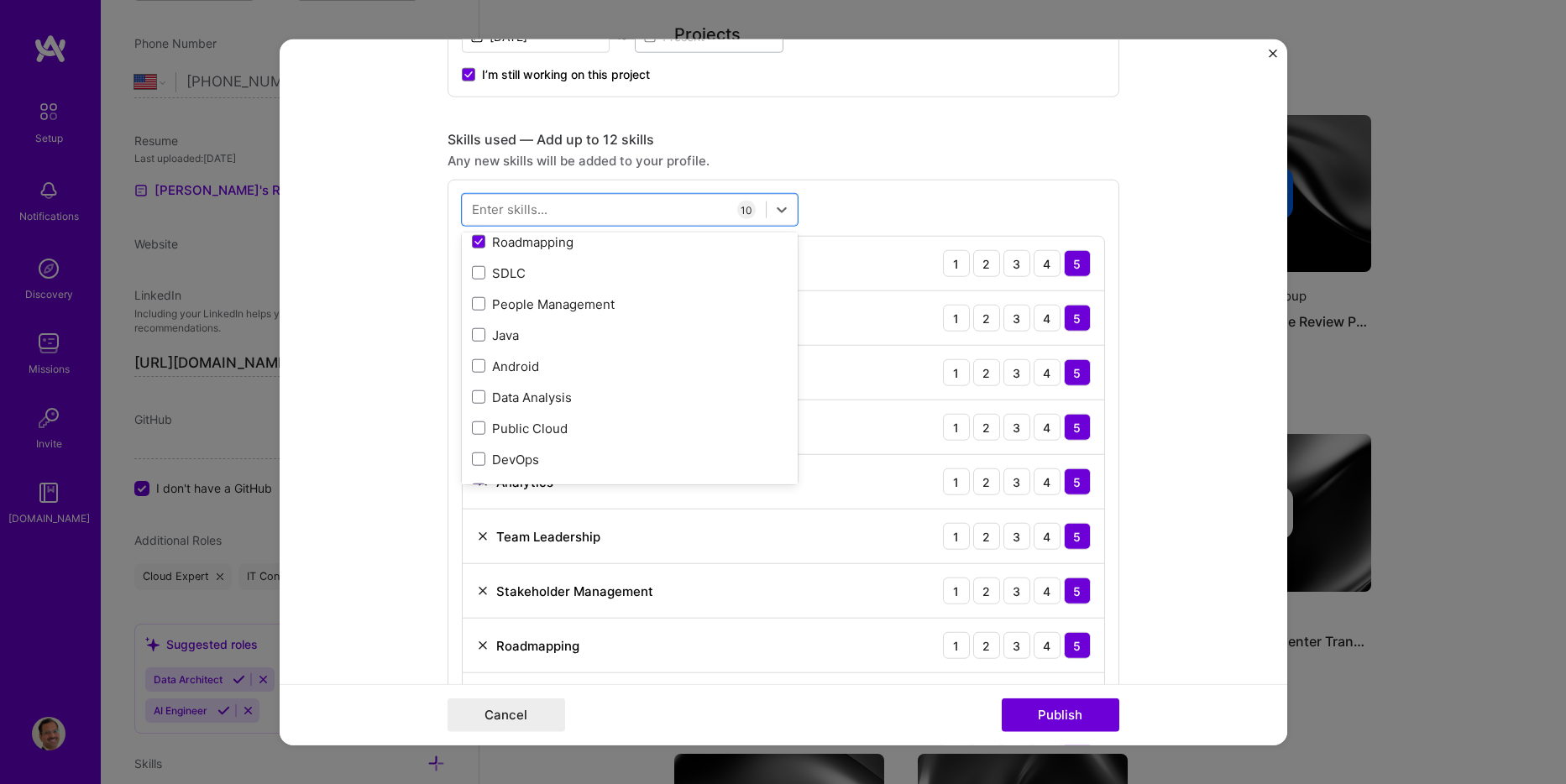
scroll to position [420, 0]
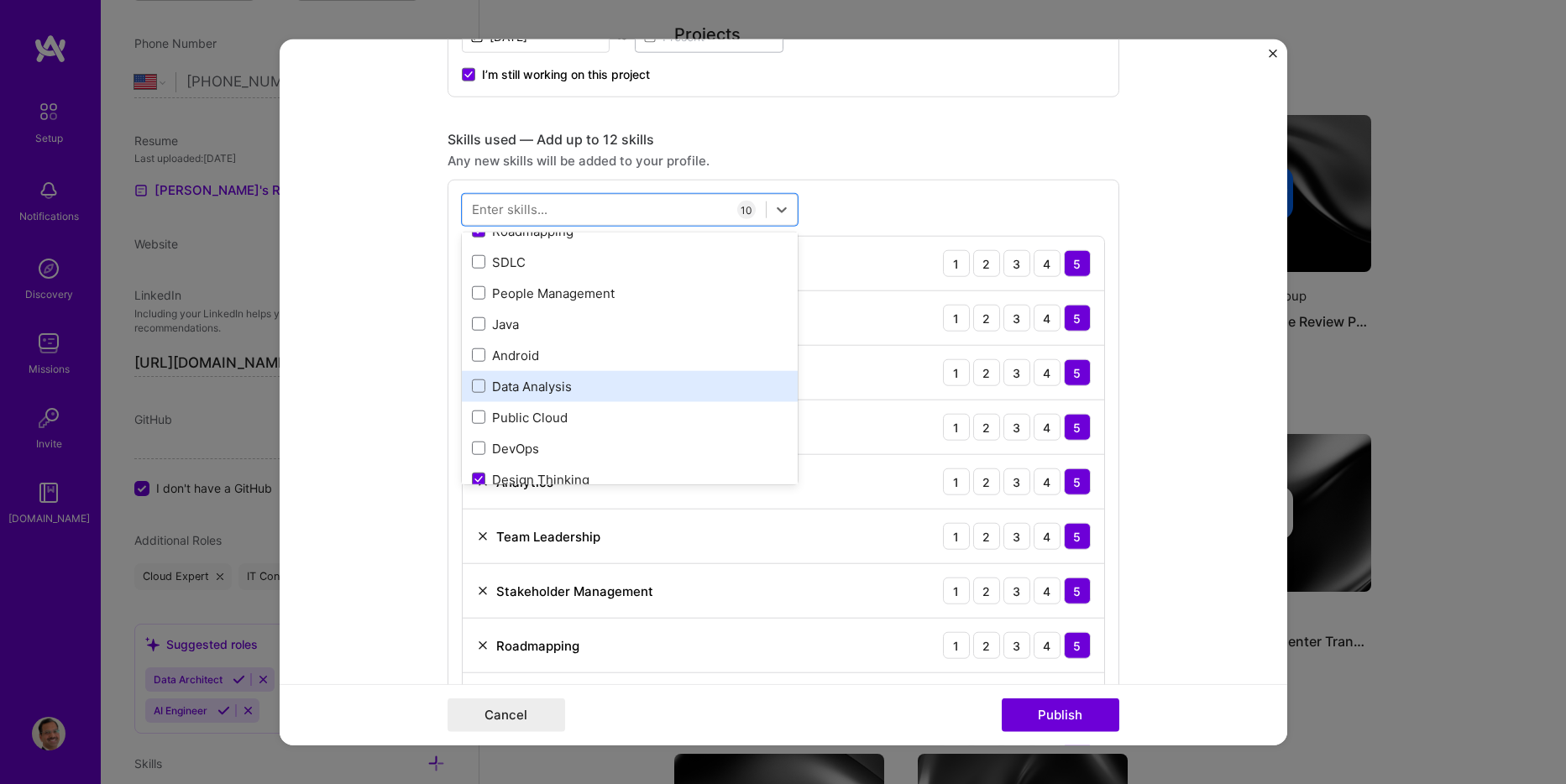
click at [520, 378] on div "Data Analysis" at bounding box center [630, 387] width 316 height 18
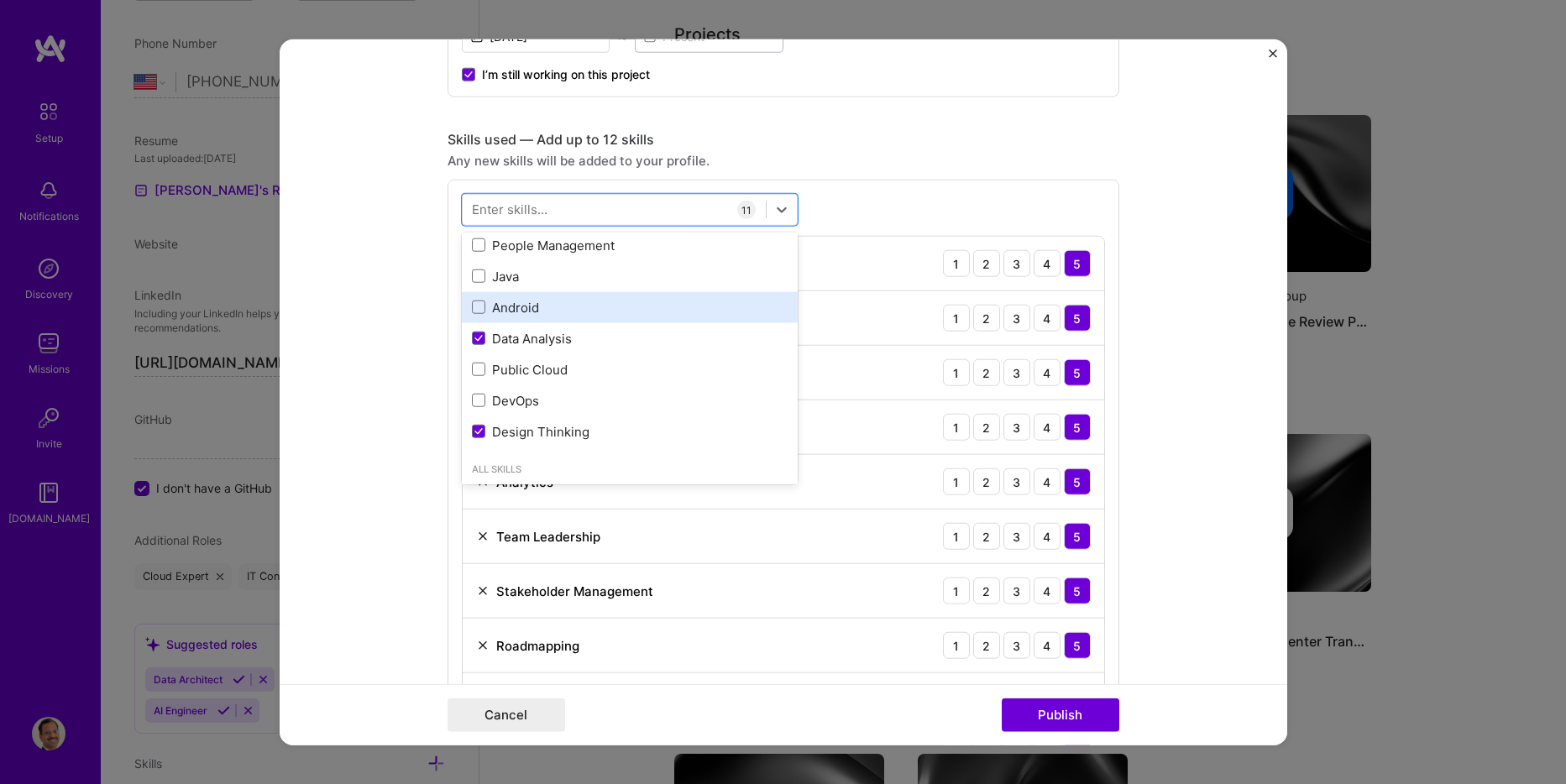
scroll to position [503, 0]
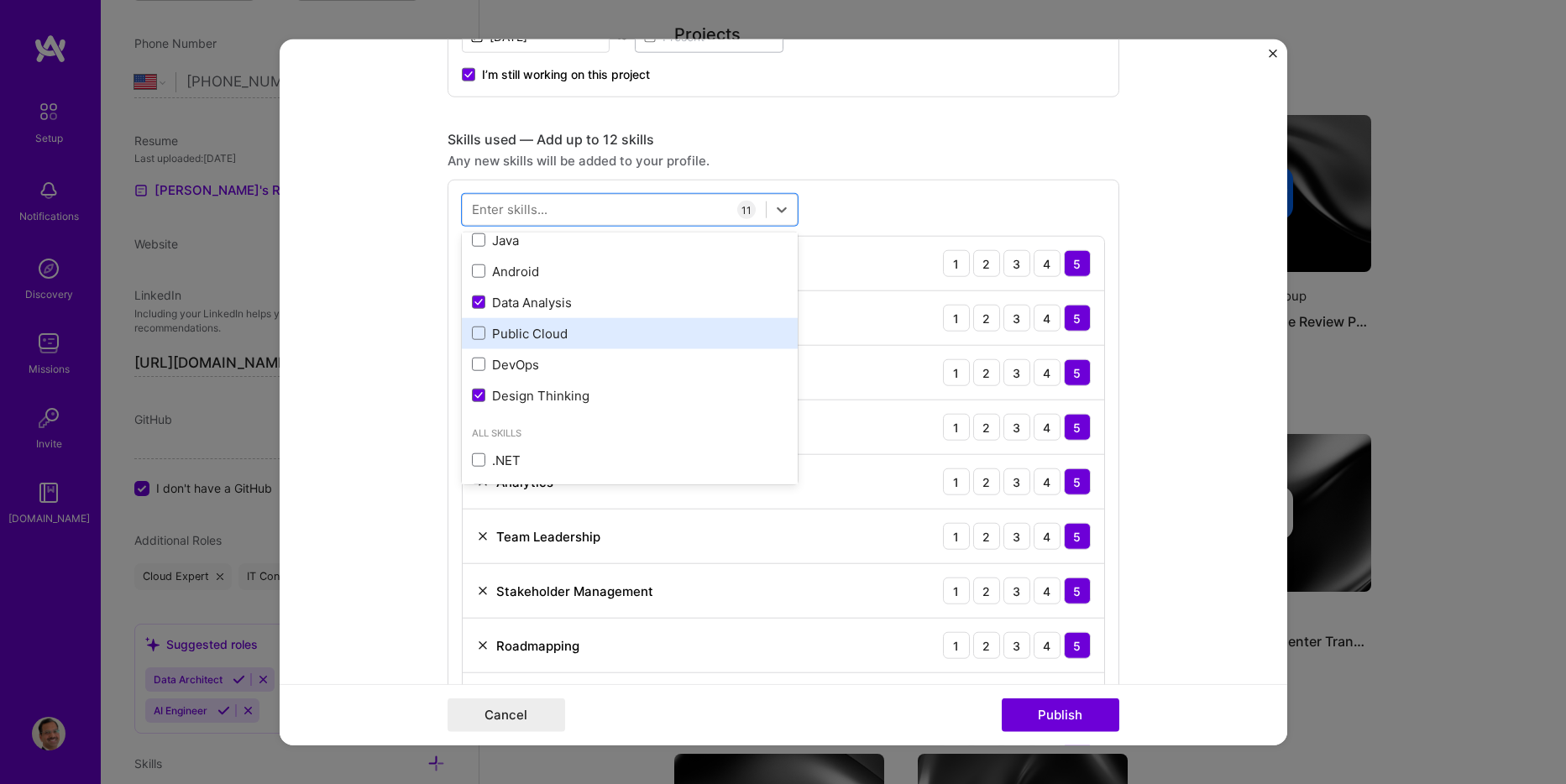
click at [494, 338] on div "Public Cloud" at bounding box center [630, 334] width 316 height 18
click at [1017, 213] on div "option Public Cloud, selected. option Data Analysis selected, 0 of 2. 378 resul…" at bounding box center [783, 543] width 672 height 726
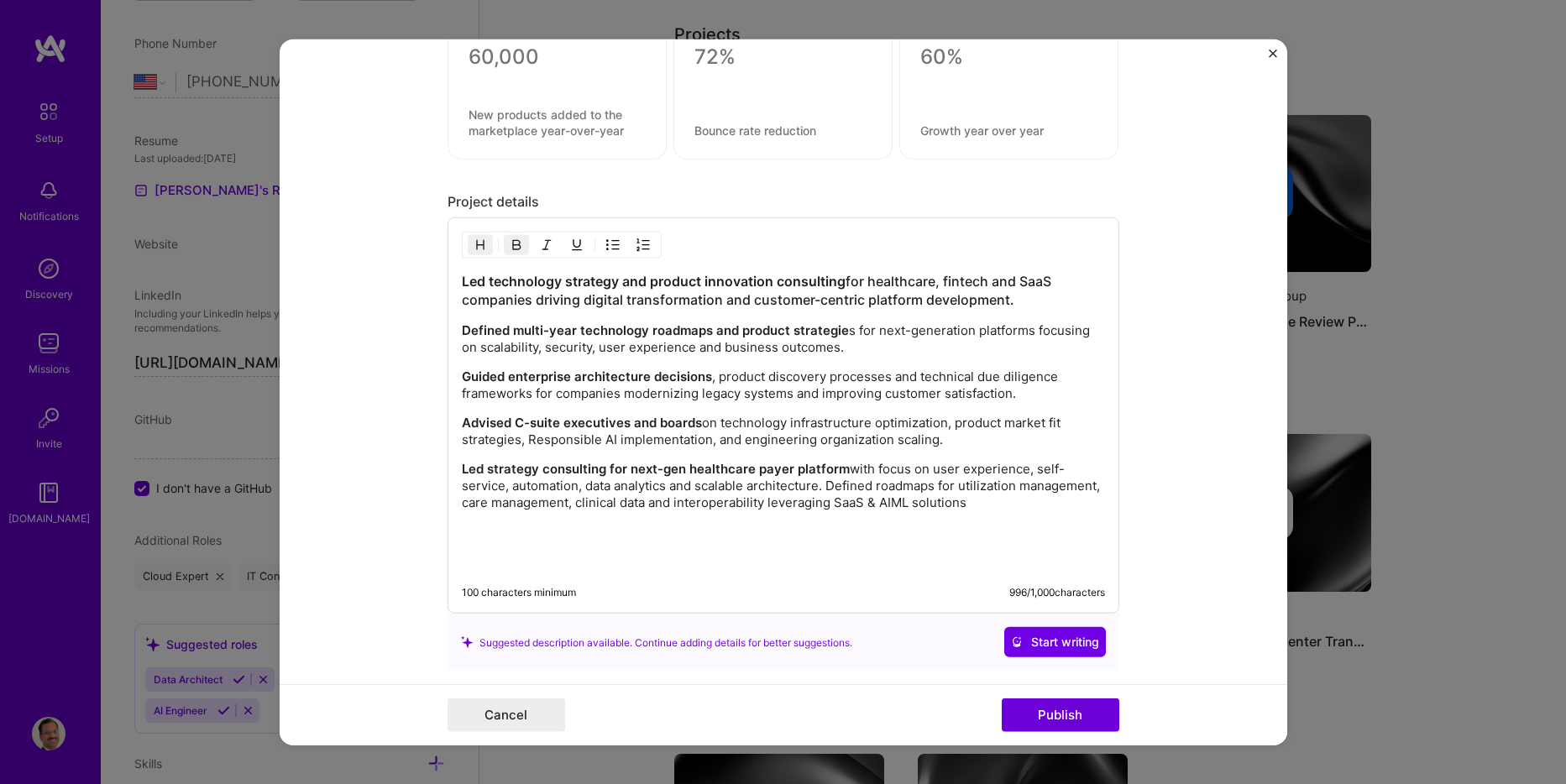
scroll to position [1847, 0]
drag, startPoint x: 1052, startPoint y: 502, endPoint x: 446, endPoint y: 276, distance: 646.8
click at [448, 276] on div "Led technology strategy and product innovation consulting for healthcare, finte…" at bounding box center [783, 414] width 672 height 397
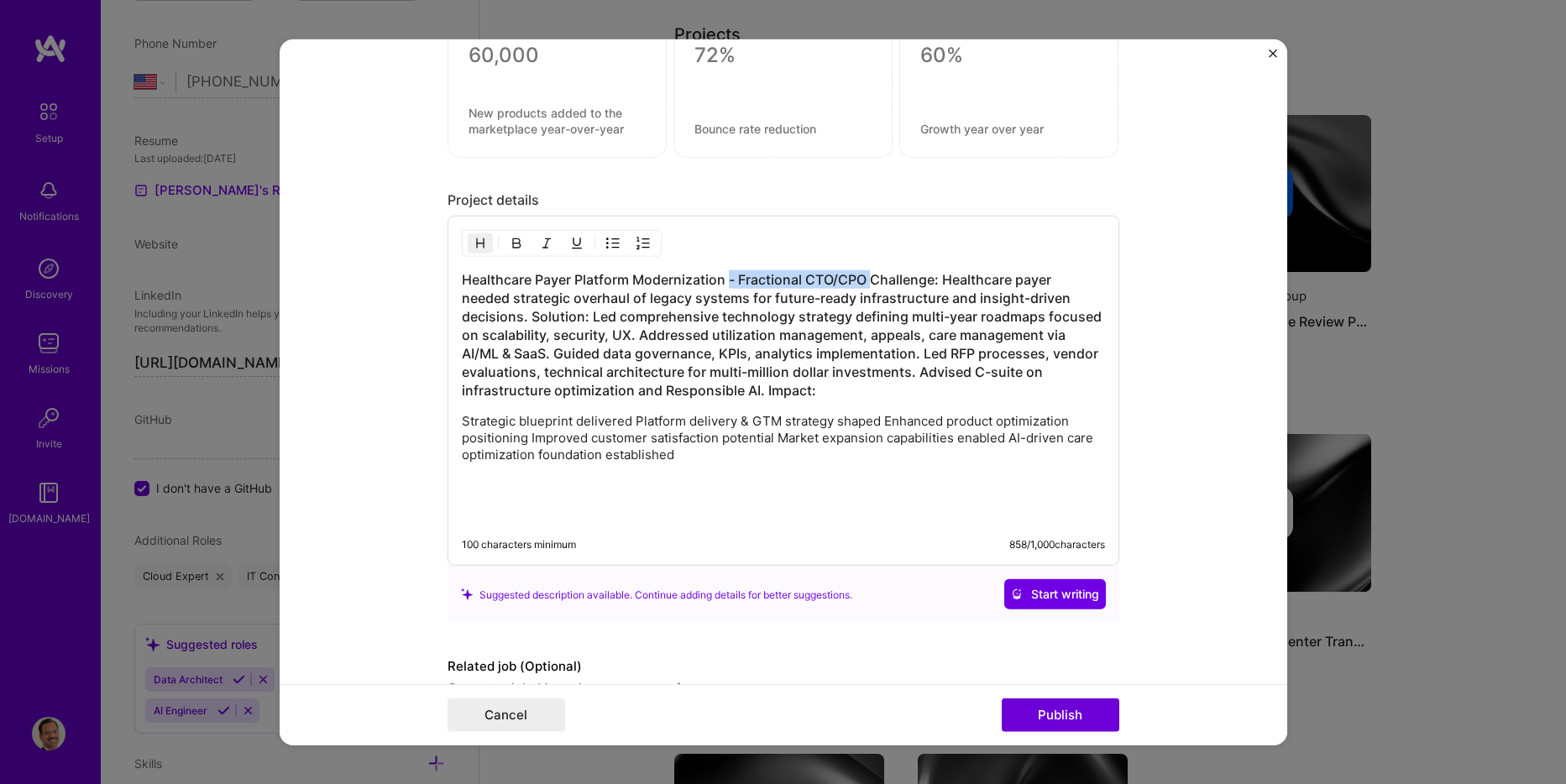
drag, startPoint x: 723, startPoint y: 277, endPoint x: 864, endPoint y: 285, distance: 141.2
click at [864, 285] on h3 "Healthcare Payer Platform Modernization - Fractional CTO/CPO Challenge: Healthc…" at bounding box center [783, 335] width 643 height 129
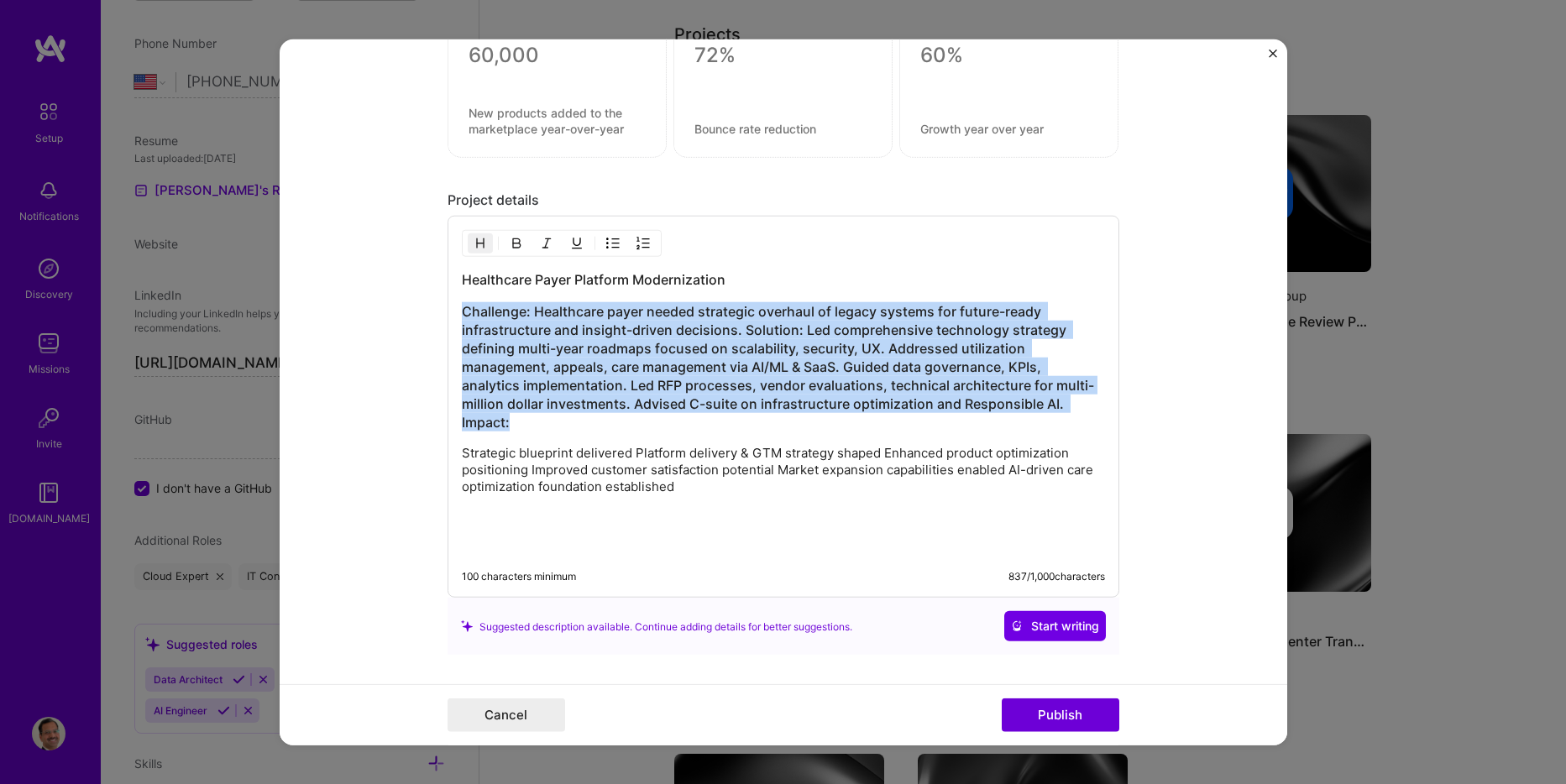
drag, startPoint x: 457, startPoint y: 312, endPoint x: 668, endPoint y: 422, distance: 238.0
click at [668, 422] on h3 "Challenge: Healthcare payer needed strategic overhaul of legacy systems for fut…" at bounding box center [783, 367] width 643 height 129
click at [486, 250] on div at bounding box center [562, 244] width 200 height 27
click at [473, 244] on img "button" at bounding box center [480, 244] width 13 height 13
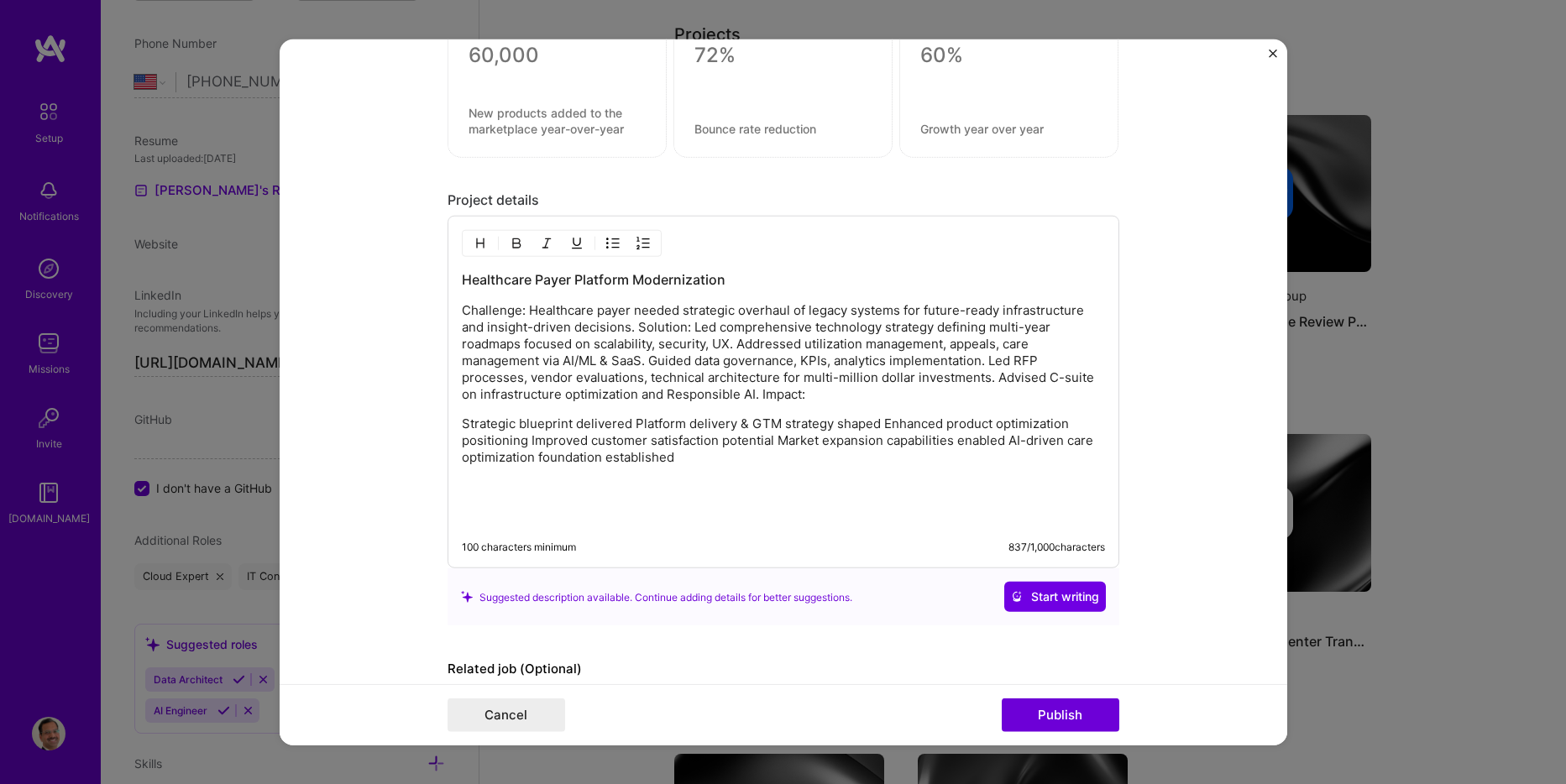
click at [516, 320] on p "Challenge: Healthcare payer needed strategic overhaul of legacy systems for fut…" at bounding box center [783, 353] width 643 height 101
drag, startPoint x: 517, startPoint y: 313, endPoint x: 451, endPoint y: 310, distance: 66.1
click at [451, 310] on div "Healthcare Payer Platform Modernization Challenge: Healthcare payer needed stra…" at bounding box center [783, 392] width 672 height 353
click at [511, 238] on img "button" at bounding box center [516, 244] width 13 height 13
click at [741, 313] on p "Challenge: Healthcare payer needed strategic overhaul of legacy systems for fut…" at bounding box center [783, 353] width 643 height 101
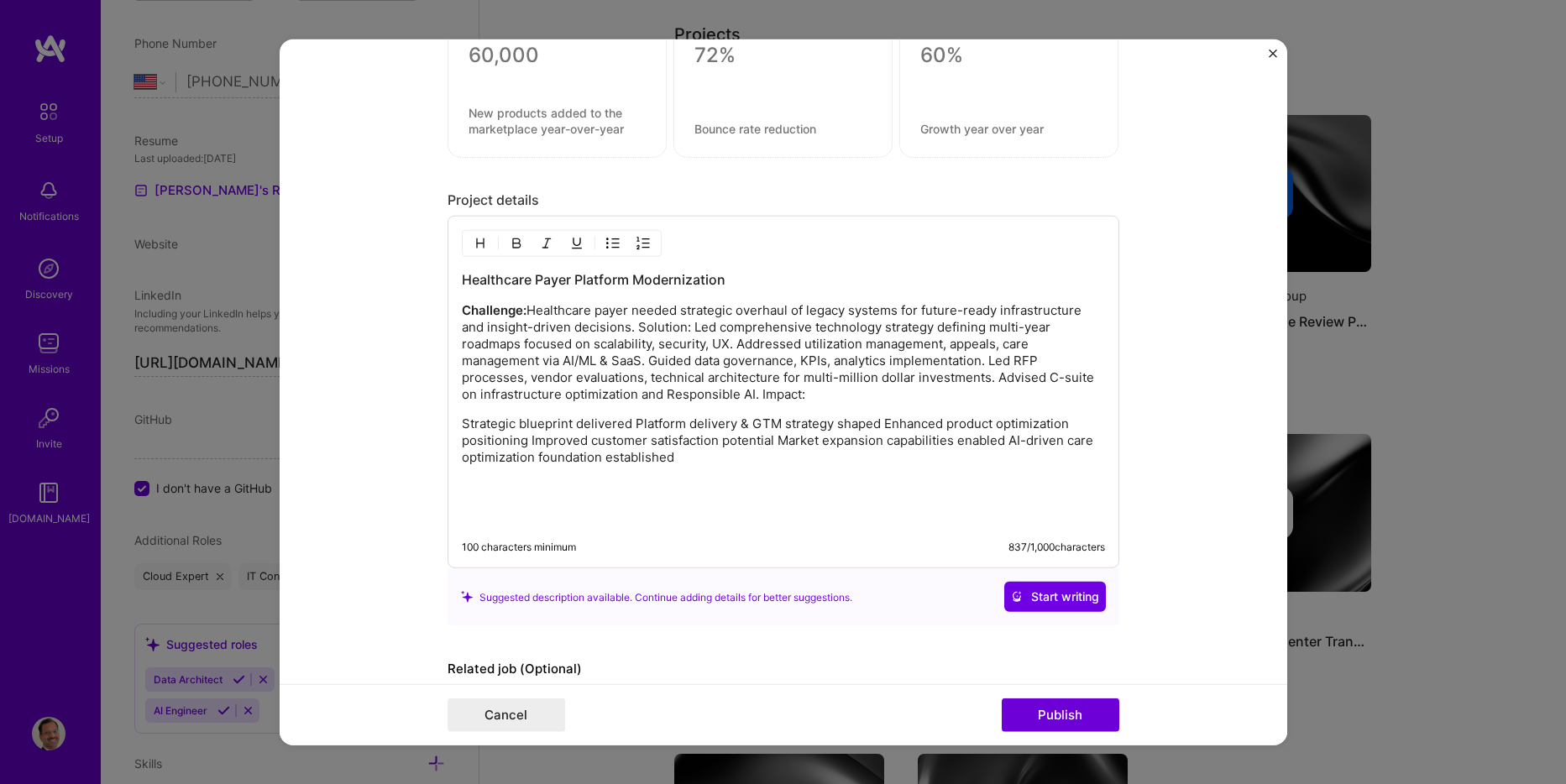
click at [631, 327] on p "Challenge: Healthcare payer needed strategic overhaul of legacy systems for fut…" at bounding box center [783, 353] width 643 height 101
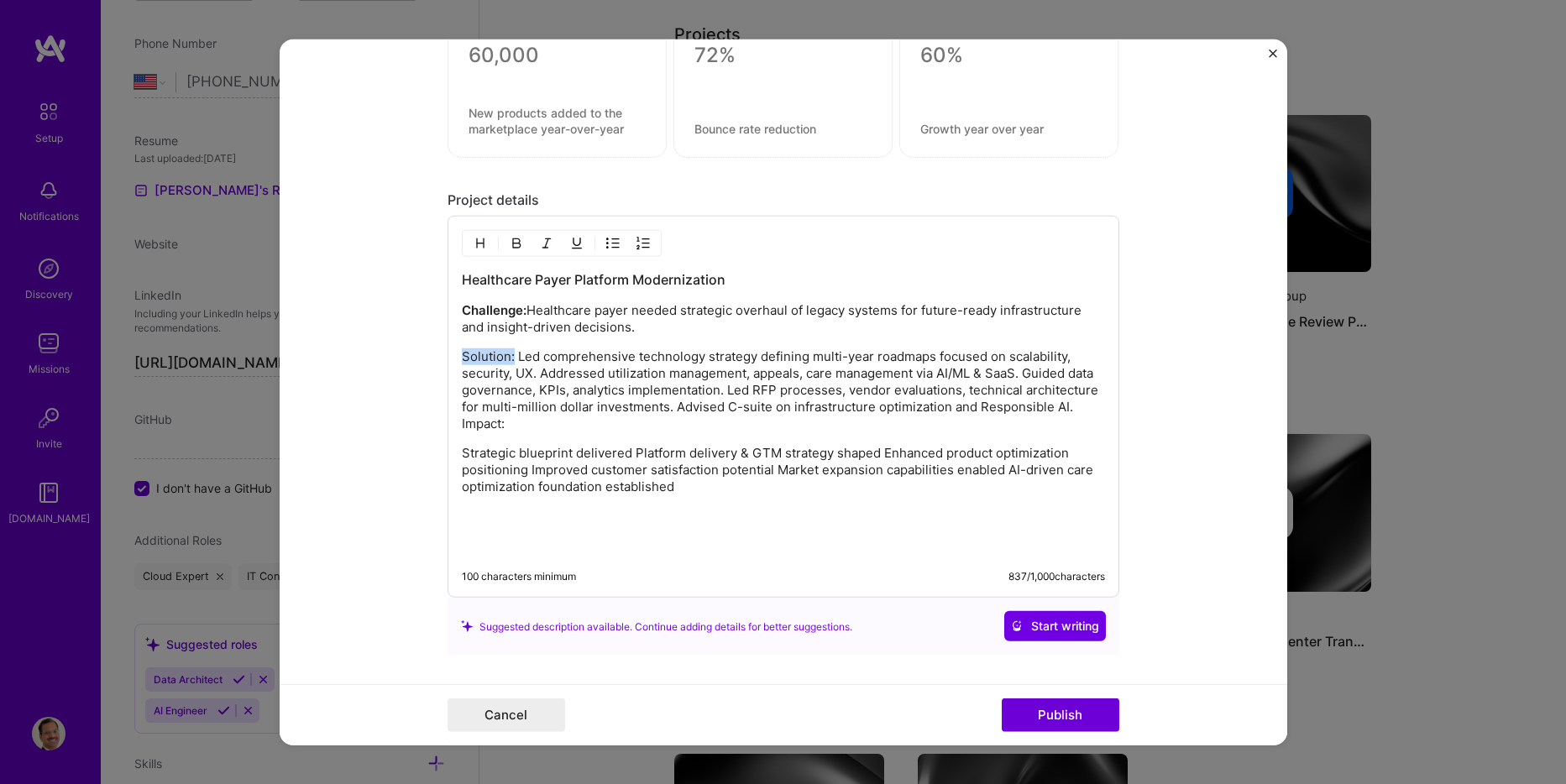
drag, startPoint x: 507, startPoint y: 354, endPoint x: 456, endPoint y: 346, distance: 51.6
click at [461, 354] on p "Solution: Led comprehensive technology strategy defining multi-year roadmaps fo…" at bounding box center [783, 391] width 643 height 84
click at [511, 239] on img "button" at bounding box center [516, 244] width 13 height 13
click at [656, 391] on p "Solution: Led comprehensive technology strategy defining multi-year roadmaps fo…" at bounding box center [783, 391] width 643 height 84
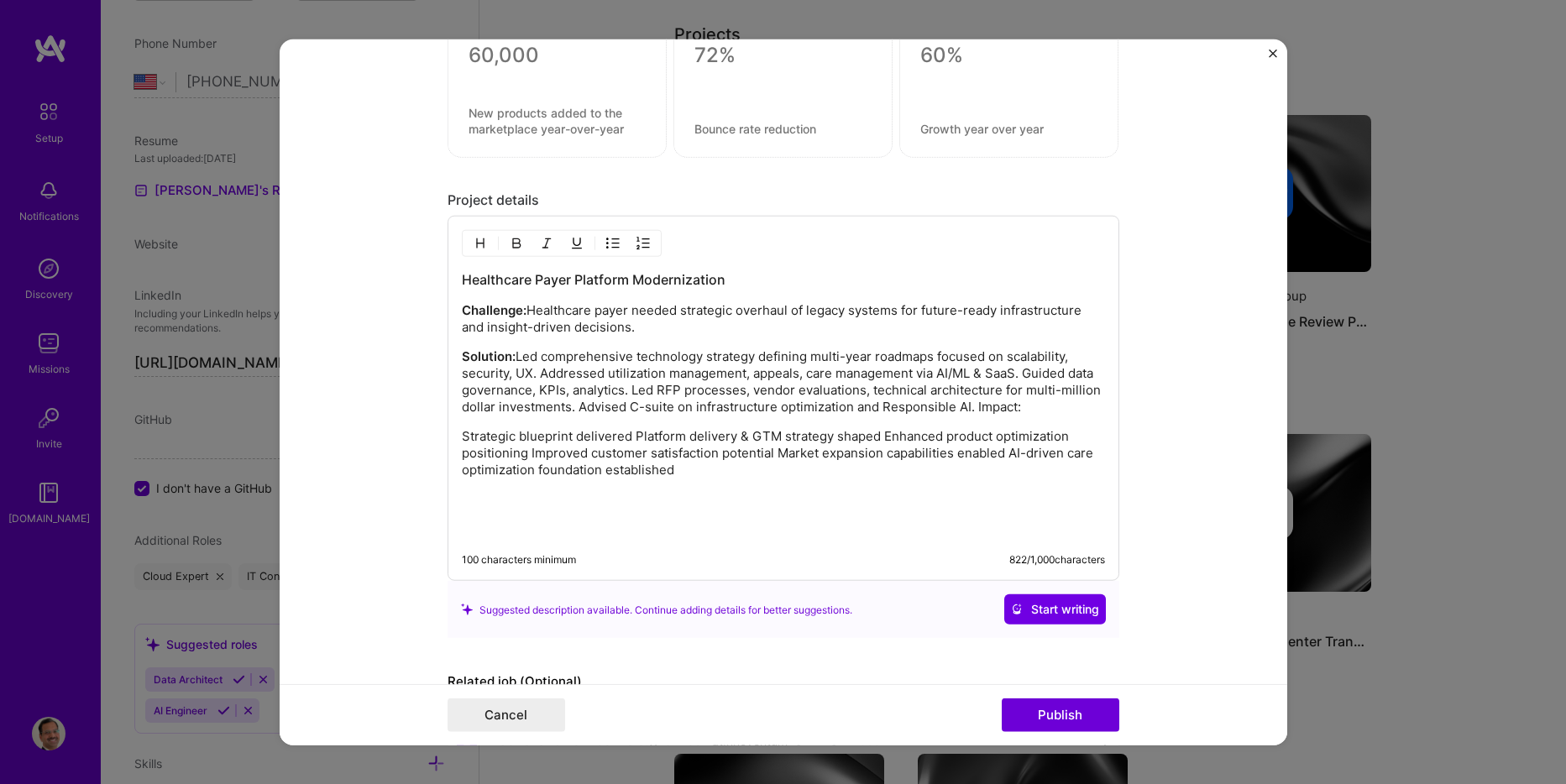
click at [1070, 376] on p "Solution: Led comprehensive technology strategy defining multi-year roadmaps fo…" at bounding box center [783, 382] width 643 height 67
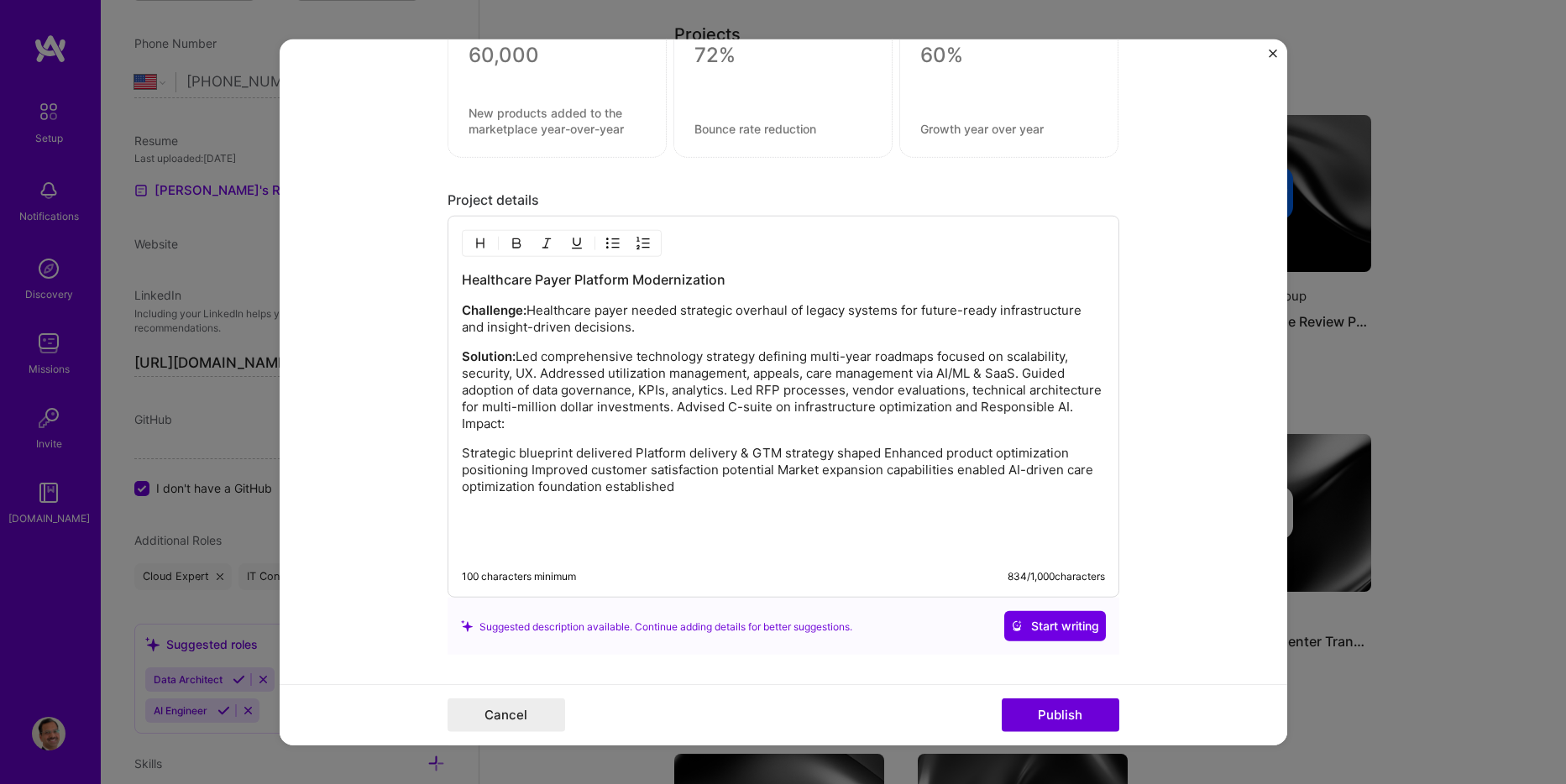
click at [755, 390] on p "Solution: Led comprehensive technology strategy defining multi-year roadmaps fo…" at bounding box center [783, 391] width 643 height 84
click at [550, 421] on p "Solution: Led comprehensive technology strategy defining multi-year roadmaps fo…" at bounding box center [783, 391] width 643 height 84
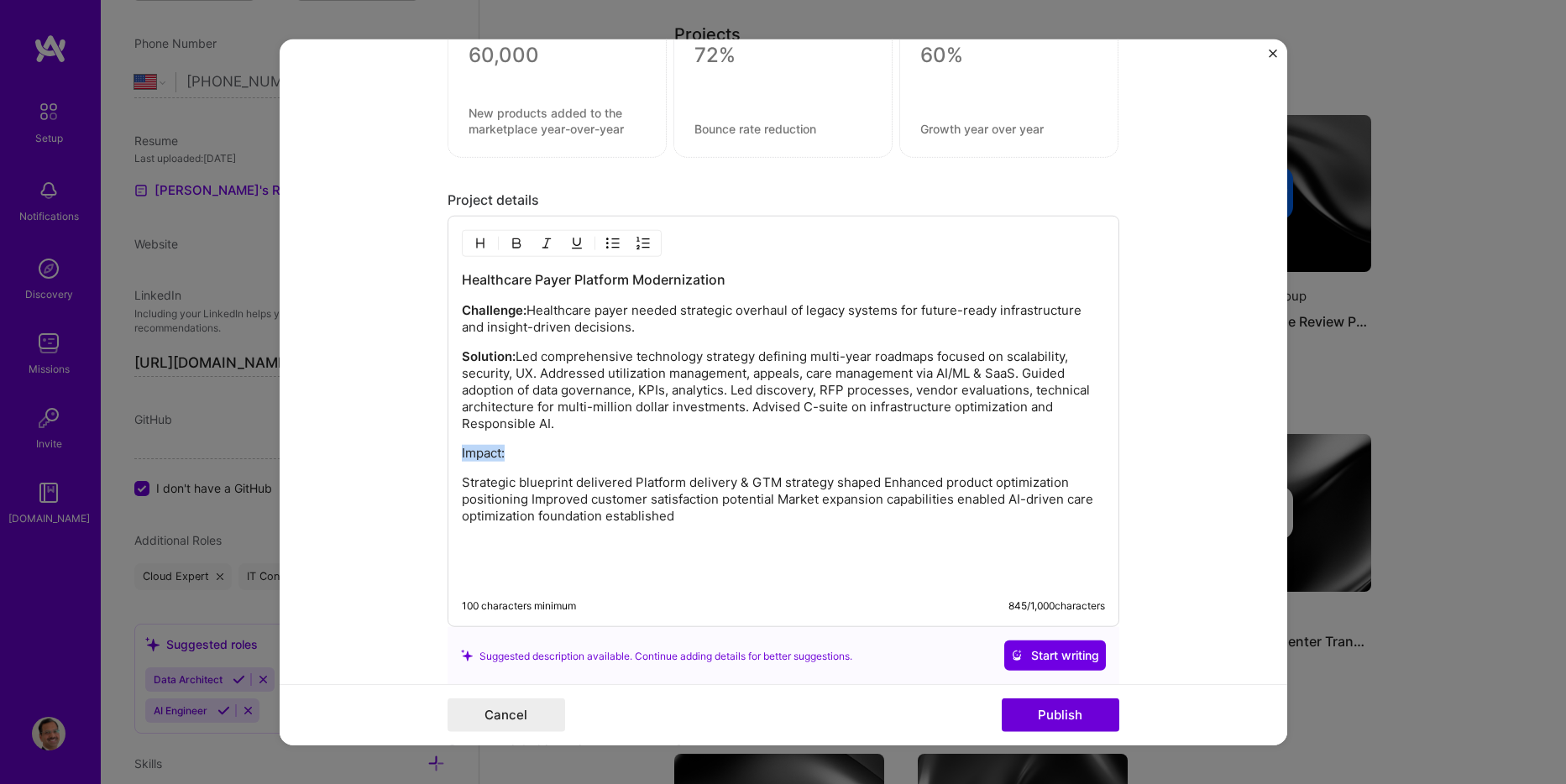
drag, startPoint x: 511, startPoint y: 457, endPoint x: 392, endPoint y: 455, distance: 119.0
click at [392, 455] on form "Project title Technology Strategy and Product Innovation Leadership Company Inn…" at bounding box center [783, 392] width 1008 height 706
click at [509, 242] on img "button" at bounding box center [516, 244] width 13 height 13
click at [628, 481] on p "Strategic blueprint delivered Platform delivery & GTM strategy shaped Enhanced …" at bounding box center [783, 499] width 643 height 50
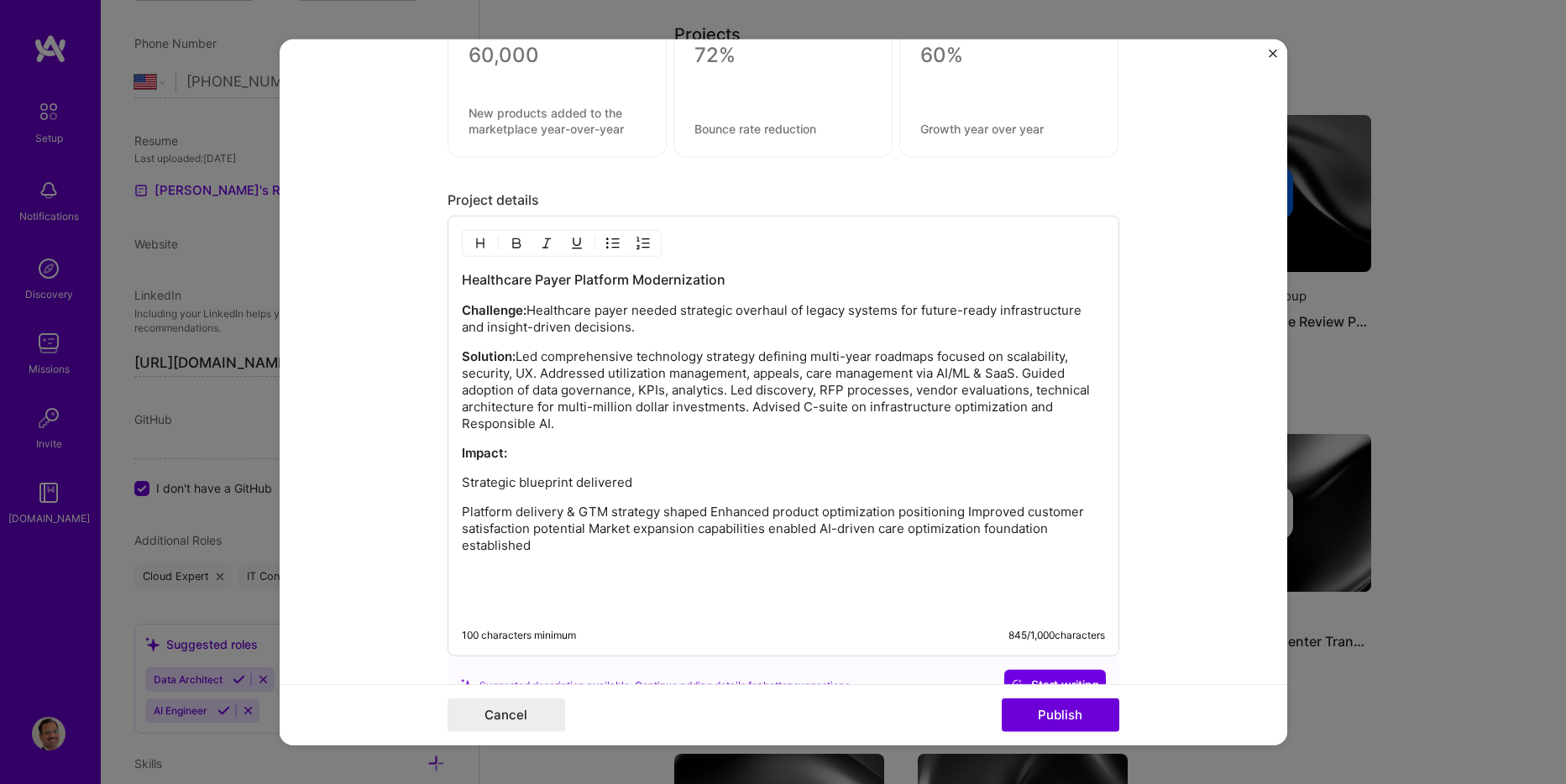
click at [703, 513] on p "Platform delivery & GTM strategy shaped Enhanced product optimization positioni…" at bounding box center [783, 529] width 643 height 50
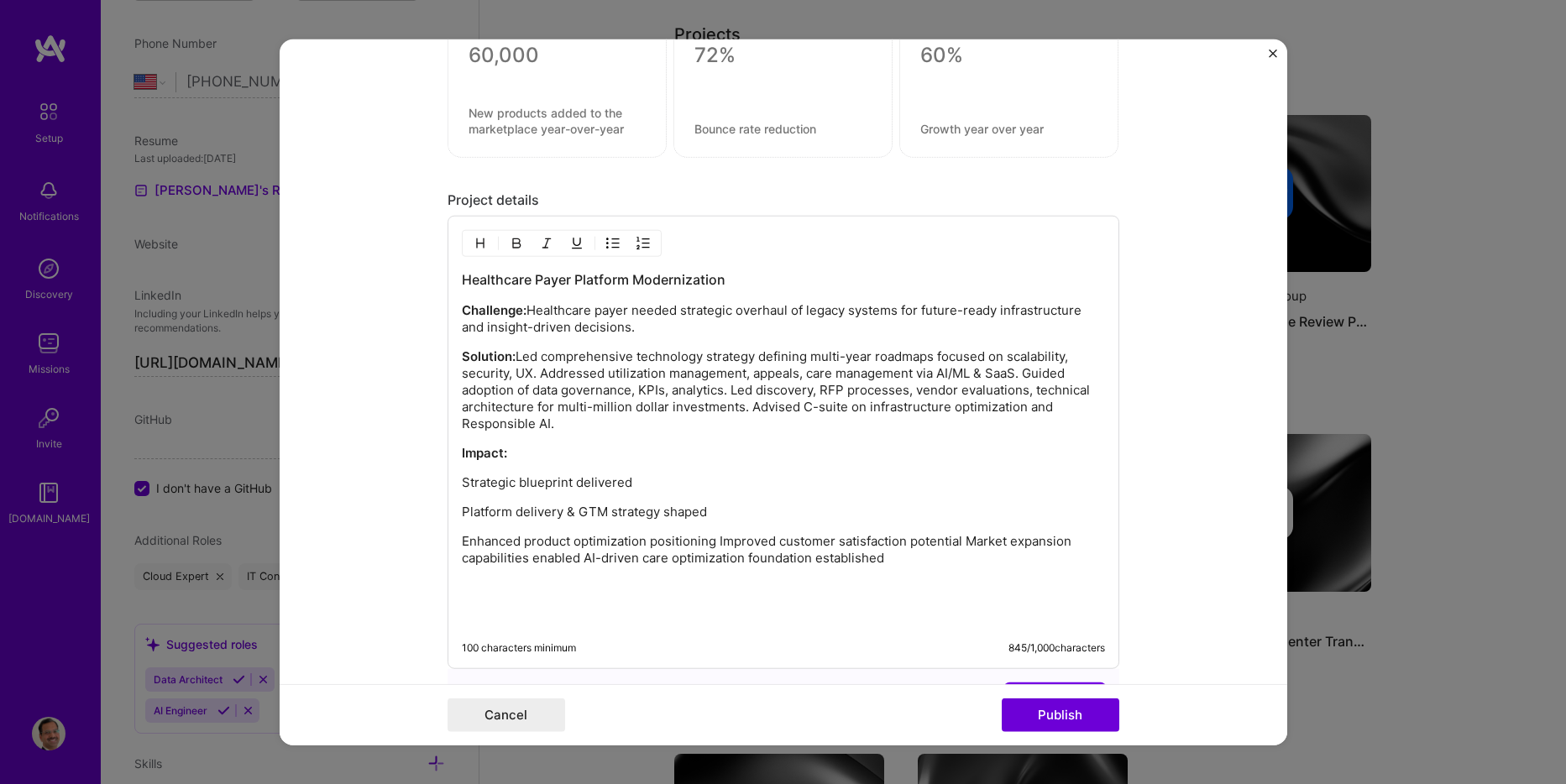
click at [714, 541] on p "Enhanced product optimization positioning Improved customer satisfaction potent…" at bounding box center [783, 550] width 643 height 34
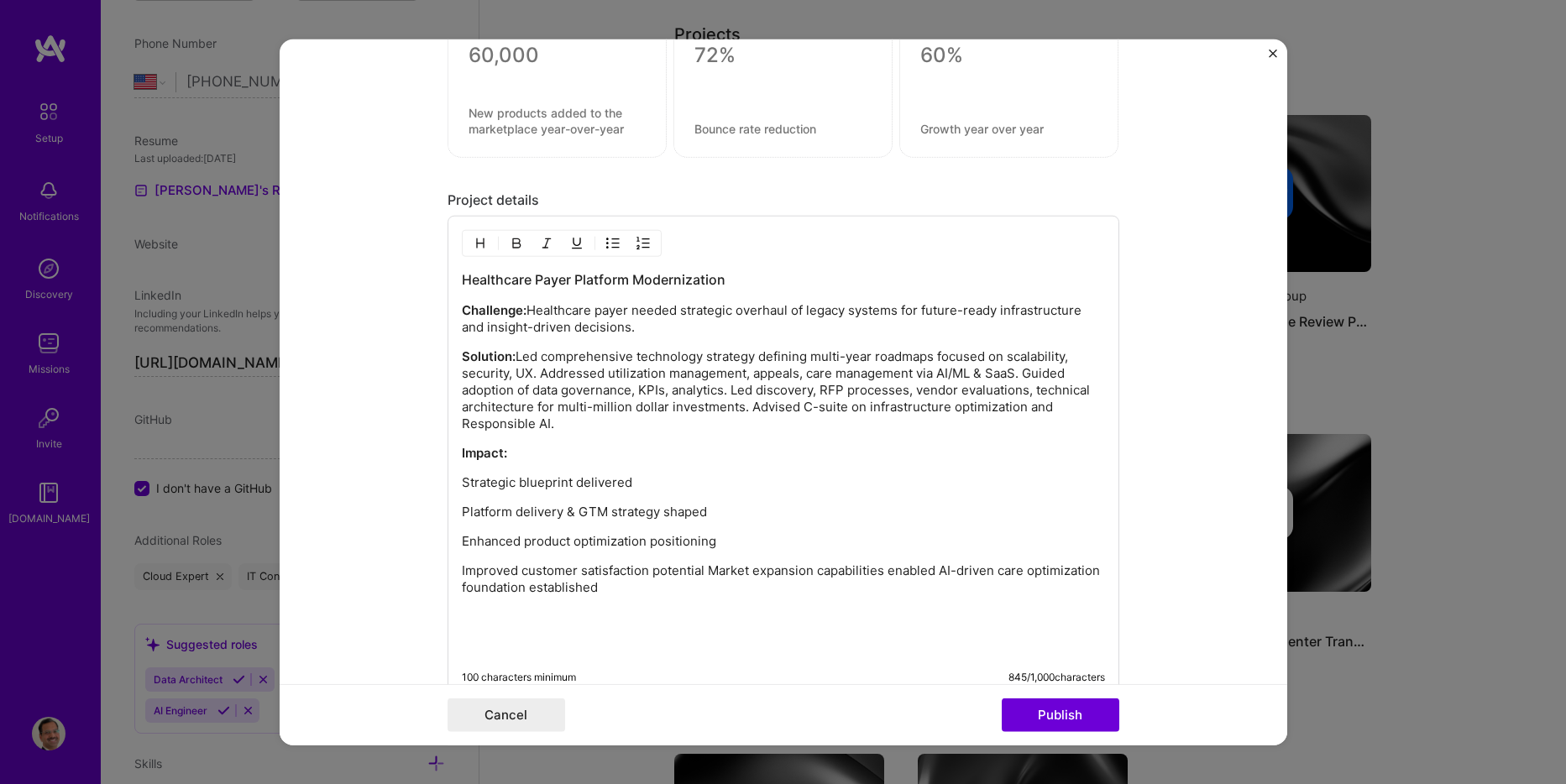
drag, startPoint x: 704, startPoint y: 571, endPoint x: 725, endPoint y: 580, distance: 22.8
click at [704, 571] on p "Improved customer satisfaction potential Market expansion capabilities enabled …" at bounding box center [783, 579] width 643 height 34
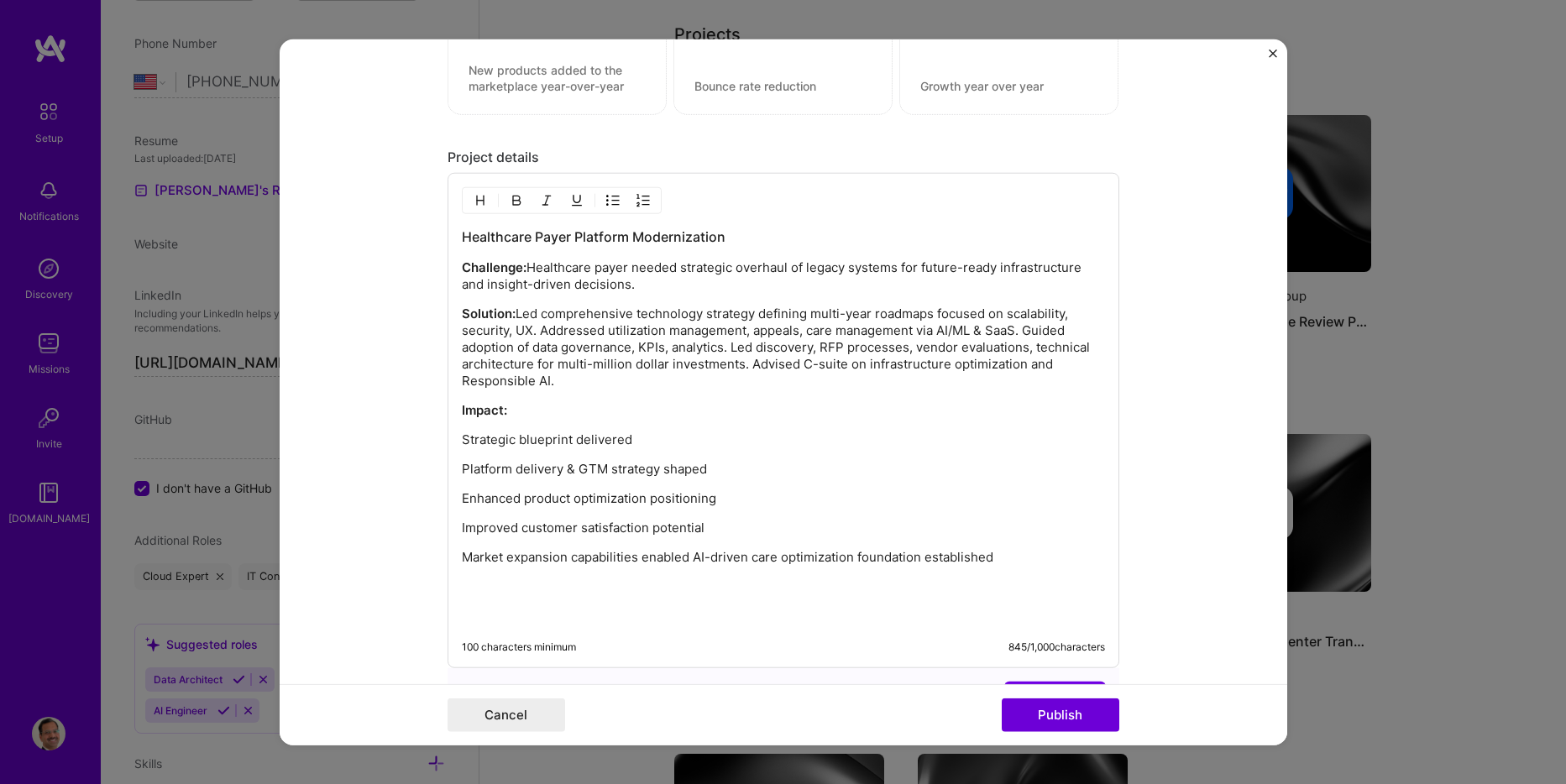
scroll to position [1931, 0]
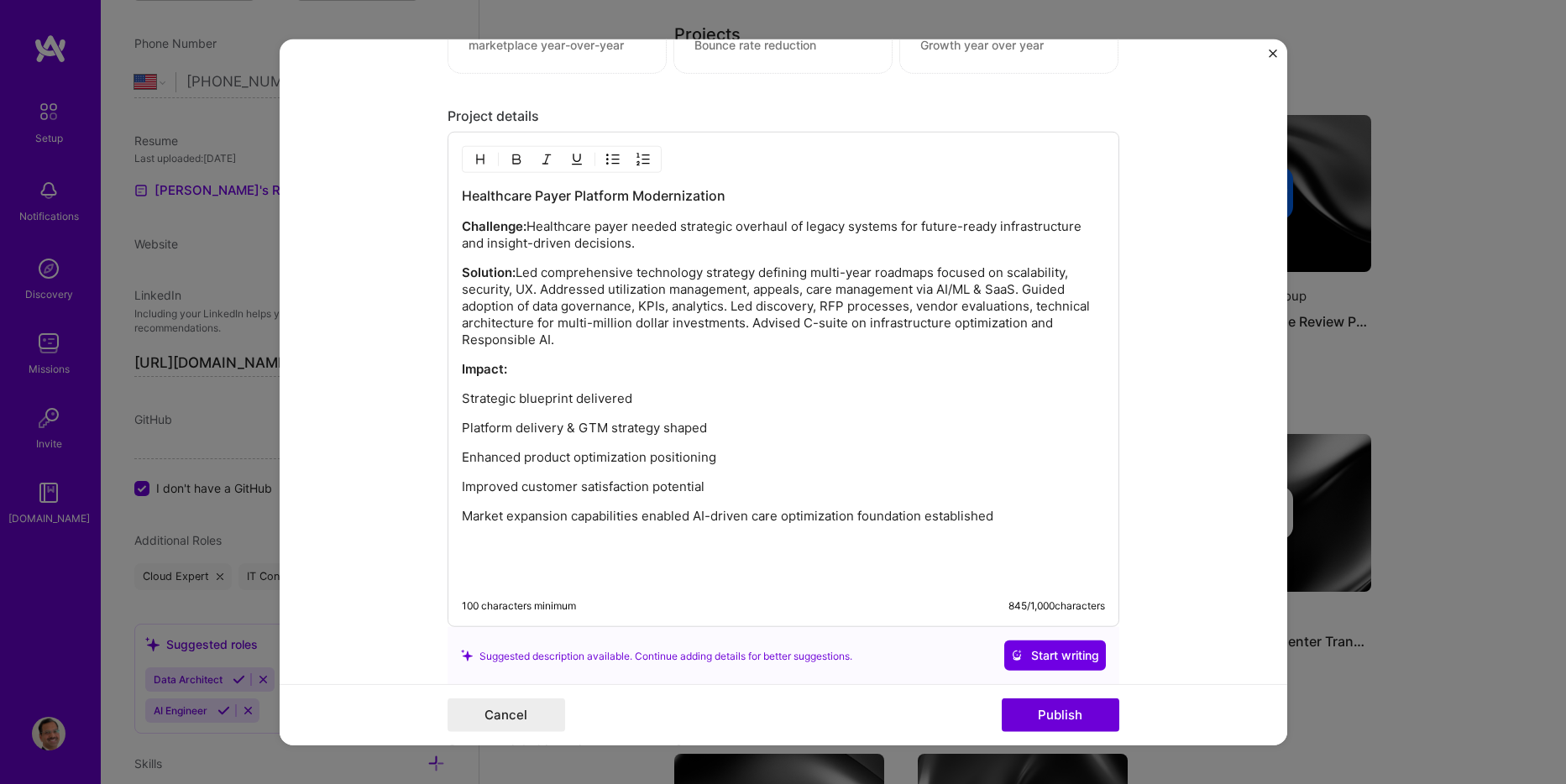
drag, startPoint x: 690, startPoint y: 513, endPoint x: 719, endPoint y: 528, distance: 32.6
click at [690, 513] on p "Market expansion capabilities enabled AI-driven care optimization foundation es…" at bounding box center [783, 516] width 643 height 17
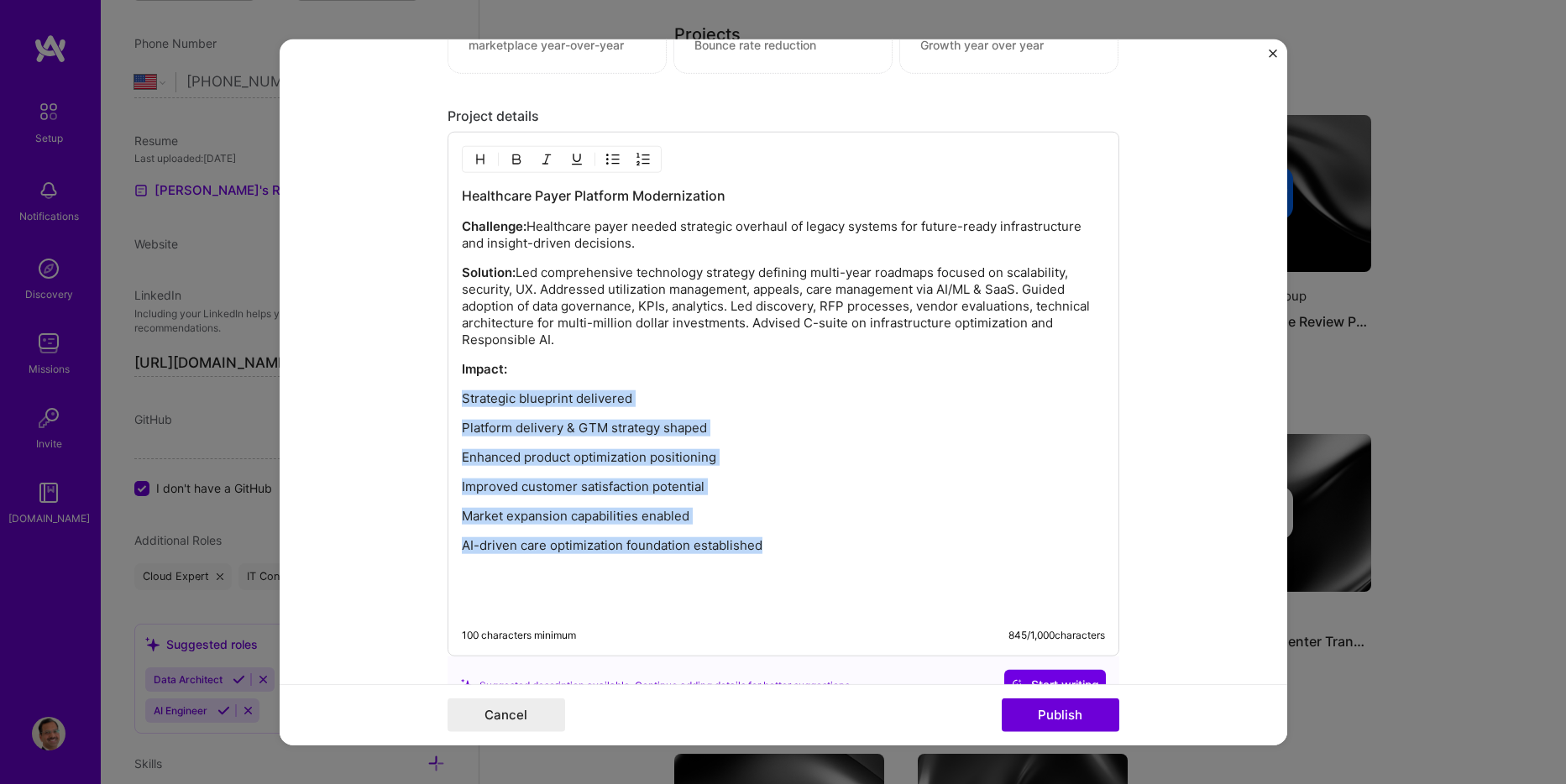
drag, startPoint x: 587, startPoint y: 523, endPoint x: 451, endPoint y: 393, distance: 188.1
click at [451, 392] on div "Healthcare Payer Platform Modernization Challenge: Healthcare payer needed stra…" at bounding box center [783, 394] width 672 height 524
click at [606, 165] on img "button" at bounding box center [613, 160] width 13 height 13
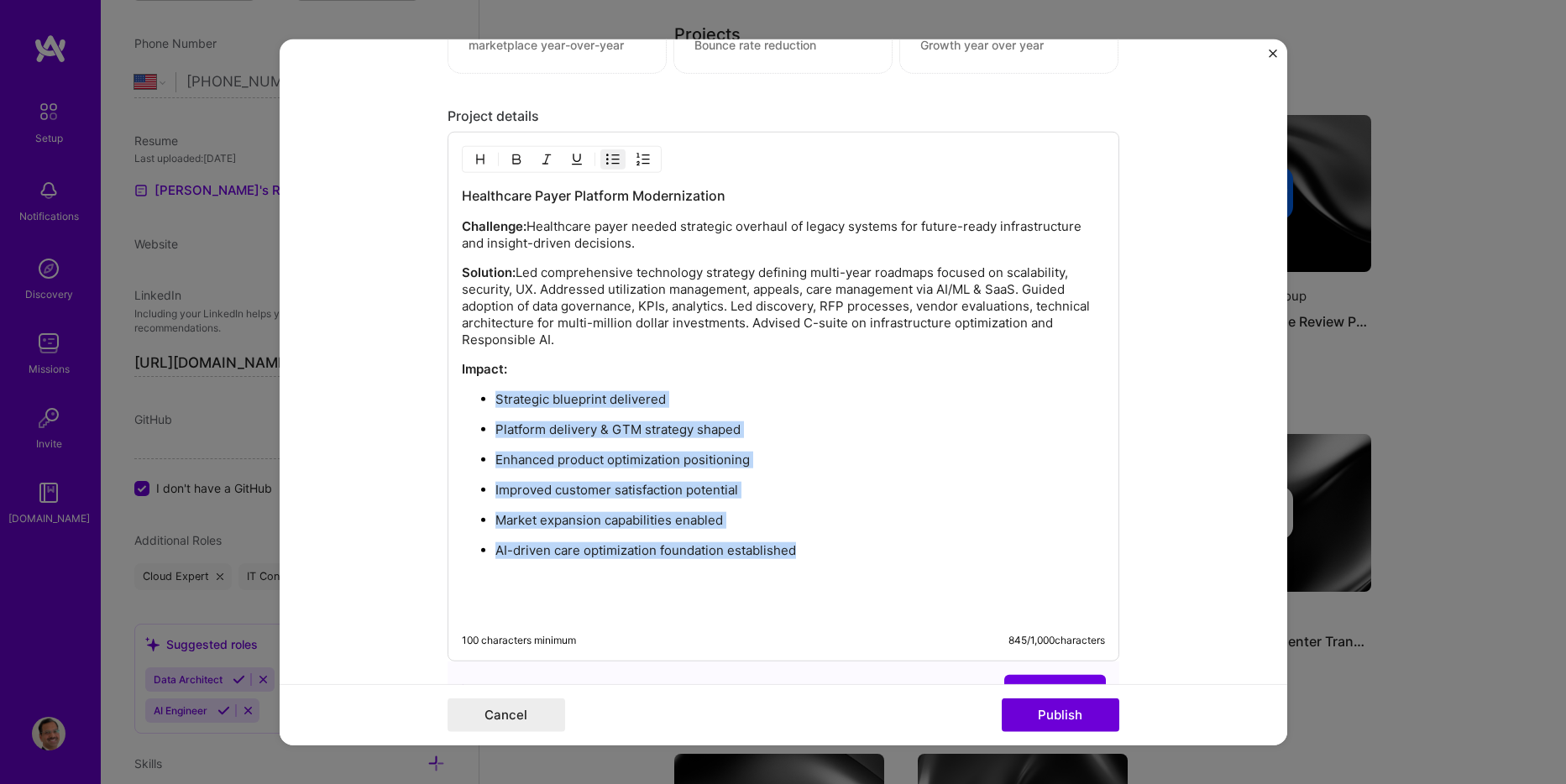
click at [878, 435] on p "Platform delivery & GTM strategy shaped" at bounding box center [799, 430] width 609 height 17
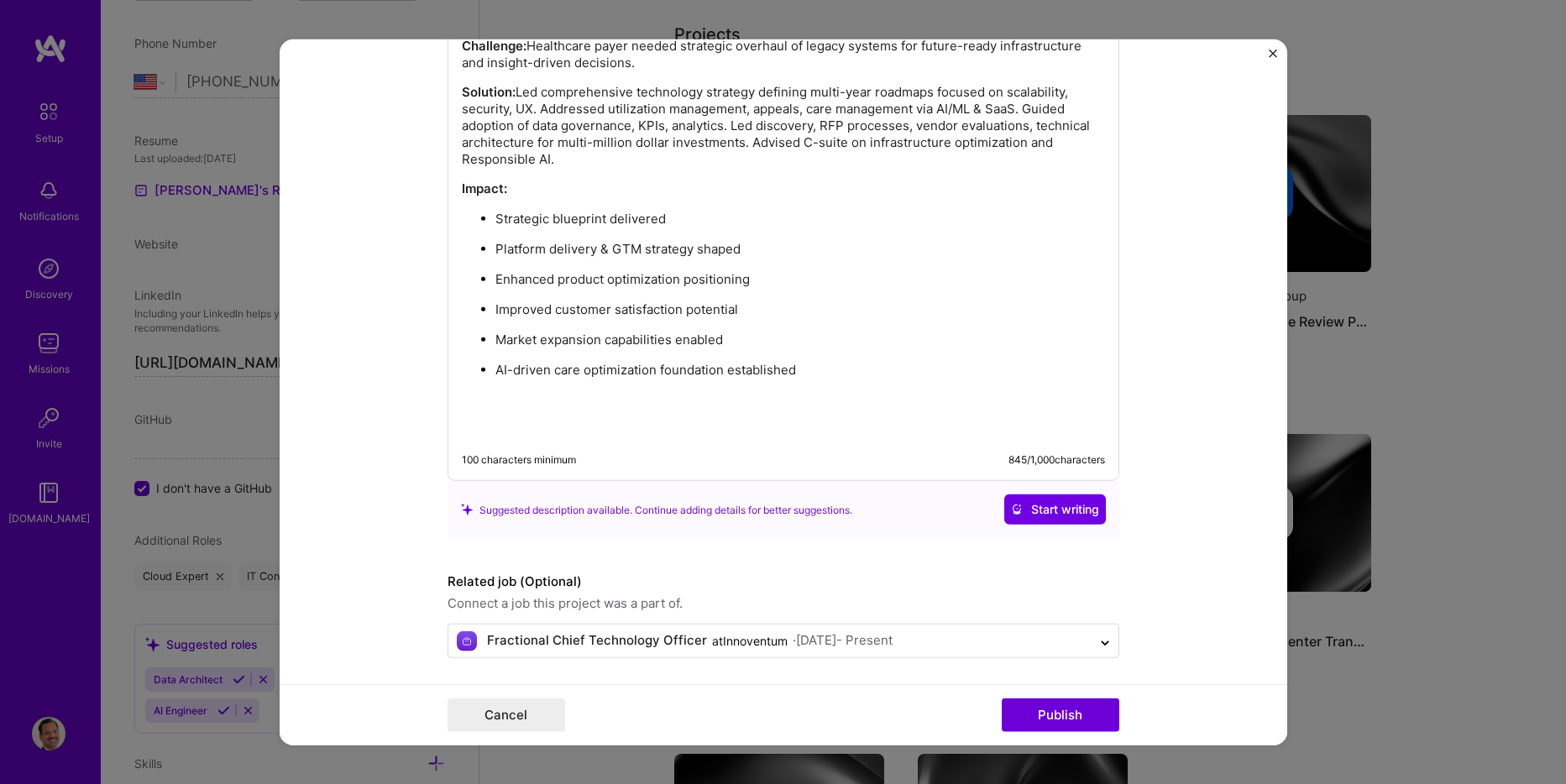
scroll to position [2117, 0]
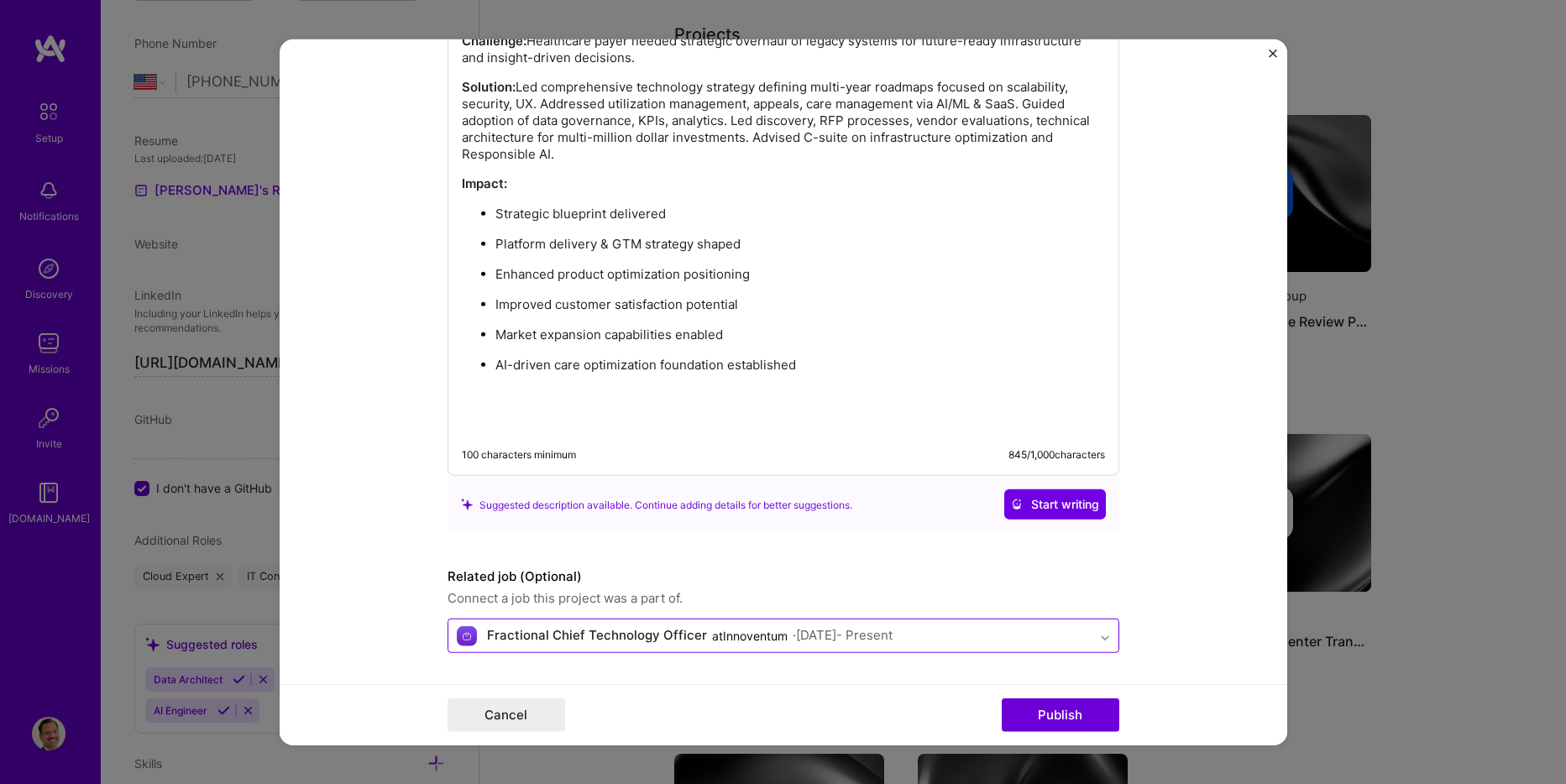
click at [1099, 638] on icon at bounding box center [1105, 638] width 13 height 17
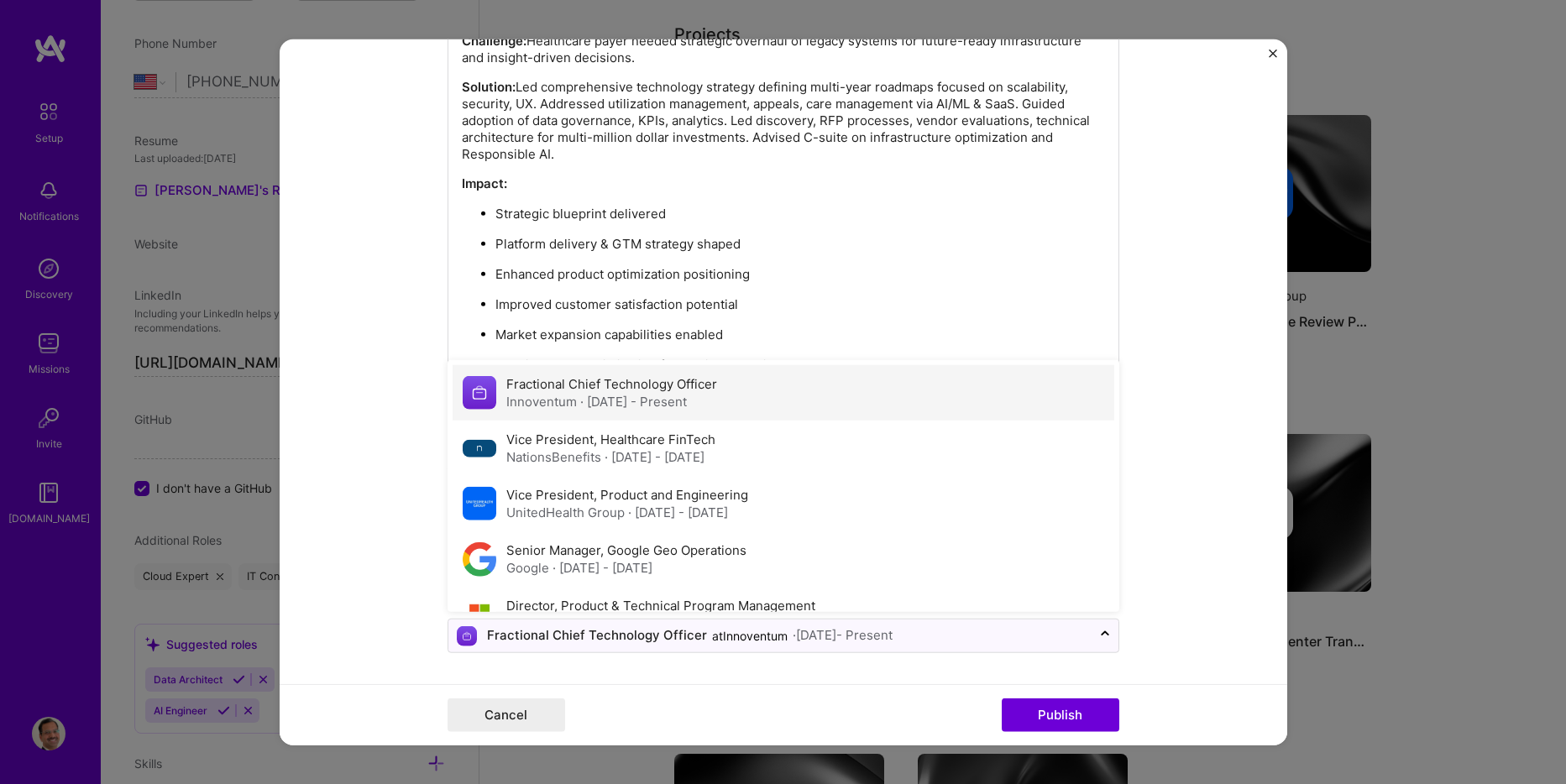
click at [657, 400] on span "· Feb 2024 - Present" at bounding box center [633, 402] width 107 height 16
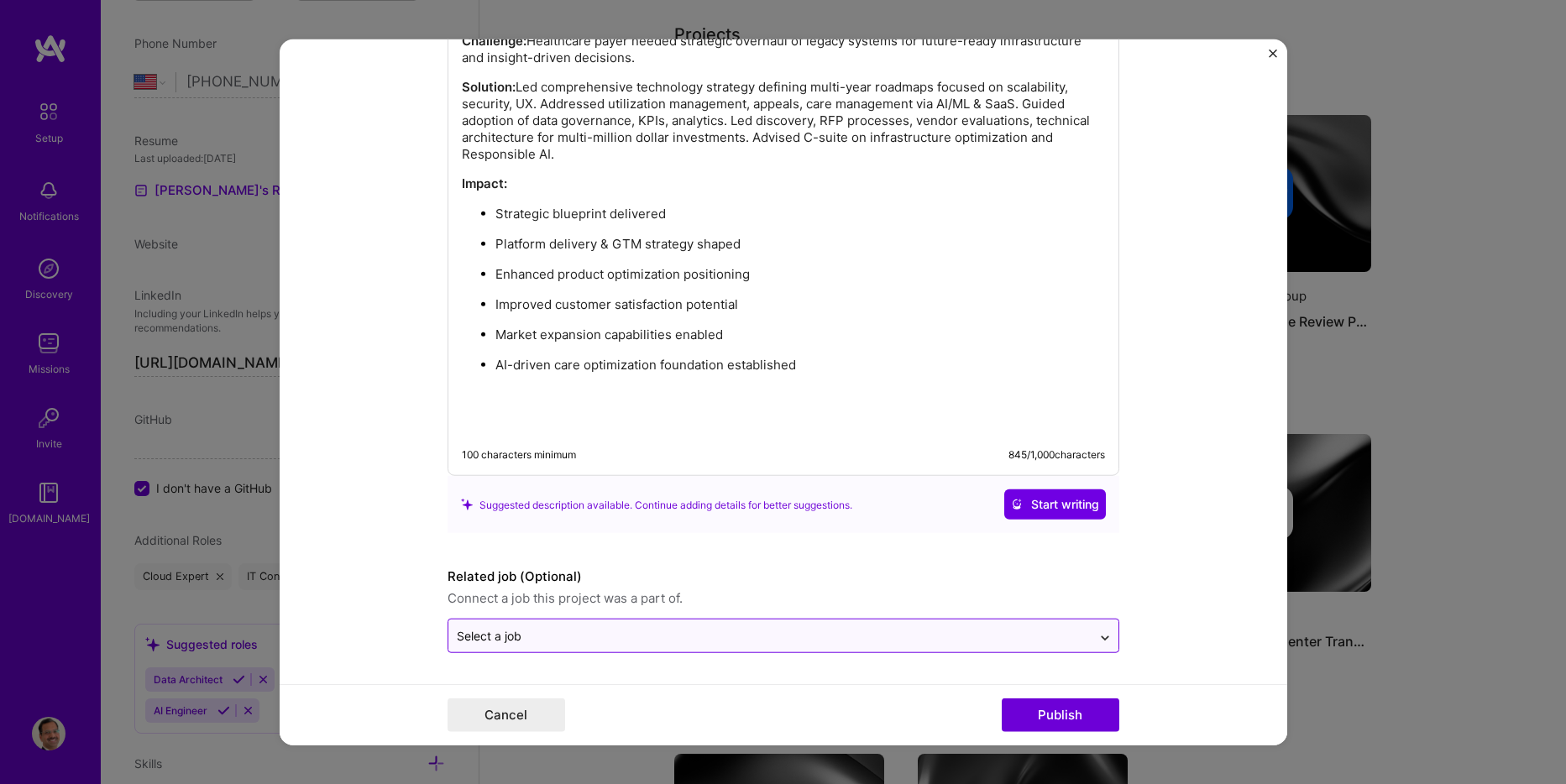
click at [1099, 639] on icon at bounding box center [1105, 638] width 13 height 17
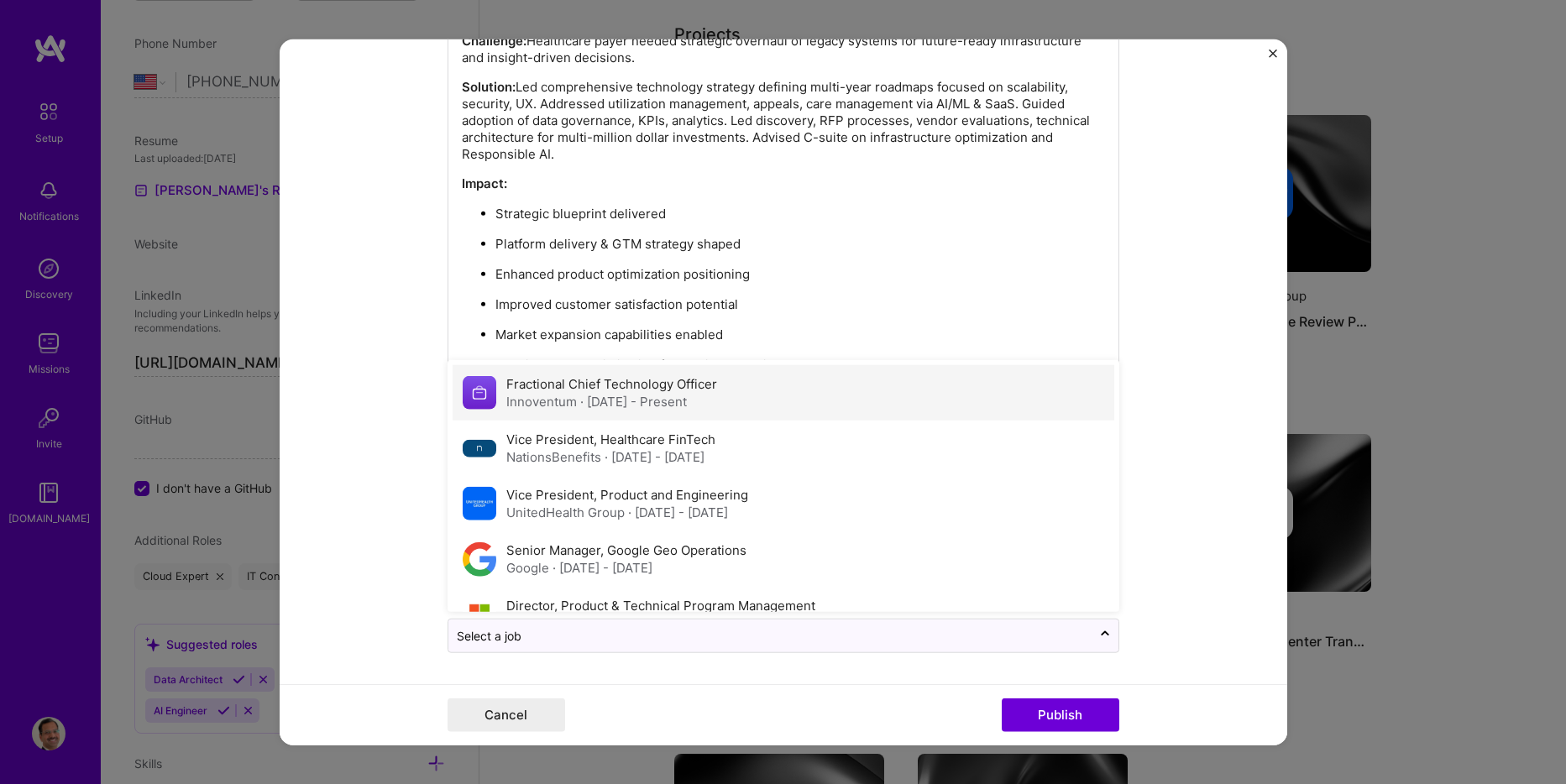
click at [595, 394] on span "· Feb 2024 - Present" at bounding box center [633, 402] width 107 height 16
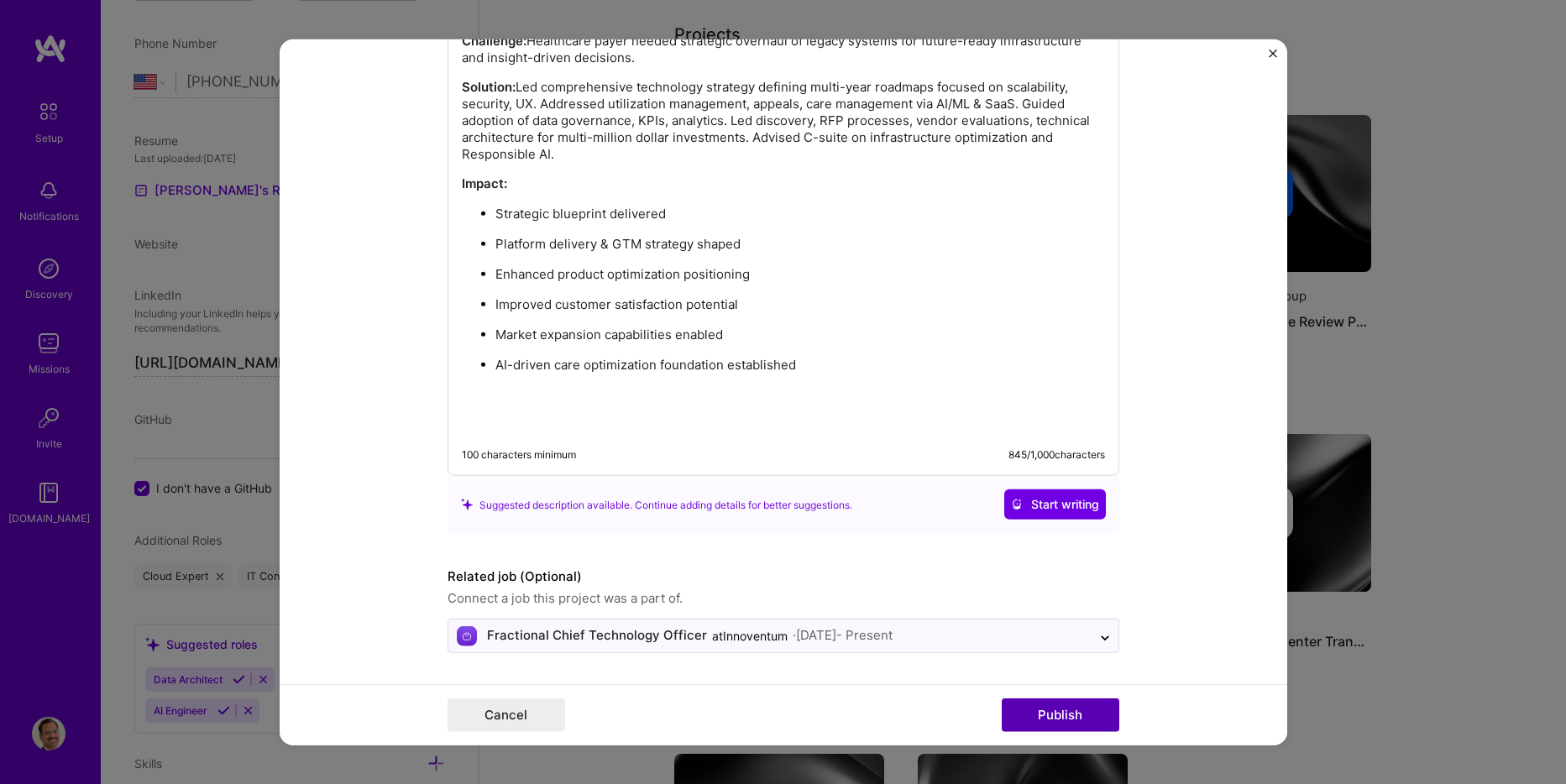
click at [1052, 713] on button "Publish" at bounding box center [1061, 714] width 118 height 34
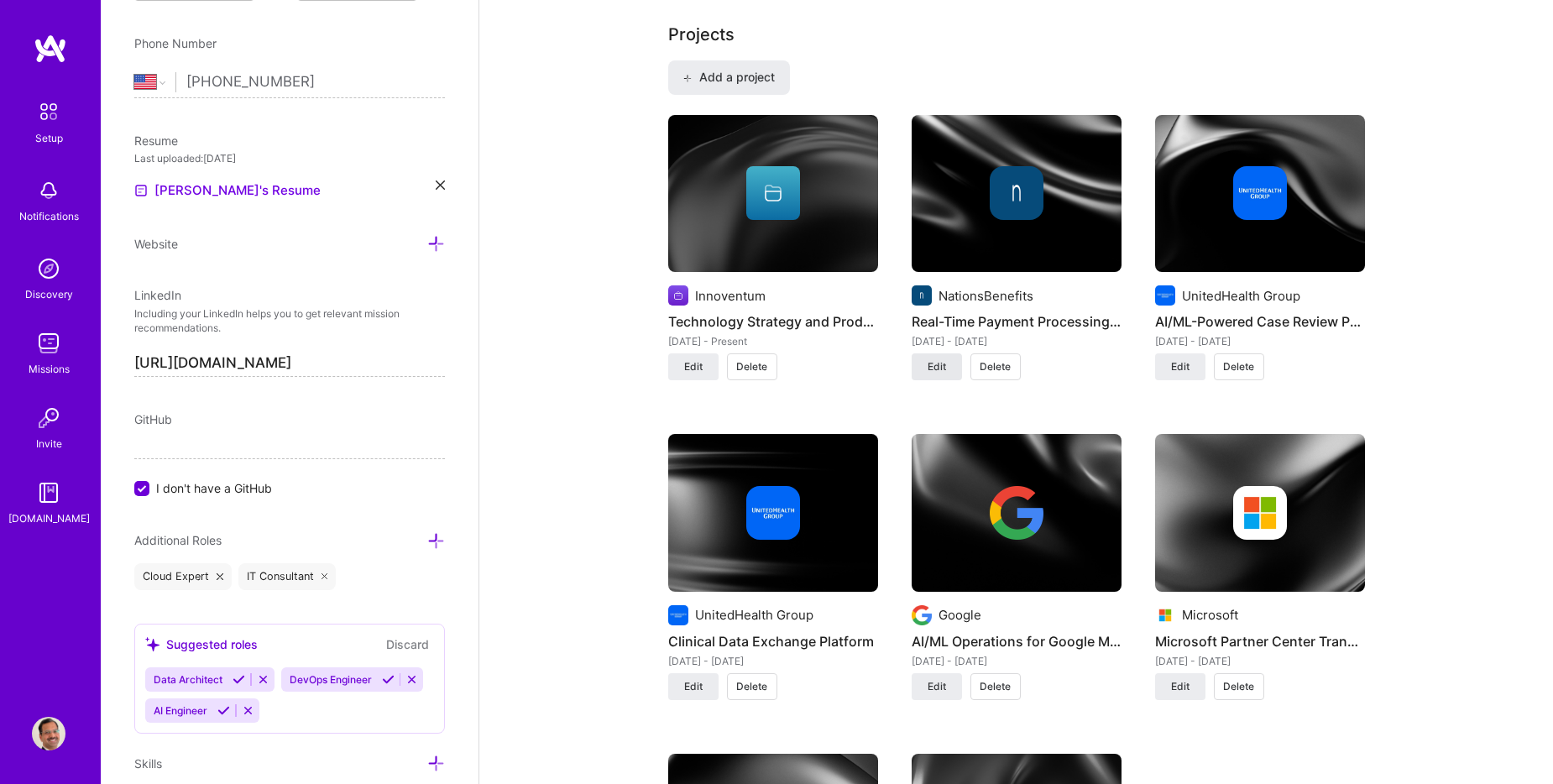
click at [935, 369] on span "Edit" at bounding box center [937, 367] width 18 height 15
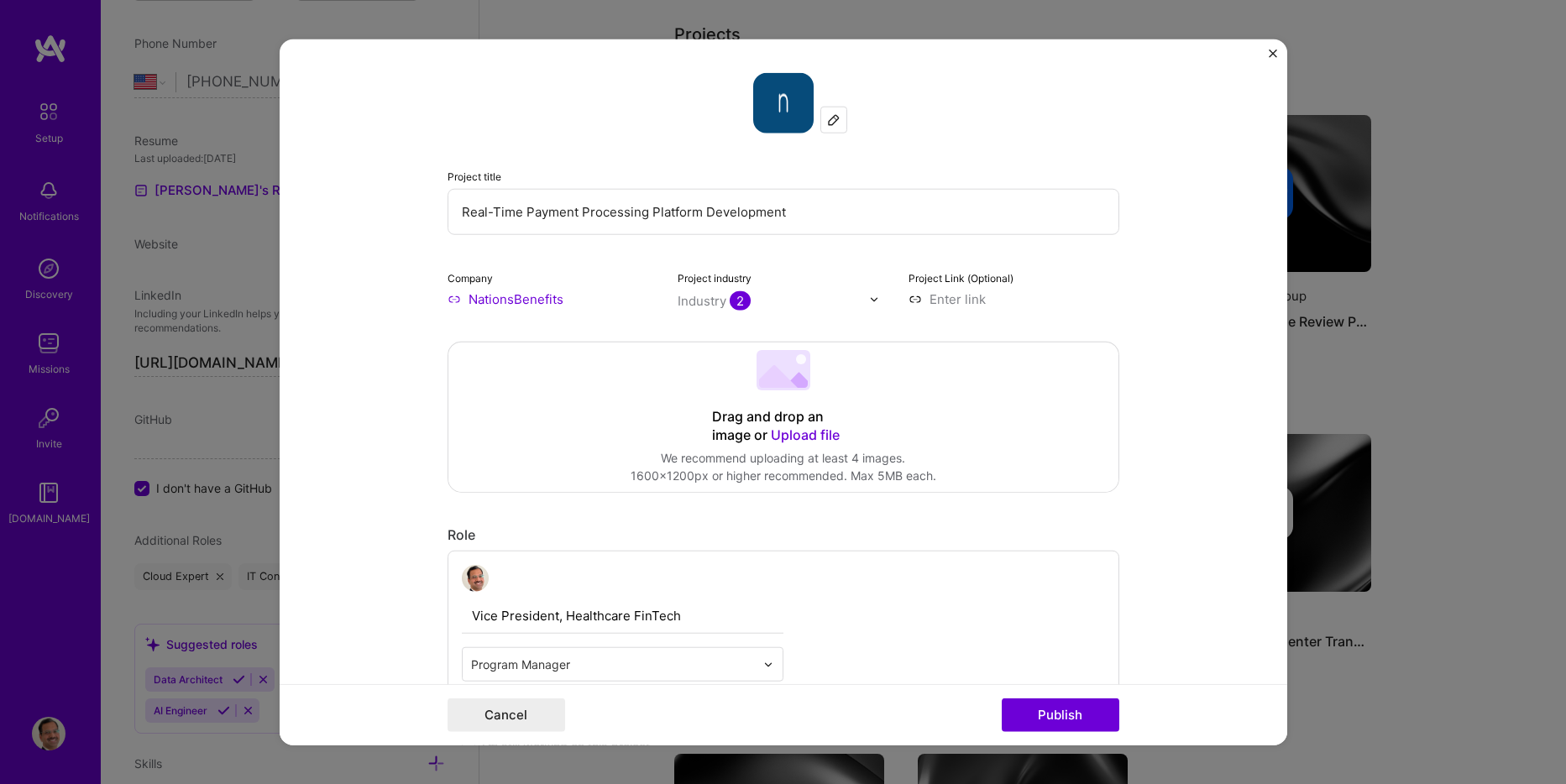
click at [804, 433] on span "Upload file" at bounding box center [805, 435] width 69 height 17
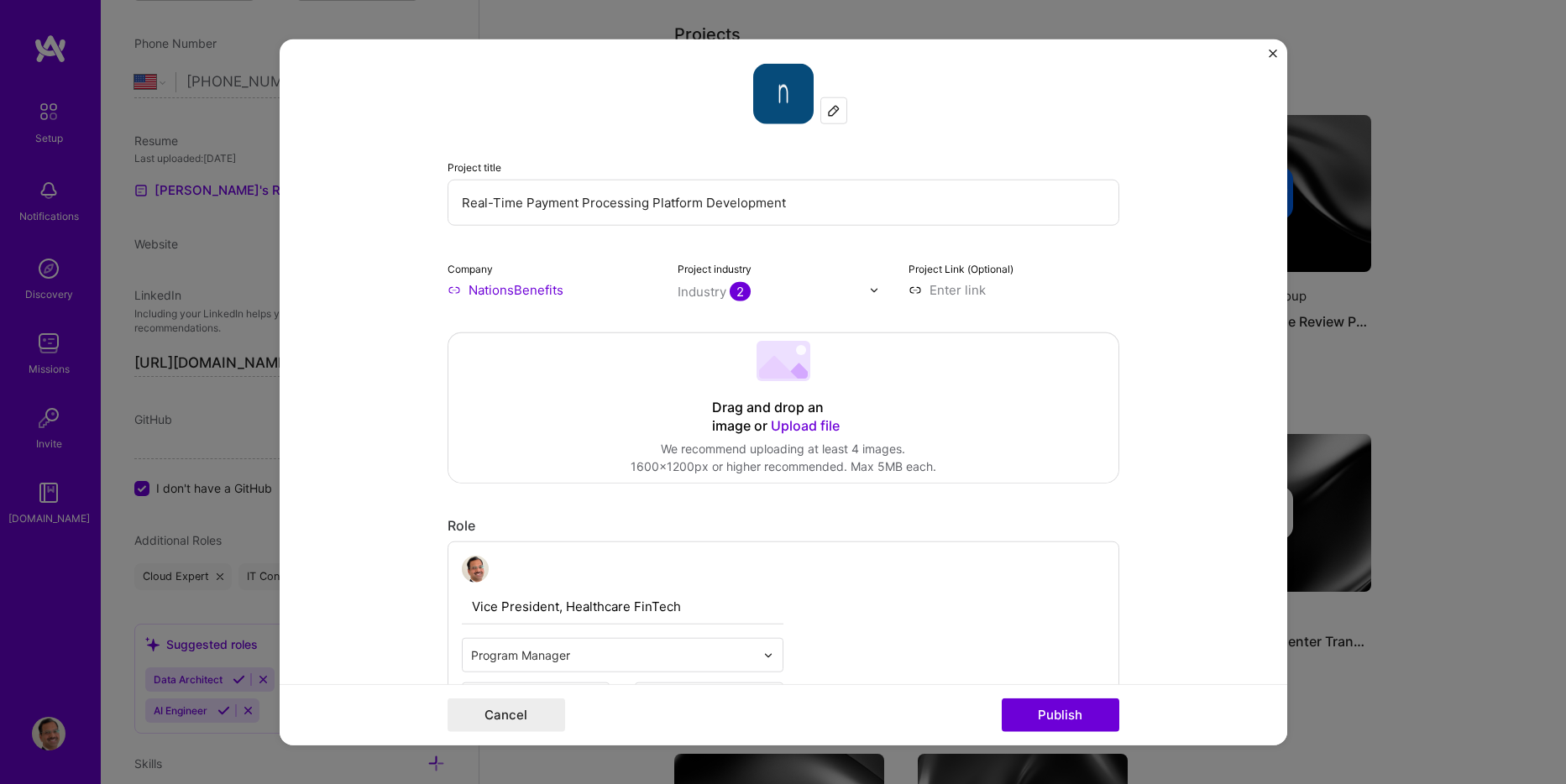
scroll to position [0, 0]
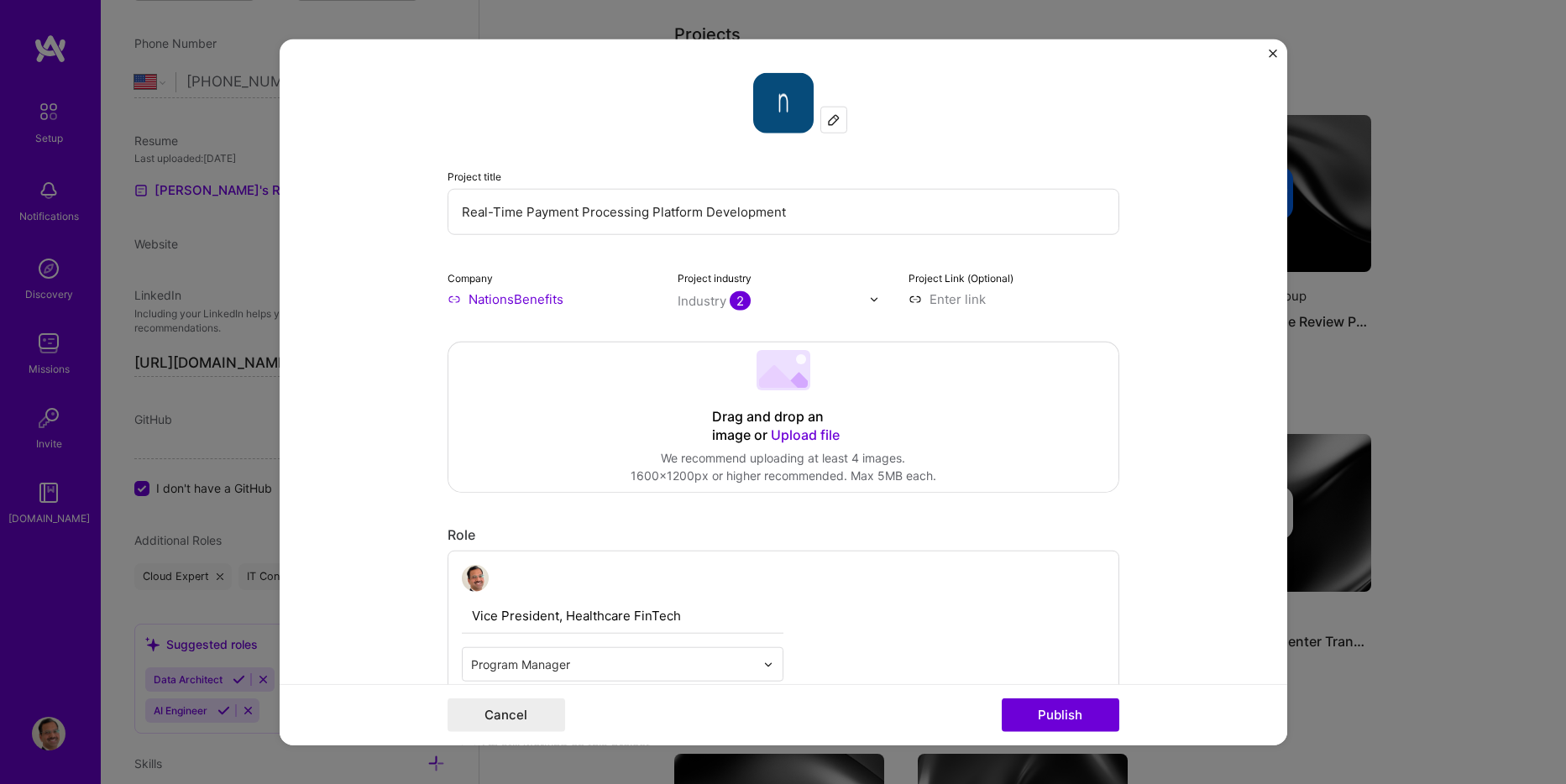
click at [797, 435] on span "Upload file" at bounding box center [805, 435] width 69 height 17
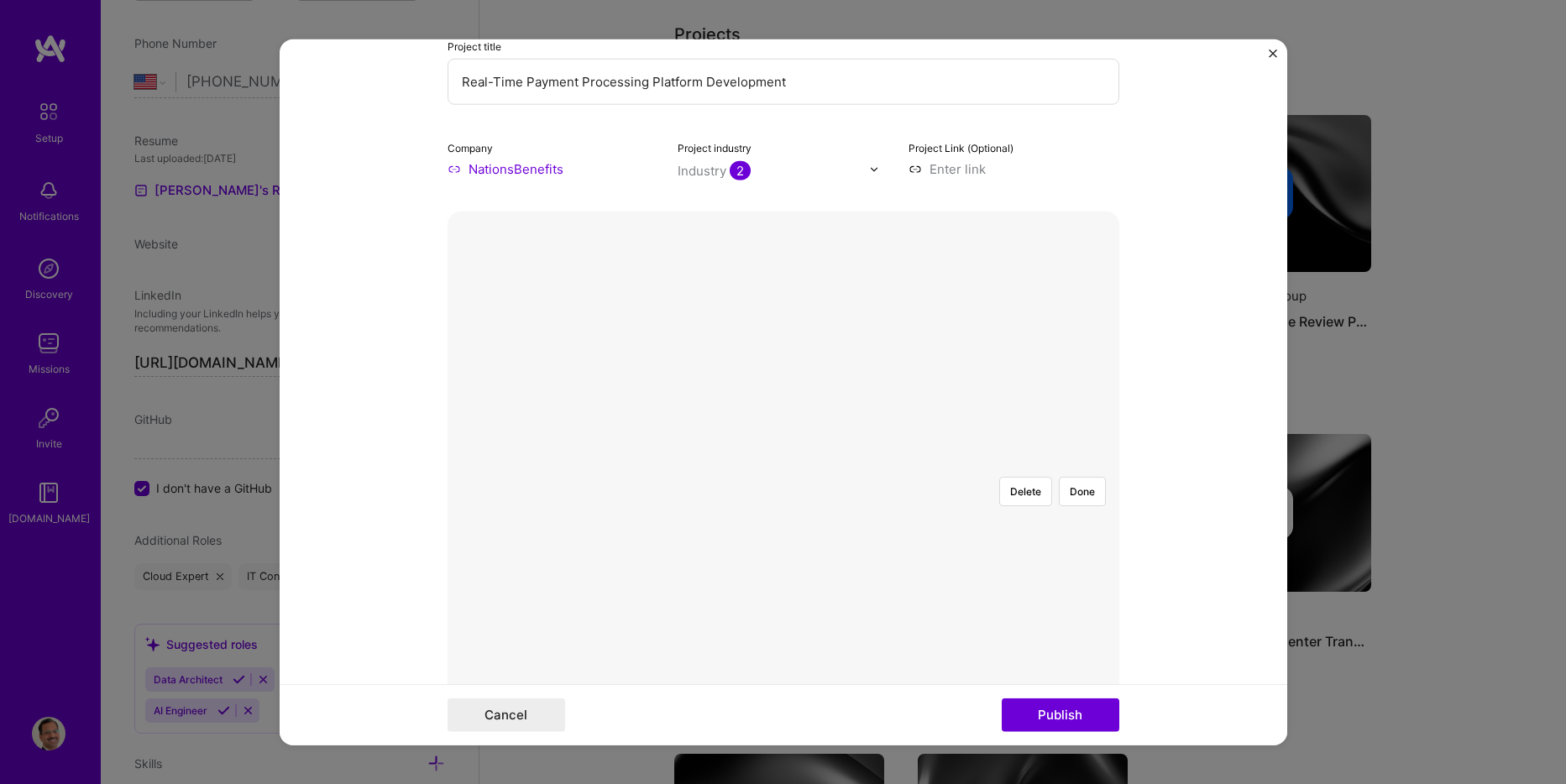
scroll to position [168, 0]
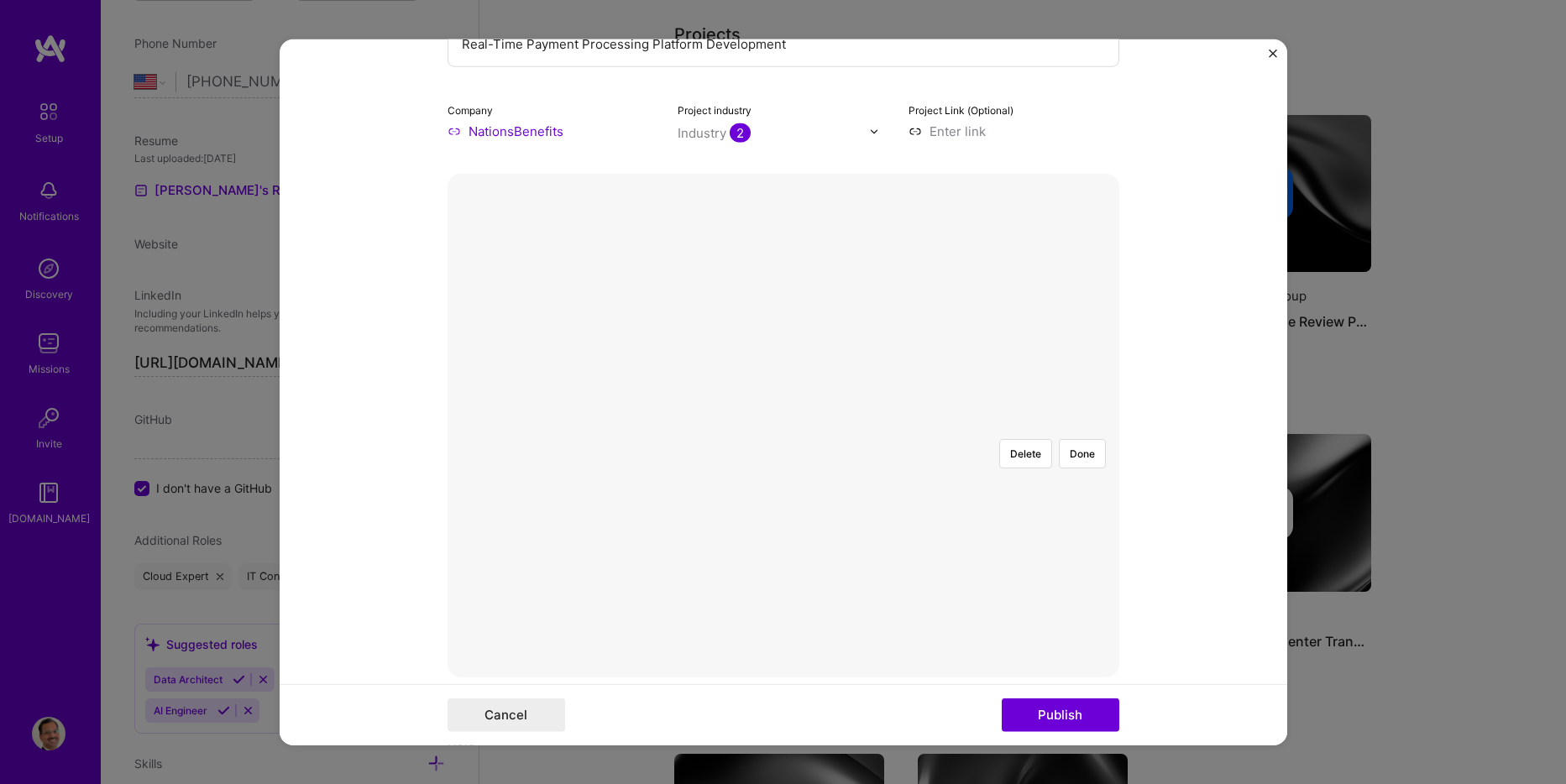
click at [1004, 445] on div at bounding box center [1127, 592] width 441 height 332
click at [1075, 439] on button "Done" at bounding box center [1083, 454] width 47 height 29
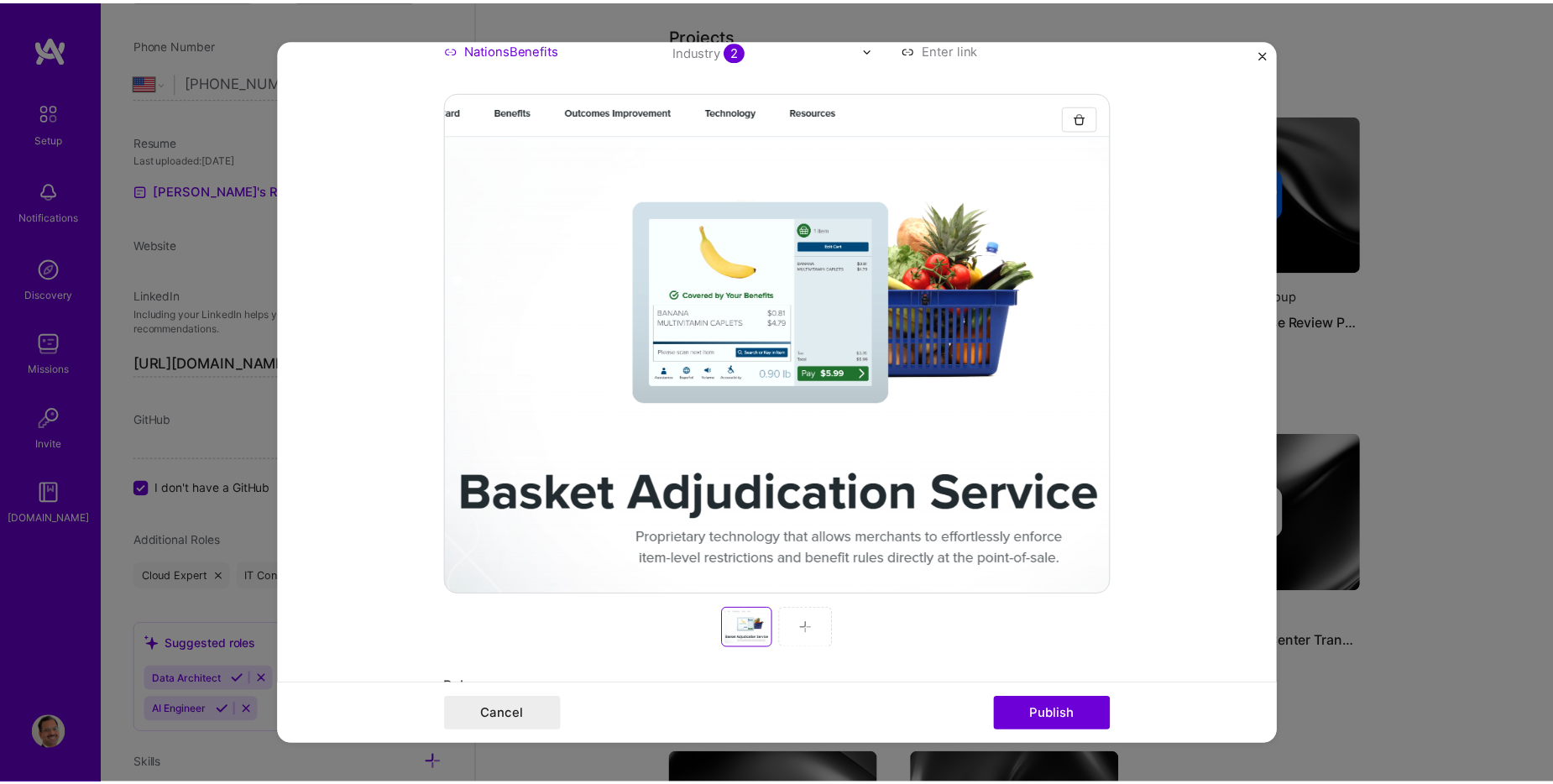
scroll to position [252, 0]
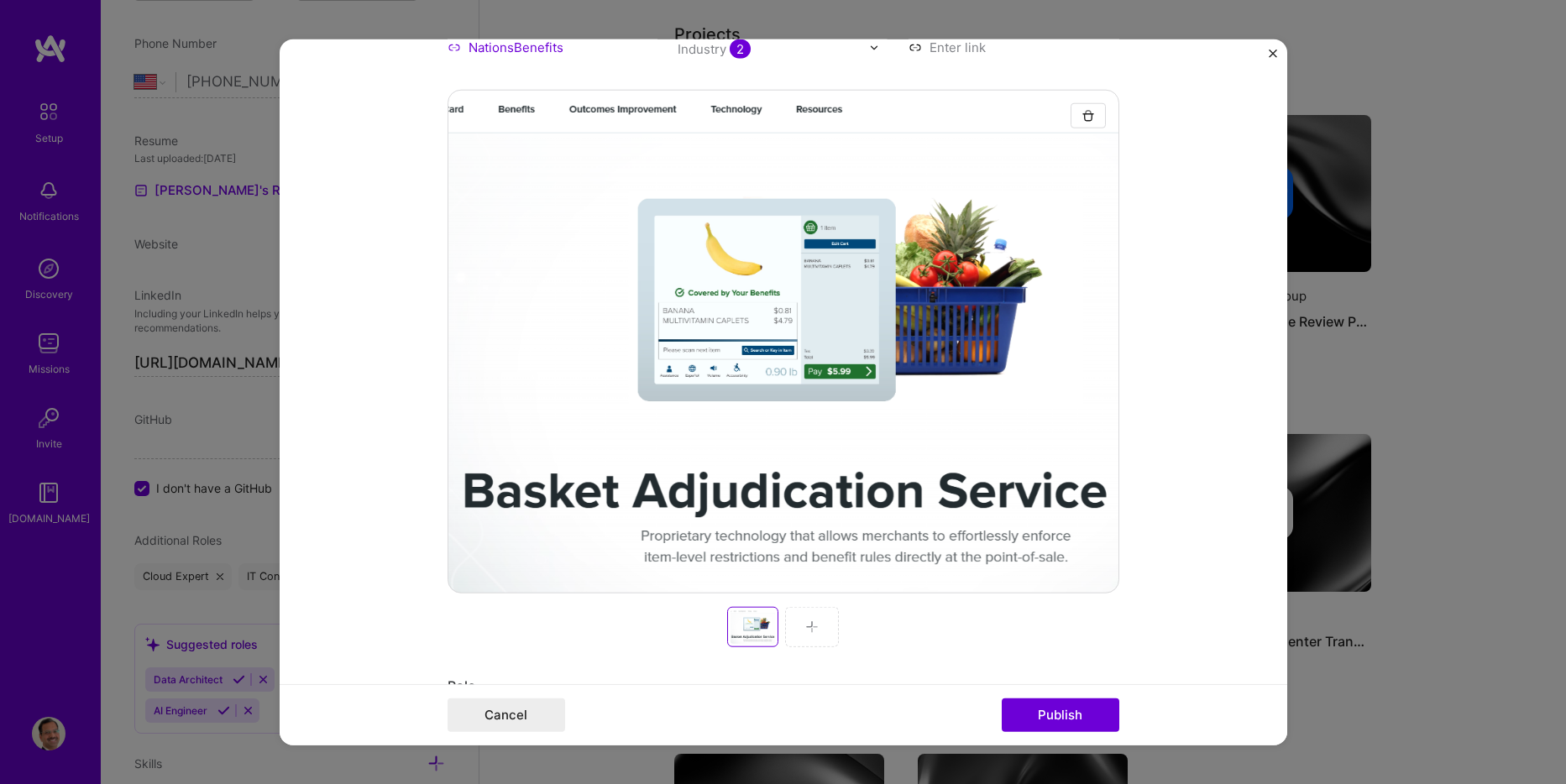
click at [811, 620] on img at bounding box center [812, 627] width 13 height 13
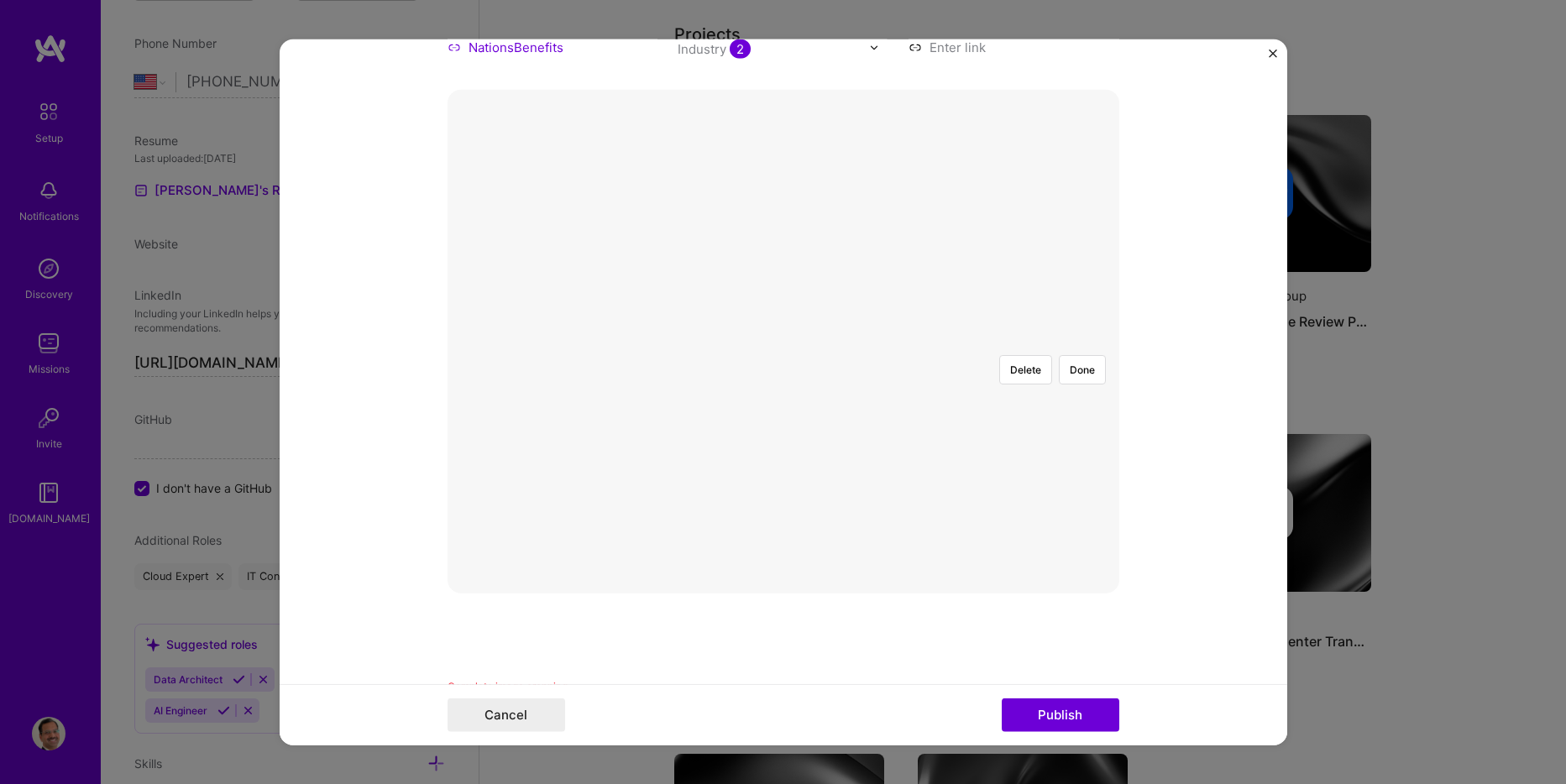
click at [783, 350] on div at bounding box center [993, 507] width 419 height 314
click at [1064, 355] on button "Done" at bounding box center [1083, 370] width 47 height 29
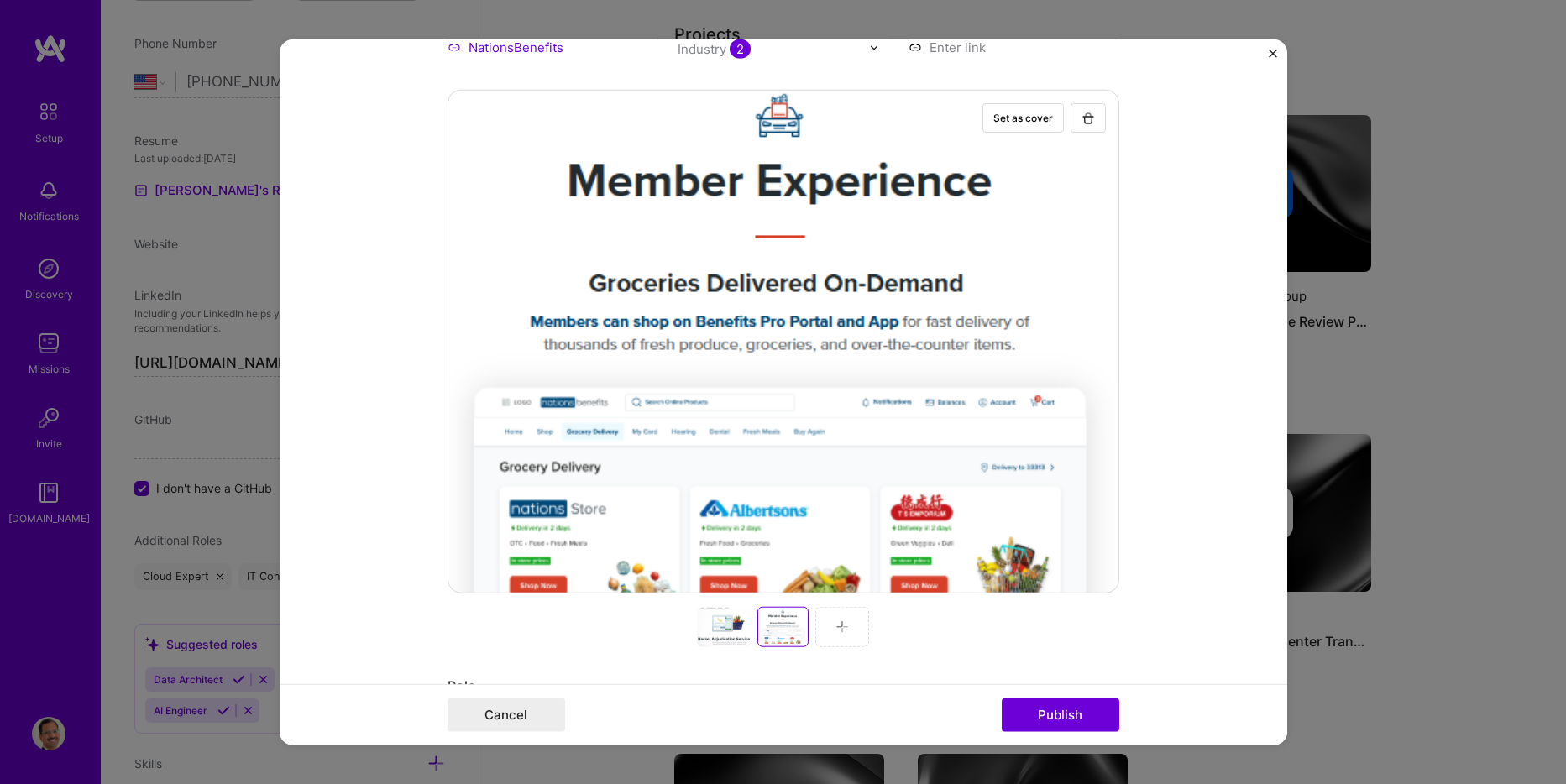
click at [836, 624] on img at bounding box center [842, 627] width 13 height 13
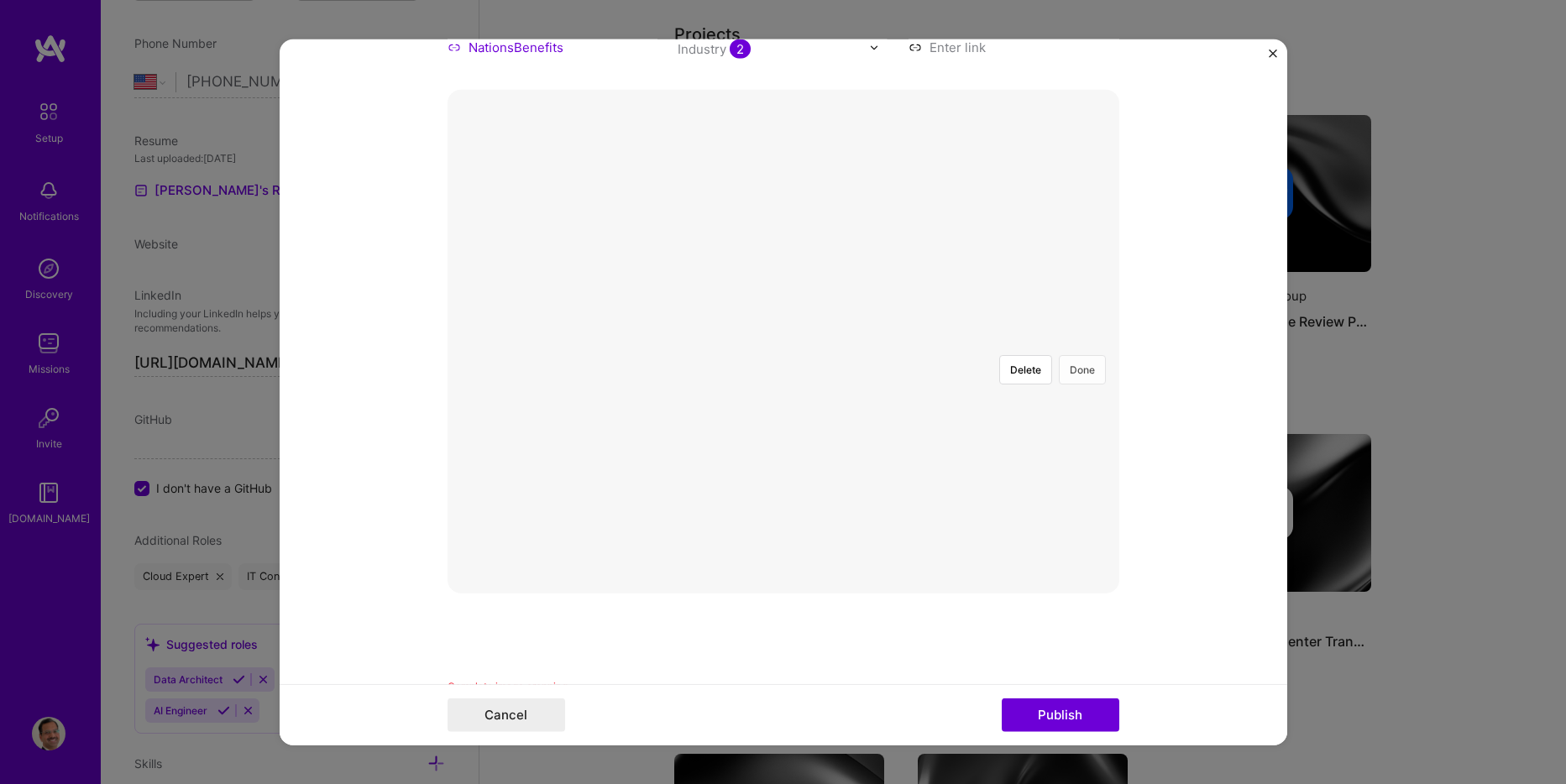
click at [1073, 355] on button "Done" at bounding box center [1083, 370] width 47 height 29
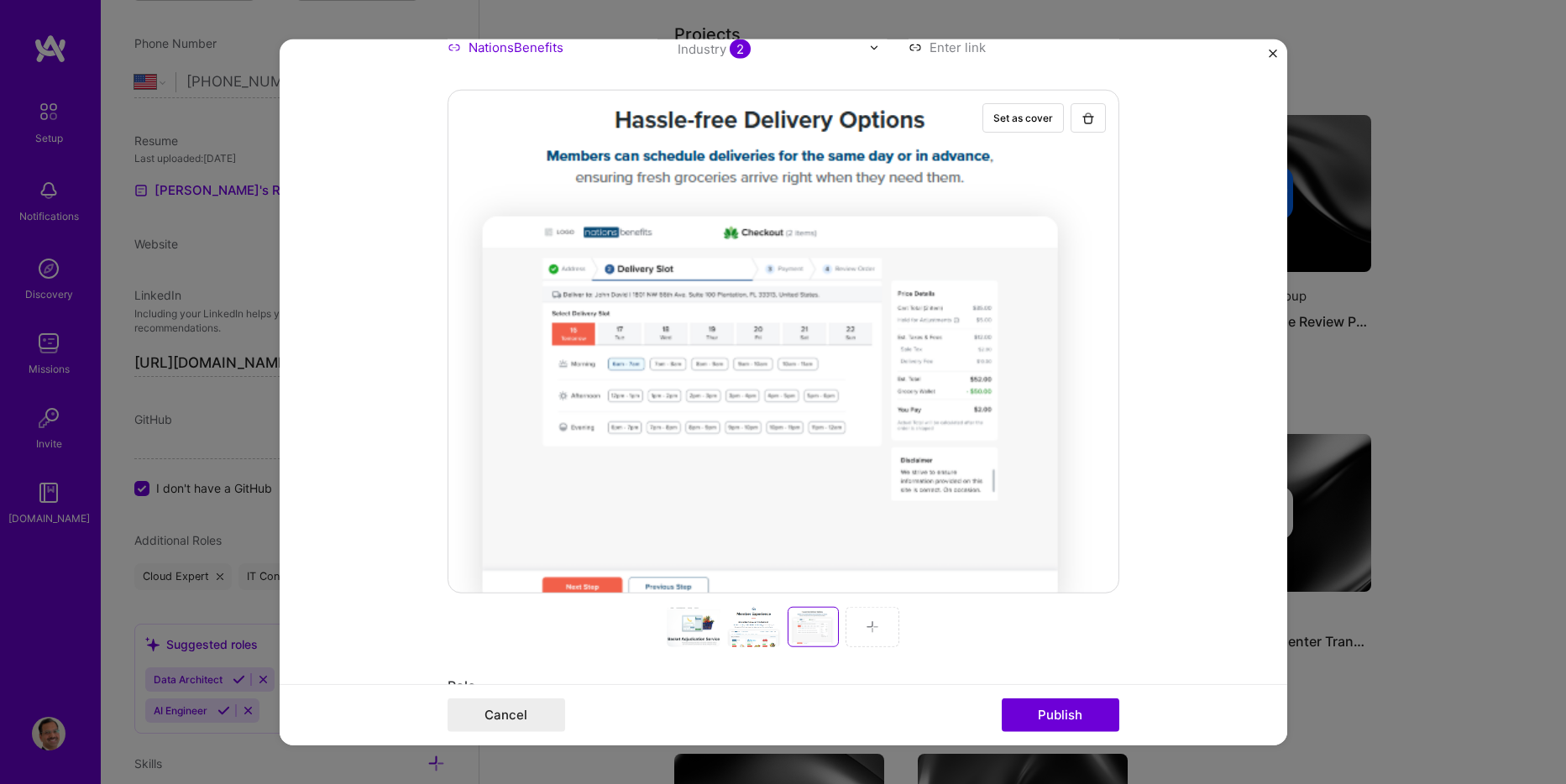
click at [871, 621] on img at bounding box center [873, 627] width 13 height 13
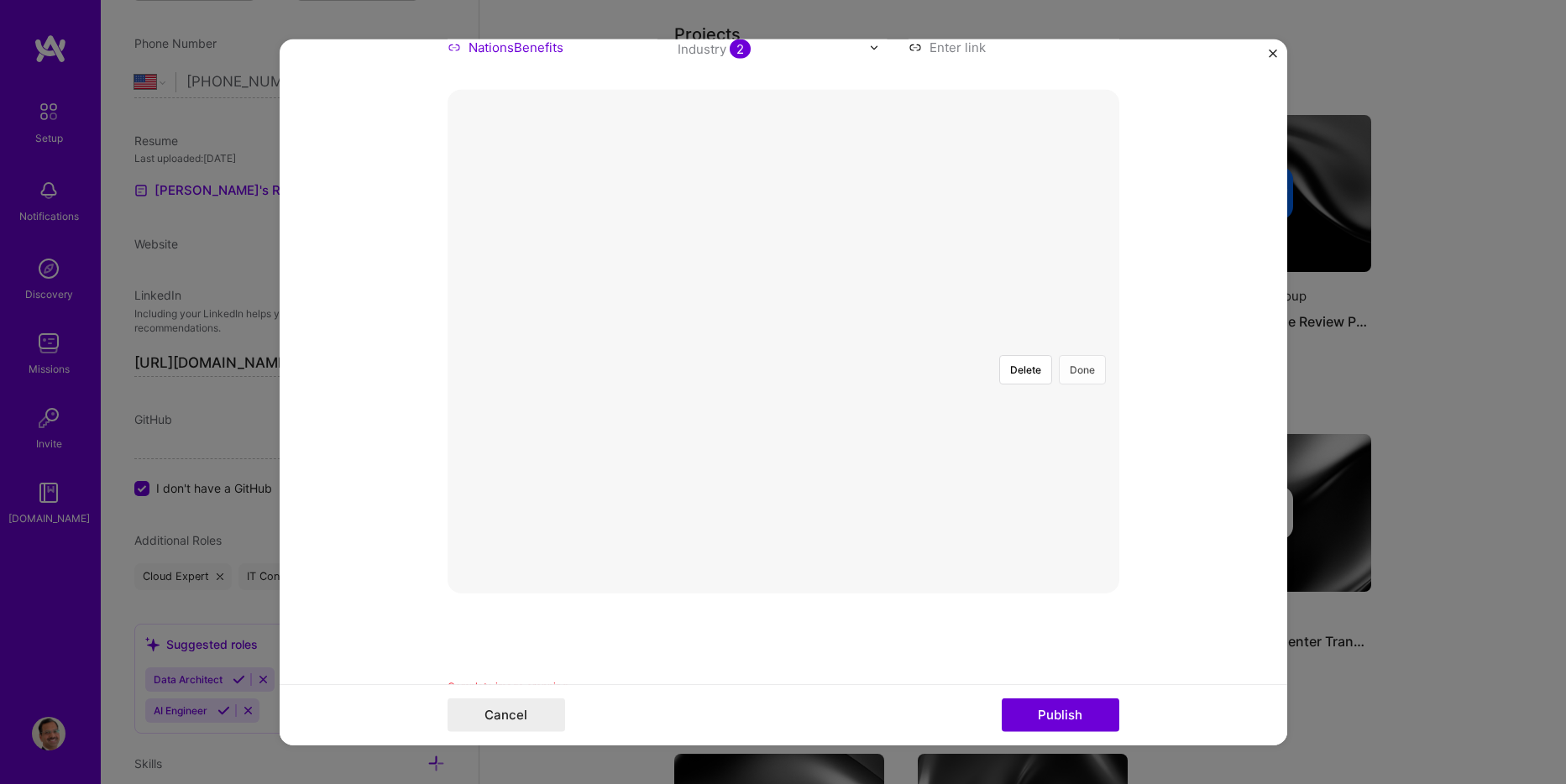
click at [1073, 355] on button "Done" at bounding box center [1083, 370] width 47 height 29
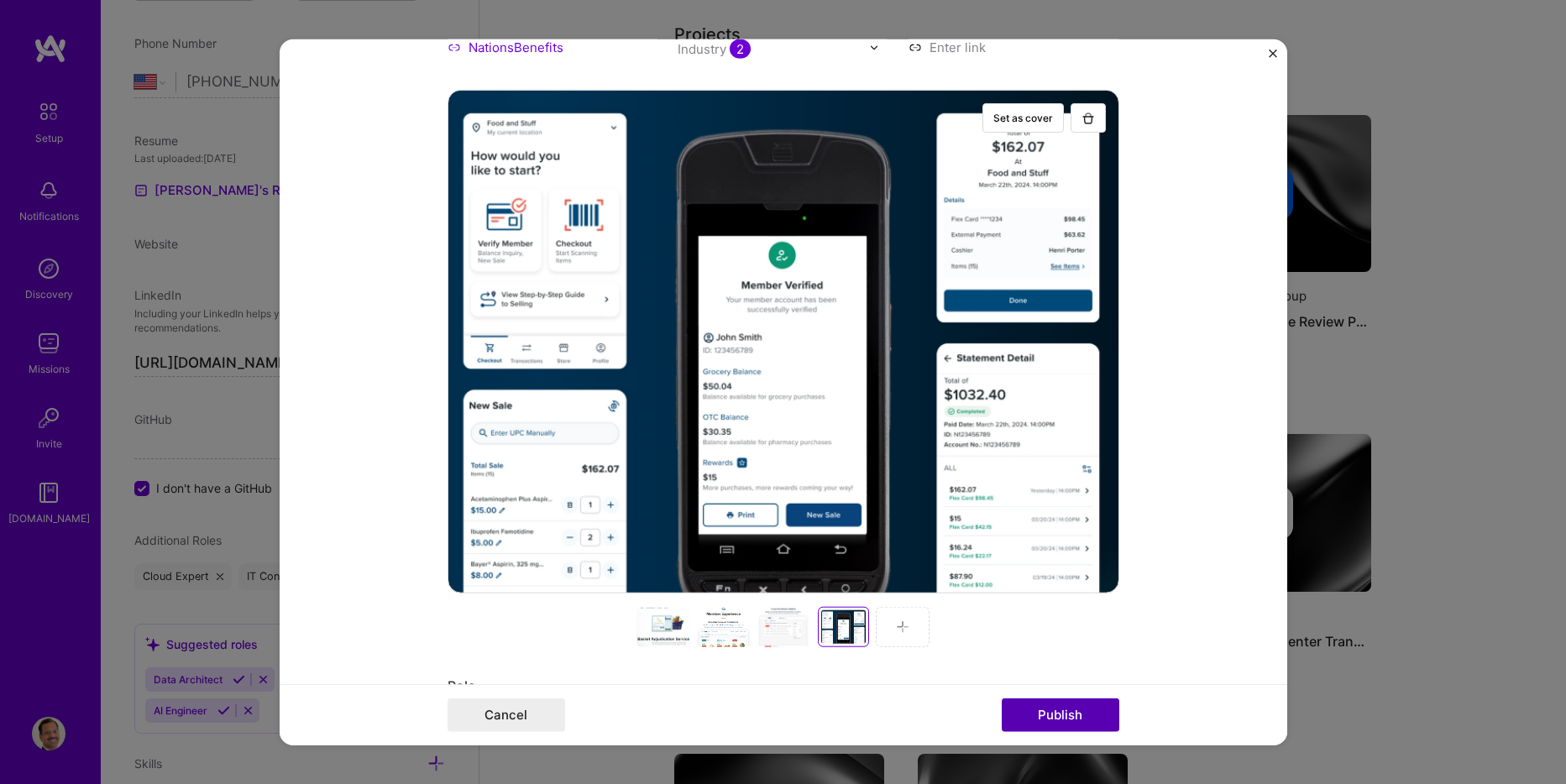
click at [1053, 711] on button "Publish" at bounding box center [1061, 714] width 118 height 34
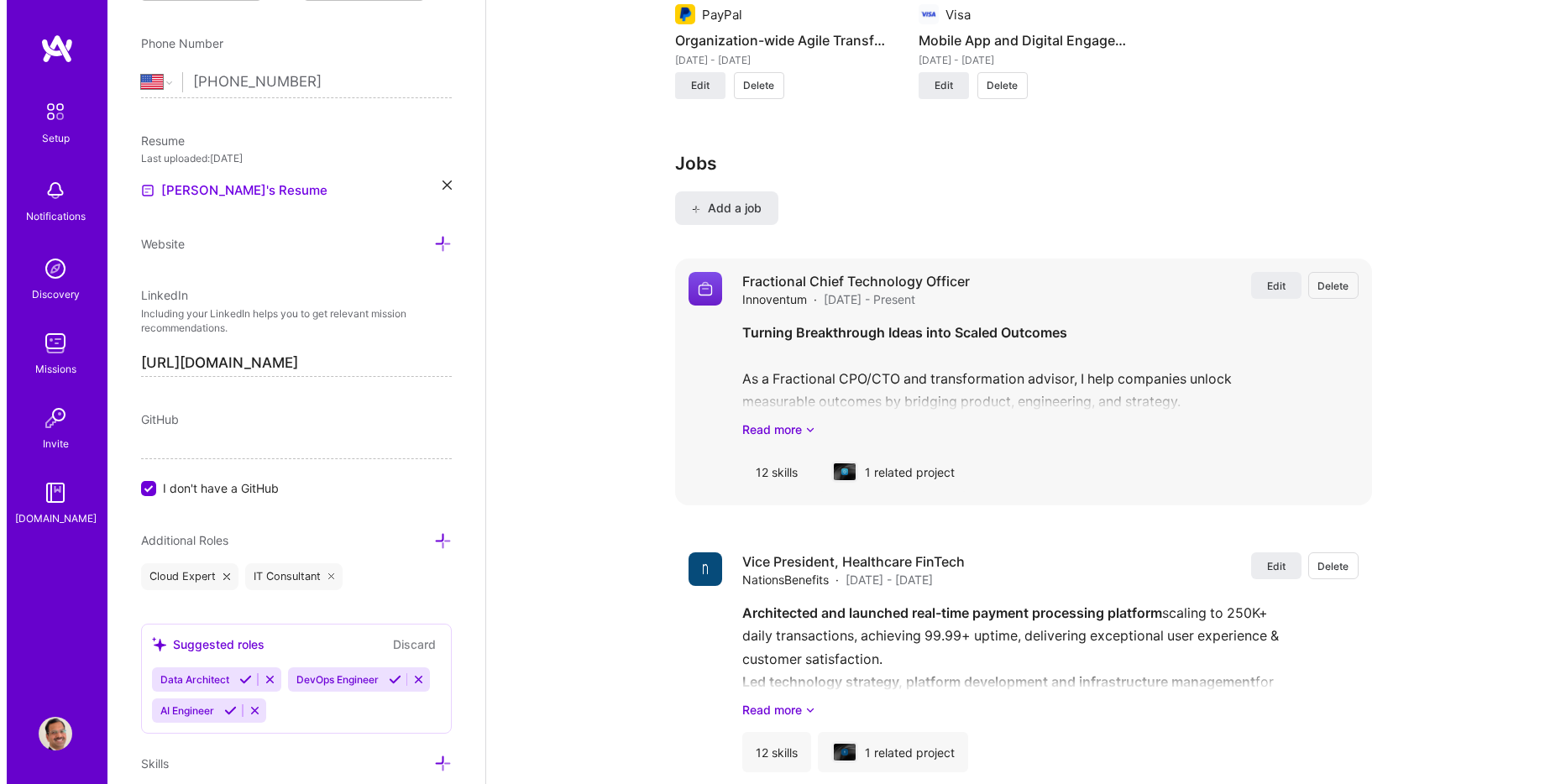
scroll to position [2178, 0]
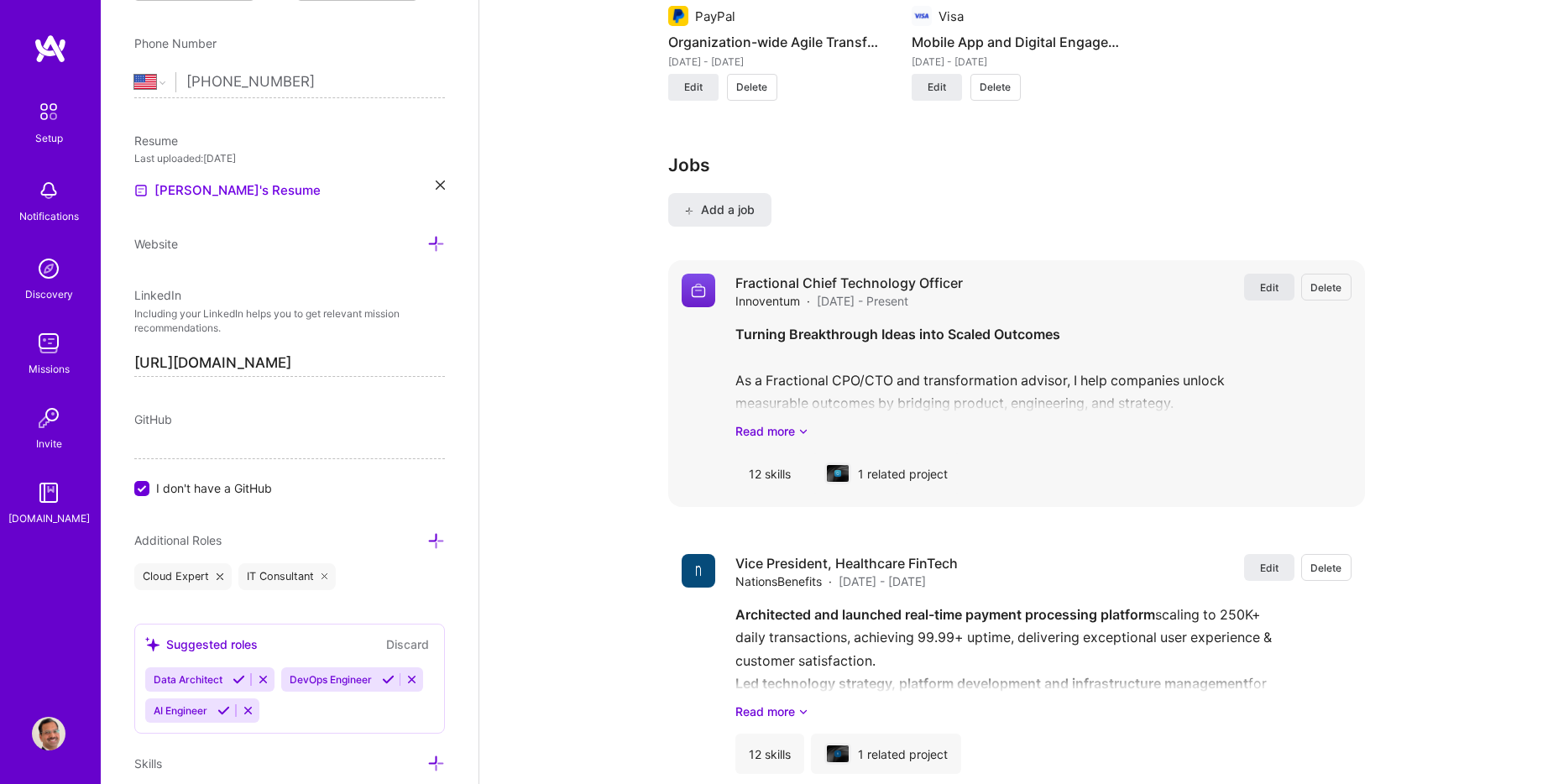
click at [1258, 284] on button "Edit" at bounding box center [1270, 287] width 50 height 27
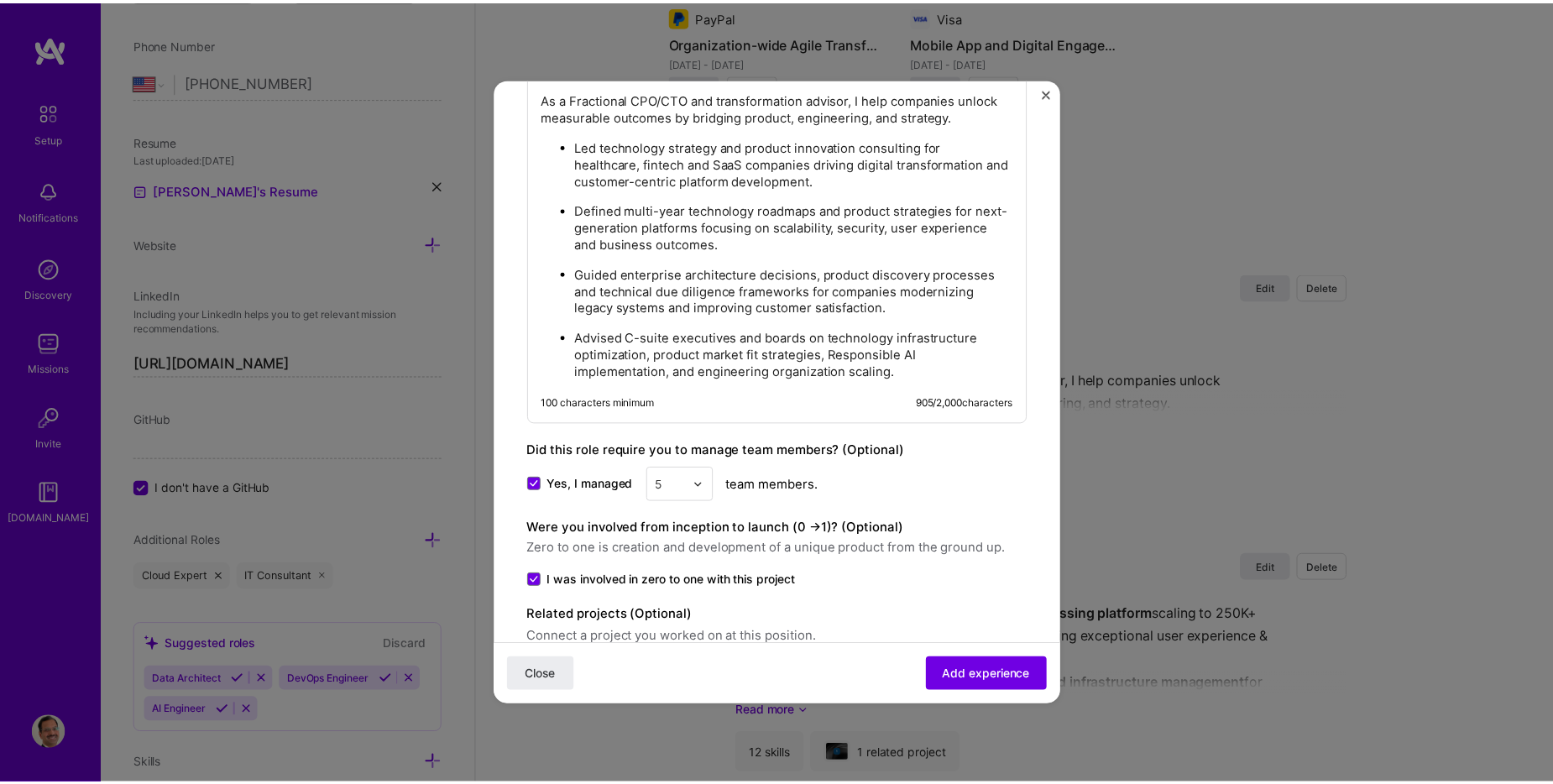
scroll to position [1509, 0]
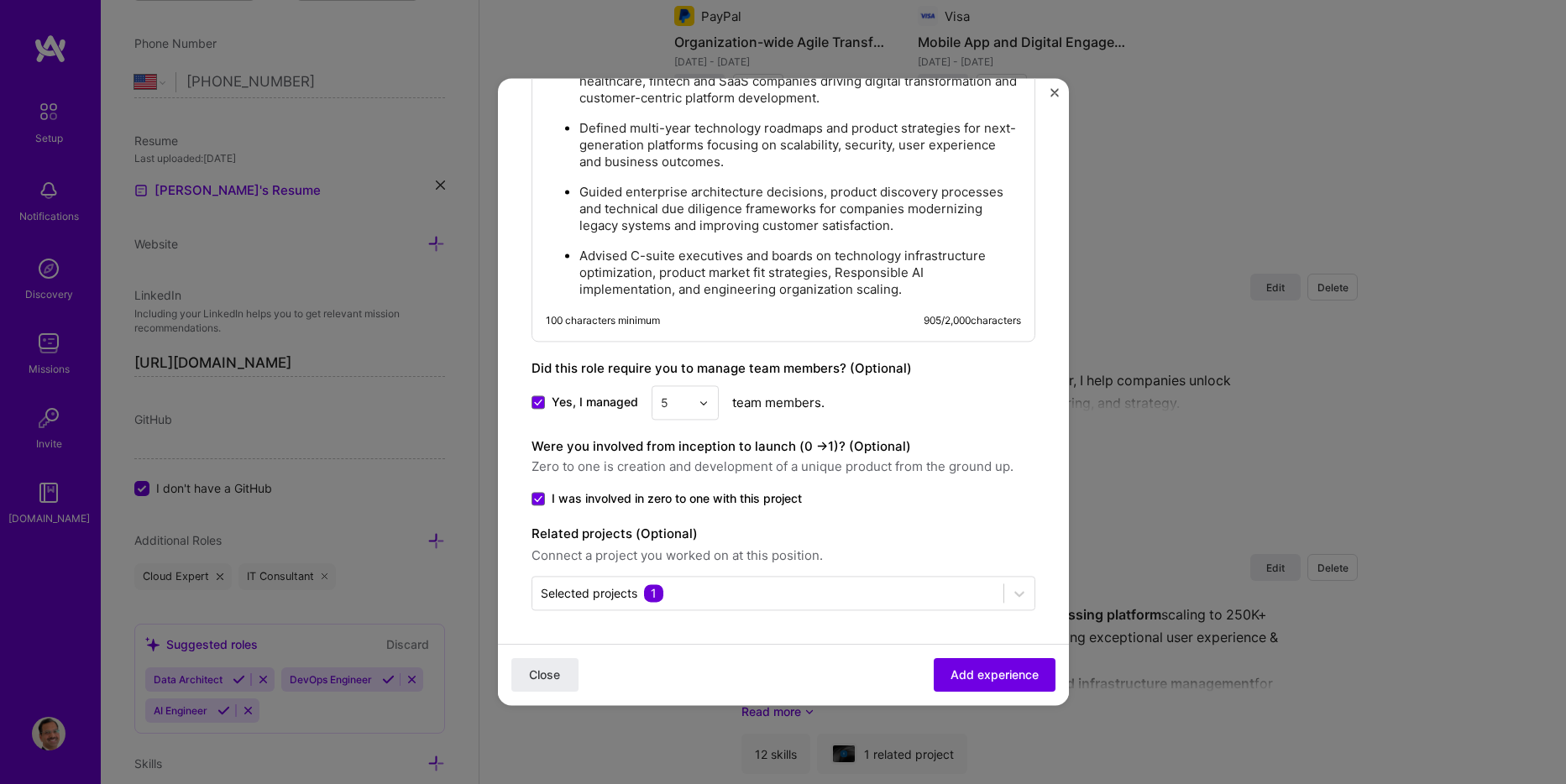
click at [1055, 97] on img "Close" at bounding box center [1055, 92] width 8 height 8
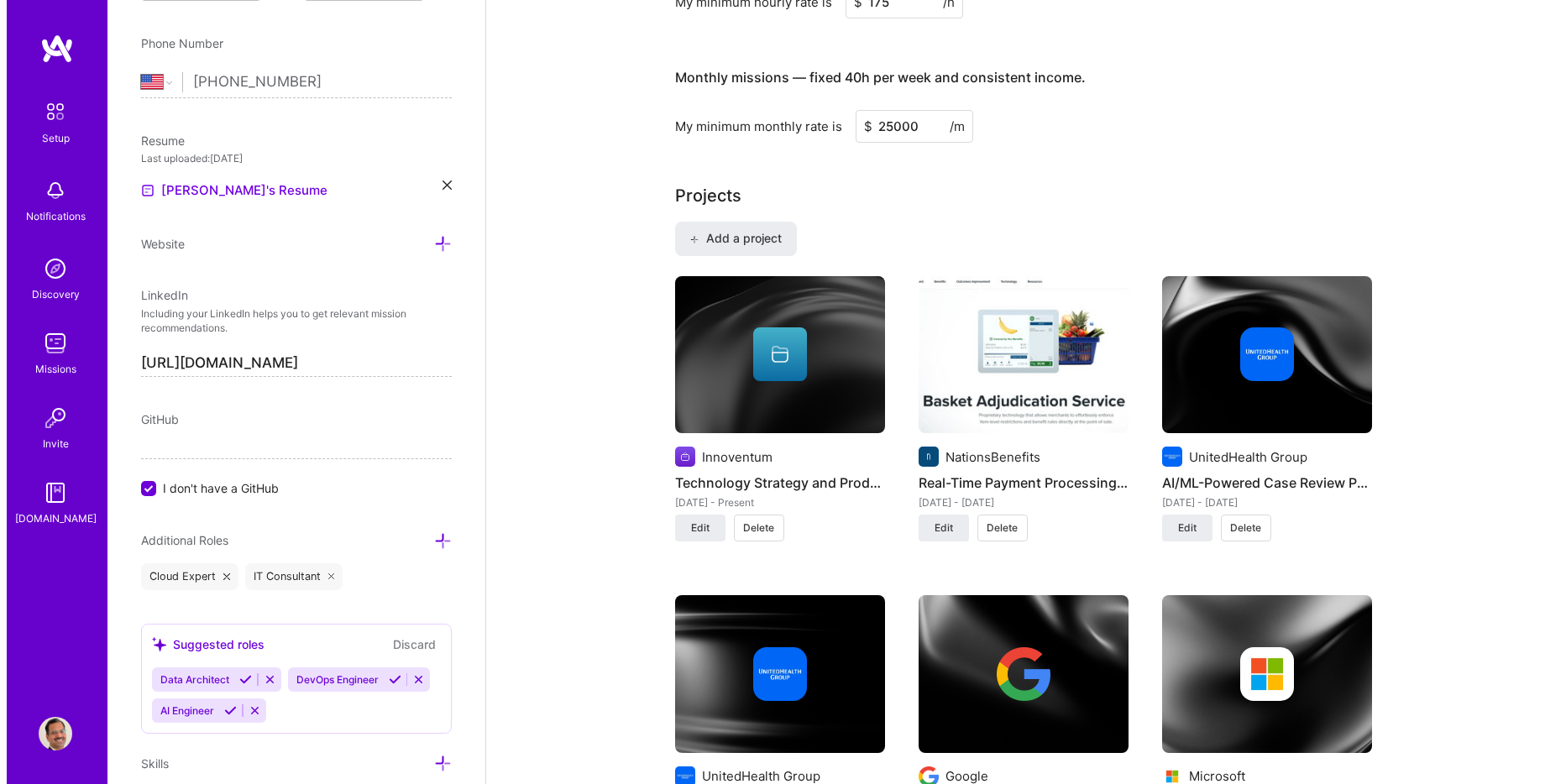
scroll to position [1171, 0]
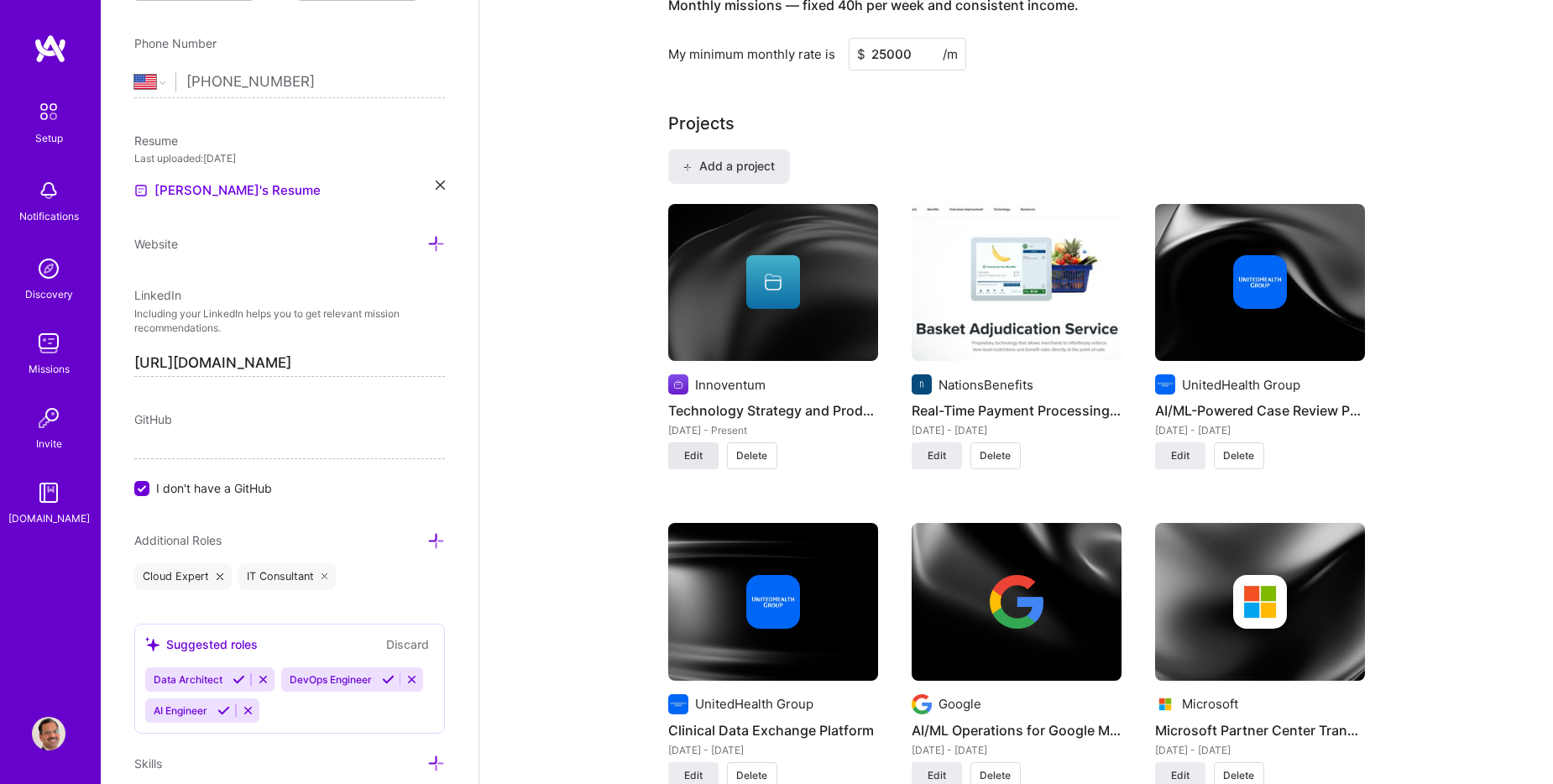
click at [701, 456] on span "Edit" at bounding box center [693, 456] width 18 height 15
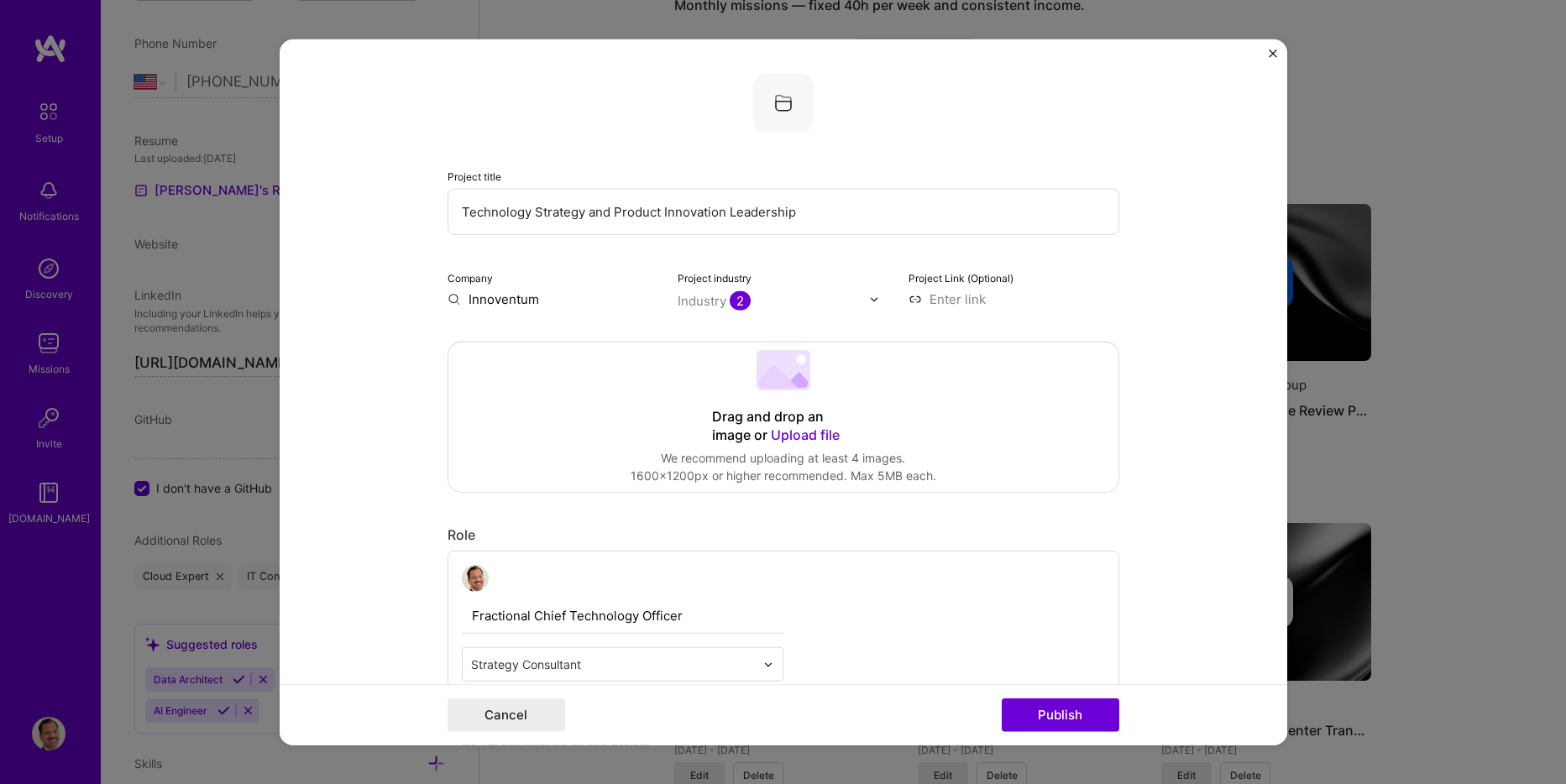
click at [773, 105] on img at bounding box center [783, 103] width 61 height 61
click at [531, 301] on input "Innoventum" at bounding box center [553, 299] width 211 height 18
click at [1186, 384] on form "Project title Technology Strategy and Product Innovation Leadership Company Inn…" at bounding box center [783, 392] width 1008 height 706
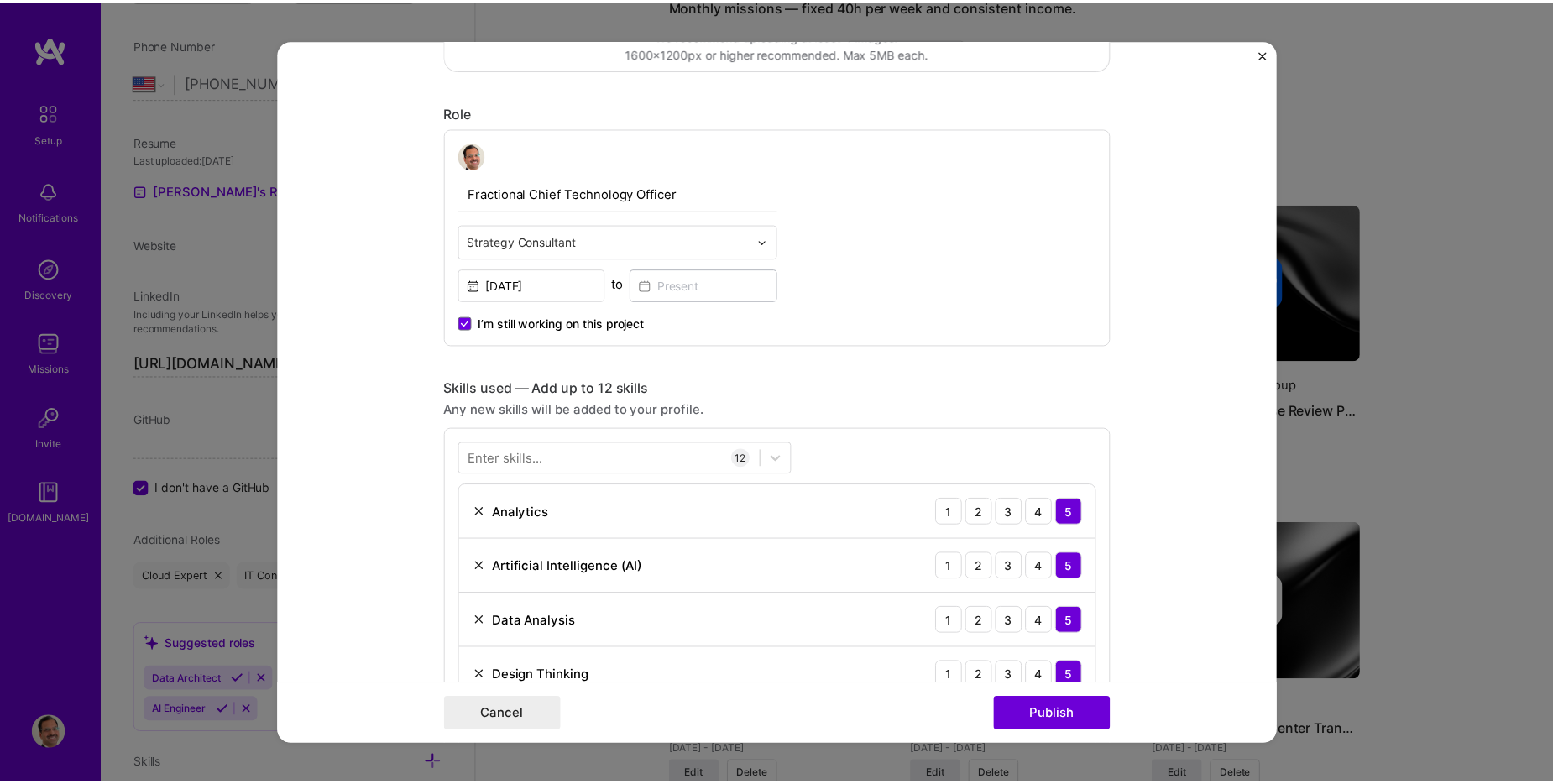
scroll to position [420, 0]
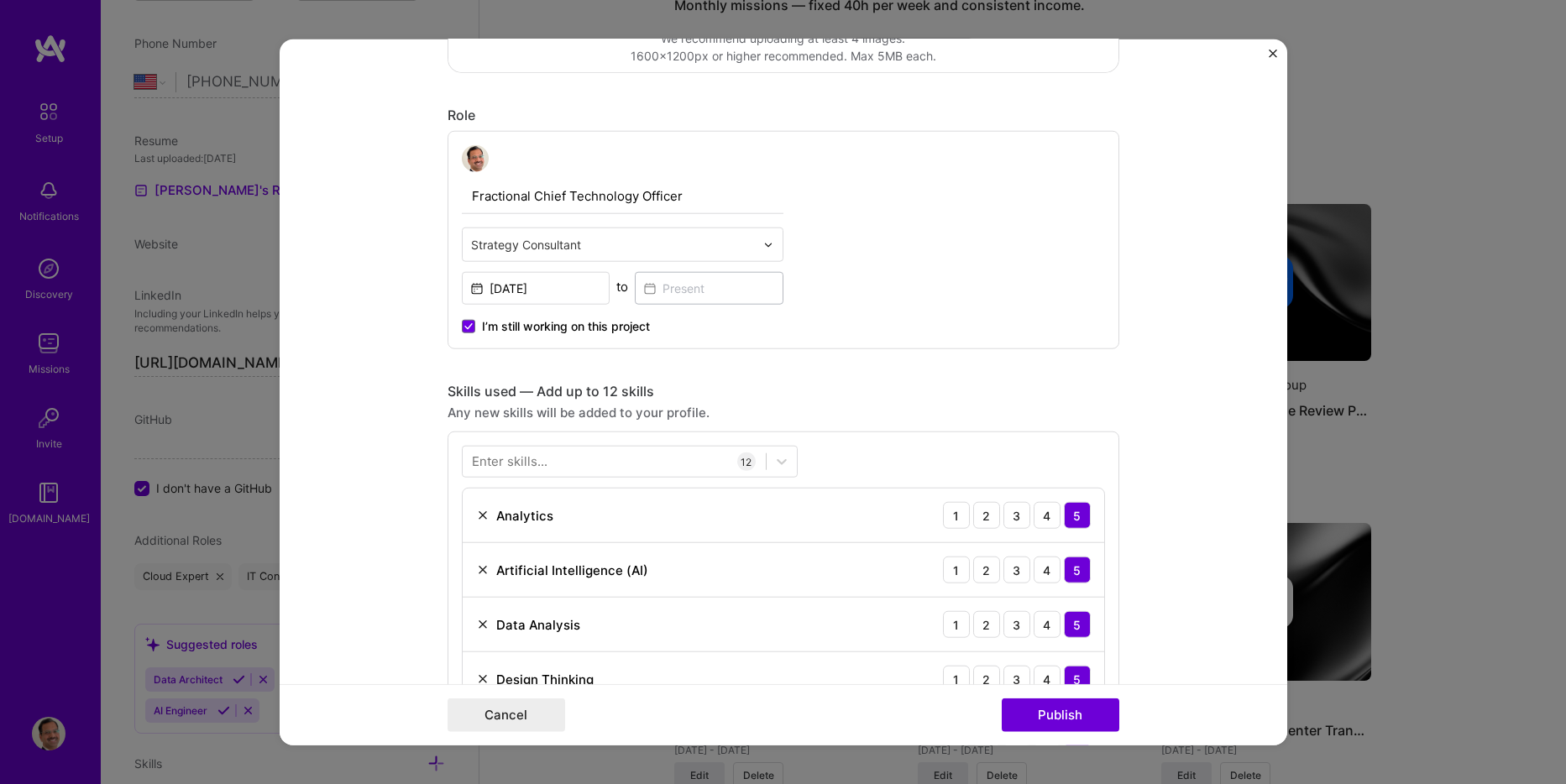
click at [1272, 61] on button "Close" at bounding box center [1273, 58] width 8 height 18
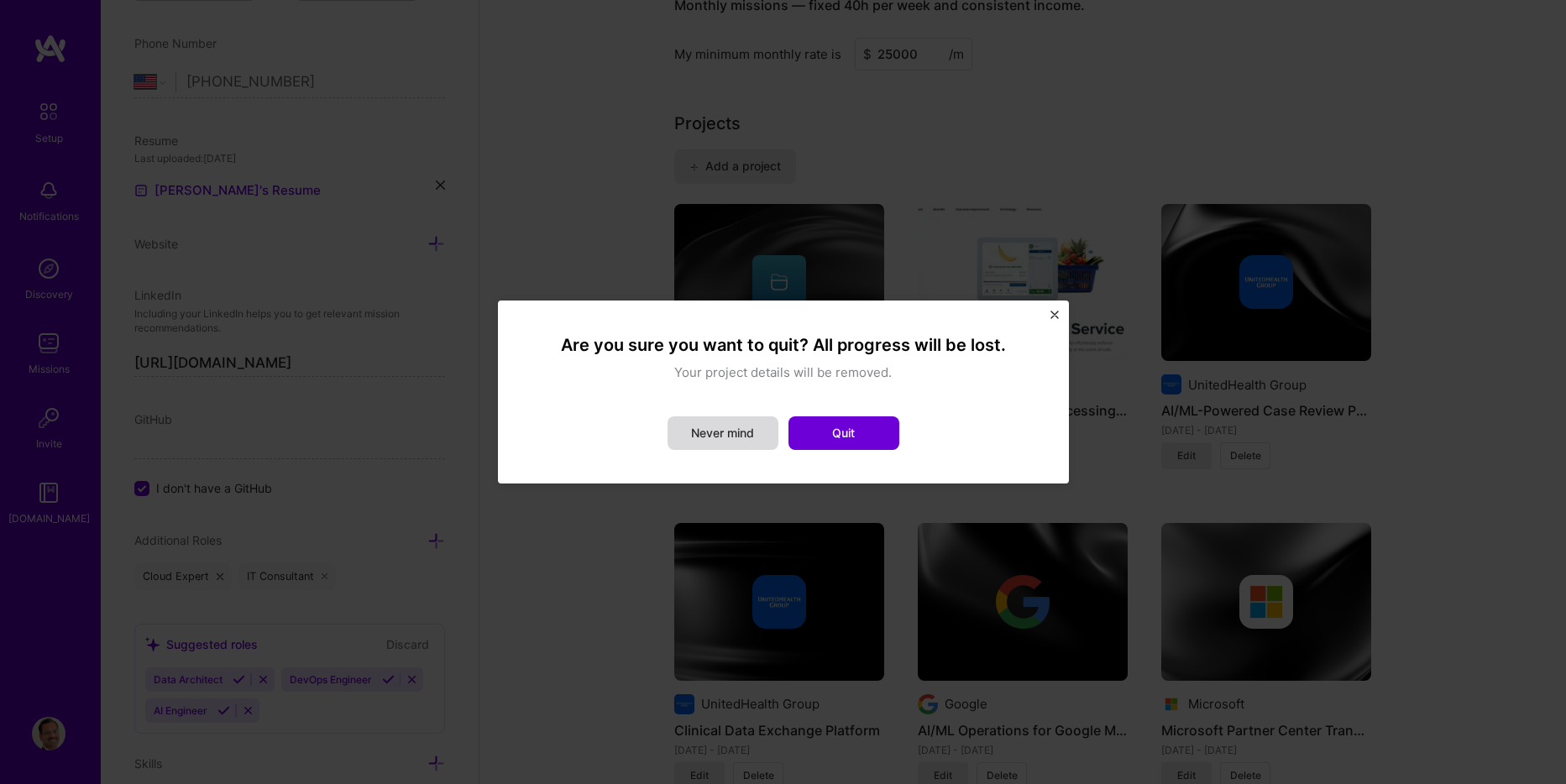
click at [735, 434] on button "Never mind" at bounding box center [723, 434] width 111 height 34
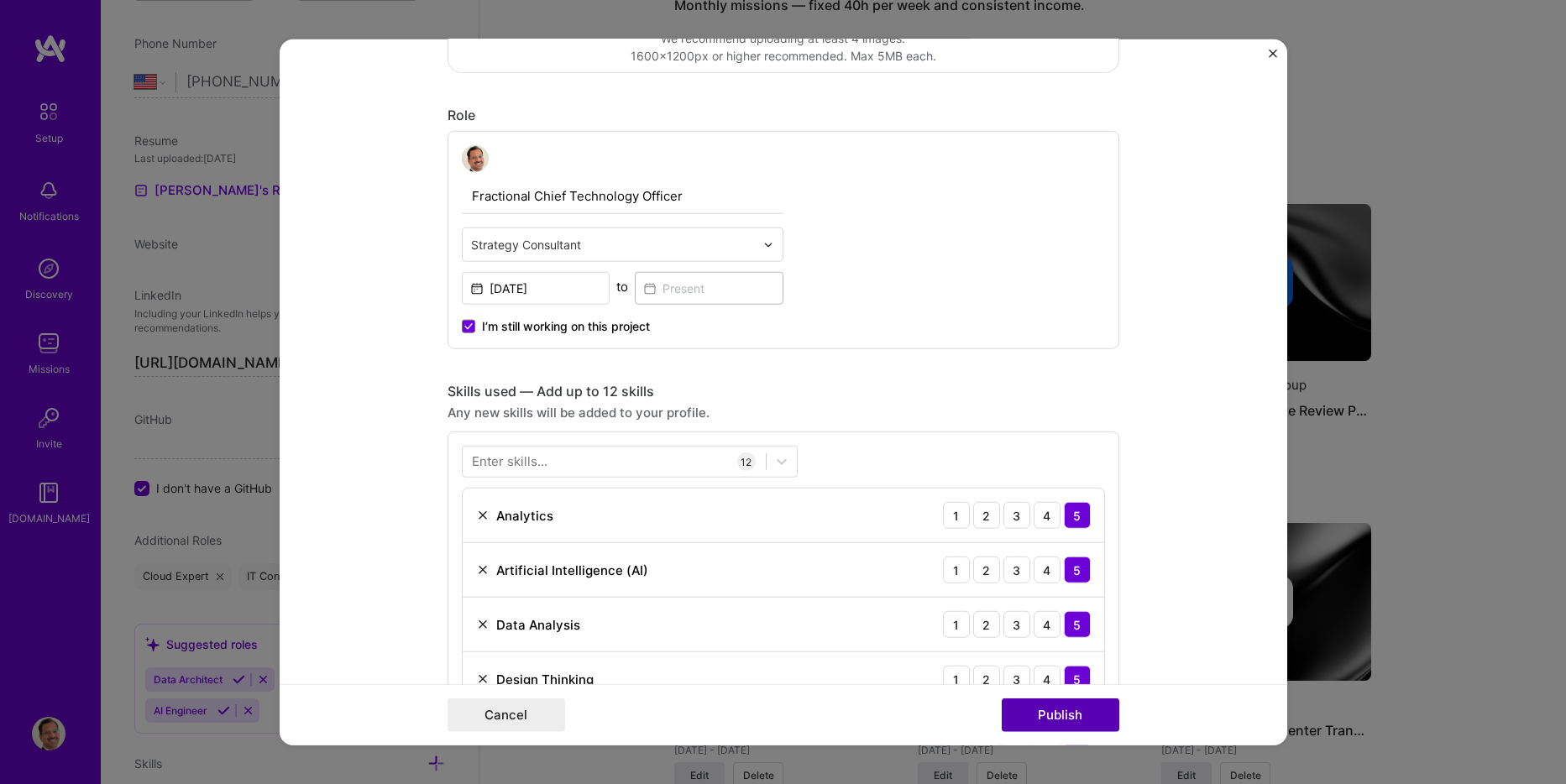
click at [1052, 716] on button "Publish" at bounding box center [1061, 714] width 118 height 34
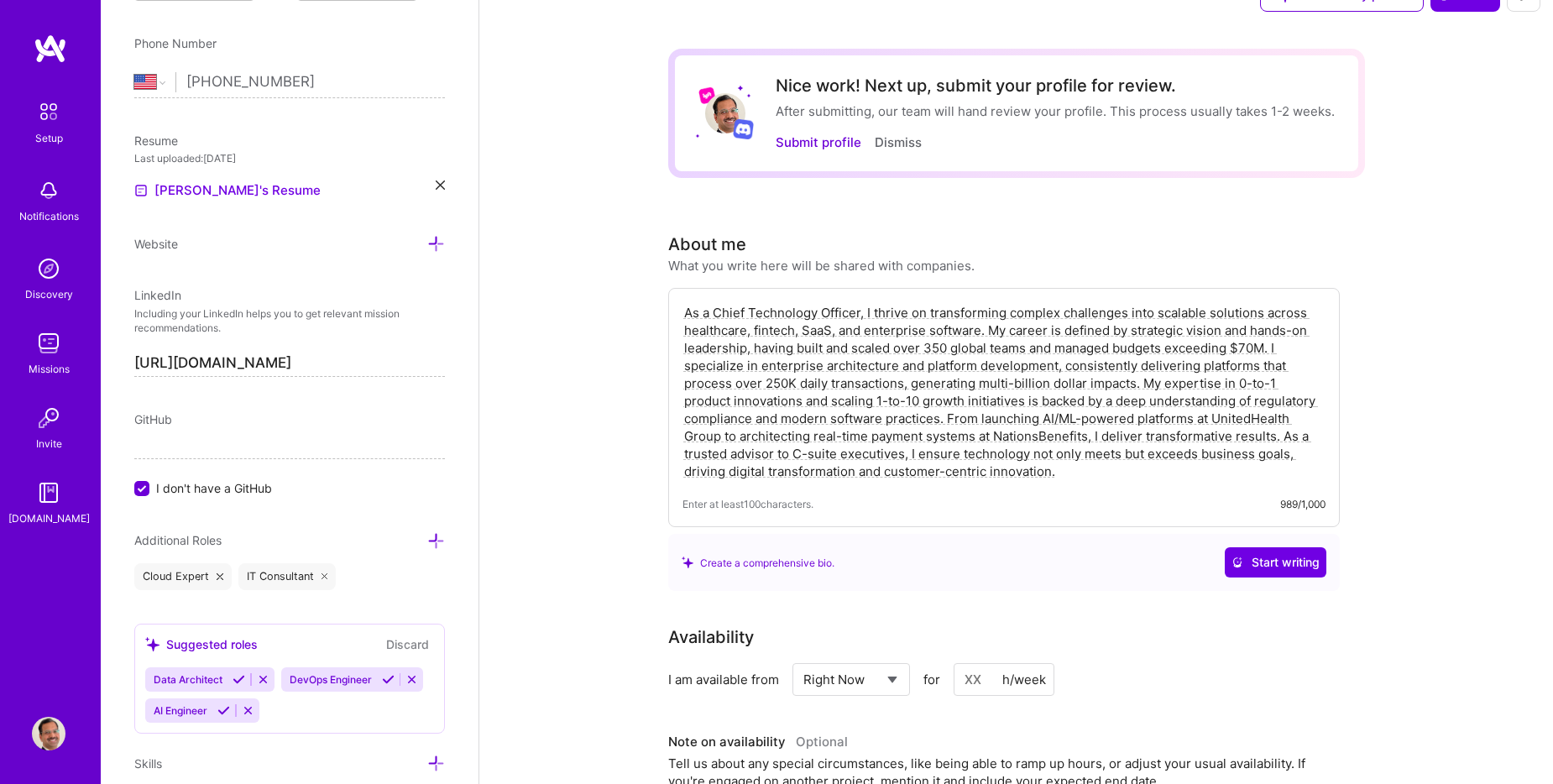
scroll to position [0, 0]
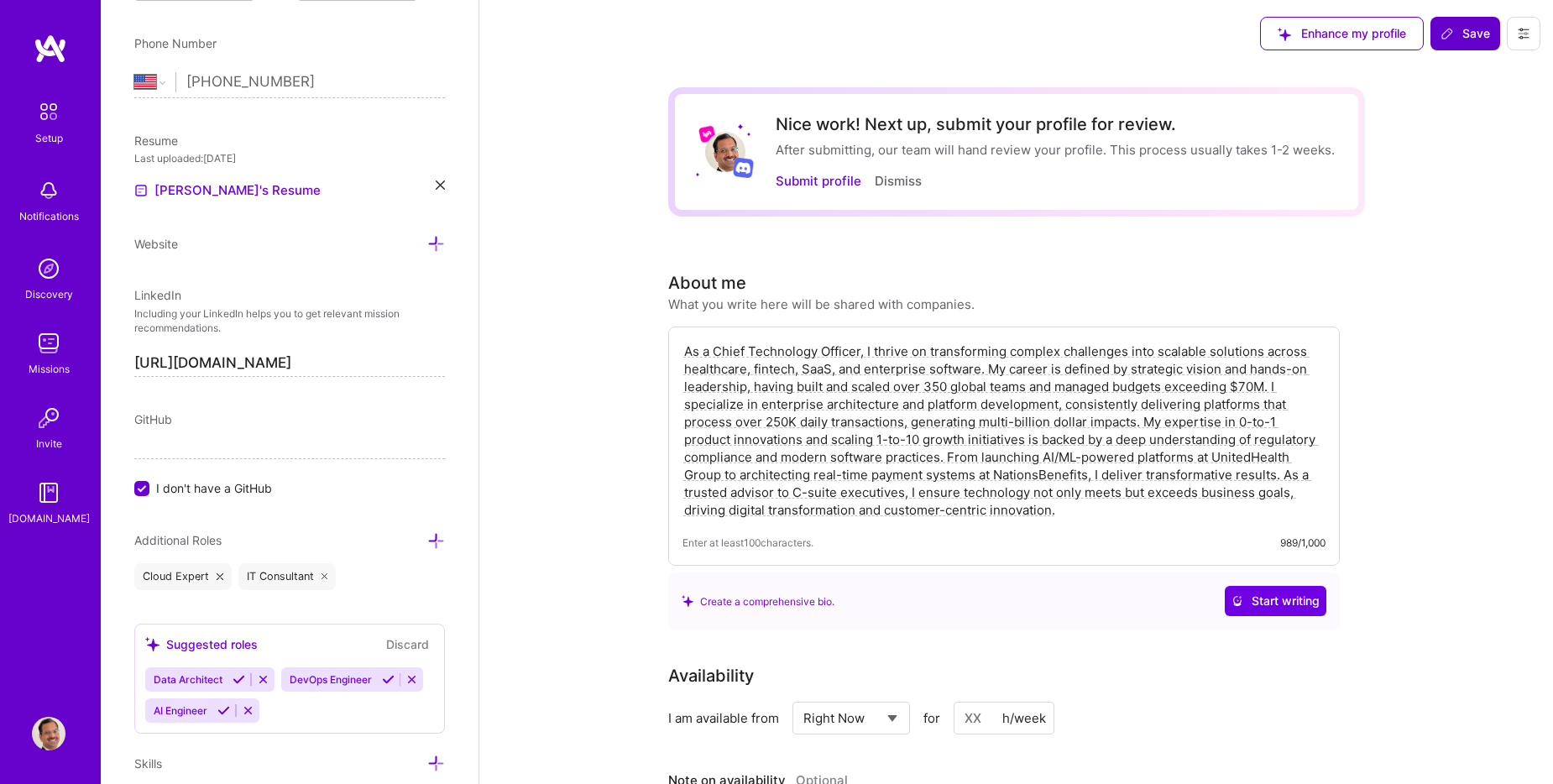
click at [1461, 39] on span "Save" at bounding box center [1465, 34] width 50 height 17
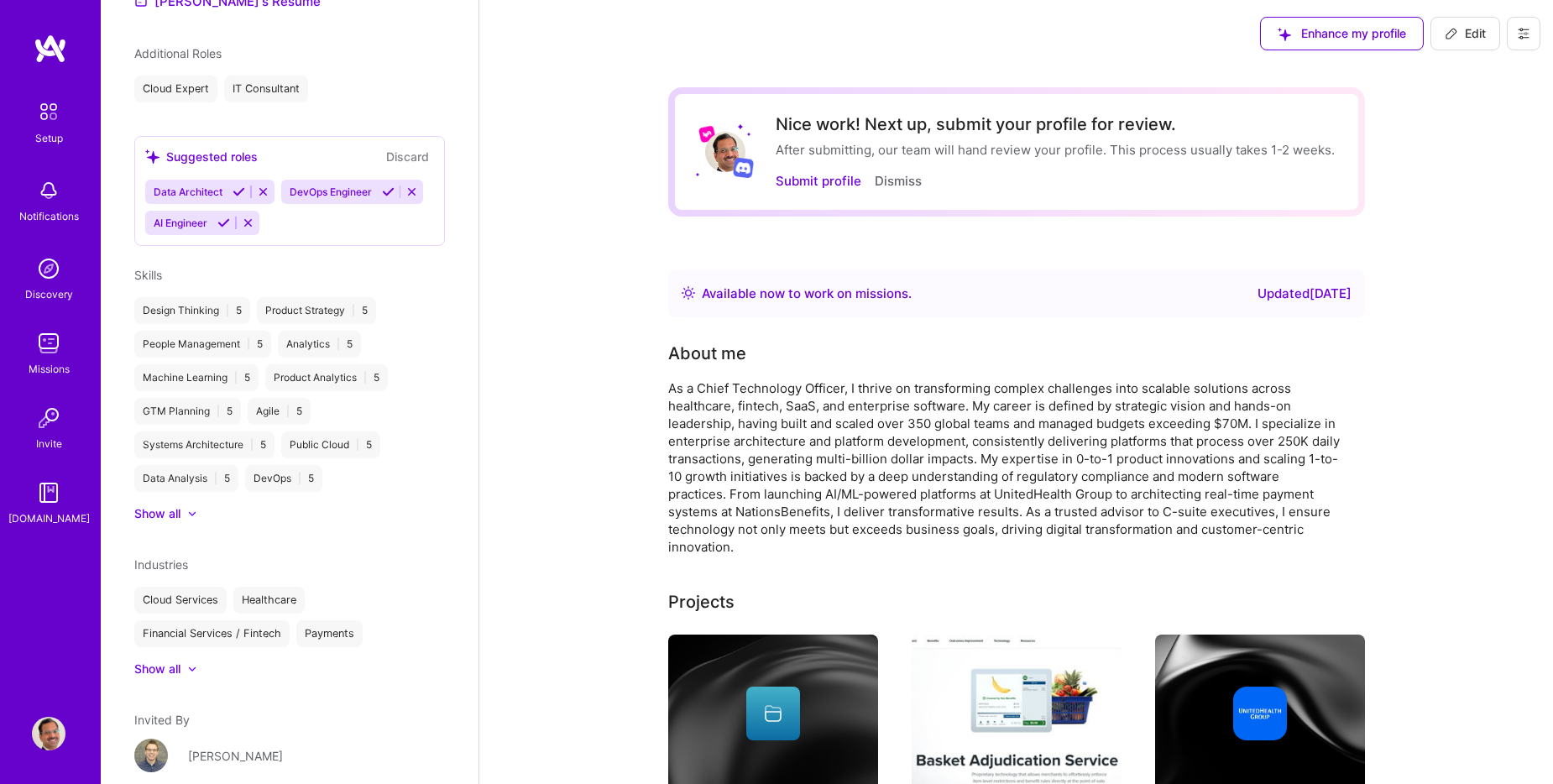
scroll to position [445, 0]
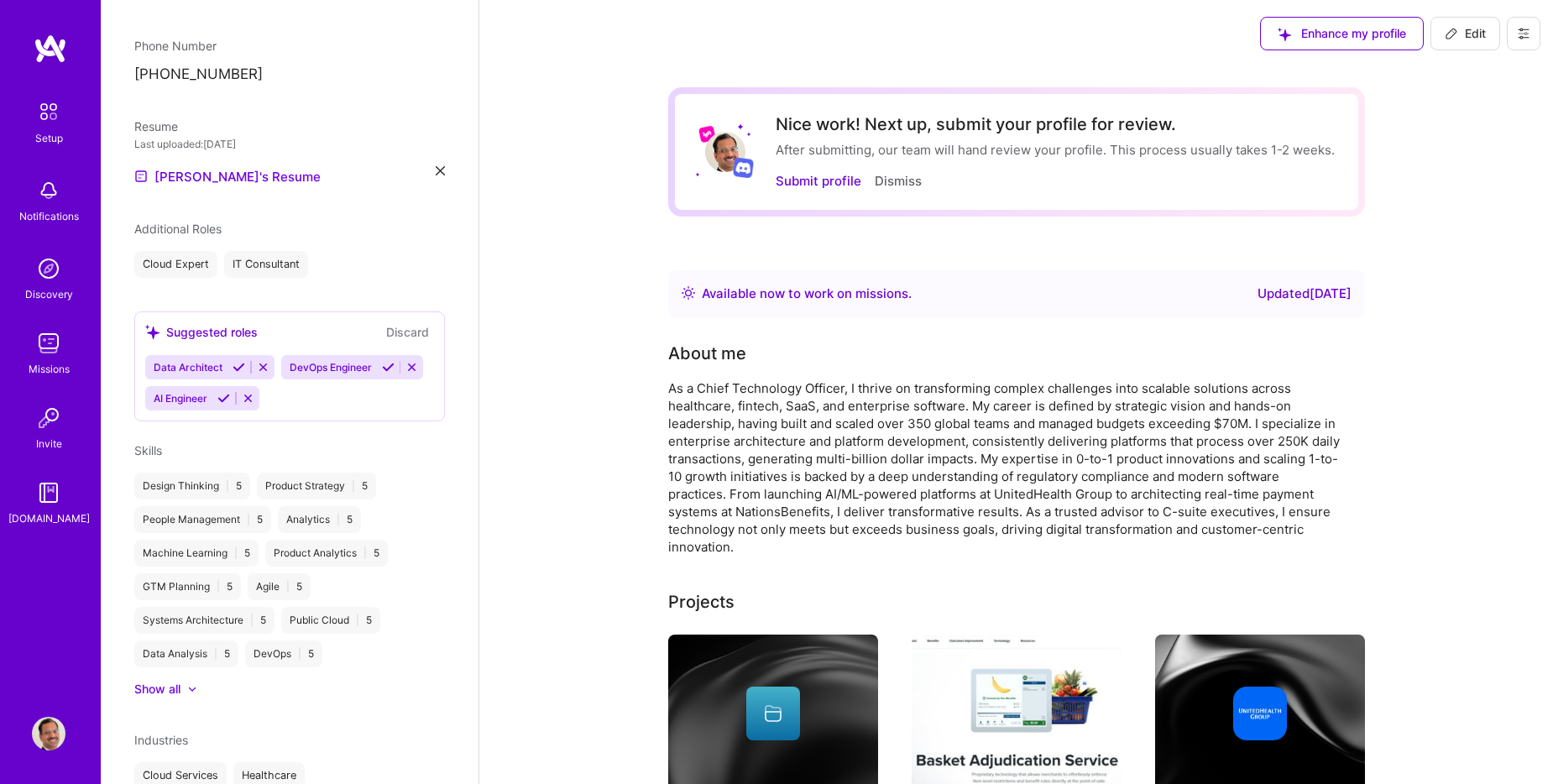
drag, startPoint x: 824, startPoint y: 182, endPoint x: 667, endPoint y: 252, distance: 171.9
click at [171, 236] on span "Additional Roles" at bounding box center [178, 229] width 87 height 14
click at [253, 232] on div "Additional Roles" at bounding box center [290, 229] width 311 height 18
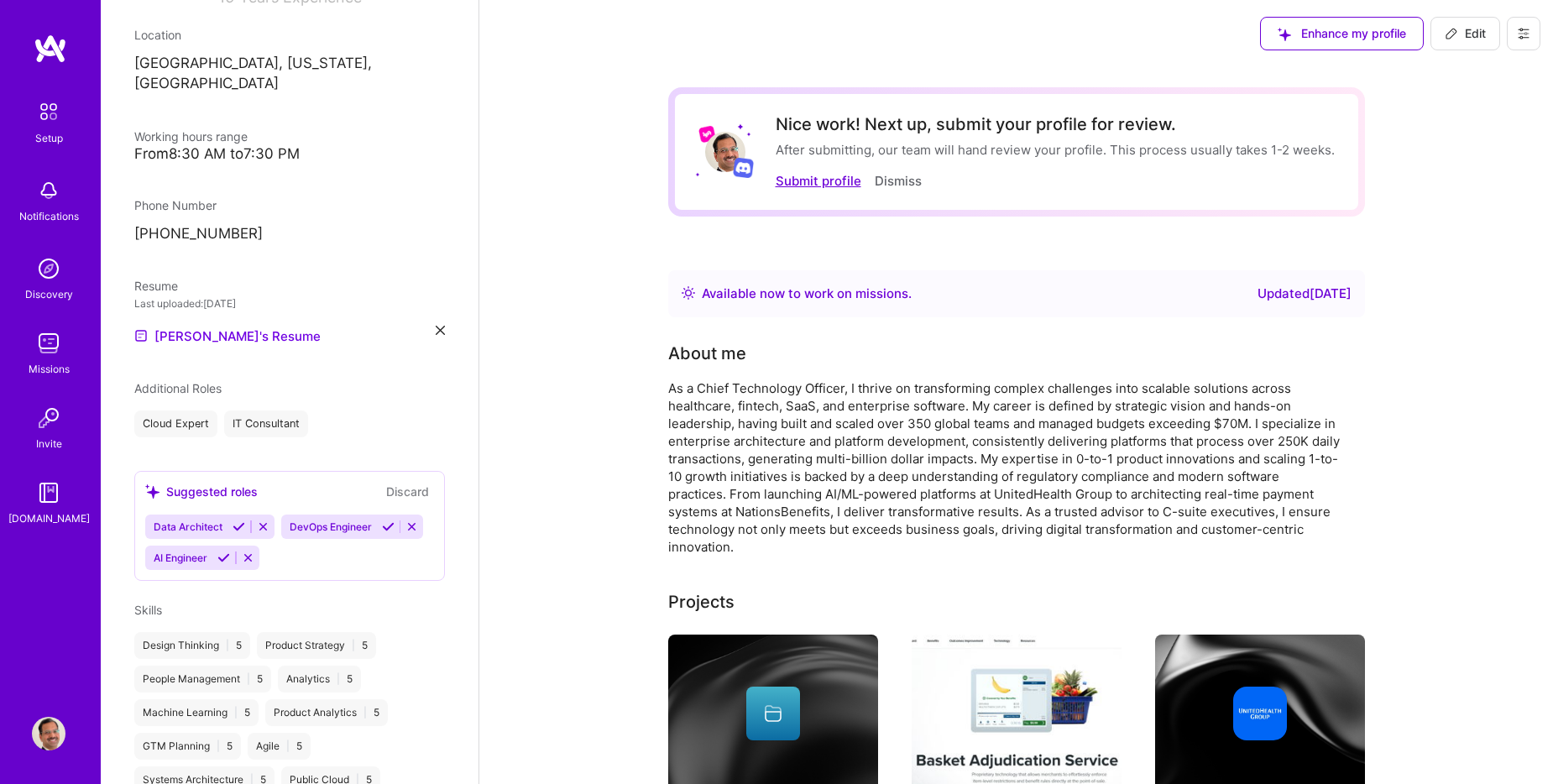
click at [829, 179] on button "Submit profile" at bounding box center [819, 181] width 86 height 18
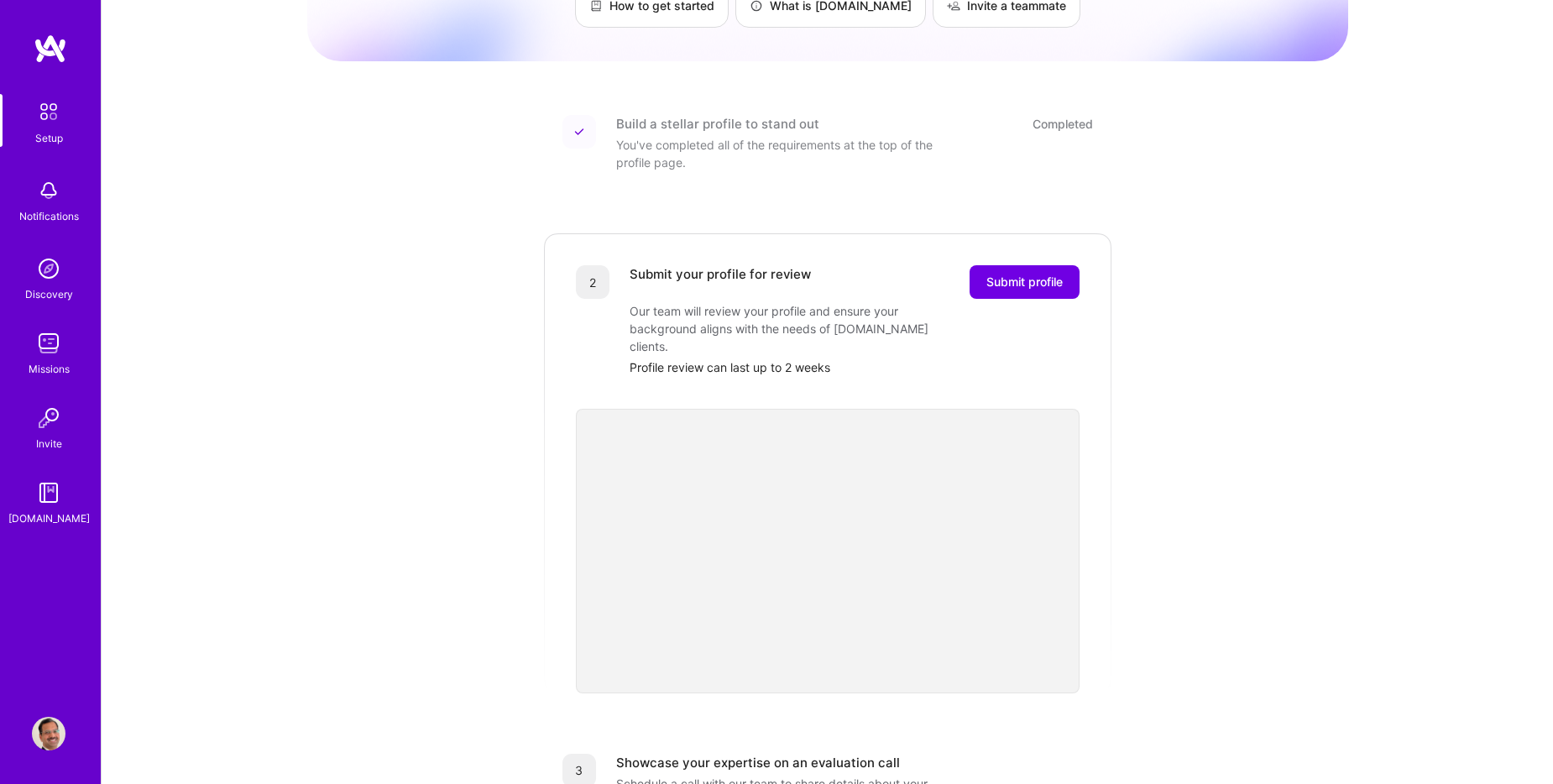
scroll to position [252, 0]
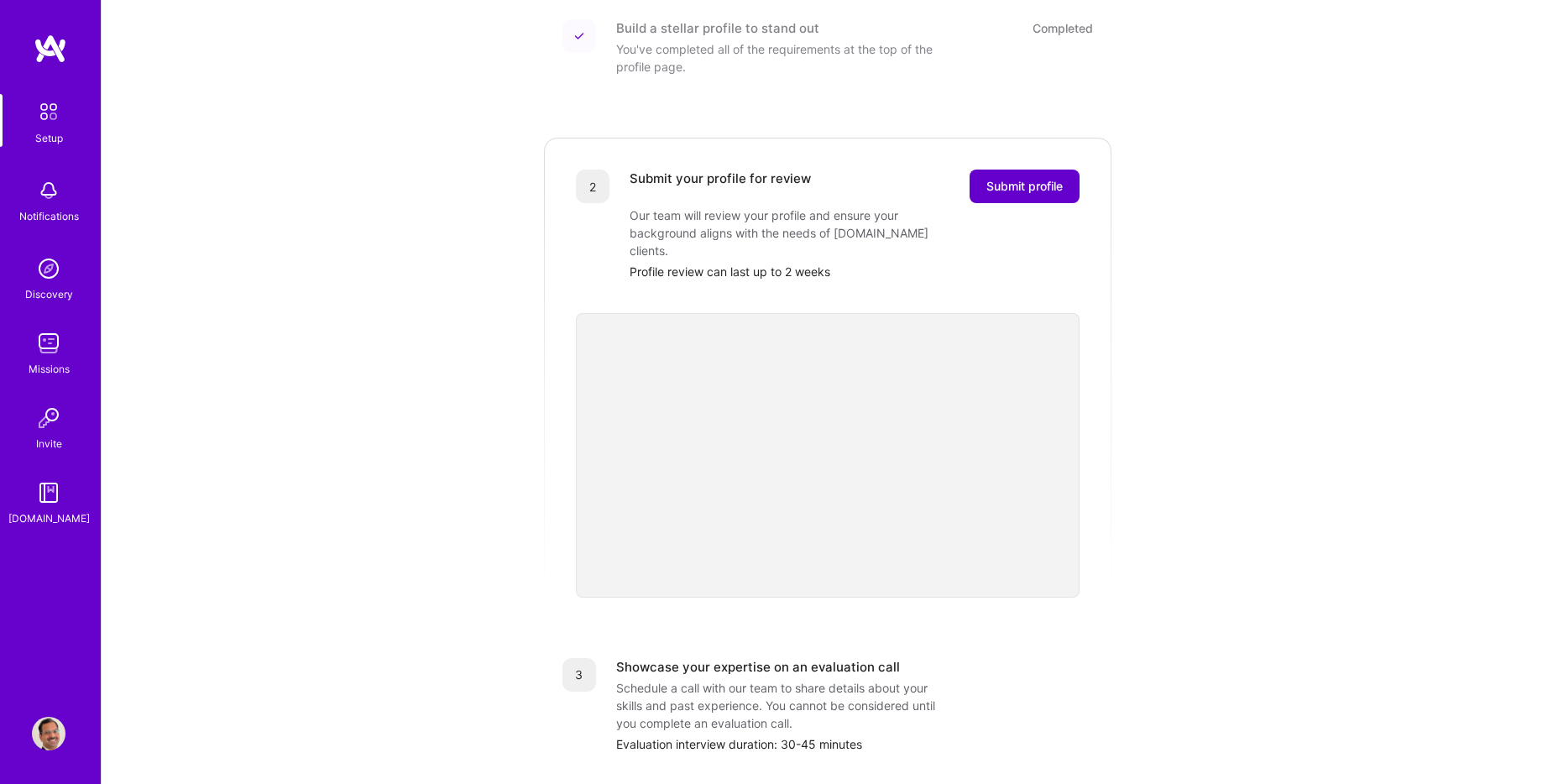
click at [1019, 178] on span "Submit profile" at bounding box center [1024, 187] width 76 height 17
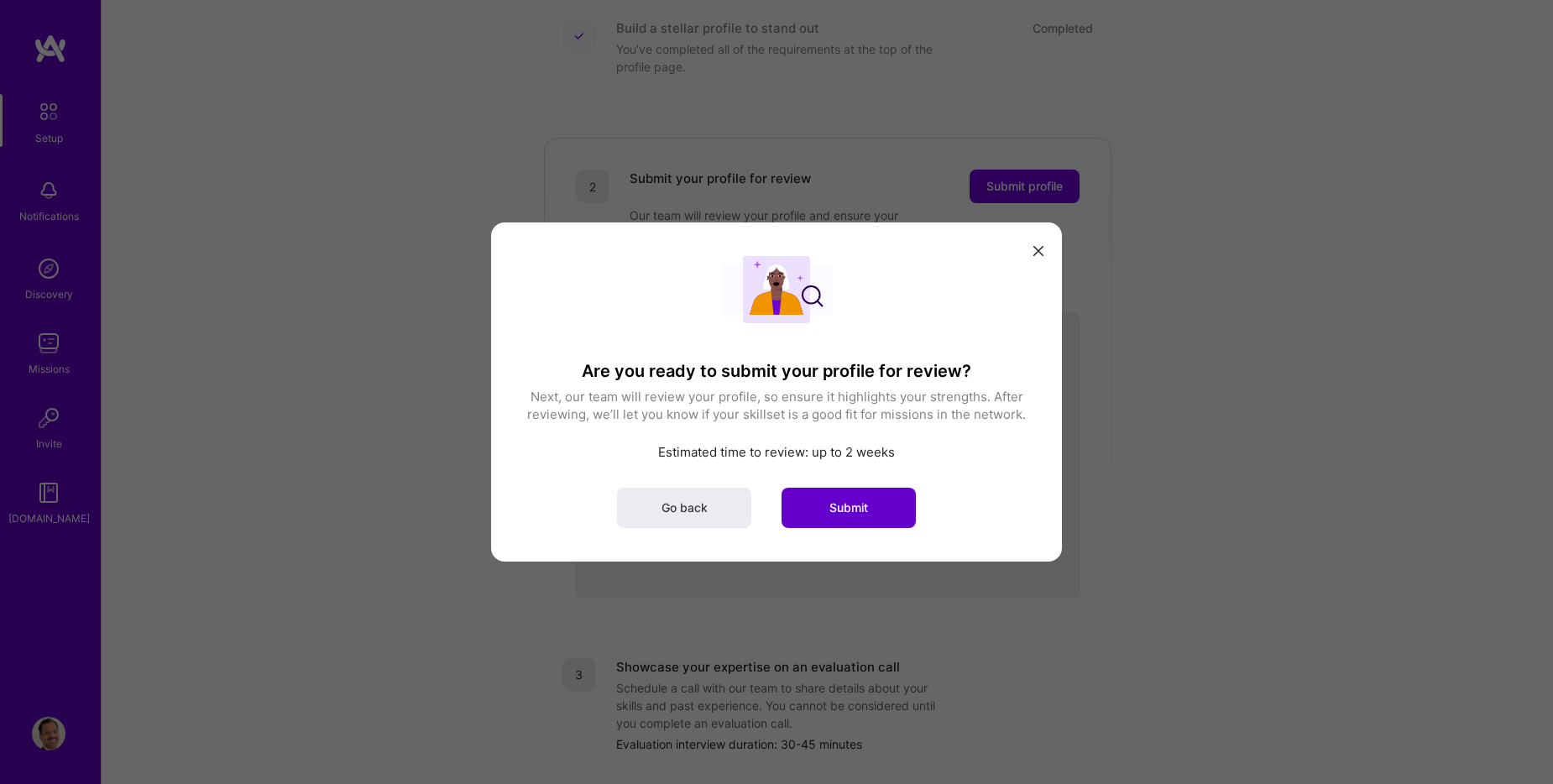
click at [843, 507] on span "Submit" at bounding box center [849, 508] width 39 height 17
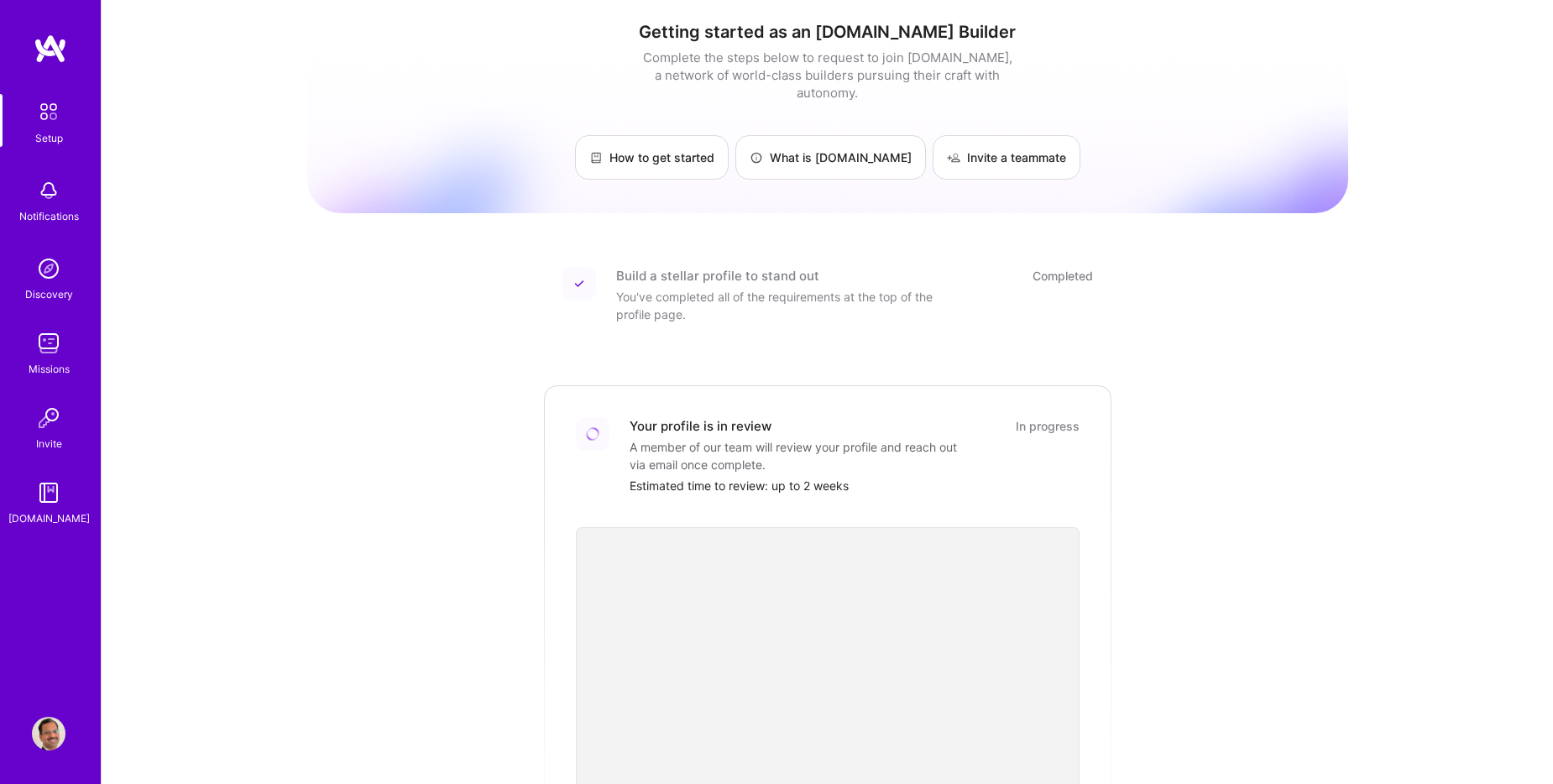
scroll to position [0, 0]
